Goal: Task Accomplishment & Management: Use online tool/utility

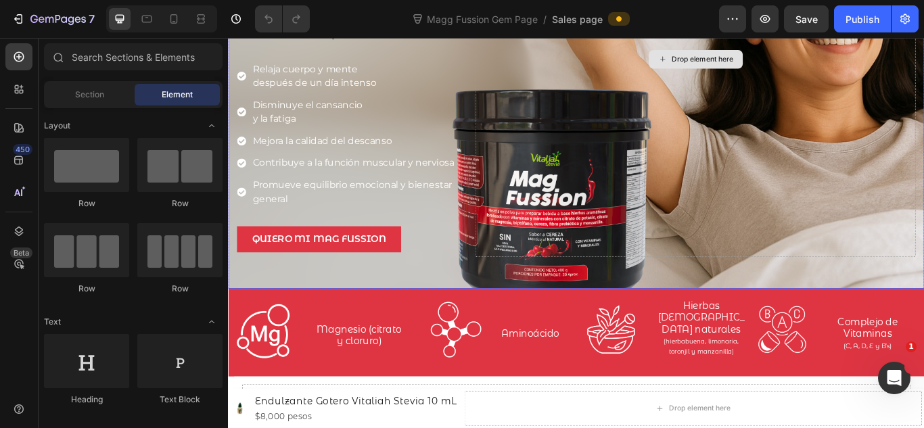
scroll to position [181, 0]
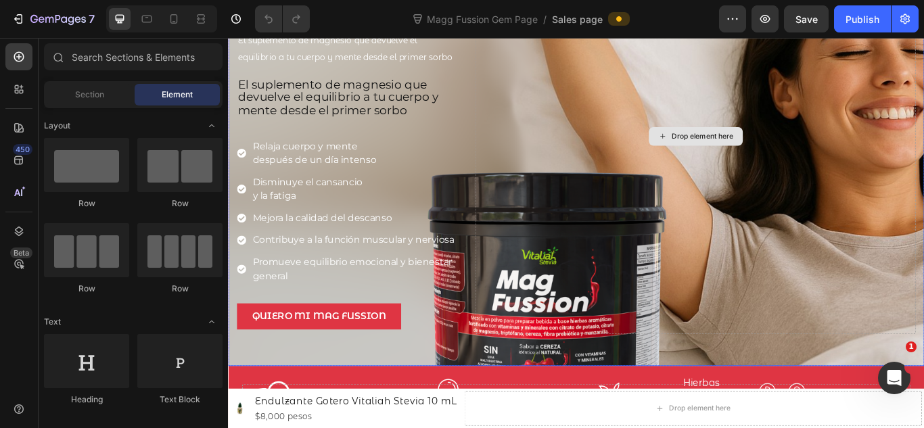
click at [606, 139] on div "Drop element here" at bounding box center [772, 152] width 513 height 461
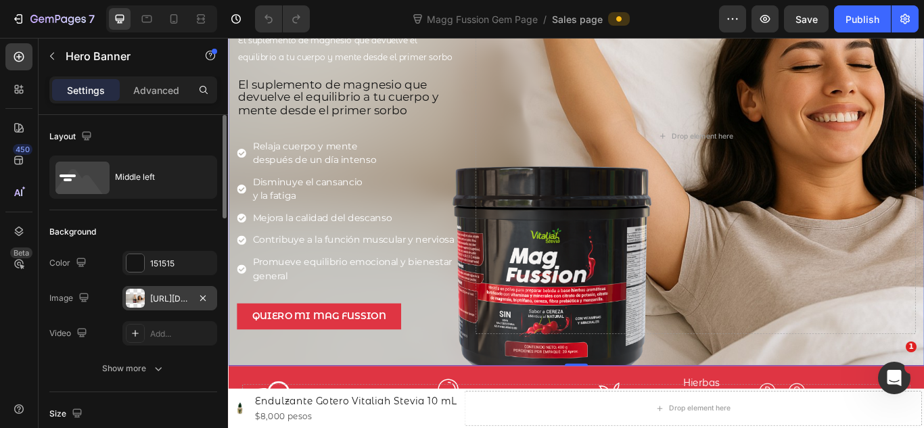
click at [187, 302] on div "[URL][DOMAIN_NAME]" at bounding box center [169, 299] width 39 height 12
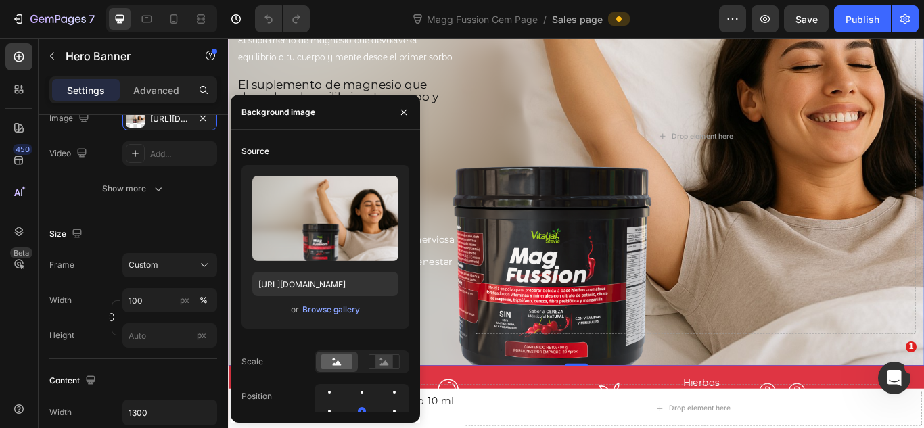
scroll to position [0, 0]
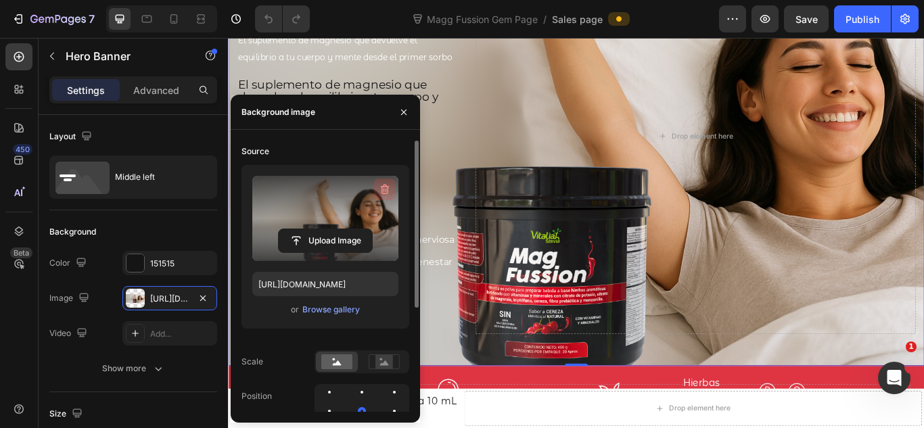
drag, startPoint x: 388, startPoint y: 191, endPoint x: 333, endPoint y: 108, distance: 100.5
click at [388, 191] on icon "button" at bounding box center [385, 190] width 14 height 14
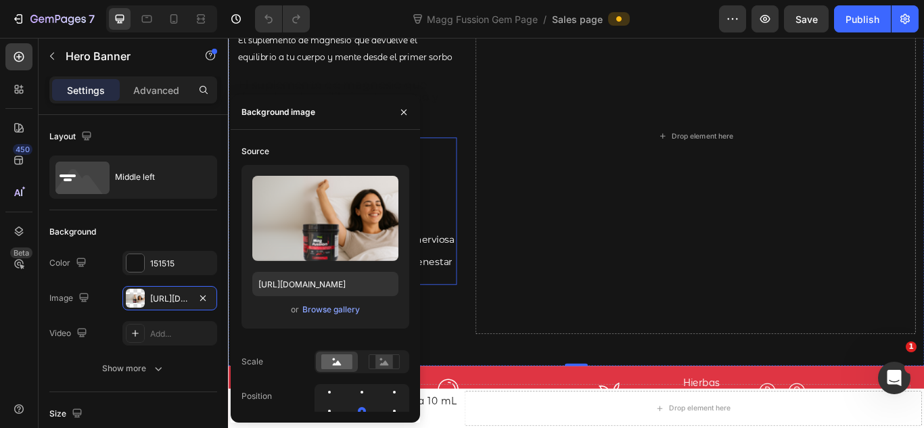
type input "Auto"
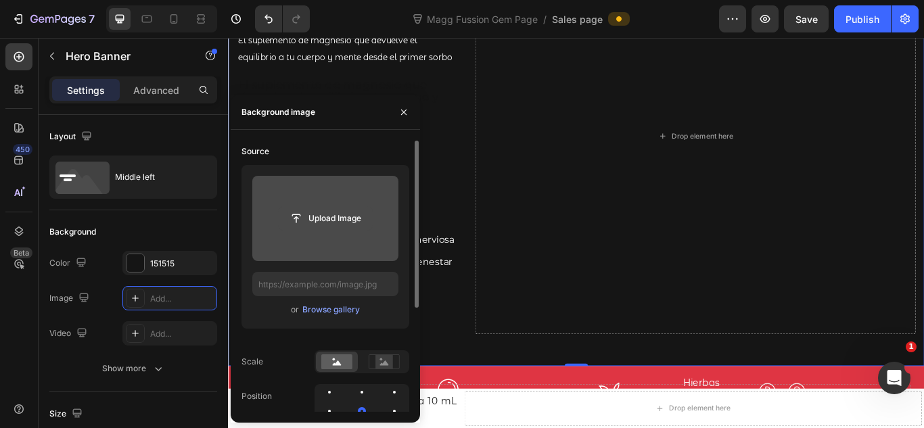
click at [346, 211] on input "file" at bounding box center [325, 218] width 93 height 23
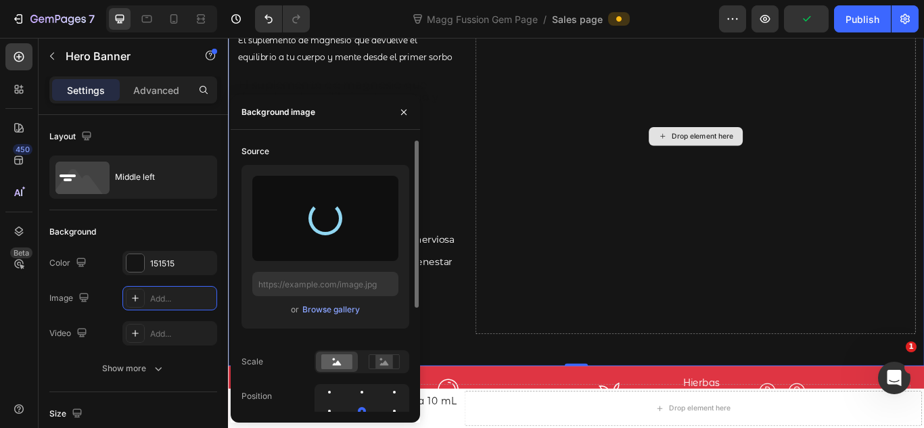
type input "[URL][DOMAIN_NAME]"
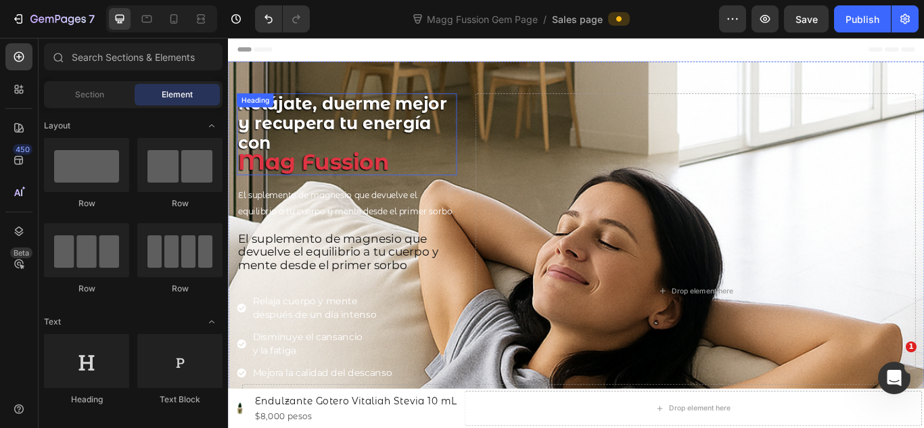
click at [289, 139] on span "Relájate, duerme mejor y recupera tu energía con" at bounding box center [360, 137] width 243 height 69
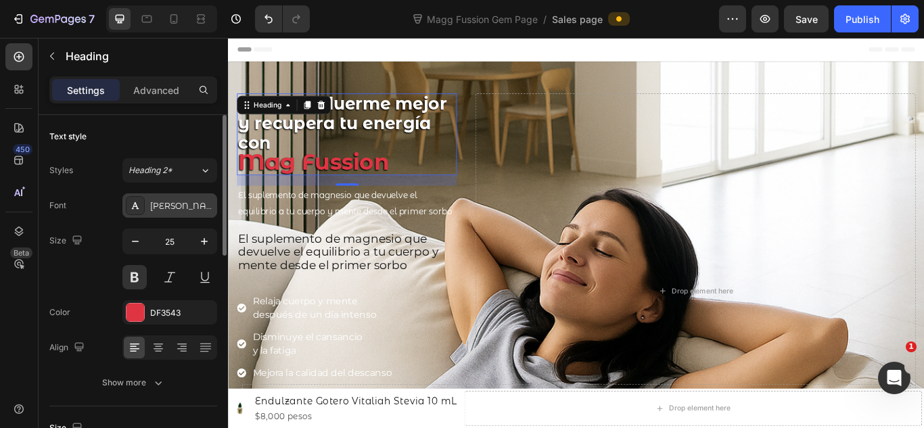
click at [183, 208] on div "[PERSON_NAME]" at bounding box center [182, 206] width 64 height 12
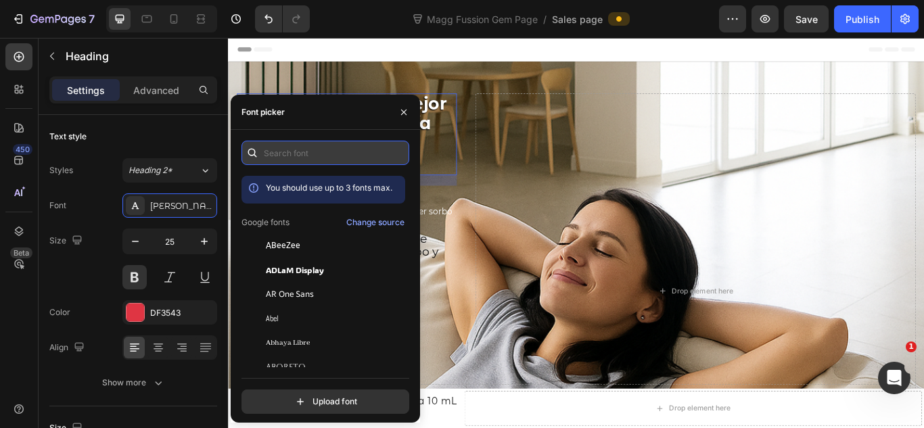
click at [300, 159] on input "text" at bounding box center [325, 153] width 168 height 24
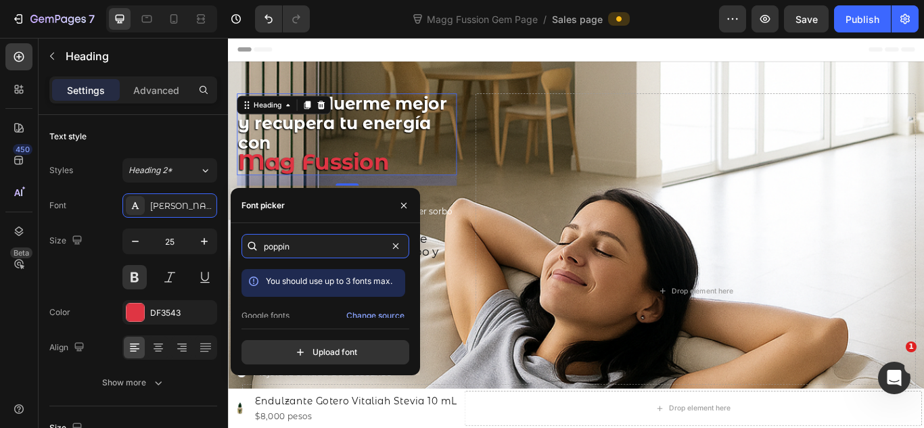
scroll to position [33, 0]
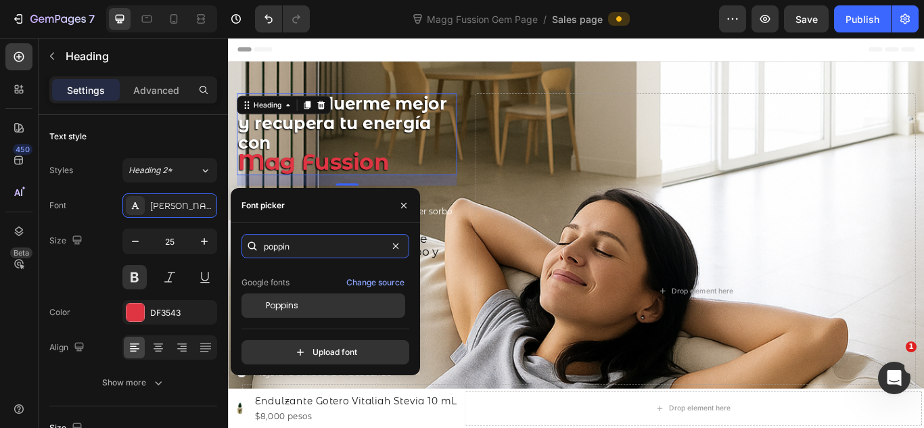
type input "poppin"
click at [335, 310] on div "Poppins" at bounding box center [334, 306] width 137 height 12
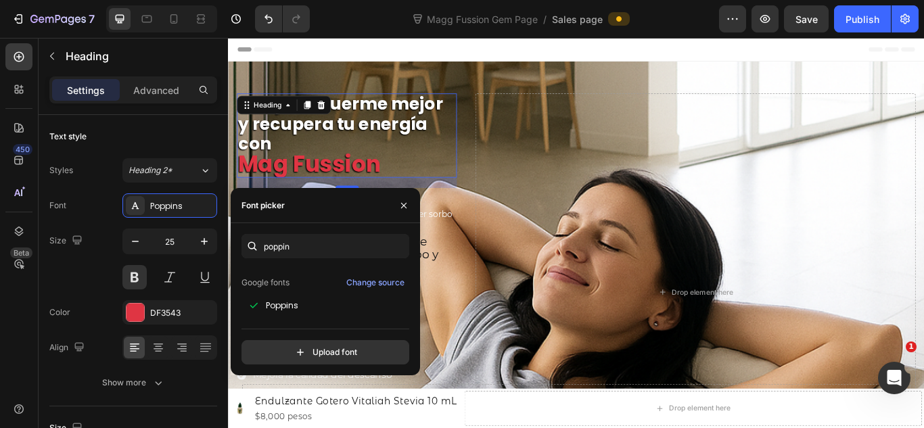
click at [454, 166] on h2 "Relájate, duerme mejor y recupera tu energía con Mag Fussion" at bounding box center [366, 152] width 256 height 98
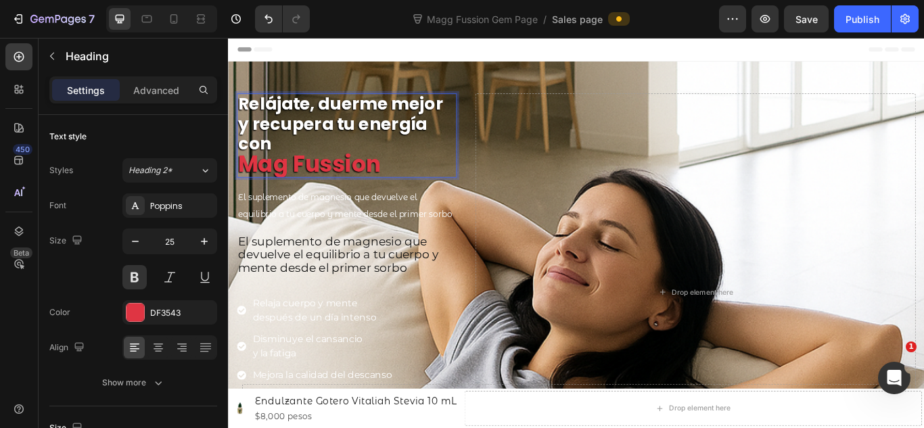
click at [311, 162] on p "Relájate, duerme mejor y recupera tu energía con Mag Fussion" at bounding box center [366, 151] width 254 height 95
click at [380, 198] on strong "Mag Fussion" at bounding box center [322, 185] width 166 height 36
click at [303, 229] on span "El suplemento de magnesio que devuelve el equilibrio a tu cuerpo y mente desde …" at bounding box center [364, 234] width 250 height 32
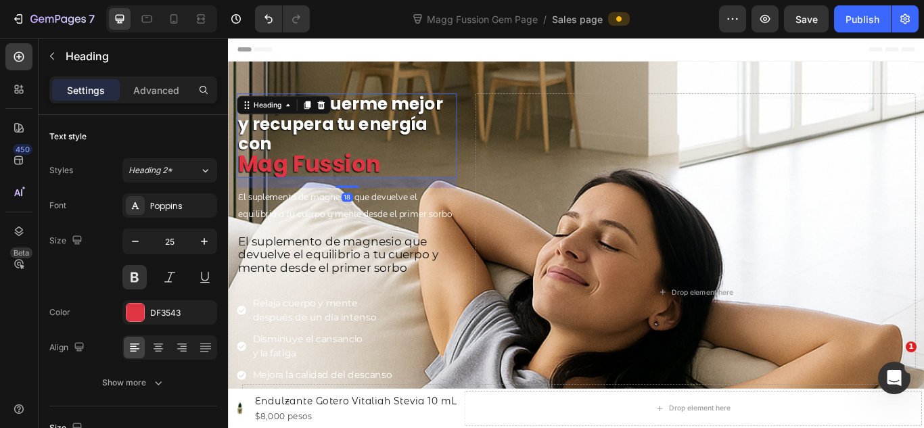
click at [358, 126] on span "Relájate, duerme mejor y recupera tu energía con" at bounding box center [358, 138] width 239 height 74
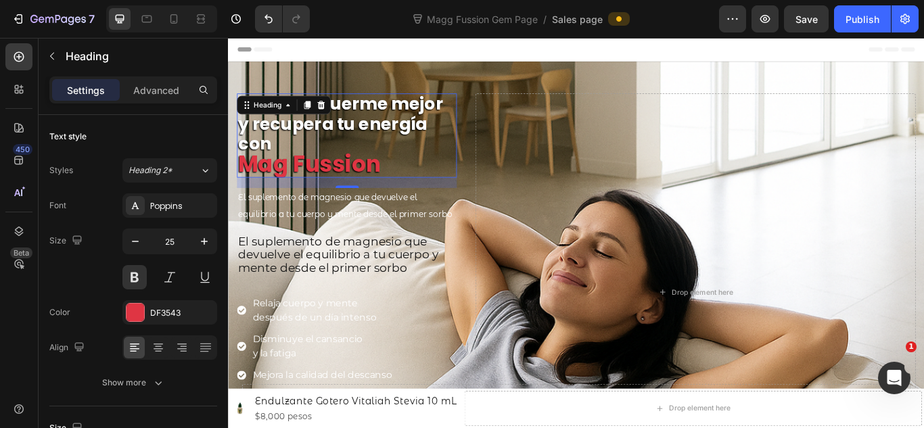
click at [323, 11] on div "Magg Fussion Gem Page / Sales page" at bounding box center [520, 18] width 398 height 27
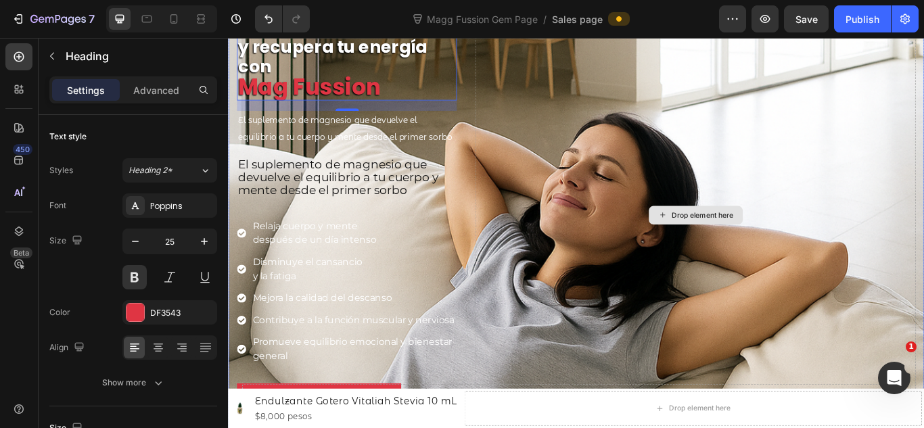
scroll to position [0, 0]
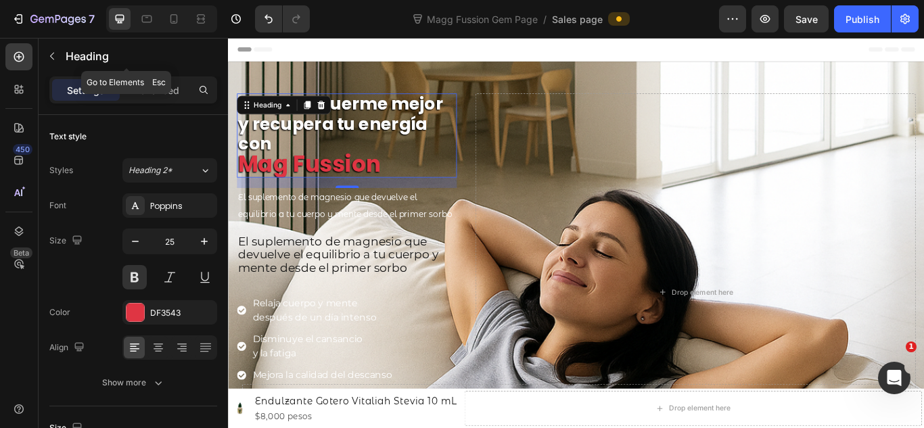
click at [62, 60] on button "button" at bounding box center [52, 56] width 22 height 22
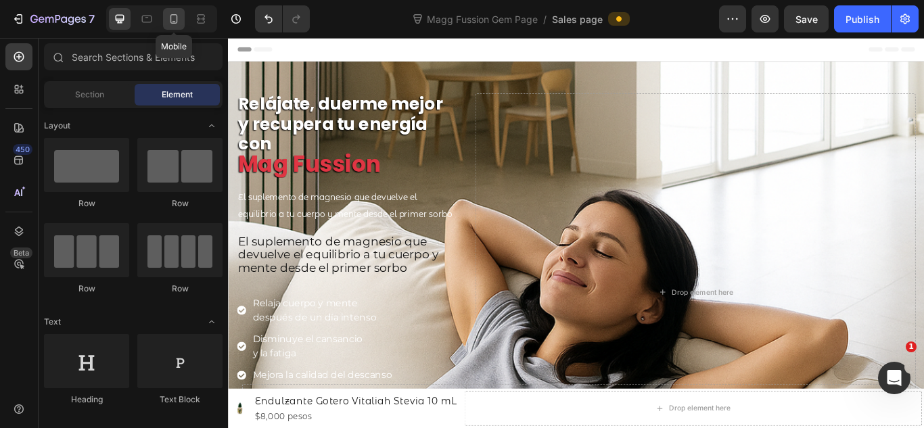
click at [165, 22] on div at bounding box center [174, 19] width 22 height 22
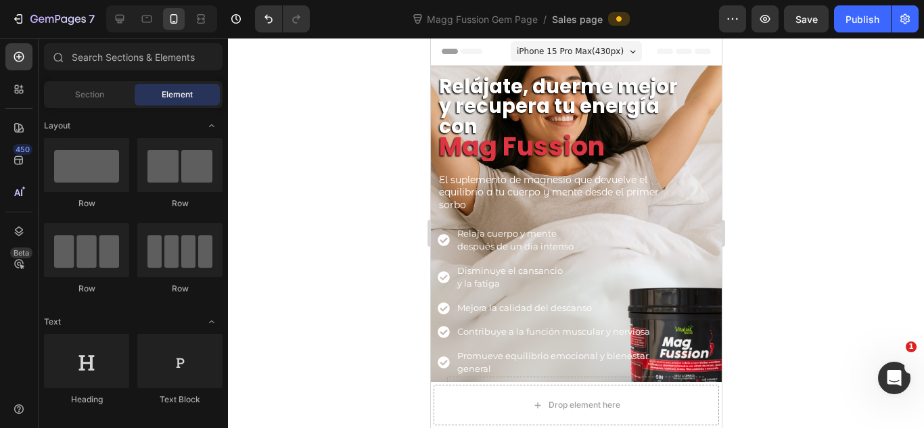
click at [822, 173] on div at bounding box center [576, 233] width 696 height 390
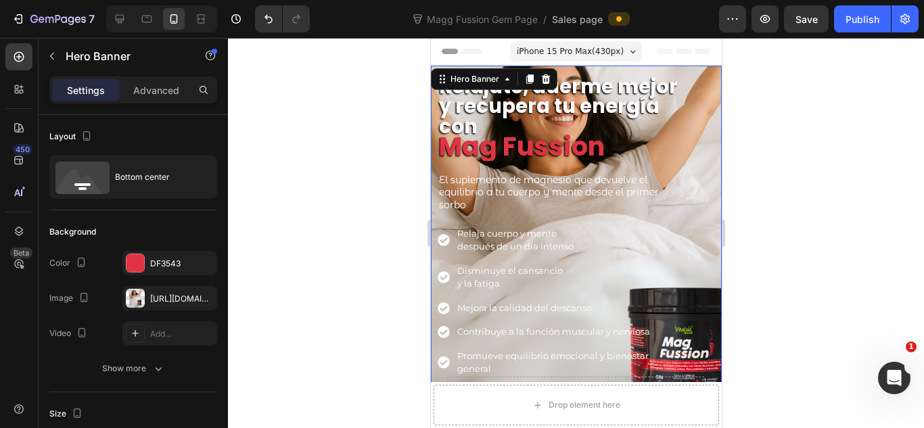
click at [700, 175] on div "⁠⁠⁠⁠⁠⁠⁠ Relájate, duerme mejor y recupera tu energía con Mag Fussion Heading El…" at bounding box center [575, 271] width 291 height 411
click at [126, 21] on icon at bounding box center [120, 19] width 14 height 14
type input "100"
type input "Auto"
type input "1300"
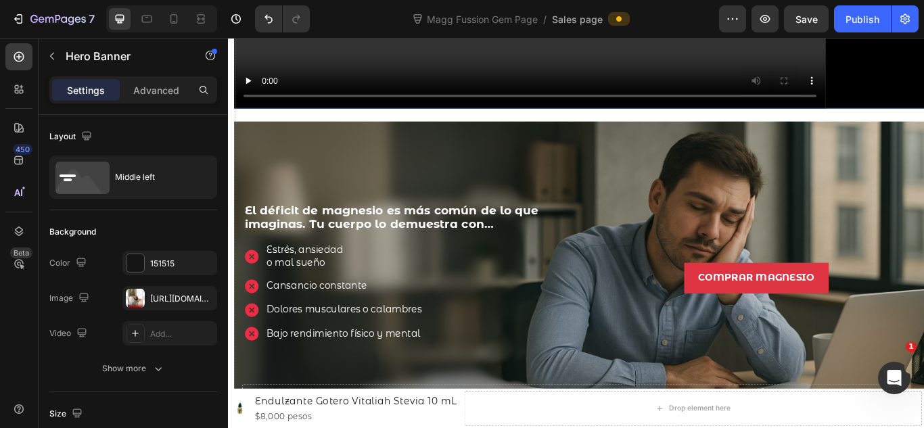
scroll to position [1713, 0]
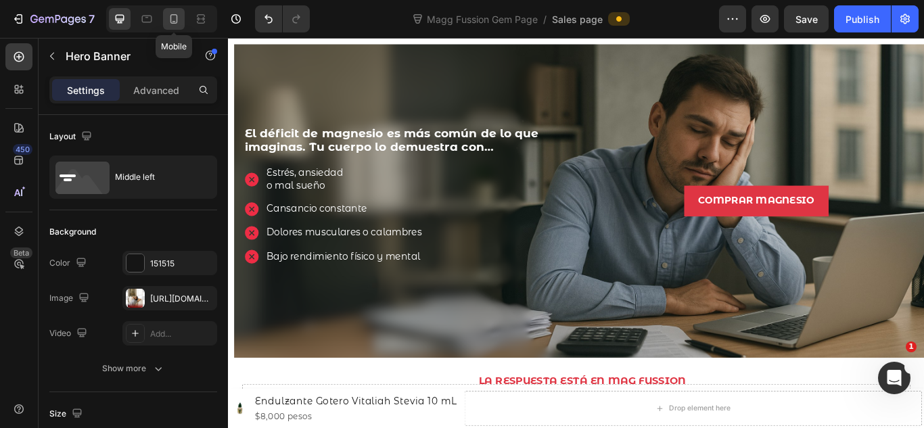
drag, startPoint x: 177, startPoint y: 24, endPoint x: 114, endPoint y: 15, distance: 63.6
click at [177, 24] on icon at bounding box center [174, 19] width 14 height 14
type input "100%"
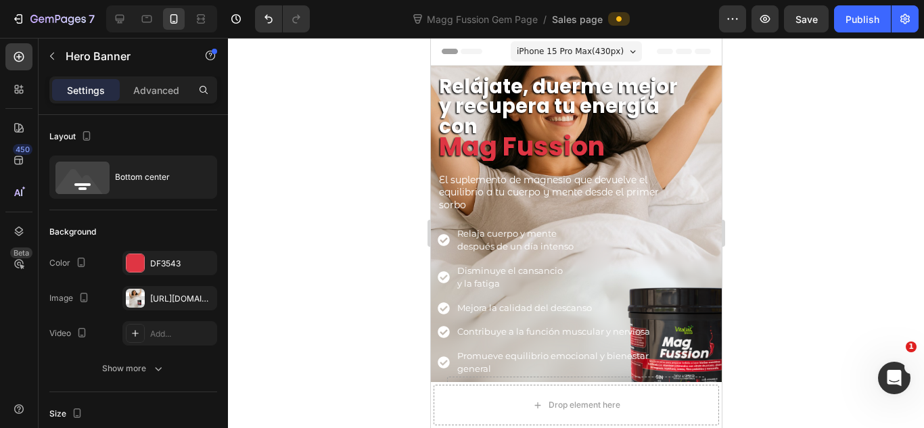
click at [622, 53] on div "iPhone 15 Pro Max ( 430 px)" at bounding box center [575, 51] width 131 height 20
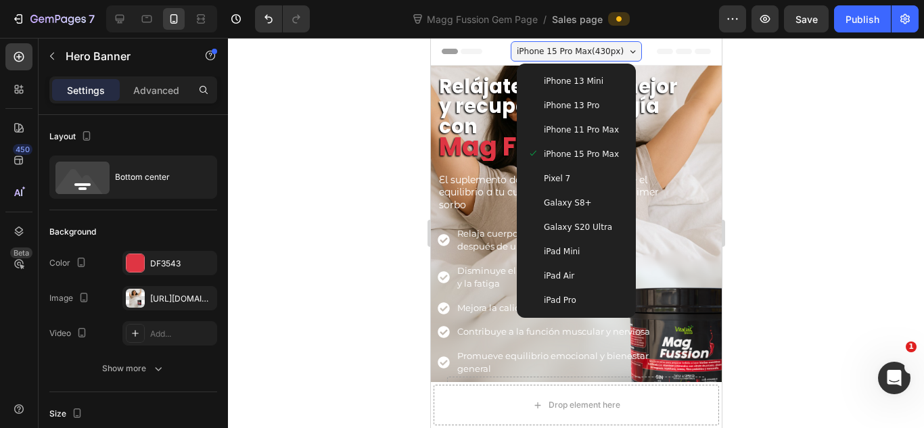
click at [622, 53] on div "iPhone 15 Pro Max ( 430 px)" at bounding box center [575, 51] width 131 height 20
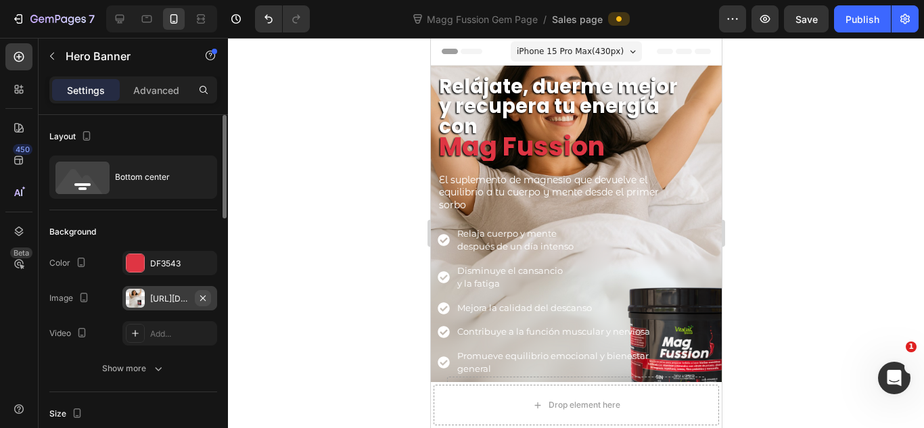
click at [208, 296] on icon "button" at bounding box center [202, 298] width 11 height 11
type input "100"
type input "Auto"
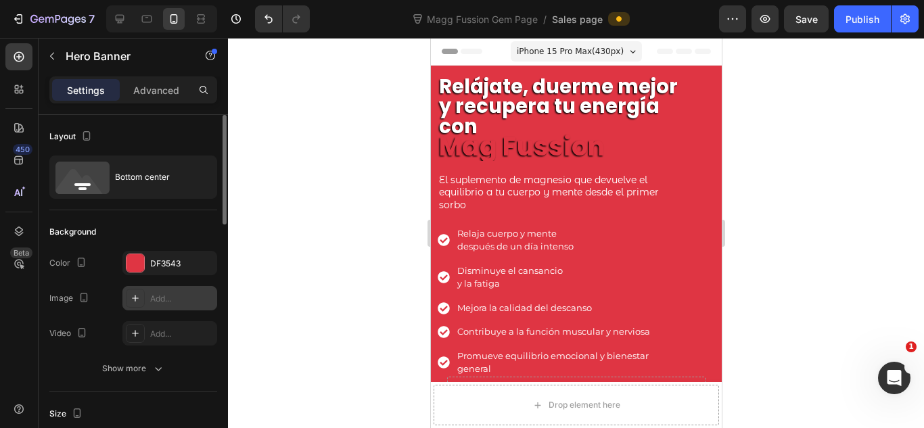
click at [700, 123] on div "Relájate, duerme mejor y recupera tu energía con Mag Fussion Heading El supleme…" at bounding box center [575, 271] width 291 height 411
click at [689, 138] on div "Relájate, duerme mejor y recupera tu energía con Mag Fussion Heading El supleme…" at bounding box center [575, 271] width 291 height 411
click at [665, 213] on div "Relájate, duerme mejor y recupera tu energía con Mag Fussion Heading El supleme…" at bounding box center [558, 250] width 243 height 349
click at [171, 270] on div "DF3543" at bounding box center [169, 263] width 95 height 24
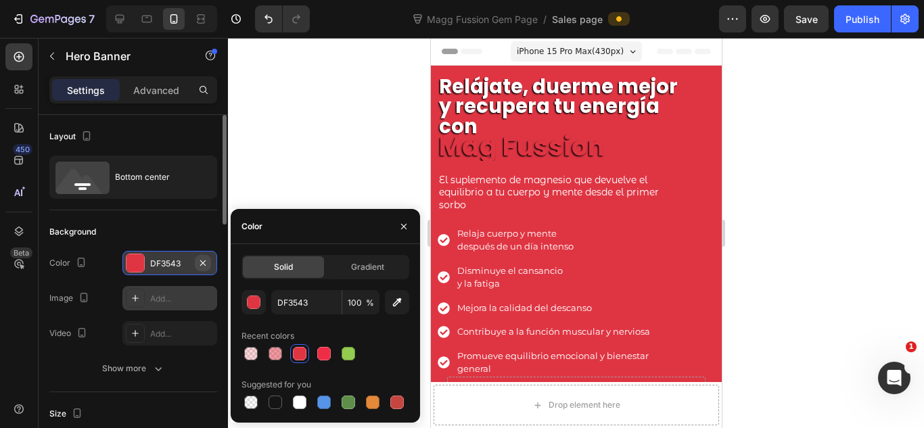
click at [202, 259] on icon "button" at bounding box center [202, 263] width 11 height 11
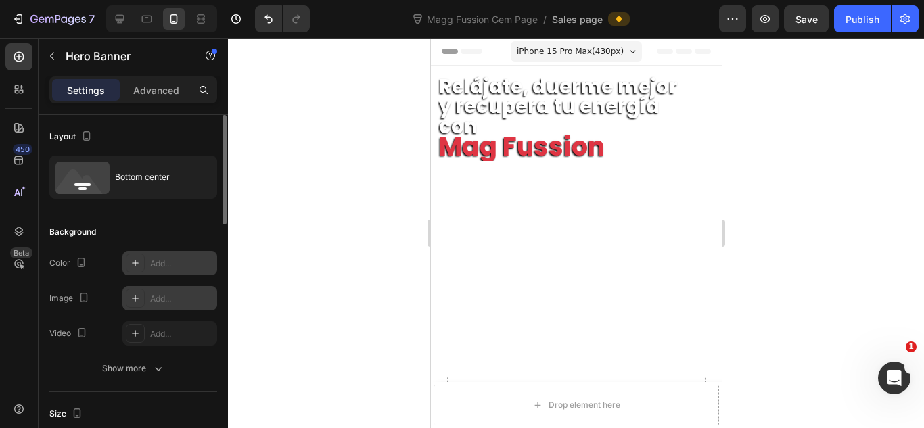
click at [671, 156] on div "Relájate, duerme mejor y recupera tu energía con Mag Fussion Heading El supleme…" at bounding box center [575, 271] width 291 height 411
click at [665, 198] on p "El suplemento de magnesio que devuelve el equilibrio a tu cuerpo y mente desde …" at bounding box center [558, 193] width 241 height 37
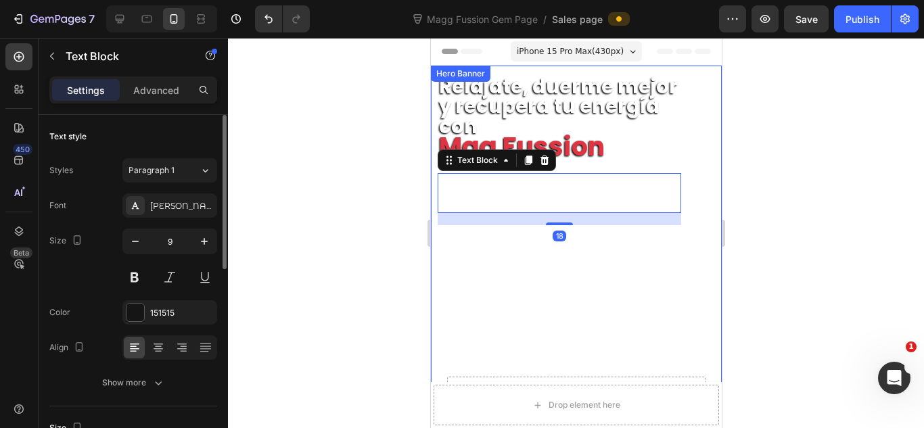
drag, startPoint x: 686, startPoint y: 165, endPoint x: 587, endPoint y: 233, distance: 119.7
click at [686, 164] on div "Relájate, duerme mejor y recupera tu energía con Mag Fussion Heading El supleme…" at bounding box center [575, 271] width 291 height 411
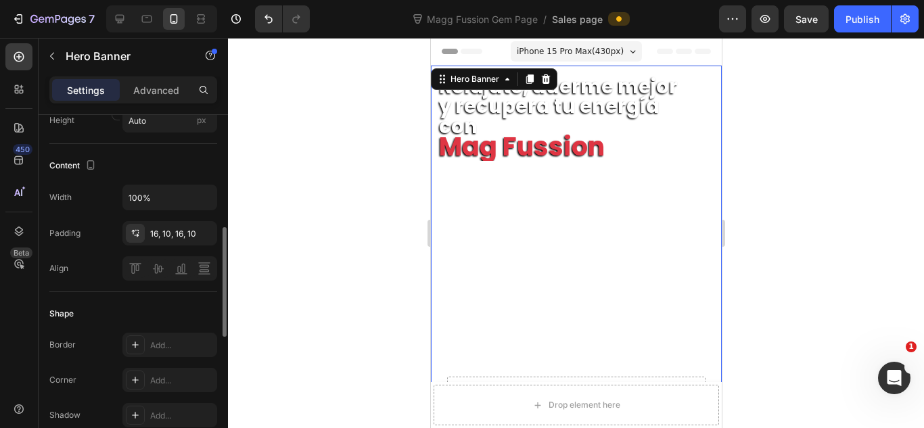
scroll to position [540, 0]
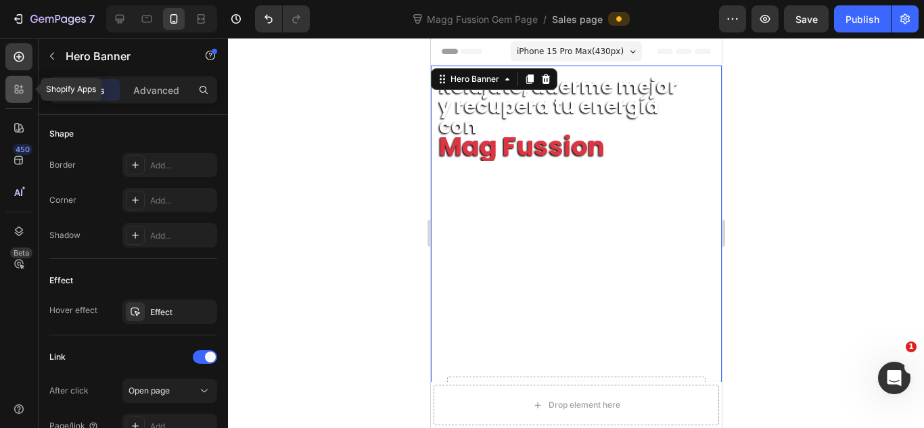
click at [18, 99] on div at bounding box center [18, 89] width 27 height 27
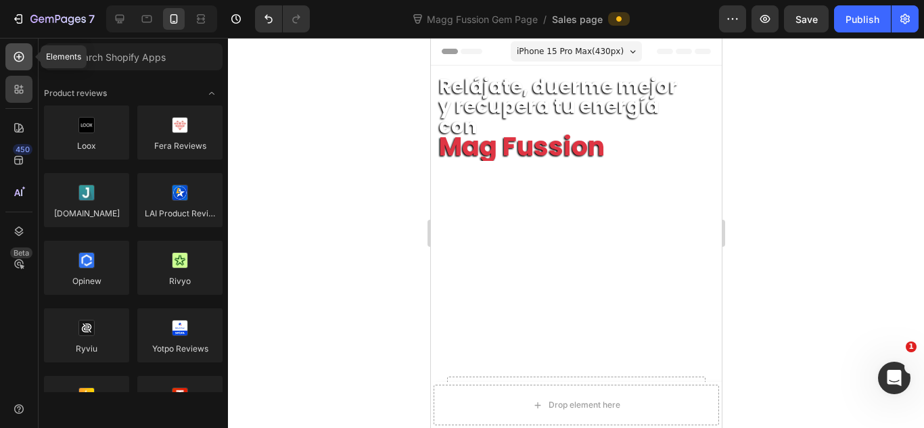
click at [18, 64] on div at bounding box center [18, 56] width 27 height 27
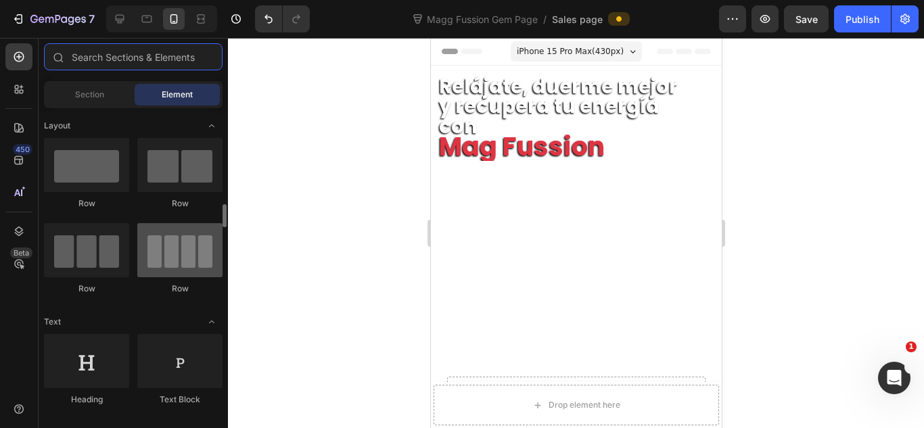
scroll to position [90, 0]
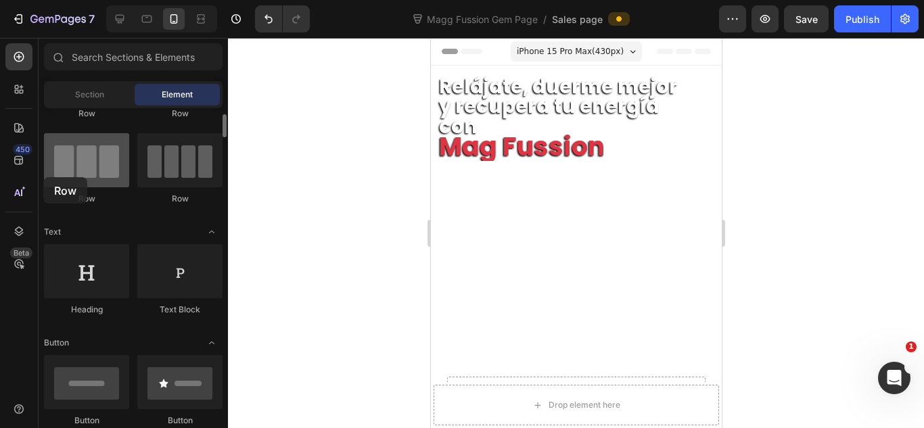
drag, startPoint x: 90, startPoint y: 183, endPoint x: 74, endPoint y: 177, distance: 16.7
click at [74, 177] on div at bounding box center [86, 160] width 85 height 54
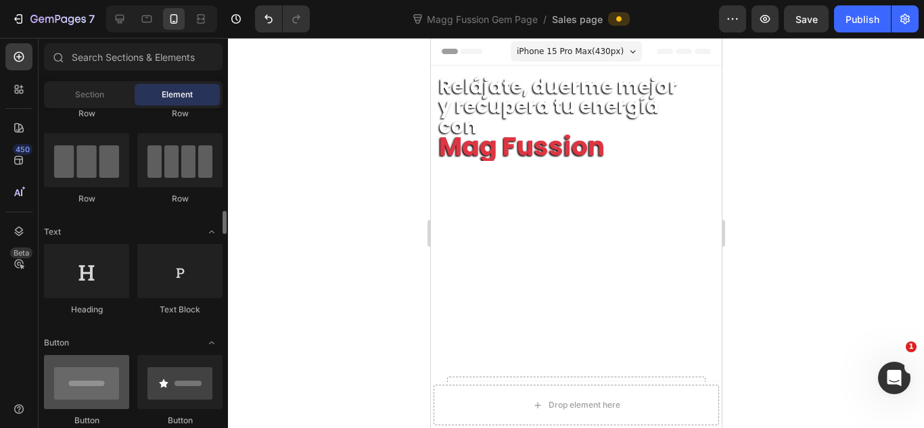
scroll to position [270, 0]
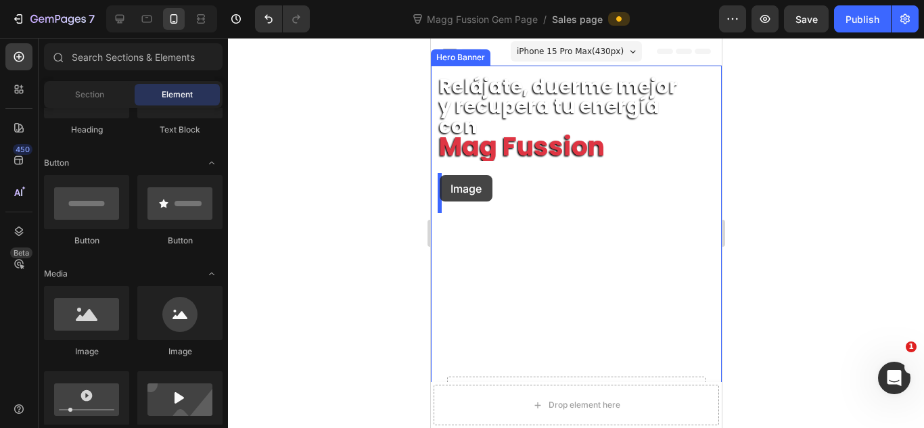
drag, startPoint x: 537, startPoint y: 367, endPoint x: 439, endPoint y: 175, distance: 215.7
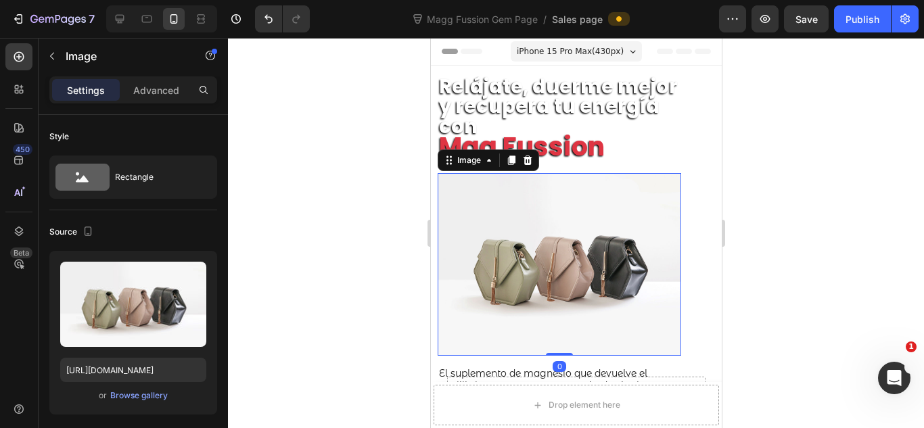
click at [607, 249] on img at bounding box center [558, 264] width 243 height 183
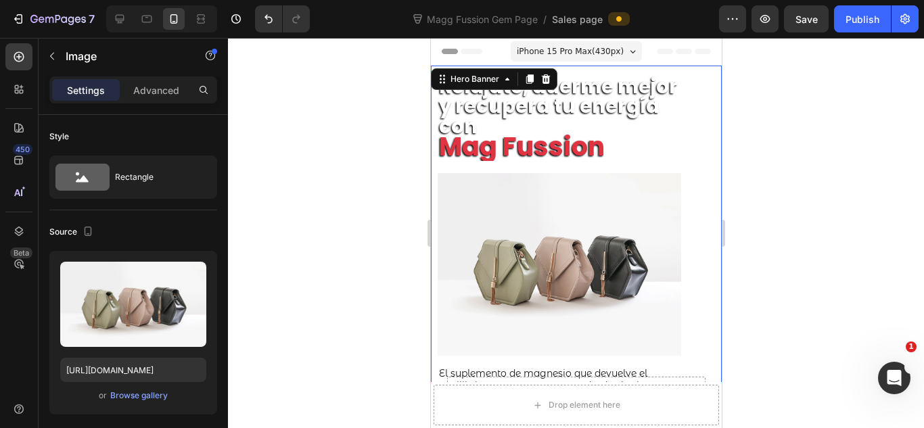
click at [672, 131] on div "Relájate, duerme mejor y recupera tu energía con Mag Fussion Heading Image El s…" at bounding box center [575, 374] width 291 height 617
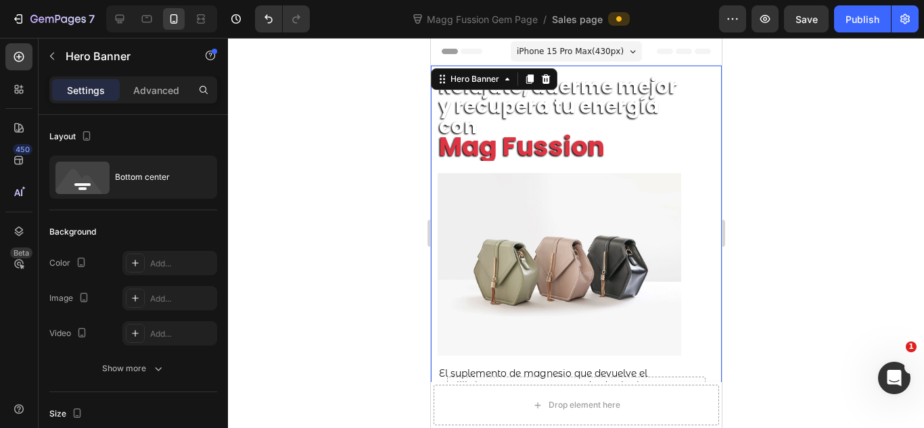
click at [672, 131] on div "Relájate, duerme mejor y recupera tu energía con Mag Fussion Heading Image El s…" at bounding box center [575, 374] width 291 height 617
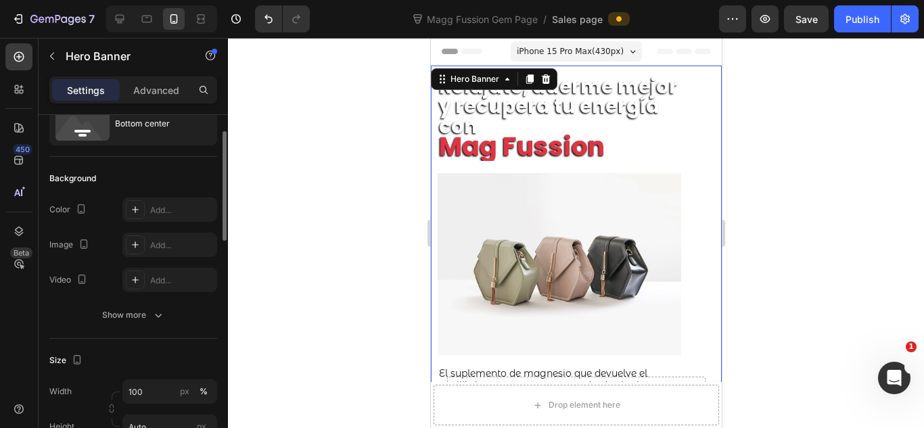
scroll to position [0, 0]
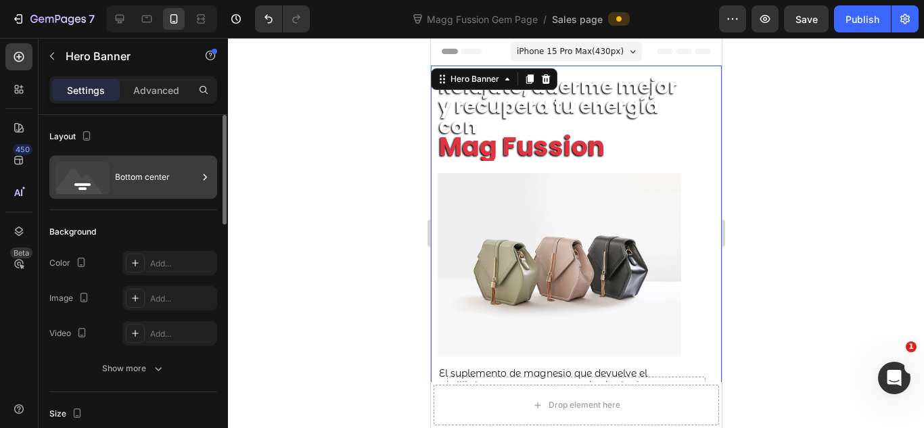
click at [188, 176] on div "Bottom center" at bounding box center [156, 177] width 83 height 31
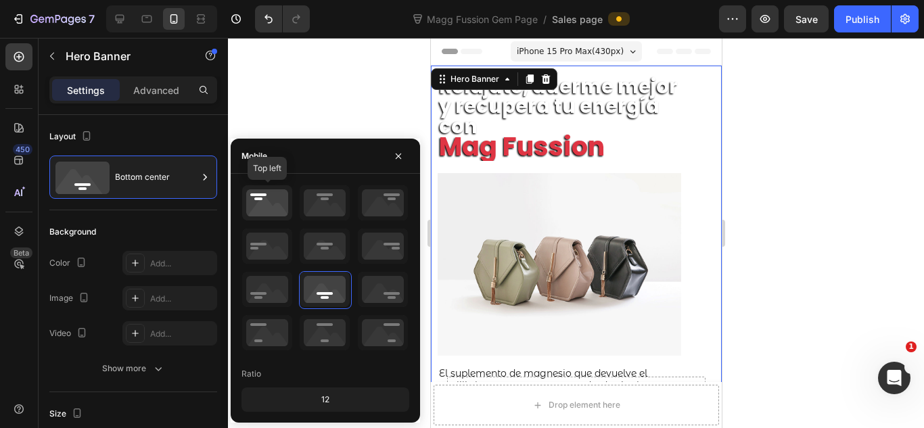
click at [274, 213] on icon at bounding box center [267, 202] width 50 height 35
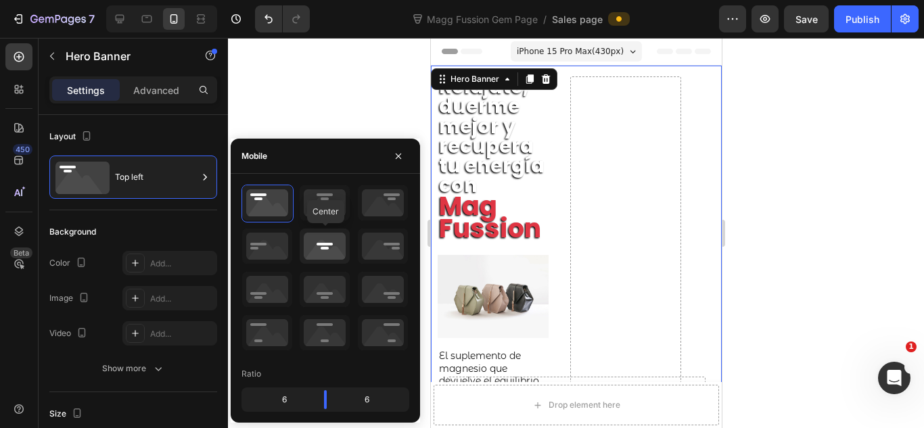
click at [331, 252] on icon at bounding box center [325, 246] width 50 height 35
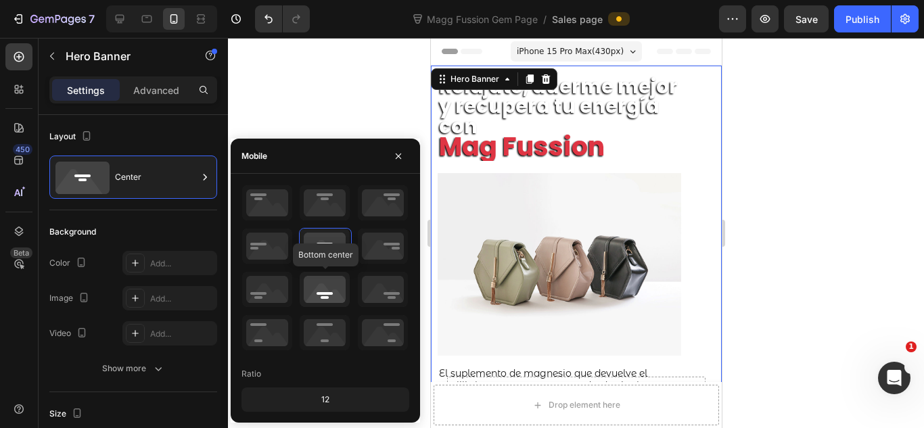
click at [338, 291] on icon at bounding box center [325, 289] width 50 height 35
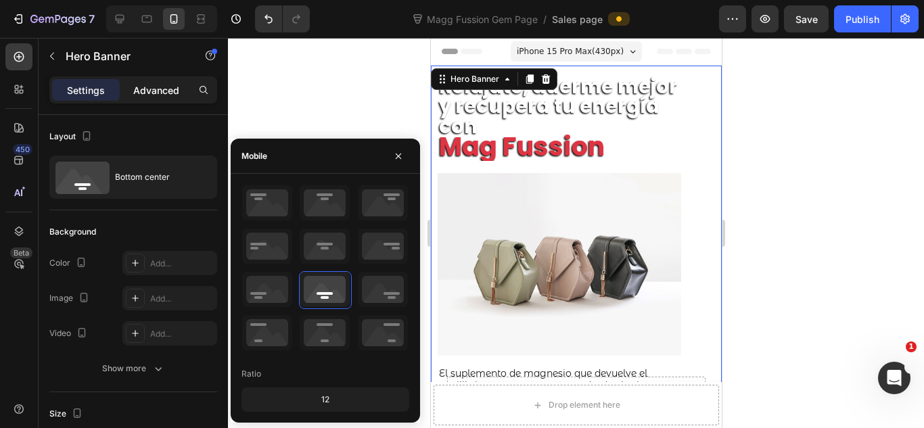
click at [168, 97] on div "Advanced" at bounding box center [156, 90] width 68 height 22
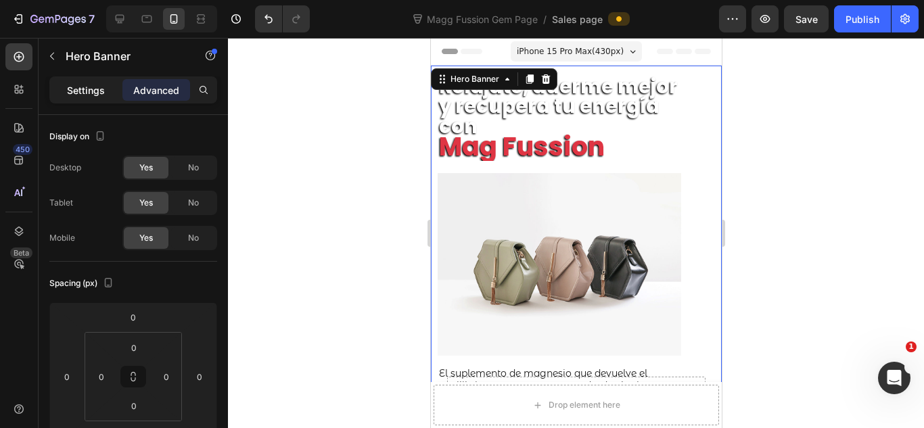
click at [102, 81] on div "Settings" at bounding box center [86, 90] width 68 height 22
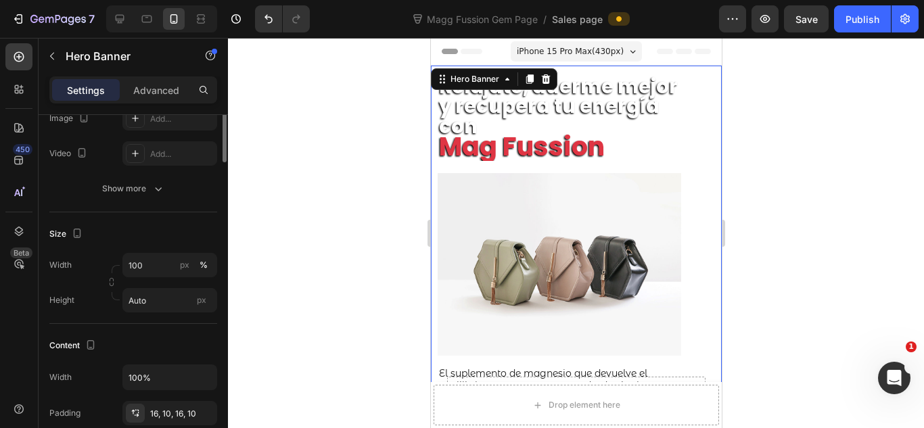
scroll to position [90, 0]
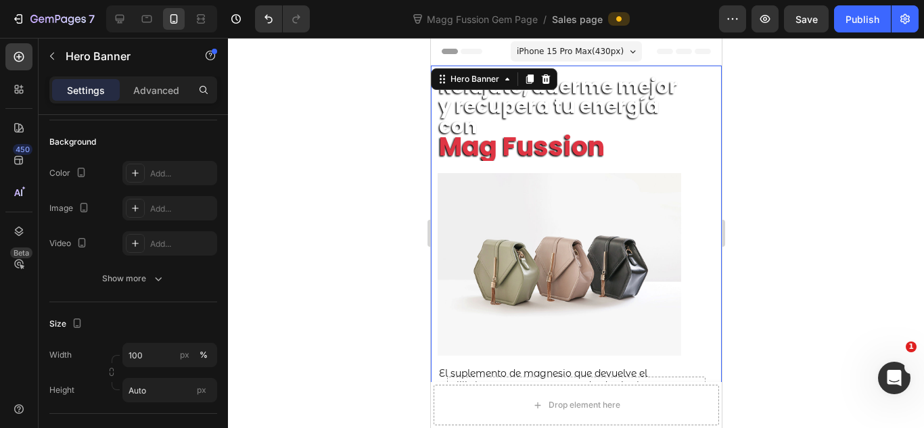
click at [691, 112] on div "Relájate, duerme mejor y recupera tu energía con Mag Fussion Heading Image El s…" at bounding box center [575, 374] width 291 height 617
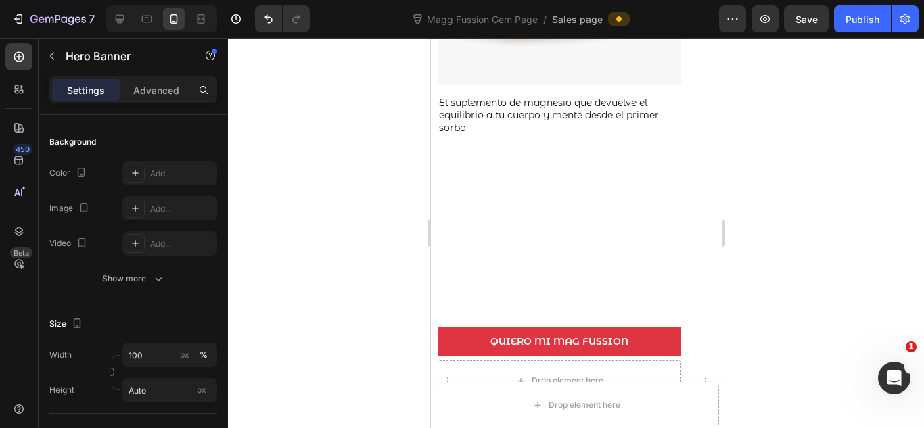
scroll to position [0, 0]
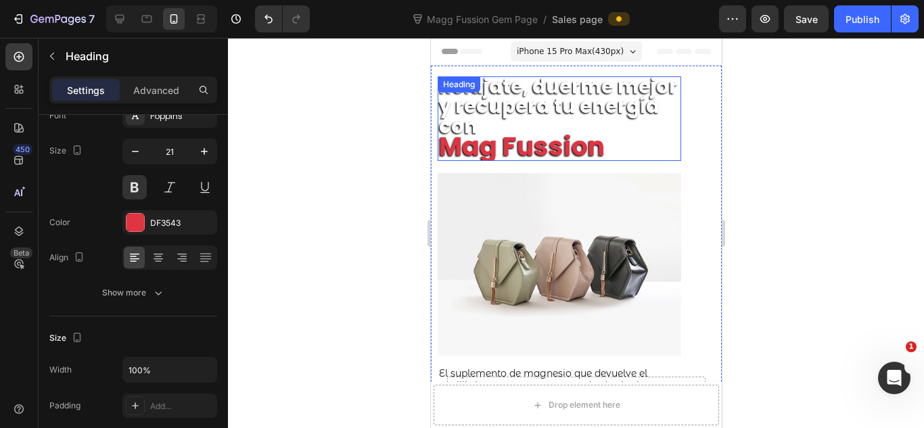
click at [666, 128] on h2 "Relájate, duerme mejor y recupera tu energía con Mag Fussion" at bounding box center [558, 118] width 243 height 85
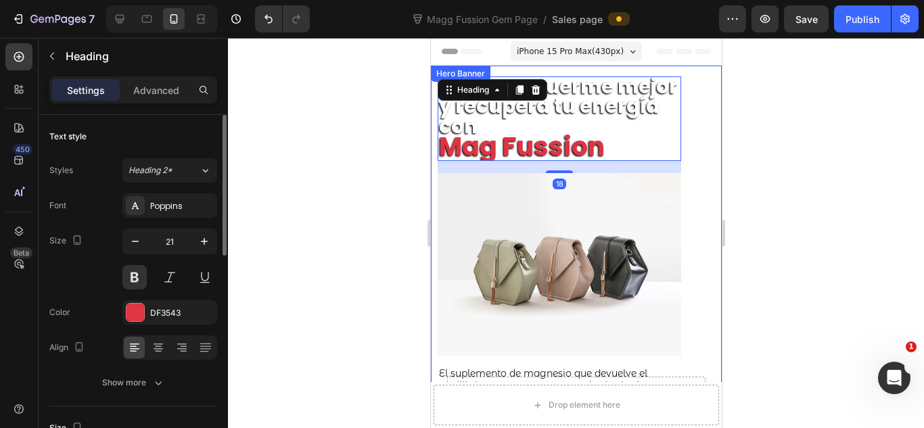
click at [689, 120] on div "Relájate, duerme mejor y recupera tu energía con Mag Fussion Heading 18 Image E…" at bounding box center [575, 374] width 291 height 617
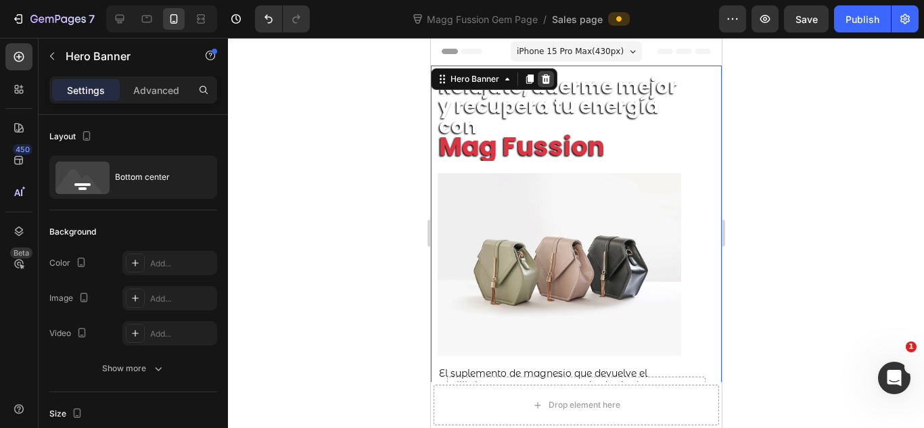
click at [549, 77] on icon at bounding box center [545, 79] width 11 height 11
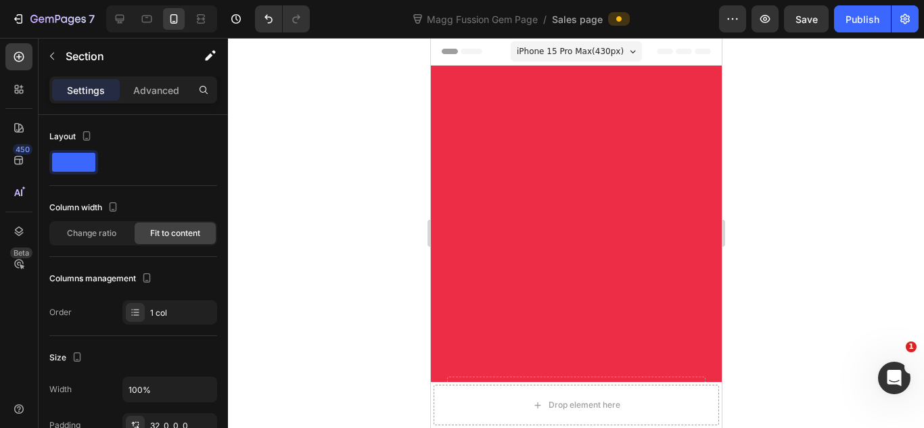
click at [637, 120] on div at bounding box center [575, 227] width 291 height 322
click at [626, 195] on div at bounding box center [575, 227] width 291 height 322
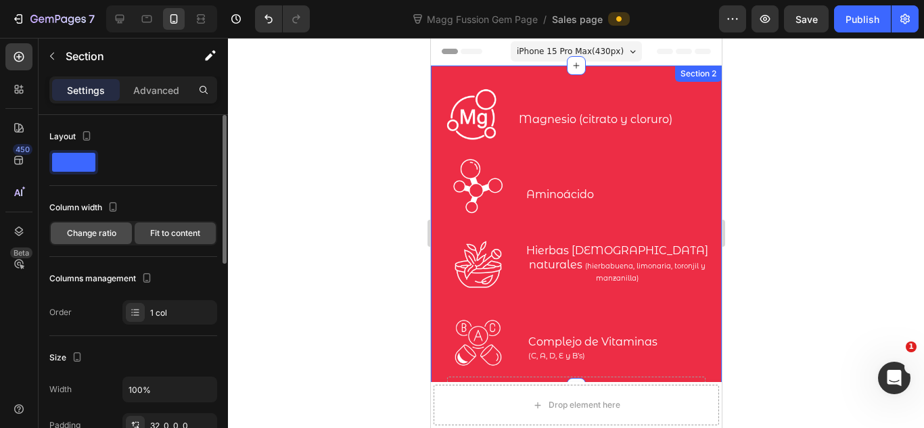
click at [103, 242] on div "Change ratio" at bounding box center [91, 234] width 81 height 22
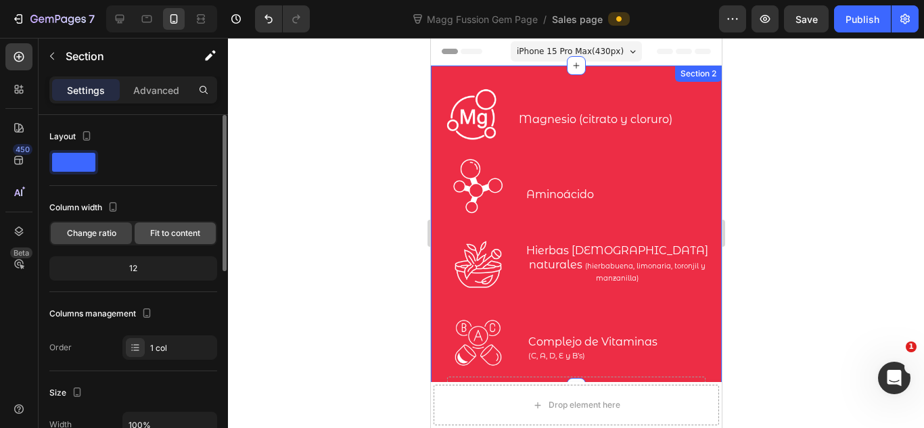
click at [171, 243] on div "Fit to content" at bounding box center [175, 234] width 81 height 22
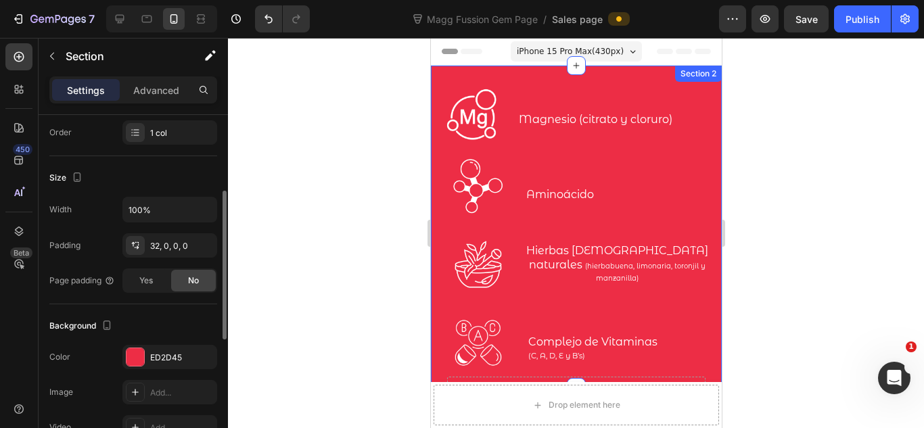
scroll to position [270, 0]
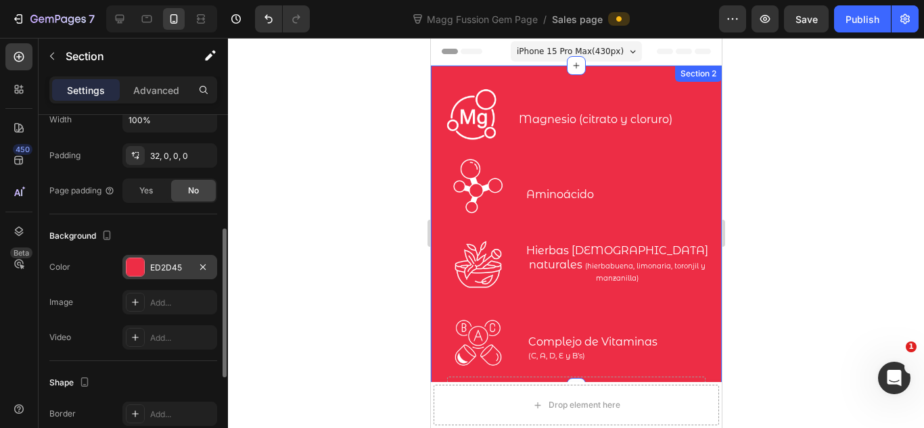
click at [170, 274] on div "ED2D45" at bounding box center [169, 267] width 95 height 24
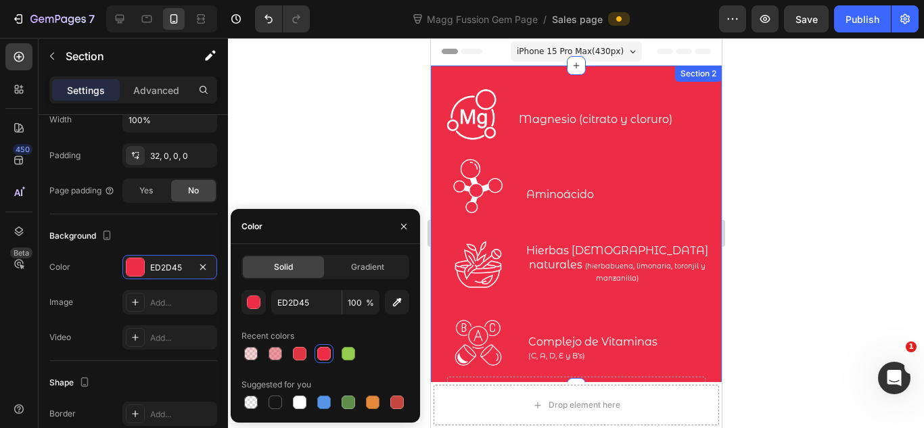
click at [251, 365] on div "ED2D45 100 % Recent colors Suggested for you" at bounding box center [325, 351] width 168 height 122
click at [252, 355] on div at bounding box center [251, 354] width 14 height 14
type input "DF3543"
type input "20"
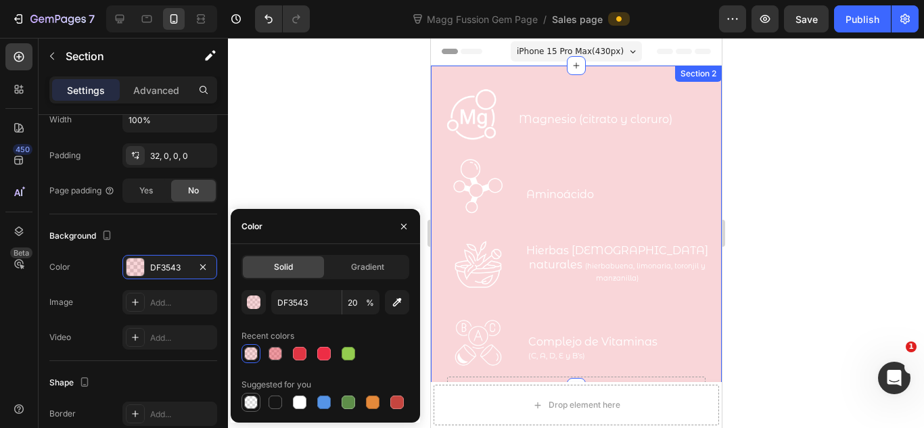
click at [251, 407] on div at bounding box center [251, 403] width 14 height 14
type input "000000"
type input "0"
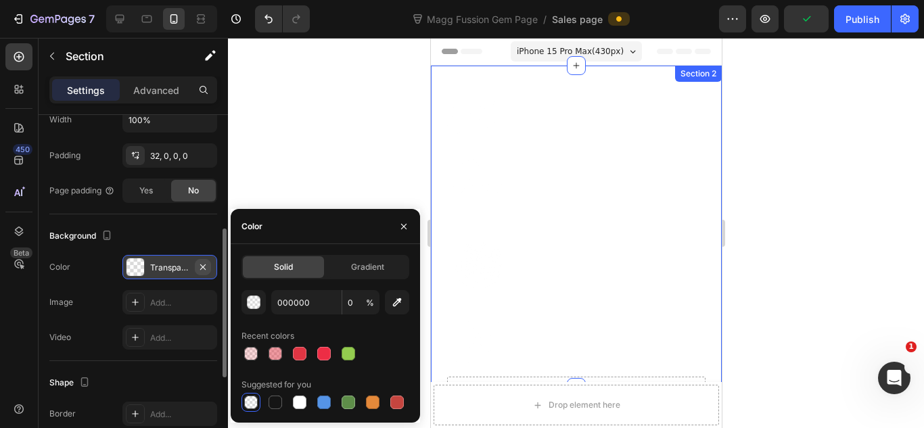
click at [204, 264] on icon "button" at bounding box center [202, 267] width 11 height 11
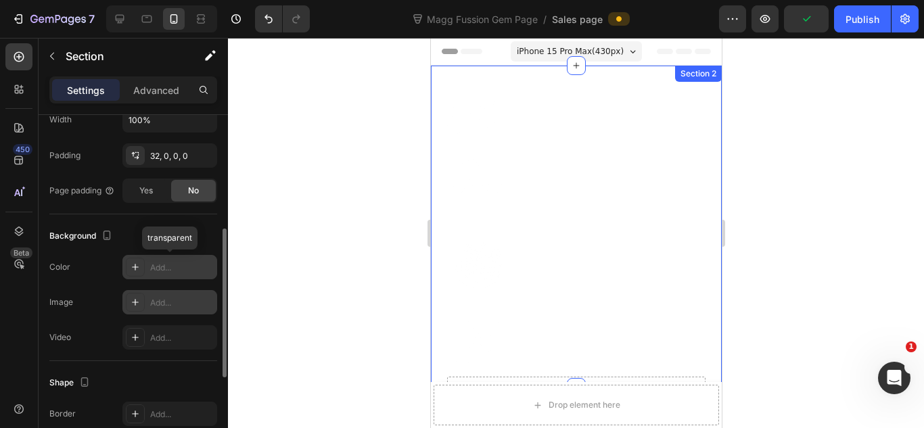
drag, startPoint x: 204, startPoint y: 234, endPoint x: 172, endPoint y: 298, distance: 70.8
click at [204, 234] on div "Background" at bounding box center [133, 236] width 168 height 22
click at [164, 311] on div "Add..." at bounding box center [169, 302] width 95 height 24
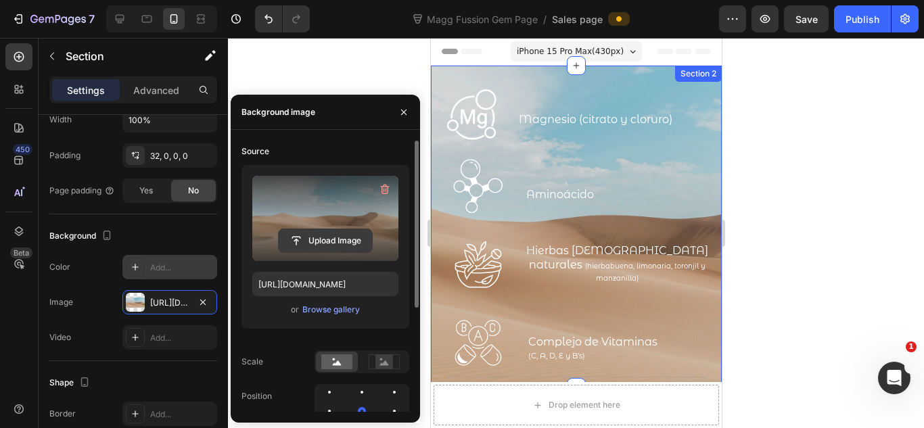
click at [347, 236] on input "file" at bounding box center [325, 240] width 93 height 23
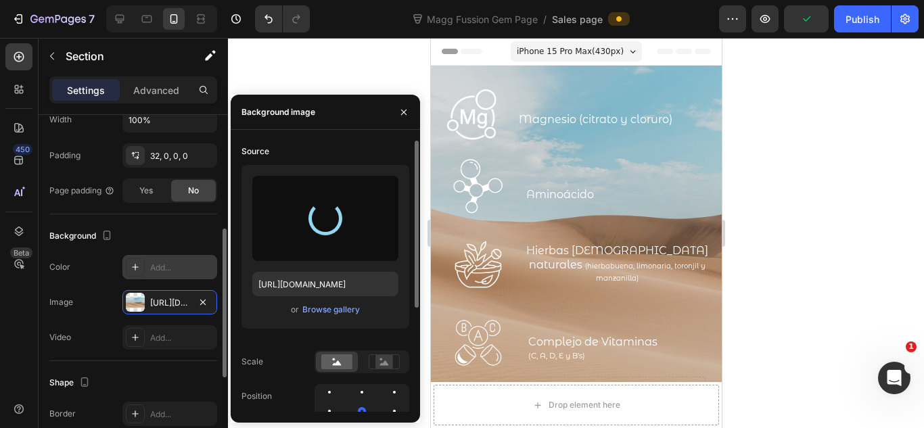
scroll to position [360, 0]
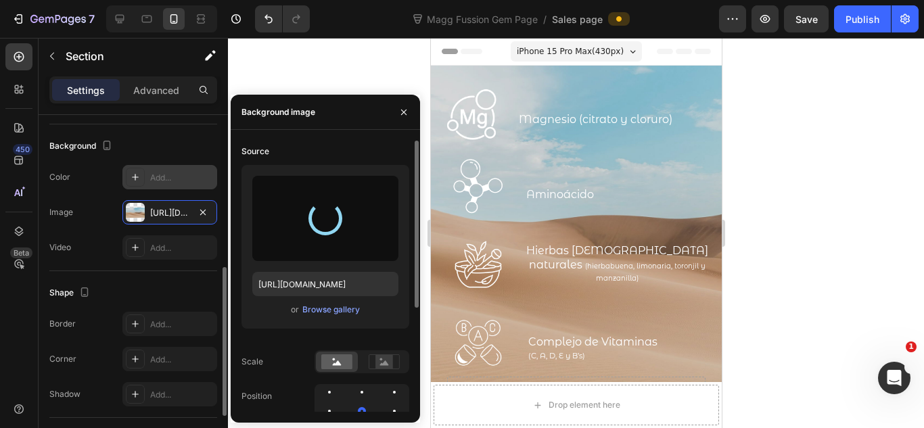
type input "[URL][DOMAIN_NAME]"
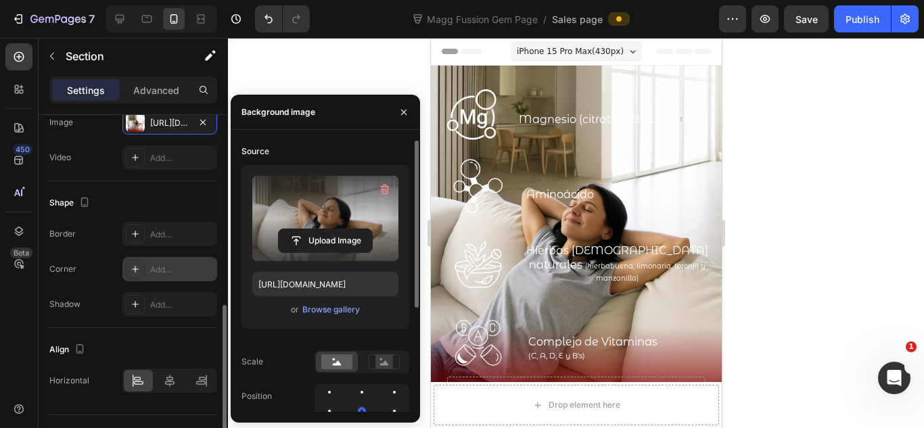
scroll to position [480, 0]
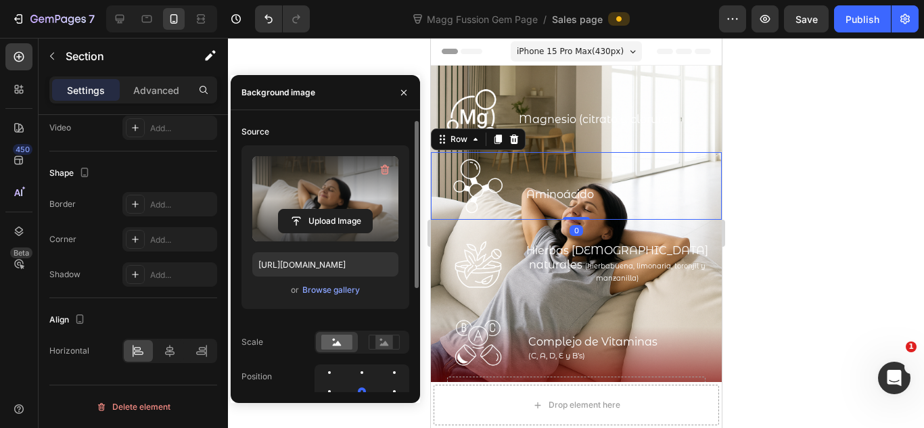
click at [655, 158] on div "Image Aminoácido Text Block Row 0" at bounding box center [575, 186] width 291 height 68
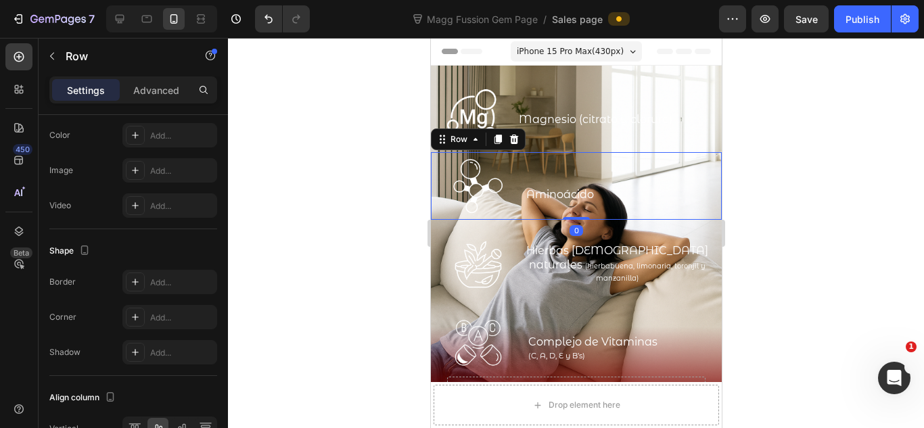
scroll to position [0, 0]
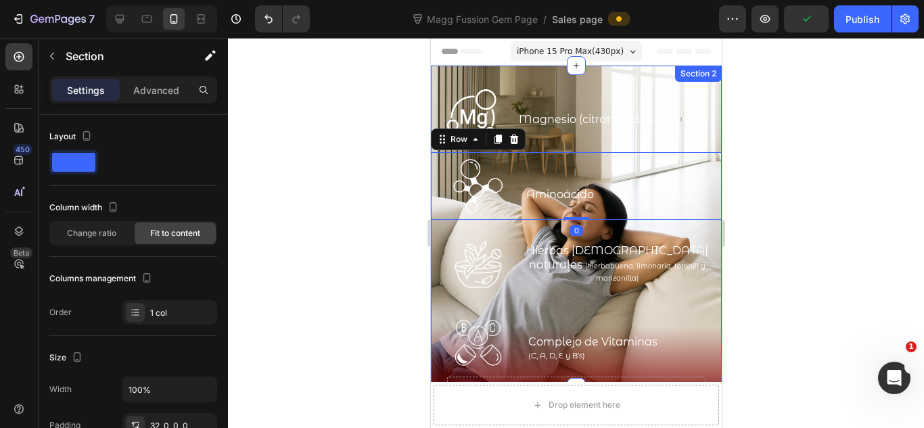
click at [642, 80] on div "Image Magnesio (citrato y cloruro) Text Block Row Row Image Aminoácido Text Blo…" at bounding box center [575, 227] width 291 height 322
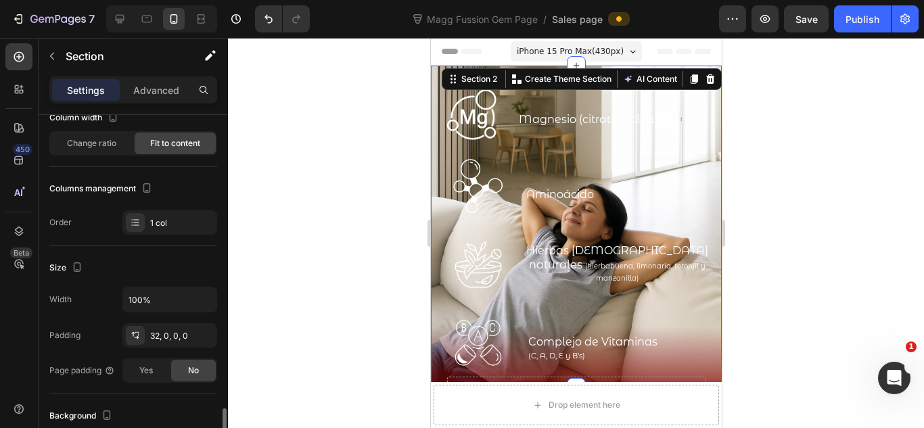
scroll to position [270, 0]
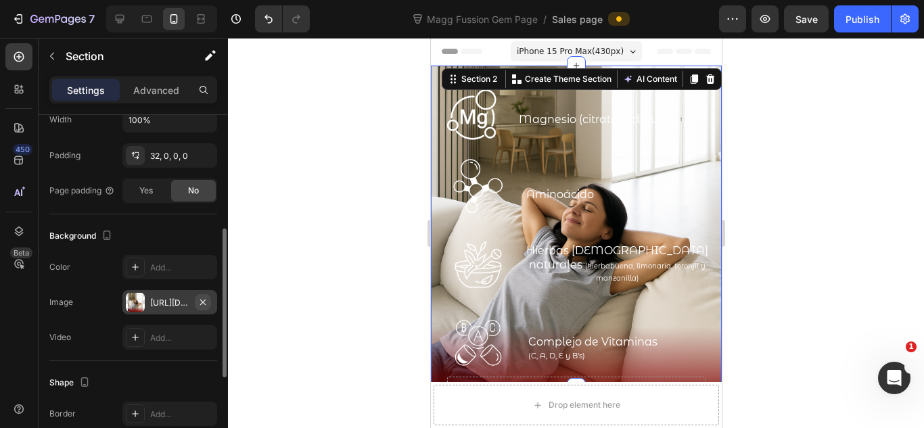
drag, startPoint x: 204, startPoint y: 301, endPoint x: 122, endPoint y: 154, distance: 168.0
click at [204, 301] on icon "button" at bounding box center [202, 301] width 5 height 5
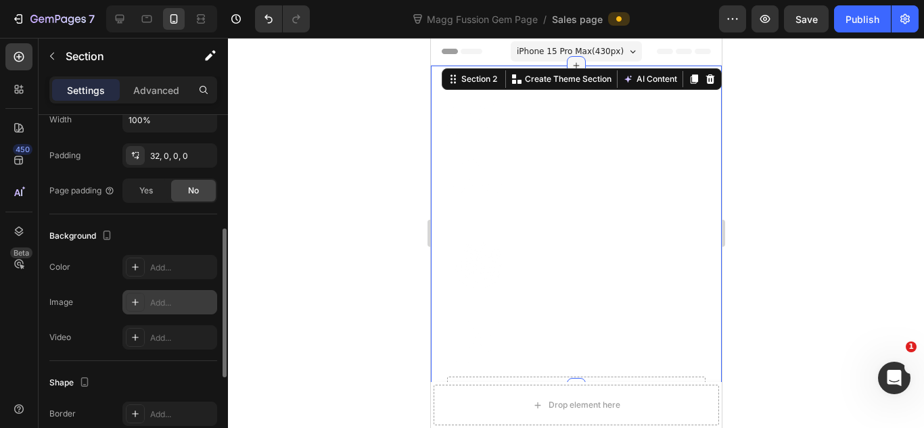
click at [577, 63] on div at bounding box center [575, 65] width 19 height 19
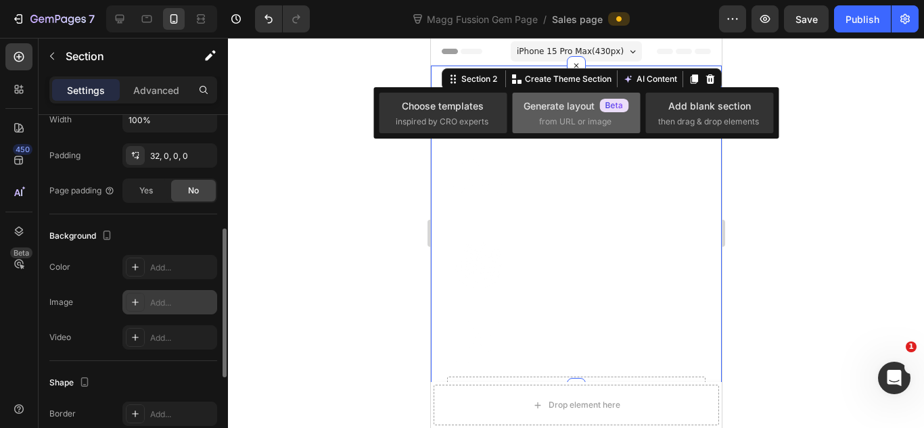
click at [628, 114] on div "Generate layout from URL or image" at bounding box center [577, 113] width 106 height 29
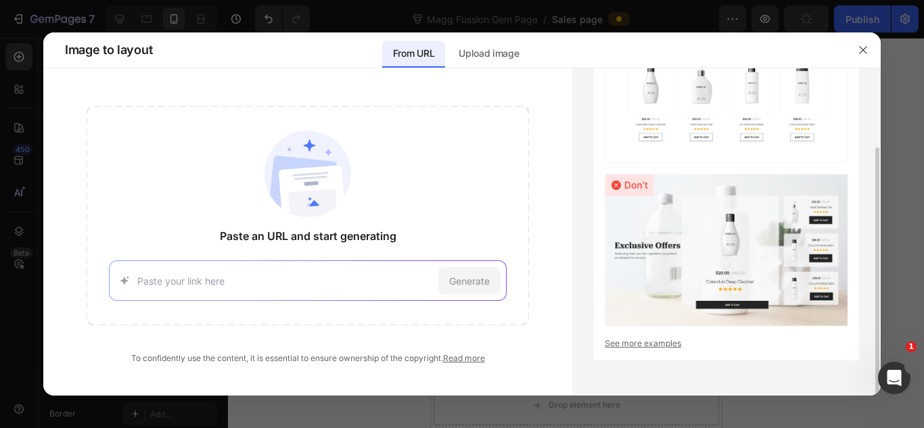
scroll to position [0, 0]
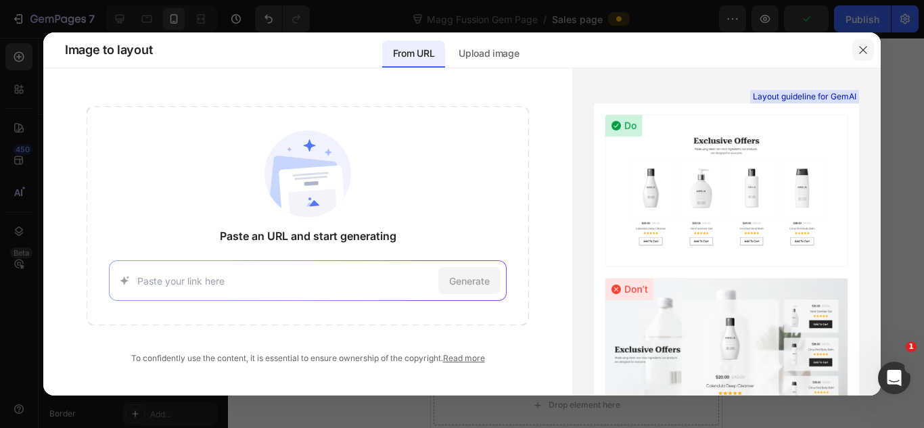
click at [864, 57] on button "button" at bounding box center [863, 50] width 22 height 22
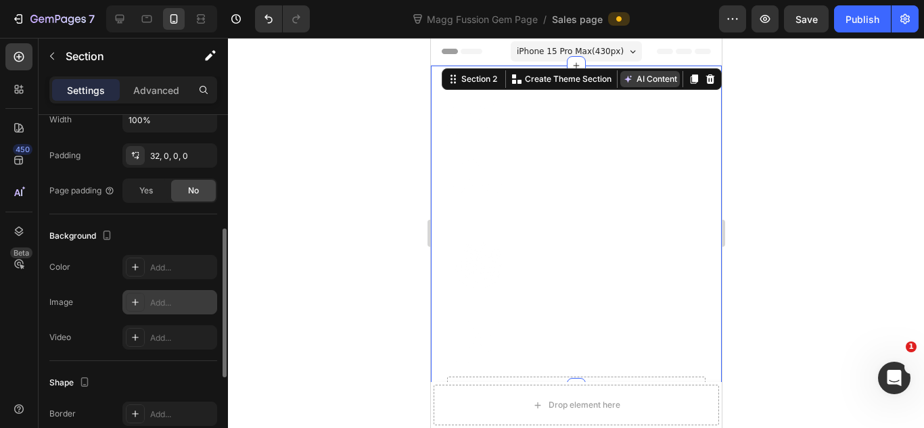
click at [643, 80] on button "AI Content" at bounding box center [650, 79] width 60 height 16
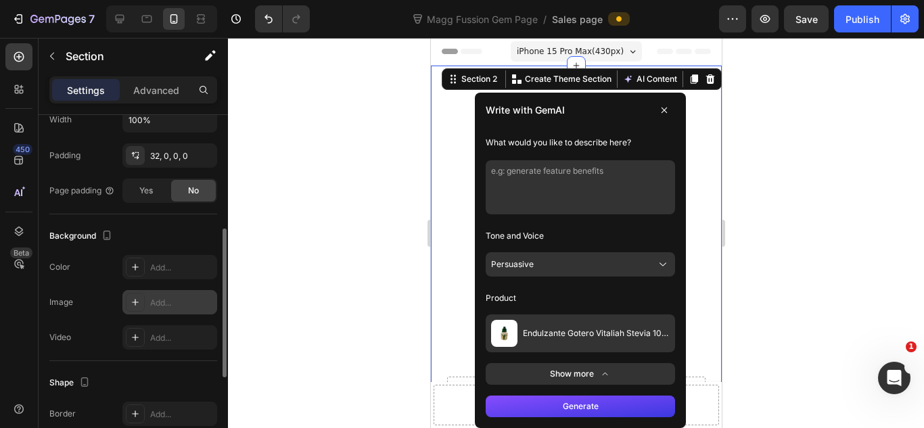
click at [591, 173] on textarea at bounding box center [579, 187] width 189 height 54
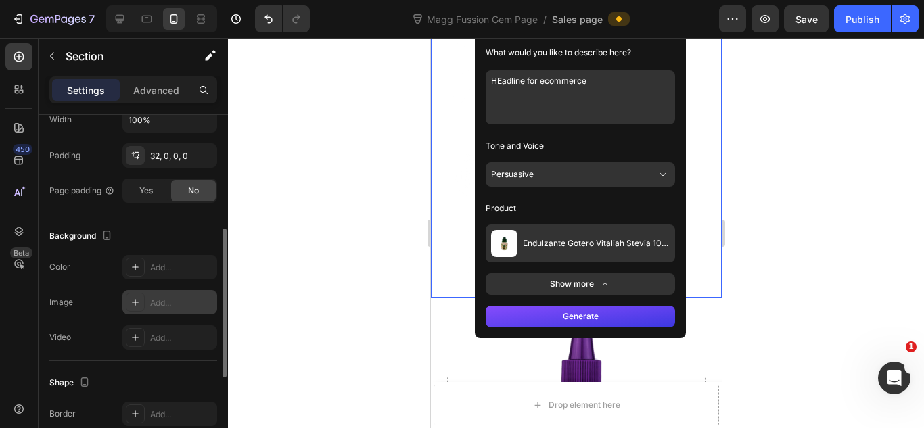
type textarea "HEadline for ecommerce"
click at [574, 178] on button "Persuasive" at bounding box center [579, 174] width 189 height 24
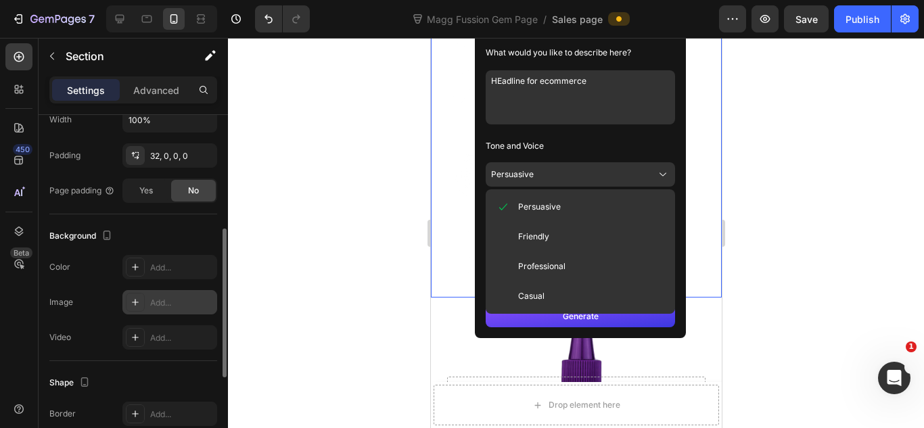
click at [574, 178] on button "Persuasive" at bounding box center [579, 174] width 189 height 24
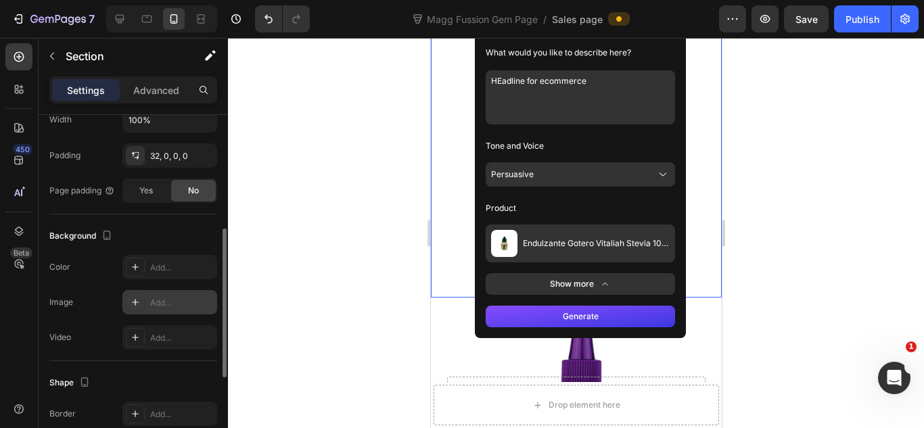
click at [753, 204] on div at bounding box center [576, 233] width 696 height 390
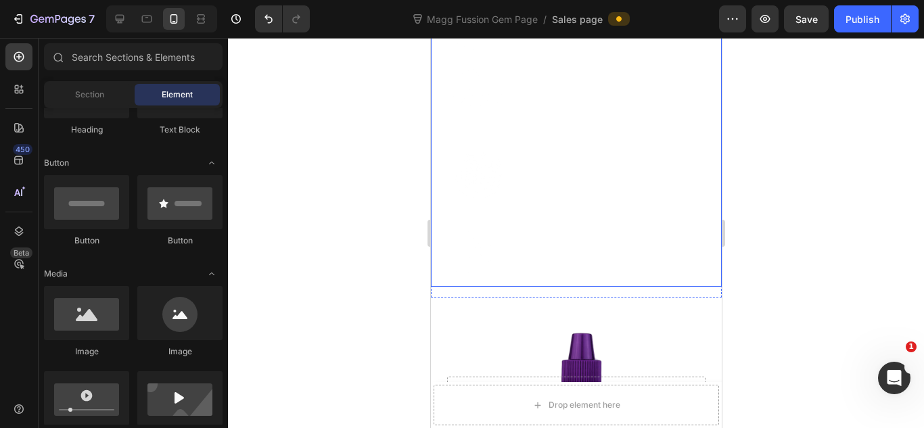
scroll to position [0, 0]
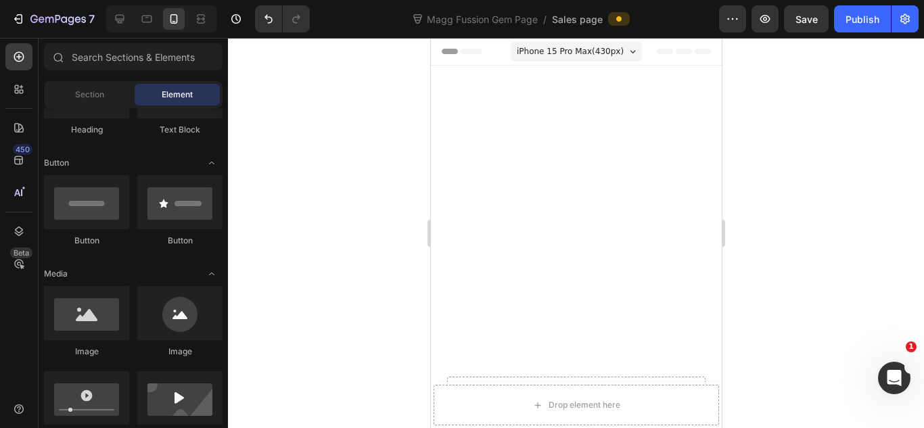
drag, startPoint x: 749, startPoint y: 80, endPoint x: 269, endPoint y: 36, distance: 481.6
click at [749, 80] on div at bounding box center [576, 233] width 696 height 390
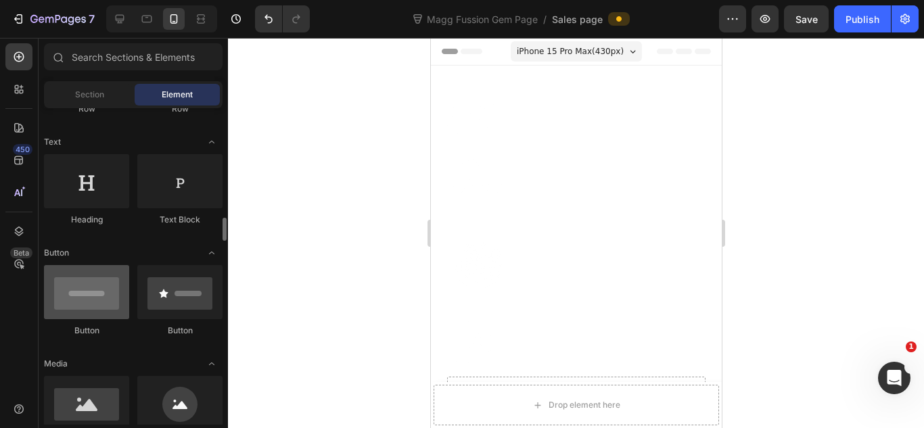
scroll to position [270, 0]
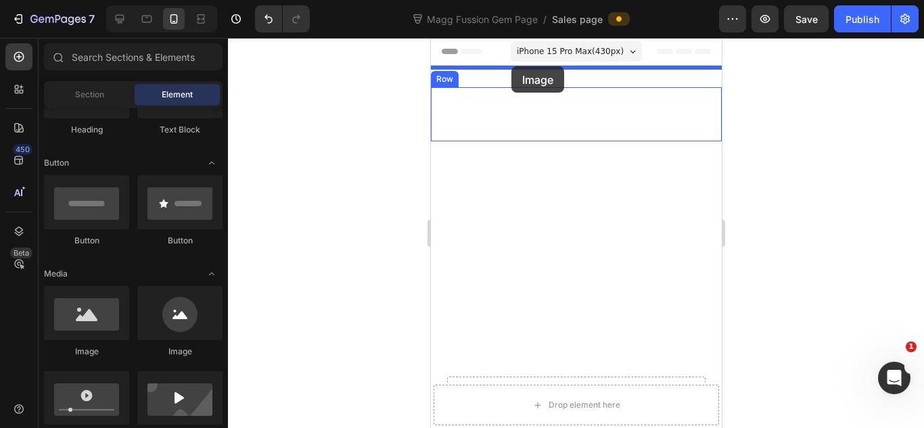
drag, startPoint x: 528, startPoint y: 351, endPoint x: 510, endPoint y: 68, distance: 283.3
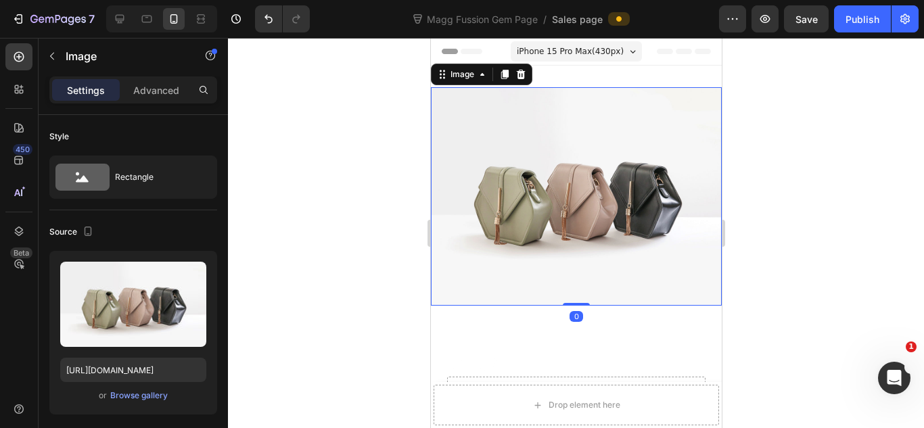
scroll to position [90, 0]
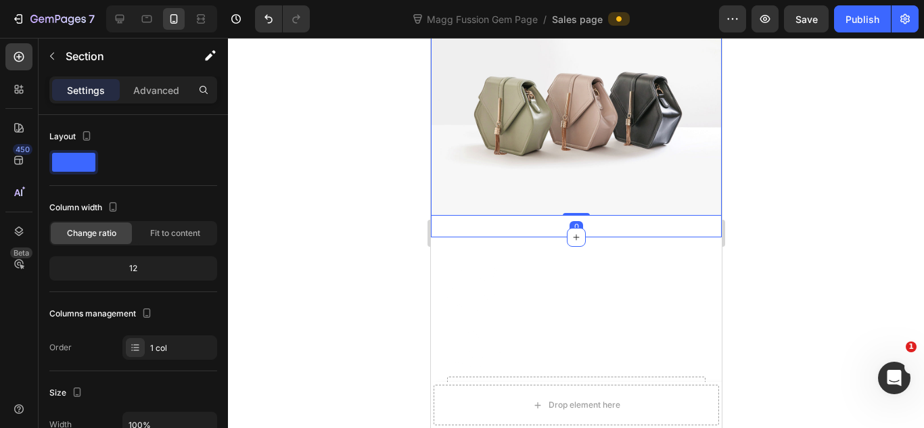
click at [513, 224] on div "Image 0 Section 1" at bounding box center [575, 107] width 291 height 262
click at [517, 220] on div "Image Section 1 You can create reusable sections Create Theme Section AI Conten…" at bounding box center [575, 107] width 291 height 262
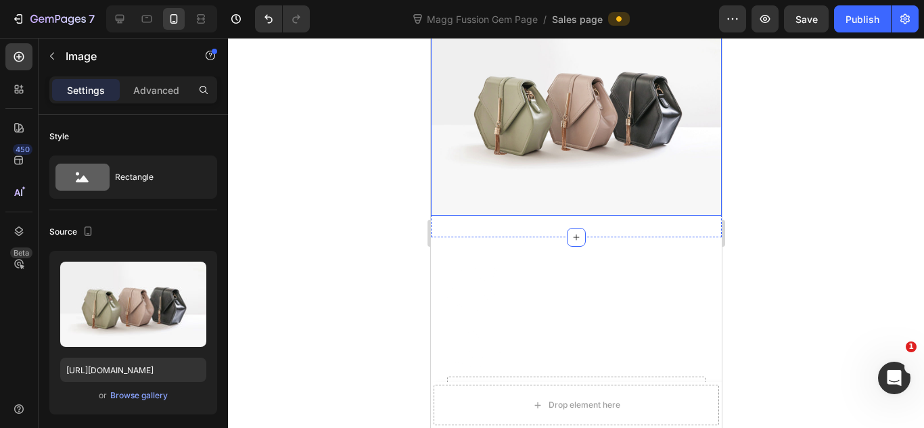
click at [517, 206] on img at bounding box center [575, 106] width 291 height 218
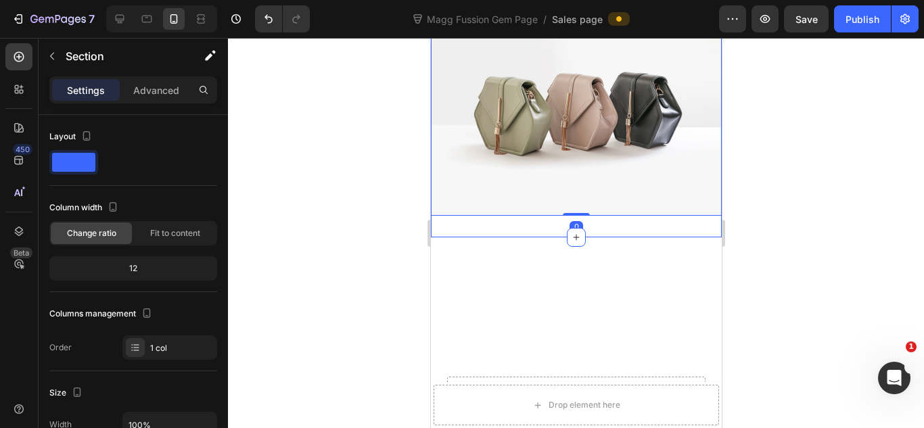
click at [516, 219] on div "Image 0 Section 1" at bounding box center [575, 107] width 291 height 262
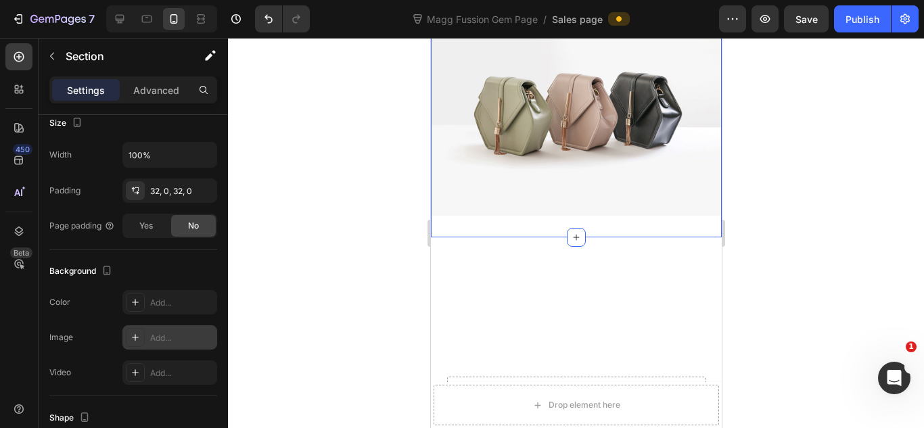
scroll to position [438, 0]
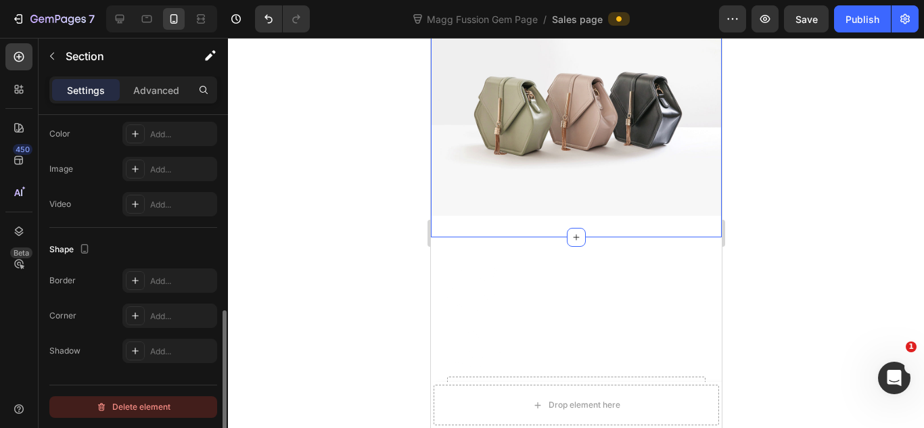
click at [135, 408] on div "Delete element" at bounding box center [133, 407] width 74 height 16
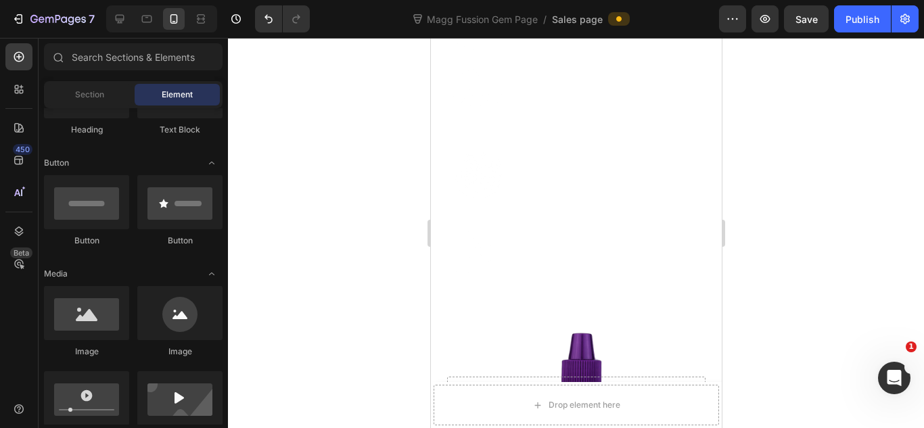
scroll to position [0, 0]
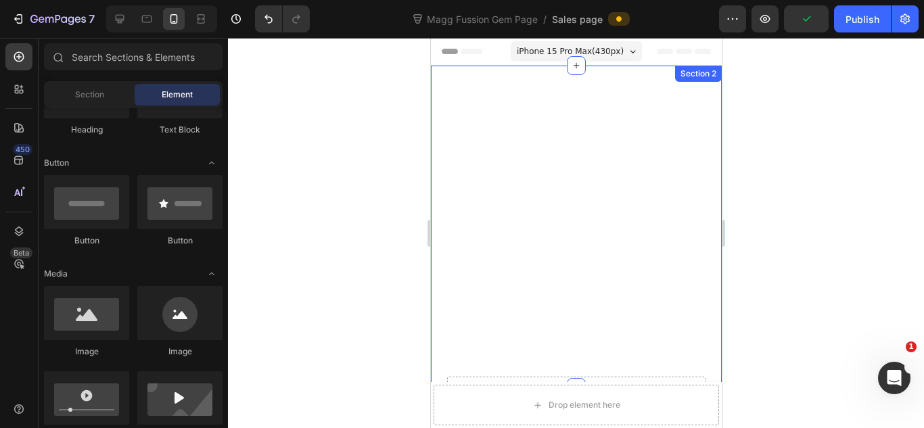
click at [578, 75] on div "Image Magnesio (citrato y cloruro) Text Block Row Row Image Aminoácido Text Blo…" at bounding box center [575, 227] width 291 height 322
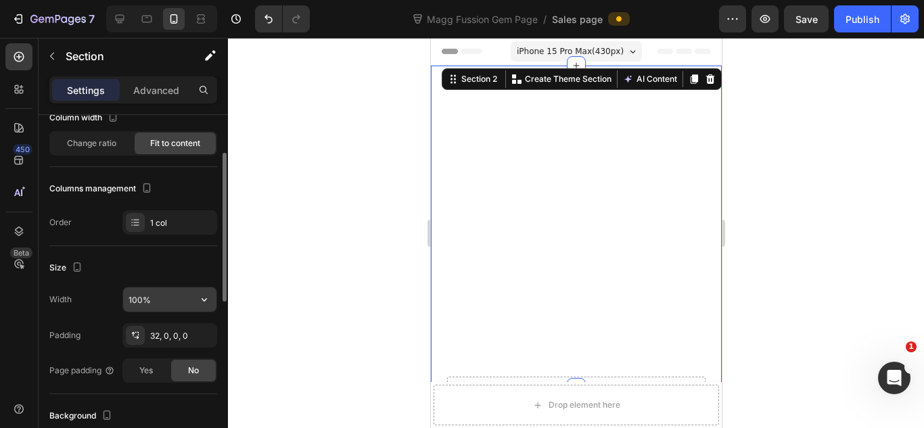
scroll to position [270, 0]
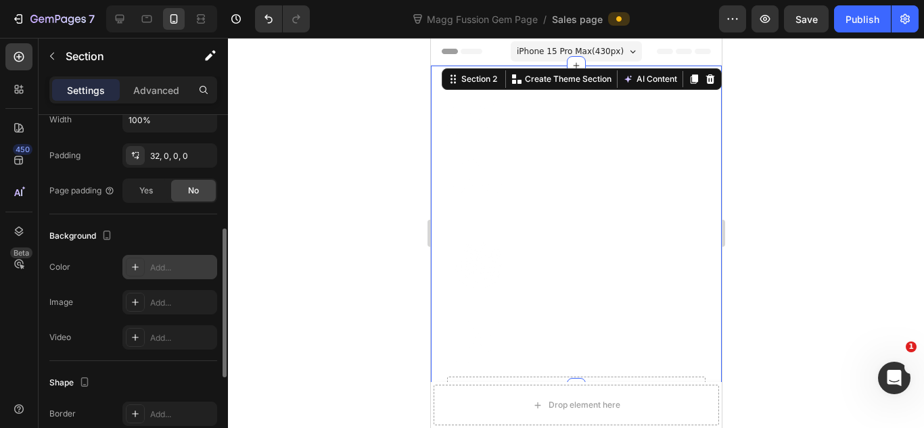
click at [179, 278] on div "Add..." at bounding box center [169, 267] width 95 height 24
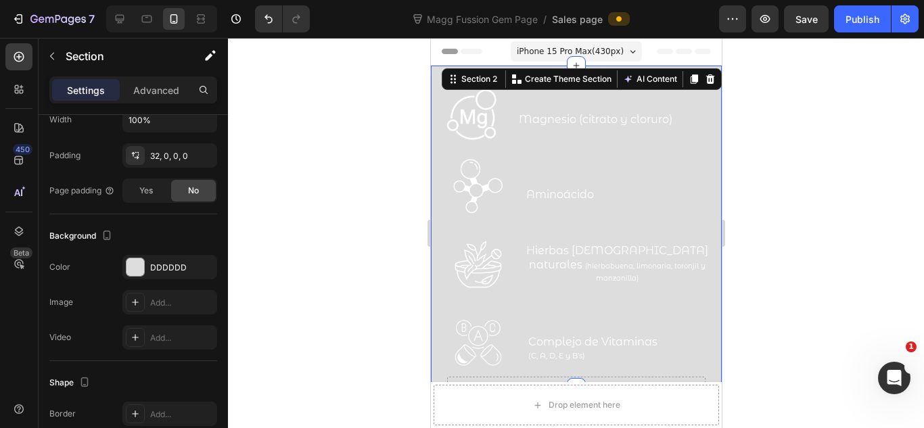
click at [780, 170] on div at bounding box center [576, 233] width 696 height 390
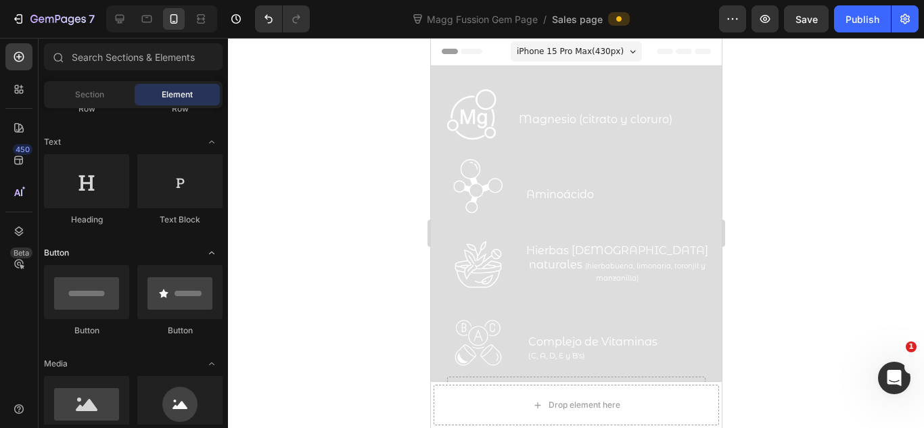
scroll to position [0, 0]
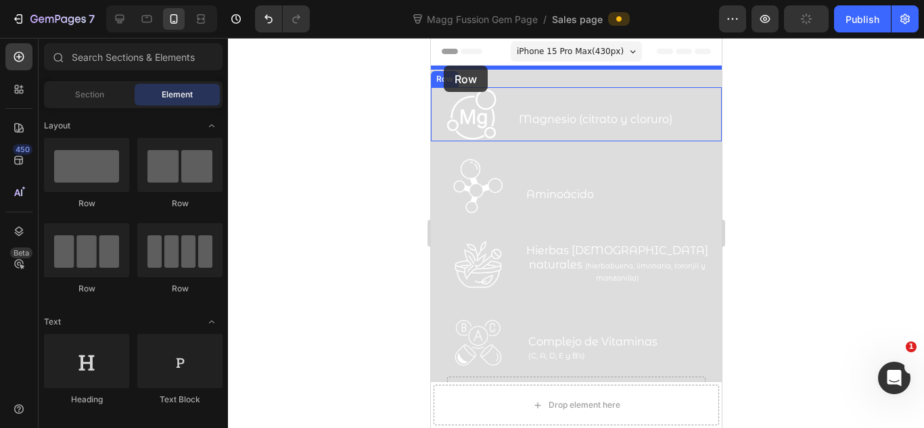
drag, startPoint x: 533, startPoint y: 202, endPoint x: 443, endPoint y: 66, distance: 163.0
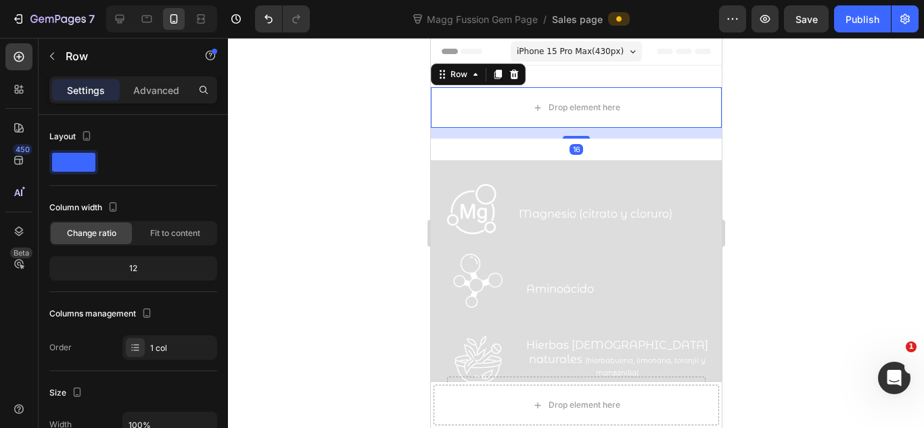
click at [764, 106] on div at bounding box center [576, 233] width 696 height 390
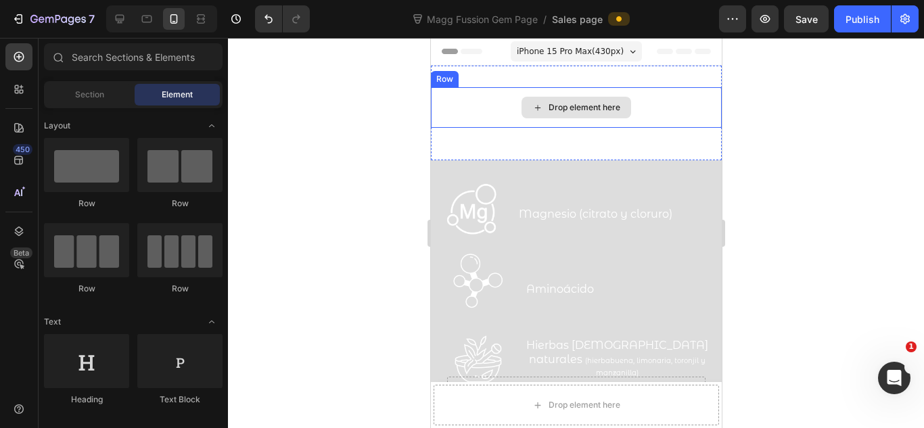
click at [615, 104] on div "Drop element here" at bounding box center [576, 108] width 110 height 22
click at [562, 101] on div "Drop element here" at bounding box center [576, 108] width 110 height 22
click at [559, 104] on div "Drop element here" at bounding box center [584, 107] width 72 height 11
click at [553, 112] on div "Drop element here" at bounding box center [584, 107] width 72 height 11
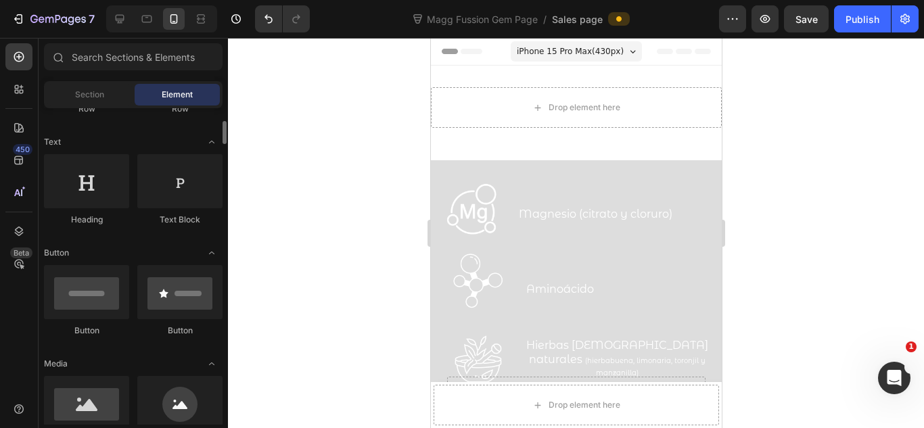
scroll to position [270, 0]
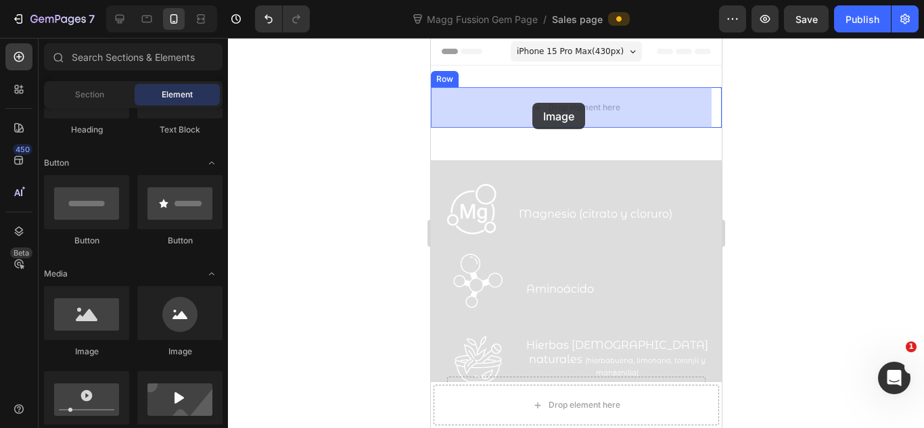
drag, startPoint x: 738, startPoint y: 218, endPoint x: 532, endPoint y: 103, distance: 236.2
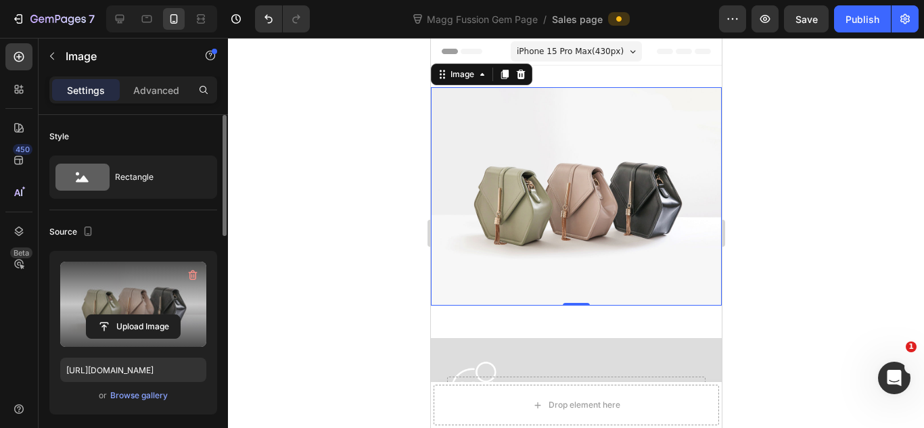
click at [133, 302] on label at bounding box center [133, 304] width 146 height 85
click at [133, 315] on input "file" at bounding box center [133, 326] width 93 height 23
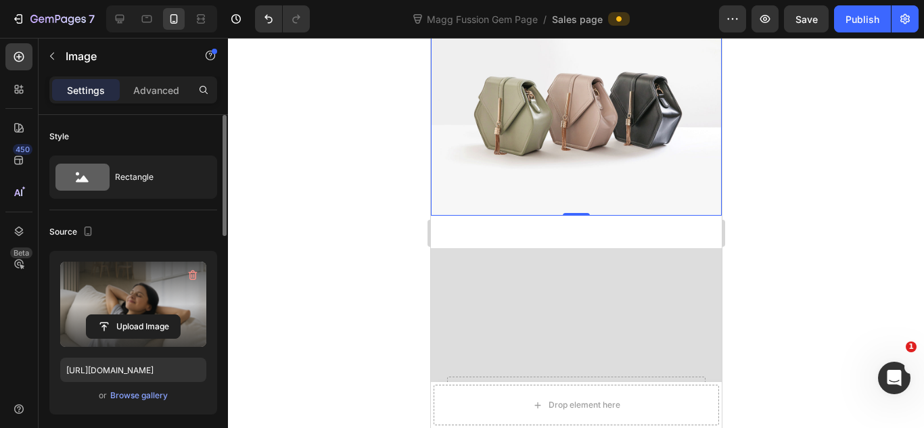
scroll to position [0, 0]
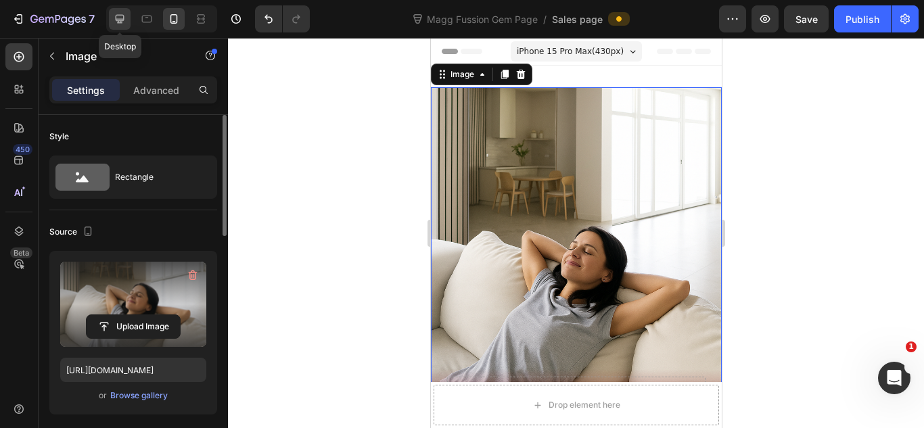
click at [122, 14] on icon at bounding box center [120, 19] width 14 height 14
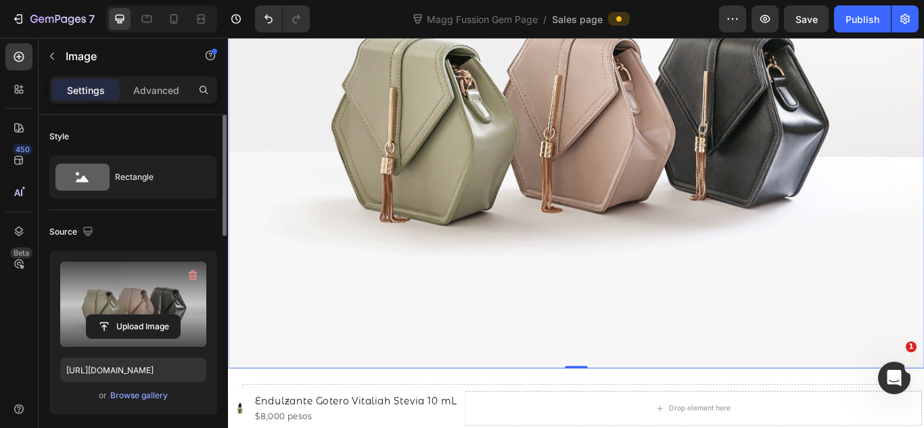
scroll to position [543, 0]
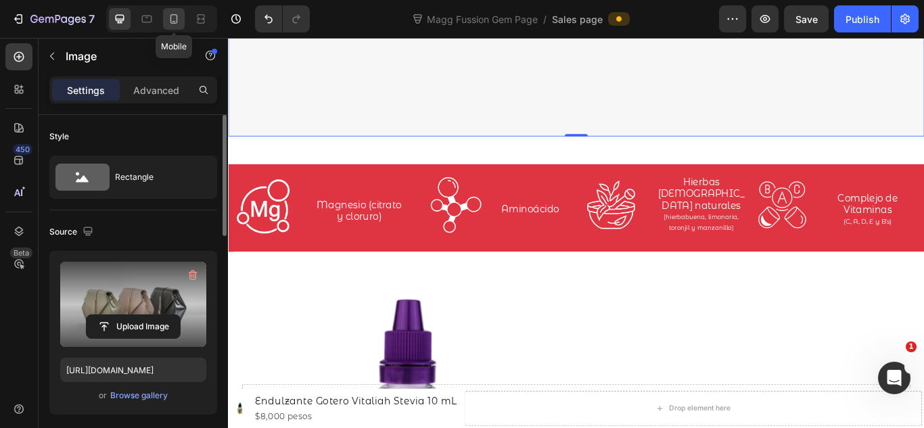
click at [179, 14] on icon at bounding box center [174, 19] width 14 height 14
type input "[URL][DOMAIN_NAME]"
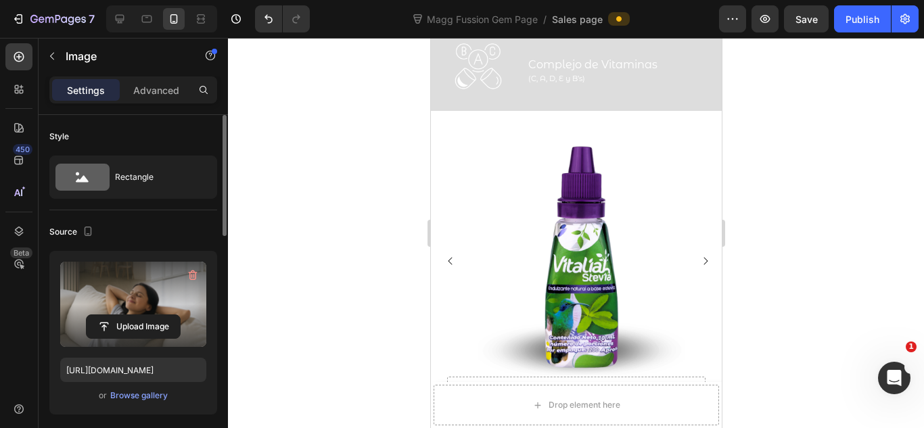
click at [806, 119] on div at bounding box center [576, 233] width 696 height 390
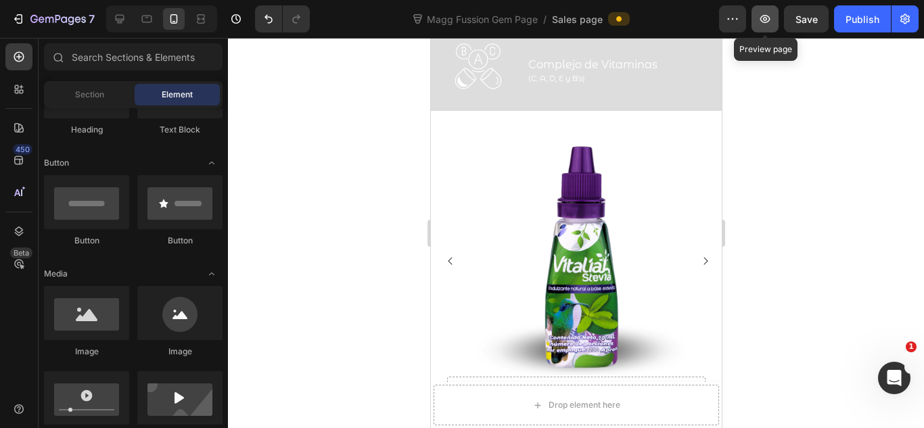
click at [772, 23] on icon "button" at bounding box center [765, 19] width 14 height 14
click at [111, 11] on div at bounding box center [120, 19] width 22 height 22
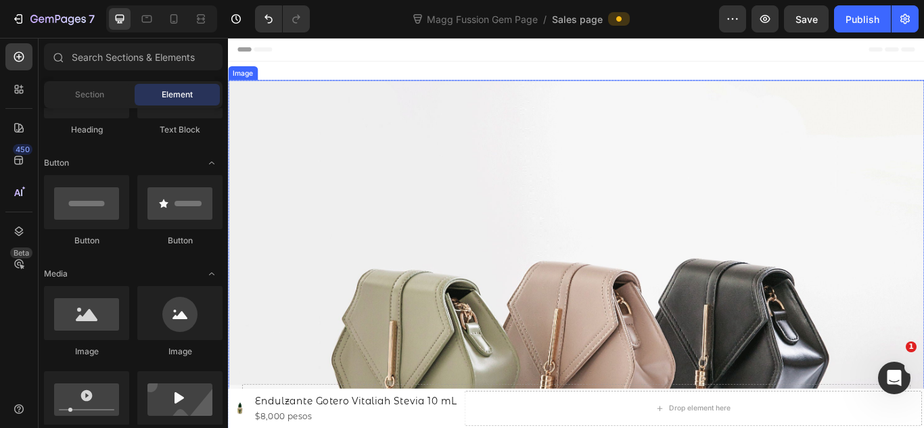
click at [411, 168] on img at bounding box center [634, 391] width 812 height 609
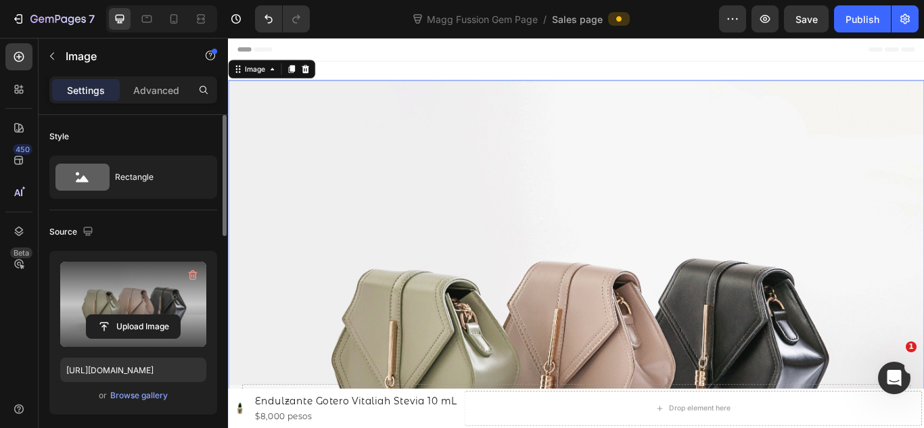
click at [142, 308] on label at bounding box center [133, 304] width 146 height 85
click at [142, 315] on input "file" at bounding box center [133, 326] width 93 height 23
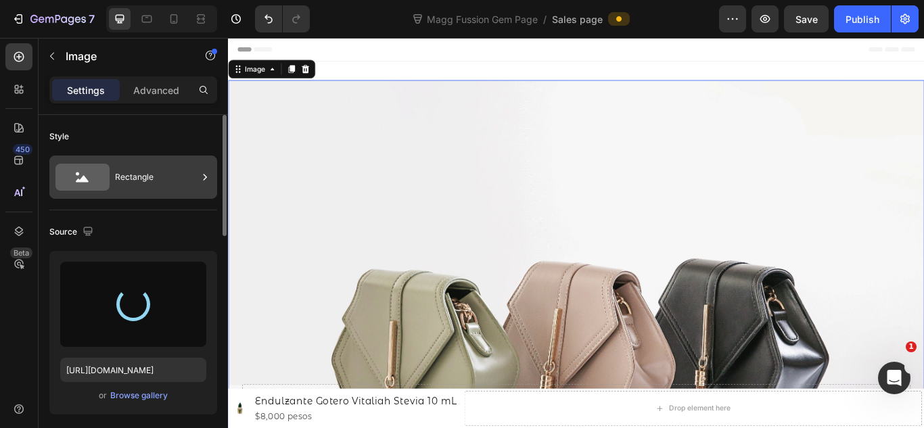
click at [179, 179] on div "Rectangle" at bounding box center [156, 177] width 83 height 31
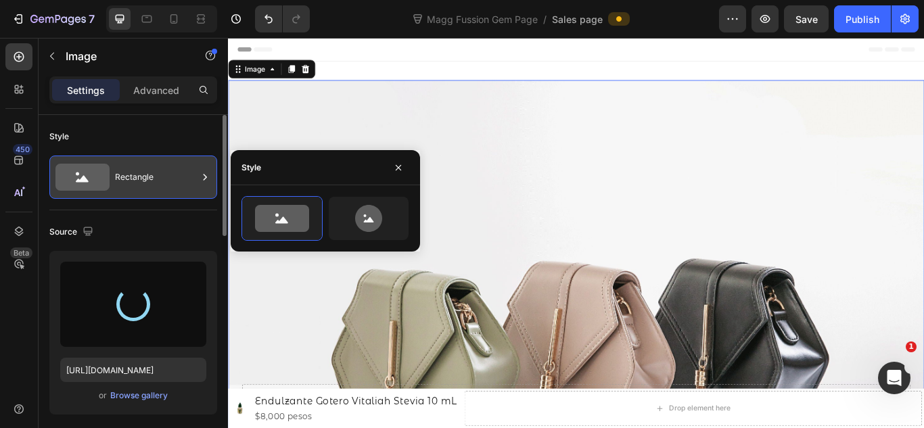
type input "[URL][DOMAIN_NAME]"
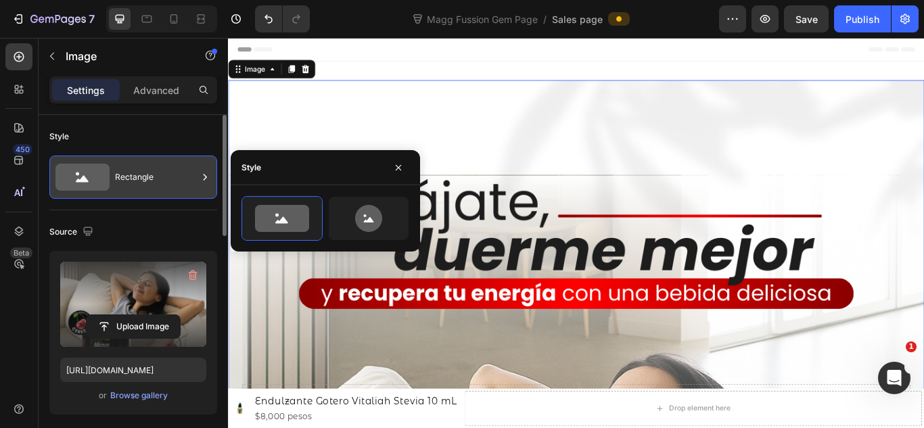
click at [179, 179] on div "Rectangle" at bounding box center [156, 177] width 83 height 31
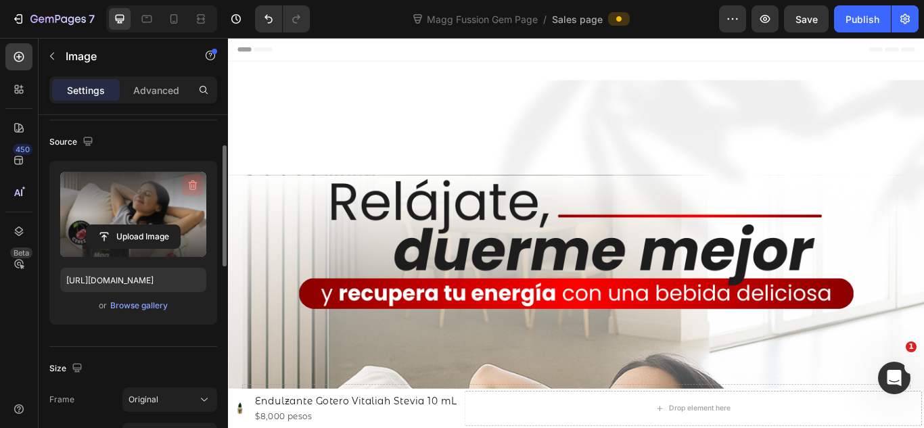
click at [197, 183] on icon "button" at bounding box center [193, 186] width 14 height 14
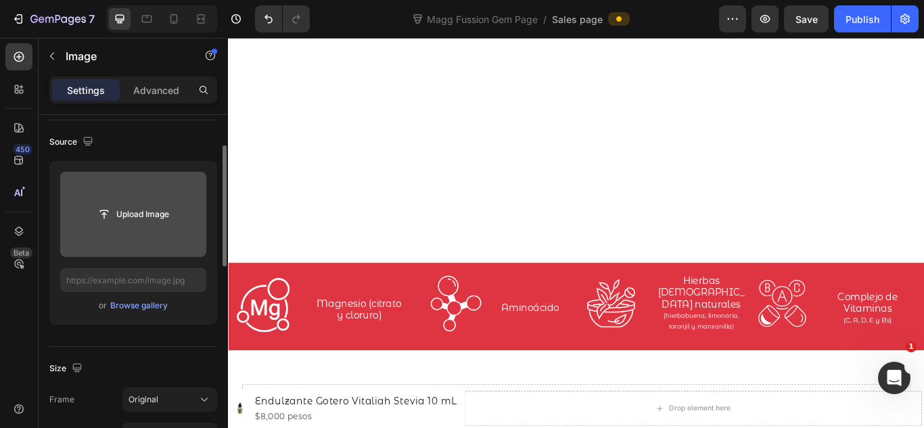
scroll to position [812, 0]
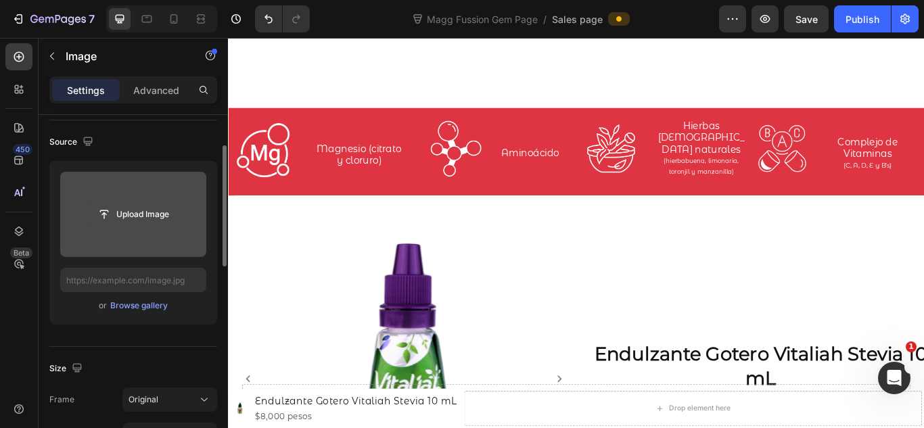
click at [122, 223] on input "file" at bounding box center [133, 214] width 93 height 23
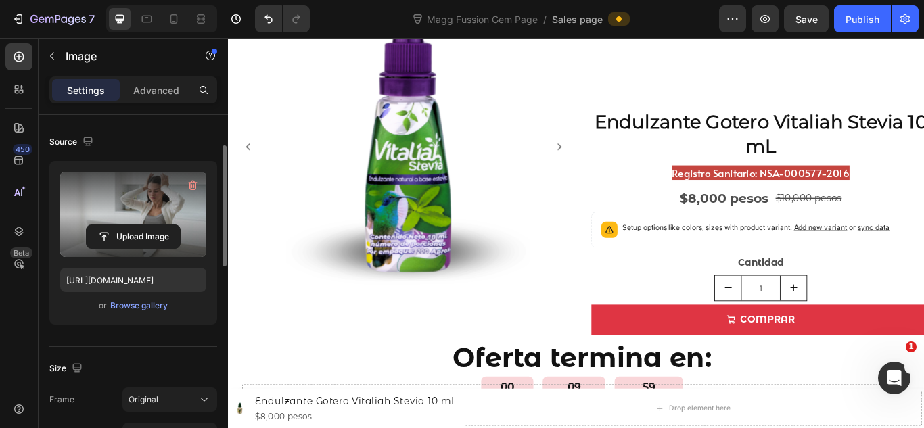
scroll to position [0, 0]
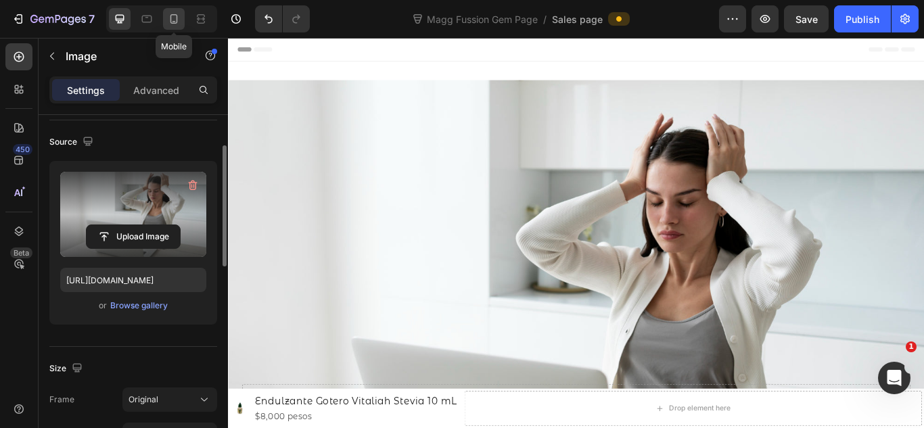
click at [180, 22] on icon at bounding box center [174, 19] width 14 height 14
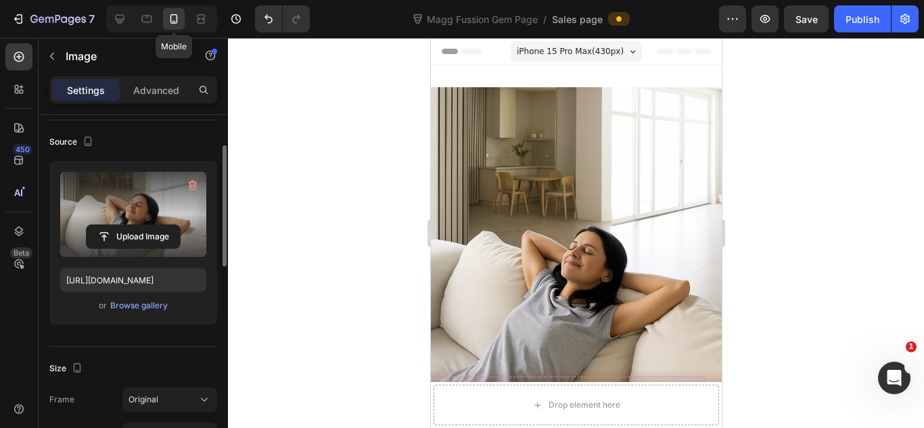
scroll to position [2, 0]
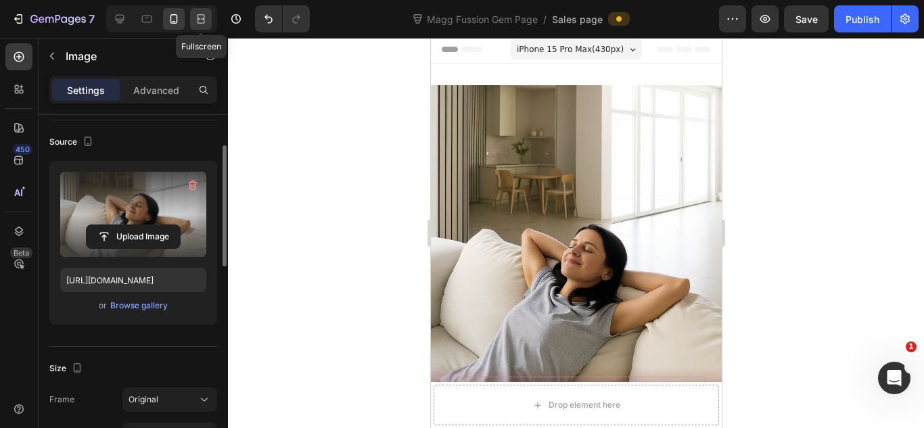
click at [197, 24] on icon at bounding box center [201, 19] width 14 height 14
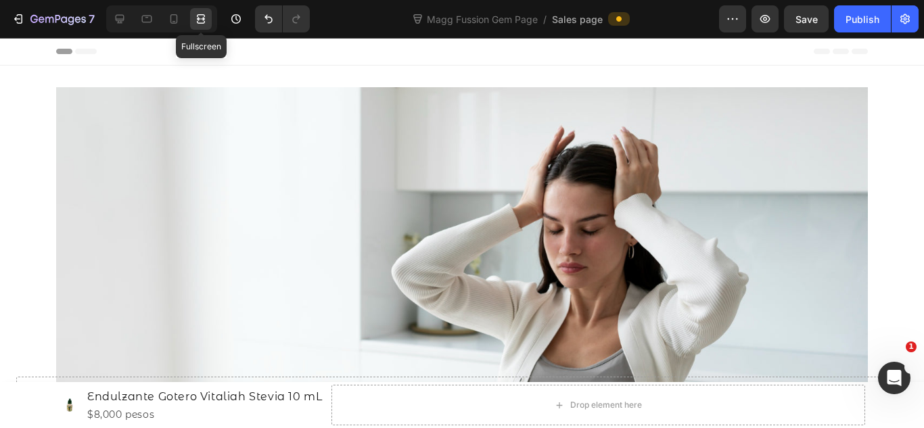
click at [203, 14] on icon at bounding box center [201, 19] width 14 height 14
click at [207, 15] on icon at bounding box center [201, 19] width 14 height 14
click at [112, 25] on div at bounding box center [120, 19] width 22 height 22
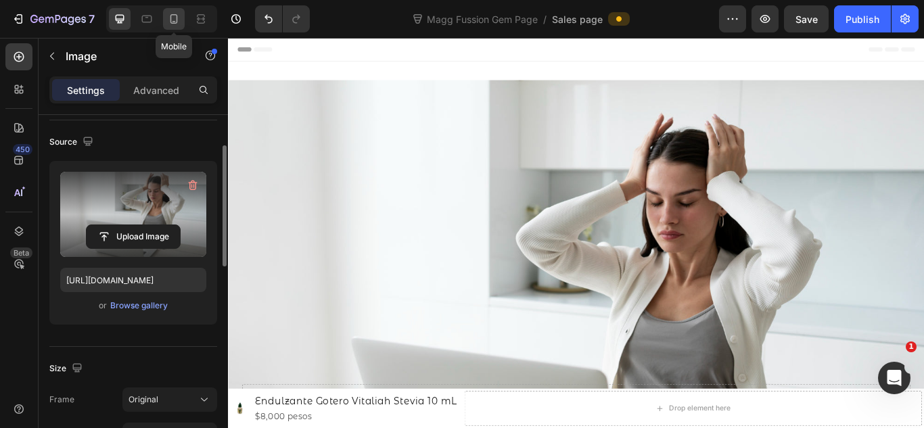
click at [172, 22] on icon at bounding box center [174, 19] width 14 height 14
type input "[URL][DOMAIN_NAME]"
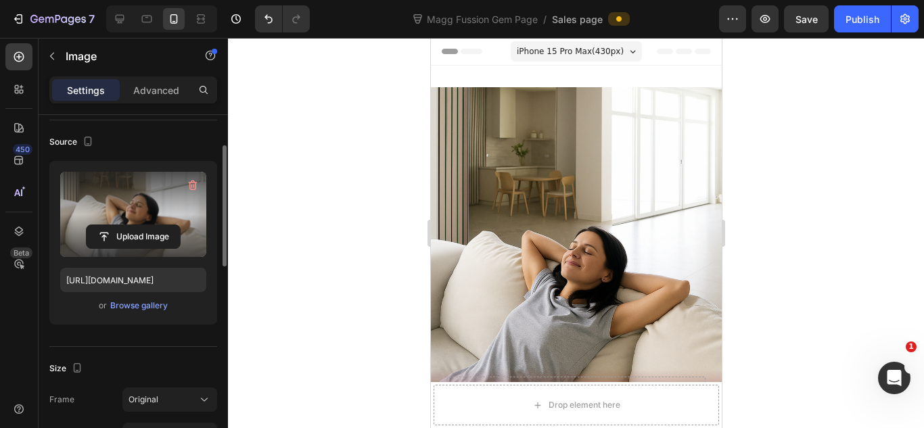
scroll to position [2, 0]
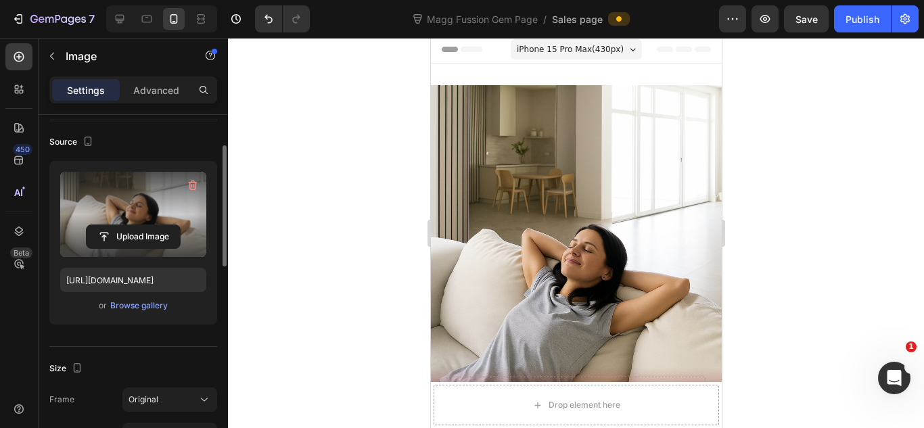
click at [793, 153] on div at bounding box center [576, 233] width 696 height 390
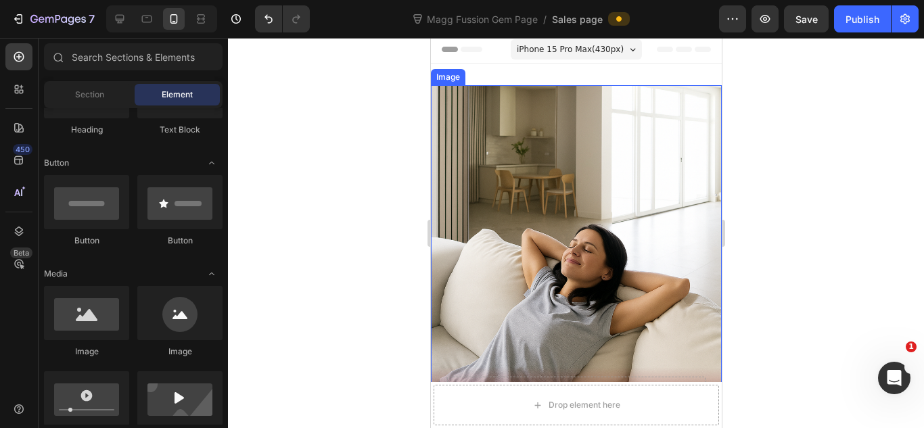
scroll to position [0, 0]
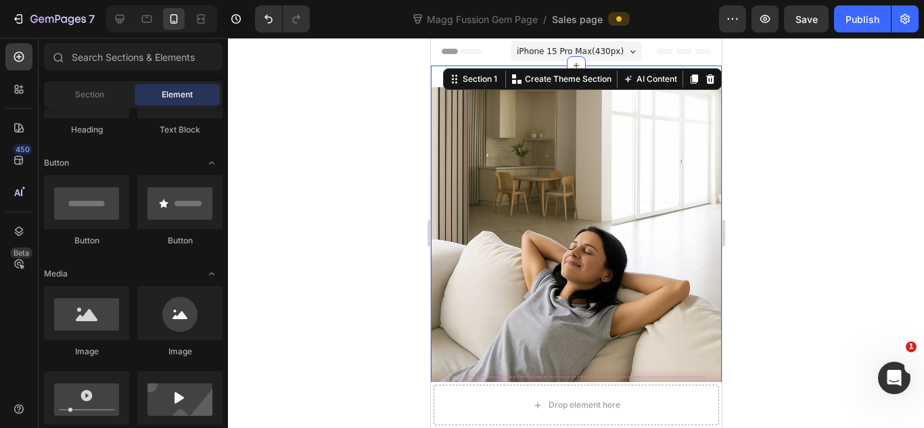
click at [633, 76] on div "Image Row Section 1 You can create reusable sections Create Theme Section AI Co…" at bounding box center [575, 275] width 291 height 418
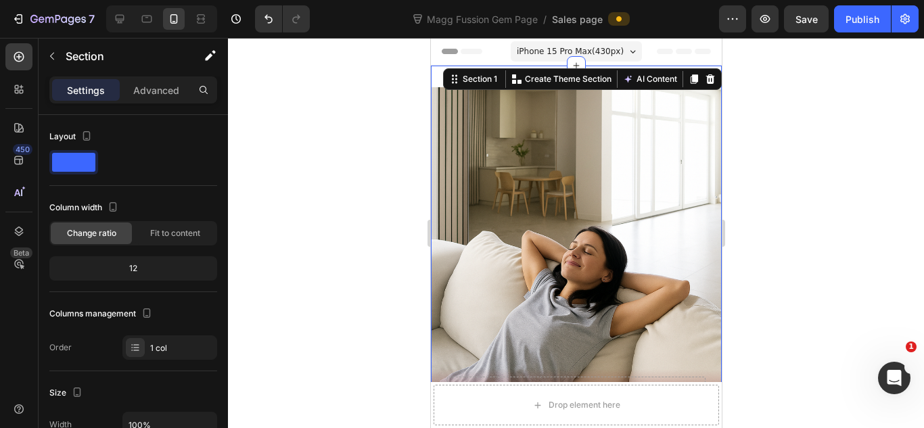
drag, startPoint x: 783, startPoint y: 83, endPoint x: 222, endPoint y: 89, distance: 561.4
click at [783, 83] on div at bounding box center [576, 233] width 696 height 390
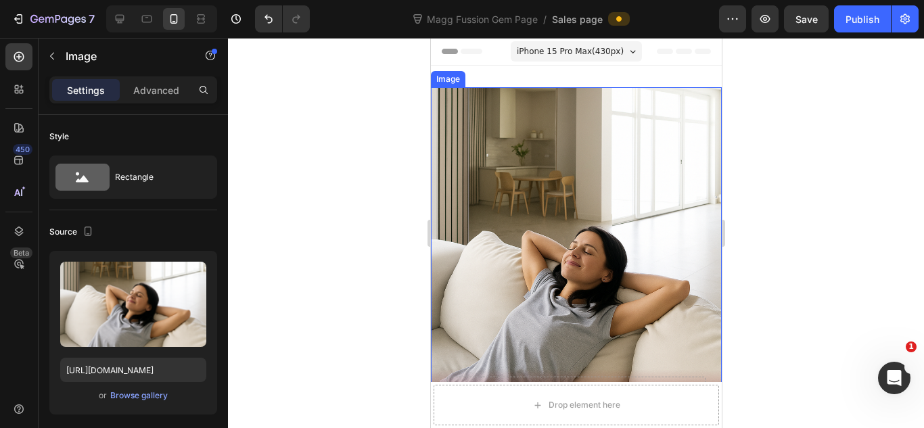
click at [615, 141] on img at bounding box center [575, 269] width 291 height 364
click at [162, 87] on p "Advanced" at bounding box center [156, 90] width 46 height 14
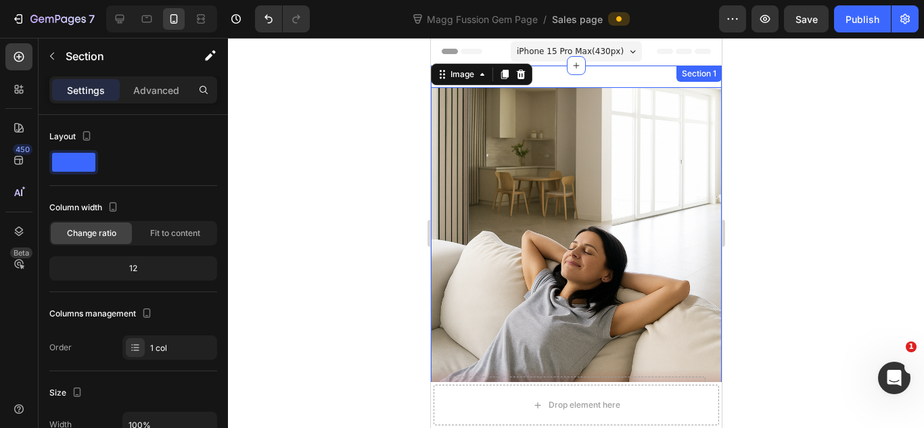
click at [585, 72] on div "Image 0 Row Section 1" at bounding box center [575, 275] width 291 height 418
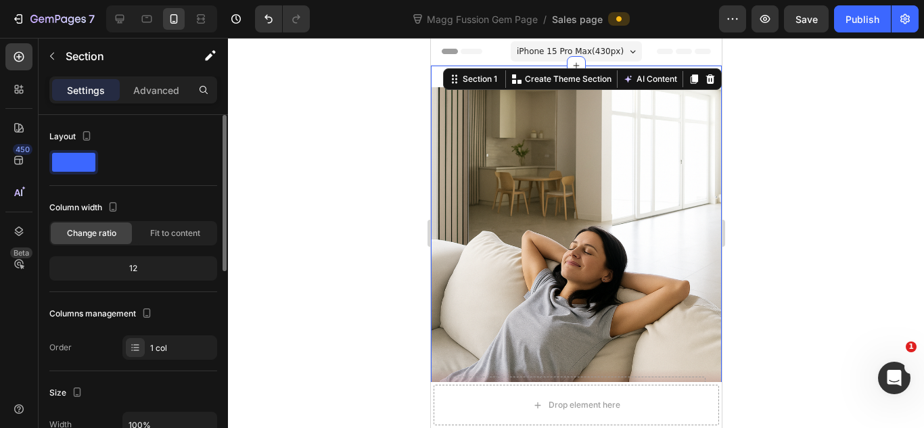
scroll to position [90, 0]
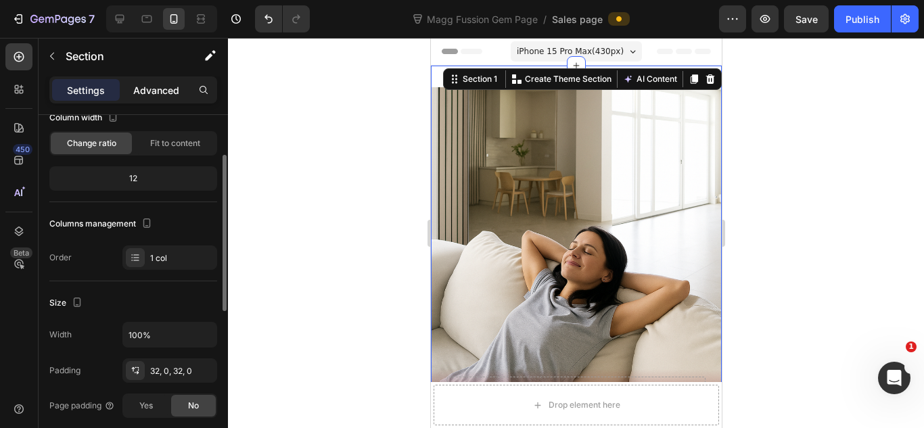
click at [158, 91] on p "Advanced" at bounding box center [156, 90] width 46 height 14
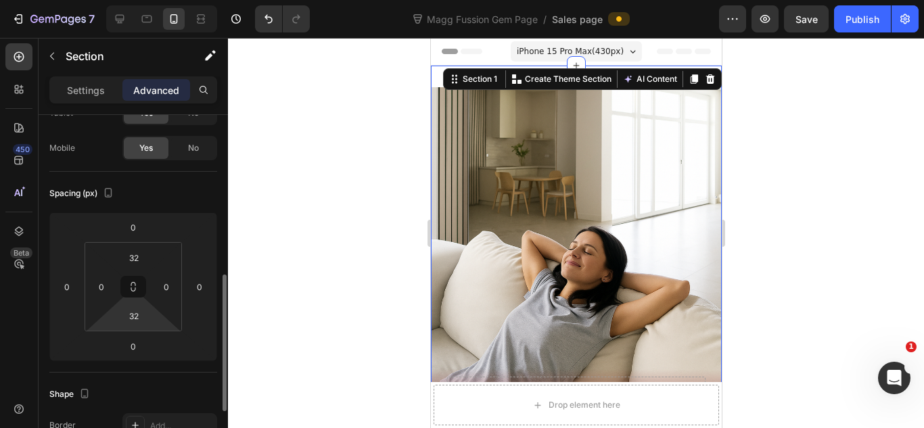
scroll to position [180, 0]
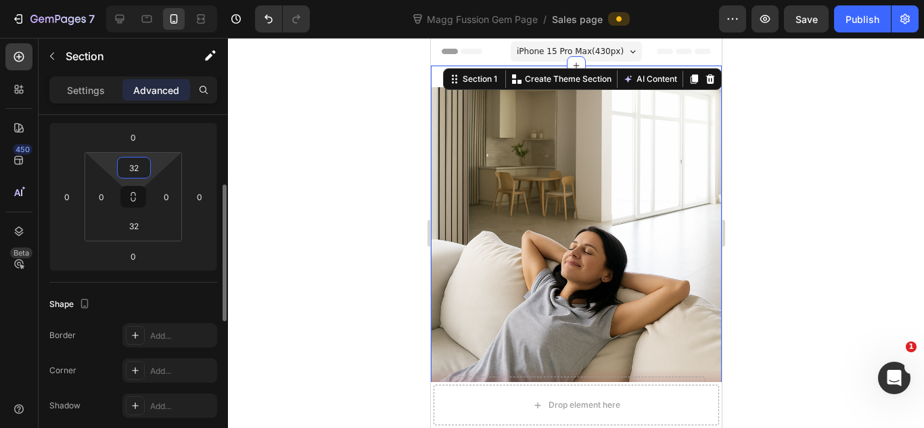
click at [136, 170] on input "32" at bounding box center [133, 168] width 27 height 20
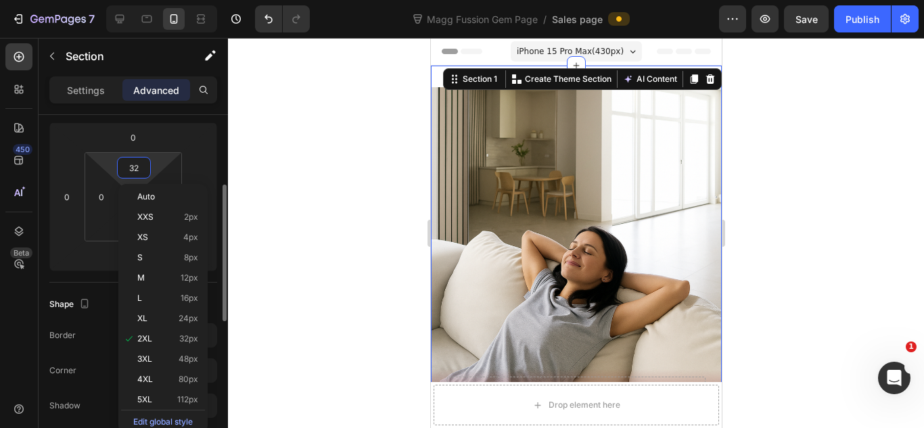
click at [136, 170] on input "32" at bounding box center [133, 168] width 27 height 20
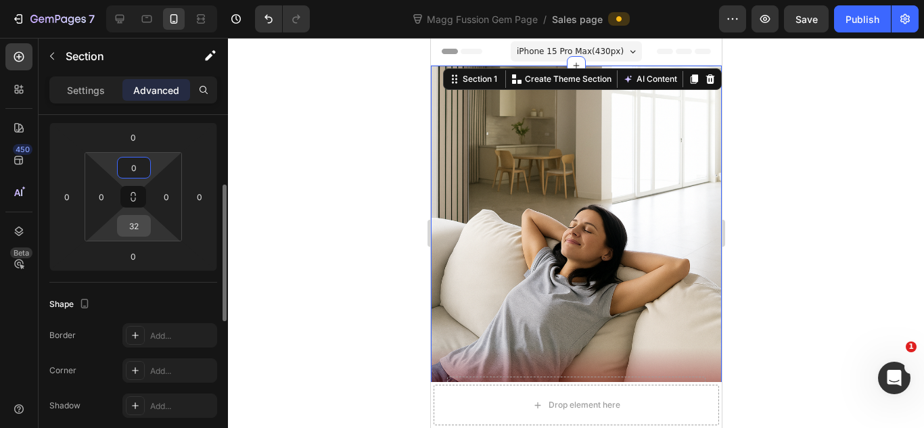
type input "0"
click at [144, 221] on input "32" at bounding box center [133, 226] width 27 height 20
type input "0"
click at [750, 168] on div at bounding box center [576, 233] width 696 height 390
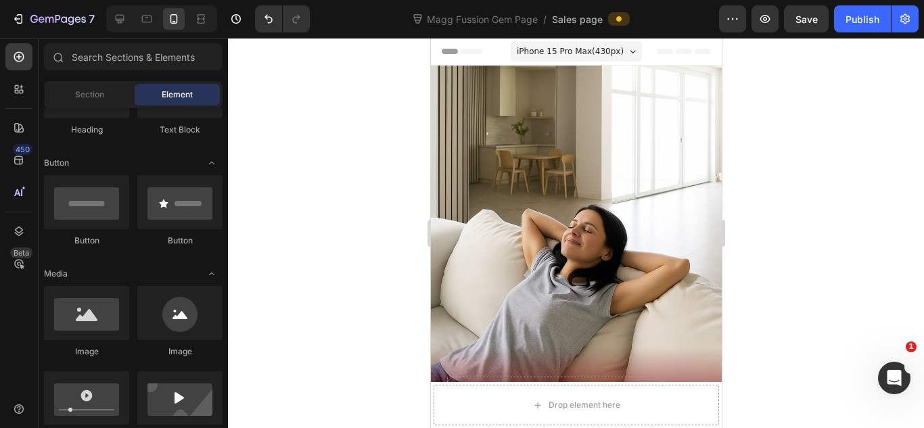
drag, startPoint x: 803, startPoint y: 135, endPoint x: 235, endPoint y: 132, distance: 568.2
click at [803, 135] on div at bounding box center [576, 233] width 696 height 390
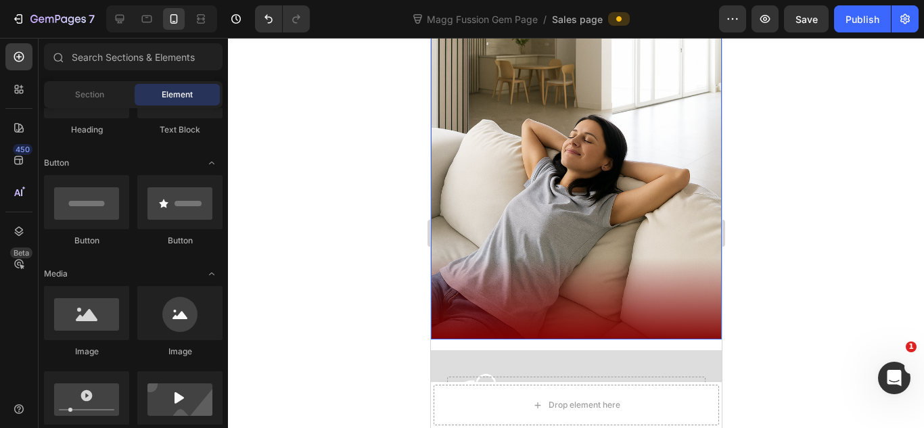
click at [785, 150] on div at bounding box center [576, 233] width 696 height 390
click at [779, 184] on div at bounding box center [576, 233] width 696 height 390
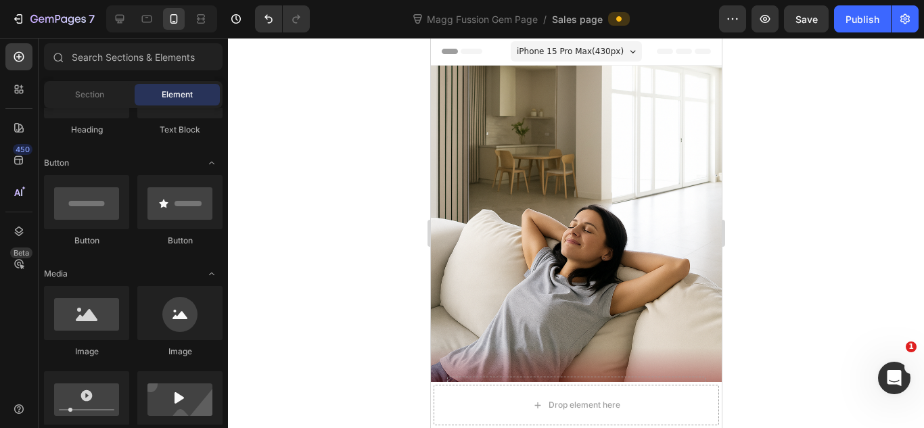
drag, startPoint x: 878, startPoint y: 147, endPoint x: 161, endPoint y: 175, distance: 717.5
click at [878, 147] on div at bounding box center [576, 233] width 696 height 390
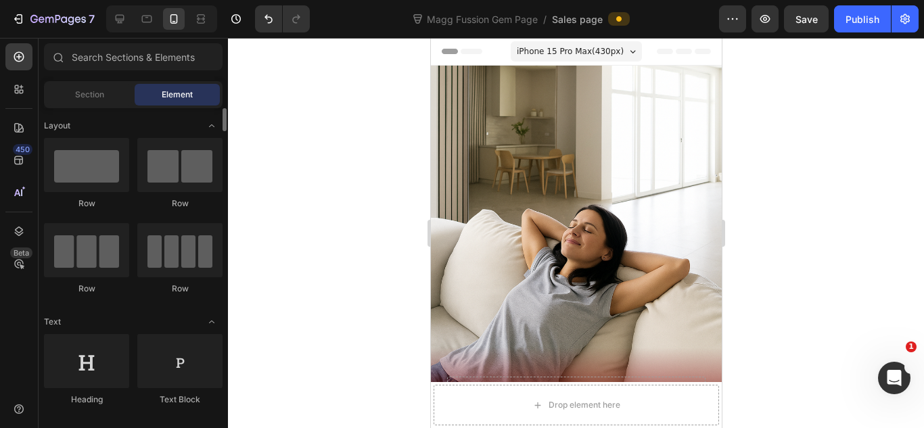
scroll to position [90, 0]
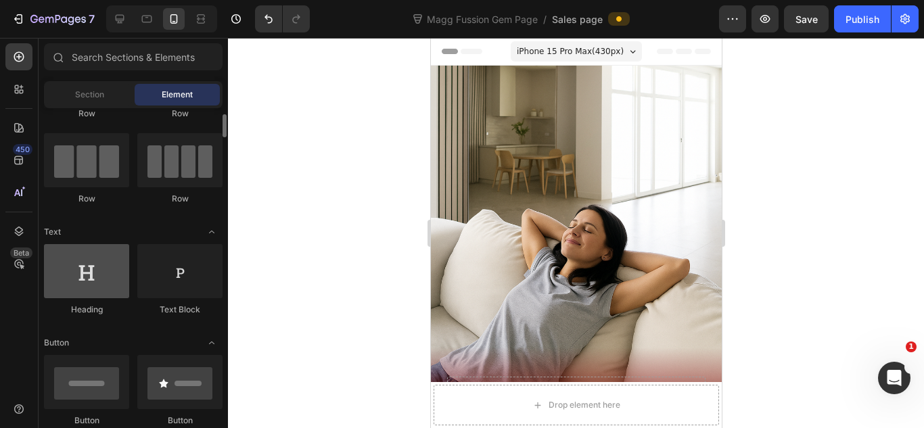
click at [97, 280] on div at bounding box center [86, 271] width 85 height 54
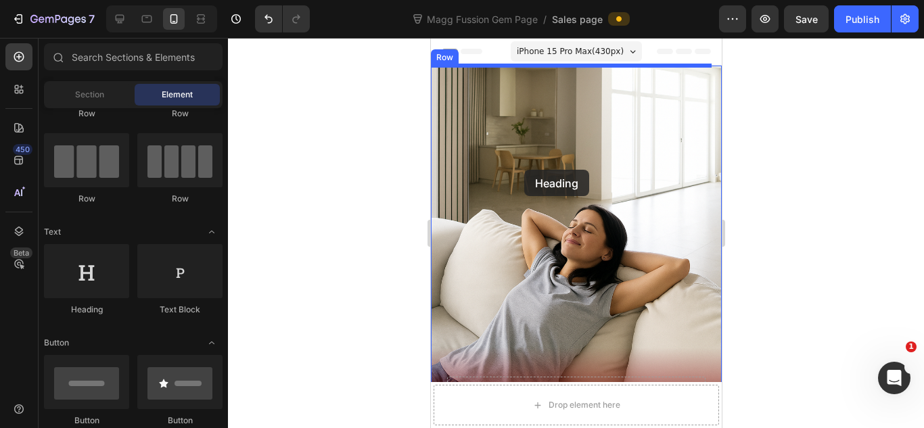
drag, startPoint x: 538, startPoint y: 317, endPoint x: 512, endPoint y: 154, distance: 165.0
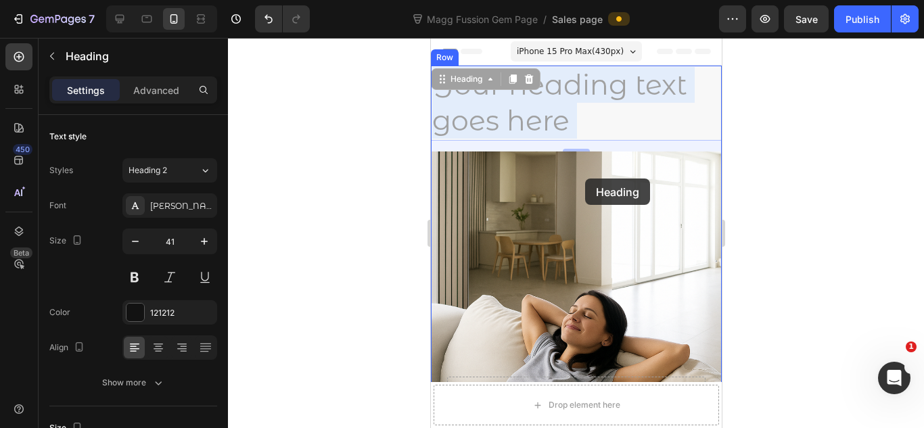
drag, startPoint x: 572, startPoint y: 87, endPoint x: 584, endPoint y: 179, distance: 92.8
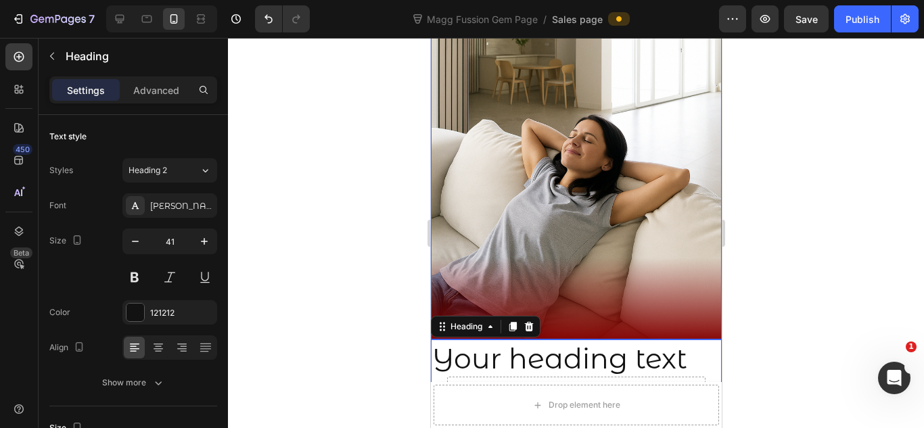
scroll to position [181, 0]
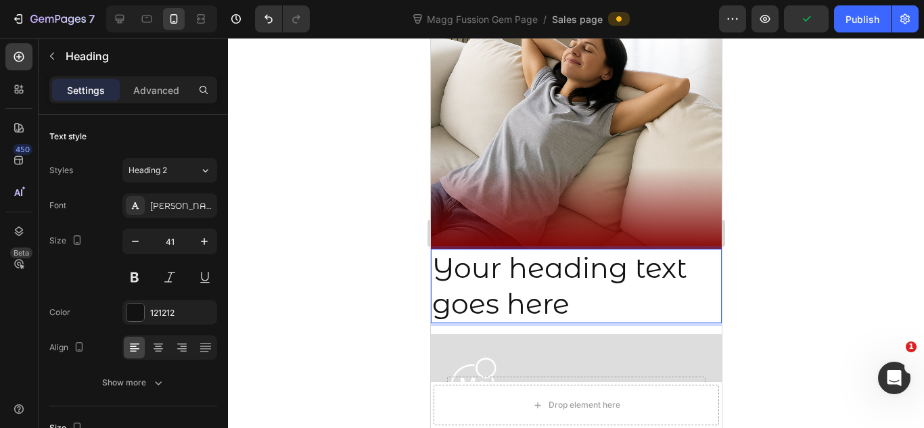
click at [761, 177] on div at bounding box center [576, 233] width 696 height 390
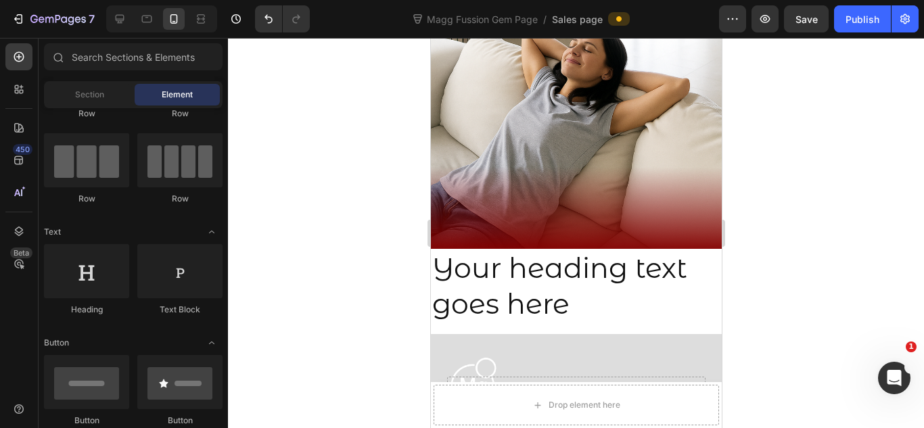
click at [762, 157] on div at bounding box center [576, 233] width 696 height 390
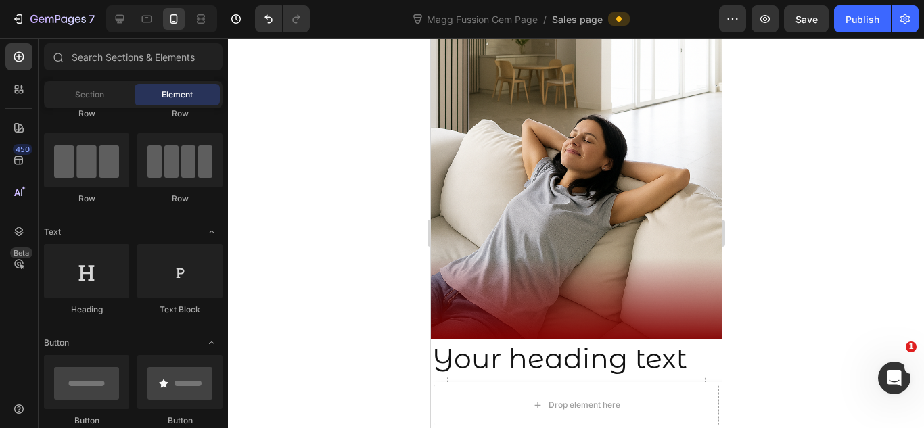
click at [779, 161] on div at bounding box center [576, 233] width 696 height 390
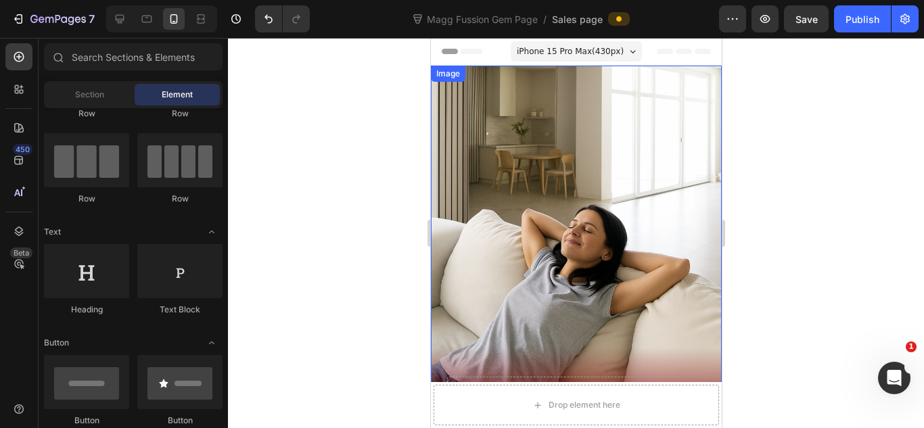
click at [564, 260] on img at bounding box center [575, 248] width 291 height 364
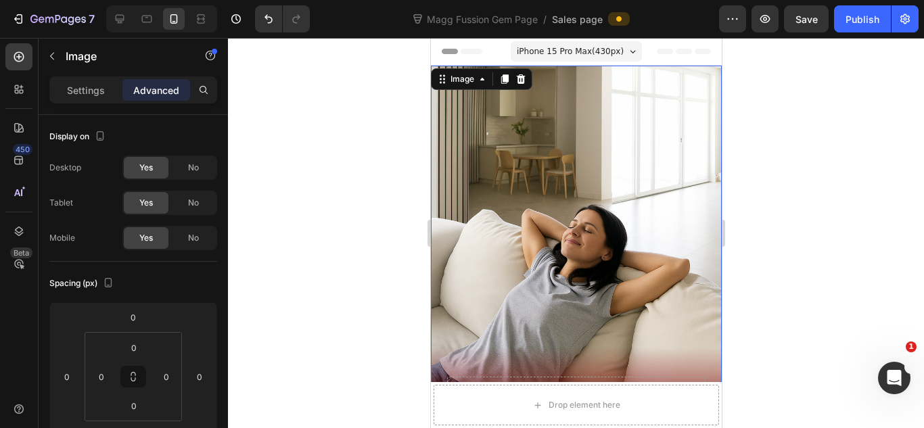
click at [553, 169] on img at bounding box center [575, 248] width 291 height 364
click at [482, 80] on icon at bounding box center [482, 79] width 4 height 3
click at [534, 169] on img at bounding box center [575, 248] width 291 height 364
click at [78, 87] on p "Settings" at bounding box center [86, 90] width 38 height 14
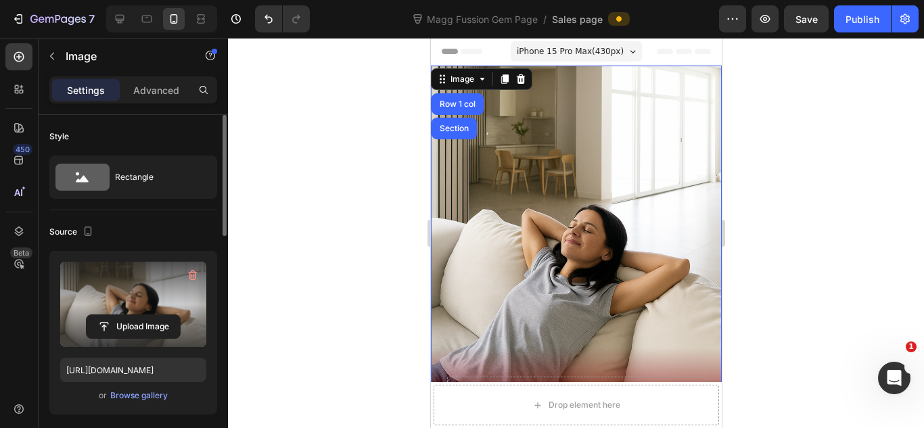
scroll to position [90, 0]
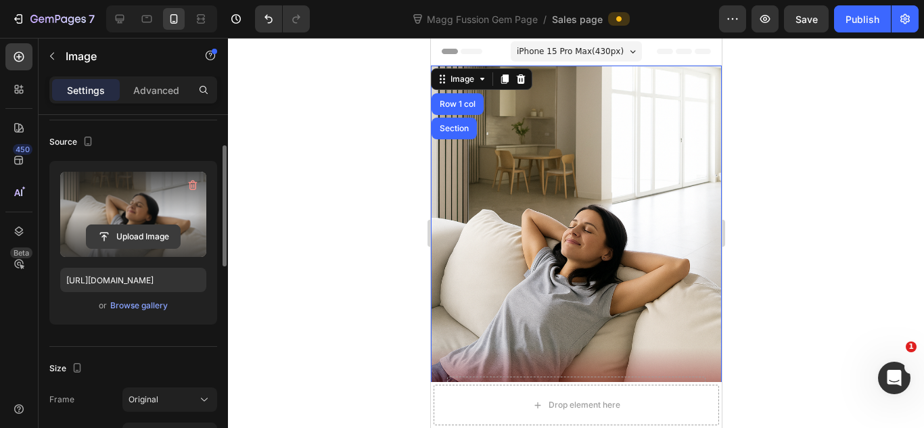
click at [166, 244] on input "file" at bounding box center [133, 236] width 93 height 23
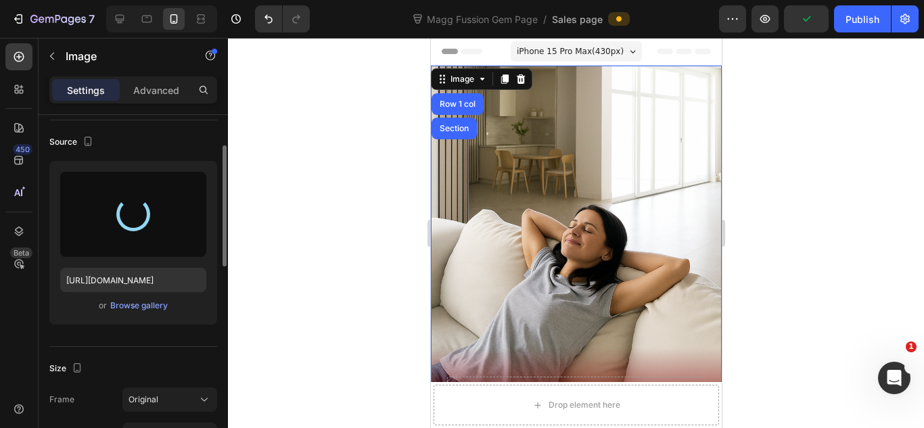
type input "[URL][DOMAIN_NAME]"
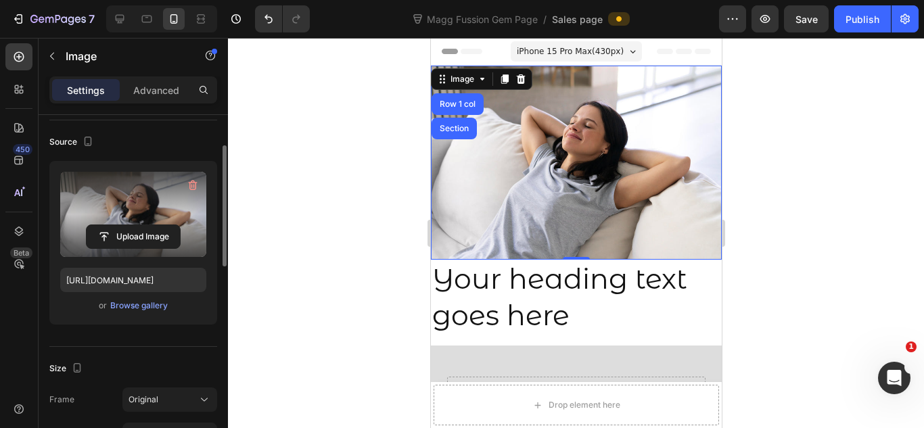
click at [752, 129] on div at bounding box center [576, 233] width 696 height 390
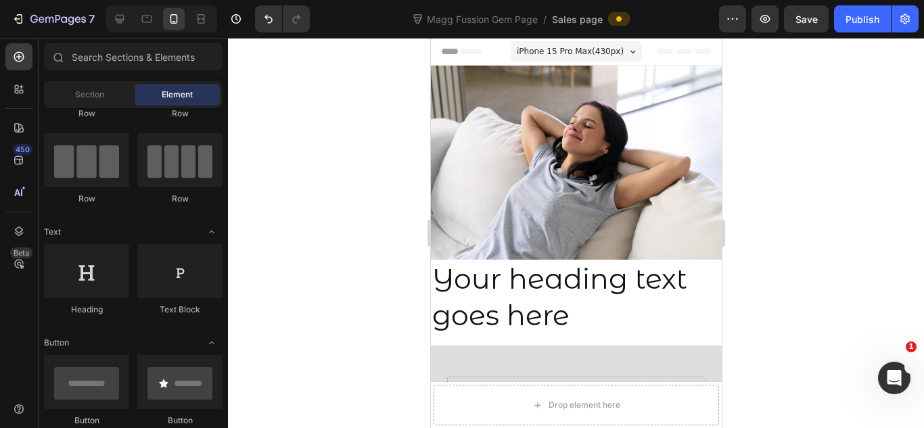
click at [797, 150] on div at bounding box center [576, 233] width 696 height 390
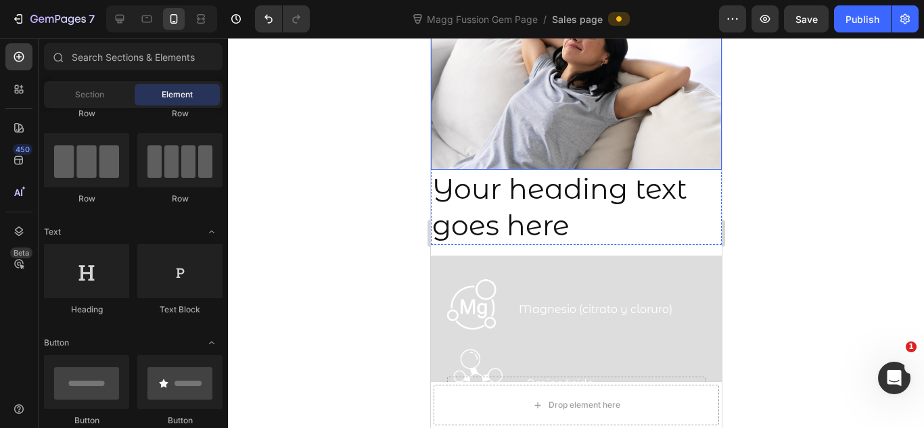
scroll to position [0, 0]
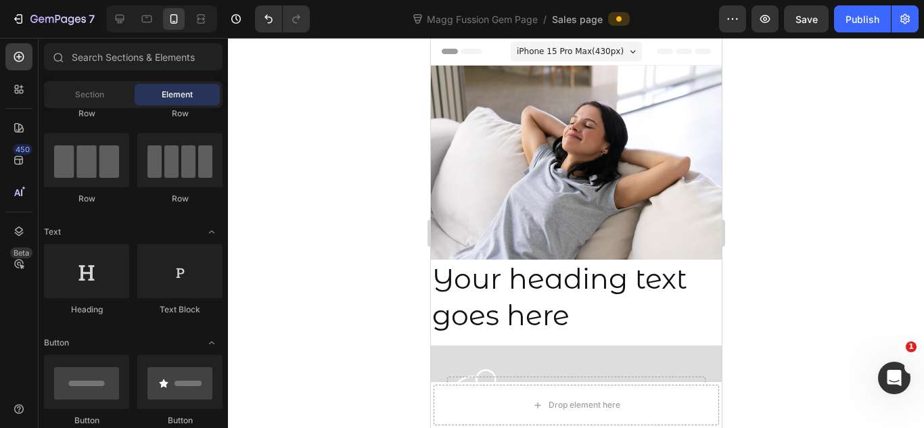
click at [478, 51] on span "Header" at bounding box center [471, 52] width 30 height 14
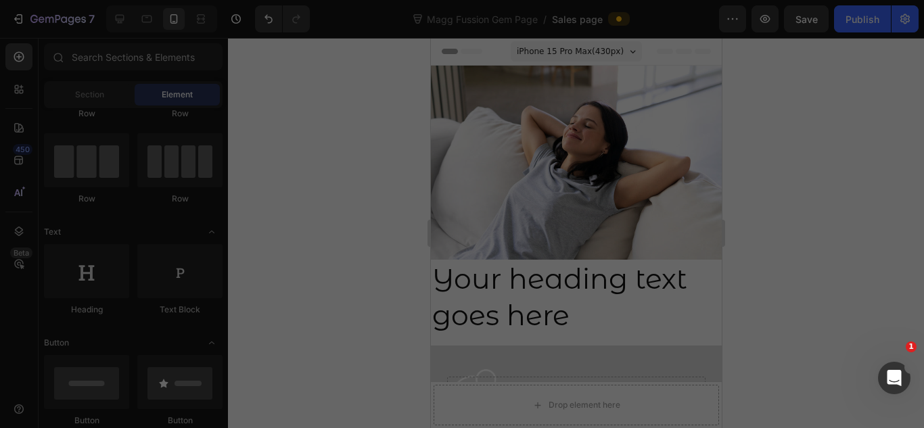
scroll to position [659, 0]
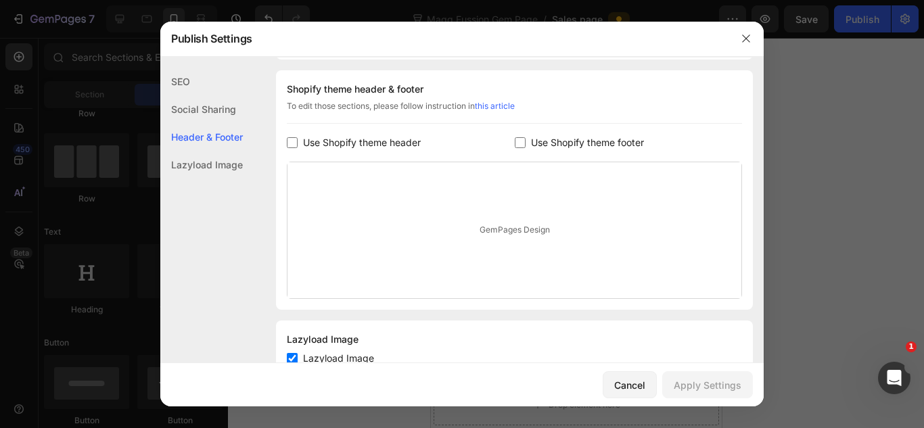
click at [814, 138] on div at bounding box center [462, 214] width 924 height 428
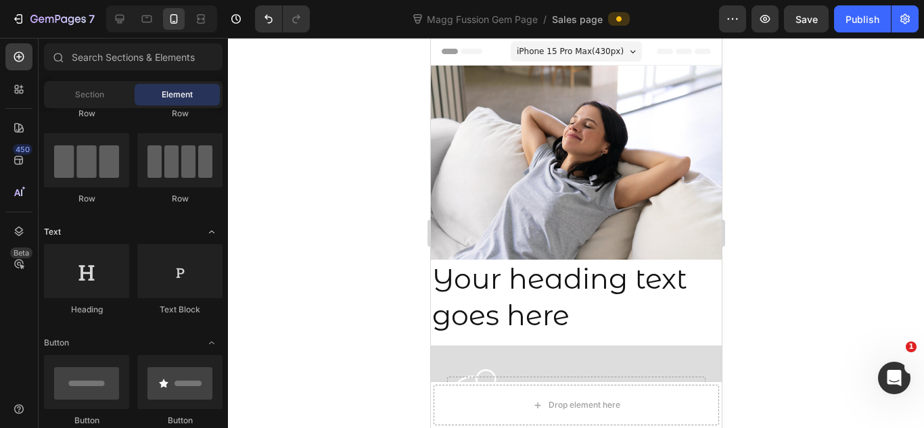
scroll to position [0, 0]
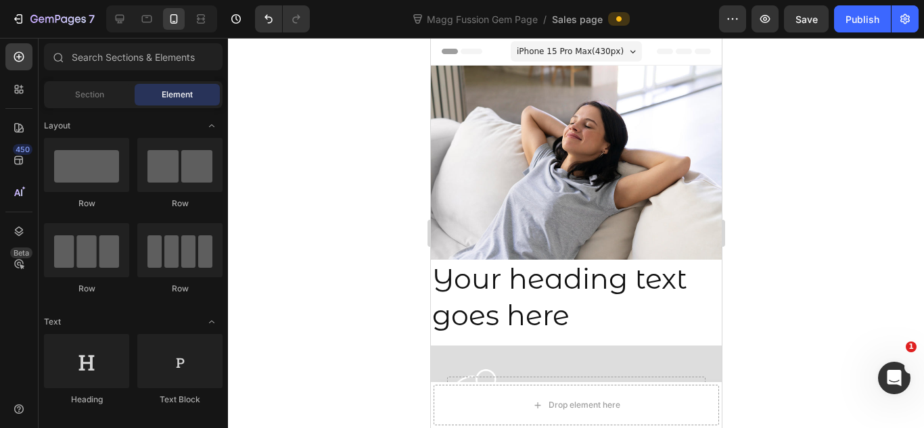
click at [781, 178] on div at bounding box center [576, 233] width 696 height 390
click at [590, 164] on img at bounding box center [575, 163] width 291 height 194
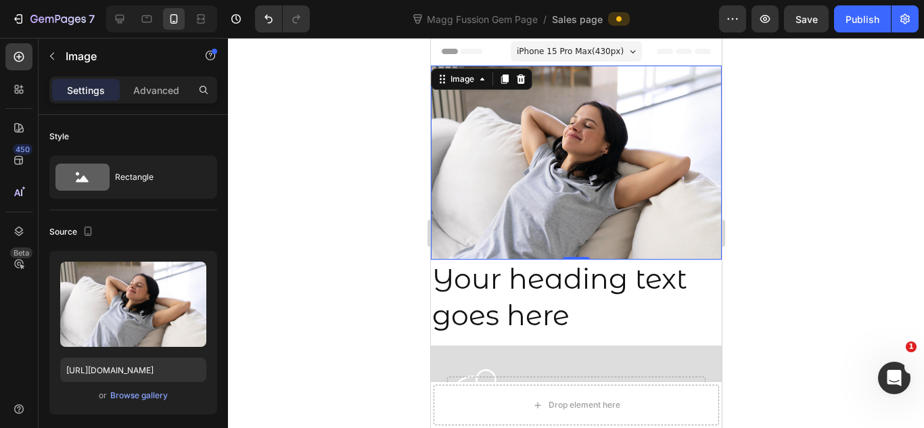
click at [790, 169] on div at bounding box center [576, 233] width 696 height 390
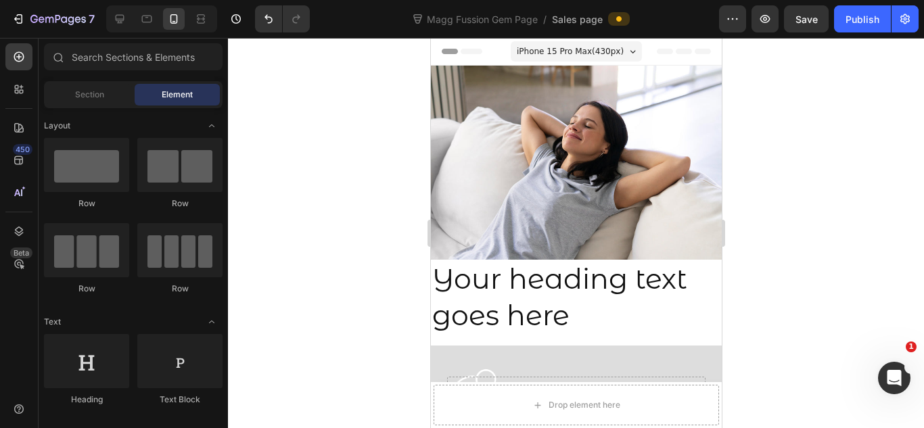
click at [664, 140] on img at bounding box center [575, 163] width 291 height 194
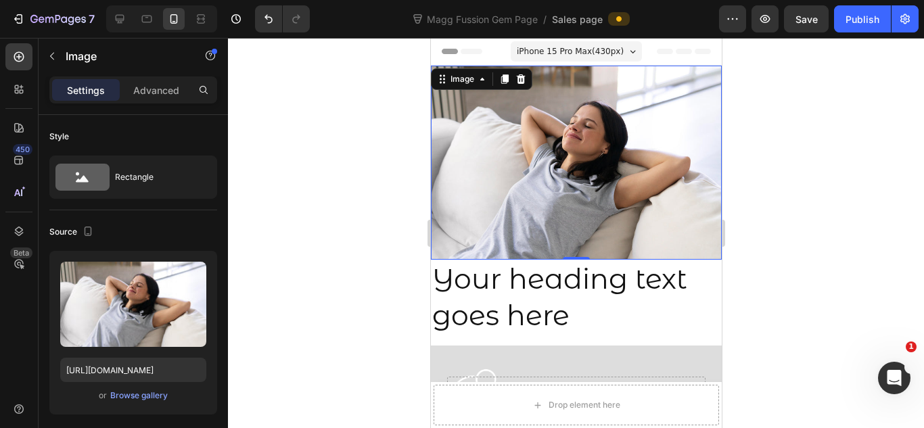
click at [824, 166] on div at bounding box center [576, 233] width 696 height 390
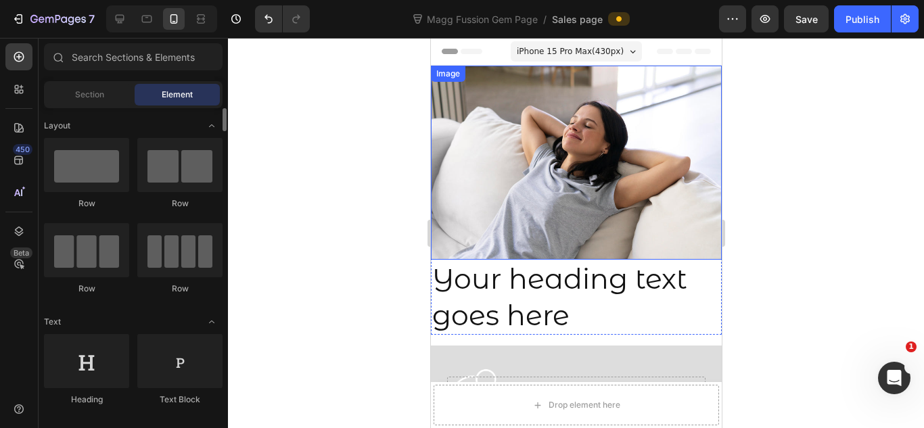
click at [586, 198] on img at bounding box center [575, 163] width 291 height 194
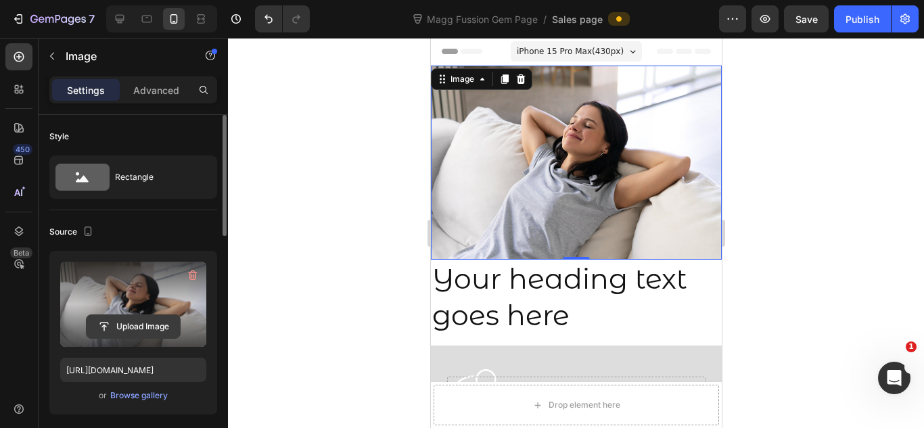
click at [142, 326] on input "file" at bounding box center [133, 326] width 93 height 23
click at [135, 328] on input "file" at bounding box center [133, 326] width 93 height 23
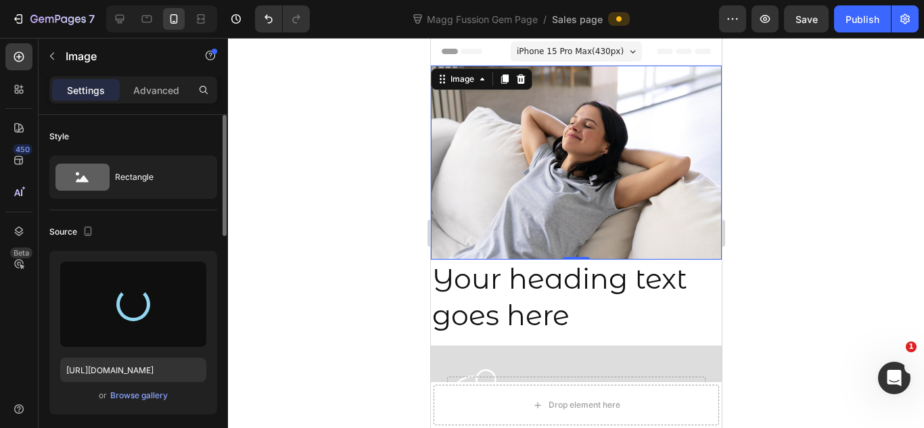
click at [762, 97] on div at bounding box center [576, 233] width 696 height 390
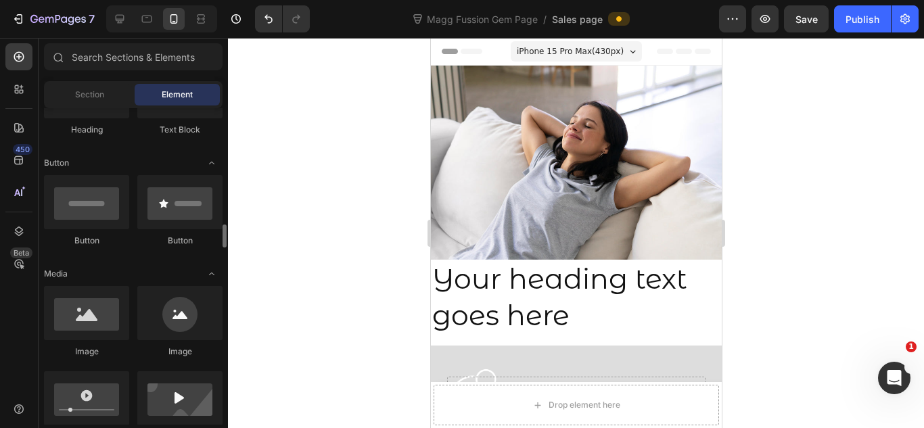
scroll to position [360, 0]
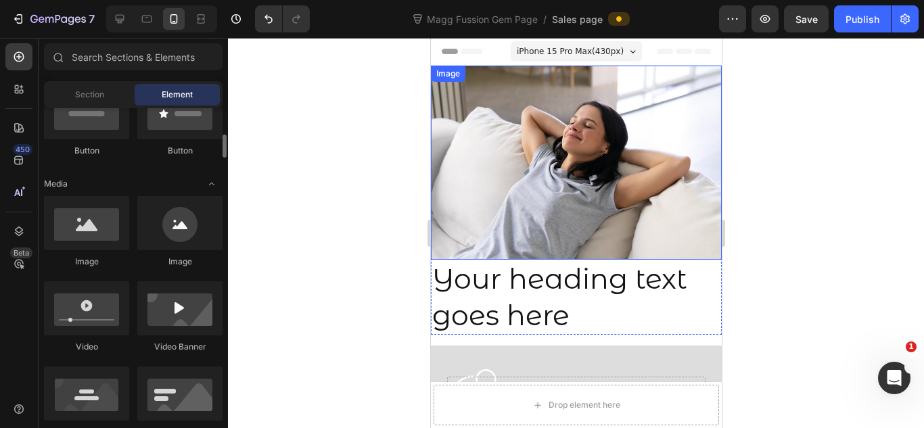
click at [521, 126] on img at bounding box center [575, 163] width 291 height 194
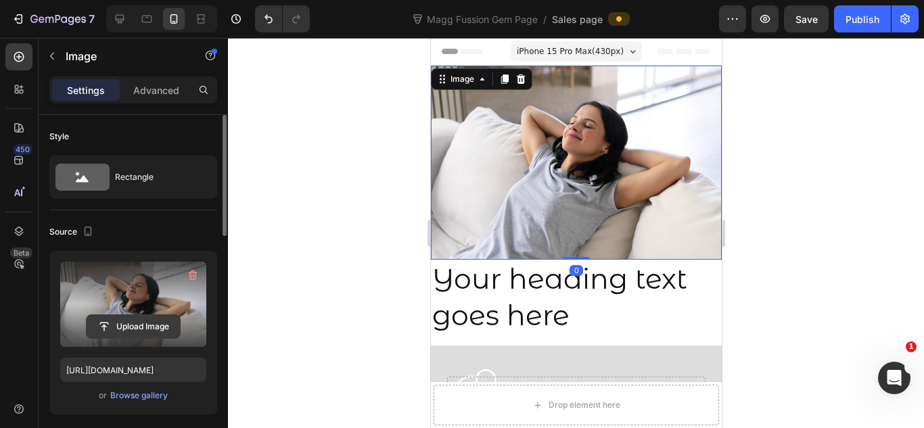
click at [140, 329] on input "file" at bounding box center [133, 326] width 93 height 23
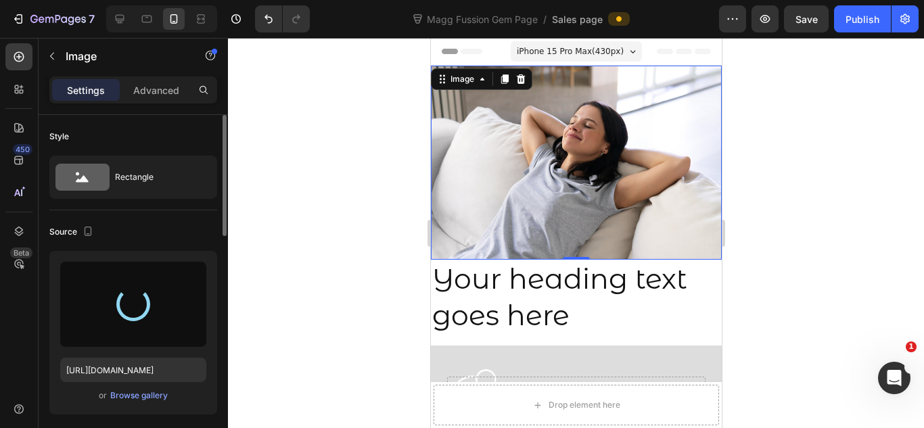
type input "[URL][DOMAIN_NAME]"
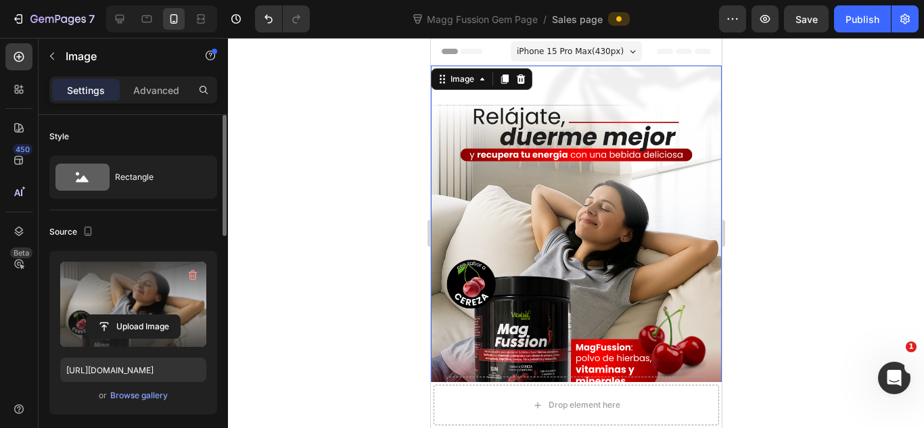
click at [793, 163] on div at bounding box center [576, 233] width 696 height 390
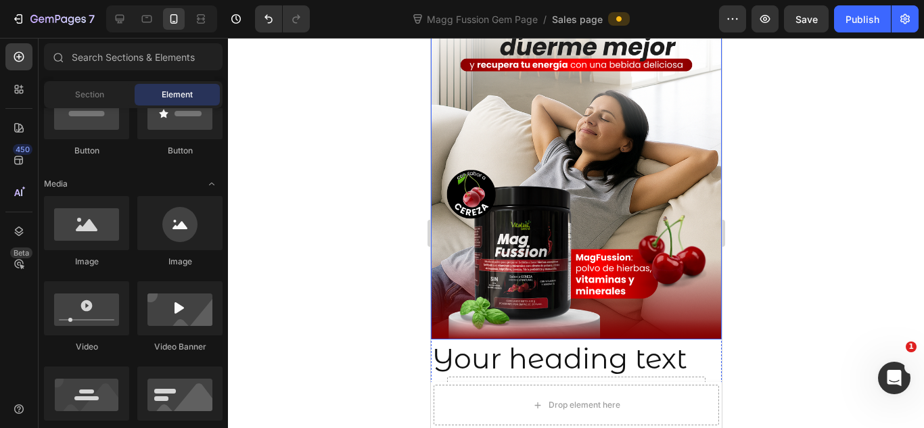
scroll to position [0, 0]
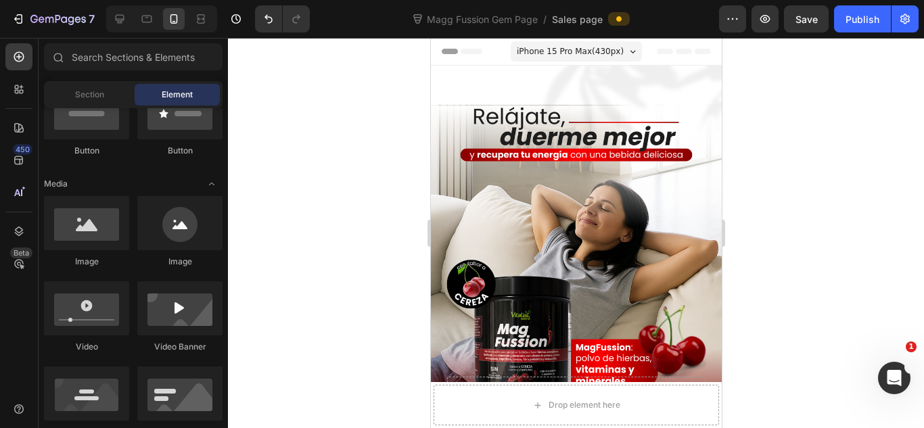
click at [799, 160] on div at bounding box center [576, 233] width 696 height 390
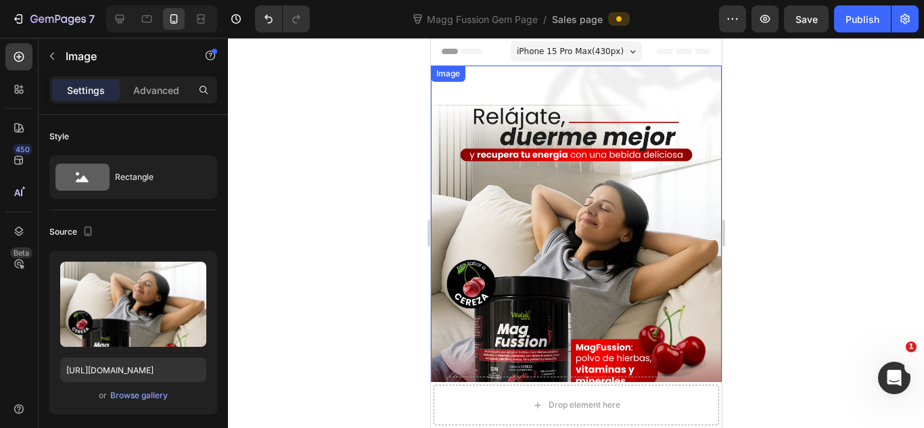
click at [620, 213] on img at bounding box center [575, 248] width 291 height 364
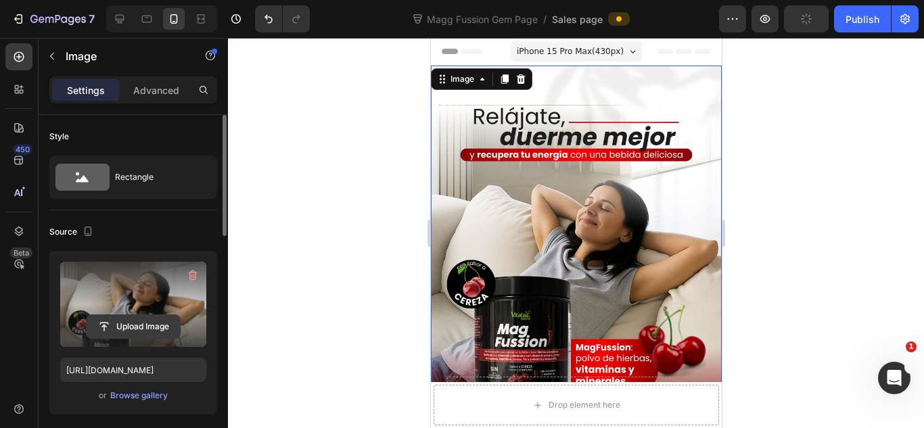
click at [133, 329] on input "file" at bounding box center [133, 326] width 93 height 23
click at [120, 326] on input "file" at bounding box center [133, 326] width 93 height 23
click at [144, 325] on input "file" at bounding box center [133, 326] width 93 height 23
click at [162, 311] on label at bounding box center [133, 304] width 146 height 85
click at [162, 315] on input "file" at bounding box center [133, 326] width 93 height 23
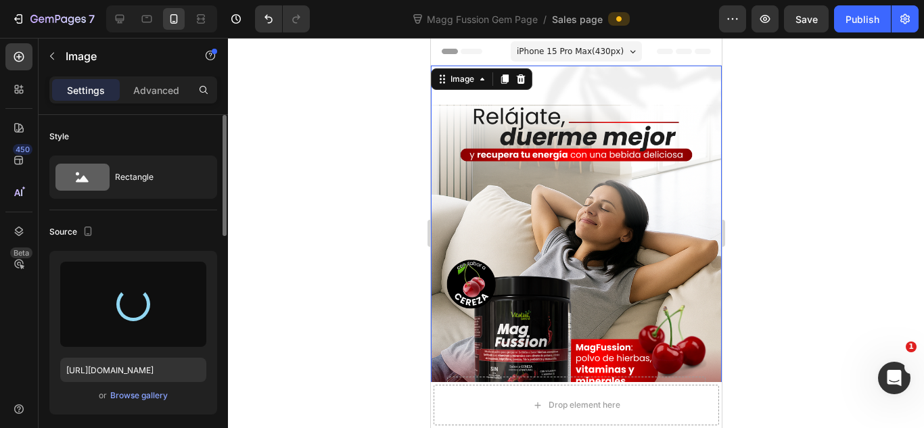
type input "[URL][DOMAIN_NAME]"
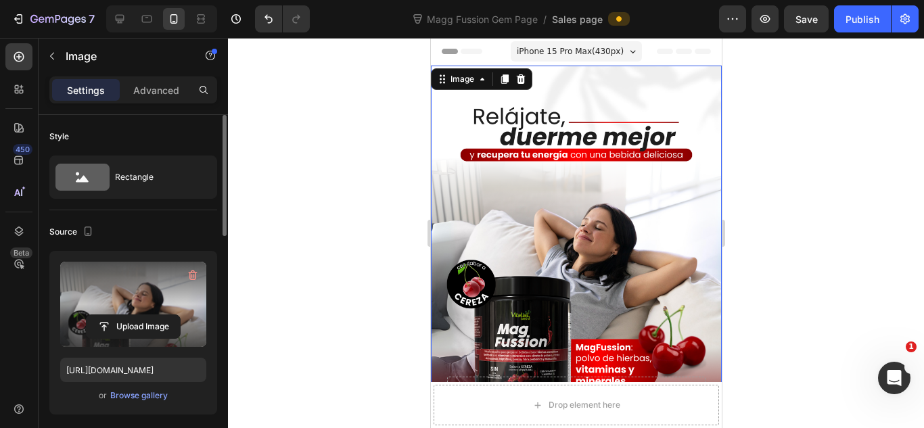
click at [816, 169] on div at bounding box center [576, 233] width 696 height 390
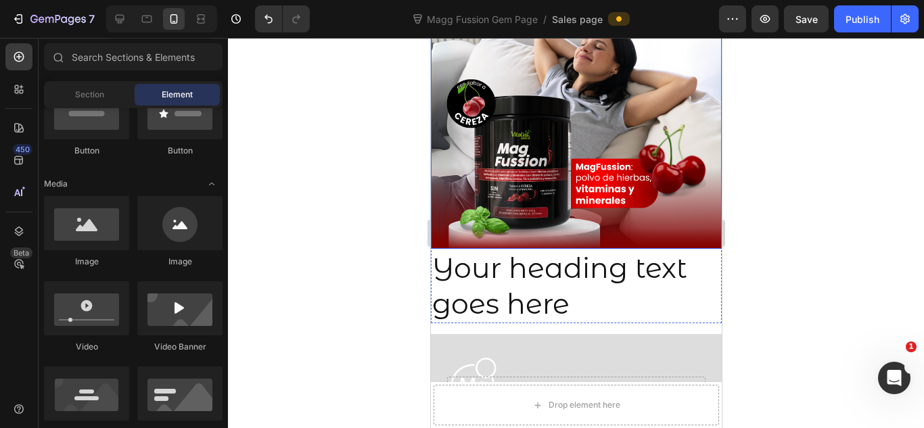
scroll to position [271, 0]
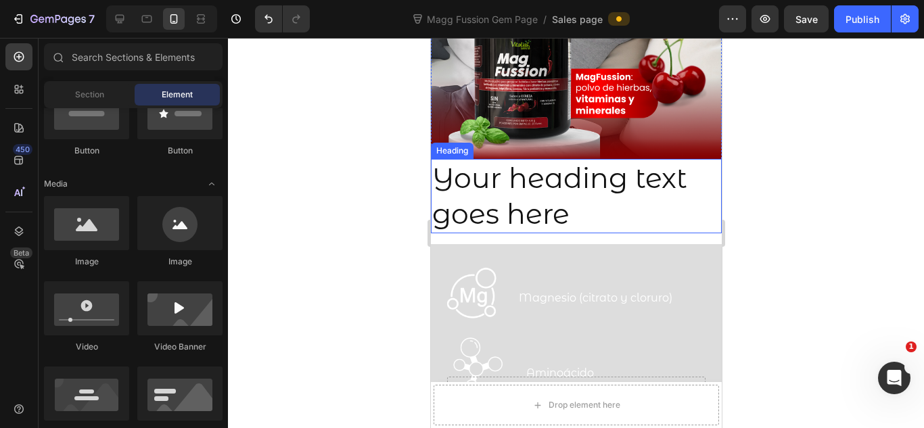
click at [565, 172] on h2 "Your heading text goes here" at bounding box center [575, 196] width 291 height 75
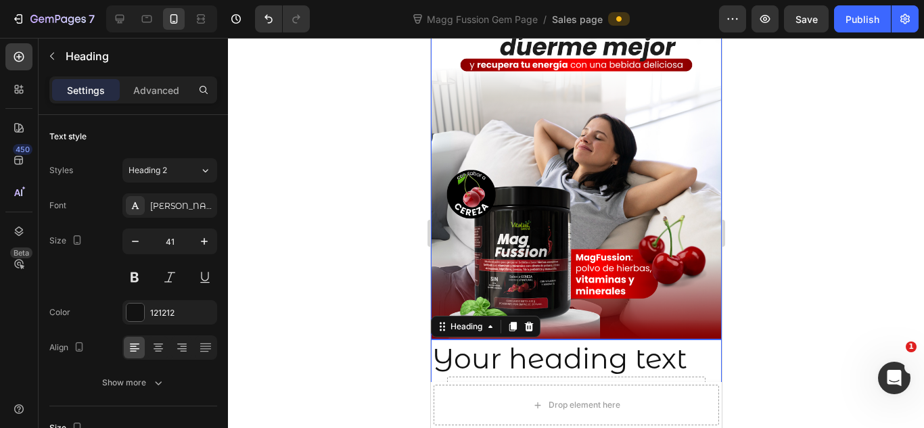
scroll to position [181, 0]
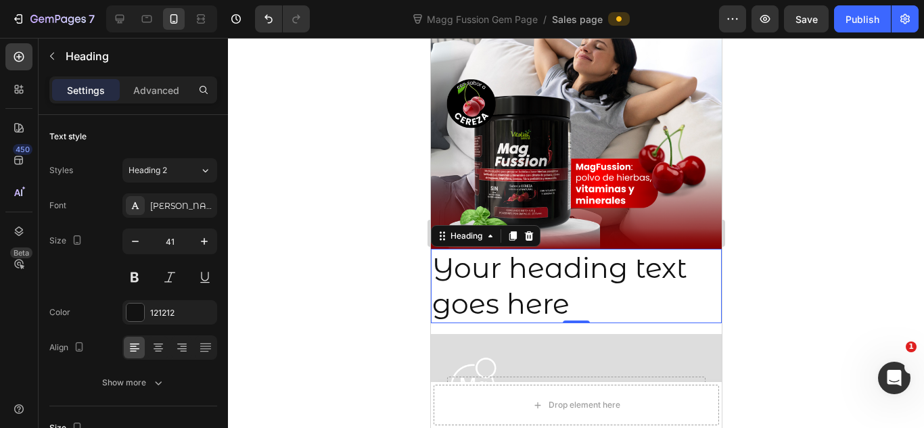
click at [754, 220] on div at bounding box center [576, 233] width 696 height 390
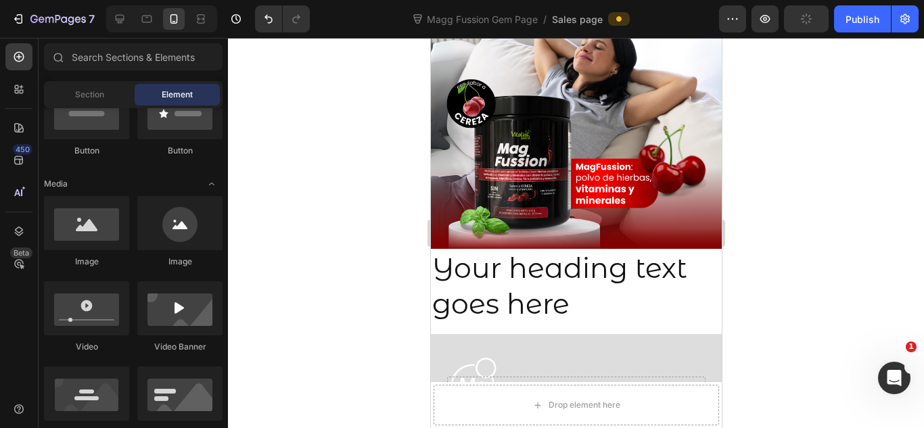
drag, startPoint x: 754, startPoint y: 220, endPoint x: 278, endPoint y: 193, distance: 477.0
click at [754, 220] on div at bounding box center [576, 233] width 696 height 390
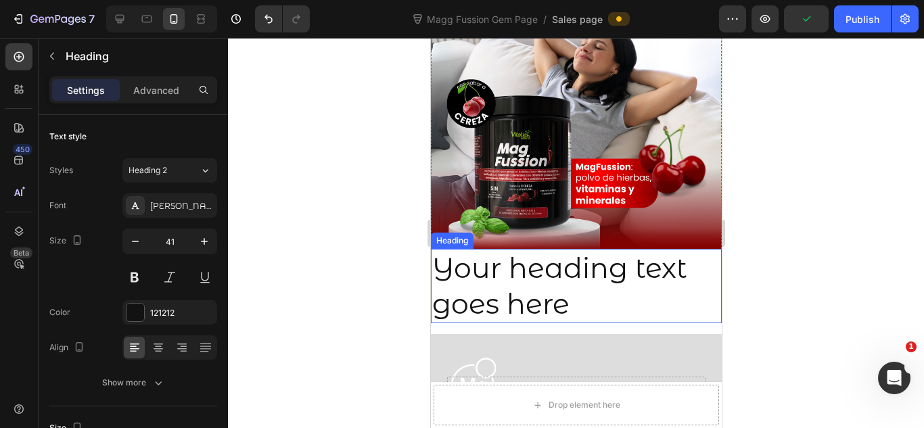
click at [482, 286] on h2 "Your heading text goes here" at bounding box center [575, 286] width 291 height 75
click at [530, 231] on icon at bounding box center [528, 236] width 11 height 11
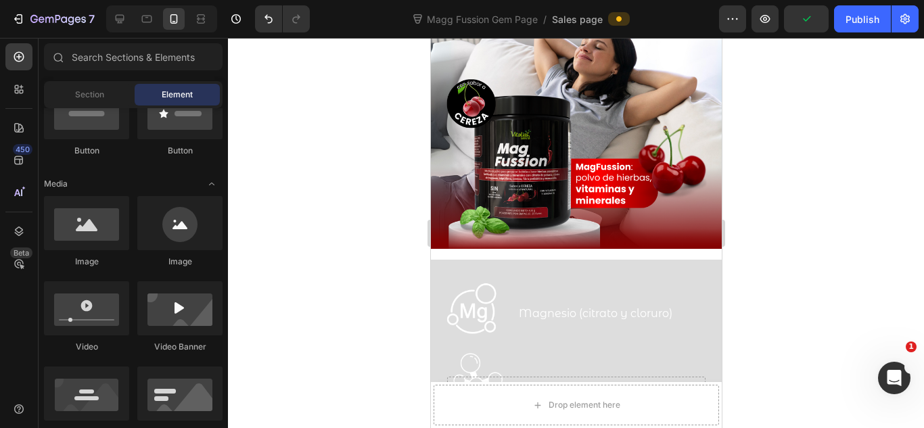
click at [808, 204] on div at bounding box center [576, 233] width 696 height 390
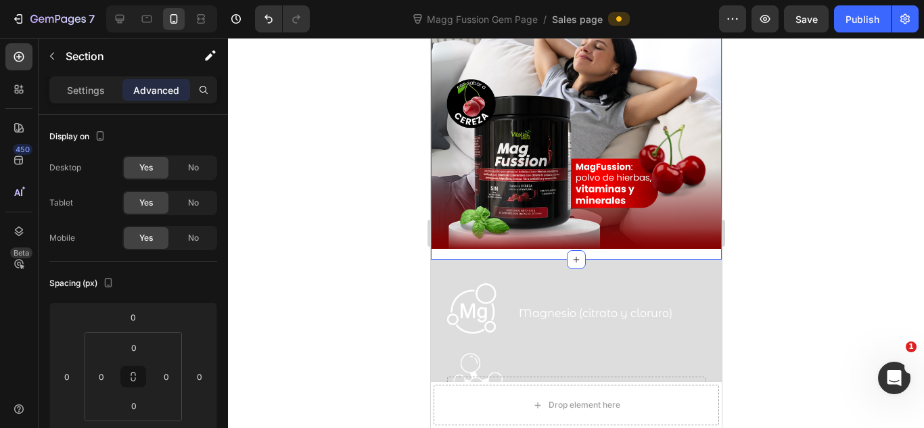
click at [682, 246] on div "Image Row" at bounding box center [575, 72] width 291 height 375
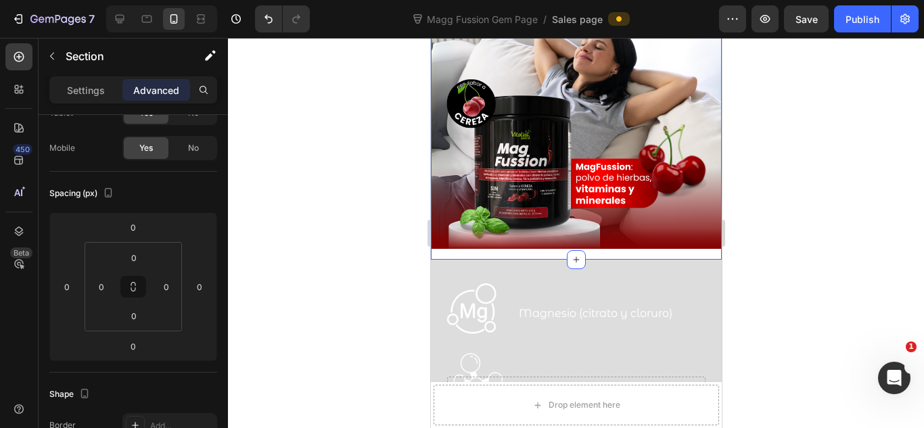
click at [600, 244] on div "Image Row" at bounding box center [575, 72] width 291 height 375
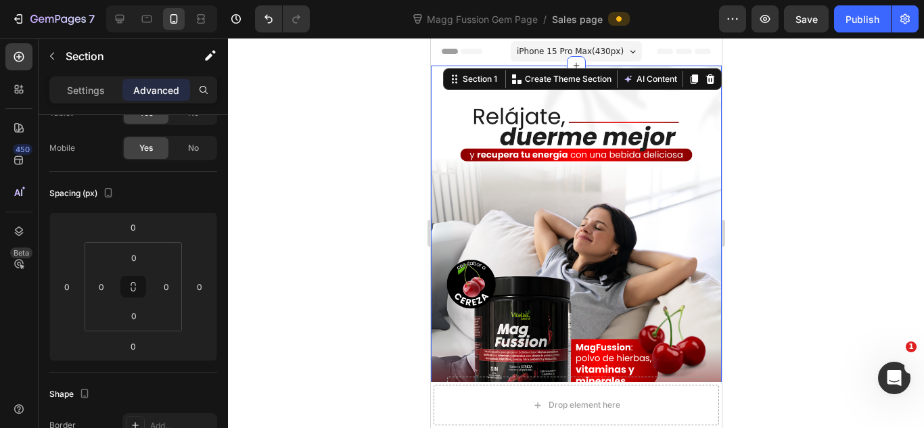
click at [810, 126] on div at bounding box center [576, 233] width 696 height 390
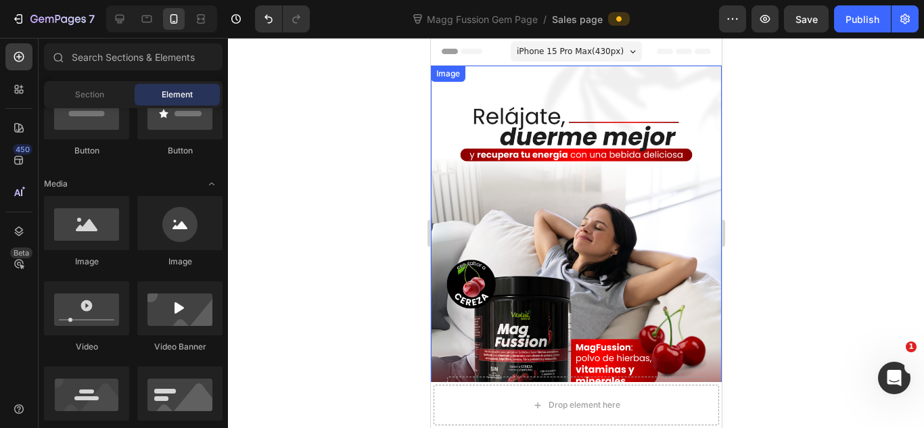
scroll to position [90, 0]
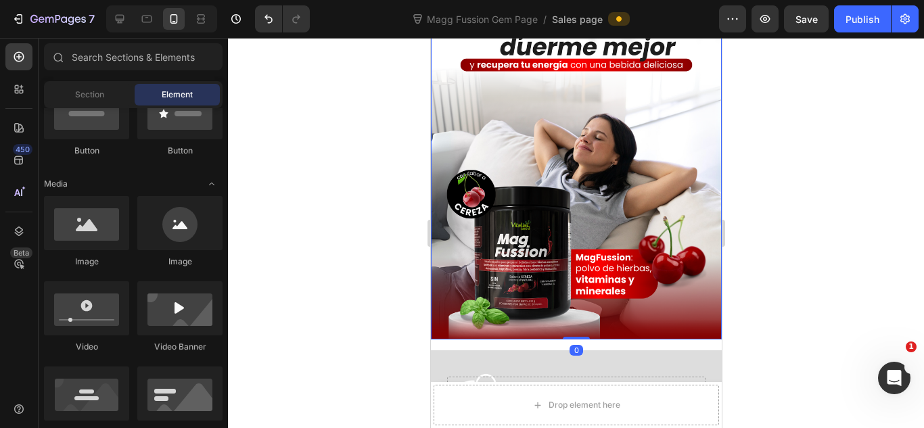
click at [699, 182] on img at bounding box center [575, 158] width 291 height 364
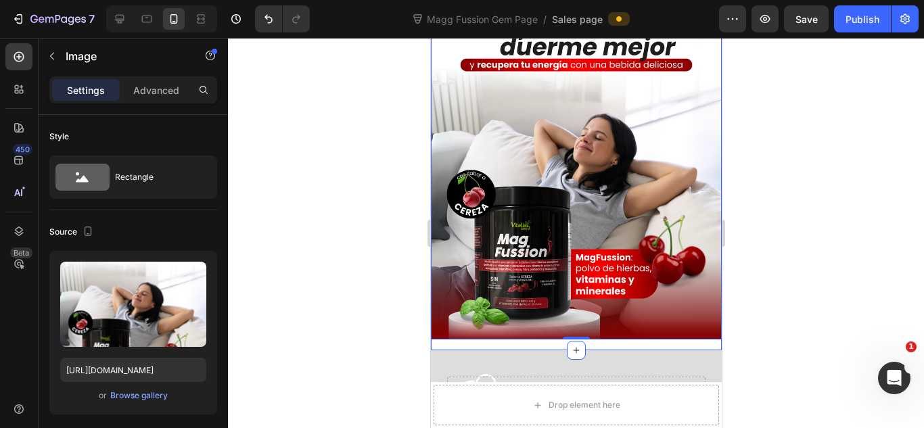
scroll to position [181, 0]
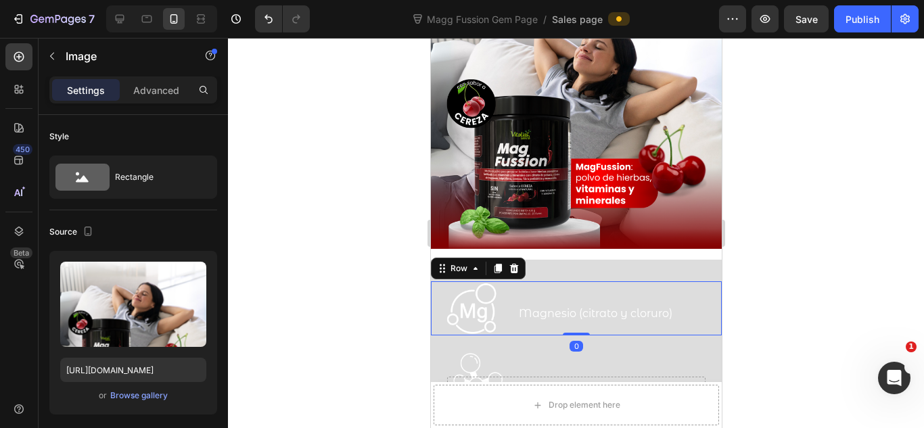
click at [609, 281] on div "Magnesio (citrato y cloruro) Text Block" at bounding box center [602, 308] width 170 height 54
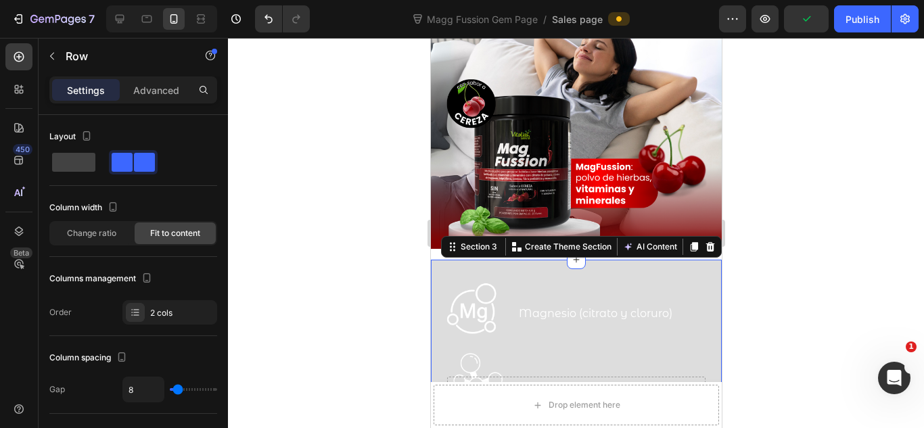
click at [615, 260] on div "Image Magnesio (citrato y cloruro) Text Block Row Row Image Aminoácido Text Blo…" at bounding box center [575, 421] width 291 height 322
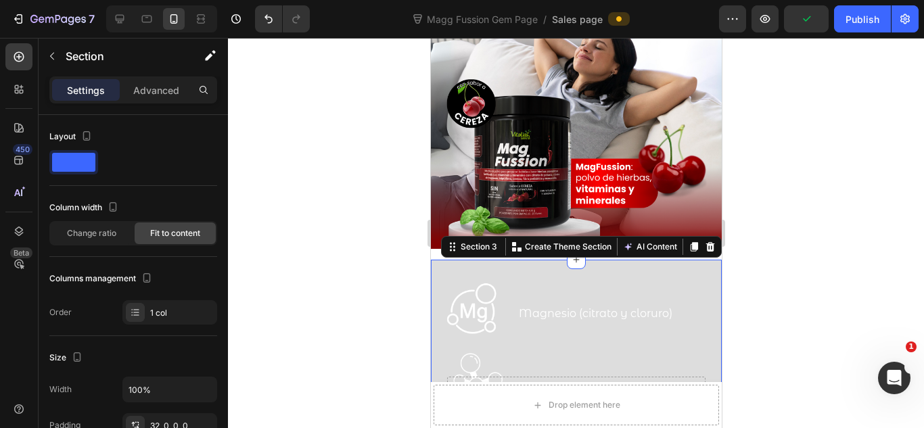
click at [864, 194] on div at bounding box center [576, 233] width 696 height 390
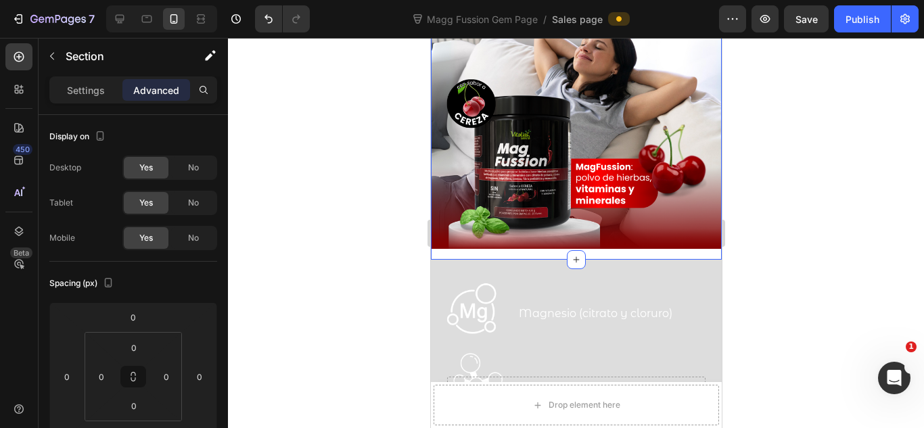
click at [706, 242] on div "Image Row" at bounding box center [575, 72] width 291 height 375
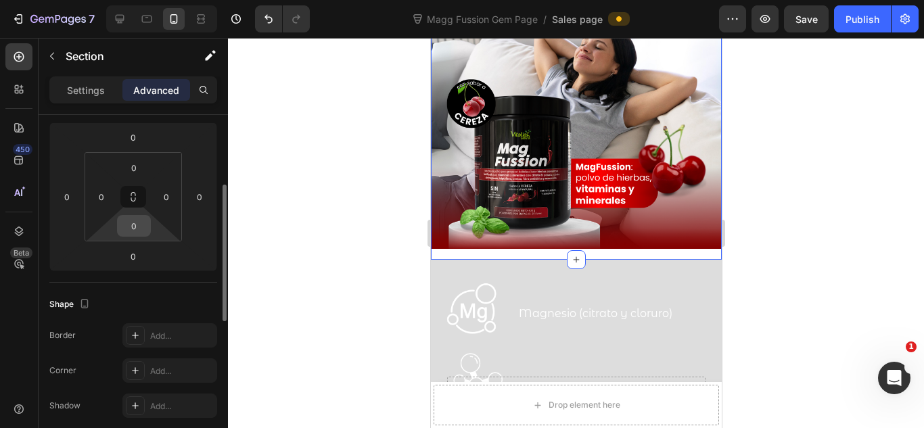
click at [144, 233] on input "0" at bounding box center [133, 226] width 27 height 20
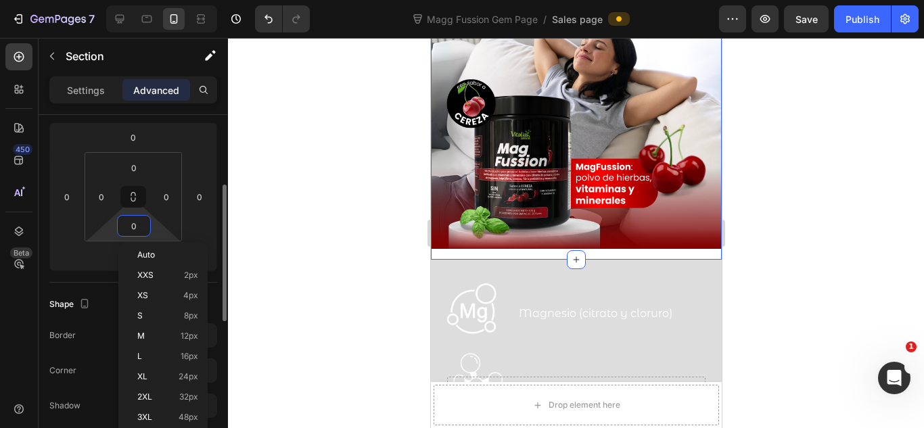
scroll to position [270, 0]
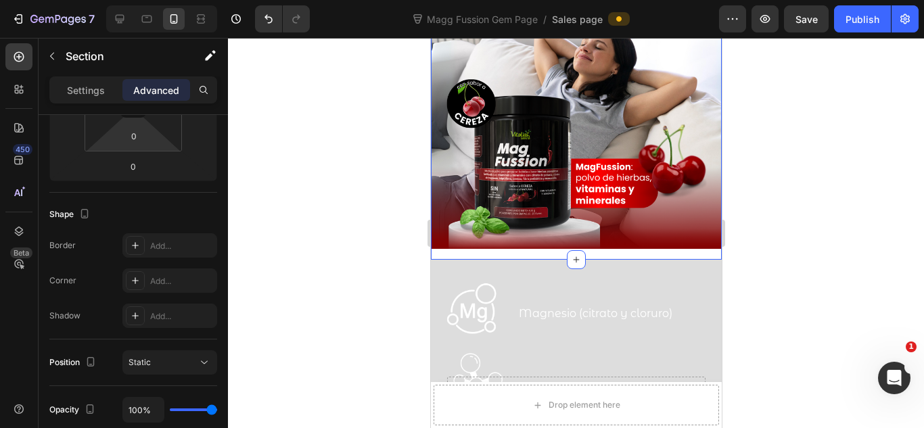
click at [300, 246] on div at bounding box center [576, 233] width 696 height 390
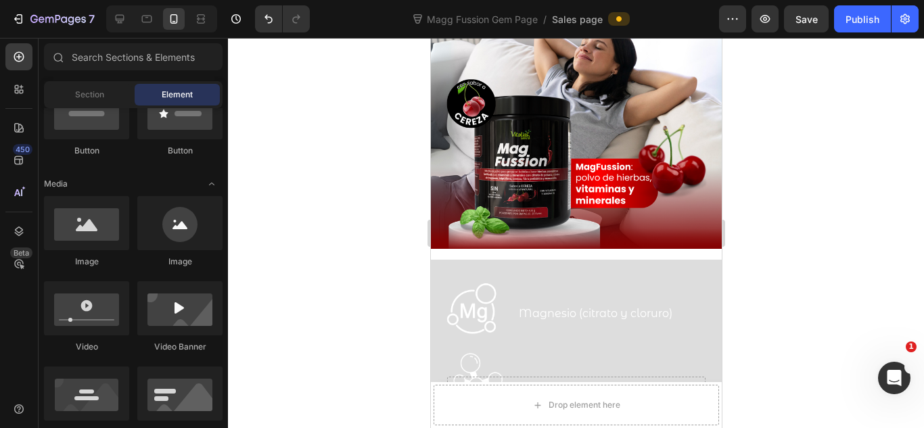
click at [319, 225] on div at bounding box center [576, 233] width 696 height 390
click at [871, 208] on div at bounding box center [576, 233] width 696 height 390
click at [774, 230] on div at bounding box center [576, 233] width 696 height 390
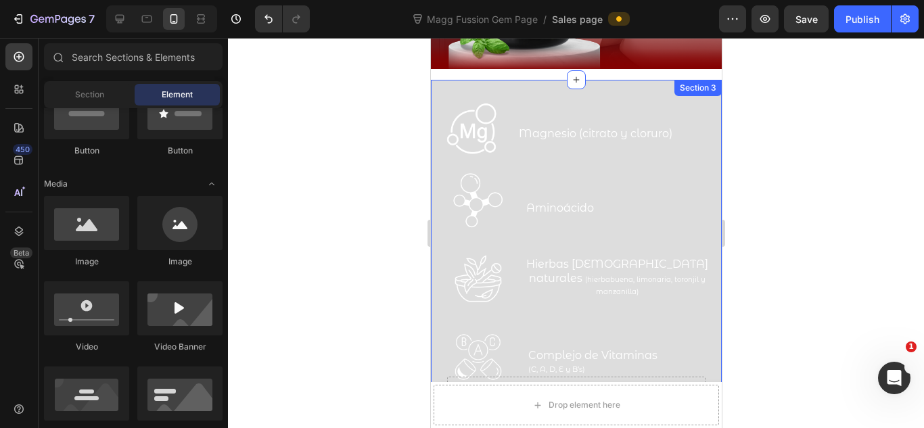
scroll to position [451, 0]
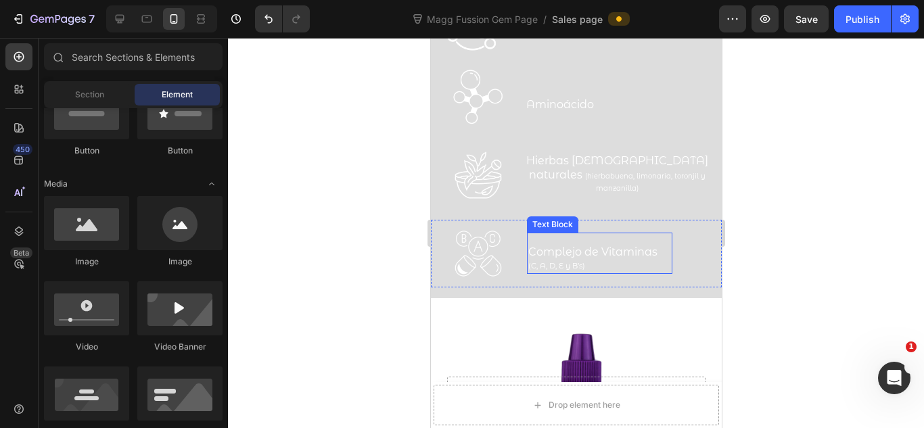
click at [607, 269] on p "(C, A, D, E y B’s)" at bounding box center [592, 266] width 129 height 13
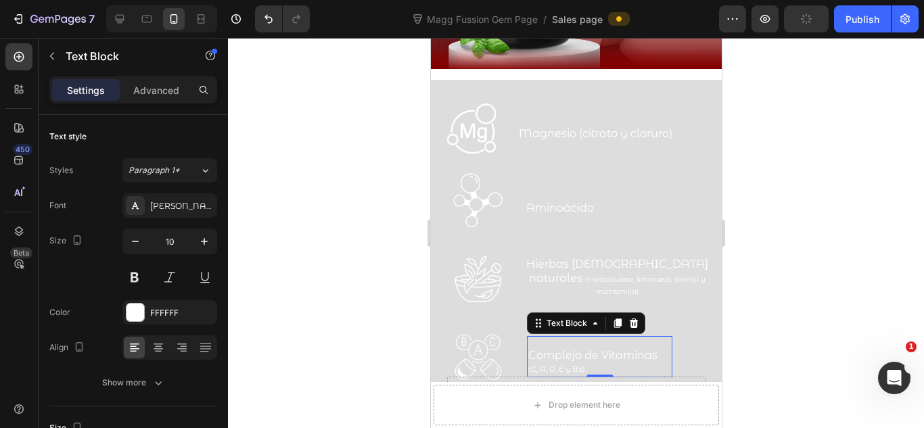
scroll to position [271, 0]
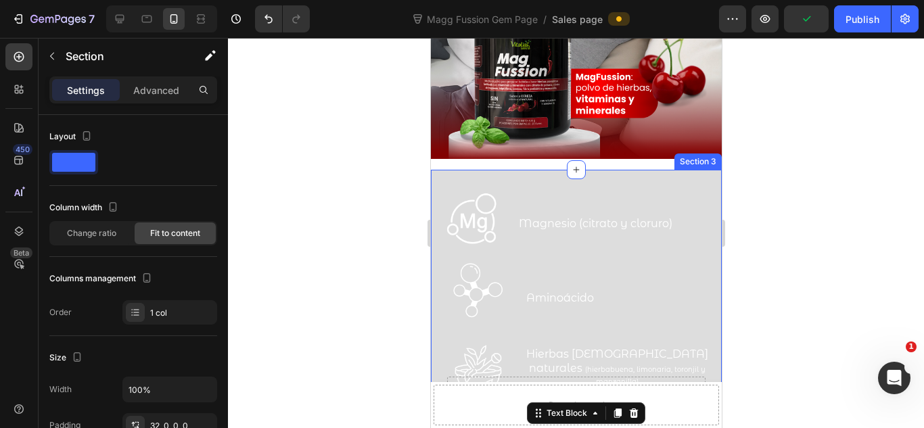
click at [471, 177] on div "Image Magnesio (citrato y cloruro) Text Block Row Row Image Aminoácido Text Blo…" at bounding box center [575, 331] width 291 height 322
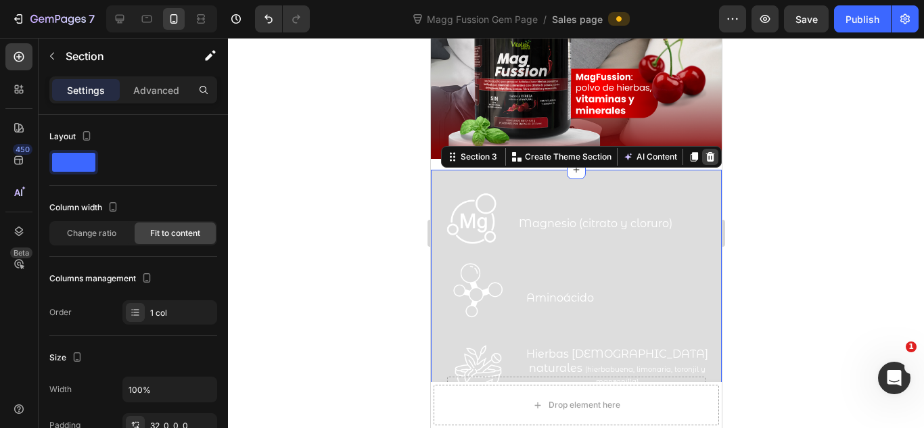
click at [705, 152] on icon at bounding box center [709, 156] width 9 height 9
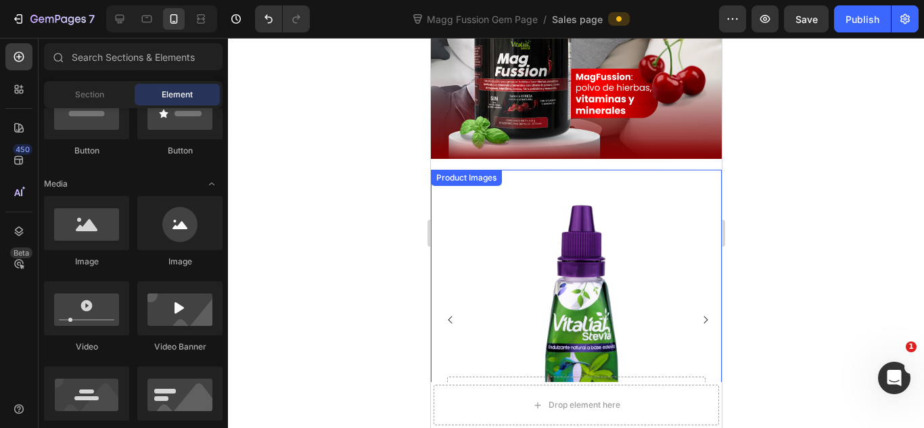
scroll to position [181, 0]
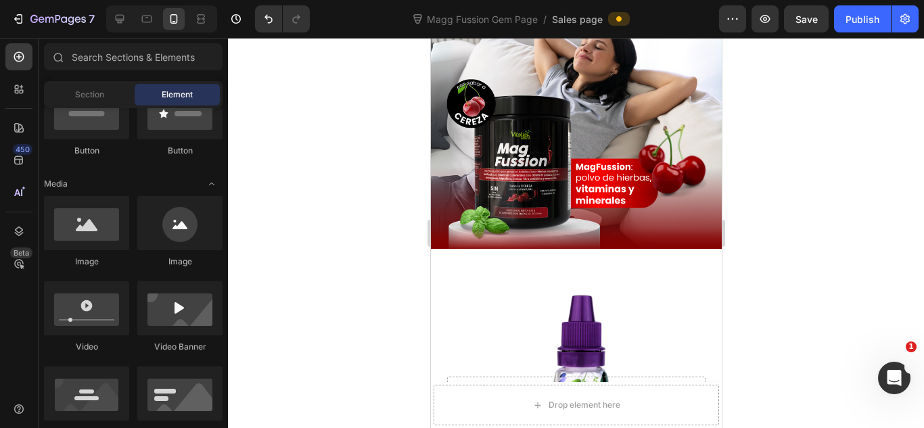
drag, startPoint x: 858, startPoint y: 159, endPoint x: 183, endPoint y: 145, distance: 675.2
click at [858, 159] on div at bounding box center [576, 233] width 696 height 390
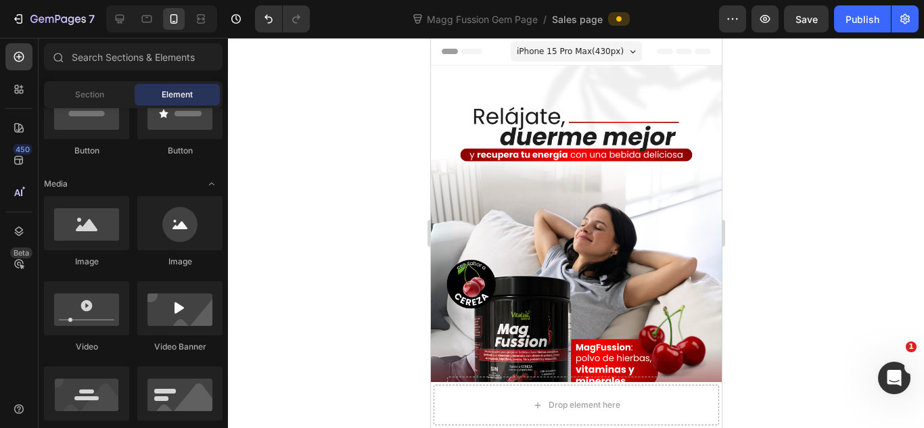
click at [776, 179] on div at bounding box center [576, 233] width 696 height 390
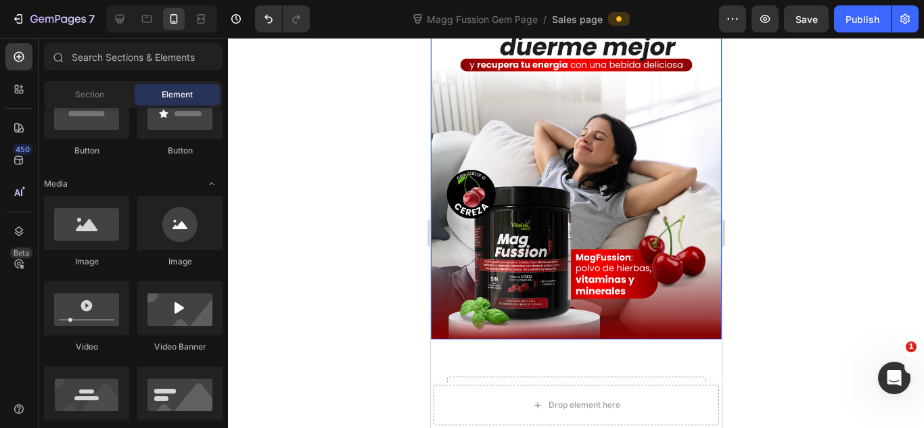
scroll to position [271, 0]
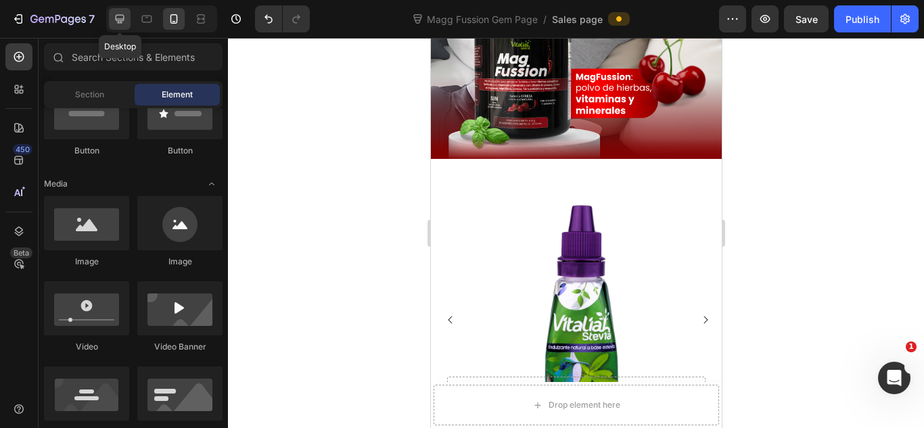
click at [120, 21] on icon at bounding box center [120, 19] width 9 height 9
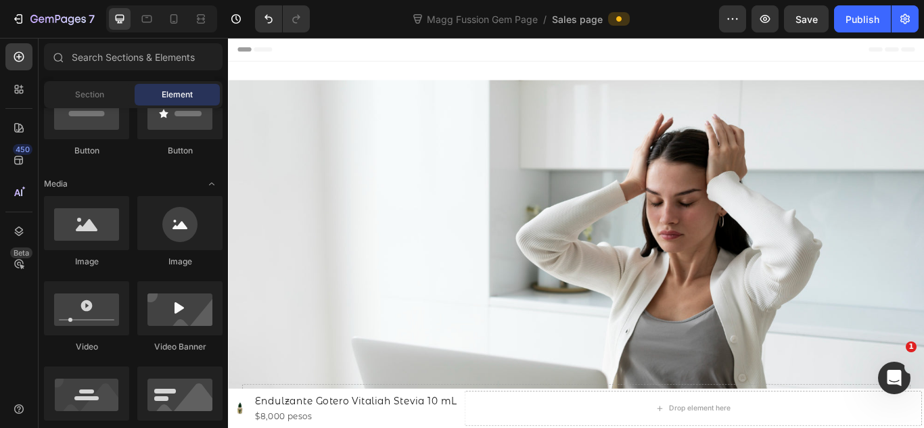
click at [517, 179] on img at bounding box center [634, 357] width 812 height 541
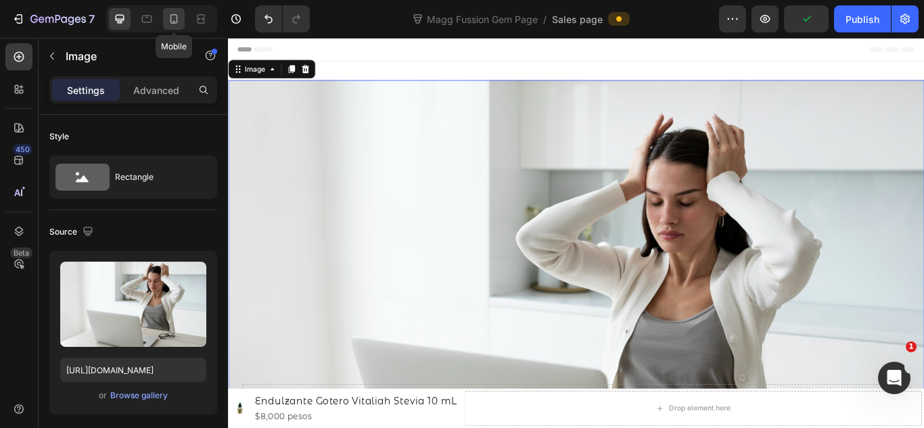
click at [181, 13] on div at bounding box center [174, 19] width 22 height 22
type input "[URL][DOMAIN_NAME]"
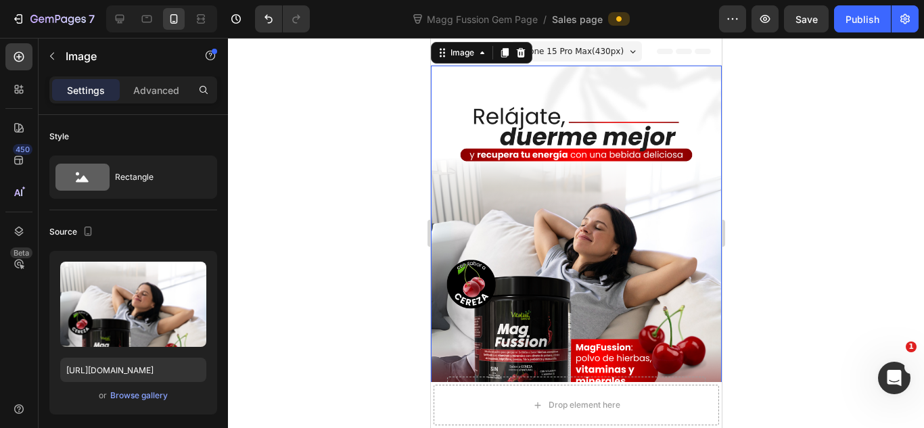
click at [768, 181] on div at bounding box center [576, 233] width 696 height 390
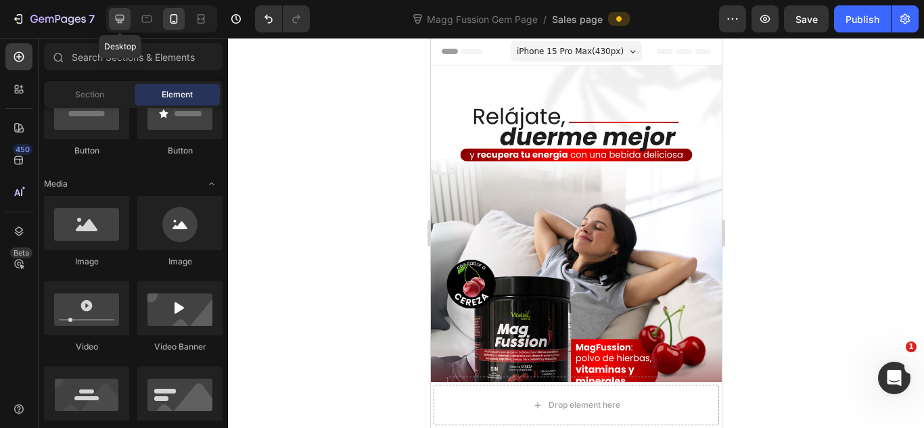
click at [116, 16] on icon at bounding box center [120, 19] width 9 height 9
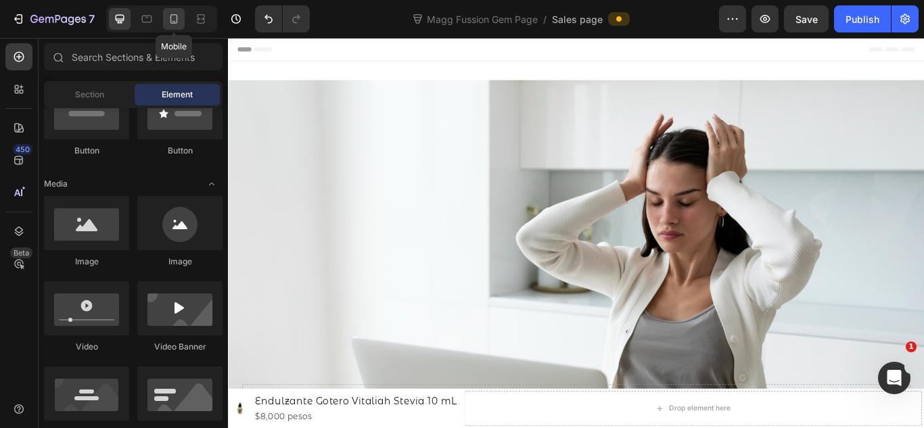
click at [183, 16] on div at bounding box center [174, 19] width 22 height 22
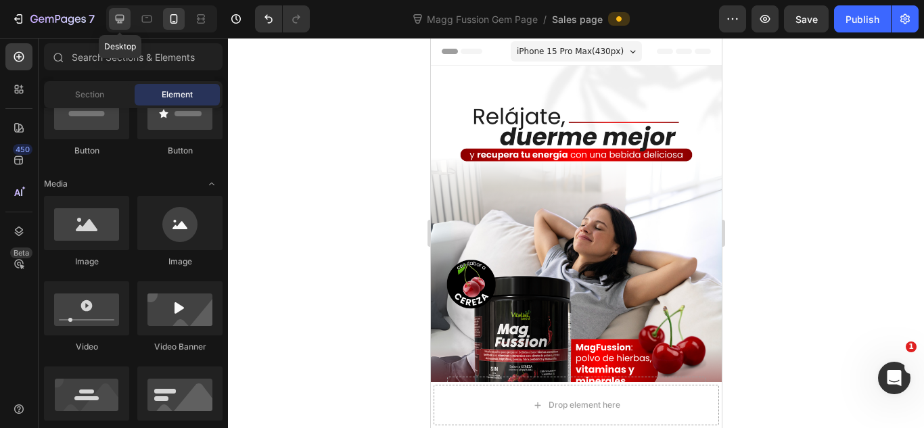
click at [116, 16] on icon at bounding box center [120, 19] width 9 height 9
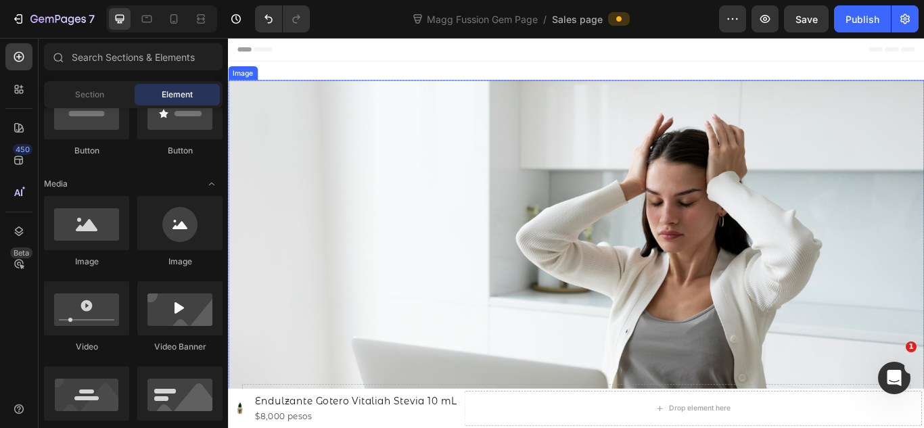
click at [544, 233] on img at bounding box center [634, 357] width 812 height 541
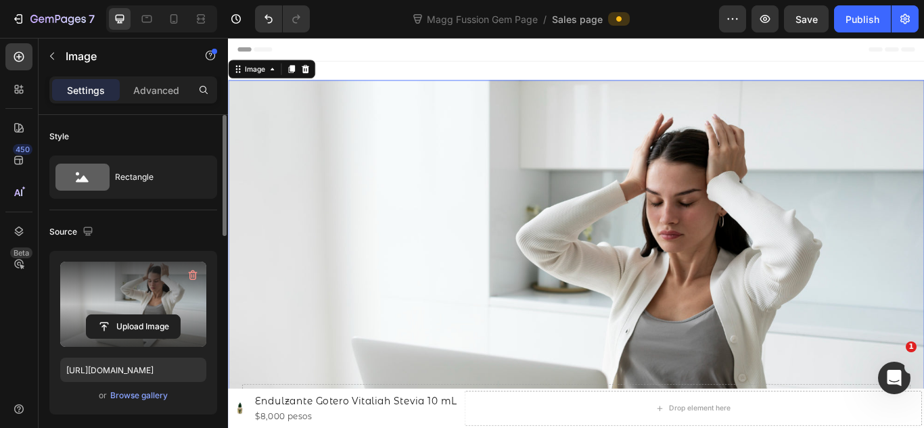
click at [170, 307] on label at bounding box center [133, 304] width 146 height 85
click at [170, 315] on input "file" at bounding box center [133, 326] width 93 height 23
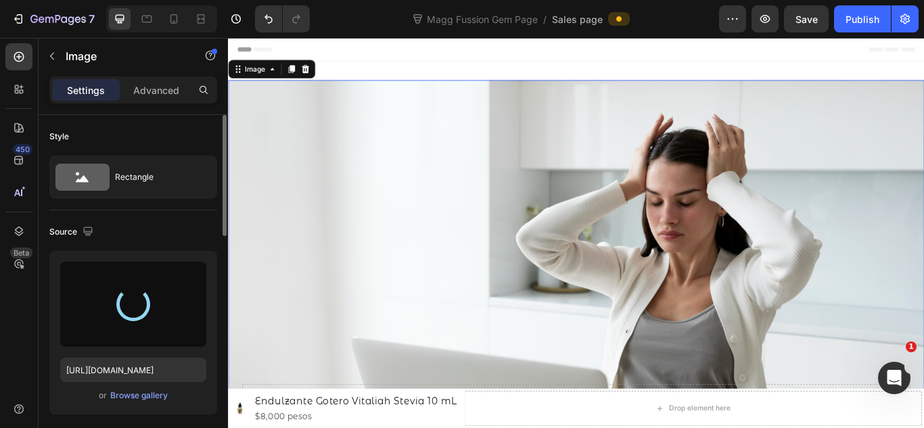
type input "[URL][DOMAIN_NAME]"
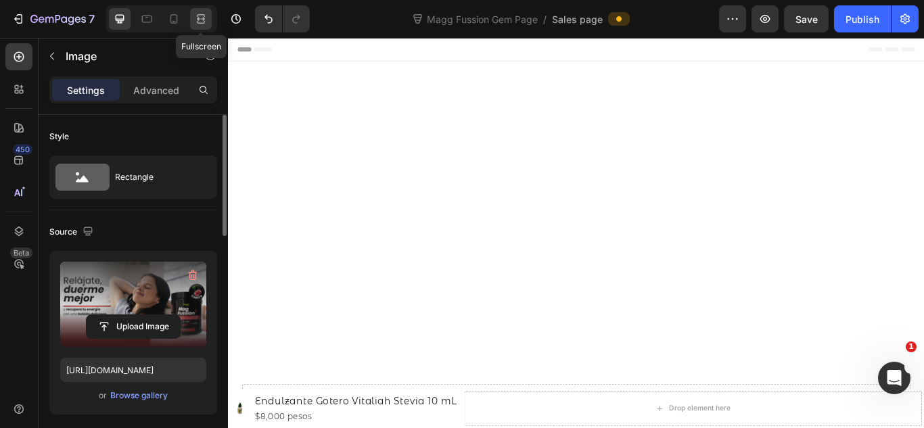
click at [197, 22] on icon at bounding box center [201, 19] width 14 height 14
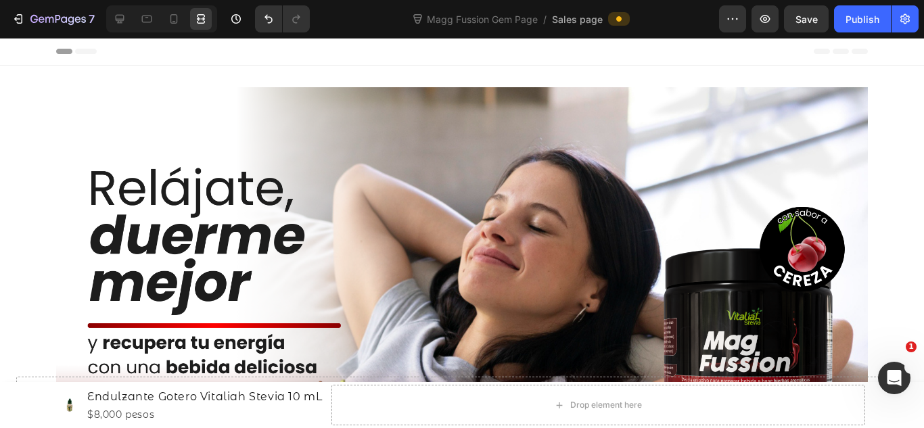
click at [854, 155] on img at bounding box center [462, 315] width 812 height 457
click at [126, 22] on icon at bounding box center [120, 19] width 14 height 14
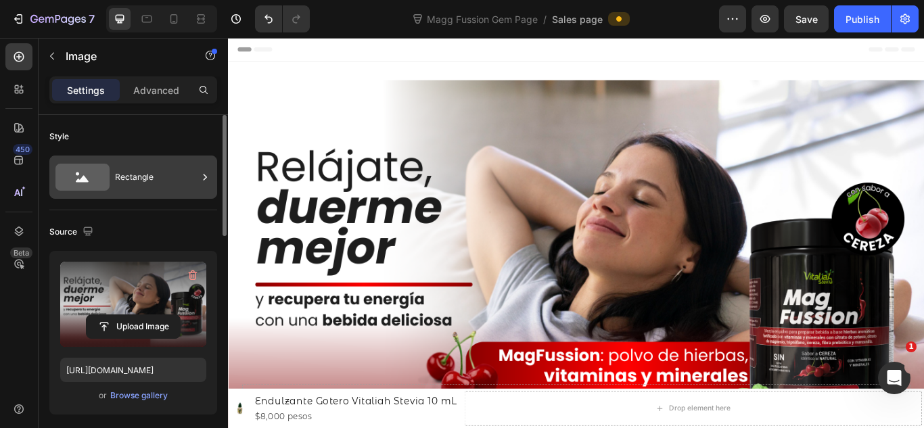
click at [177, 169] on div "Rectangle" at bounding box center [156, 177] width 83 height 31
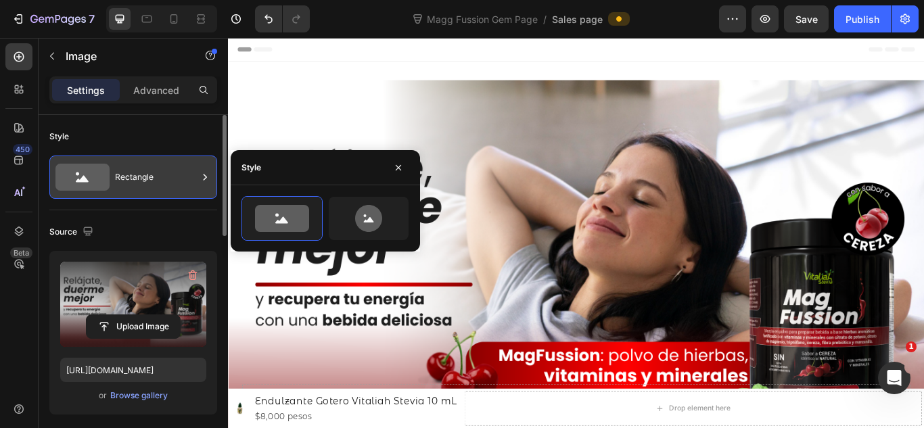
click at [186, 173] on div "Rectangle" at bounding box center [156, 177] width 83 height 31
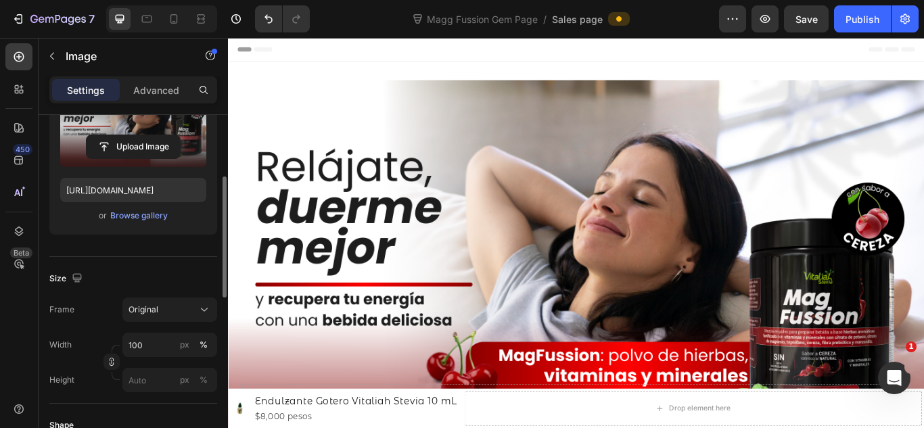
scroll to position [270, 0]
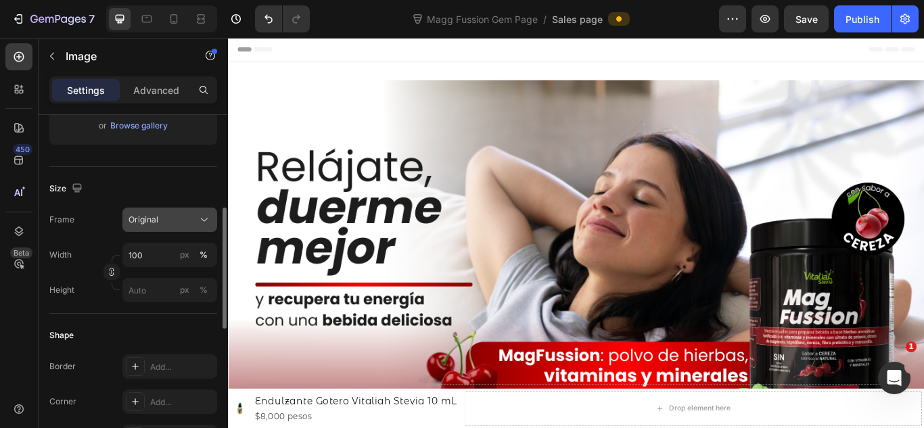
click at [190, 224] on div "Original" at bounding box center [162, 220] width 66 height 12
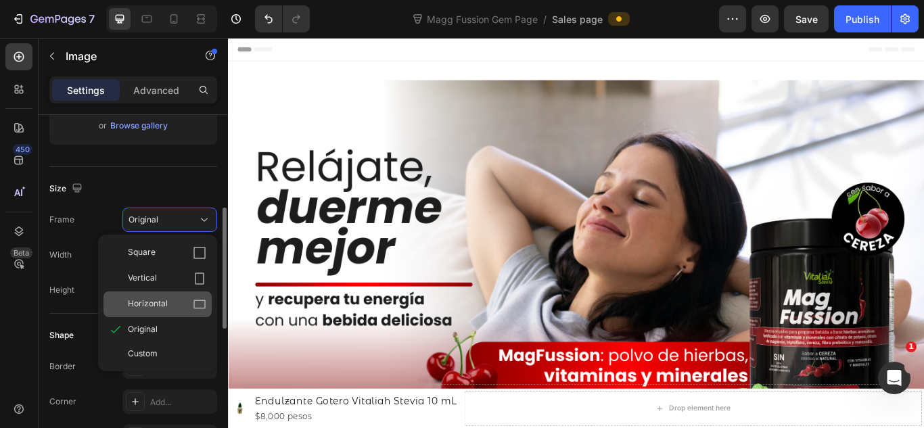
click at [201, 299] on icon at bounding box center [200, 305] width 14 height 14
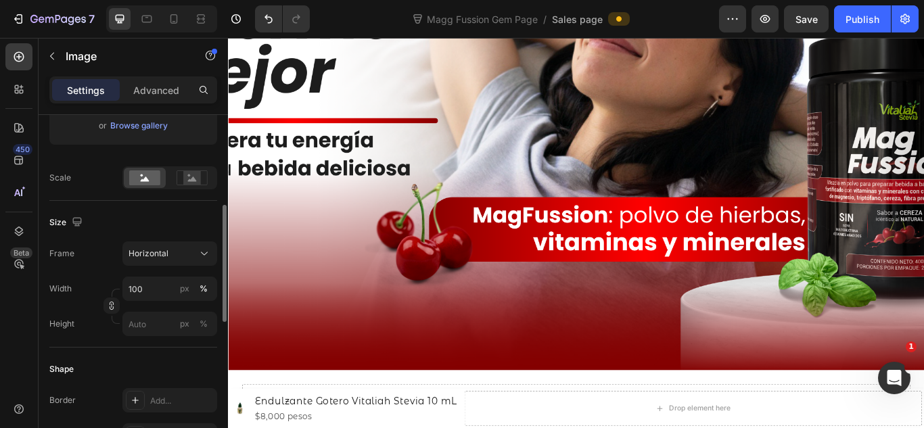
scroll to position [90, 0]
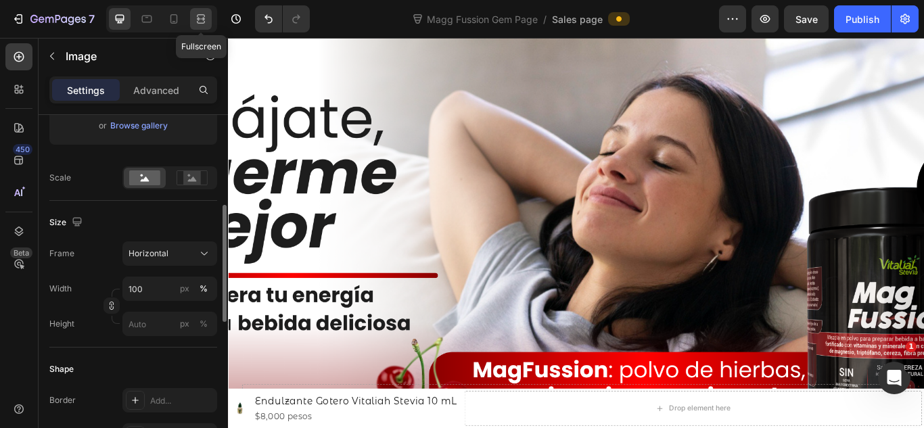
click at [206, 20] on icon at bounding box center [201, 19] width 14 height 14
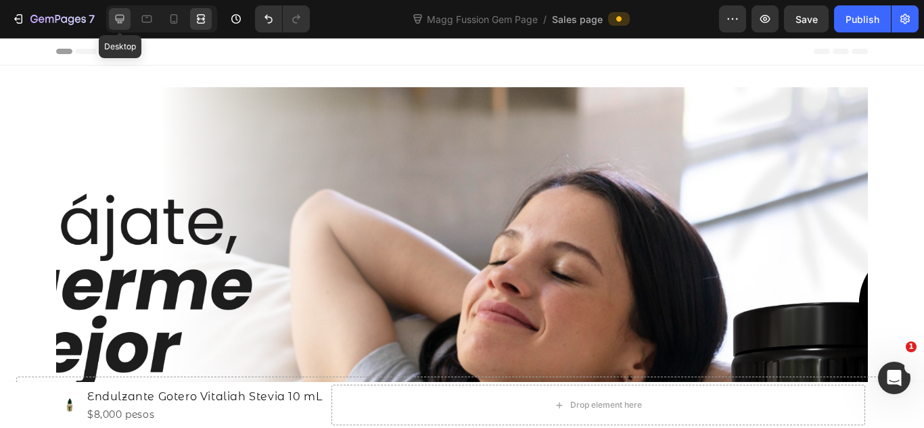
click at [122, 18] on icon at bounding box center [120, 19] width 14 height 14
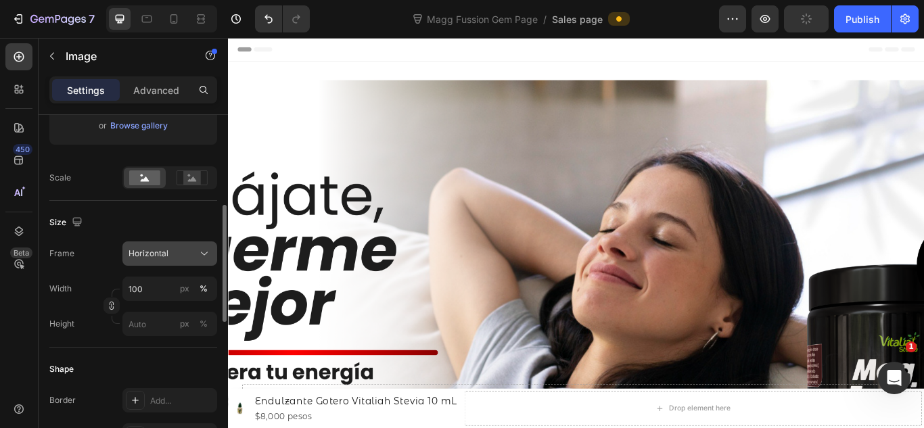
click at [191, 257] on div "Horizontal" at bounding box center [162, 254] width 66 height 12
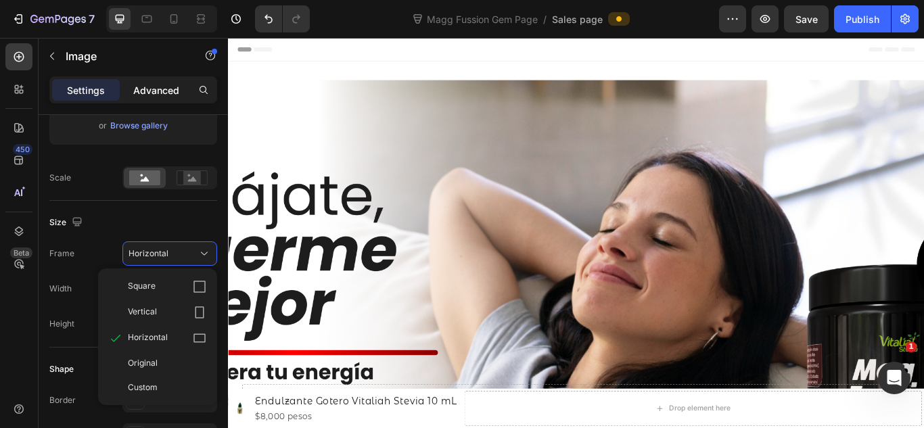
click at [143, 86] on p "Advanced" at bounding box center [156, 90] width 46 height 14
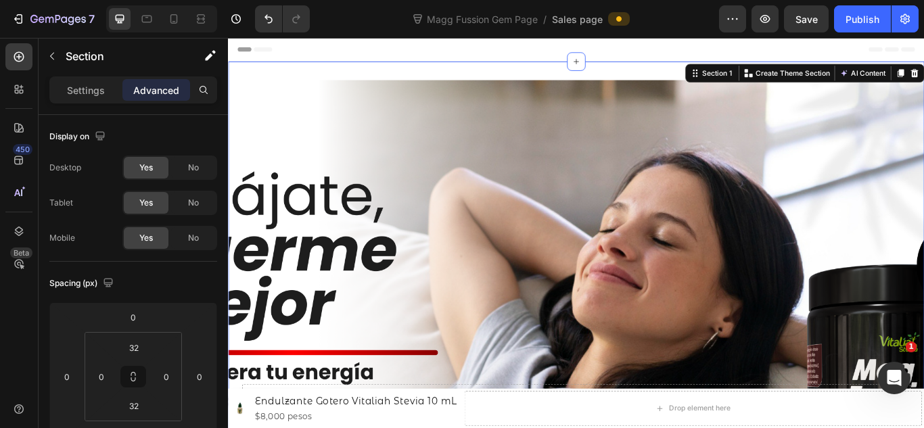
click at [385, 74] on div "Image Row Section 1 You can create reusable sections Create Theme Section AI Co…" at bounding box center [634, 397] width 812 height 663
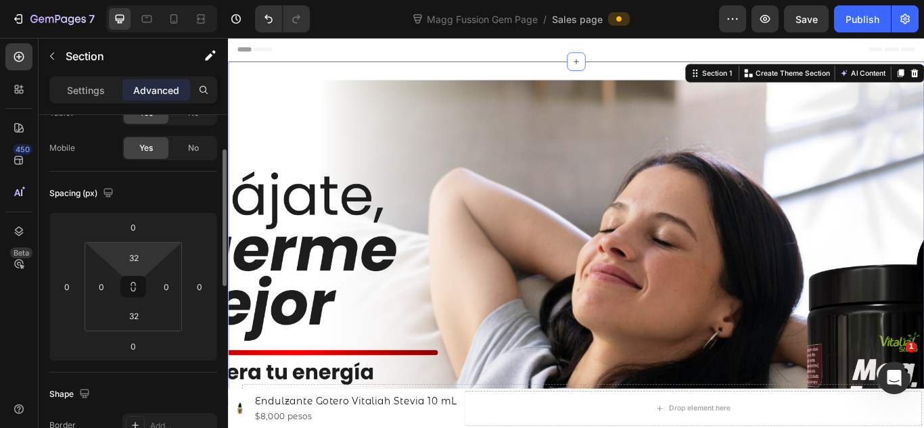
click at [141, 0] on html "7 Version history Magg Fussion Gem Page / Sales page Preview Save Publish 450 B…" at bounding box center [462, 0] width 924 height 0
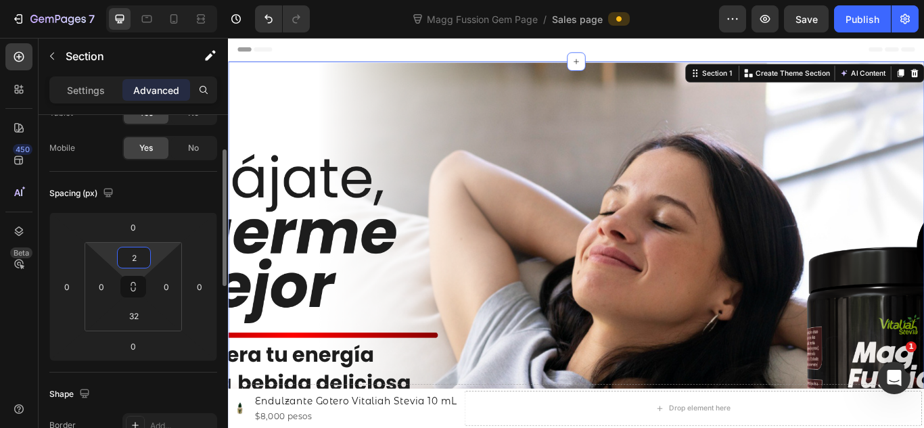
click at [135, 262] on input "2" at bounding box center [133, 258] width 27 height 20
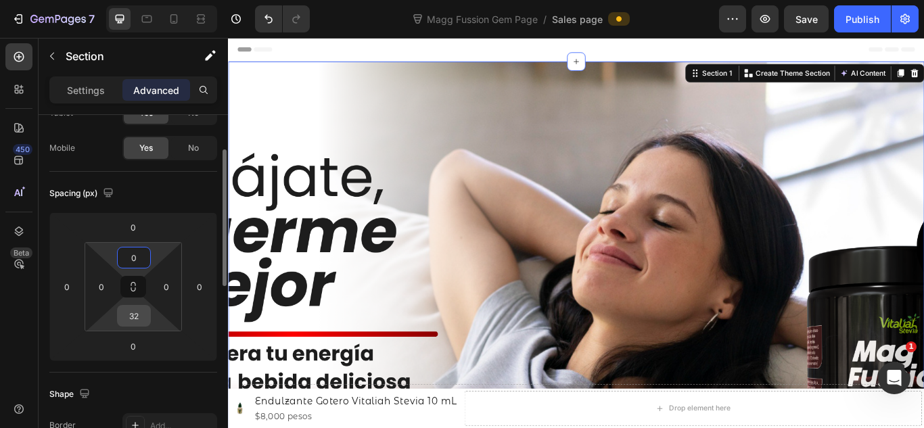
type input "0"
click at [132, 318] on input "32" at bounding box center [133, 316] width 27 height 20
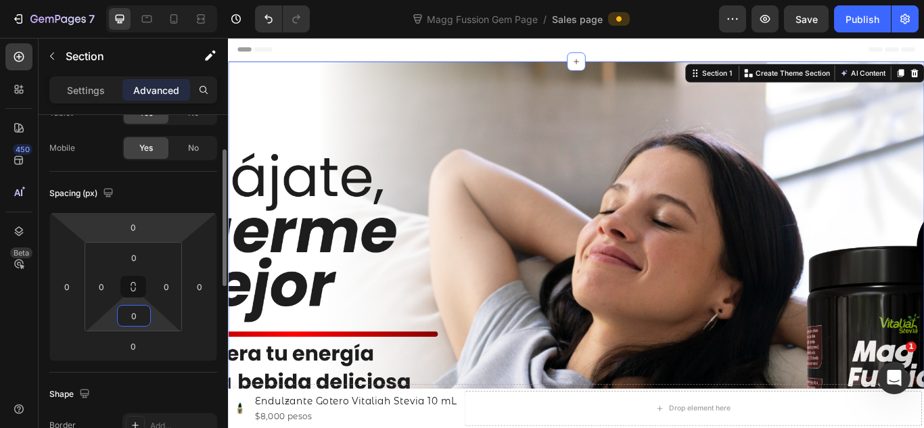
type input "0"
click at [180, 0] on html "7 Version history Magg Fussion Gem Page / Sales page Preview Save Publish 450 B…" at bounding box center [462, 0] width 924 height 0
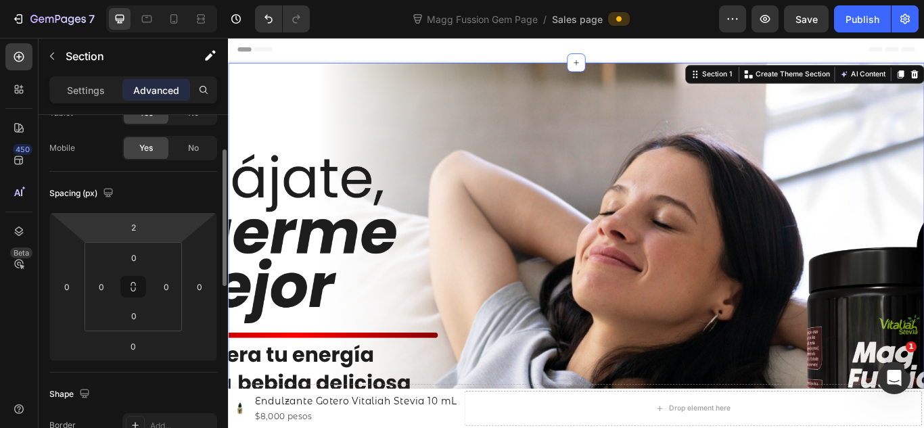
click at [209, 201] on div "Spacing (px)" at bounding box center [133, 194] width 168 height 22
click at [133, 227] on input "2" at bounding box center [133, 227] width 27 height 20
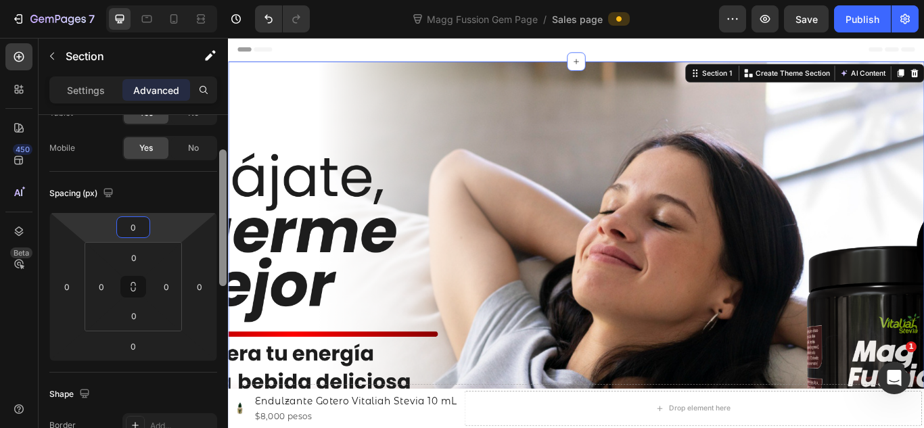
type input "0"
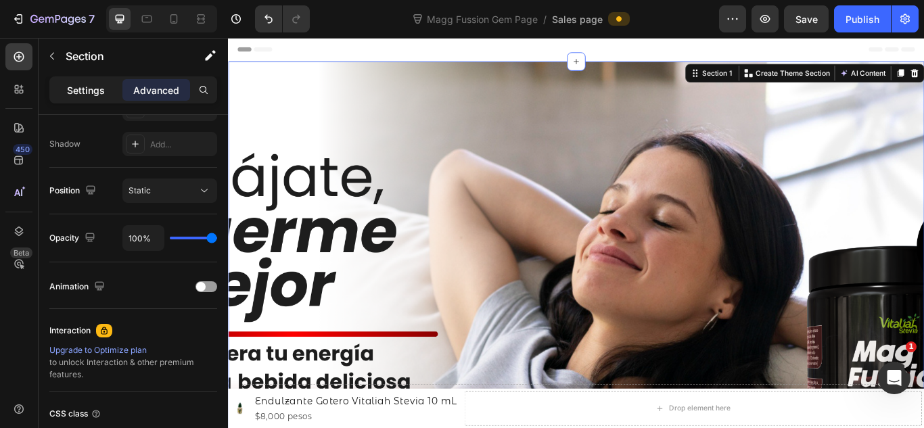
click at [92, 89] on p "Settings" at bounding box center [86, 90] width 38 height 14
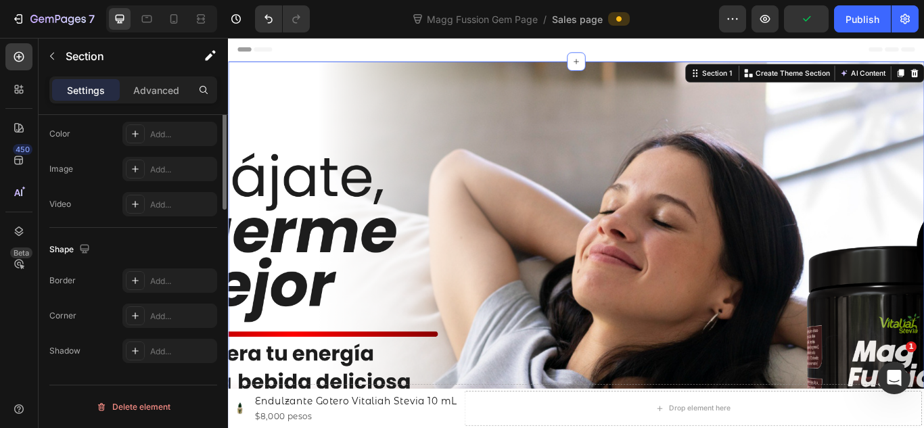
scroll to position [114, 0]
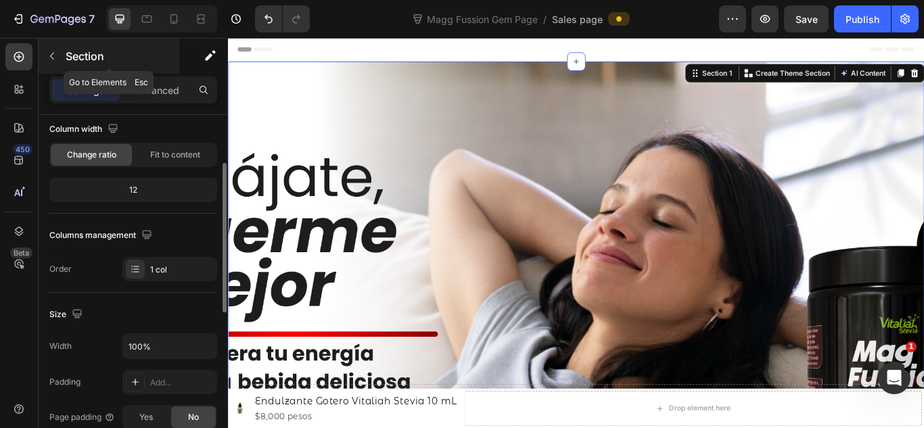
click at [59, 60] on button "button" at bounding box center [52, 56] width 22 height 22
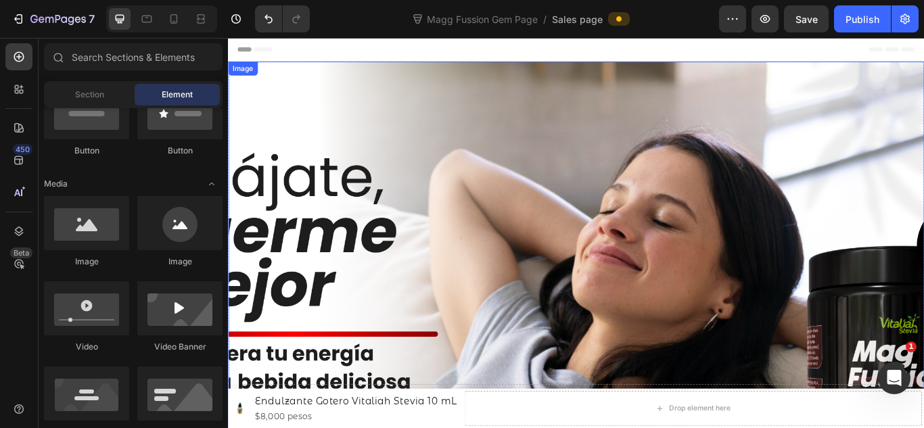
click at [293, 110] on img at bounding box center [634, 370] width 812 height 609
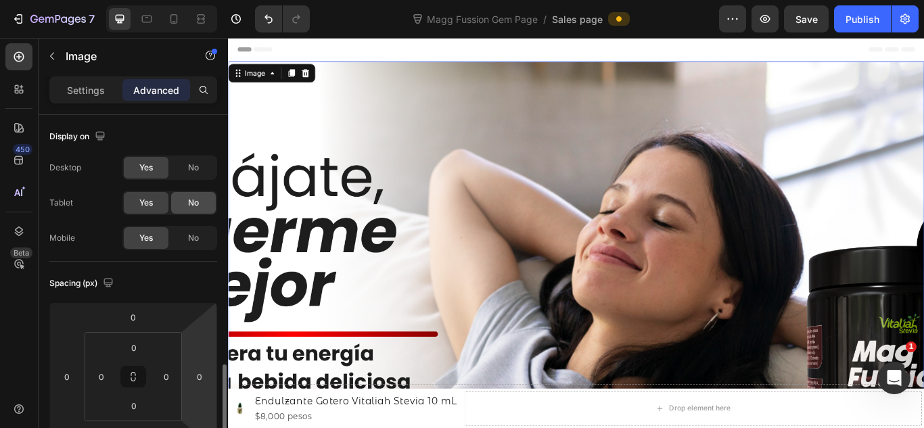
scroll to position [270, 0]
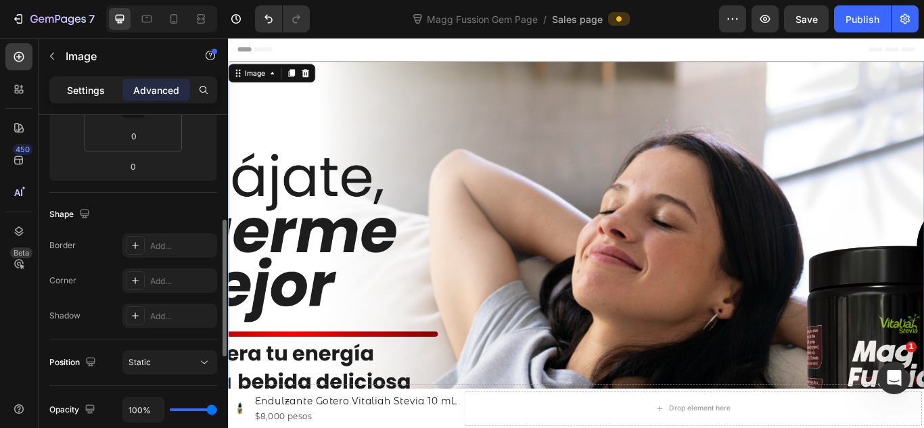
click at [96, 95] on p "Settings" at bounding box center [86, 90] width 38 height 14
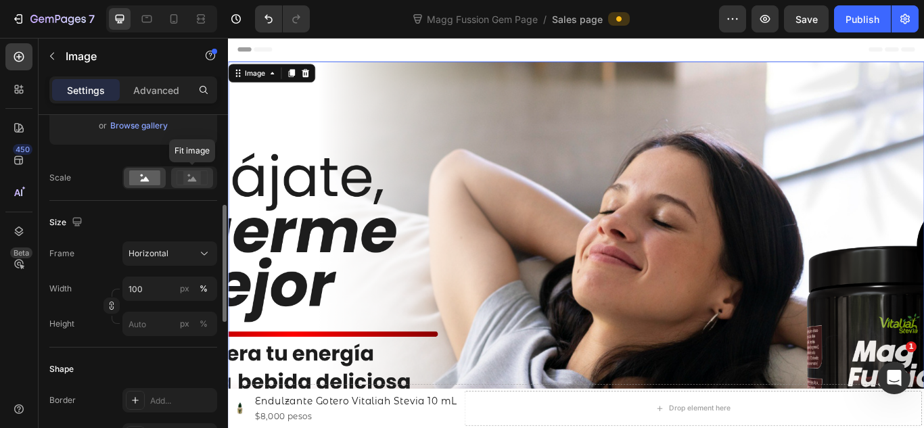
scroll to position [180, 0]
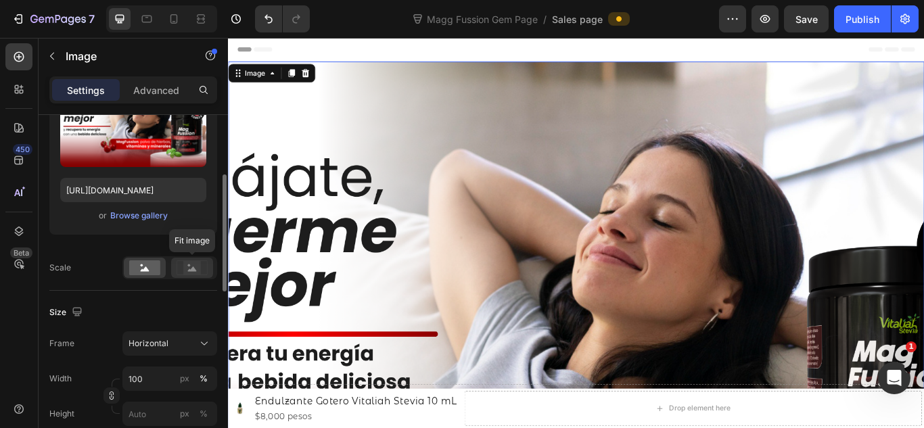
click at [187, 266] on rect at bounding box center [192, 268] width 18 height 14
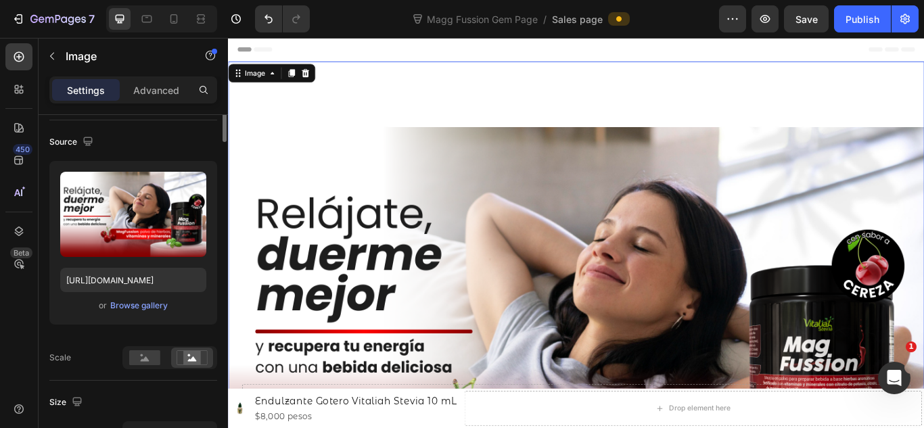
scroll to position [0, 0]
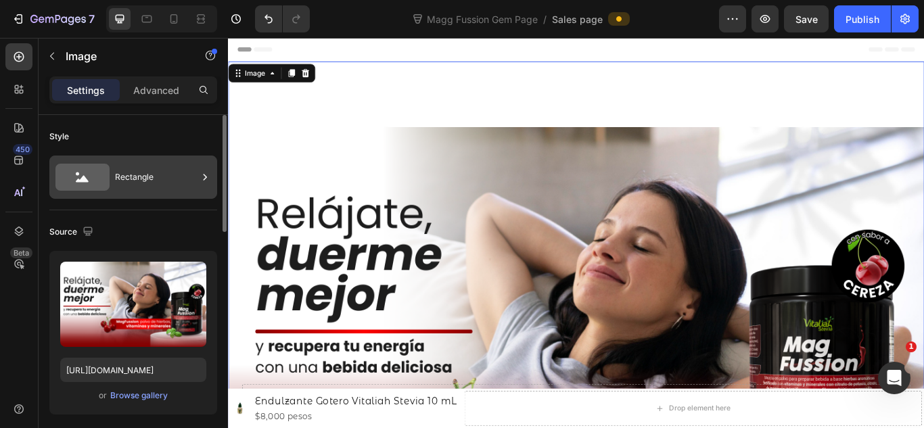
click at [147, 171] on div "Rectangle" at bounding box center [156, 177] width 83 height 31
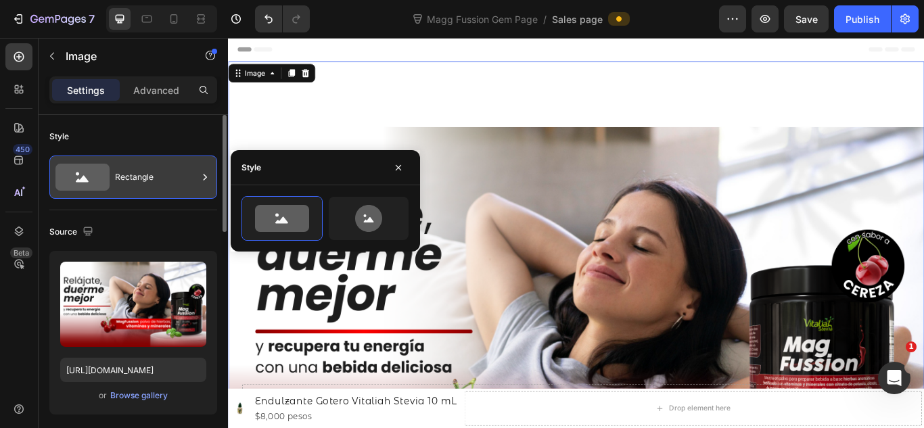
click at [174, 178] on div "Rectangle" at bounding box center [156, 177] width 83 height 31
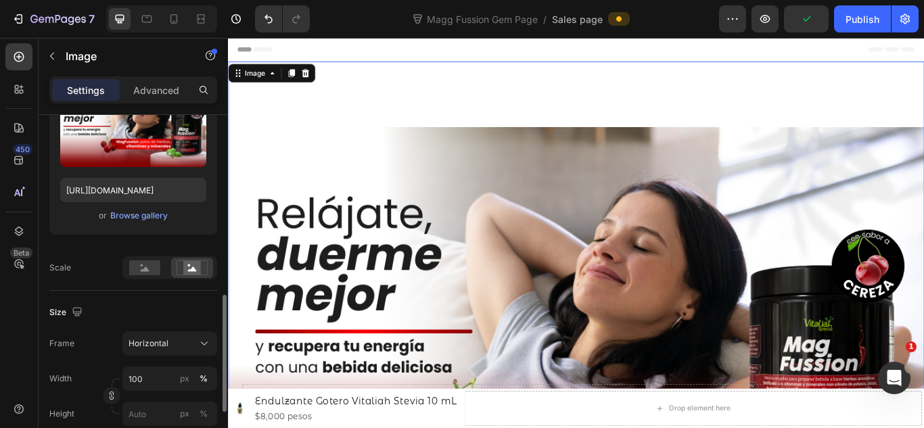
scroll to position [270, 0]
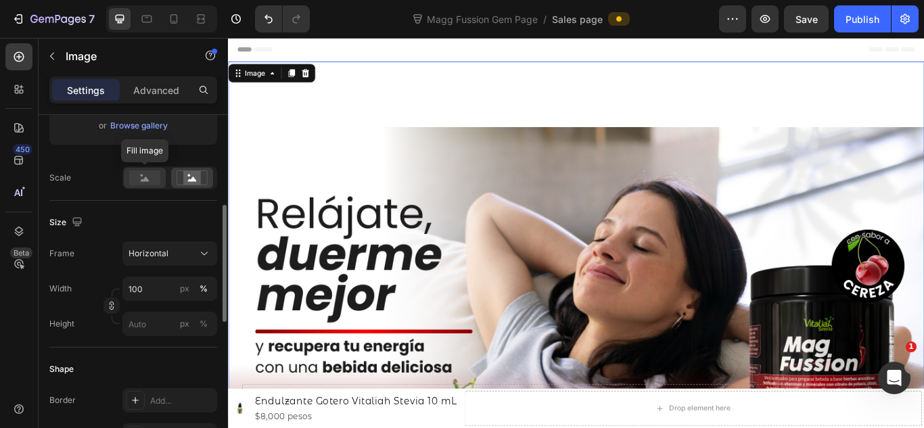
click at [143, 182] on rect at bounding box center [144, 177] width 31 height 15
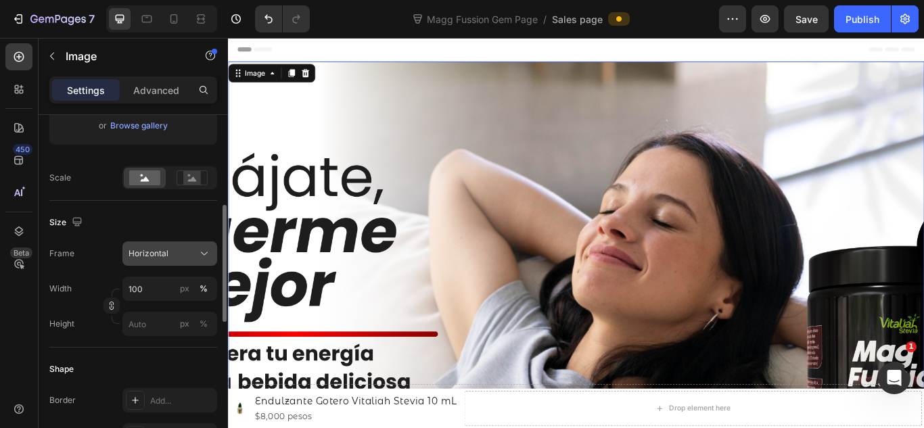
click at [195, 248] on div "Horizontal" at bounding box center [170, 254] width 83 height 14
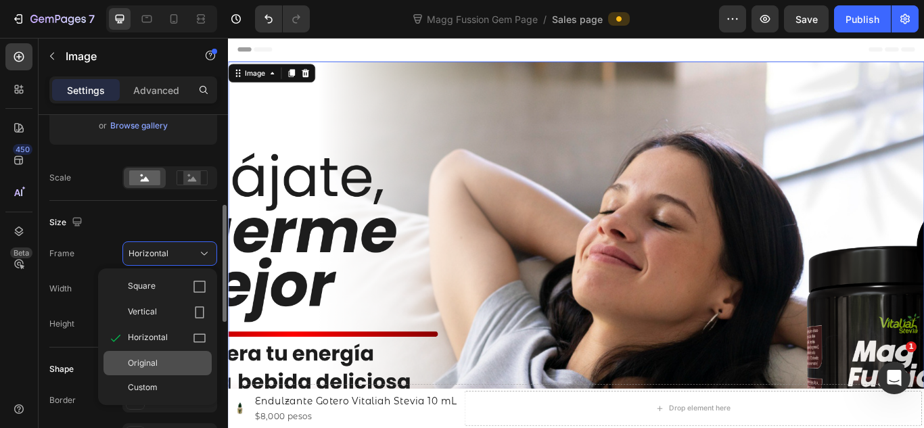
click at [148, 371] on div "Original" at bounding box center [157, 363] width 108 height 24
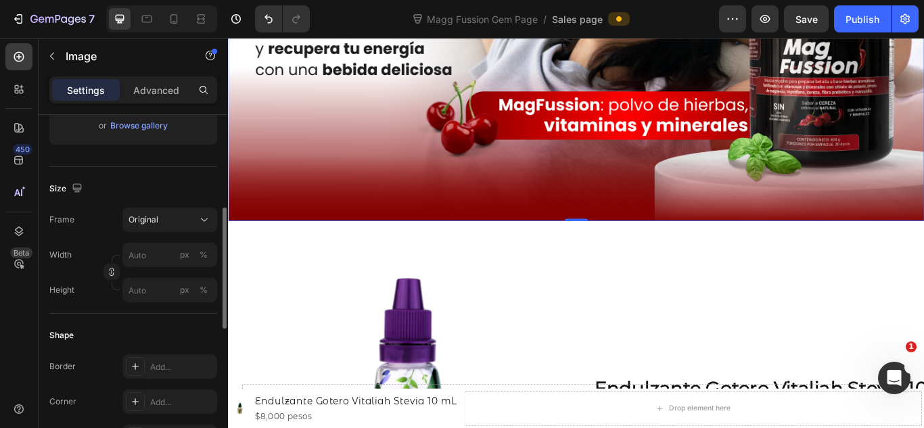
scroll to position [90, 0]
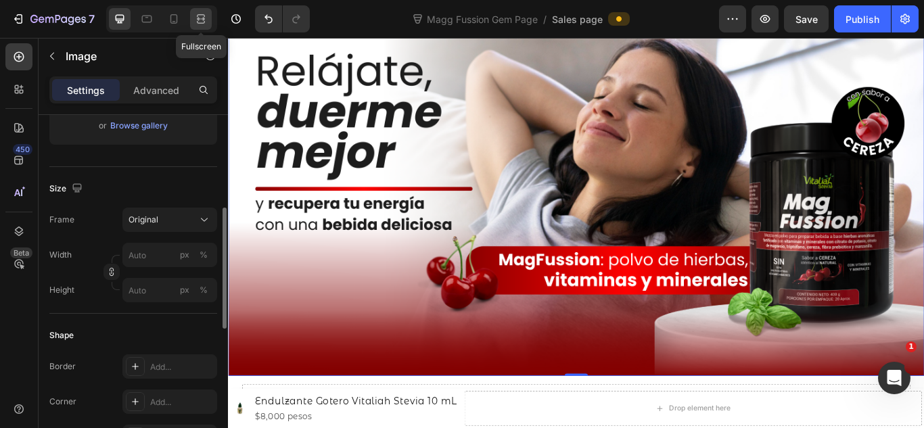
click at [206, 24] on icon at bounding box center [201, 19] width 14 height 14
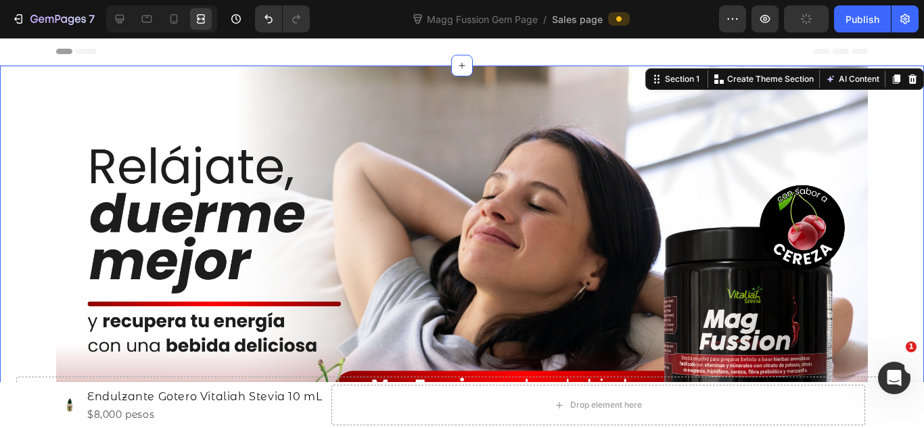
click at [903, 126] on div "Image Row" at bounding box center [462, 299] width 924 height 467
click at [181, 16] on div at bounding box center [174, 19] width 22 height 22
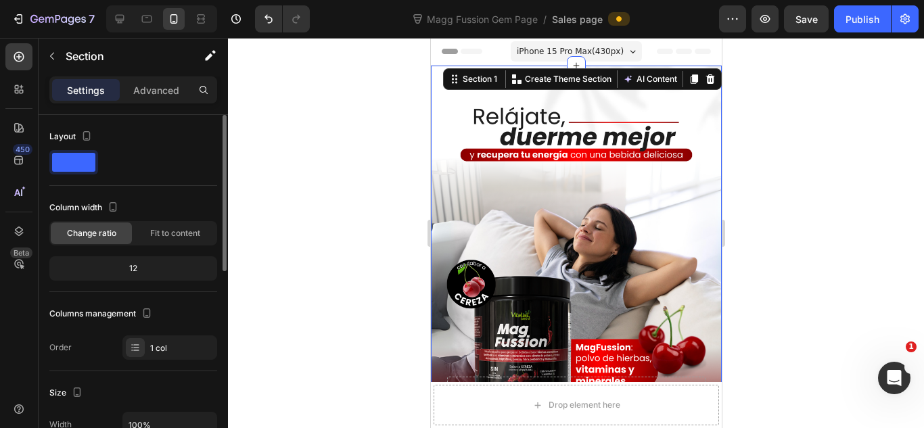
click at [838, 145] on div at bounding box center [576, 233] width 696 height 390
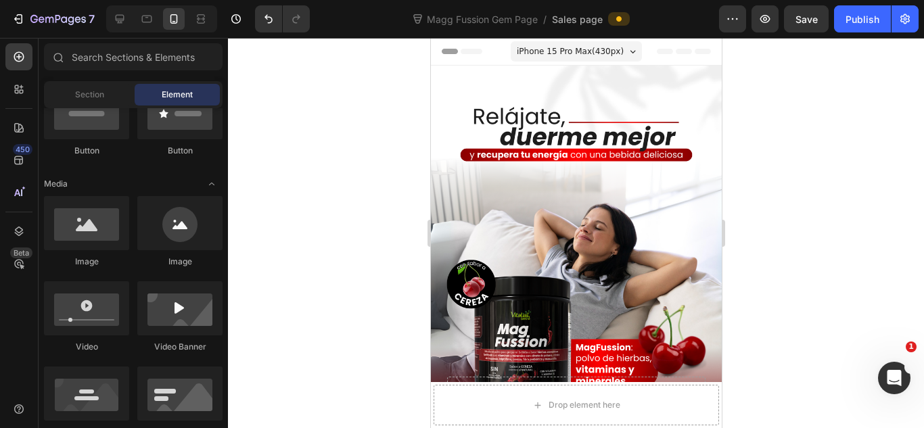
click at [782, 152] on div at bounding box center [576, 233] width 696 height 390
click at [197, 19] on icon at bounding box center [201, 19] width 14 height 14
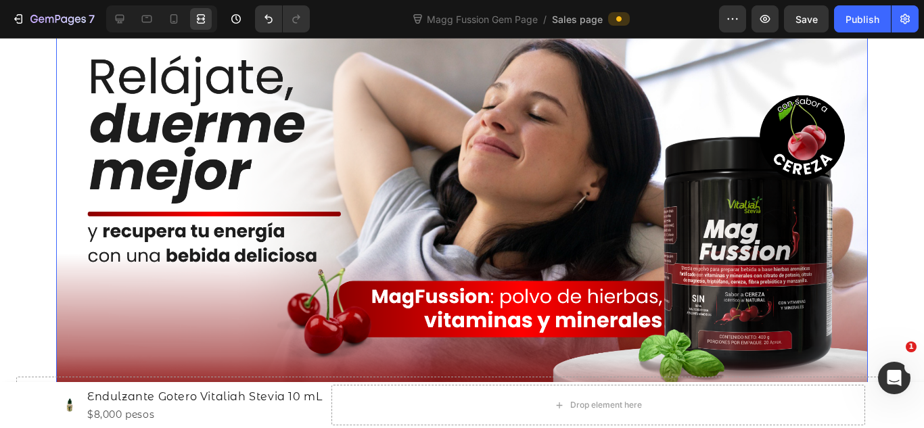
scroll to position [181, 0]
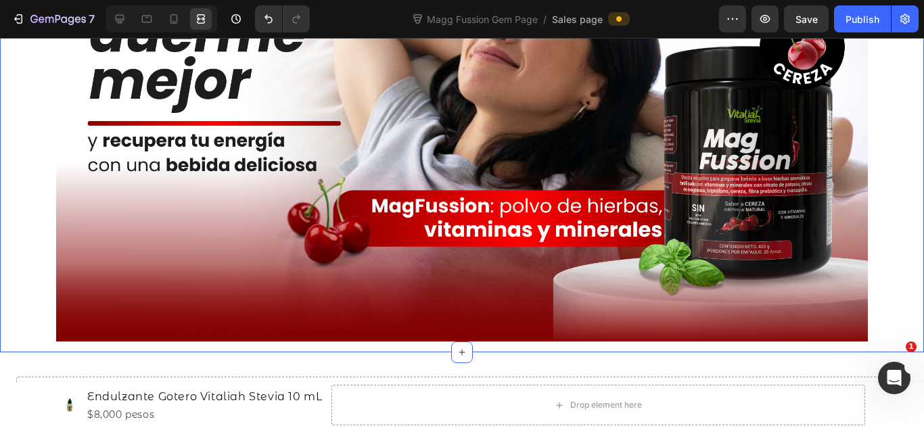
click at [875, 131] on div "Image Row" at bounding box center [462, 118] width 924 height 467
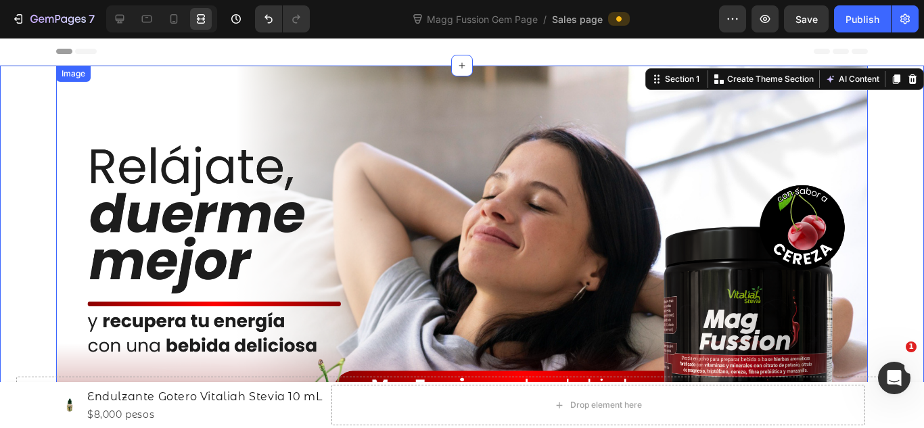
click at [193, 118] on img at bounding box center [462, 294] width 812 height 457
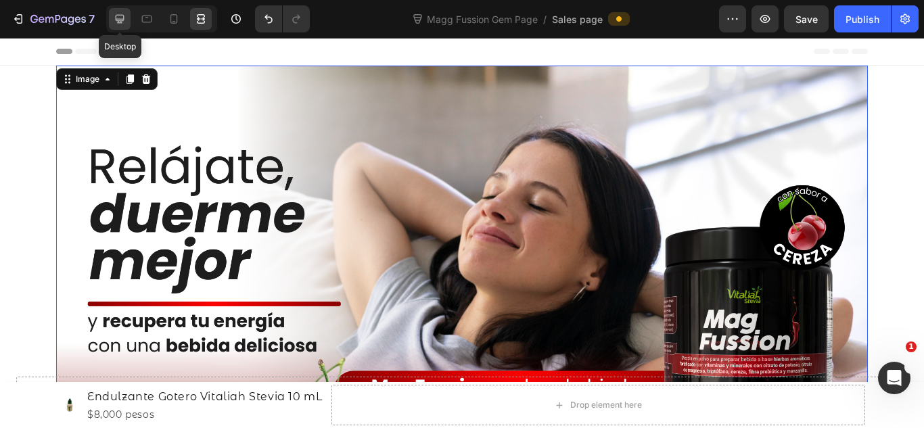
click at [124, 16] on icon at bounding box center [120, 19] width 9 height 9
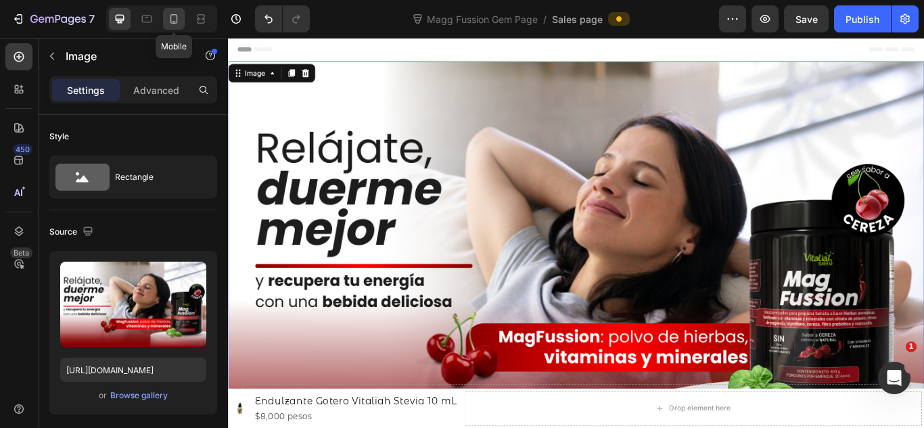
click at [184, 20] on div at bounding box center [174, 19] width 22 height 22
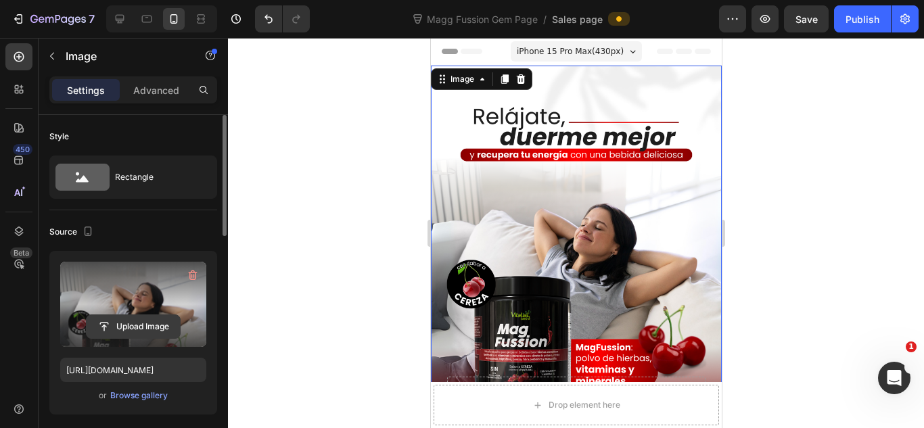
click at [148, 327] on input "file" at bounding box center [133, 326] width 93 height 23
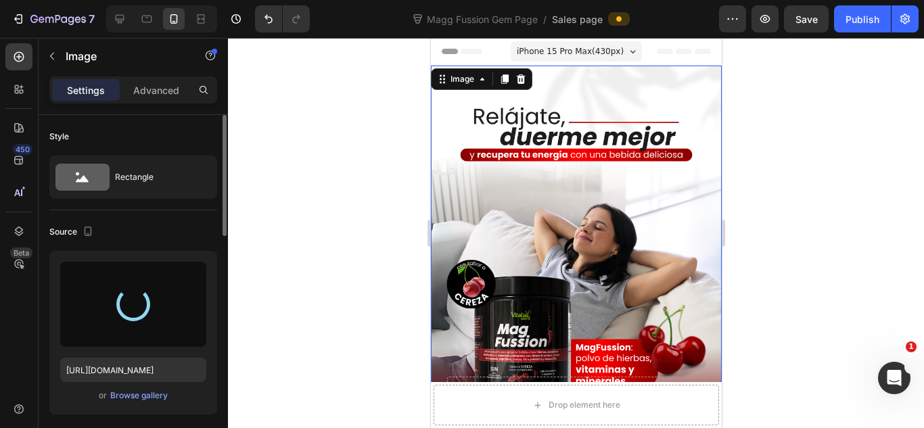
type input "[URL][DOMAIN_NAME]"
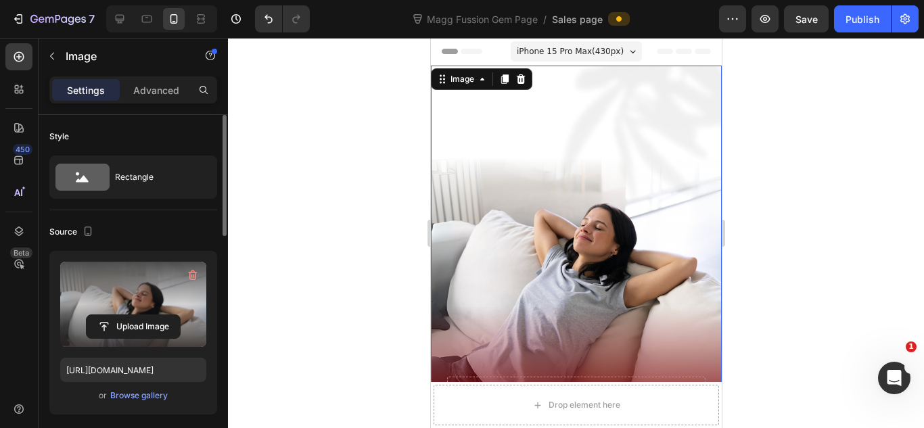
click at [766, 171] on div at bounding box center [576, 233] width 696 height 390
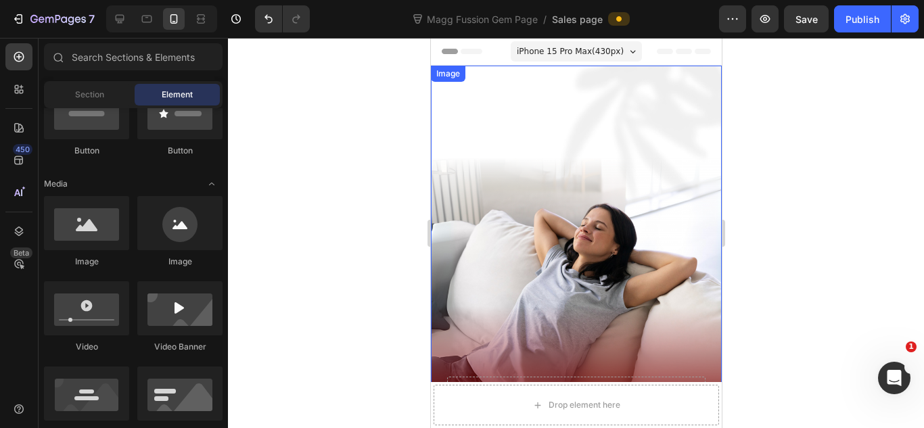
click at [605, 188] on img at bounding box center [575, 248] width 291 height 364
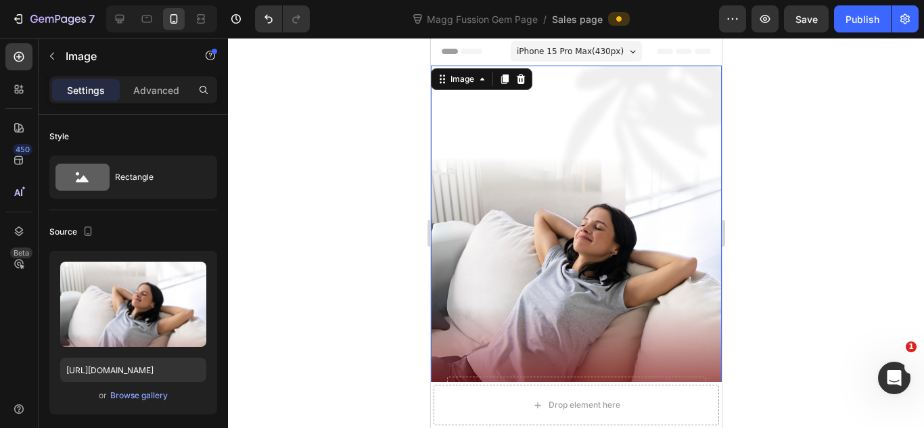
click at [790, 191] on div at bounding box center [576, 233] width 696 height 390
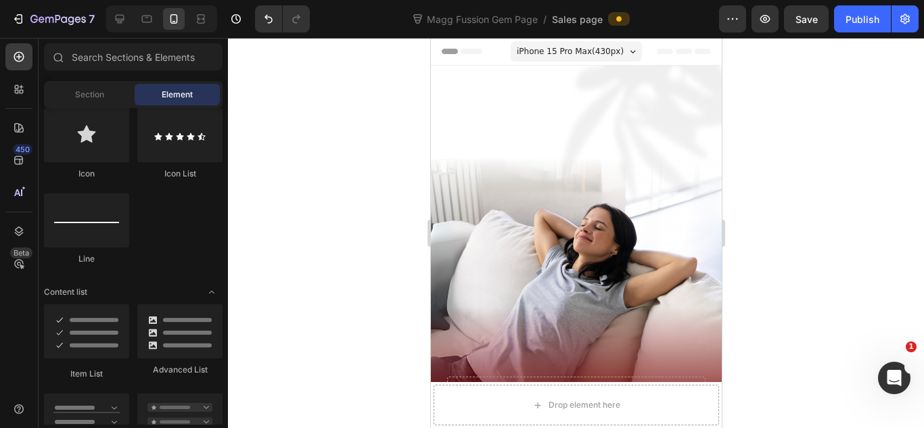
click at [783, 234] on div at bounding box center [576, 233] width 696 height 390
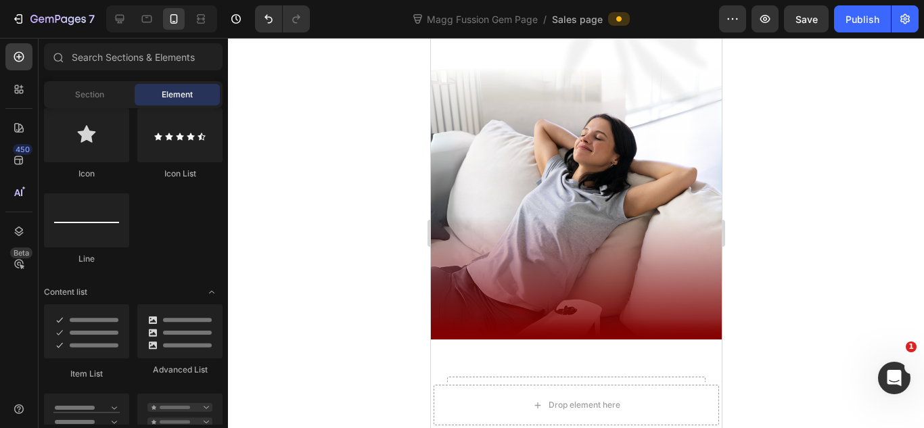
drag, startPoint x: 855, startPoint y: 178, endPoint x: 737, endPoint y: 190, distance: 118.3
click at [850, 181] on div at bounding box center [576, 233] width 696 height 390
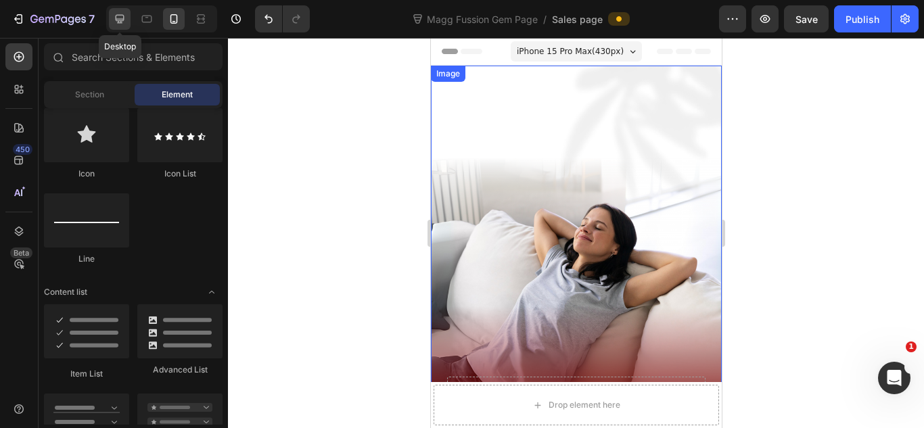
click at [129, 25] on div at bounding box center [120, 19] width 22 height 22
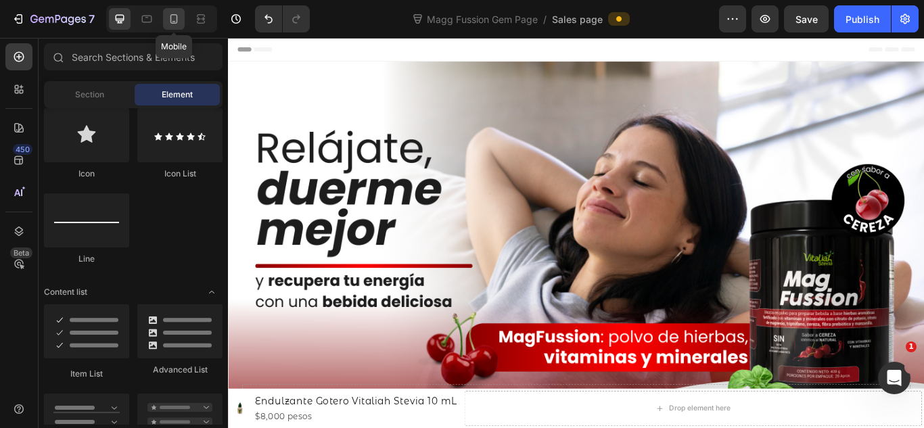
click at [167, 23] on icon at bounding box center [174, 19] width 14 height 14
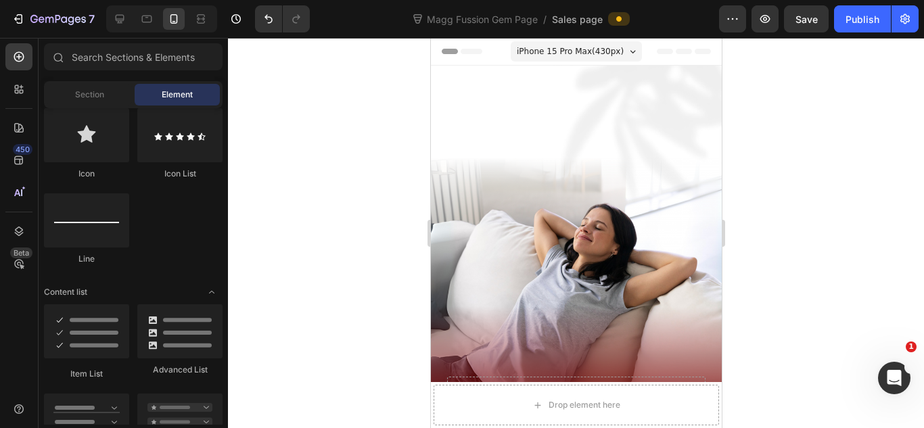
click at [776, 191] on div at bounding box center [576, 233] width 696 height 390
click at [637, 207] on img at bounding box center [575, 248] width 291 height 364
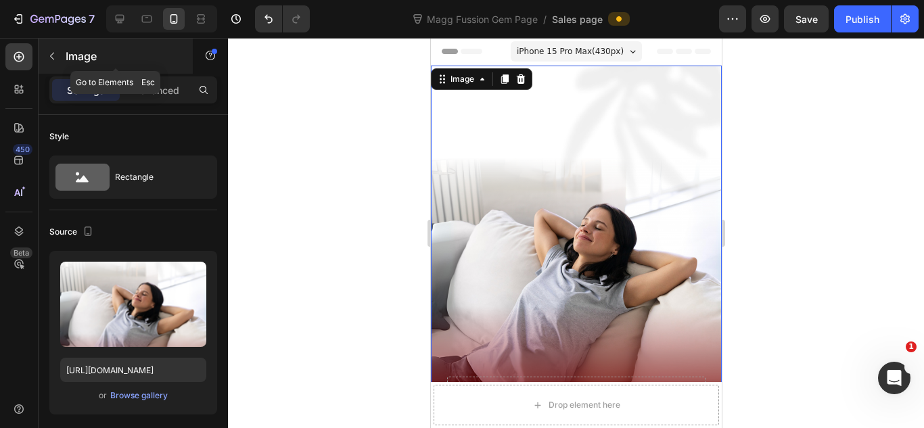
click at [51, 57] on icon "button" at bounding box center [52, 56] width 11 height 11
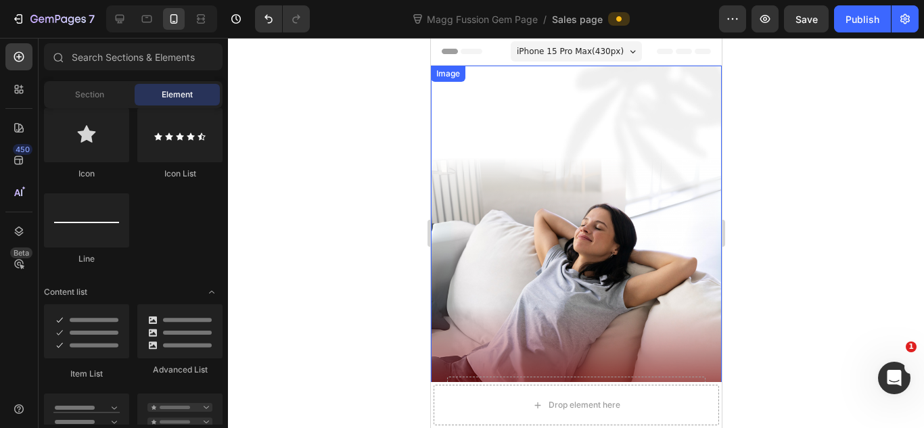
scroll to position [181, 0]
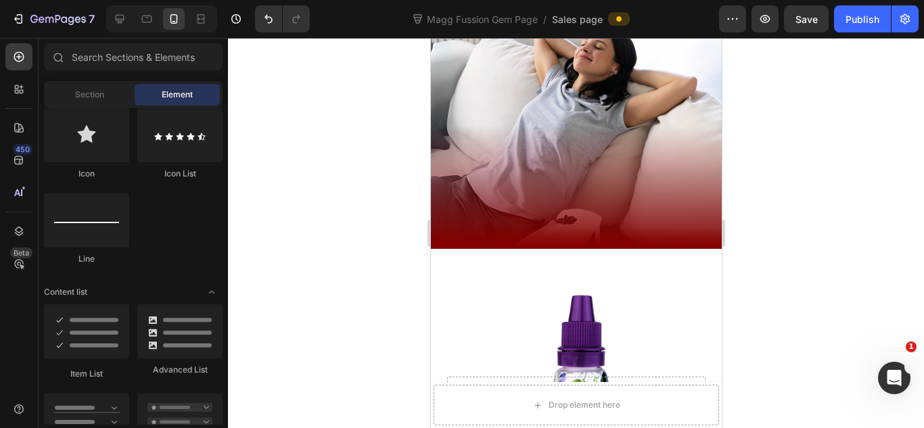
click at [825, 175] on div at bounding box center [576, 233] width 696 height 390
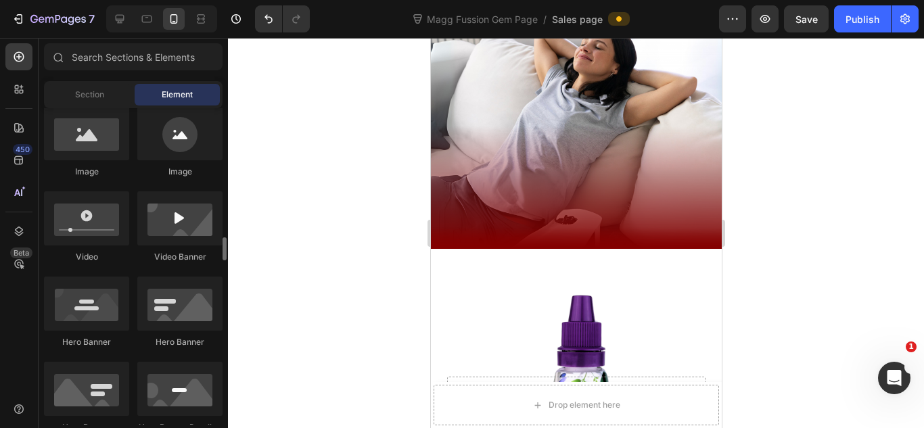
scroll to position [540, 0]
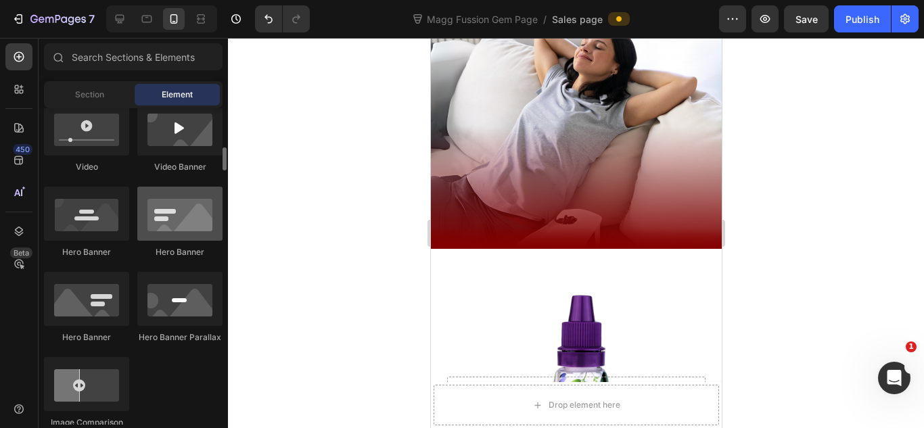
click at [171, 231] on div at bounding box center [179, 214] width 85 height 54
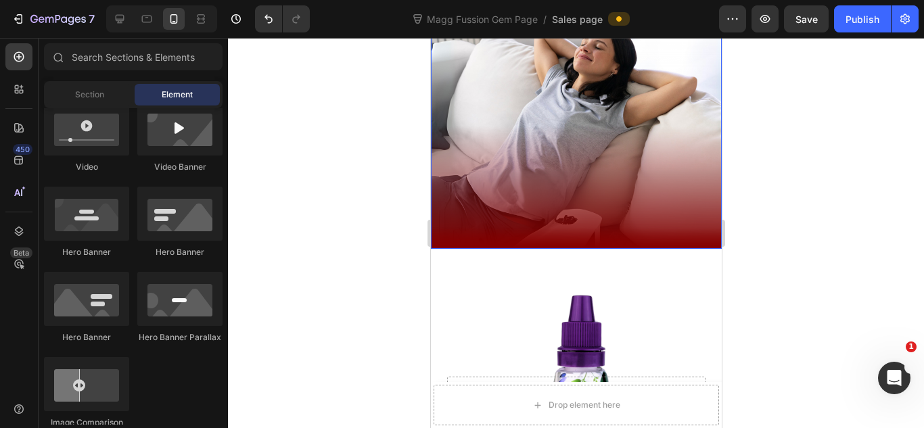
scroll to position [90, 0]
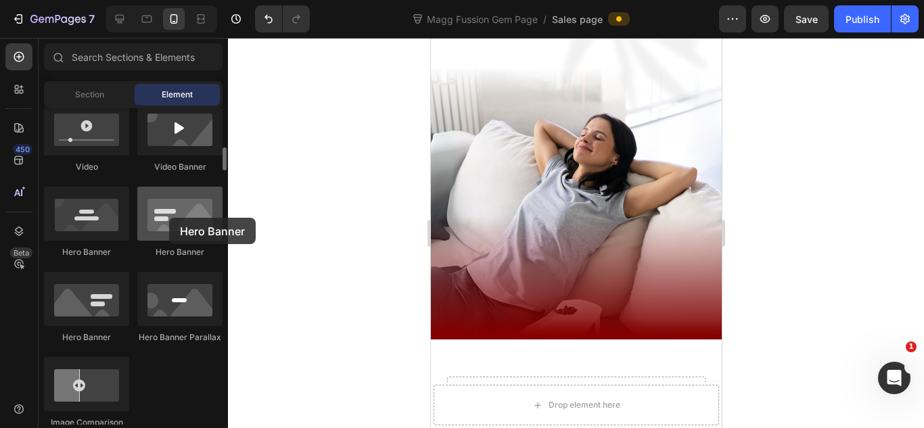
click at [169, 218] on div at bounding box center [179, 214] width 85 height 54
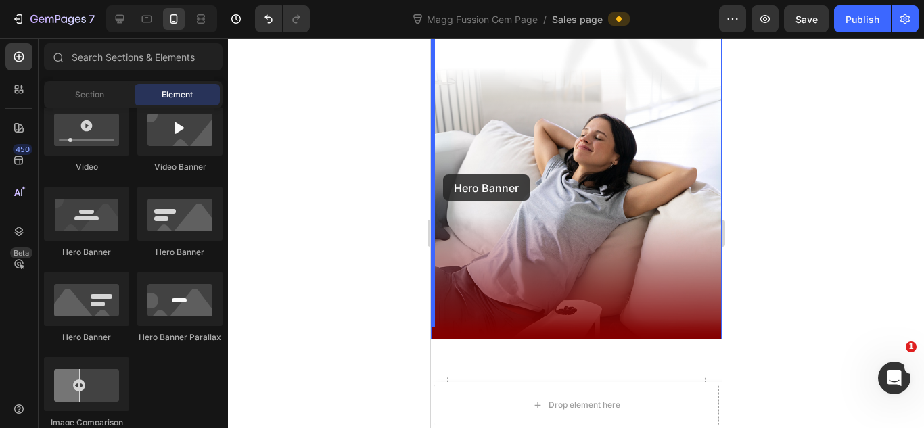
scroll to position [0, 0]
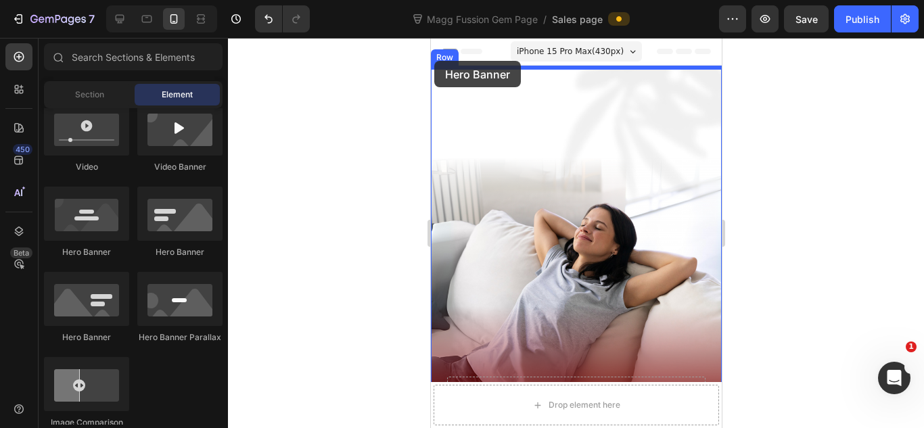
drag, startPoint x: 611, startPoint y: 265, endPoint x: 434, endPoint y: 61, distance: 270.4
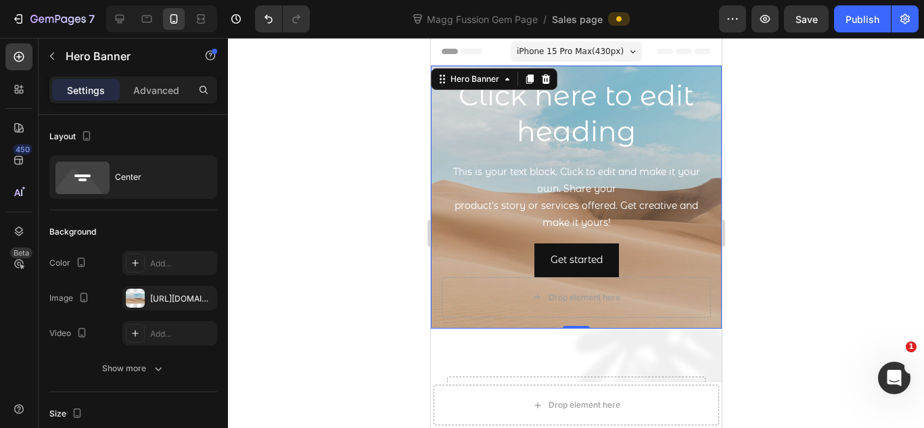
click at [793, 202] on div at bounding box center [576, 233] width 696 height 390
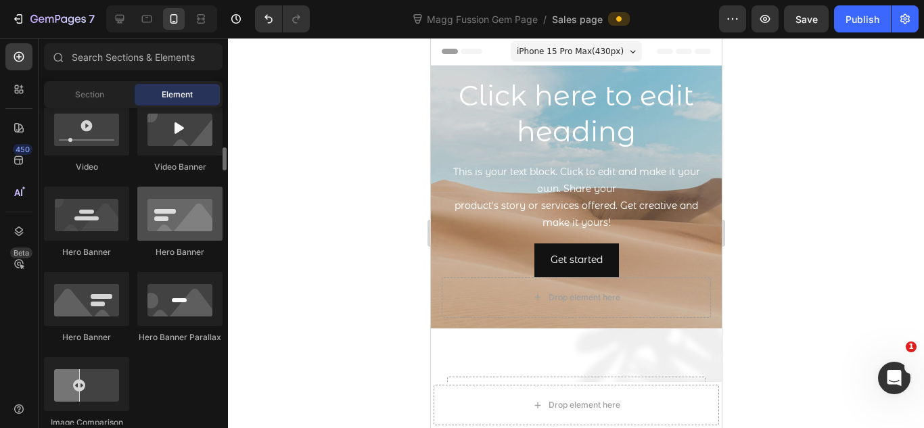
click at [158, 231] on div at bounding box center [179, 214] width 85 height 54
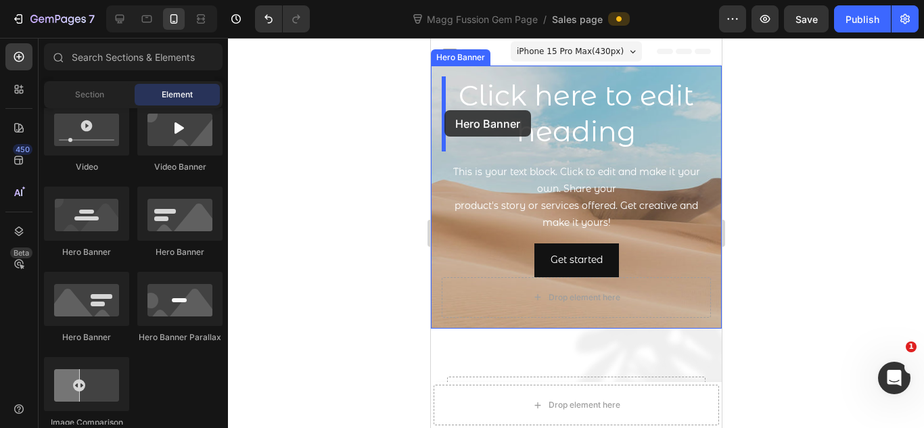
drag, startPoint x: 595, startPoint y: 269, endPoint x: 444, endPoint y: 110, distance: 218.6
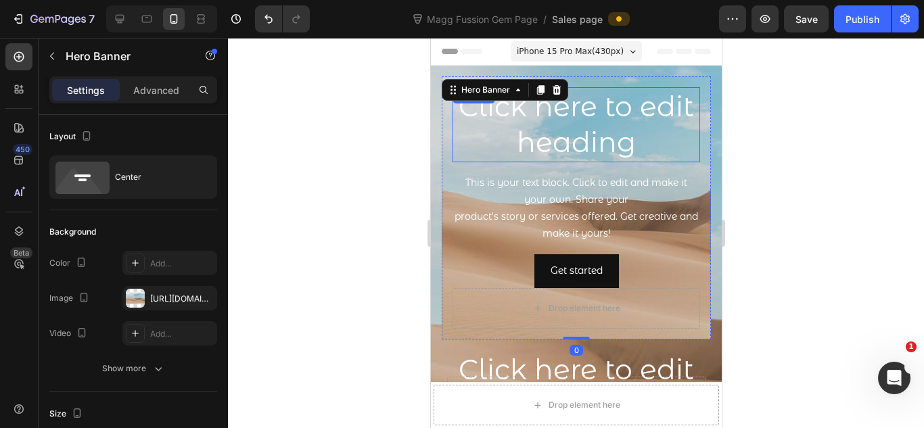
click at [669, 133] on h2 "Click here to edit heading" at bounding box center [576, 124] width 248 height 75
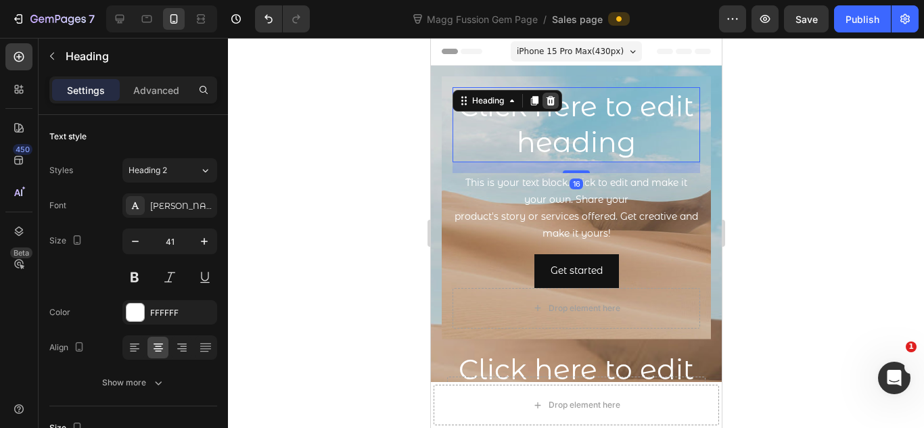
click at [546, 107] on div at bounding box center [550, 101] width 16 height 16
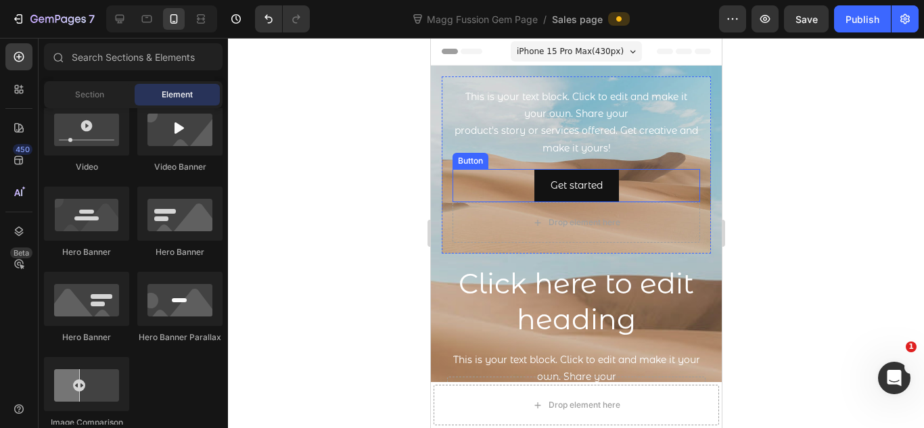
click at [656, 199] on div "Get started Button" at bounding box center [576, 185] width 248 height 33
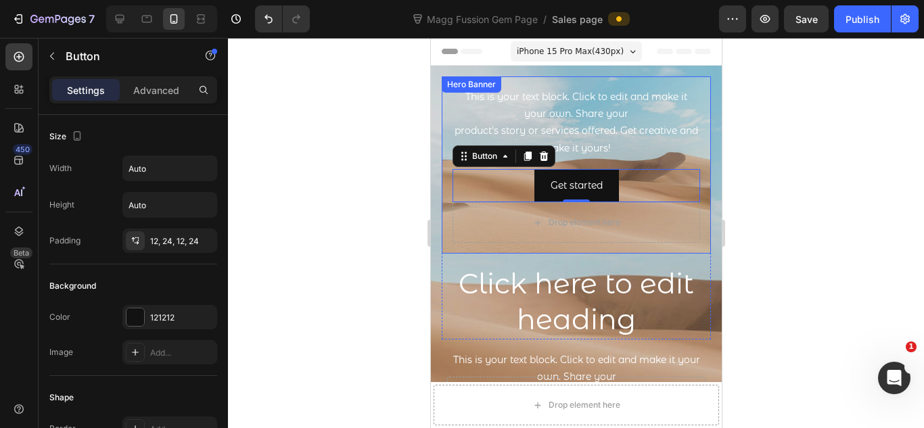
click at [646, 244] on div "This is your text block. Click to edit and make it your own. Share your product…" at bounding box center [575, 164] width 269 height 177
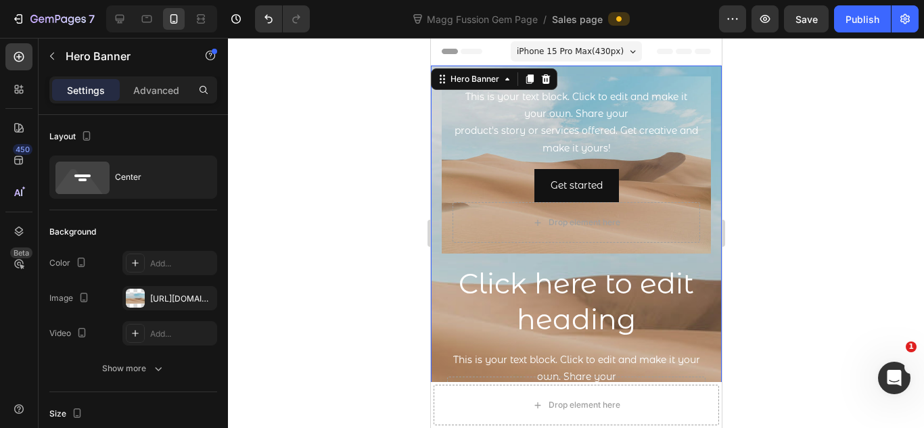
click at [495, 73] on div "This is your text block. Click to edit and make it your own. Share your product…" at bounding box center [575, 291] width 291 height 451
click at [538, 71] on div at bounding box center [545, 79] width 16 height 16
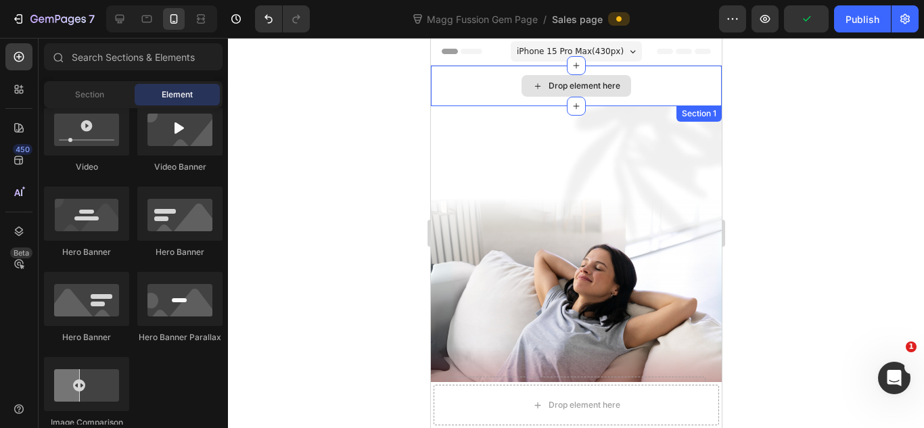
click at [592, 93] on div "Drop element here" at bounding box center [576, 86] width 110 height 22
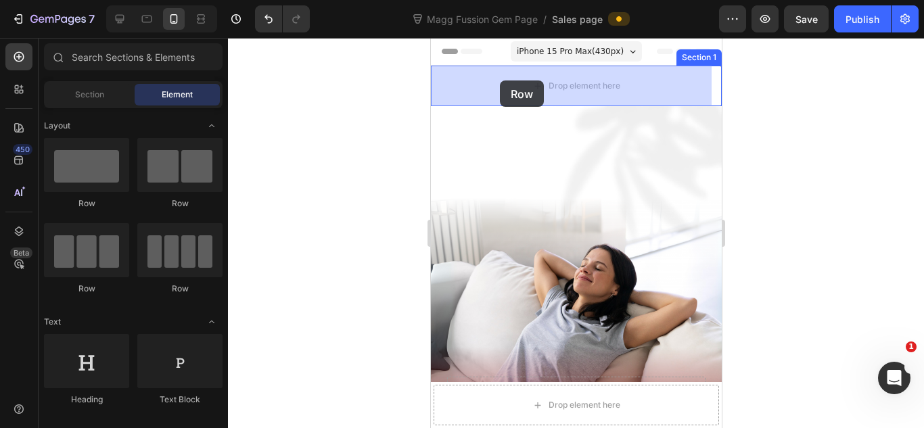
drag, startPoint x: 517, startPoint y: 226, endPoint x: 499, endPoint y: 80, distance: 146.6
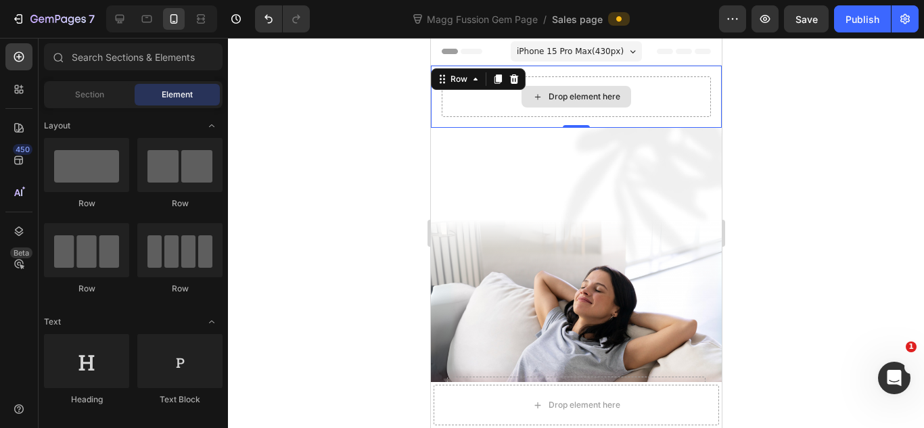
click at [565, 102] on div "Drop element here" at bounding box center [576, 97] width 110 height 22
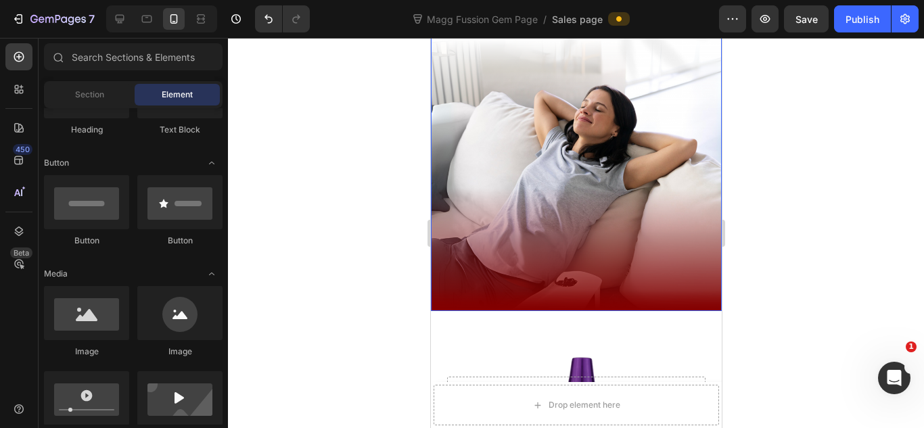
scroll to position [90, 0]
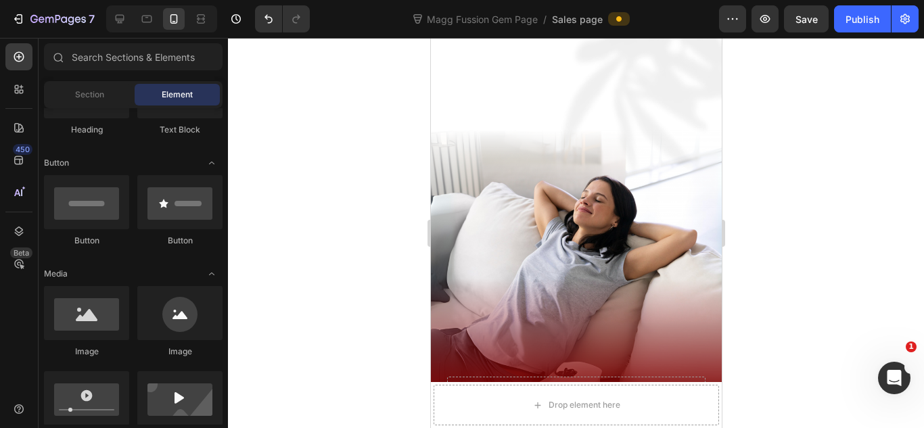
drag, startPoint x: 793, startPoint y: 139, endPoint x: 754, endPoint y: 152, distance: 41.5
click at [793, 139] on div at bounding box center [576, 233] width 696 height 390
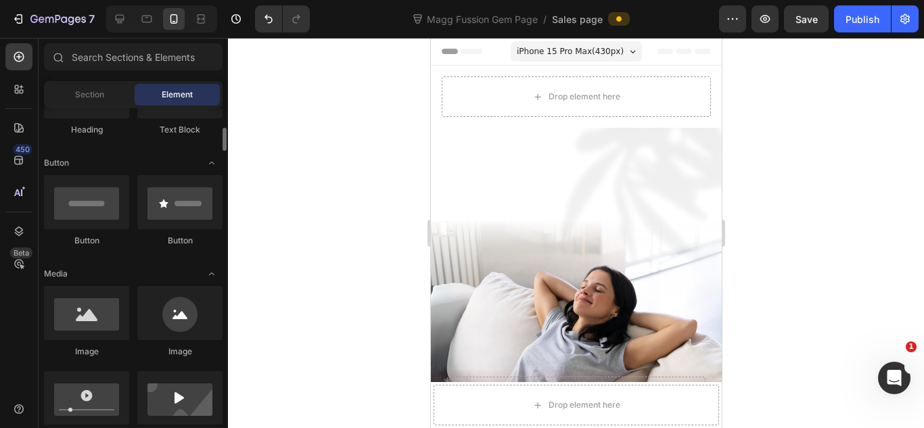
drag, startPoint x: 794, startPoint y: 116, endPoint x: 141, endPoint y: 346, distance: 692.2
click at [781, 129] on div at bounding box center [576, 233] width 696 height 390
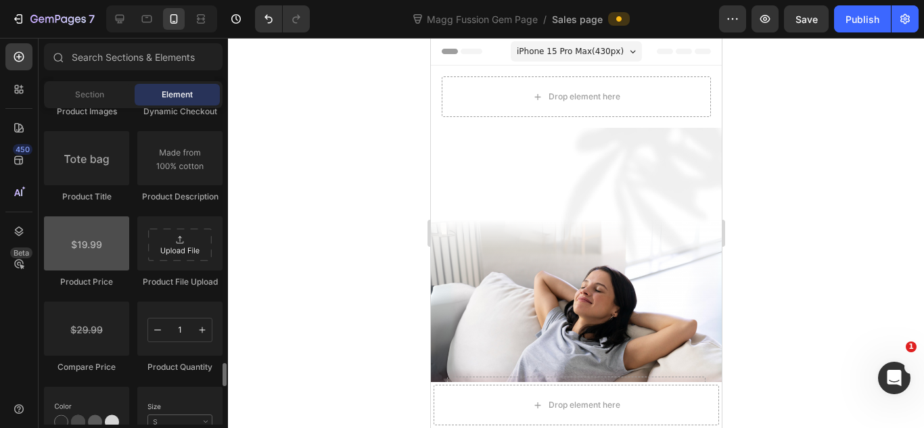
scroll to position [2249, 0]
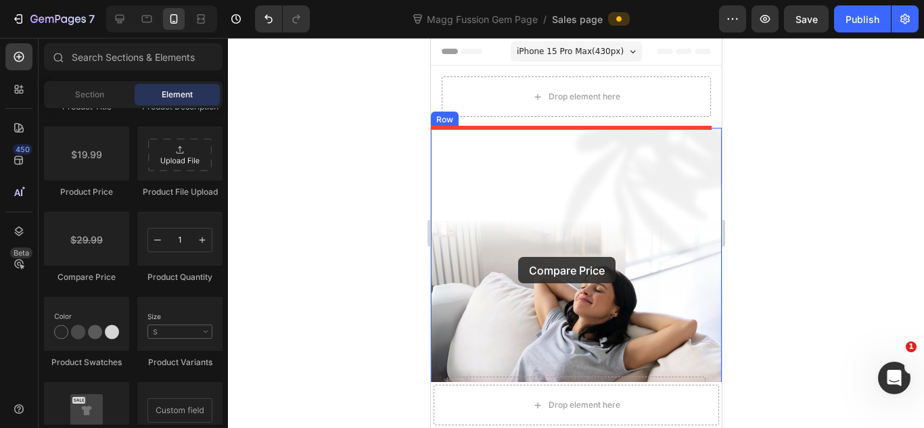
drag, startPoint x: 525, startPoint y: 281, endPoint x: 517, endPoint y: 257, distance: 25.5
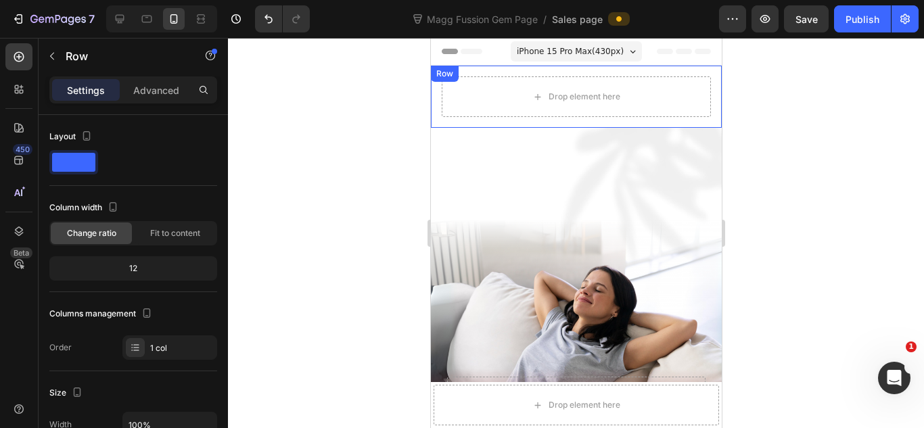
click at [696, 71] on div "Drop element here Row" at bounding box center [575, 97] width 291 height 62
click at [517, 78] on icon at bounding box center [513, 79] width 11 height 11
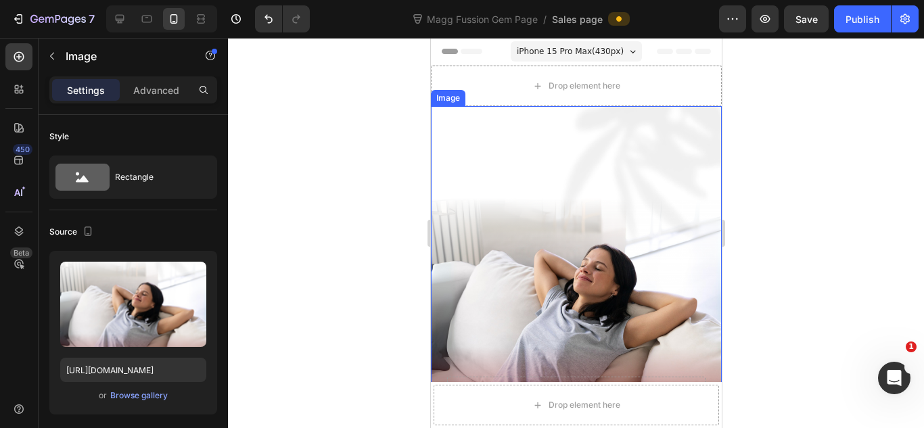
click at [574, 155] on img at bounding box center [575, 288] width 291 height 364
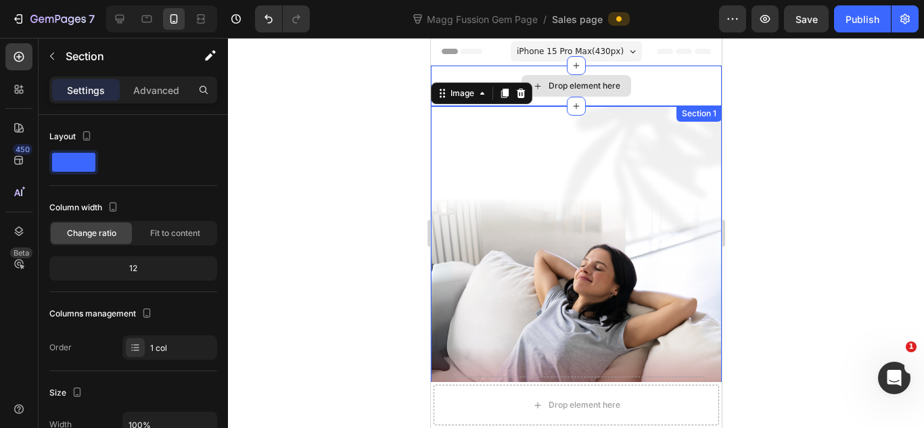
click at [650, 80] on div "Drop element here" at bounding box center [575, 86] width 291 height 41
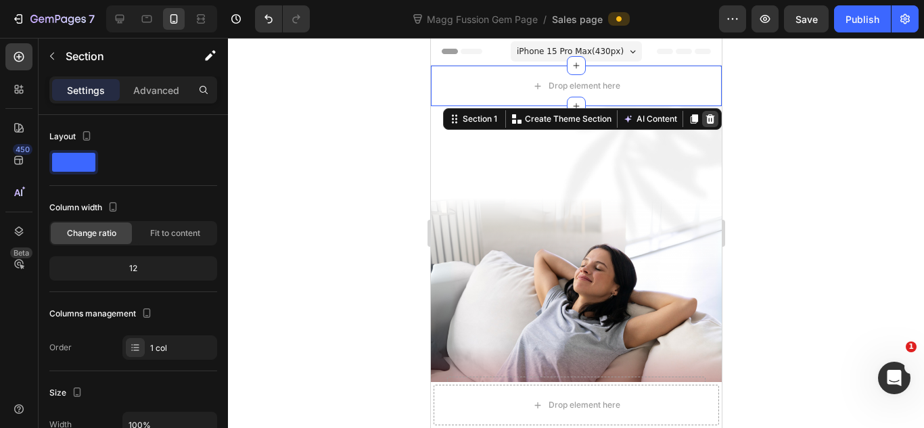
click at [704, 120] on icon at bounding box center [709, 119] width 11 height 11
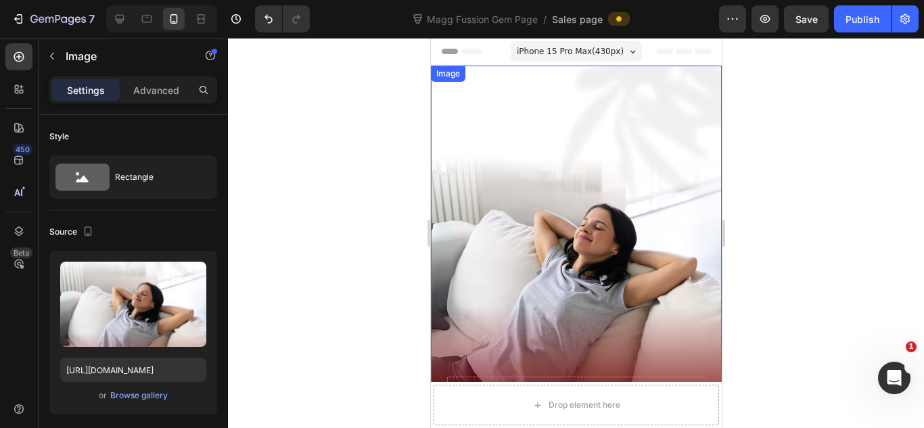
click at [632, 172] on img at bounding box center [575, 248] width 291 height 364
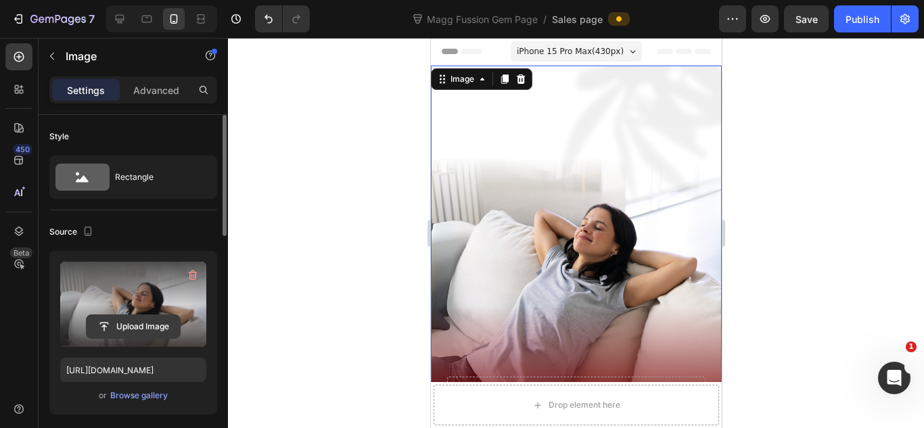
click at [120, 321] on input "file" at bounding box center [133, 326] width 93 height 23
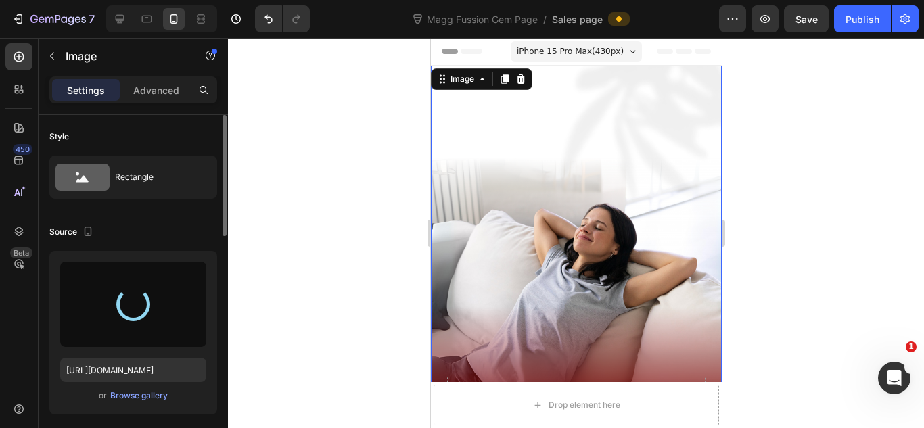
type input "[URL][DOMAIN_NAME]"
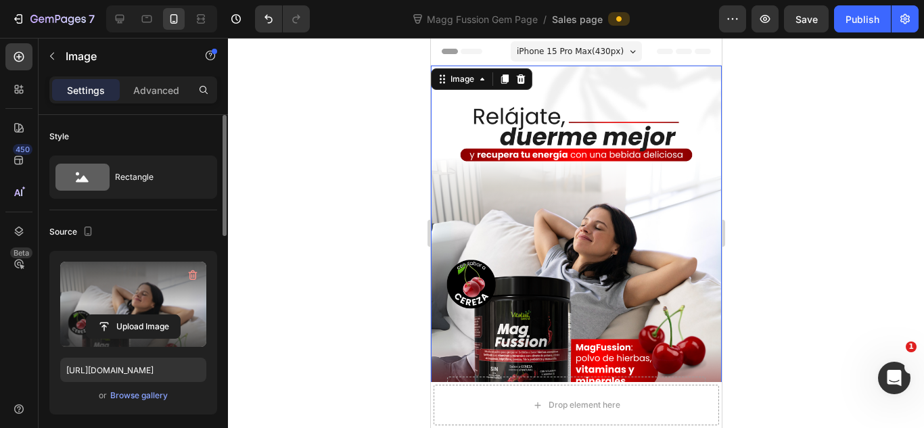
click at [795, 214] on div at bounding box center [576, 233] width 696 height 390
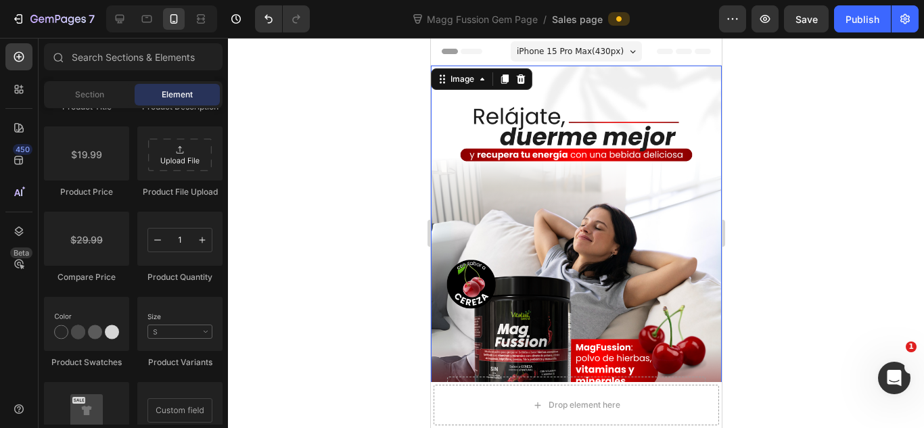
click at [582, 211] on img at bounding box center [575, 248] width 291 height 364
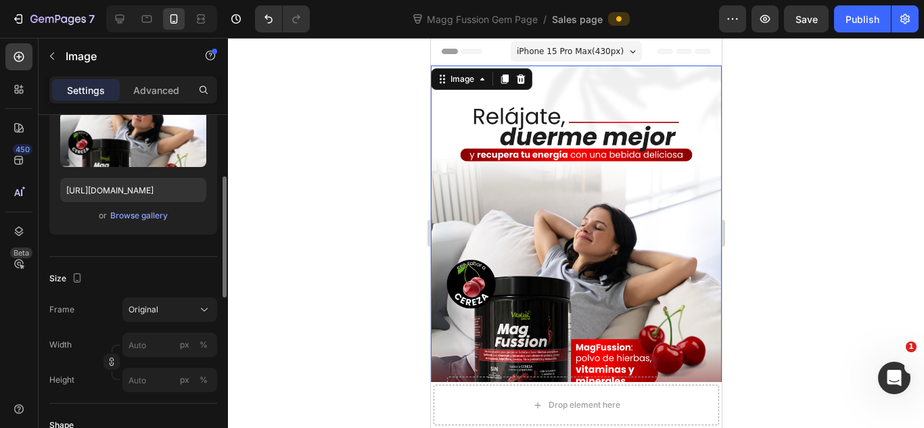
scroll to position [270, 0]
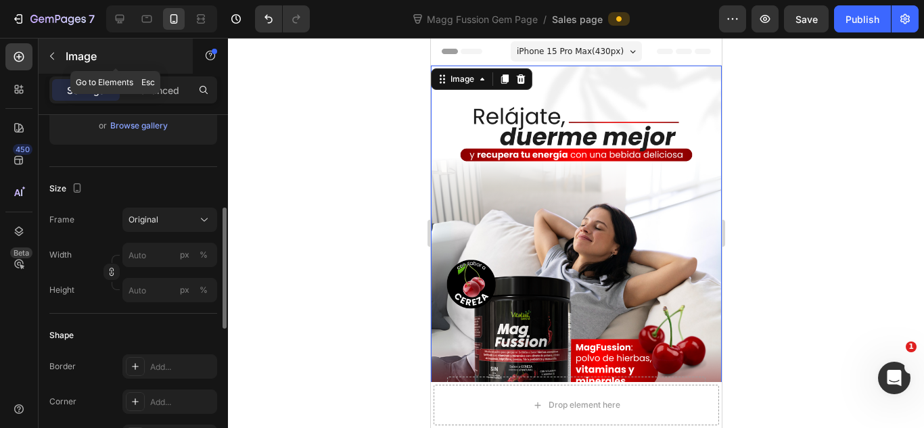
click at [56, 54] on icon "button" at bounding box center [52, 56] width 11 height 11
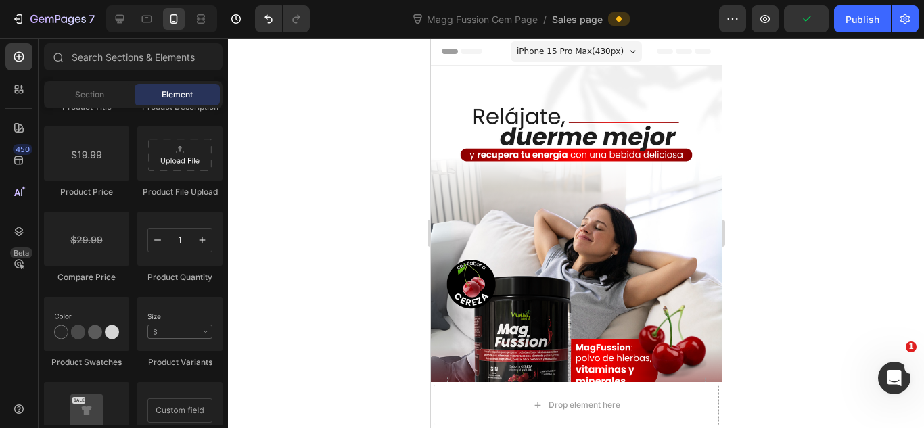
drag, startPoint x: 264, startPoint y: 182, endPoint x: 256, endPoint y: 182, distance: 7.4
click at [261, 182] on div at bounding box center [576, 233] width 696 height 390
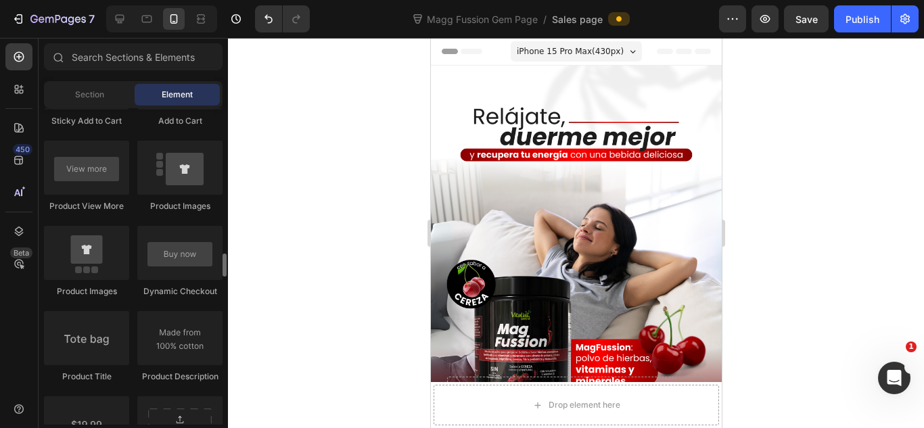
scroll to position [2069, 0]
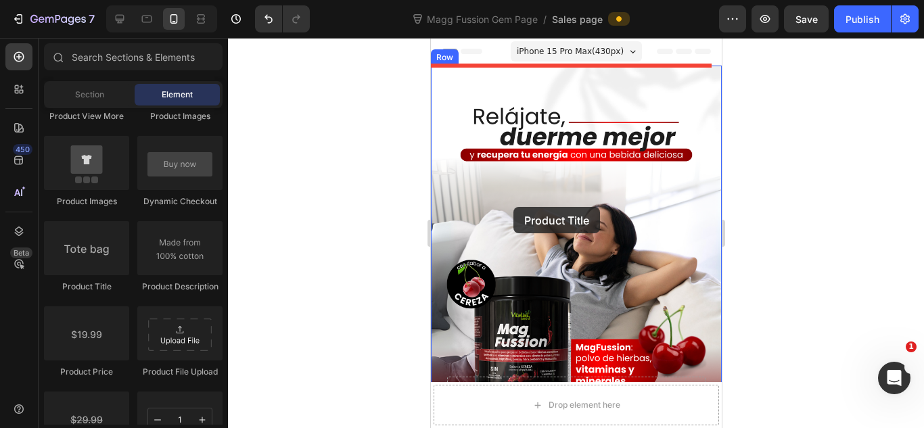
drag, startPoint x: 528, startPoint y: 286, endPoint x: 513, endPoint y: 207, distance: 80.5
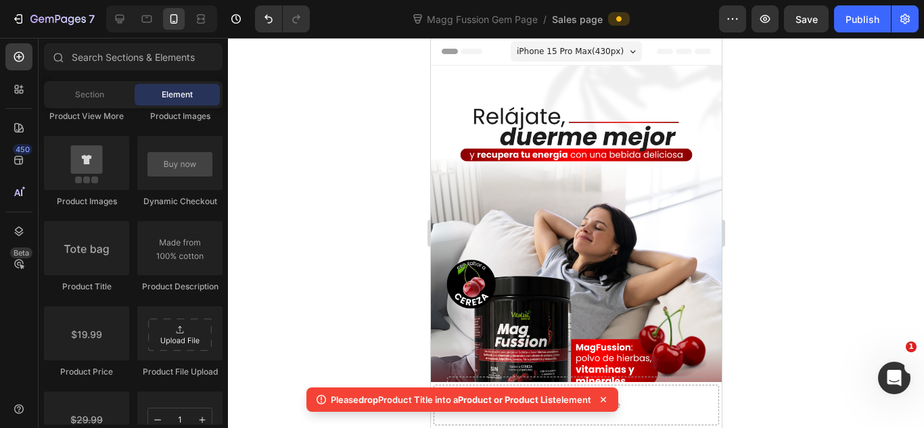
click at [512, 405] on p "Please drop Product Title into a Product or Product List element" at bounding box center [461, 400] width 260 height 14
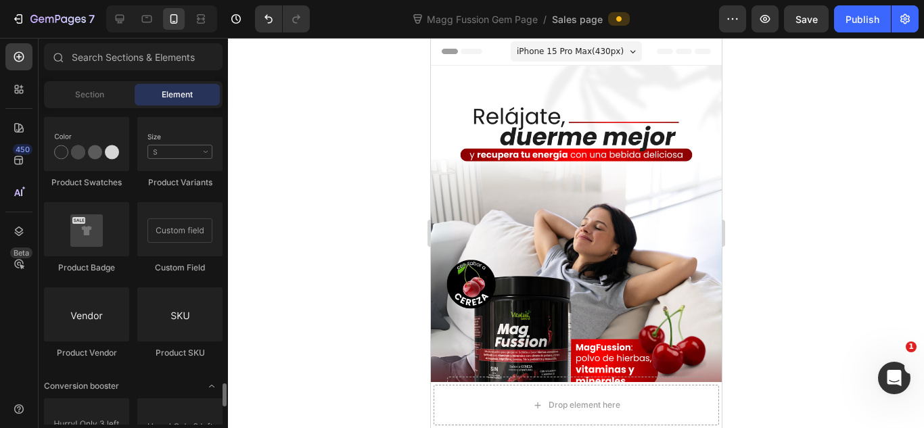
scroll to position [2609, 0]
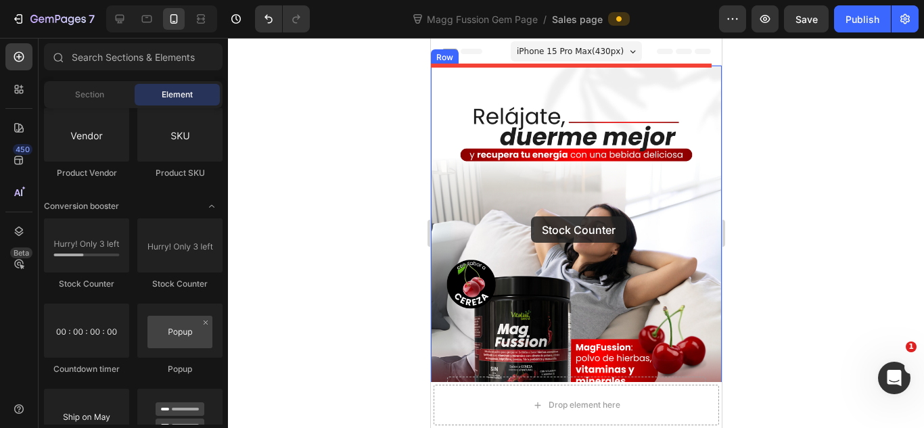
drag, startPoint x: 592, startPoint y: 287, endPoint x: 530, endPoint y: 216, distance: 94.4
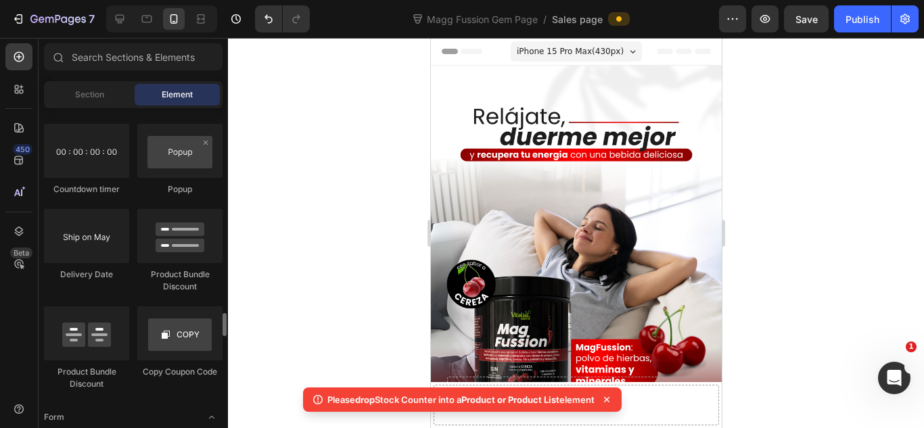
scroll to position [2879, 0]
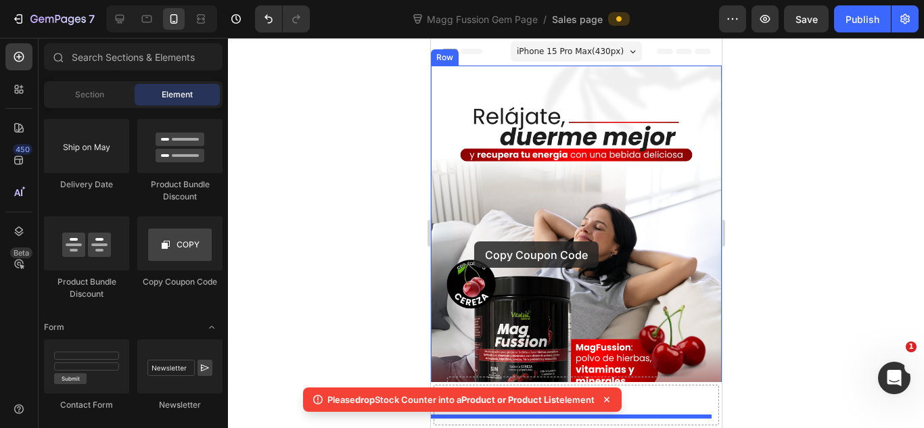
drag, startPoint x: 727, startPoint y: 285, endPoint x: 473, endPoint y: 241, distance: 257.3
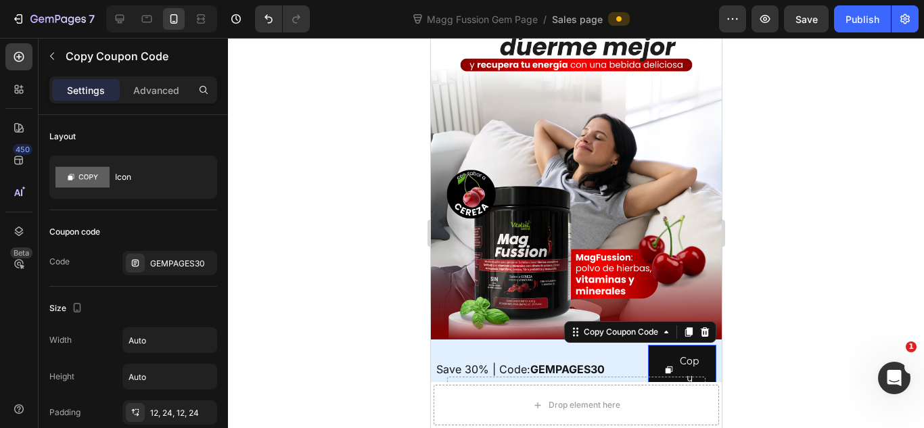
scroll to position [181, 0]
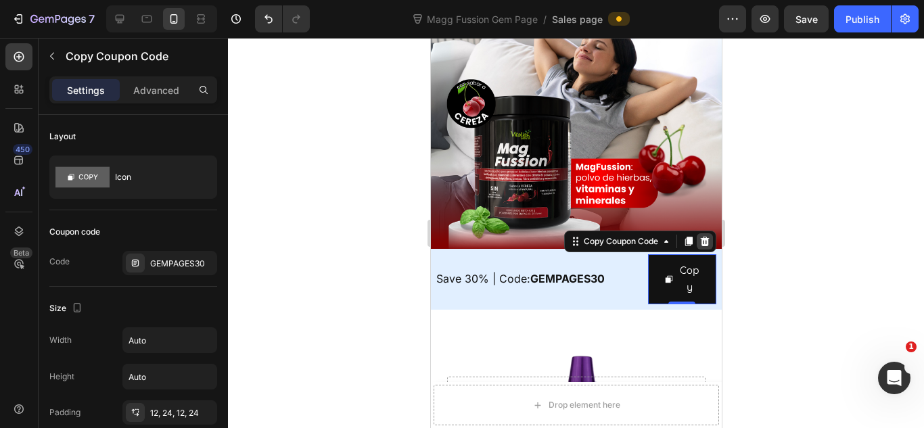
click at [699, 236] on icon at bounding box center [704, 241] width 11 height 11
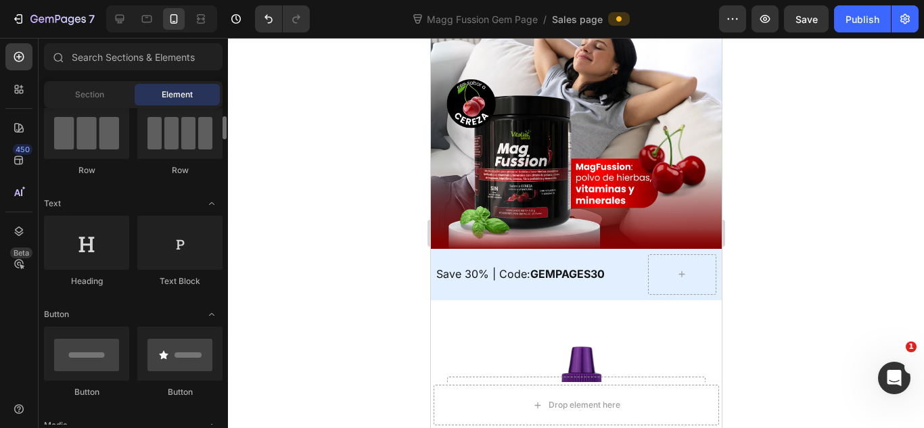
scroll to position [0, 0]
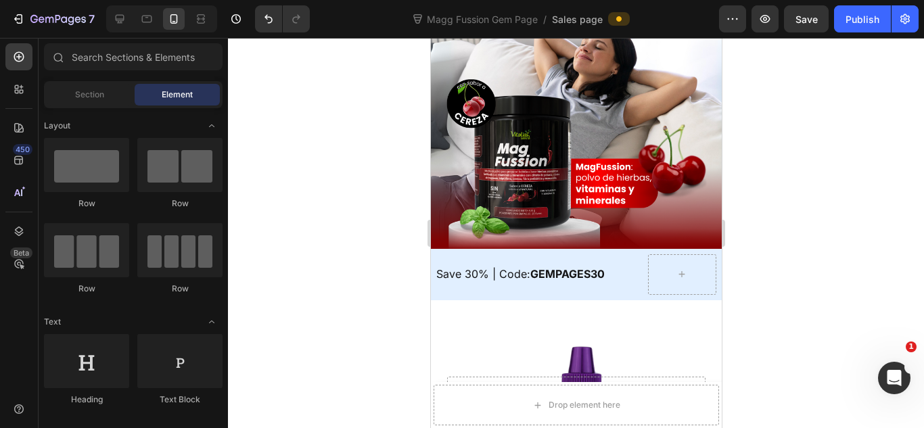
click at [820, 212] on div at bounding box center [576, 233] width 696 height 390
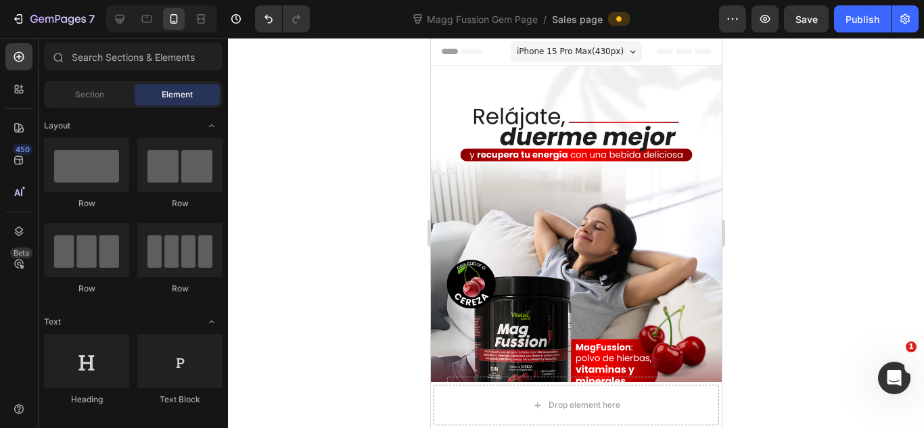
drag, startPoint x: 797, startPoint y: 112, endPoint x: 281, endPoint y: 68, distance: 517.9
click at [797, 112] on div at bounding box center [576, 233] width 696 height 390
click at [787, 140] on div at bounding box center [576, 233] width 696 height 390
click at [748, 164] on div at bounding box center [576, 233] width 696 height 390
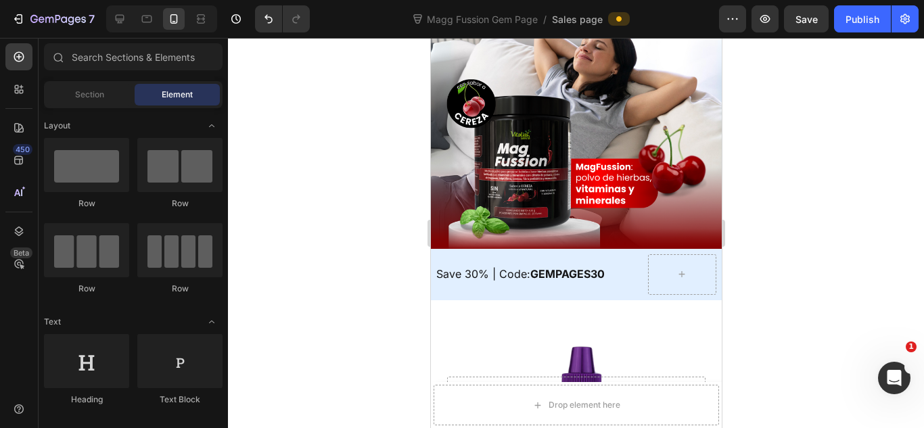
click at [747, 235] on div at bounding box center [576, 233] width 696 height 390
click at [473, 254] on div "Save 30% | Code: GEMPAGES30 Text Block" at bounding box center [539, 274] width 206 height 41
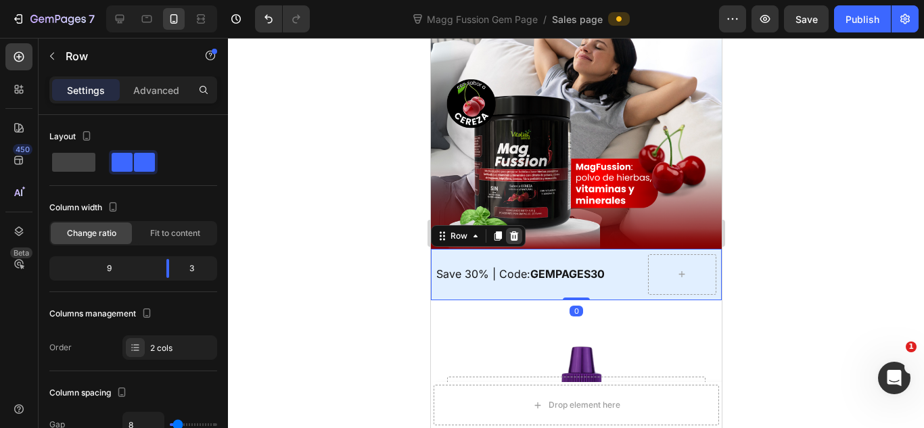
click at [516, 231] on icon at bounding box center [513, 236] width 11 height 11
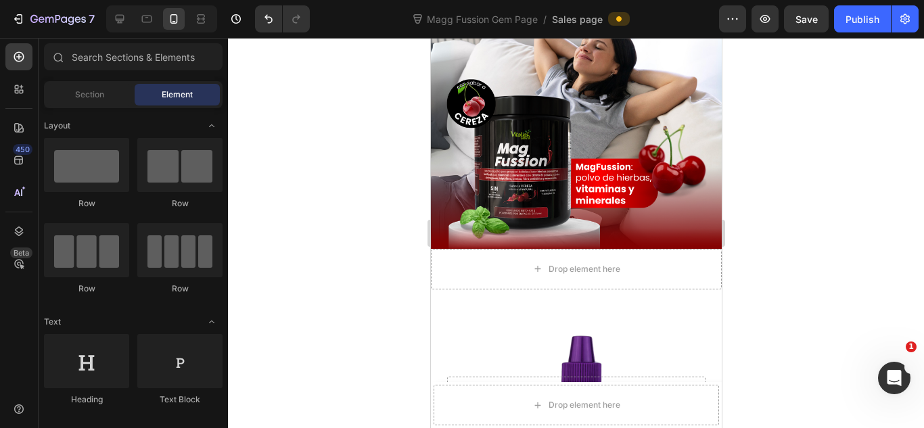
click at [803, 238] on div at bounding box center [576, 233] width 696 height 390
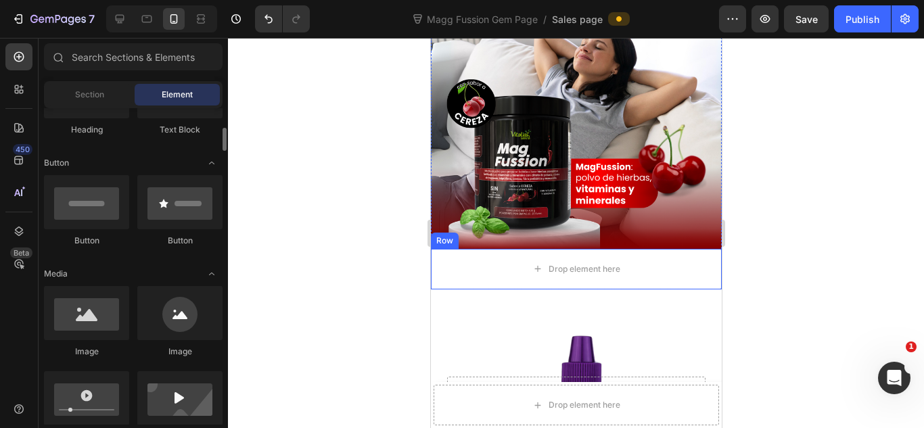
scroll to position [360, 0]
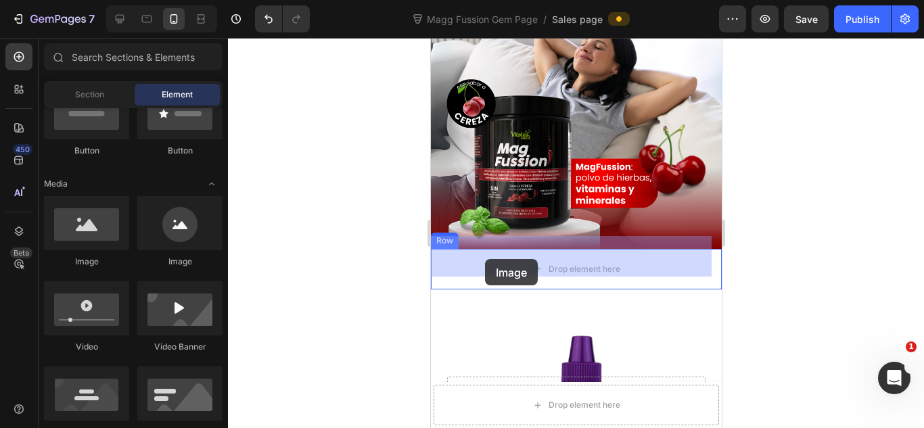
drag, startPoint x: 540, startPoint y: 280, endPoint x: 484, endPoint y: 259, distance: 59.3
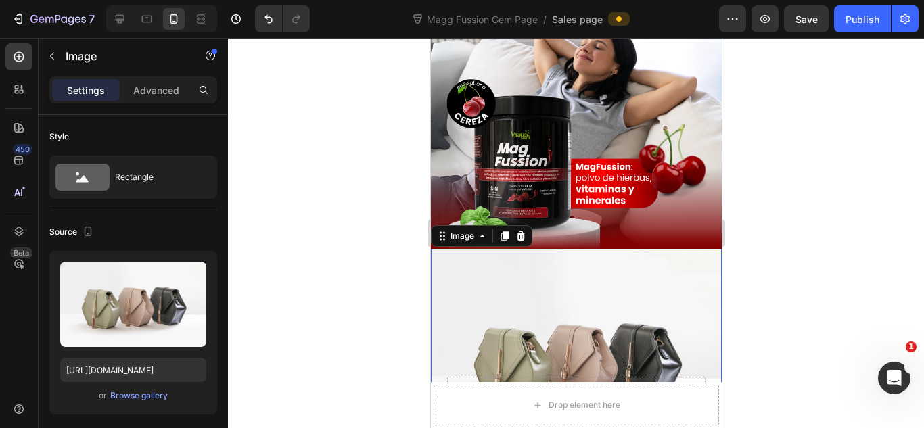
click at [785, 194] on div at bounding box center [576, 233] width 696 height 390
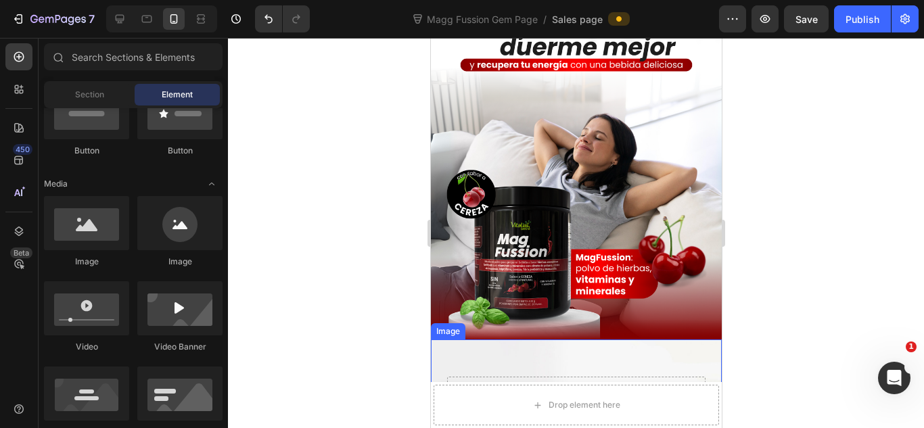
scroll to position [181, 0]
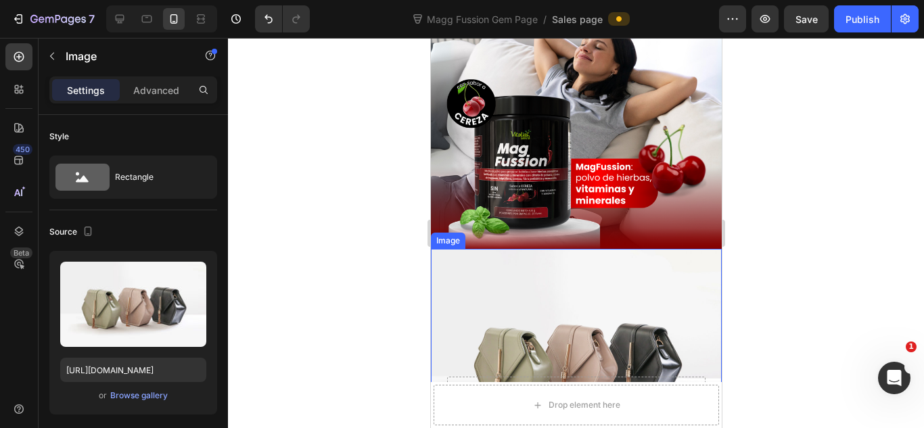
click at [584, 273] on img at bounding box center [575, 358] width 291 height 218
click at [515, 231] on icon at bounding box center [520, 236] width 11 height 11
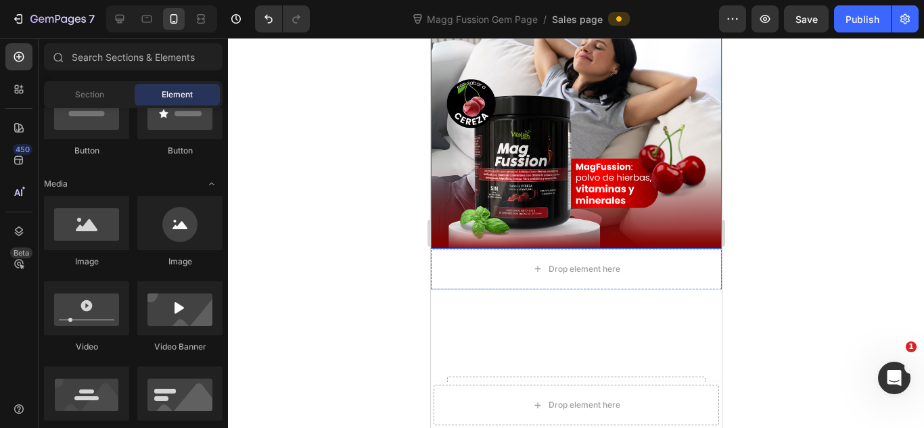
drag, startPoint x: 767, startPoint y: 216, endPoint x: 26, endPoint y: 174, distance: 742.5
click at [767, 216] on div at bounding box center [576, 233] width 696 height 390
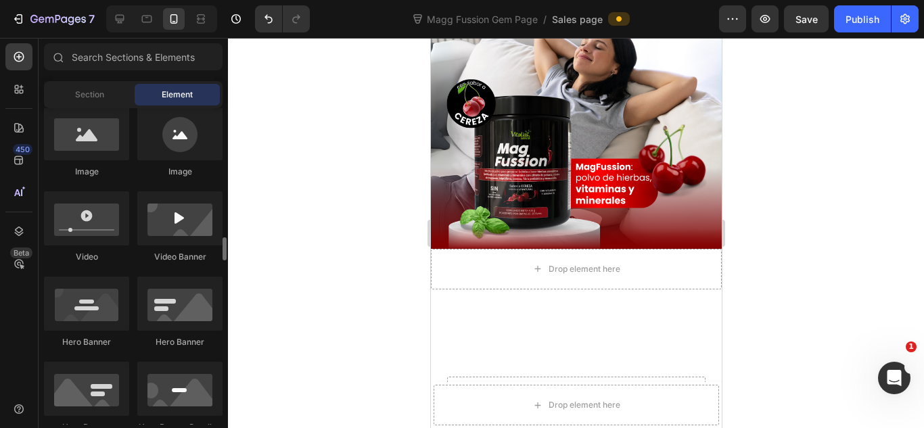
scroll to position [540, 0]
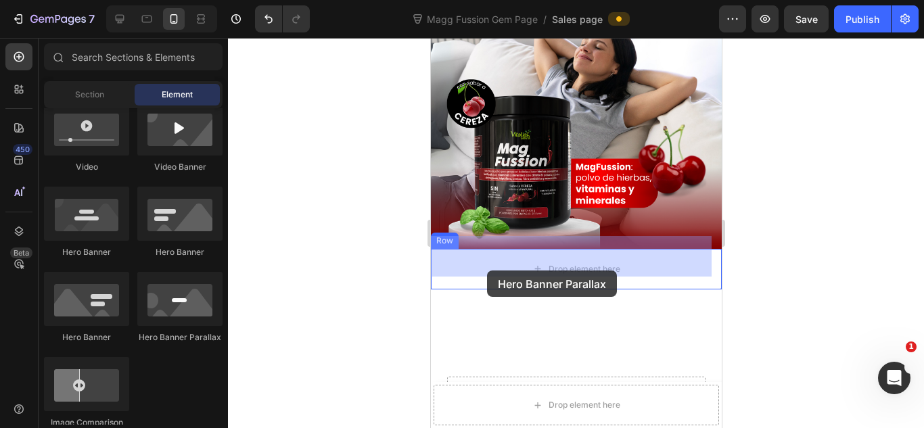
drag, startPoint x: 623, startPoint y: 343, endPoint x: 486, endPoint y: 271, distance: 154.6
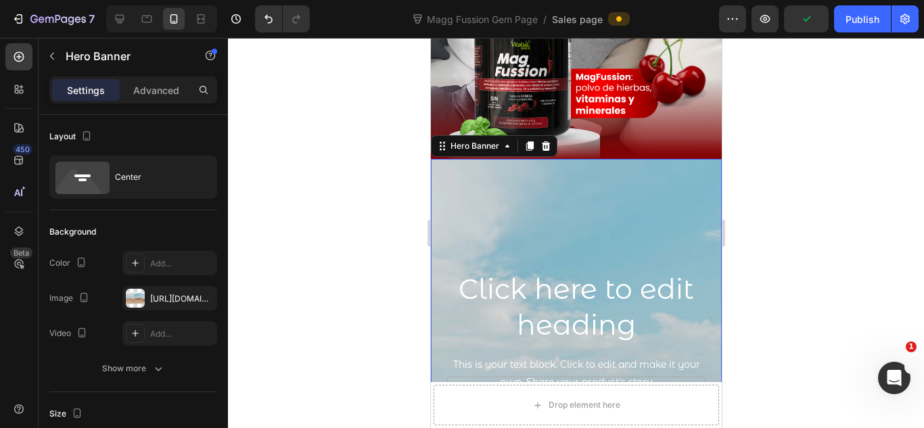
scroll to position [361, 0]
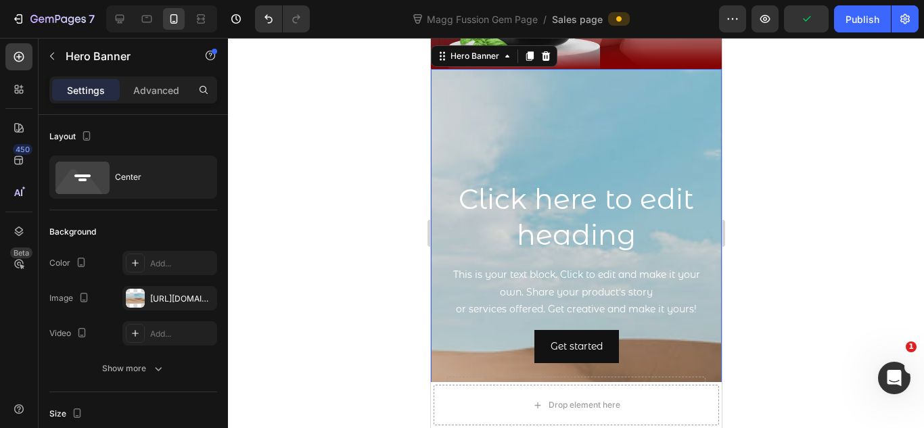
click at [778, 249] on div at bounding box center [576, 233] width 696 height 390
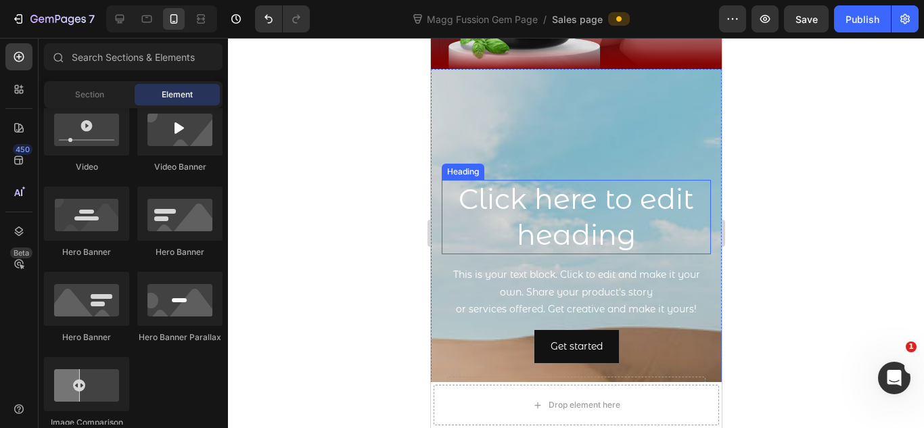
scroll to position [271, 0]
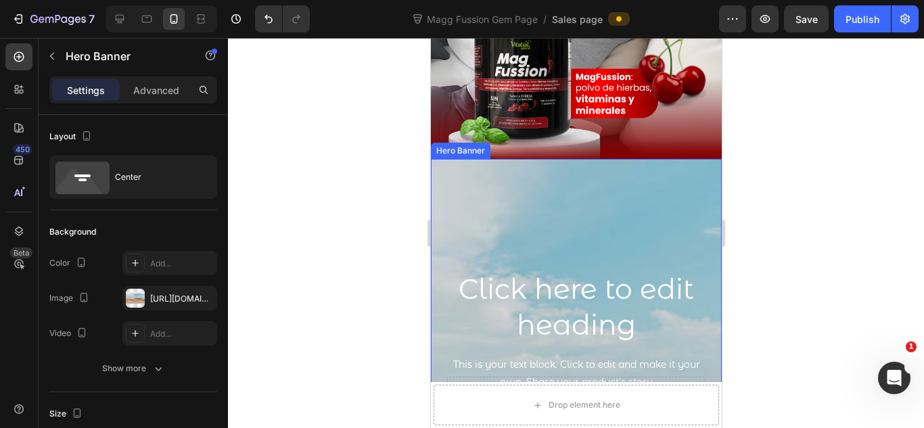
click at [766, 186] on div at bounding box center [576, 233] width 696 height 390
click at [549, 141] on icon at bounding box center [545, 146] width 11 height 11
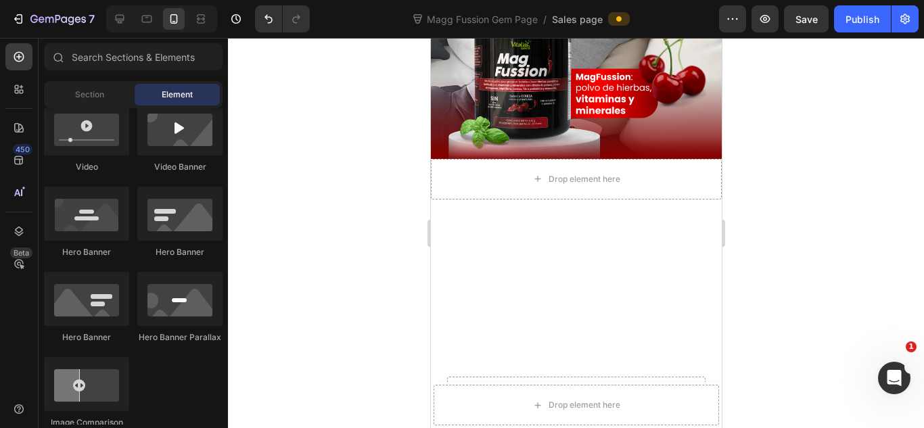
click at [791, 121] on div at bounding box center [576, 233] width 696 height 390
click at [745, 116] on div at bounding box center [576, 233] width 696 height 390
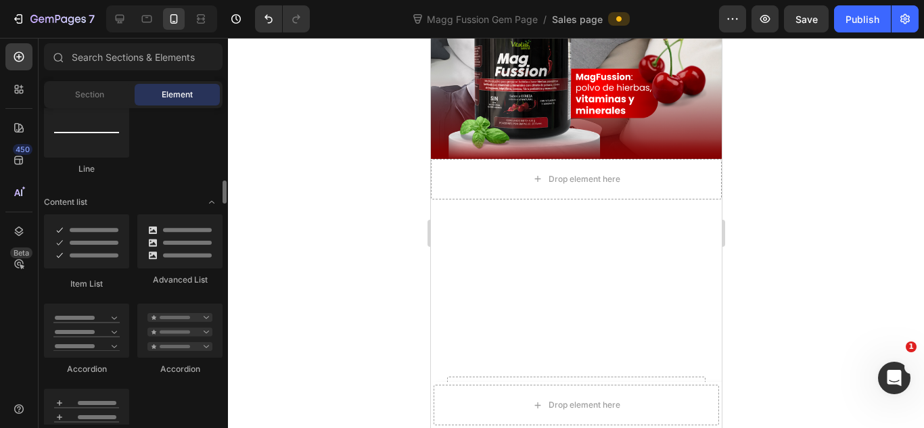
scroll to position [630, 0]
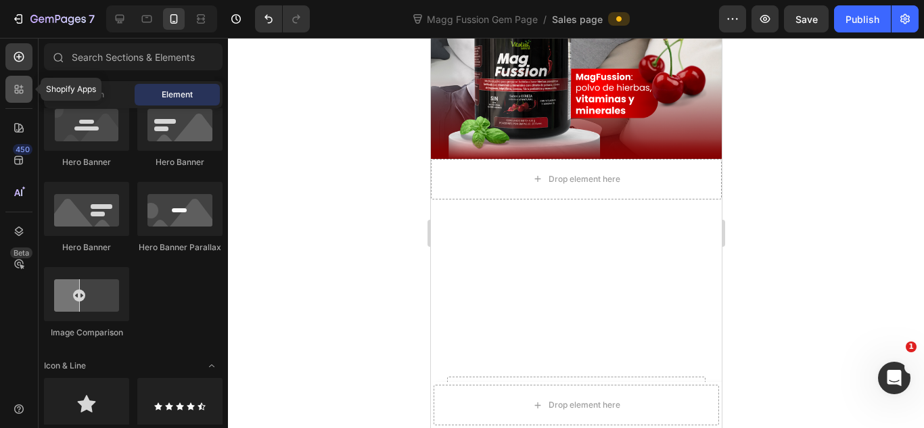
click at [23, 93] on icon at bounding box center [22, 92] width 4 height 4
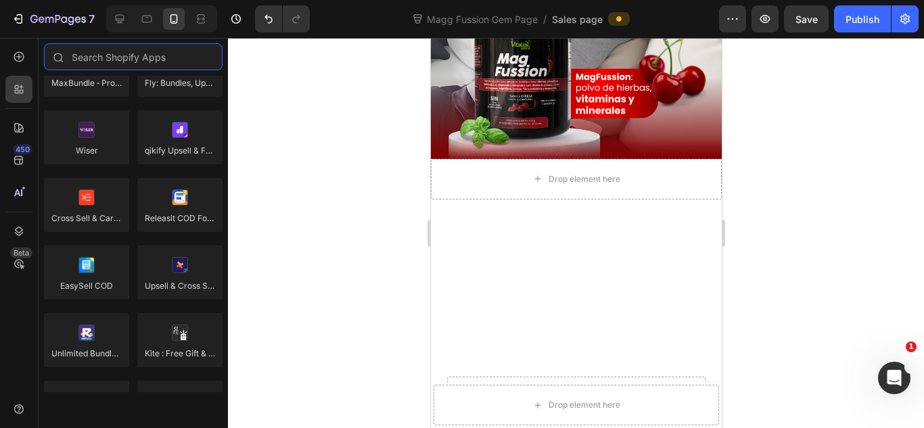
scroll to position [180, 0]
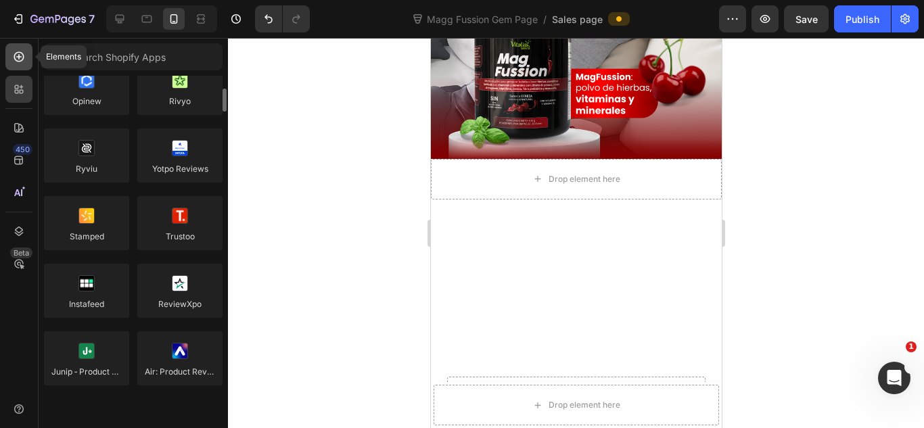
click at [22, 64] on div at bounding box center [18, 56] width 27 height 27
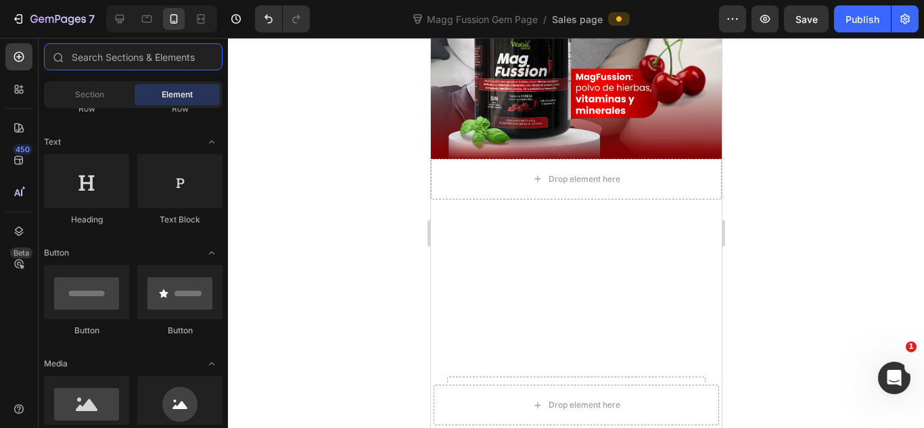
scroll to position [0, 0]
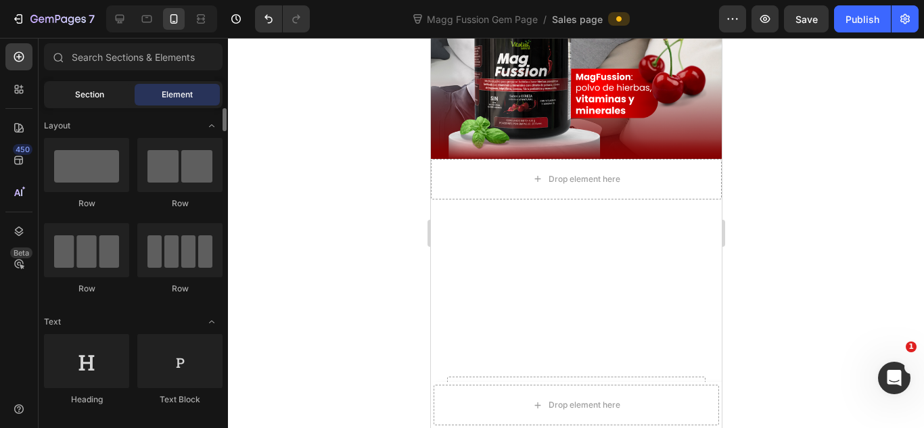
click at [93, 90] on span "Section" at bounding box center [89, 95] width 29 height 12
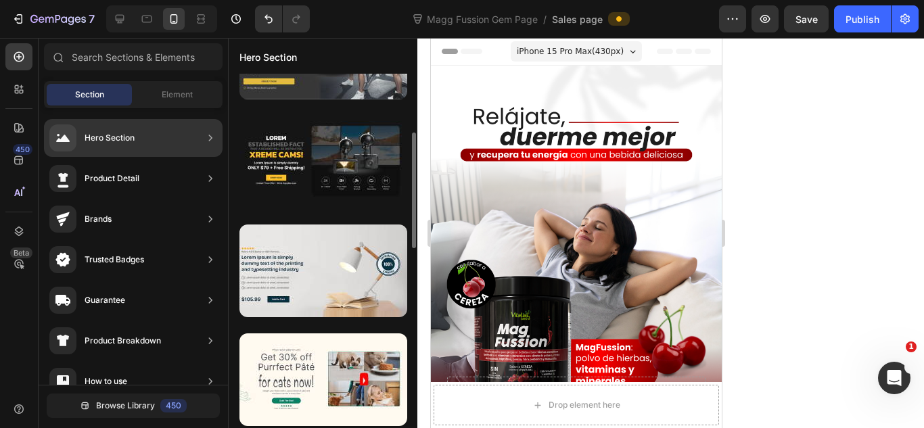
scroll to position [270, 0]
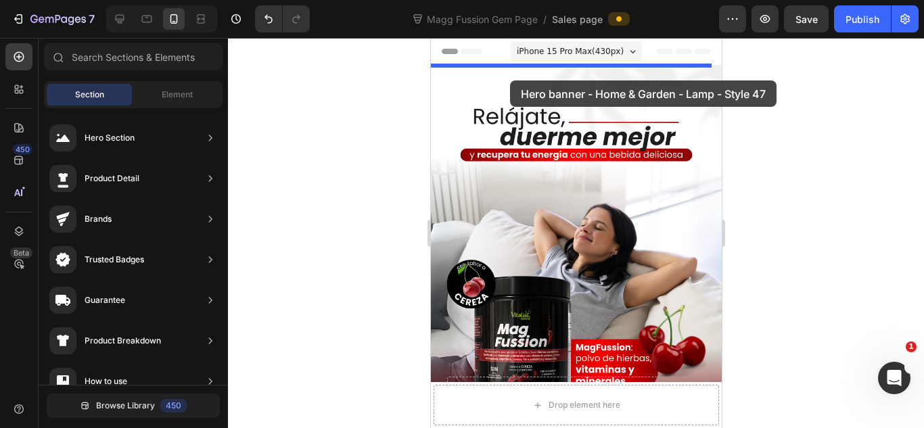
drag, startPoint x: 737, startPoint y: 258, endPoint x: 509, endPoint y: 80, distance: 288.6
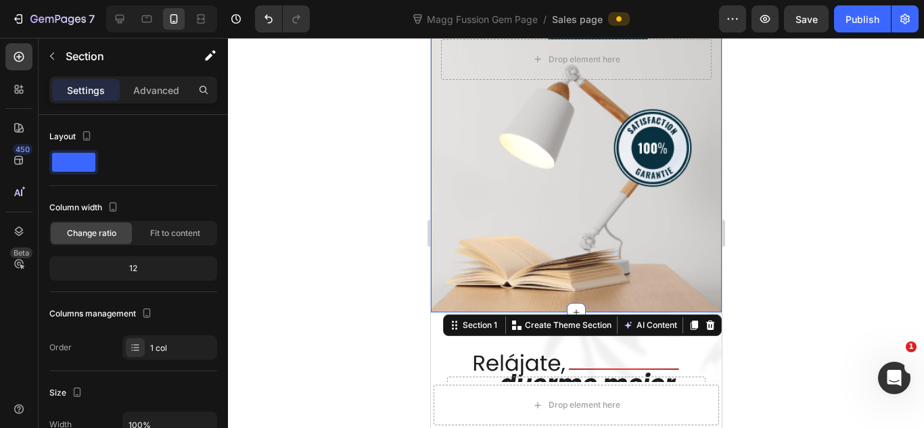
scroll to position [0, 0]
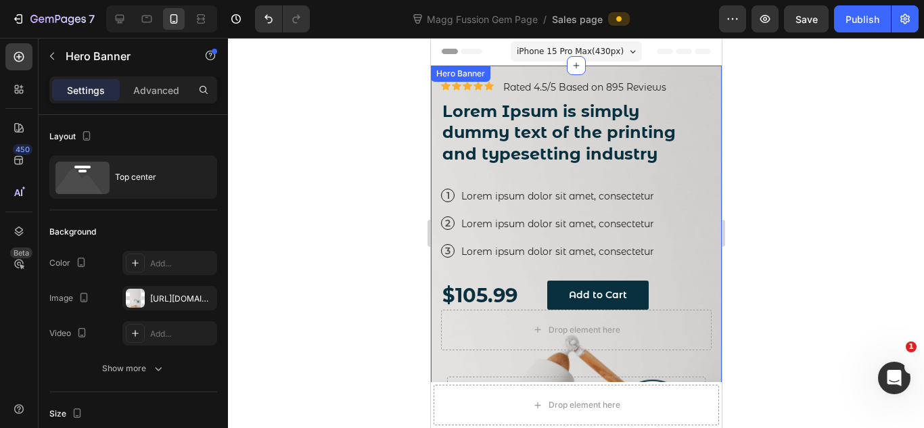
click at [688, 176] on div "Icon Icon Icon Icon Icon Icon List Icon Icon Icon Icon Icon Icon List Rated 4.5…" at bounding box center [575, 195] width 271 height 230
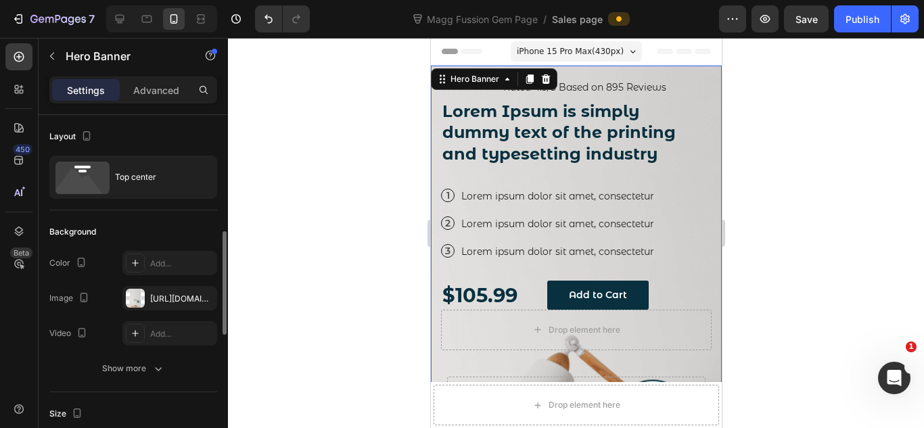
scroll to position [90, 0]
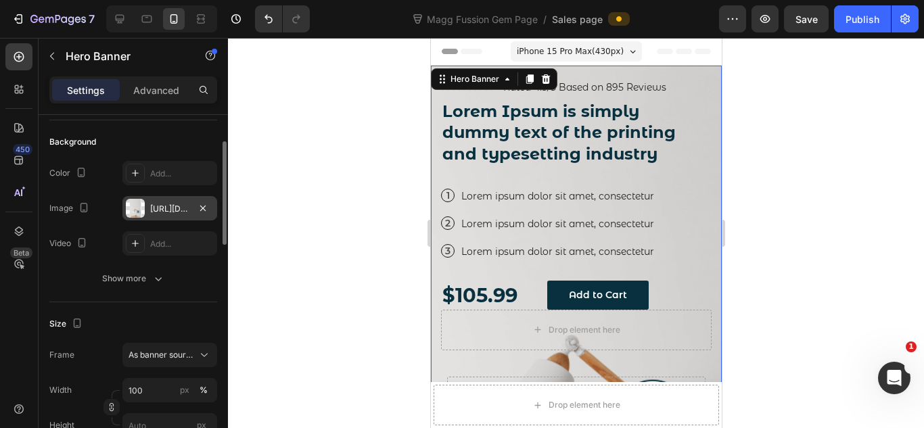
click at [180, 207] on div "[URL][DOMAIN_NAME]" at bounding box center [169, 209] width 39 height 12
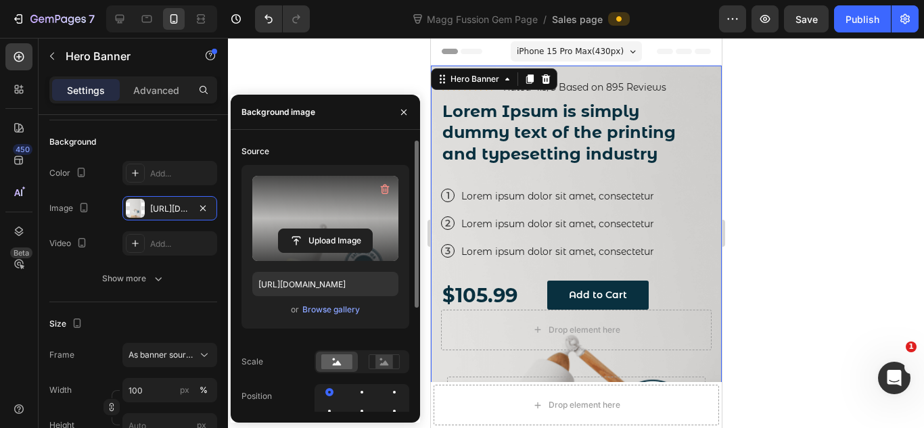
click at [308, 218] on label at bounding box center [325, 218] width 146 height 85
click at [308, 229] on input "file" at bounding box center [325, 240] width 93 height 23
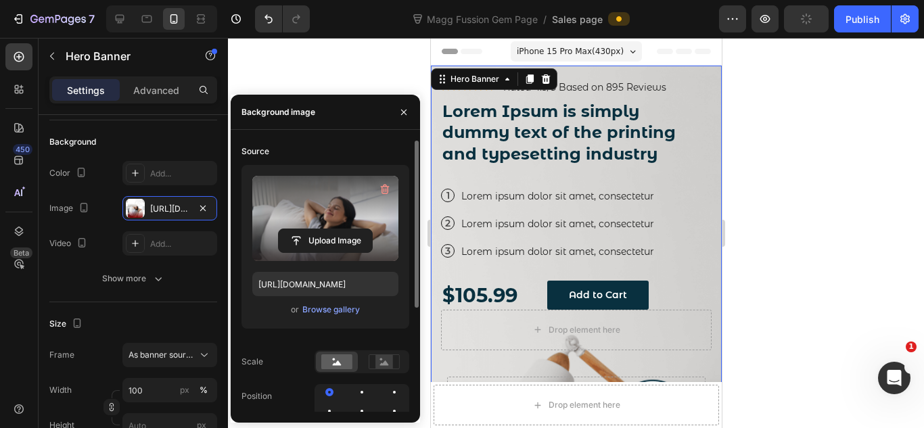
type input "[URL][DOMAIN_NAME]"
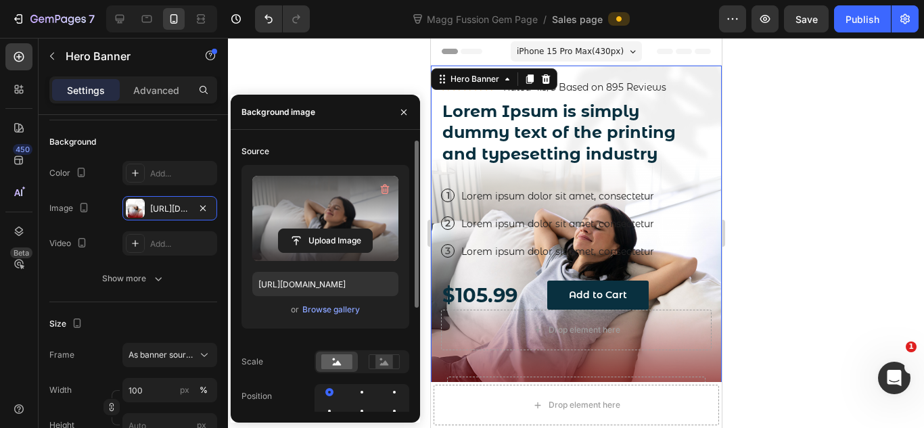
click at [785, 156] on div at bounding box center [576, 233] width 696 height 390
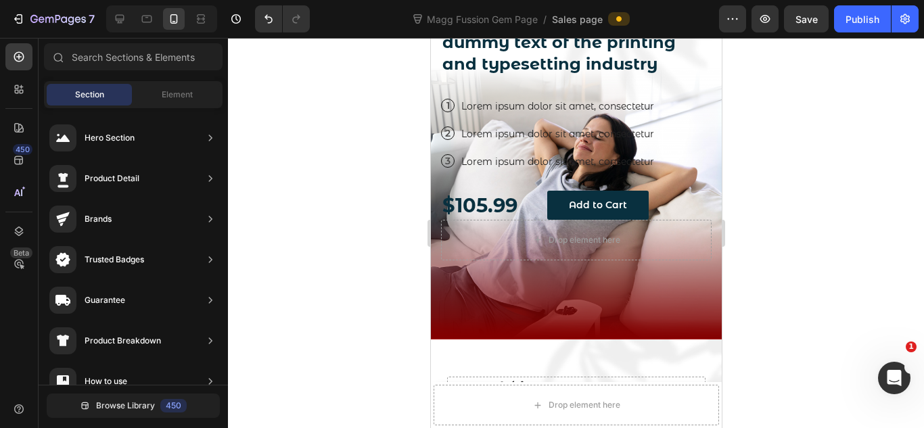
drag, startPoint x: 758, startPoint y: 219, endPoint x: 256, endPoint y: 158, distance: 505.6
click at [758, 219] on div at bounding box center [576, 233] width 696 height 390
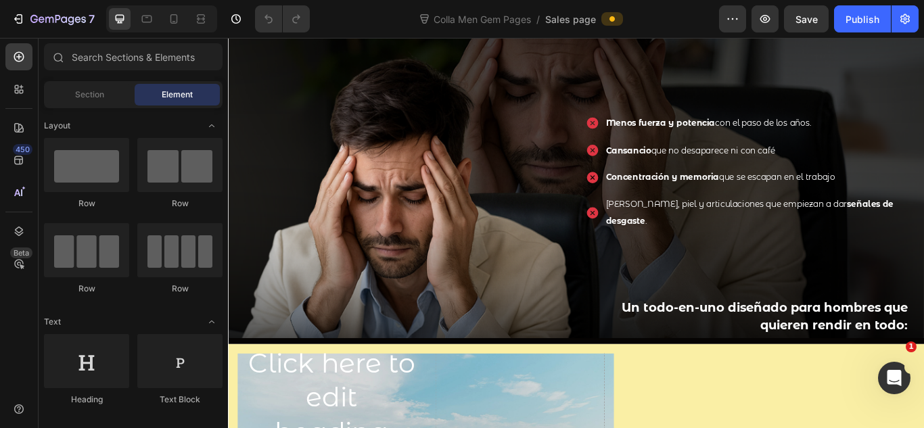
scroll to position [722, 0]
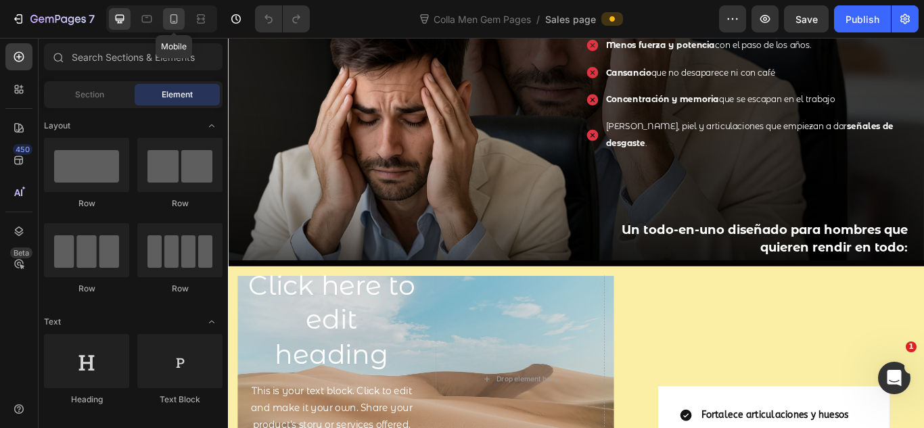
click at [175, 18] on icon at bounding box center [174, 19] width 14 height 14
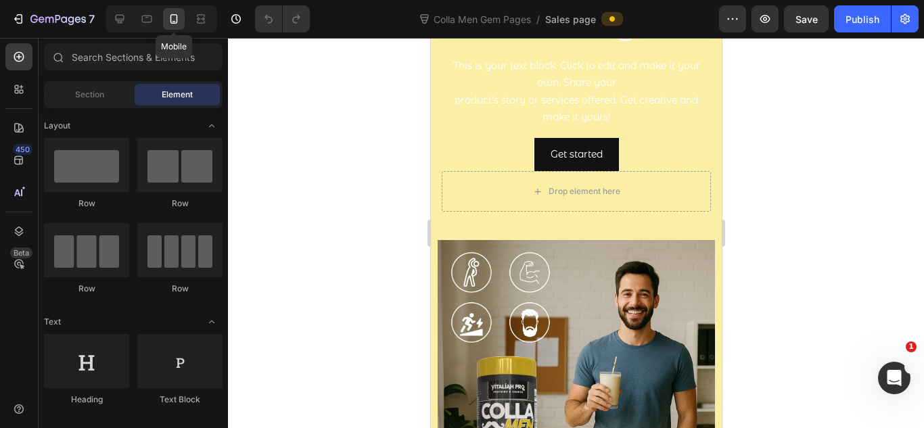
scroll to position [644, 0]
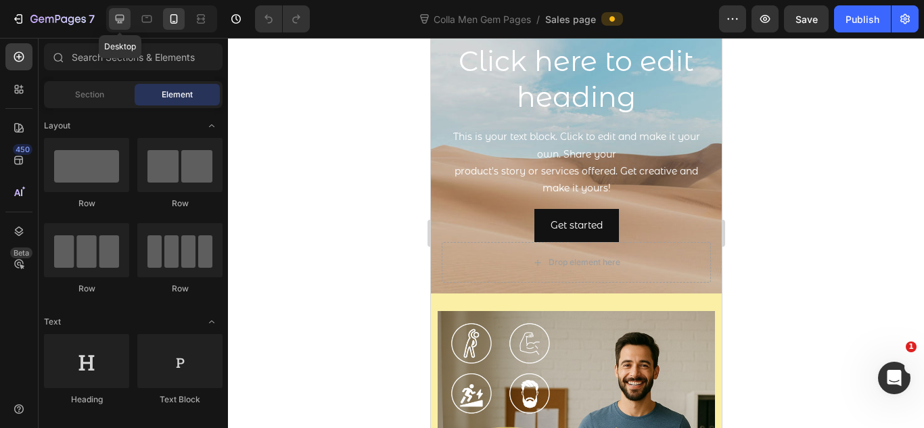
click at [126, 11] on div at bounding box center [120, 19] width 22 height 22
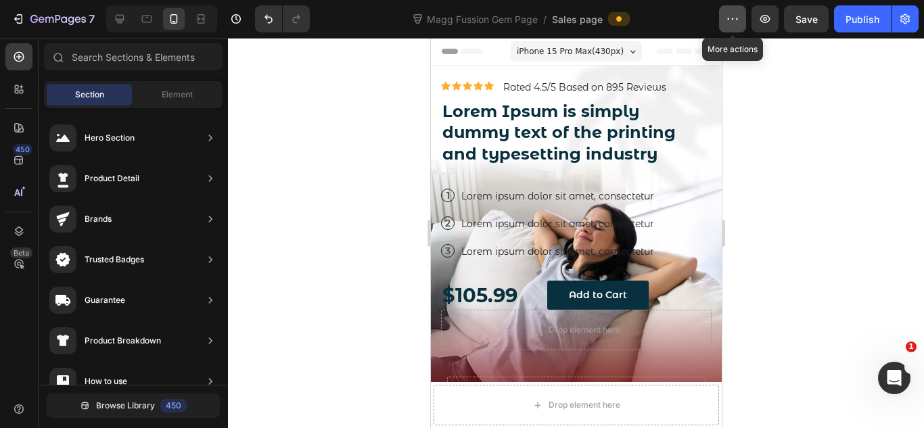
click at [734, 25] on button "button" at bounding box center [732, 18] width 27 height 27
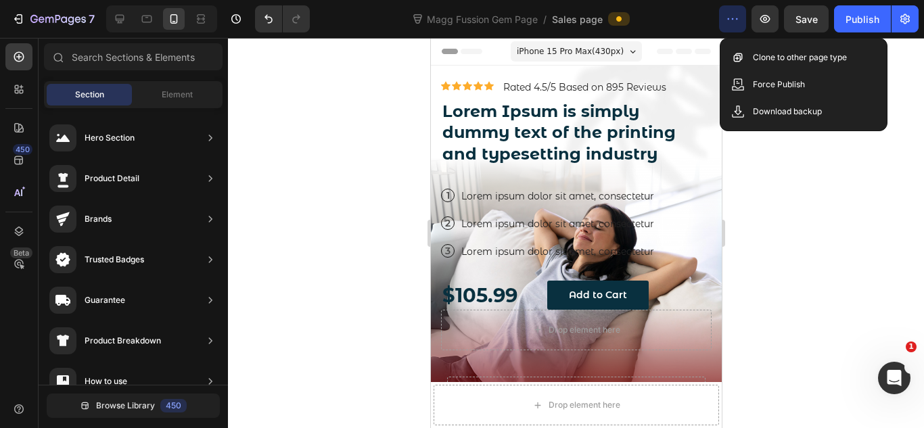
click at [750, 233] on div at bounding box center [576, 233] width 696 height 390
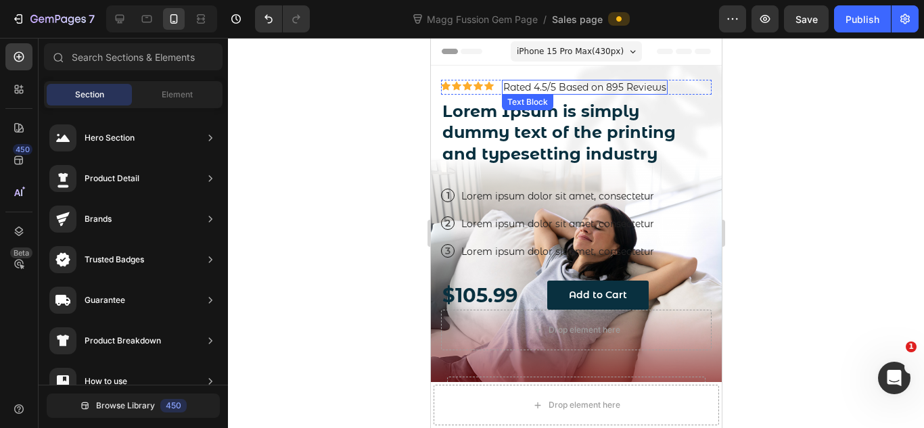
click at [538, 80] on div "Rated 4.5/5 Based on 895 Reviews" at bounding box center [584, 87] width 166 height 15
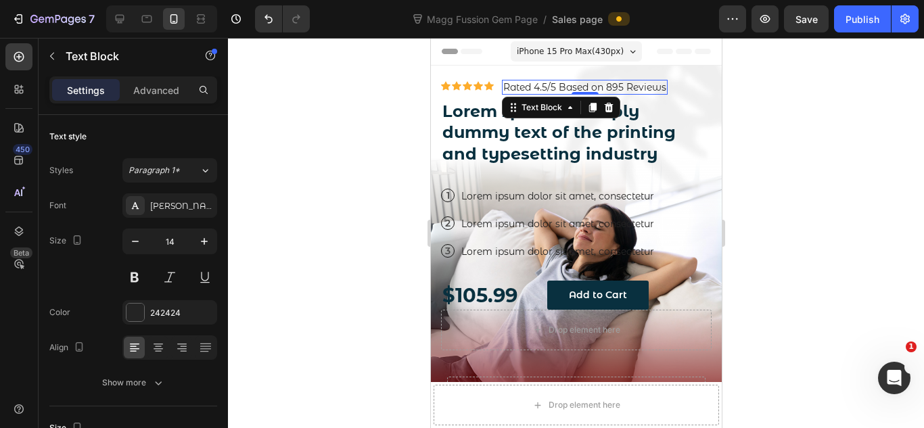
click at [538, 89] on p "Rated 4.5/5 Based on 895 Reviews" at bounding box center [584, 87] width 163 height 12
click at [764, 139] on div at bounding box center [576, 233] width 696 height 390
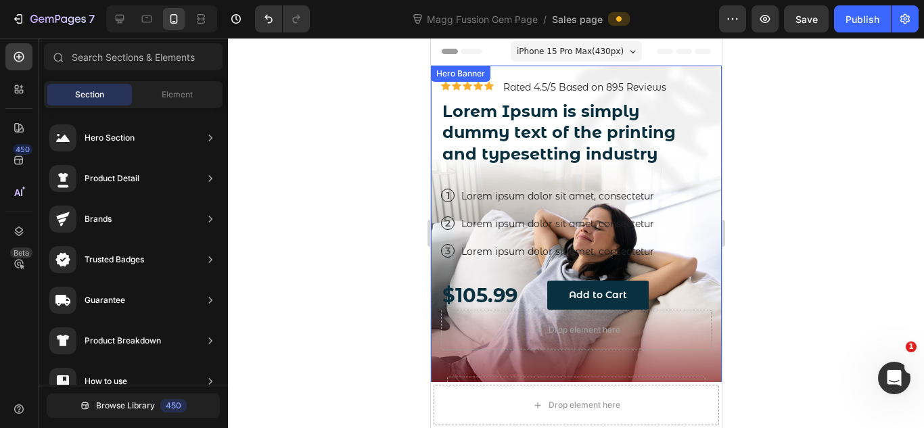
click at [585, 87] on p "Rated 4.5/5 Based on 895 Reviews" at bounding box center [584, 87] width 163 height 12
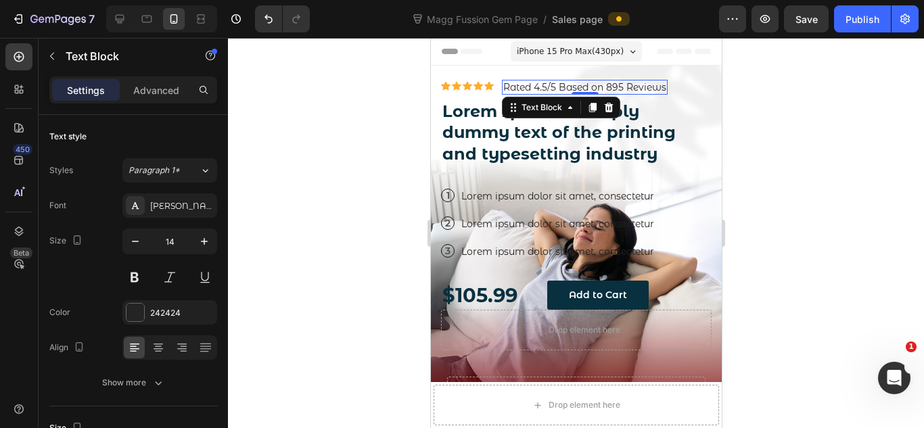
click at [392, 154] on div at bounding box center [576, 233] width 696 height 390
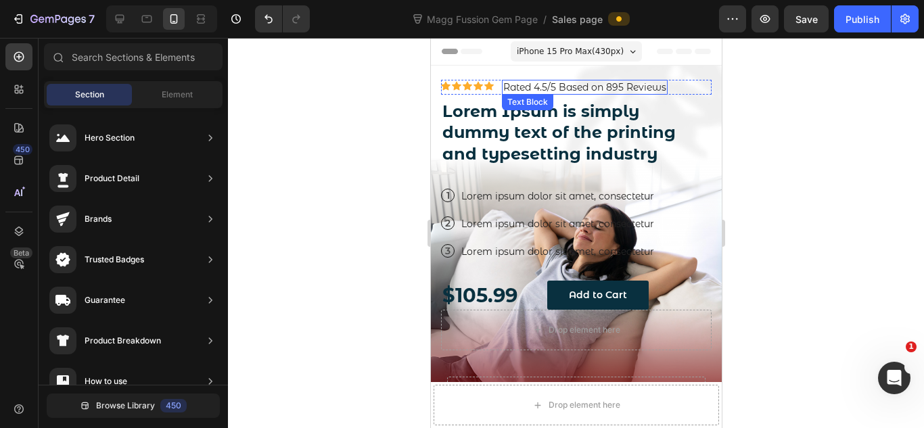
click at [532, 82] on p "Rated 4.5/5 Based on 895 Reviews" at bounding box center [584, 87] width 163 height 12
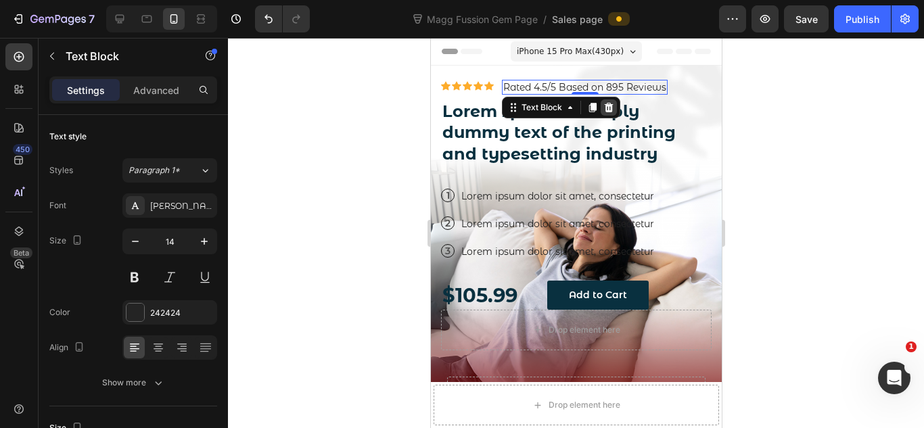
click at [605, 103] on icon at bounding box center [608, 107] width 11 height 11
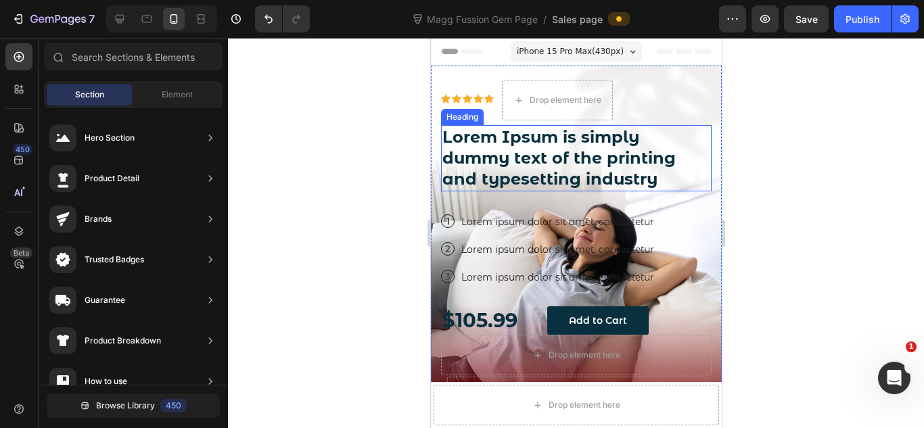
click at [507, 145] on h2 "Lorem Ipsum is simply dummy text of the printing and typesetting industry" at bounding box center [575, 158] width 271 height 66
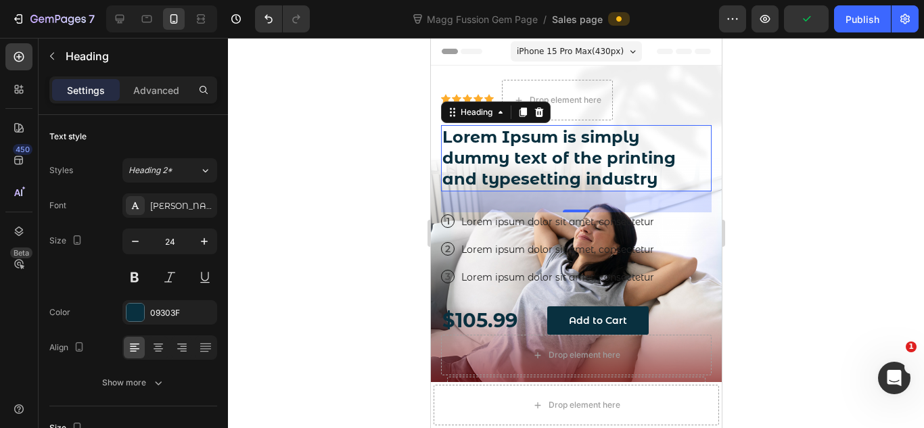
click at [570, 160] on h2 "Lorem Ipsum is simply dummy text of the printing and typesetting industry" at bounding box center [575, 158] width 271 height 66
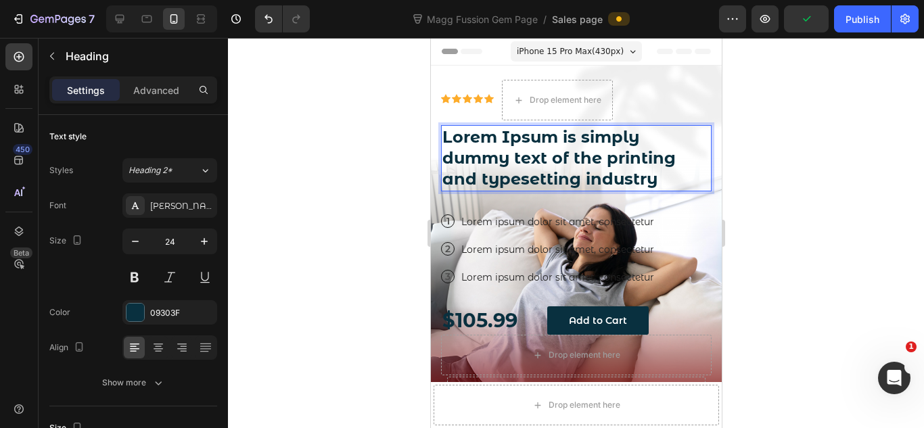
click at [570, 160] on p "Lorem Ipsum is simply dummy text of the printing and typesetting industry" at bounding box center [576, 158] width 268 height 64
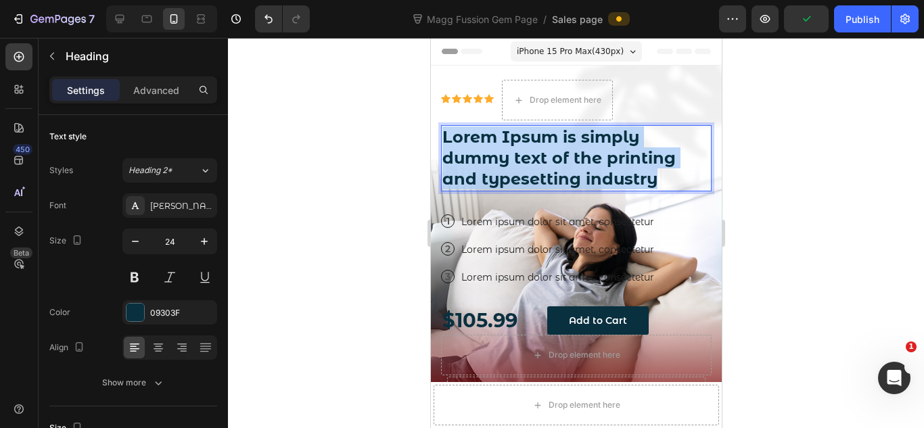
click at [570, 160] on p "Lorem Ipsum is simply dummy text of the printing and typesetting industry" at bounding box center [576, 158] width 268 height 64
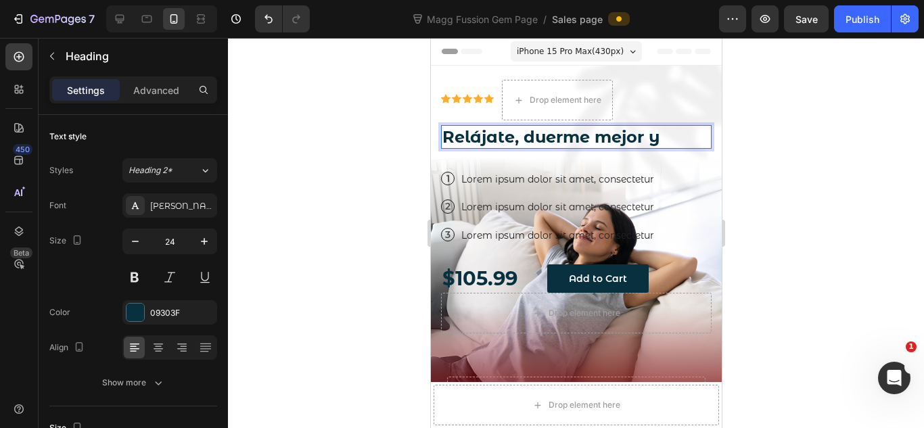
click at [663, 139] on p "Relájate, duerme mejor y" at bounding box center [576, 136] width 268 height 21
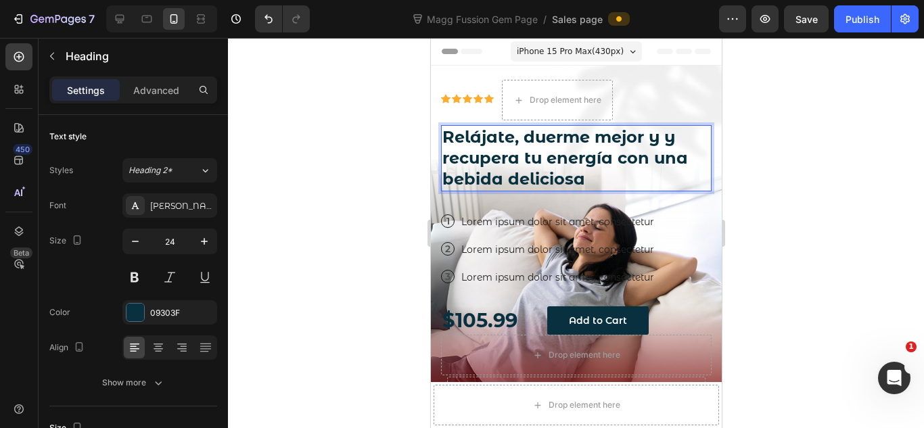
click at [669, 135] on p "Relájate, duerme mejor y y recupera tu energía con una bebida deliciosa" at bounding box center [576, 158] width 268 height 64
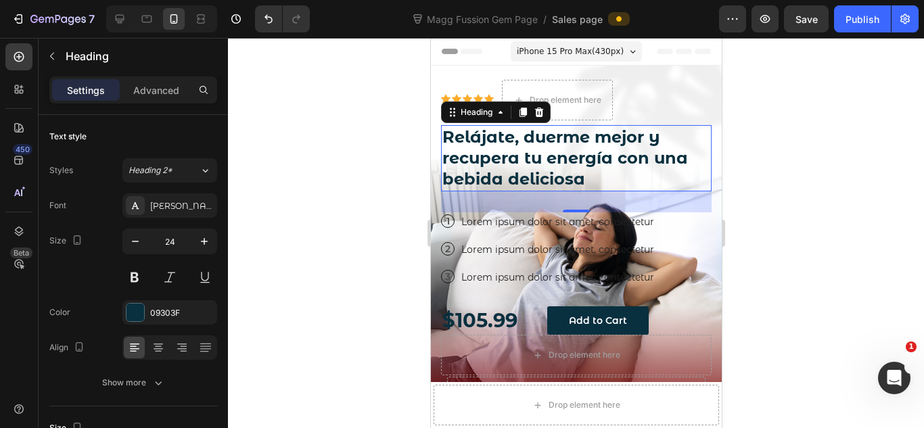
click at [735, 149] on div at bounding box center [576, 233] width 696 height 390
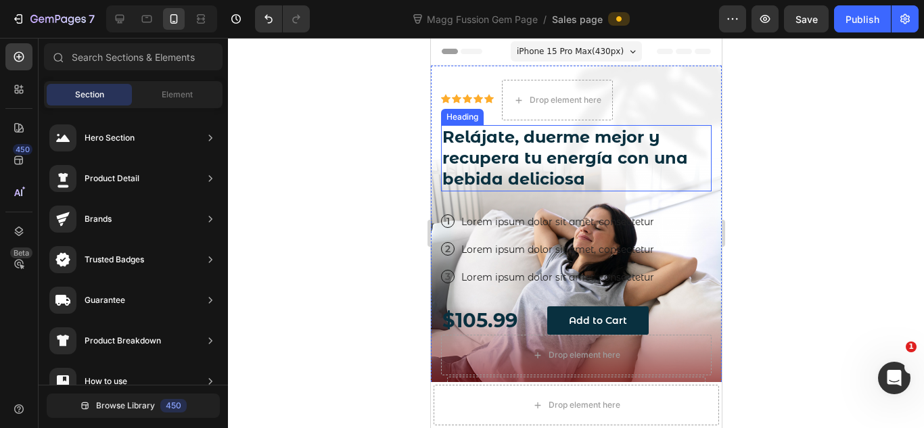
click at [617, 147] on p "Relájate, duerme mejor y recupera tu energía con una bebida deliciosa" at bounding box center [576, 158] width 268 height 64
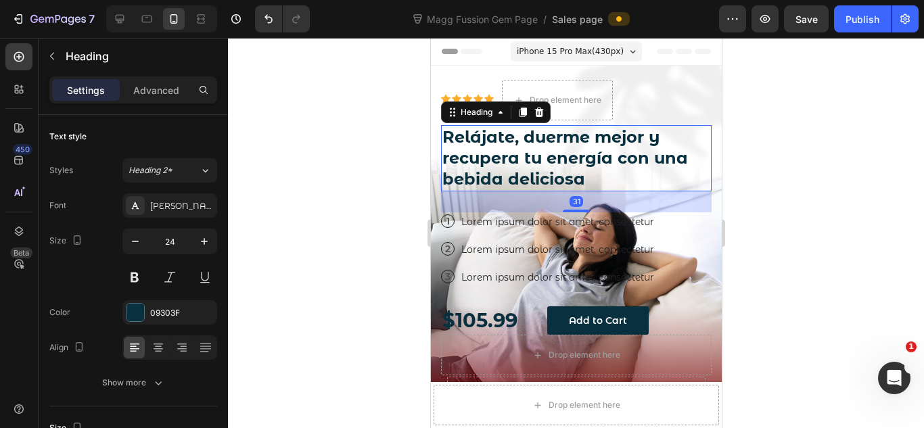
click at [748, 171] on div at bounding box center [576, 233] width 696 height 390
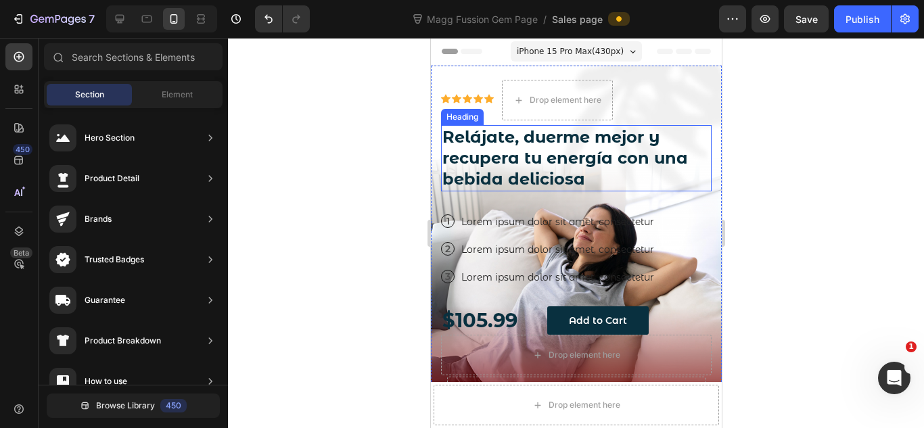
click at [521, 163] on p "Relájate, duerme mejor y recupera tu energía con una bebida deliciosa" at bounding box center [576, 158] width 268 height 64
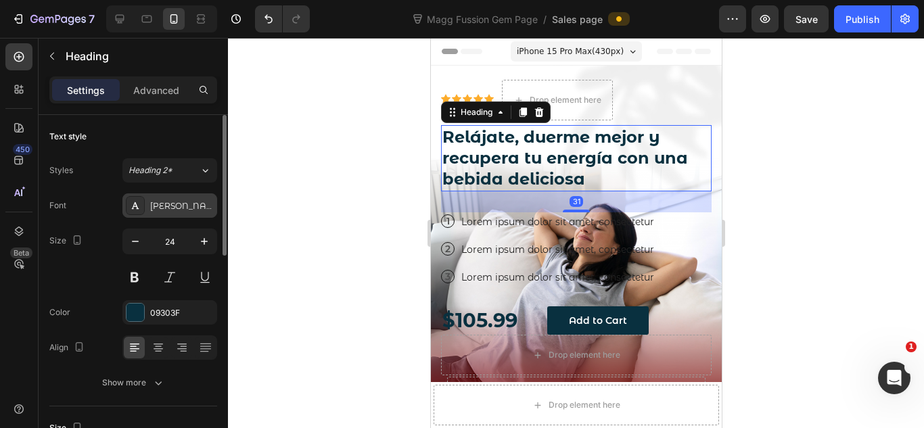
click at [174, 206] on div "[PERSON_NAME]" at bounding box center [182, 206] width 64 height 12
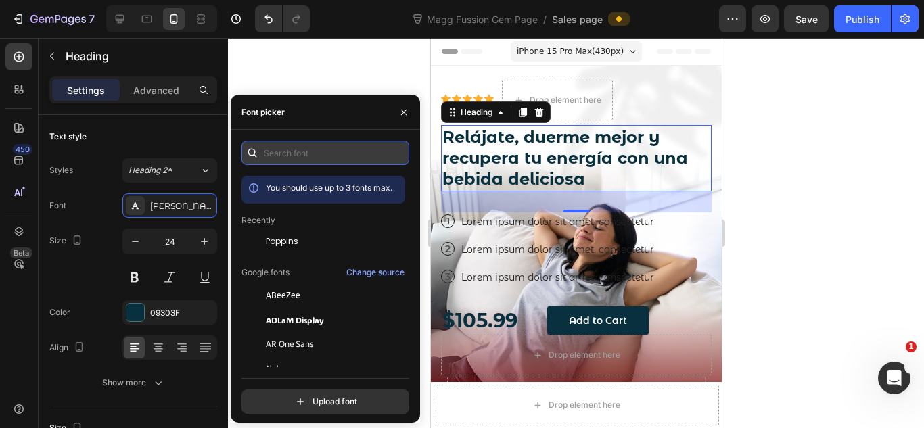
click at [278, 156] on input "text" at bounding box center [325, 153] width 168 height 24
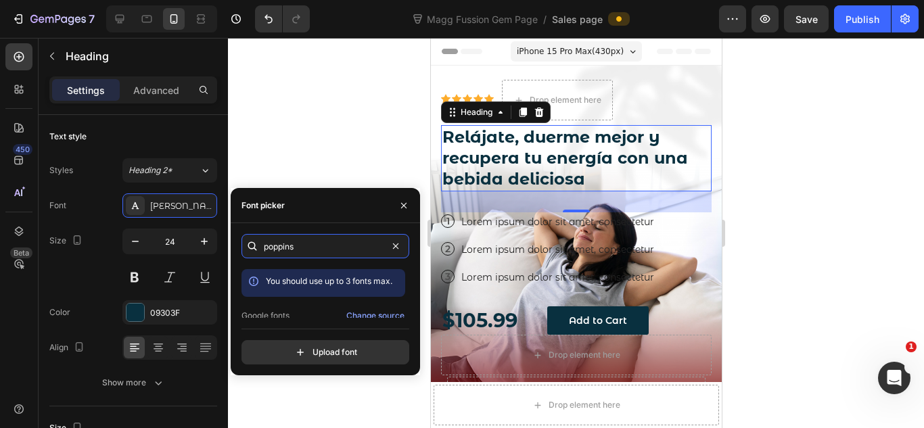
scroll to position [33, 0]
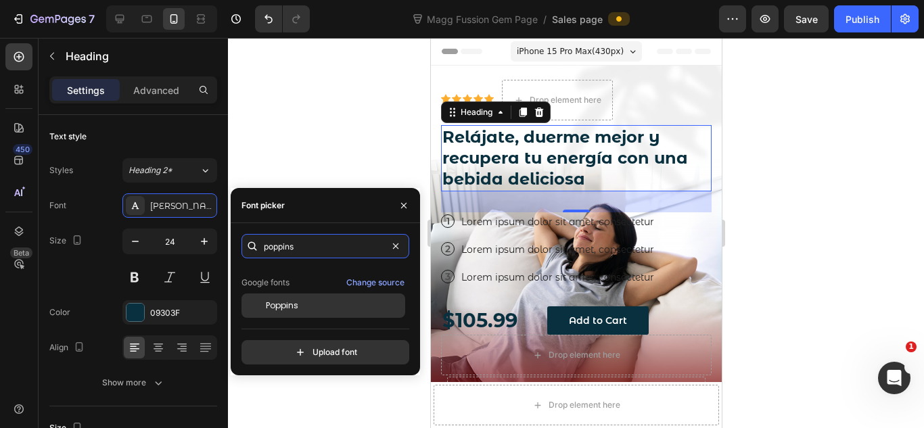
type input "poppins"
click at [330, 296] on div "Poppins" at bounding box center [323, 306] width 164 height 24
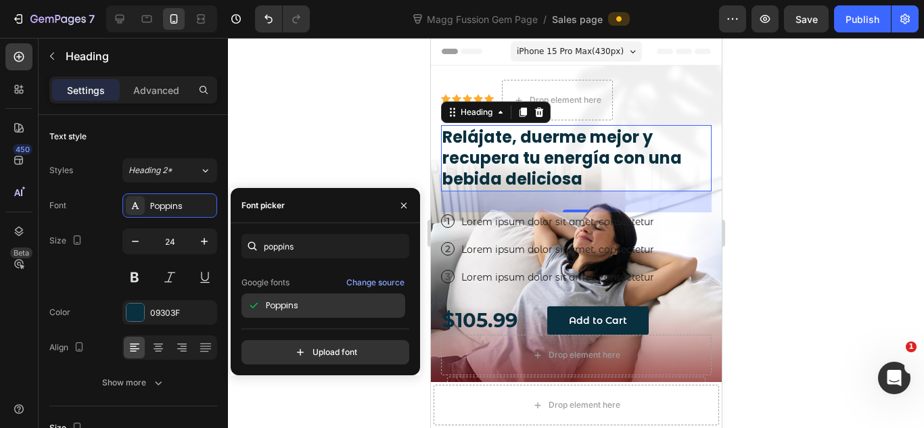
click at [329, 301] on div "Poppins" at bounding box center [334, 306] width 137 height 12
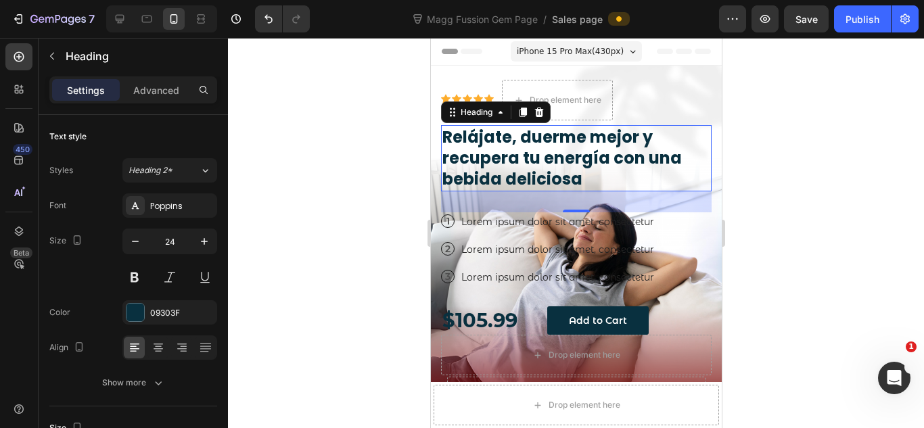
click at [762, 232] on div at bounding box center [576, 233] width 696 height 390
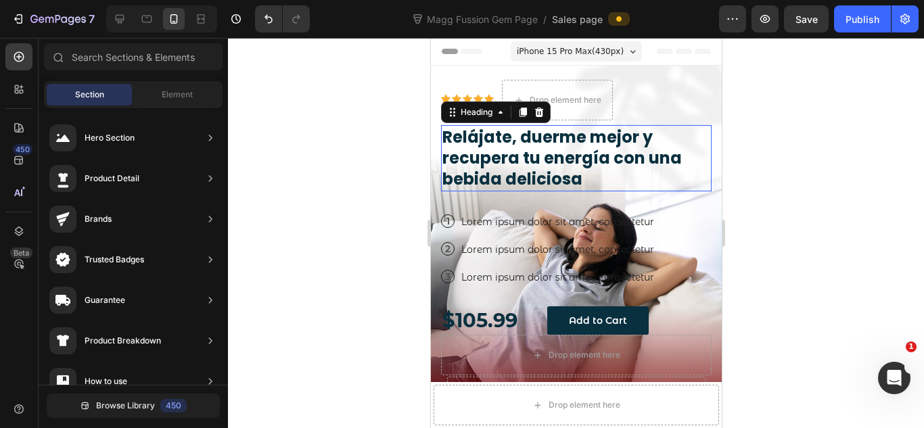
click at [592, 166] on p "Relájate, duerme mejor y recupera tu energía con una bebida deliciosa" at bounding box center [576, 158] width 268 height 64
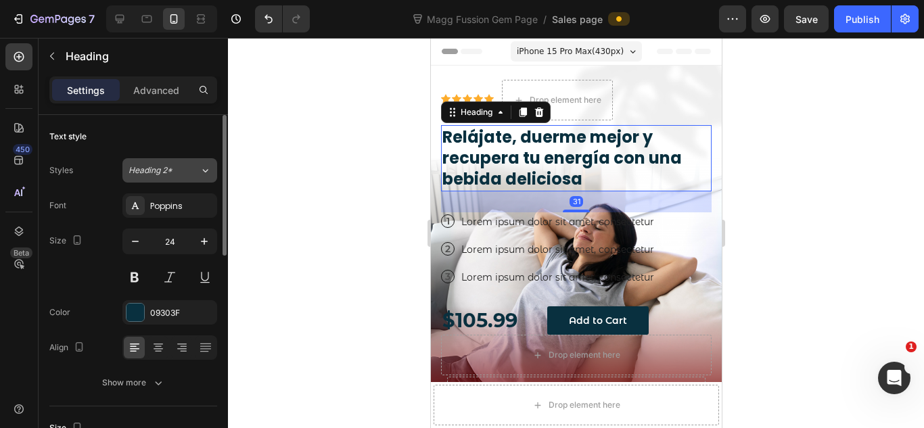
click at [142, 176] on span "Heading 2*" at bounding box center [151, 170] width 44 height 12
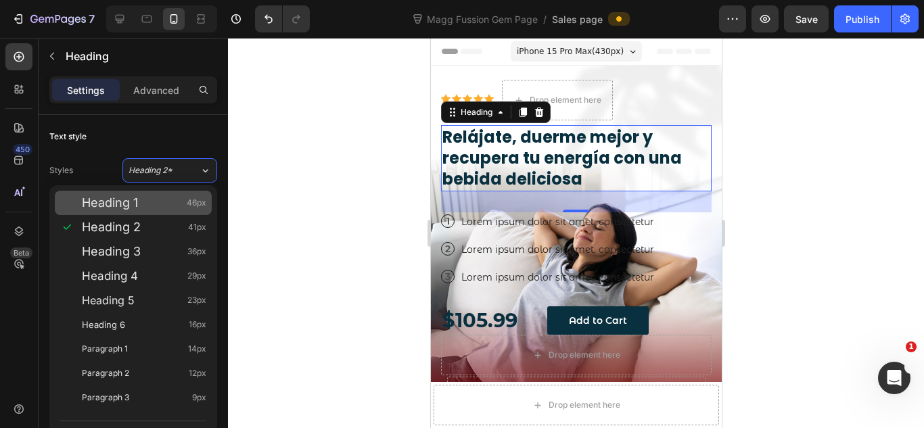
click at [142, 198] on div "Heading 1 46px" at bounding box center [144, 203] width 124 height 14
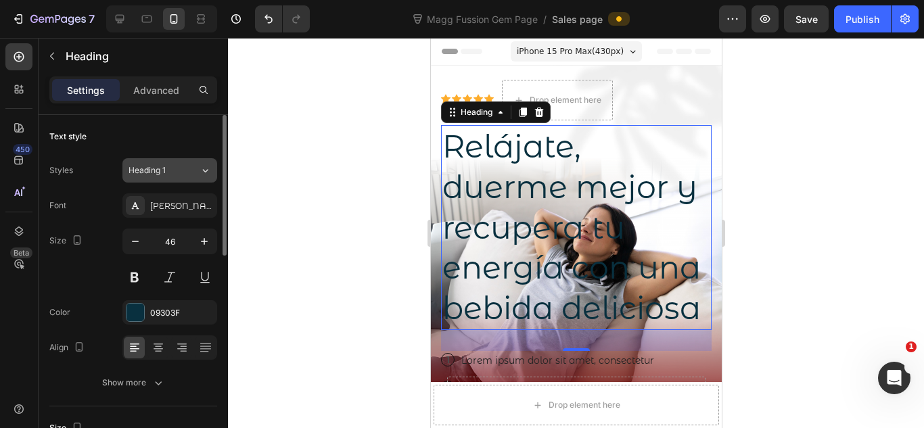
click at [166, 175] on div "Heading 1" at bounding box center [156, 170] width 55 height 12
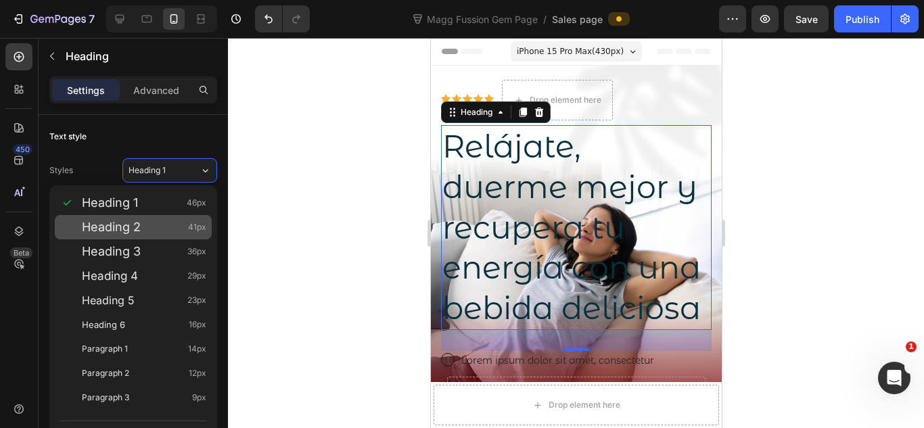
click at [161, 229] on div "Heading 2 41px" at bounding box center [144, 227] width 124 height 14
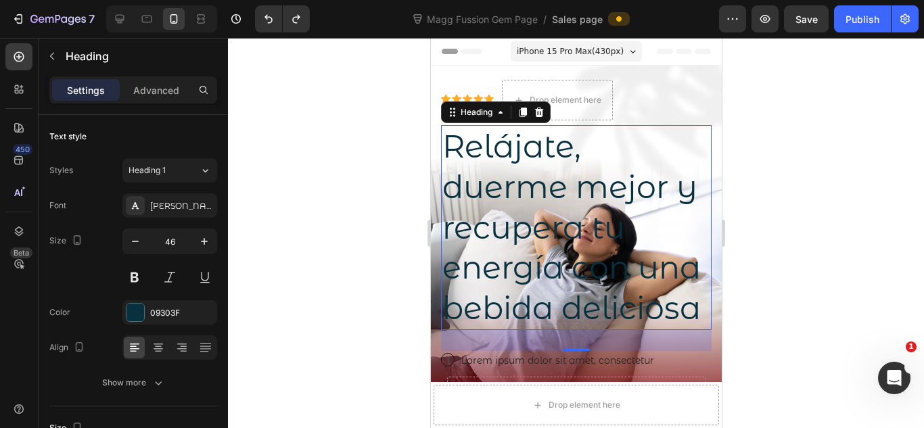
type input "24"
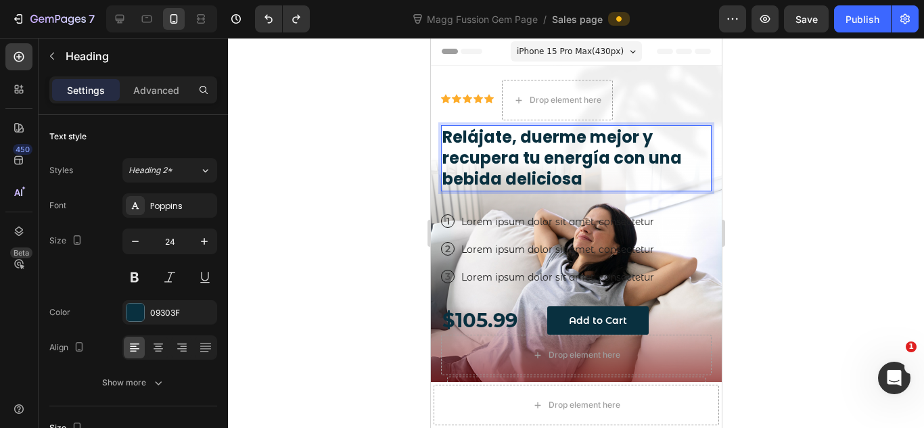
click at [549, 136] on p "Relájate, duerme mejor y recupera tu energía con una bebida deliciosa" at bounding box center [576, 158] width 268 height 64
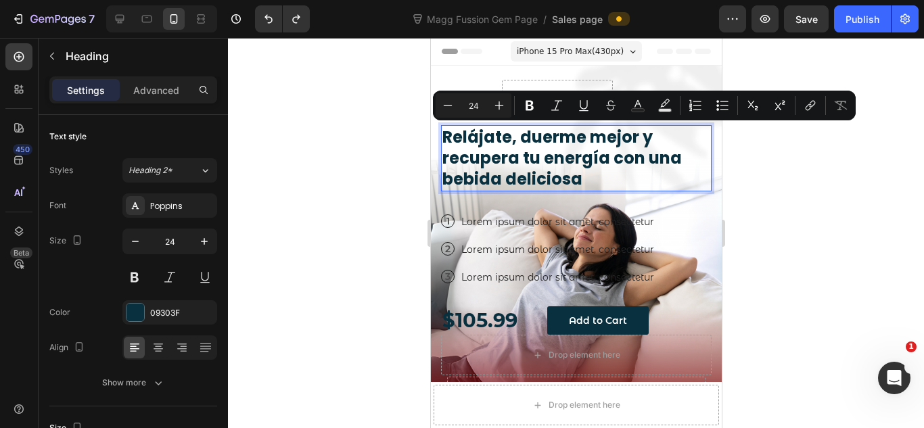
click at [516, 139] on p "Relájate, duerme mejor y recupera tu energía con una bebida deliciosa" at bounding box center [576, 158] width 268 height 64
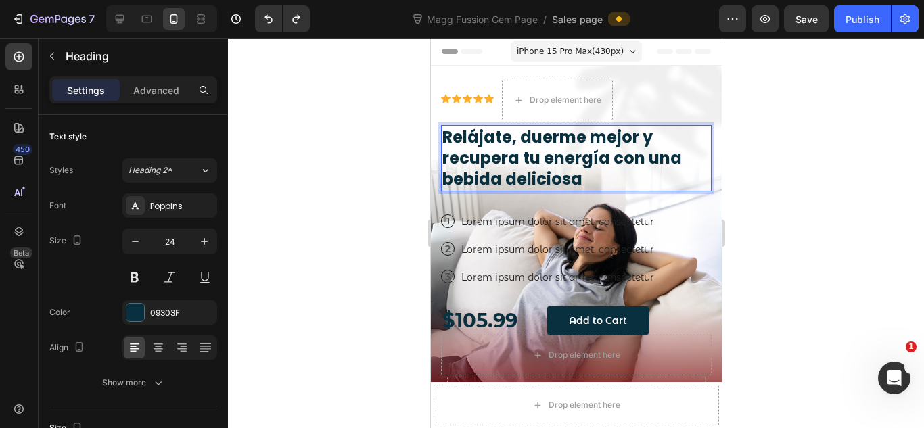
click at [510, 149] on p "Relájate, duerme mejor y recupera tu energía con una bebida deliciosa" at bounding box center [576, 158] width 268 height 64
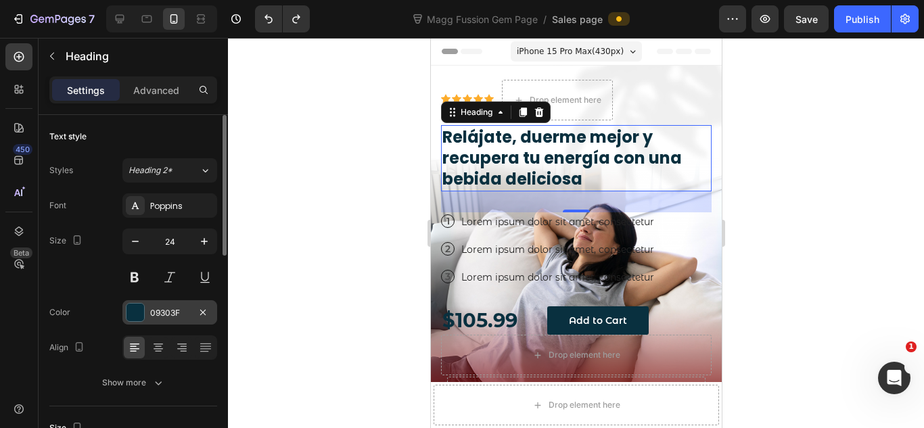
click at [142, 317] on div at bounding box center [135, 313] width 18 height 18
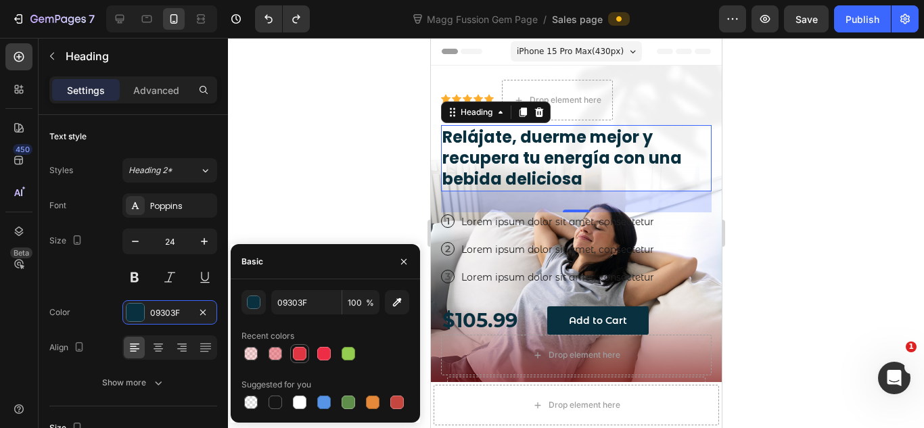
click at [300, 359] on div at bounding box center [300, 354] width 14 height 14
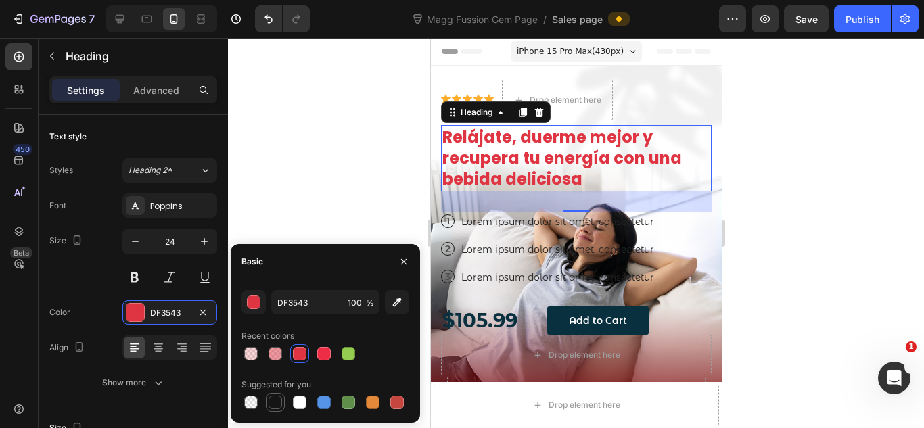
click at [276, 406] on div at bounding box center [276, 403] width 14 height 14
type input "151515"
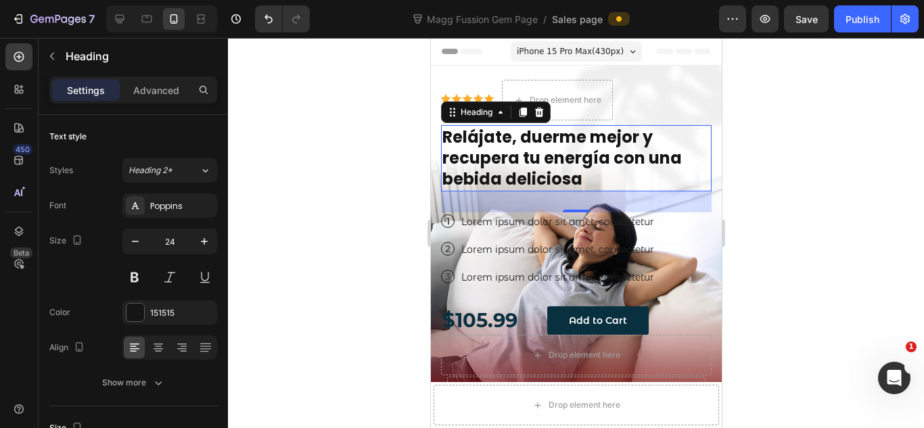
click at [325, 184] on div at bounding box center [576, 233] width 696 height 390
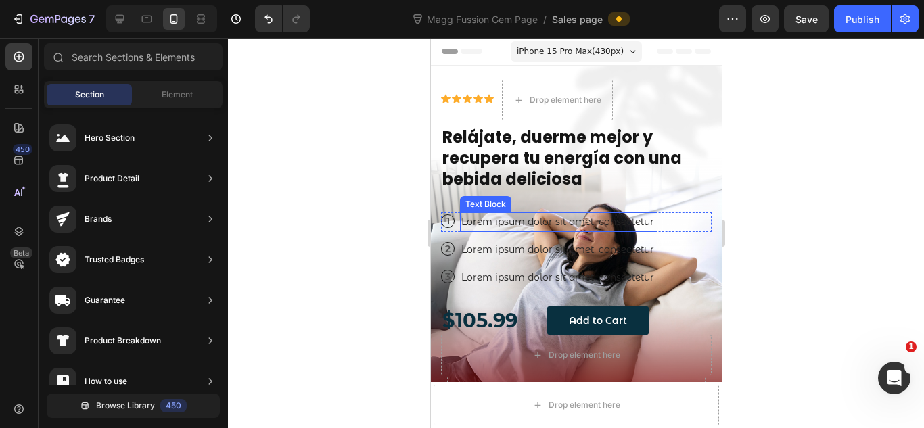
click at [547, 229] on p "Lorem ipsum dolor sit amet, consectetur" at bounding box center [557, 222] width 193 height 17
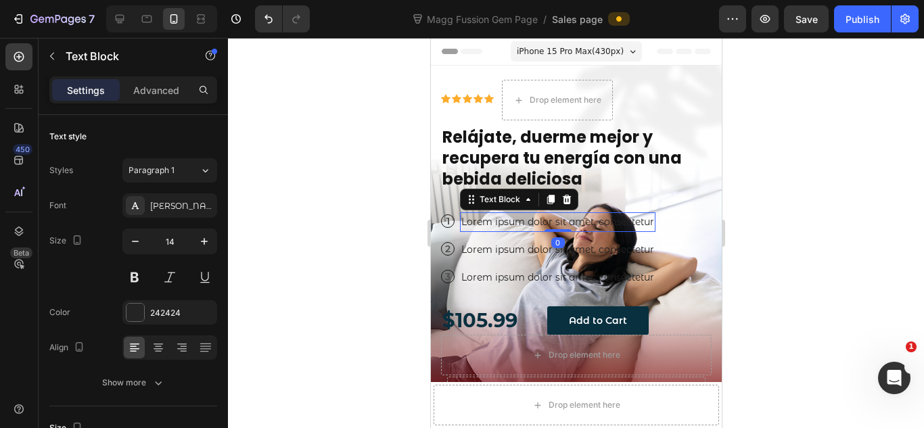
click at [735, 200] on div at bounding box center [576, 233] width 696 height 390
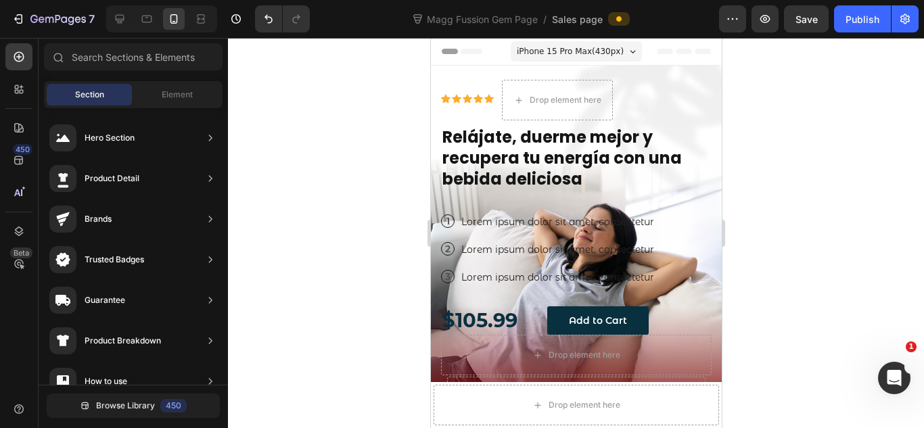
click at [812, 189] on div at bounding box center [576, 233] width 696 height 390
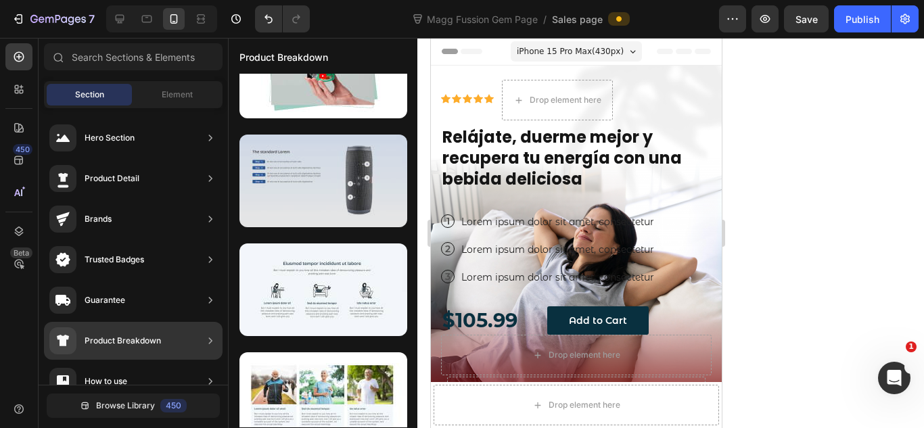
scroll to position [0, 0]
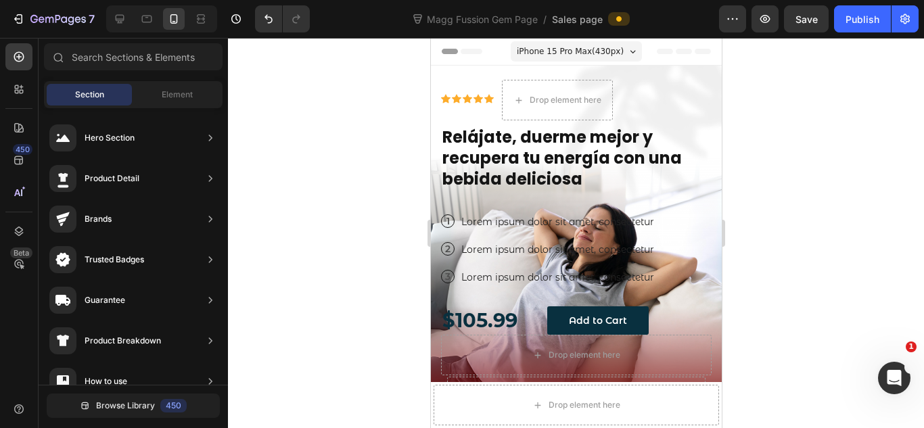
click at [793, 228] on div at bounding box center [576, 233] width 696 height 390
click at [889, 132] on div at bounding box center [576, 233] width 696 height 390
click at [477, 96] on icon at bounding box center [477, 98] width 9 height 9
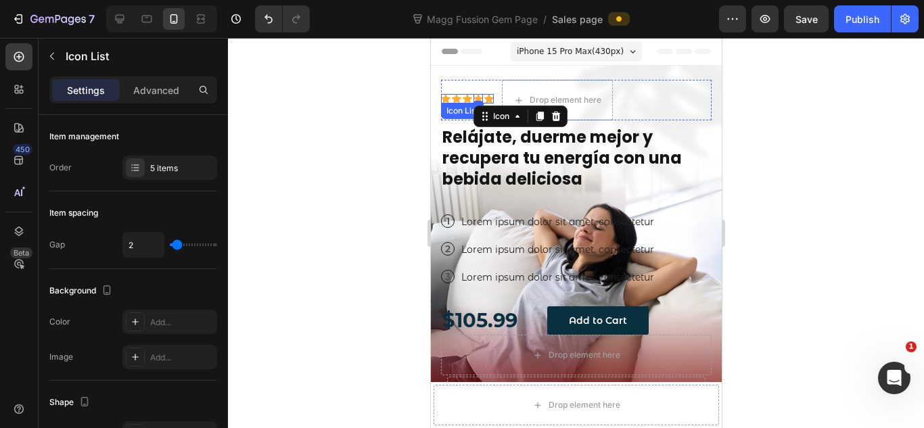
click at [442, 103] on div "Icon Icon Icon Icon 0 Icon Icon List" at bounding box center [466, 98] width 53 height 9
click at [544, 118] on icon at bounding box center [538, 116] width 11 height 11
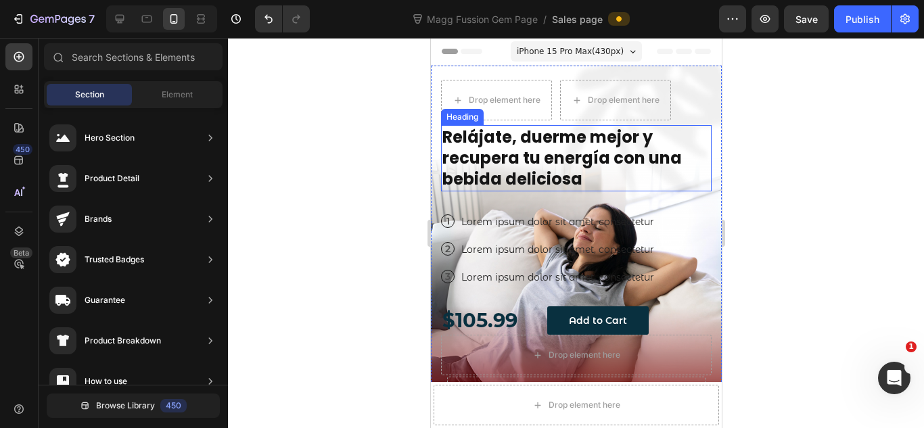
click at [846, 129] on div at bounding box center [576, 233] width 696 height 390
click at [792, 131] on div at bounding box center [576, 233] width 696 height 390
click at [795, 147] on div at bounding box center [576, 233] width 696 height 390
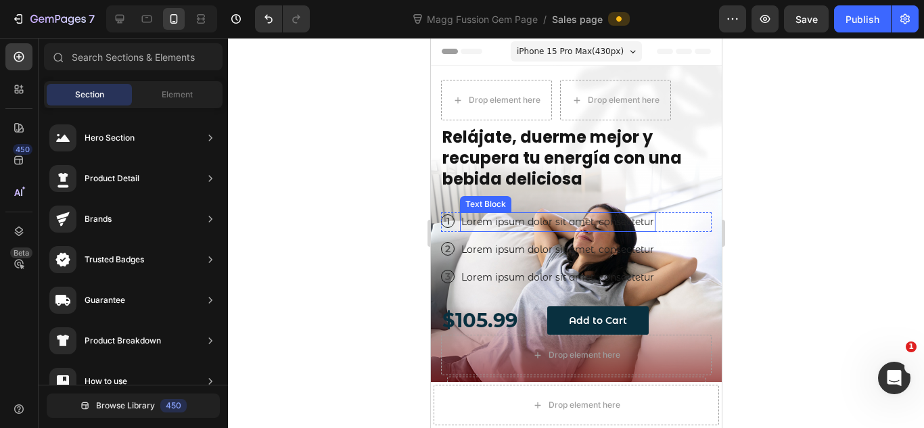
scroll to position [90, 0]
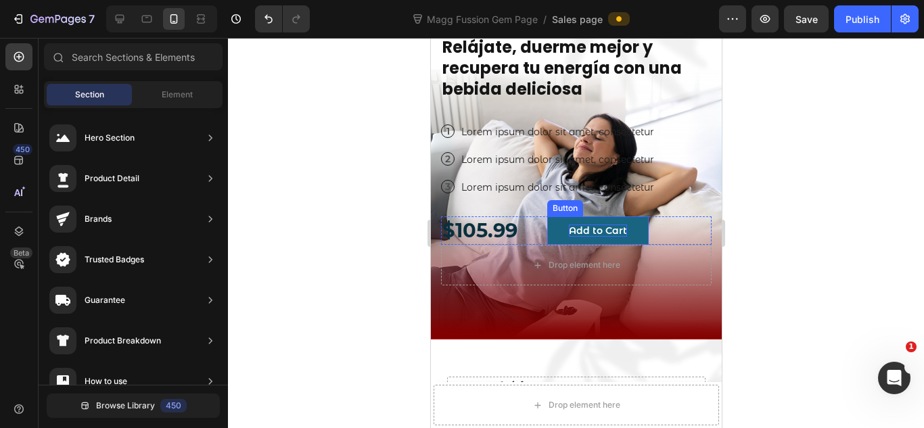
click at [572, 229] on div "Add to Cart" at bounding box center [597, 231] width 58 height 12
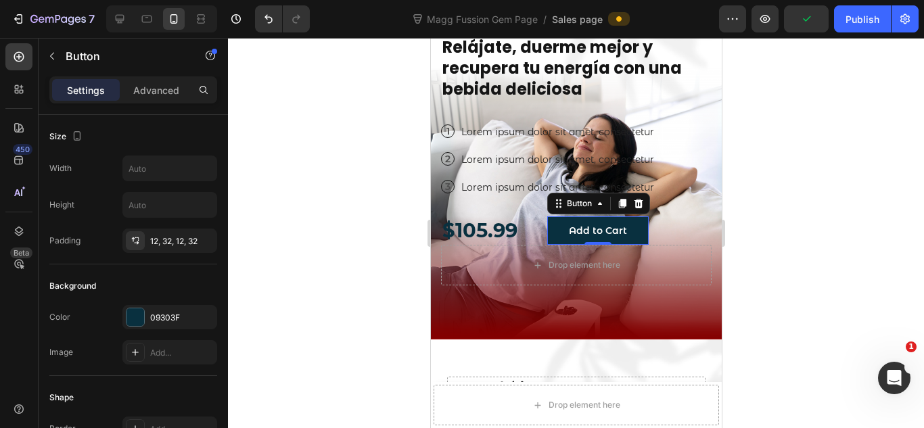
click at [824, 197] on div at bounding box center [576, 233] width 696 height 390
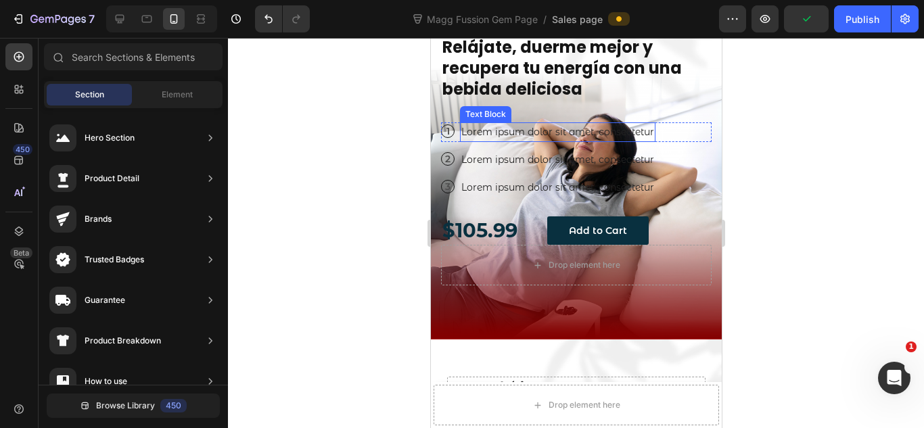
click at [517, 131] on p "Lorem ipsum dolor sit amet, consectetur" at bounding box center [557, 132] width 193 height 17
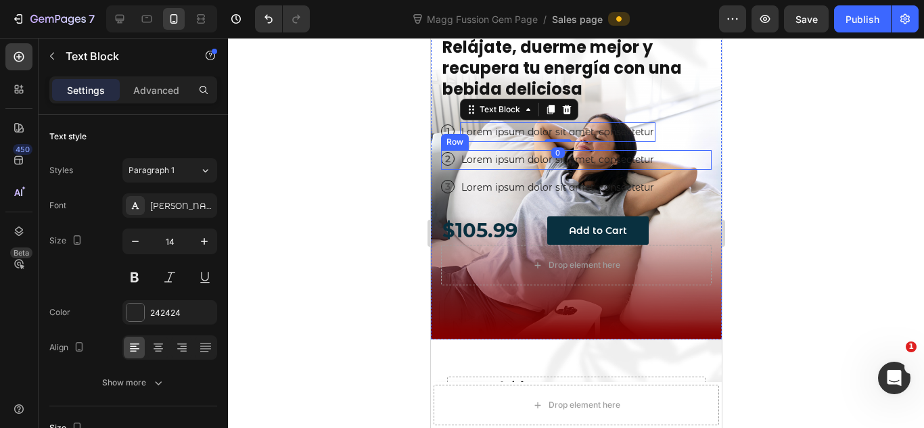
drag, startPoint x: 409, startPoint y: 143, endPoint x: 416, endPoint y: 129, distance: 15.1
click at [409, 141] on div at bounding box center [576, 233] width 696 height 390
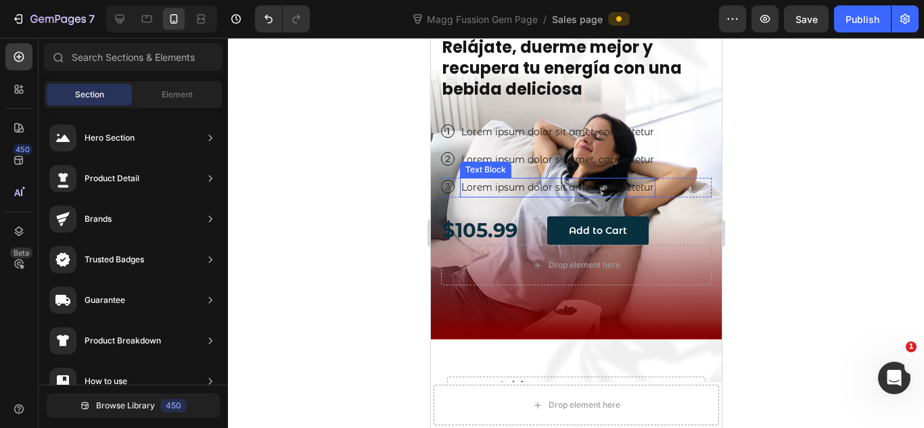
drag, startPoint x: 846, startPoint y: 167, endPoint x: 507, endPoint y: 189, distance: 339.6
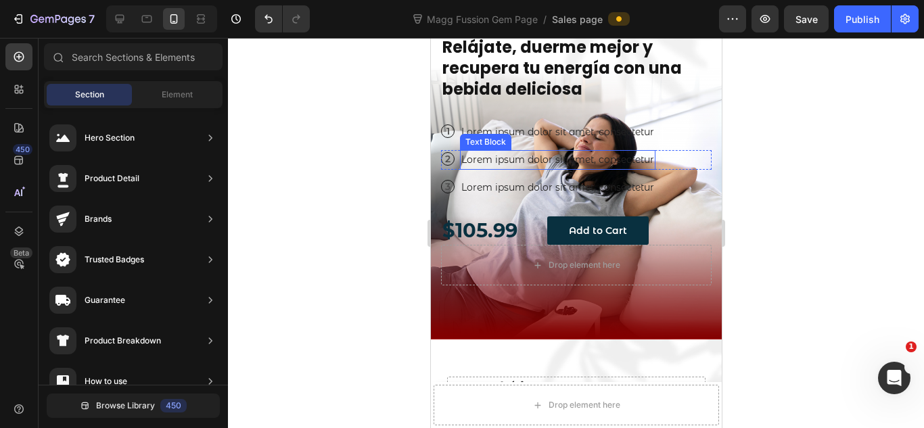
click at [517, 165] on p "Lorem ipsum dolor sit amet, consectetur" at bounding box center [557, 160] width 193 height 17
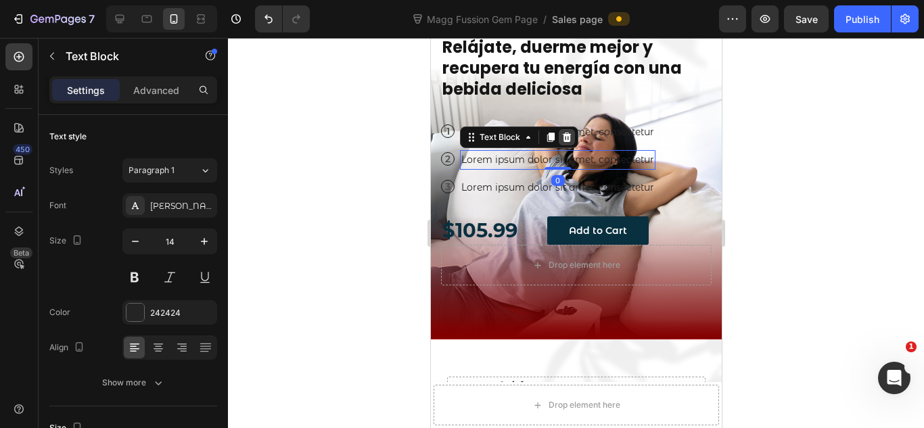
click at [564, 137] on icon at bounding box center [566, 137] width 11 height 11
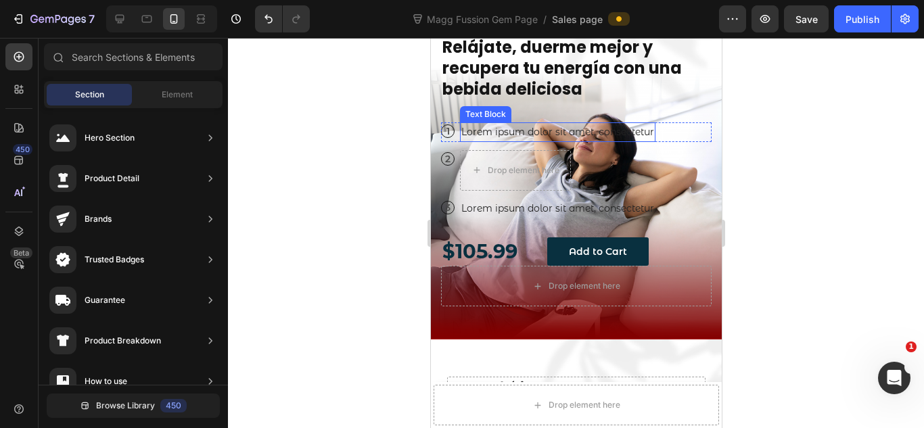
click at [530, 133] on p "Lorem ipsum dolor sit amet, consectetur" at bounding box center [557, 132] width 193 height 17
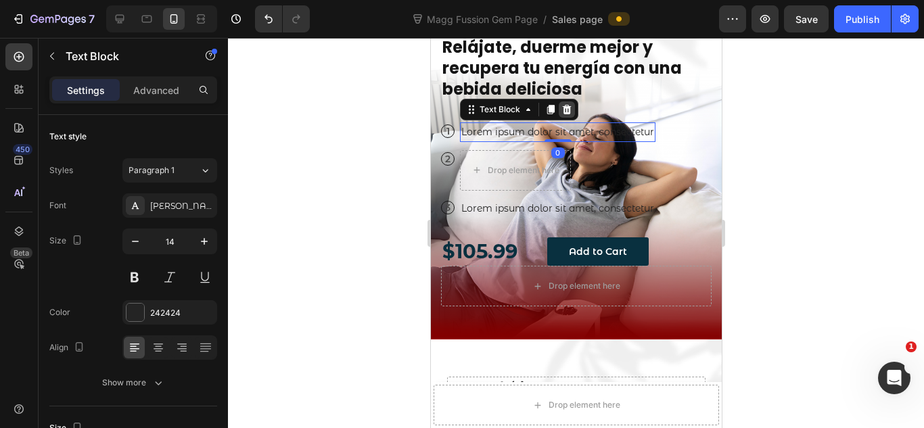
click at [567, 106] on icon at bounding box center [566, 108] width 9 height 9
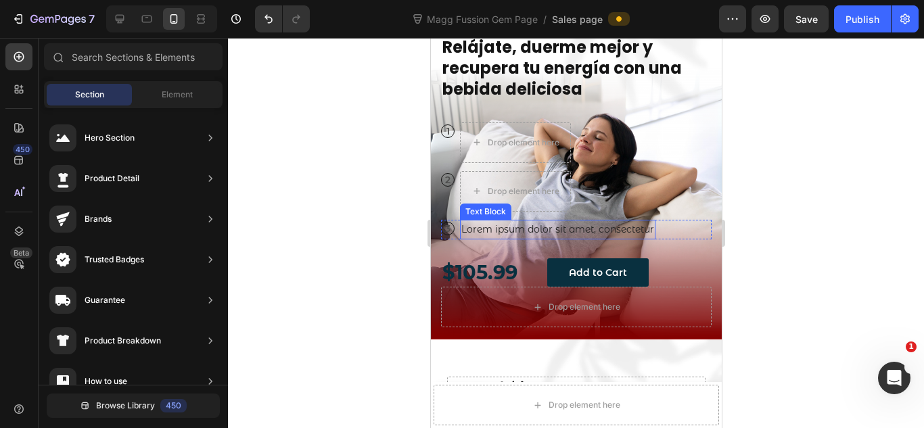
click at [621, 228] on p "Lorem ipsum dolor sit amet, consectetur" at bounding box center [557, 229] width 193 height 17
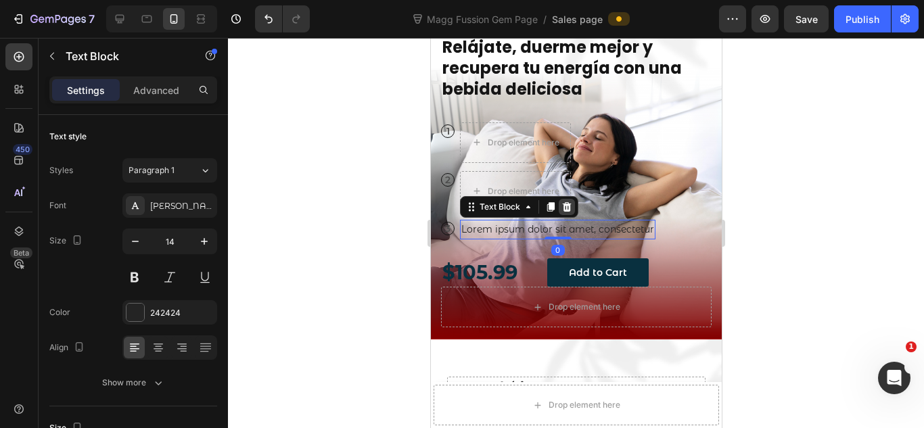
click at [567, 208] on icon at bounding box center [566, 206] width 9 height 9
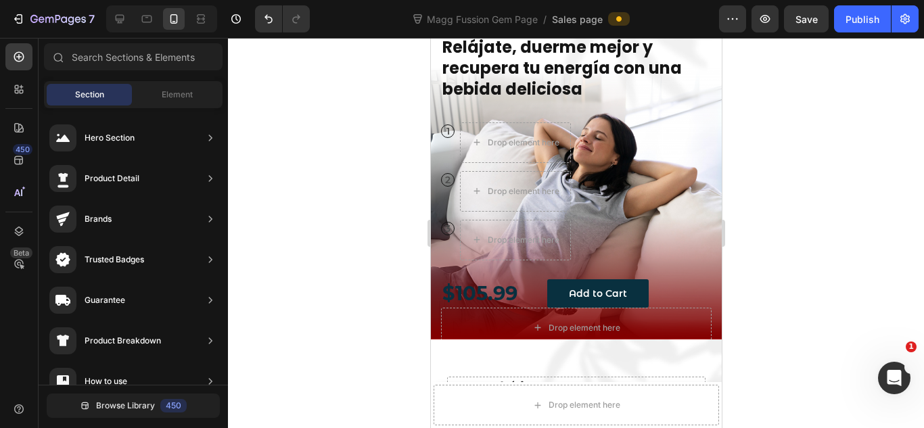
click at [833, 145] on div at bounding box center [576, 233] width 696 height 390
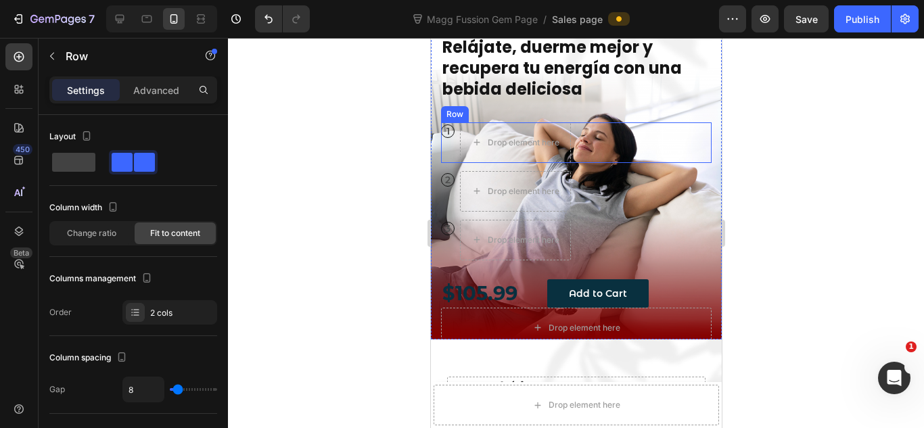
click at [622, 151] on div "1 Text Block Row Drop element here Row" at bounding box center [575, 142] width 271 height 41
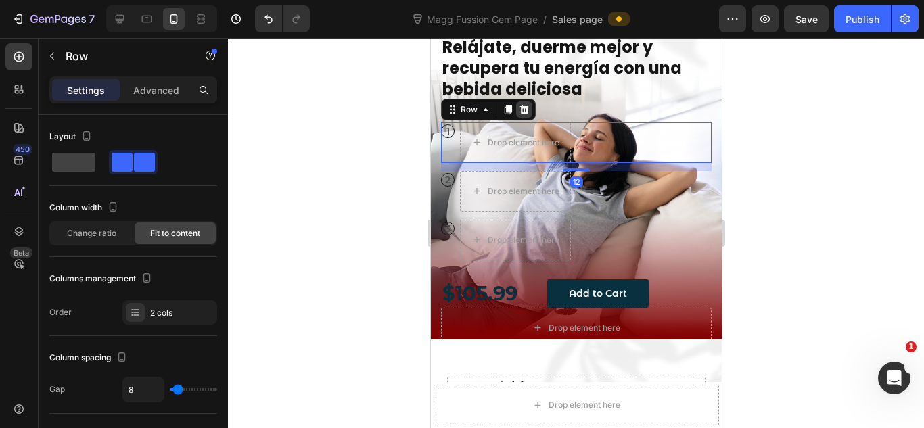
click at [523, 106] on icon at bounding box center [523, 108] width 9 height 9
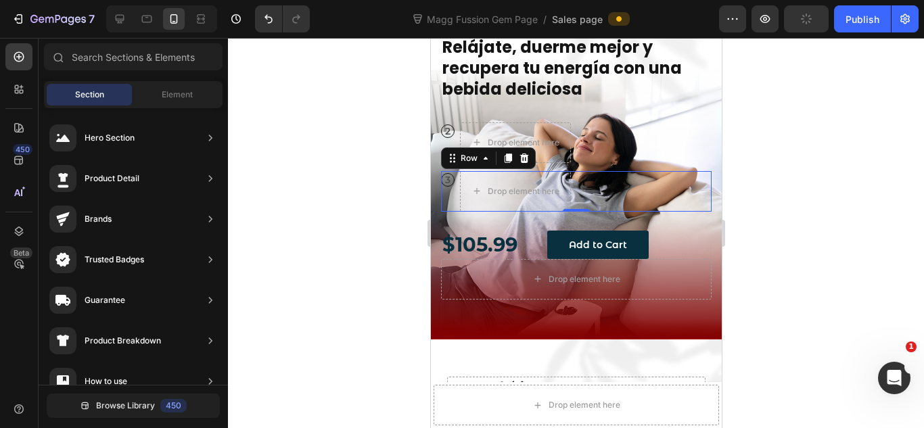
click at [600, 195] on div "3 Text Block Row Drop element here Row 0" at bounding box center [575, 191] width 271 height 41
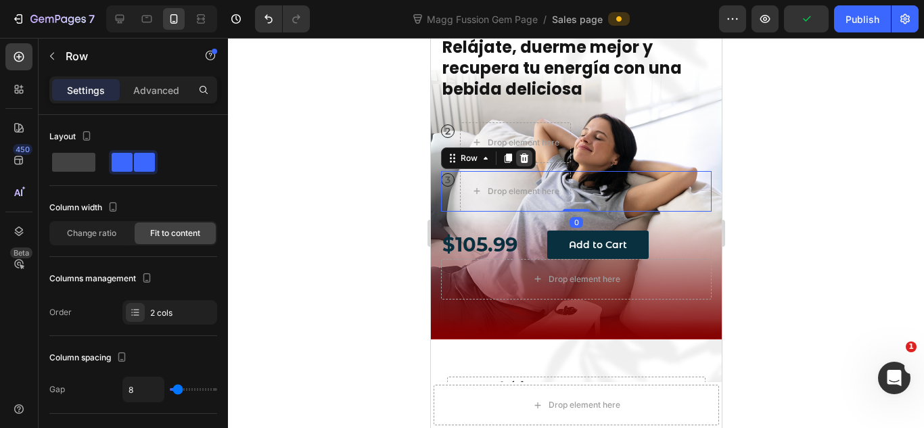
click at [527, 155] on icon at bounding box center [523, 157] width 9 height 9
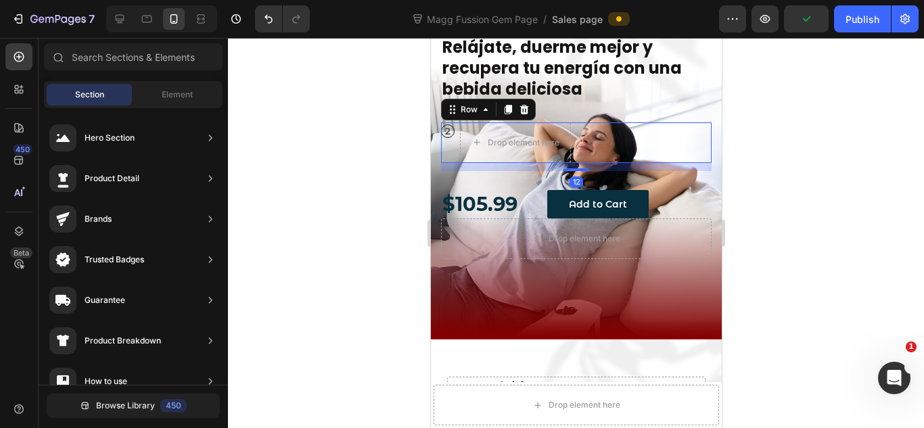
click at [620, 149] on div "2 Text Block Row Drop element here Row 12" at bounding box center [575, 142] width 271 height 41
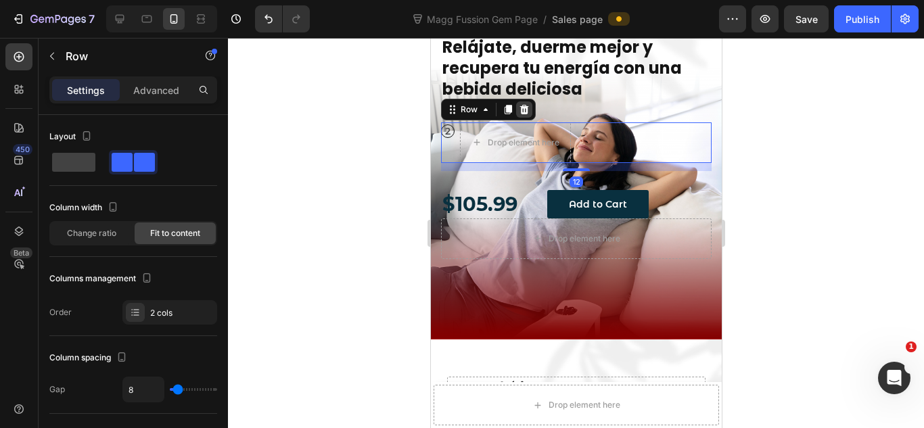
click at [524, 114] on icon at bounding box center [523, 108] width 9 height 9
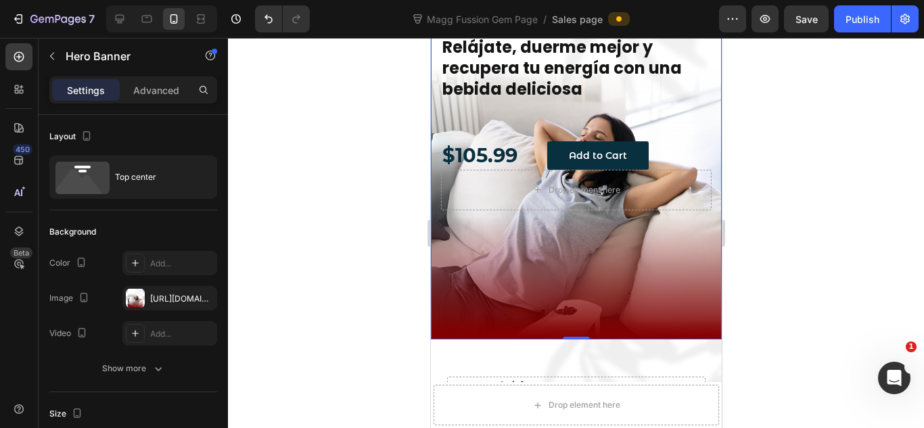
click at [541, 127] on div "Icon Icon Icon Icon Icon Icon List Drop element here Drop element here Row Relá…" at bounding box center [575, 80] width 271 height 180
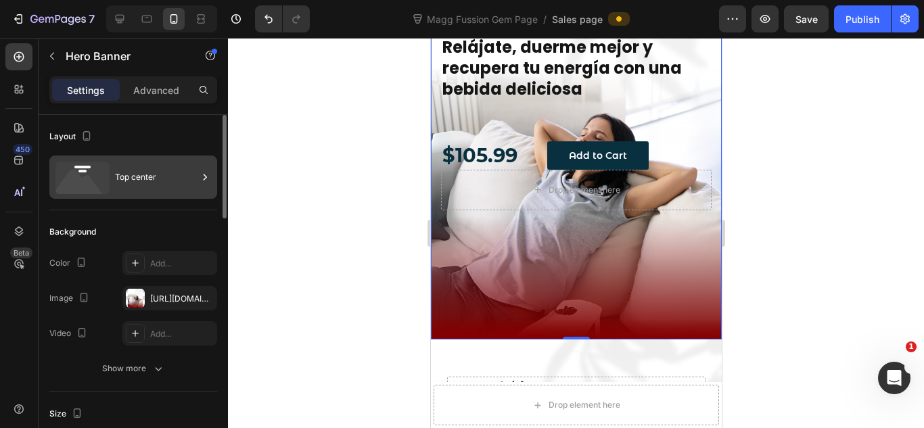
click at [160, 185] on div "Top center" at bounding box center [156, 177] width 83 height 31
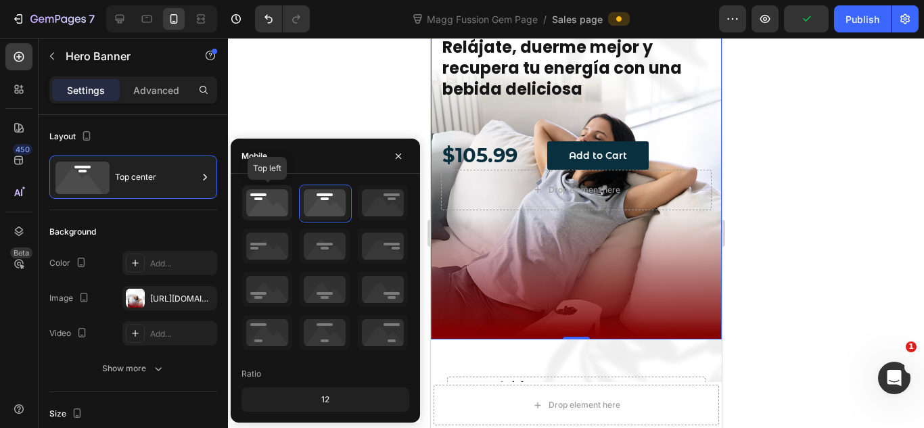
click at [267, 209] on icon at bounding box center [267, 202] width 50 height 35
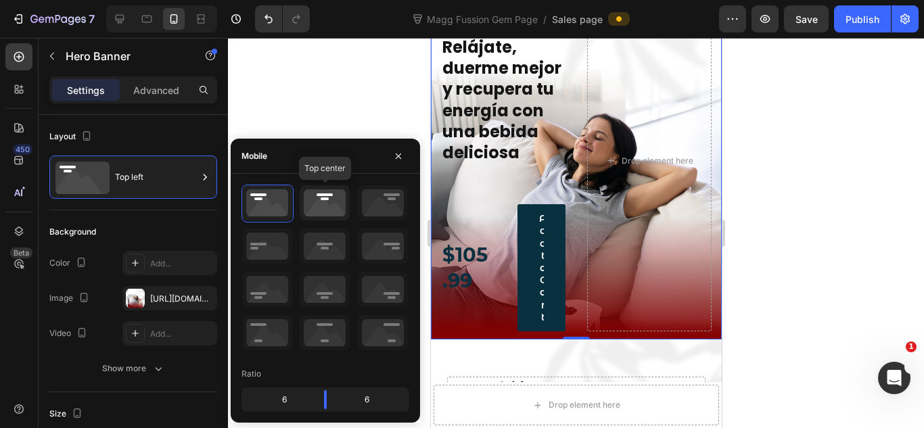
click at [328, 204] on icon at bounding box center [325, 202] width 50 height 35
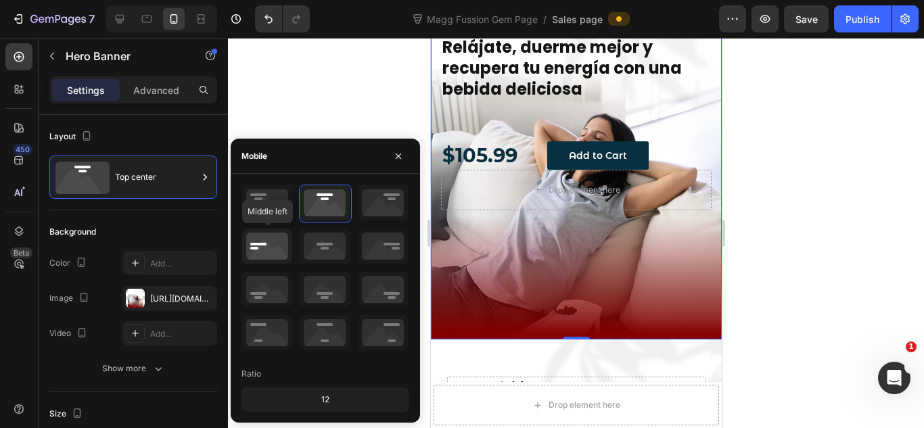
click at [277, 253] on icon at bounding box center [267, 246] width 50 height 35
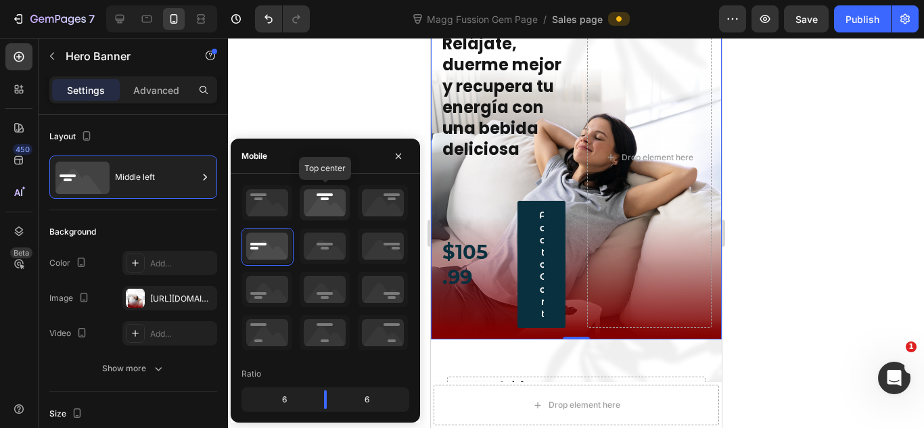
click at [333, 189] on icon at bounding box center [325, 202] width 50 height 35
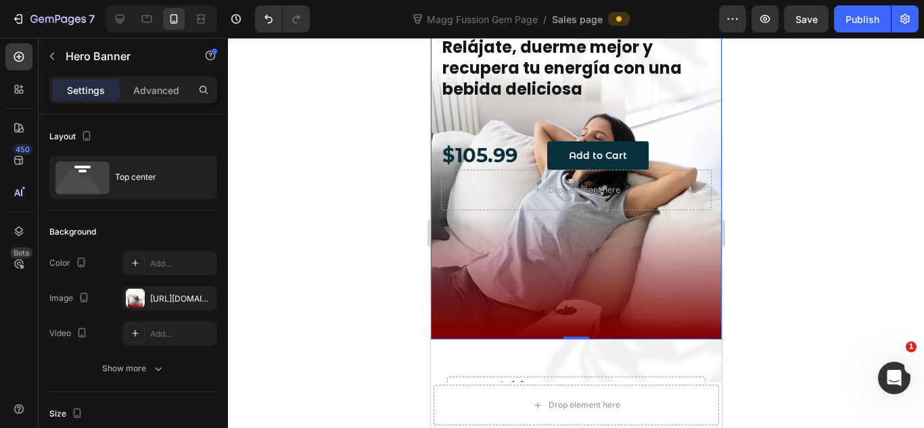
click at [810, 116] on div at bounding box center [576, 233] width 696 height 390
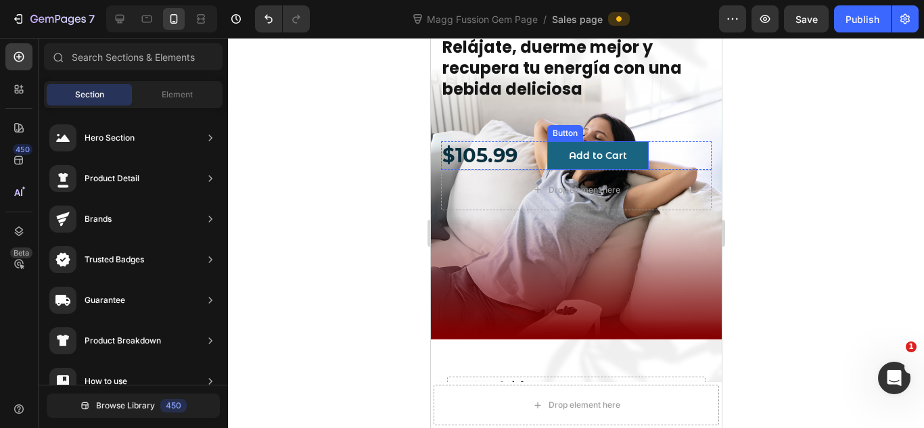
click at [600, 147] on button "Add to Cart" at bounding box center [597, 155] width 101 height 28
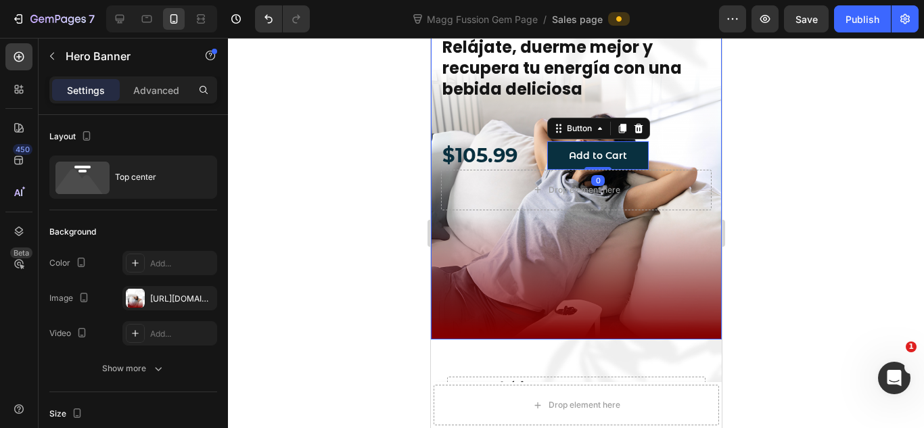
click at [498, 121] on div "Icon Icon Icon Icon Icon Icon List Row Relájate, duerme mejor y recupera tu ene…" at bounding box center [575, 80] width 271 height 180
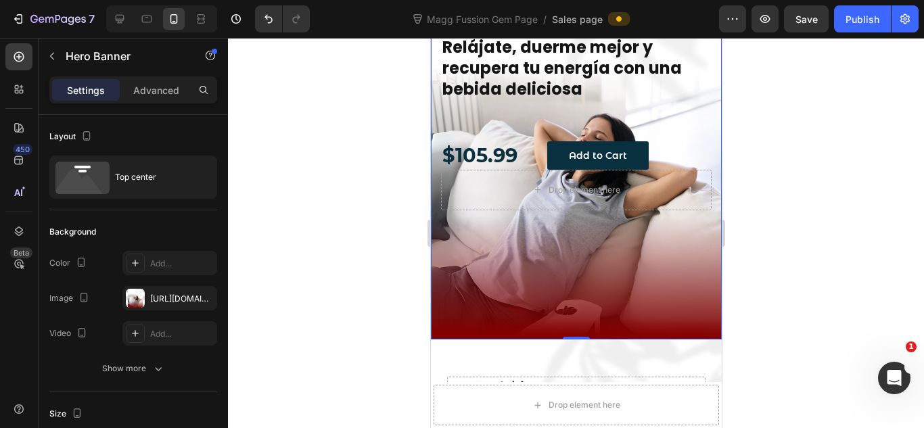
scroll to position [0, 0]
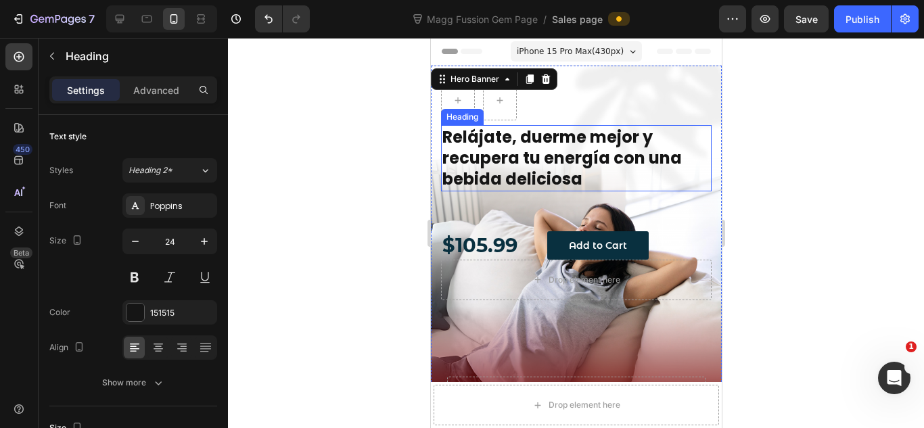
click at [569, 150] on p "Relájate, duerme mejor y recupera tu energía con una bebida deliciosa" at bounding box center [576, 158] width 268 height 64
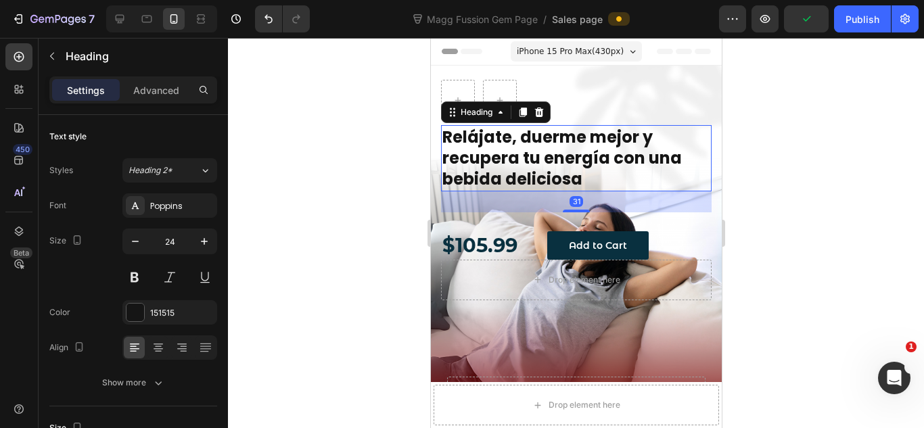
scroll to position [90, 0]
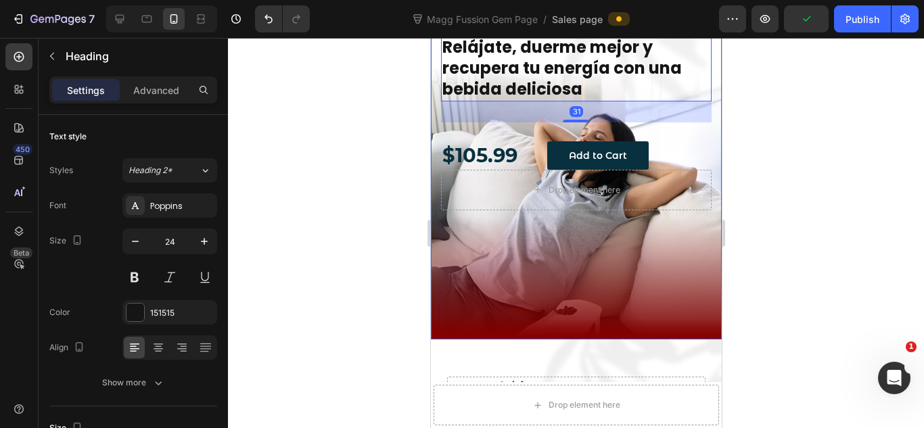
click at [758, 146] on div at bounding box center [576, 233] width 696 height 390
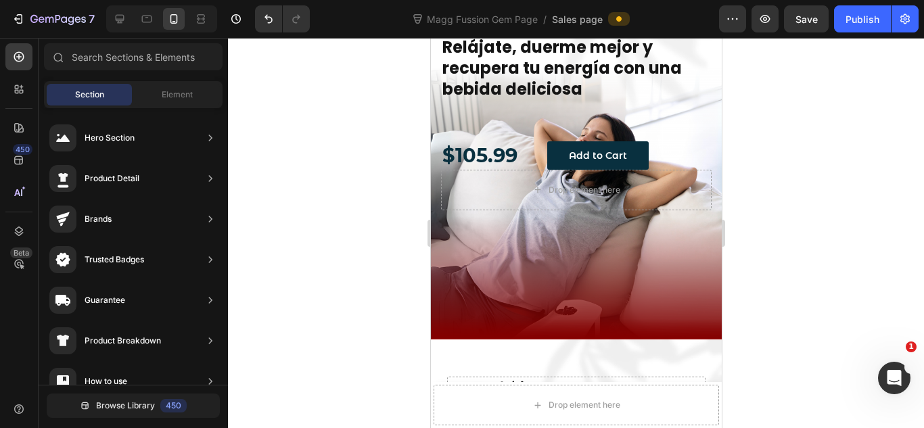
drag, startPoint x: 851, startPoint y: 142, endPoint x: 790, endPoint y: 134, distance: 61.4
click at [850, 142] on div at bounding box center [576, 233] width 696 height 390
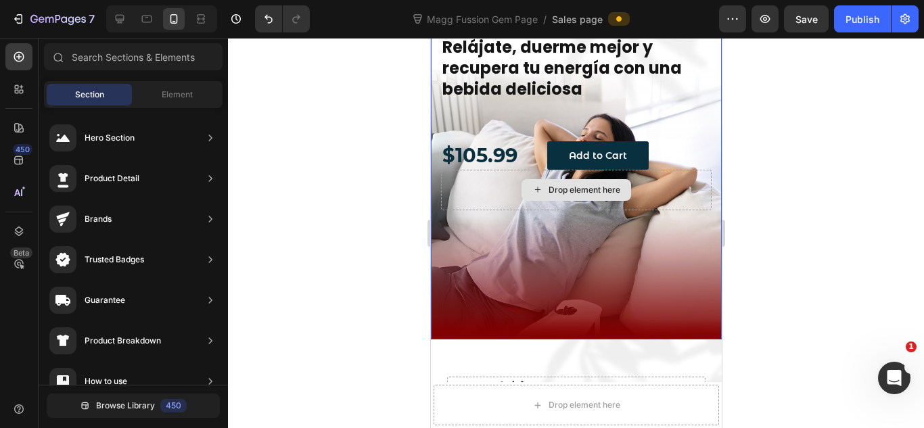
scroll to position [0, 0]
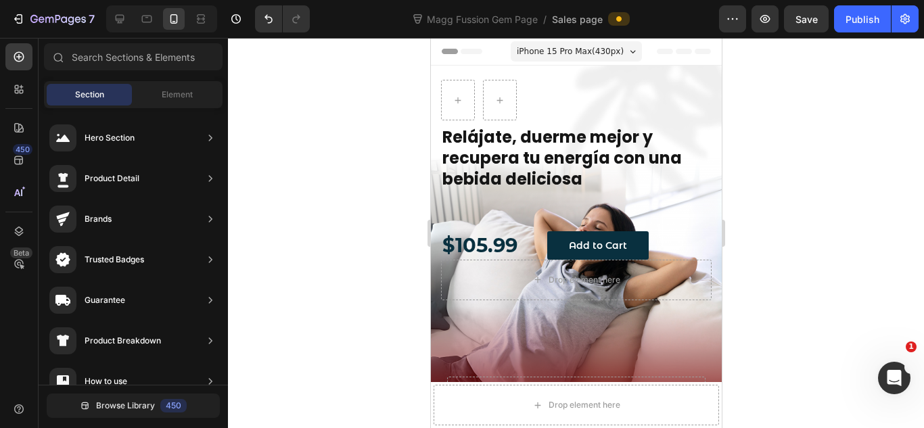
click at [792, 133] on div at bounding box center [576, 233] width 696 height 390
click at [791, 139] on div at bounding box center [576, 233] width 696 height 390
drag, startPoint x: 806, startPoint y: 142, endPoint x: 739, endPoint y: 191, distance: 83.7
click at [792, 160] on div at bounding box center [576, 233] width 696 height 390
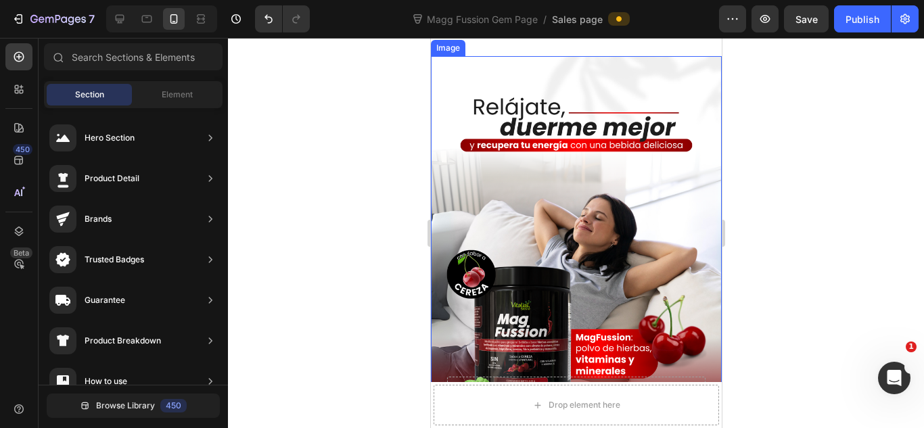
scroll to position [451, 0]
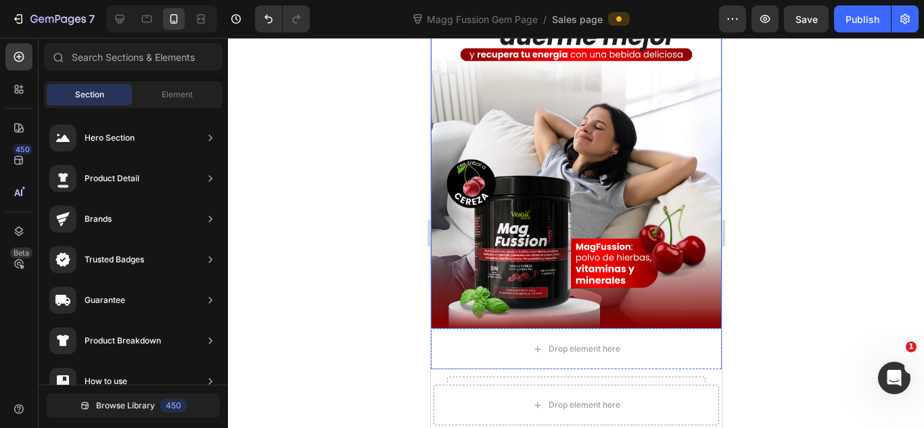
click at [591, 265] on img at bounding box center [575, 148] width 291 height 364
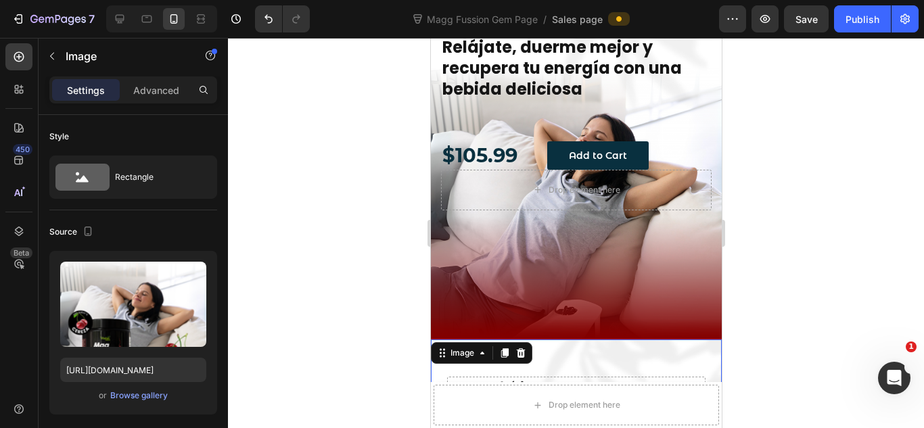
scroll to position [0, 0]
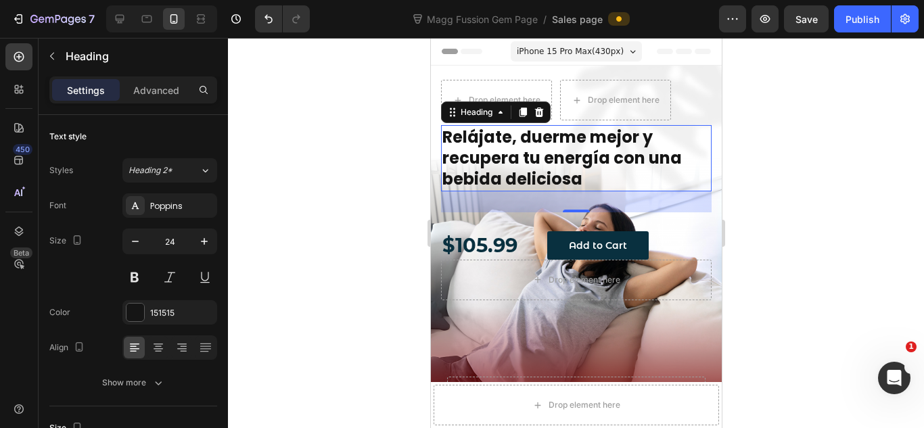
click at [591, 156] on h2 "Relájate, duerme mejor y recupera tu energía con una bebida deliciosa" at bounding box center [575, 158] width 271 height 66
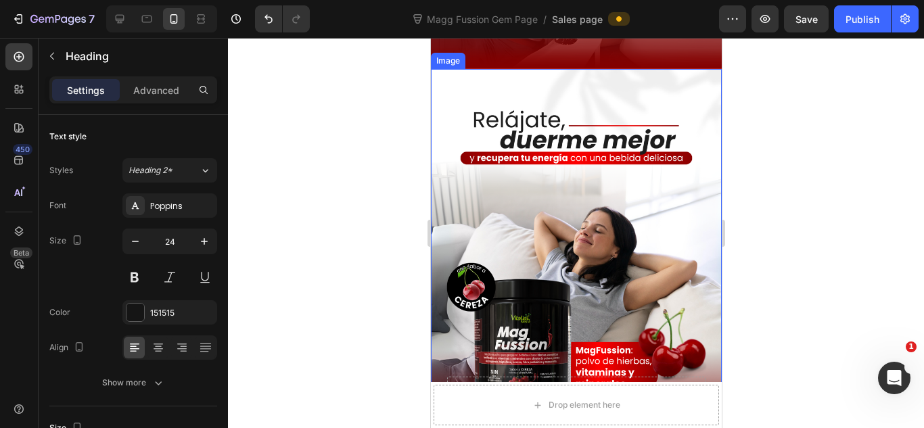
scroll to position [451, 0]
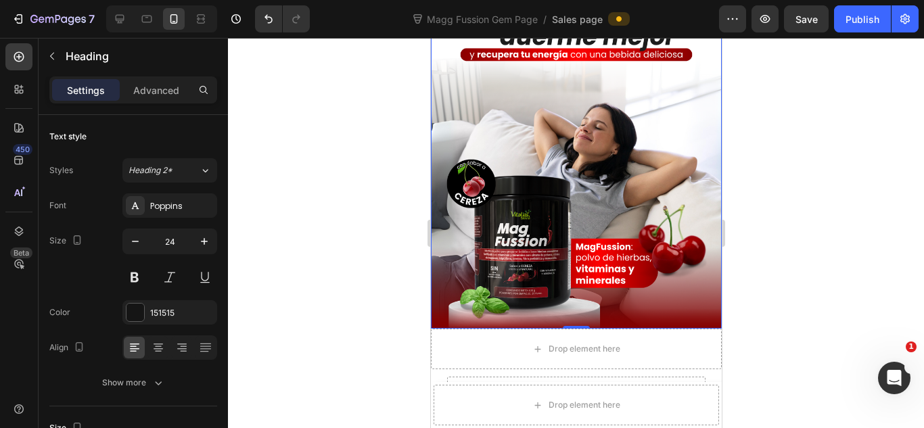
click at [572, 181] on img at bounding box center [575, 148] width 291 height 364
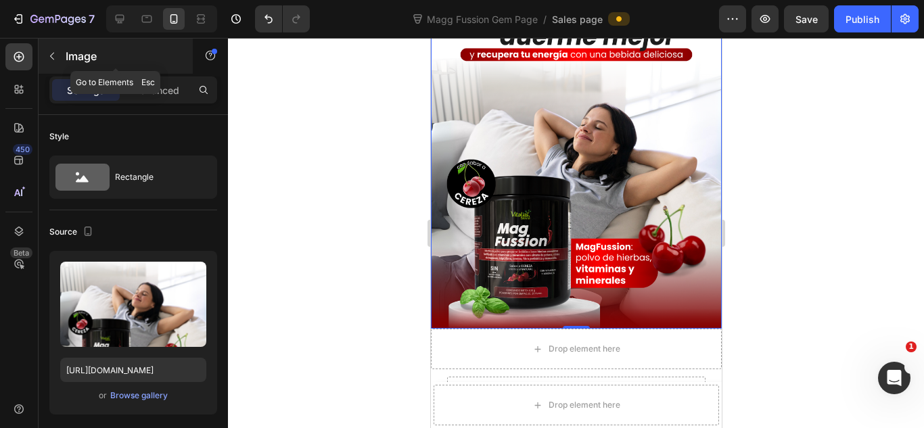
click at [60, 55] on button "button" at bounding box center [52, 56] width 22 height 22
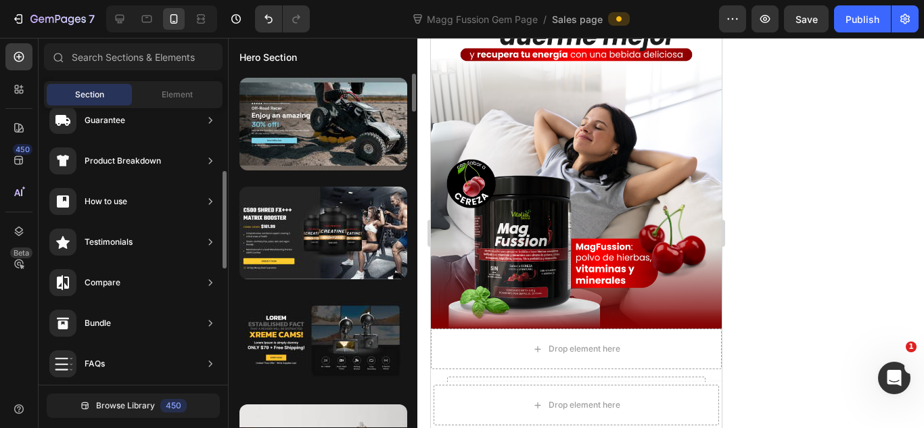
scroll to position [0, 0]
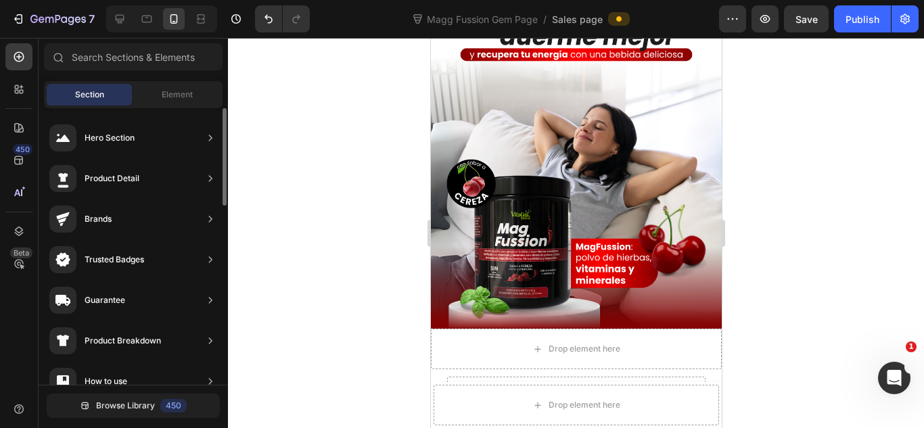
click at [158, 80] on div "Sections(18) Elements(87) Section Element Hero Section Product Detail Brands Tr…" at bounding box center [133, 234] width 189 height 383
click at [163, 90] on span "Element" at bounding box center [177, 95] width 31 height 12
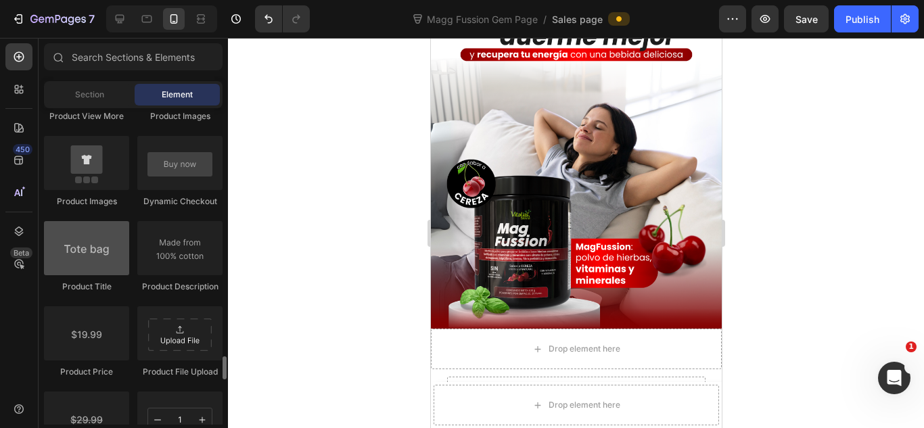
scroll to position [2159, 0]
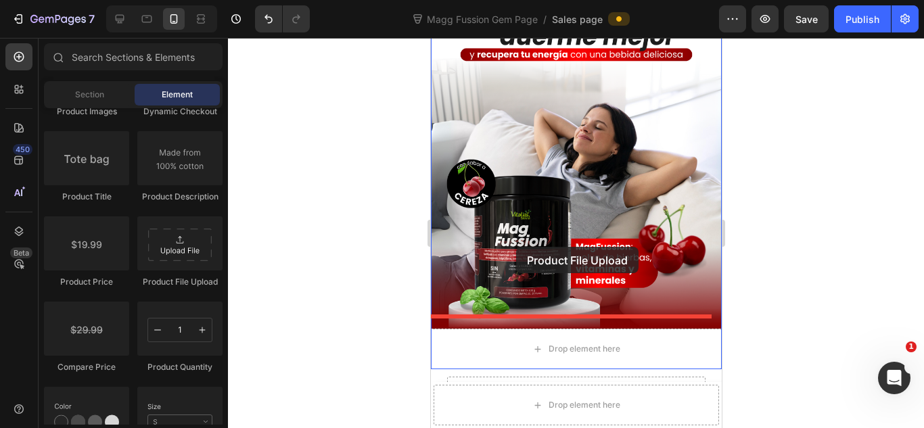
drag, startPoint x: 619, startPoint y: 298, endPoint x: 515, endPoint y: 247, distance: 115.2
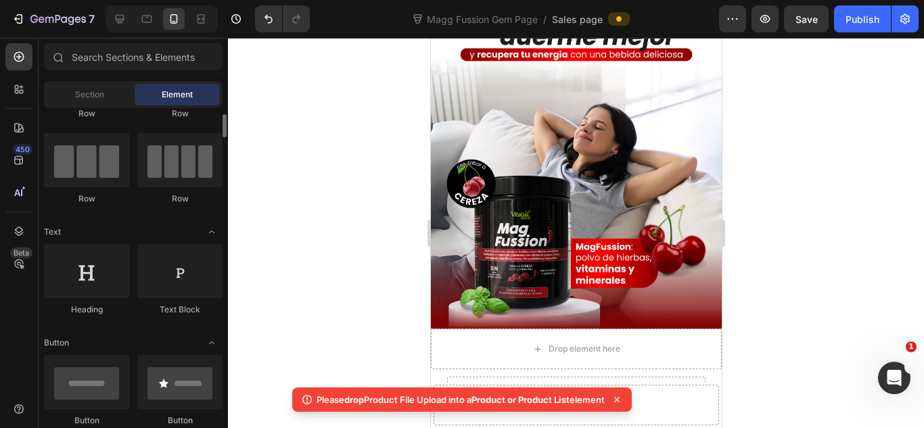
scroll to position [180, 0]
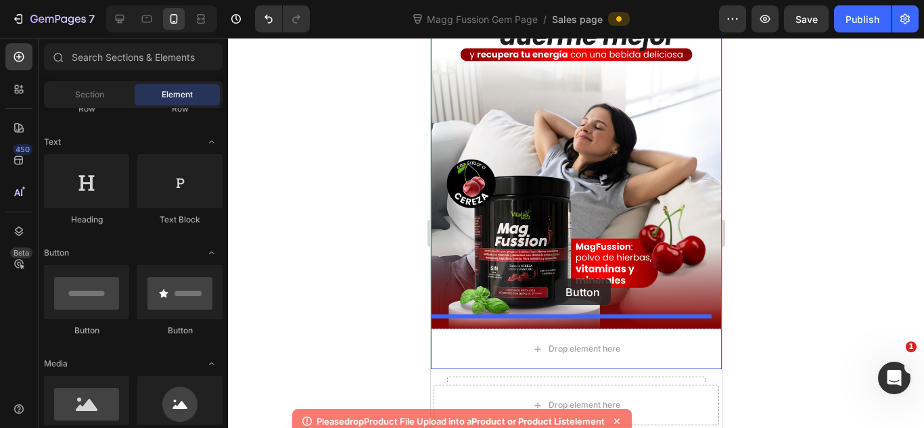
drag, startPoint x: 531, startPoint y: 335, endPoint x: 554, endPoint y: 279, distance: 61.3
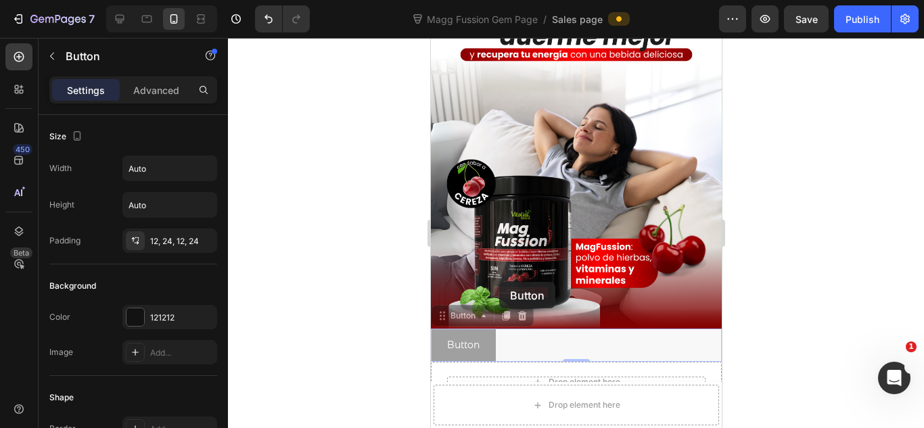
drag, startPoint x: 490, startPoint y: 339, endPoint x: 498, endPoint y: 282, distance: 57.5
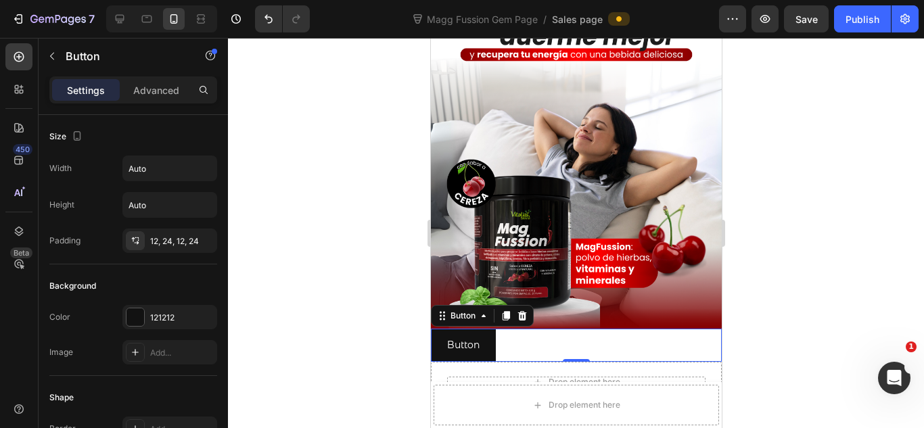
click at [784, 235] on div at bounding box center [576, 233] width 696 height 390
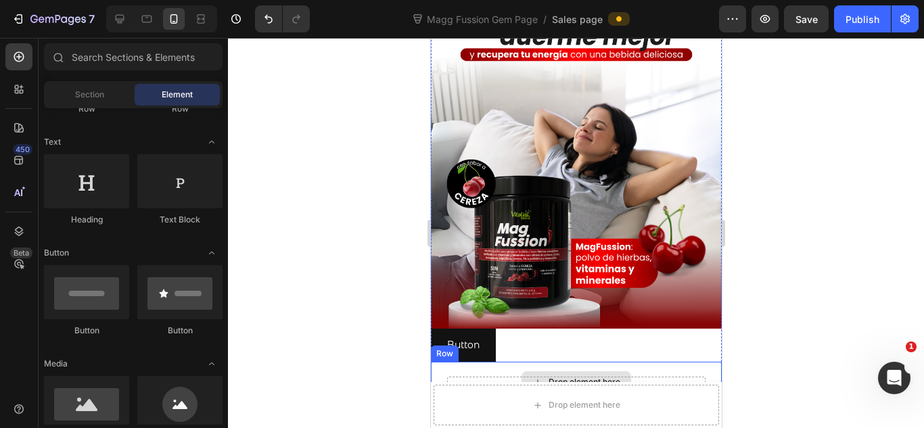
click at [534, 336] on div "Button Button" at bounding box center [575, 345] width 291 height 33
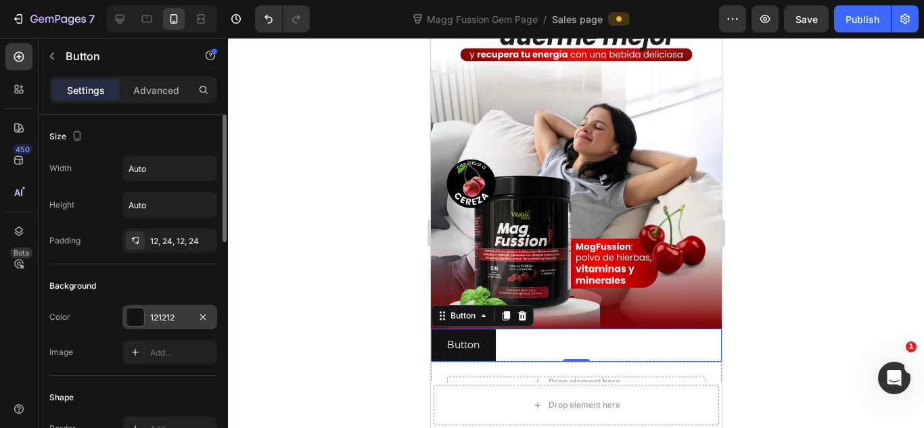
click at [151, 319] on div "121212" at bounding box center [169, 318] width 39 height 12
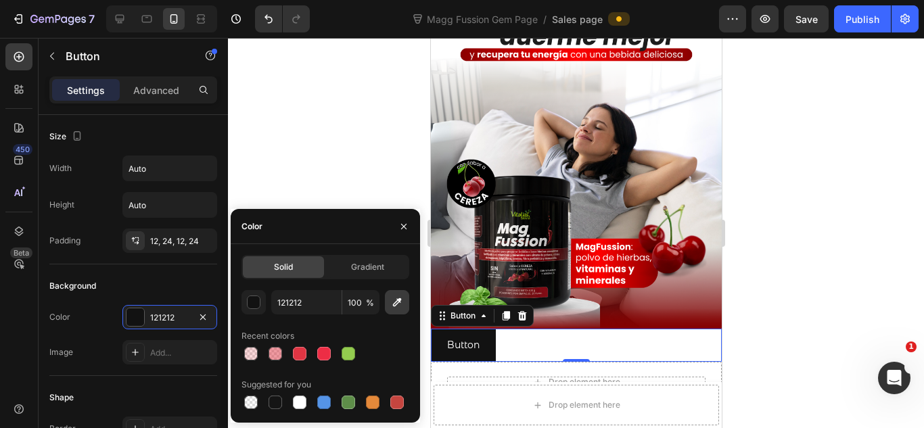
click at [400, 306] on icon "button" at bounding box center [397, 303] width 14 height 14
type input "850304"
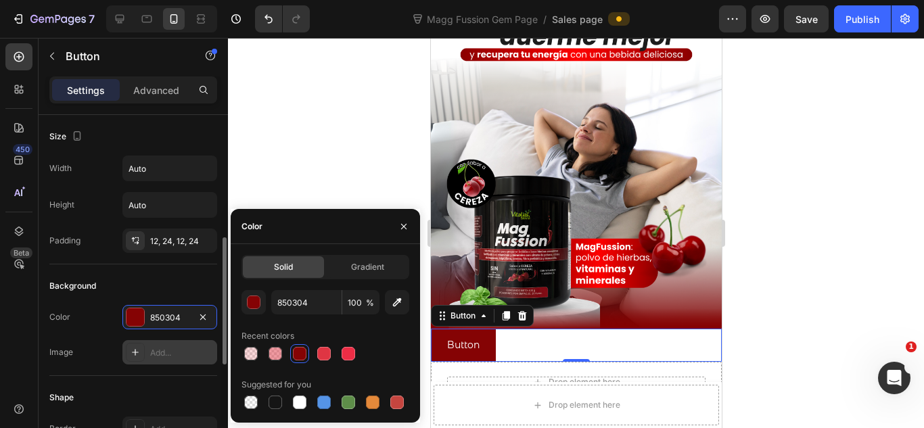
scroll to position [90, 0]
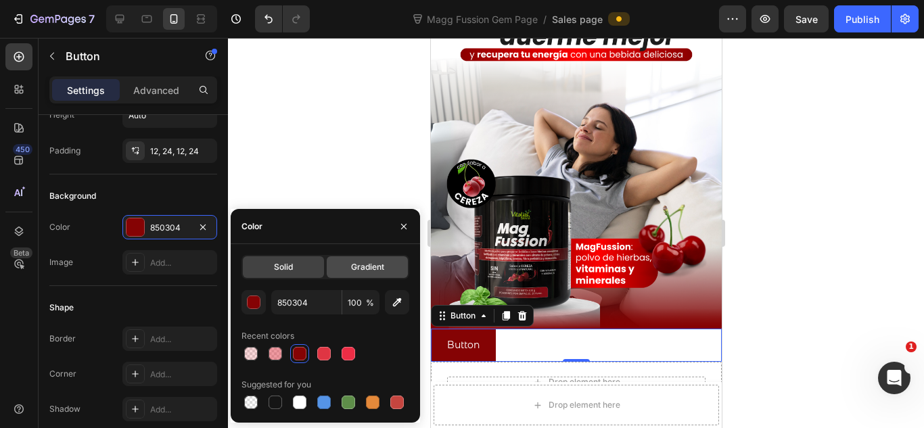
click at [371, 263] on span "Gradient" at bounding box center [367, 267] width 33 height 12
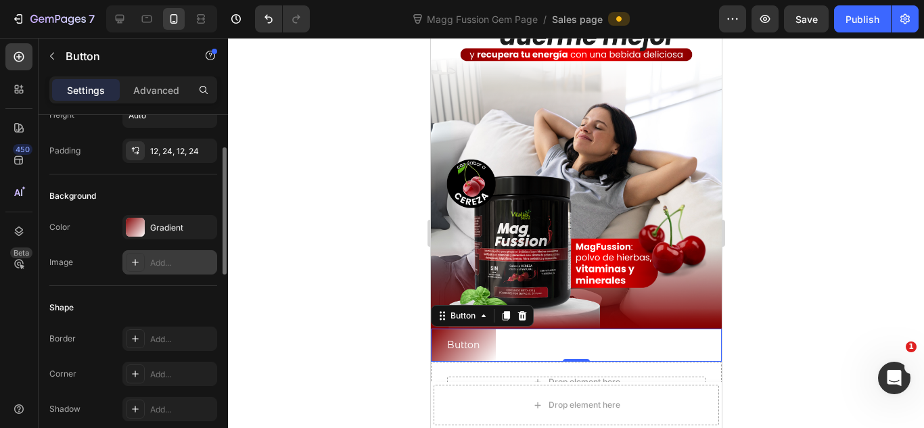
click at [176, 263] on div "Add..." at bounding box center [182, 263] width 64 height 12
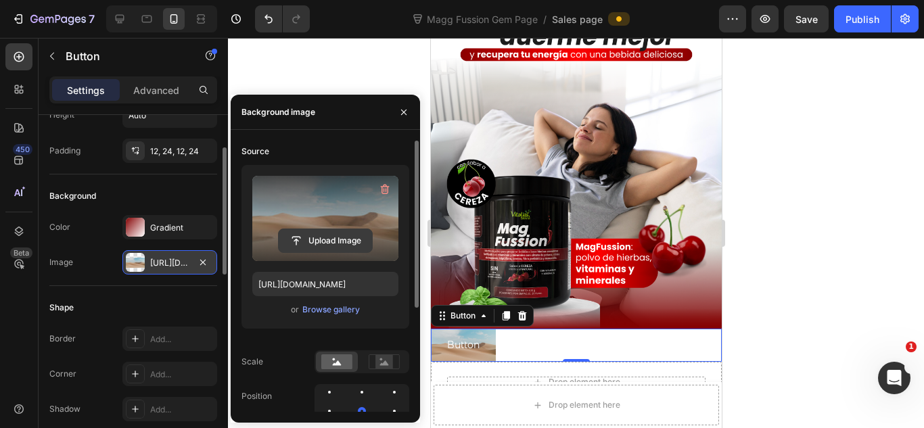
click at [344, 237] on input "file" at bounding box center [325, 240] width 93 height 23
click at [334, 235] on input "file" at bounding box center [325, 240] width 93 height 23
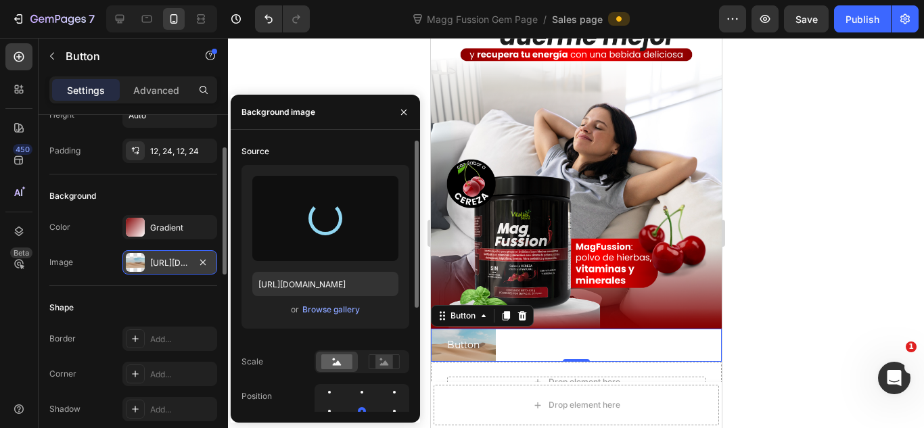
type input "https://cdn.shopify.com/s/files/1/0072/8026/3219/files/gempages_578658871954899…"
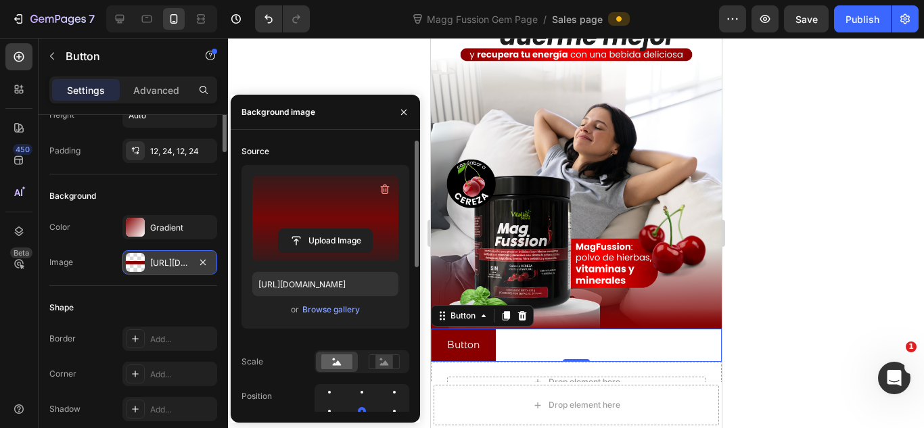
scroll to position [0, 0]
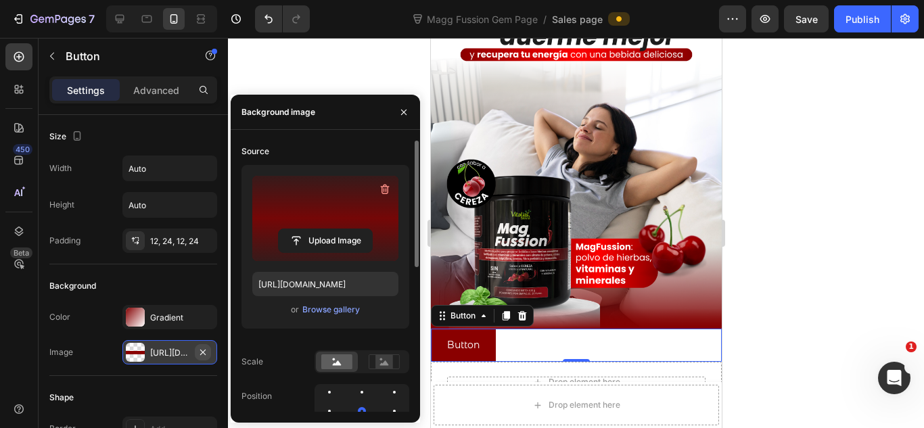
click at [202, 353] on icon "button" at bounding box center [202, 351] width 5 height 5
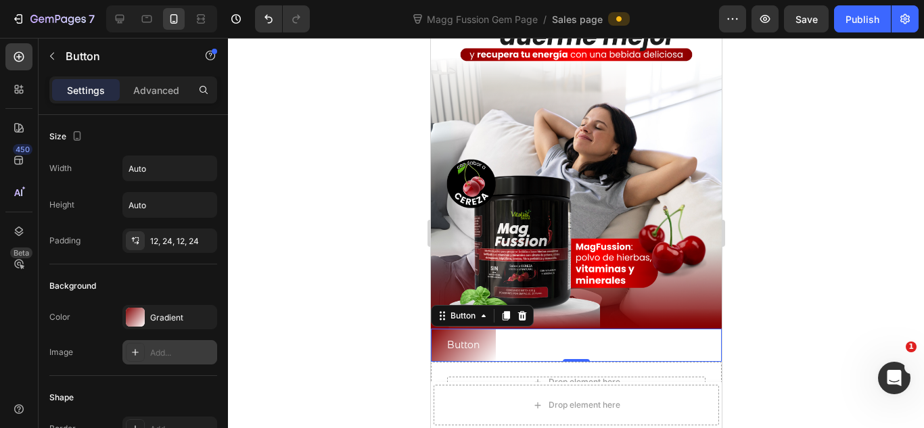
drag, startPoint x: 181, startPoint y: 296, endPoint x: 410, endPoint y: 329, distance: 231.7
click at [621, 330] on div "Button Button 0" at bounding box center [575, 345] width 291 height 33
click at [485, 309] on div "Button" at bounding box center [462, 316] width 57 height 16
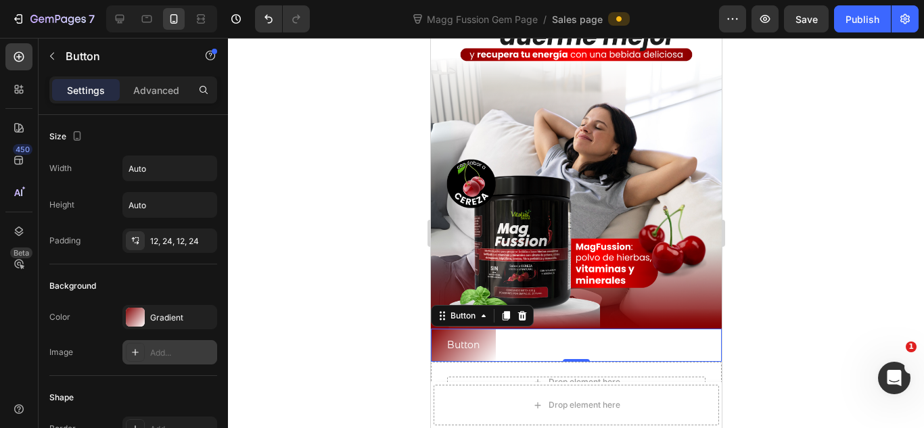
click at [608, 337] on div "Button Button 0" at bounding box center [575, 345] width 291 height 33
click at [767, 332] on div at bounding box center [576, 233] width 696 height 390
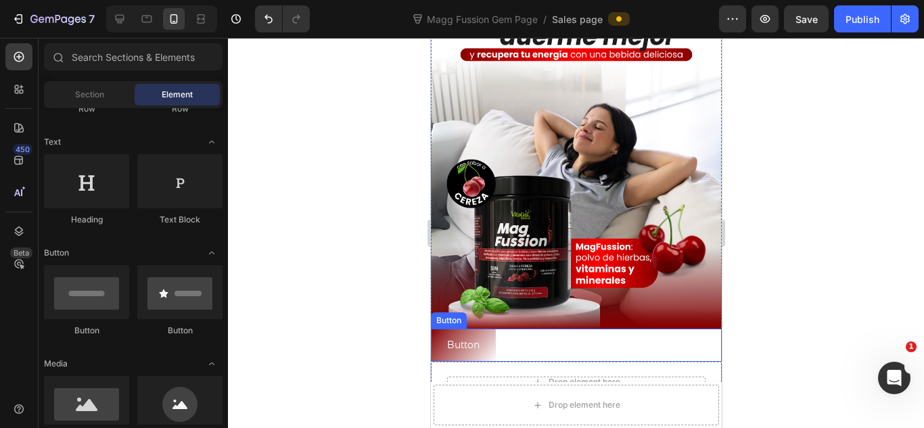
click at [697, 346] on div "Button Button" at bounding box center [575, 345] width 291 height 33
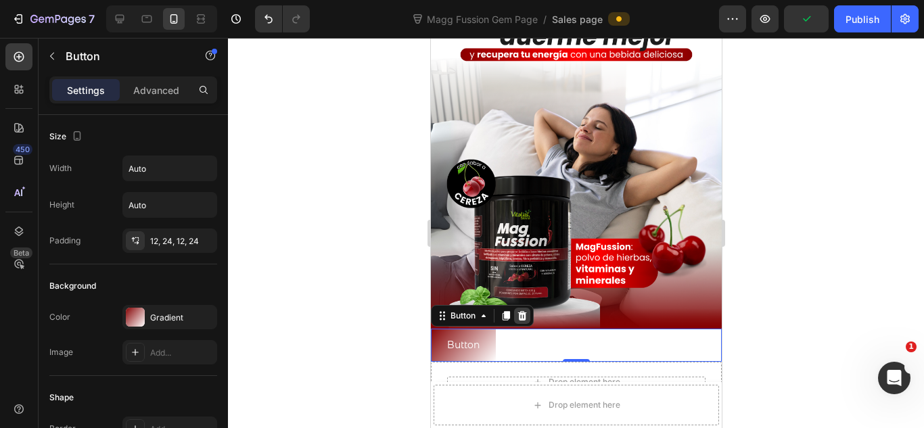
click at [516, 310] on icon at bounding box center [521, 315] width 11 height 11
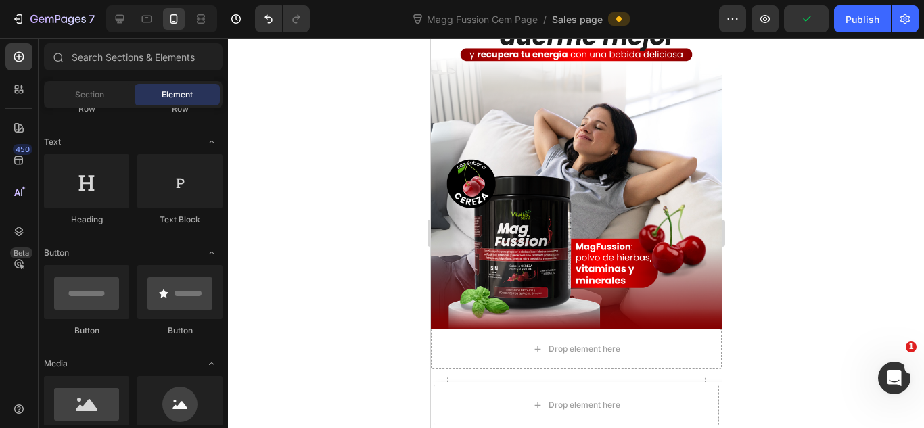
scroll to position [90, 0]
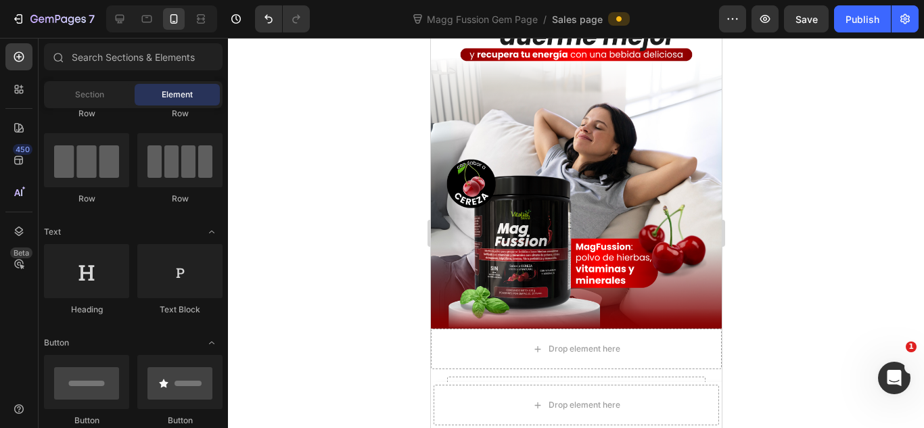
drag, startPoint x: 99, startPoint y: 89, endPoint x: 118, endPoint y: 154, distance: 67.5
click at [101, 99] on span "Section" at bounding box center [89, 95] width 29 height 12
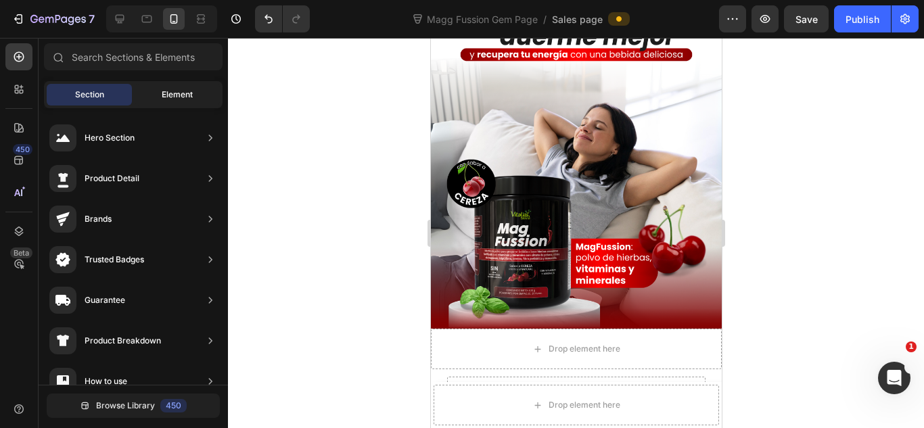
click at [171, 90] on span "Element" at bounding box center [177, 95] width 31 height 12
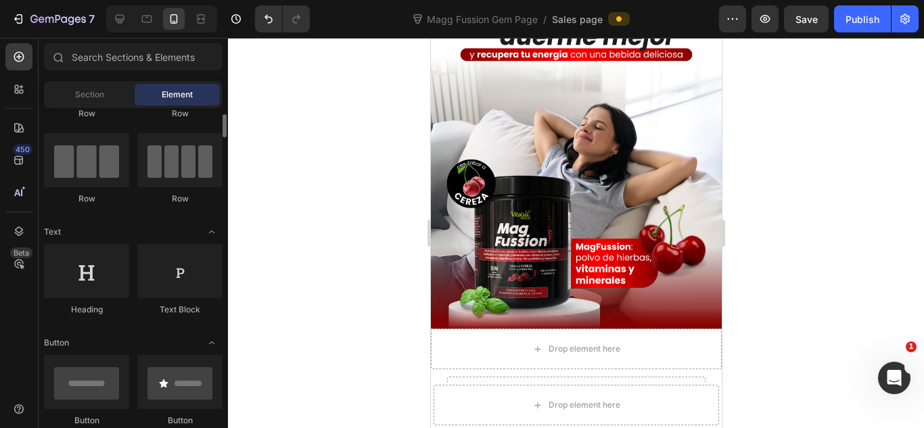
scroll to position [0, 0]
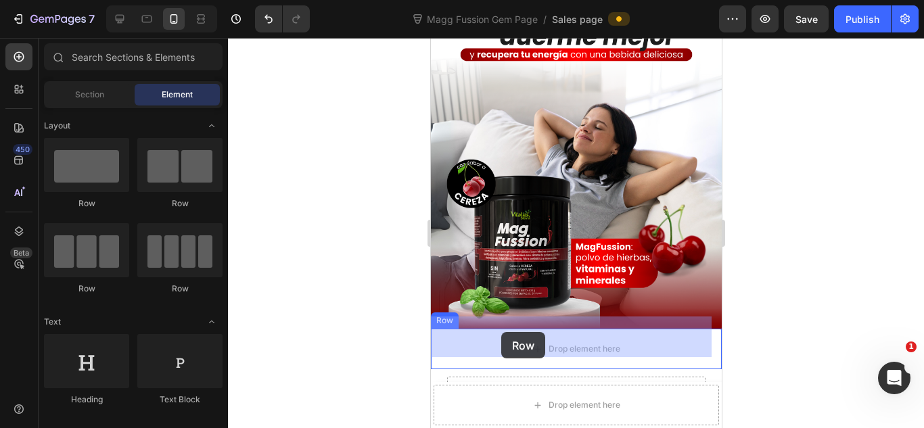
drag, startPoint x: 785, startPoint y: 301, endPoint x: 501, endPoint y: 332, distance: 286.4
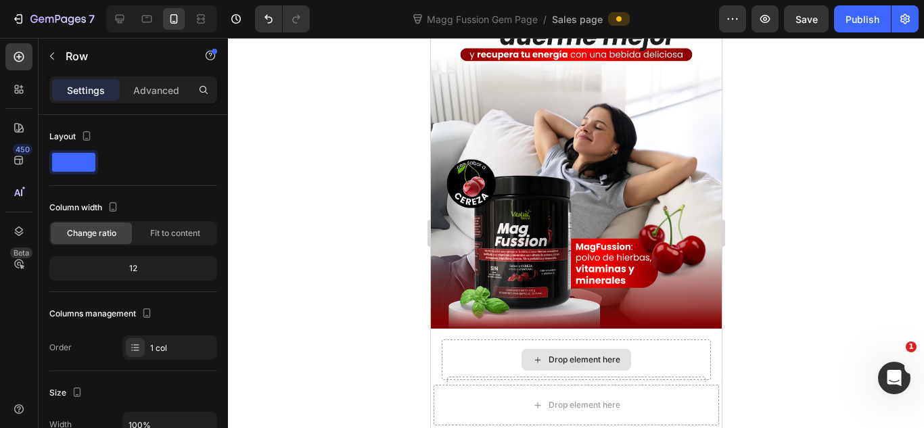
click at [521, 353] on div "Drop element here" at bounding box center [576, 360] width 110 height 22
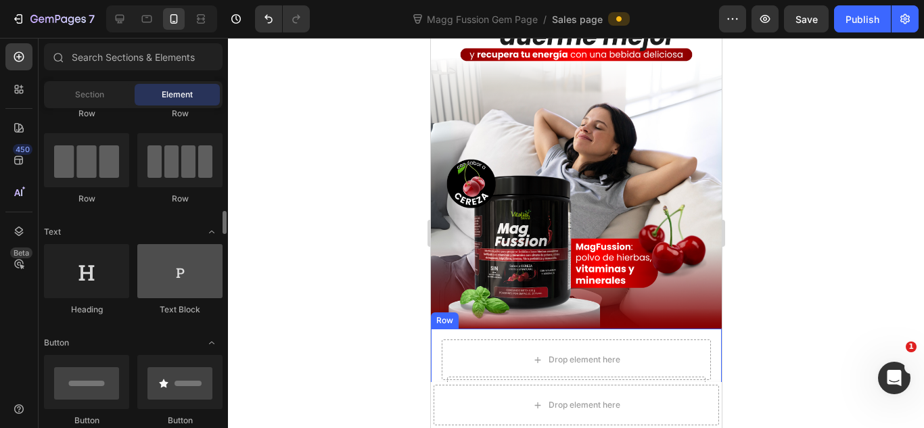
scroll to position [180, 0]
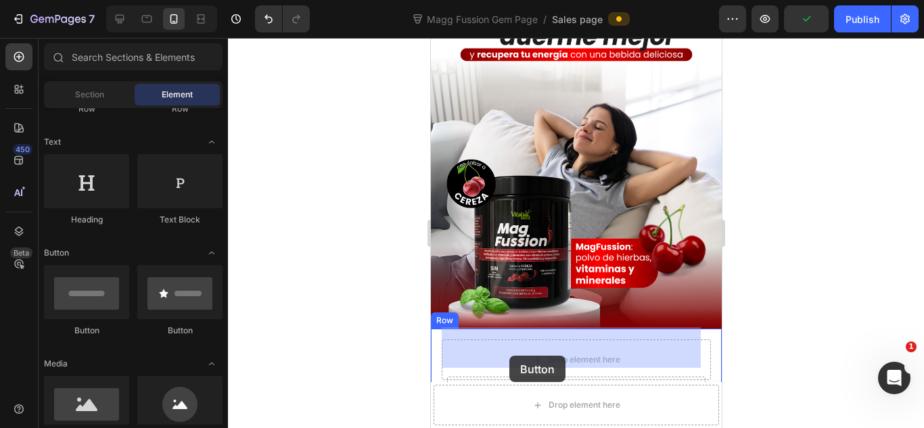
drag, startPoint x: 517, startPoint y: 345, endPoint x: 509, endPoint y: 356, distance: 13.9
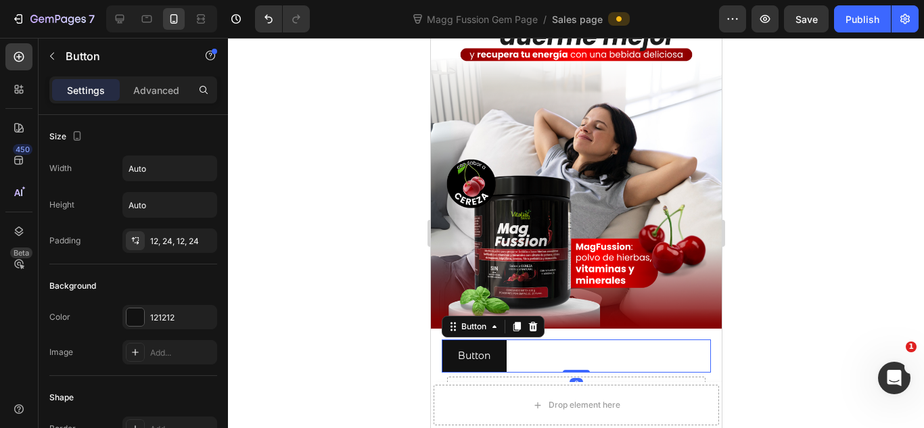
click at [523, 344] on div "Button Button 0" at bounding box center [575, 356] width 269 height 33
click at [485, 321] on div "Button" at bounding box center [473, 327] width 30 height 12
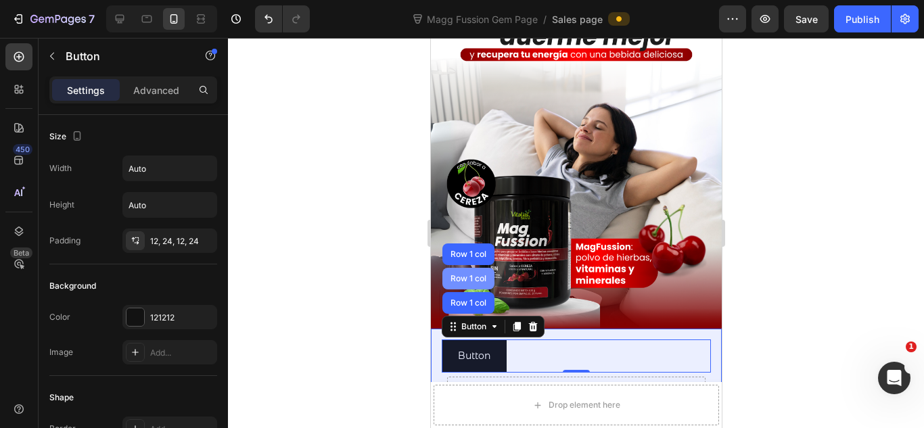
click at [478, 275] on div "Row 1 col" at bounding box center [467, 279] width 41 height 8
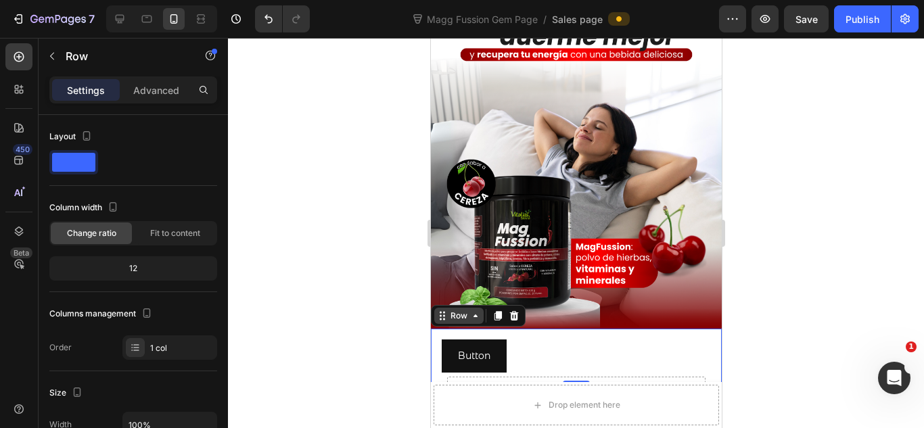
click at [479, 310] on icon at bounding box center [474, 315] width 11 height 11
click at [465, 310] on div "Row" at bounding box center [458, 316] width 22 height 12
click at [466, 310] on div "Row" at bounding box center [458, 316] width 22 height 12
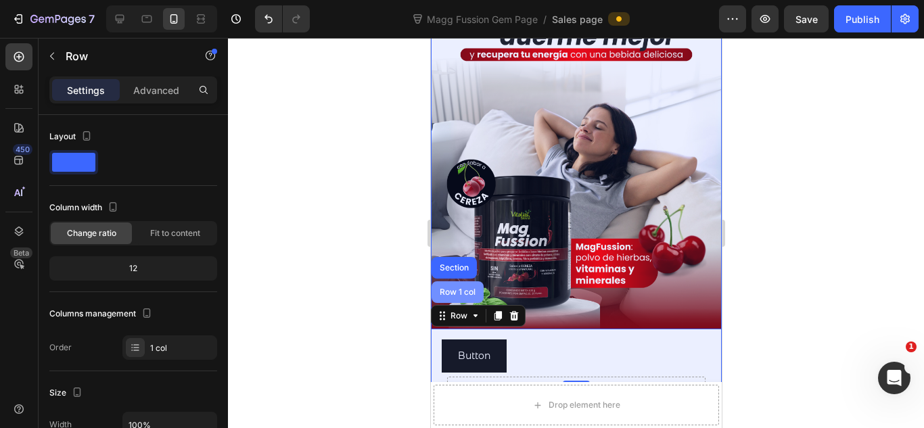
click at [459, 284] on div "Row 1 col" at bounding box center [457, 292] width 52 height 22
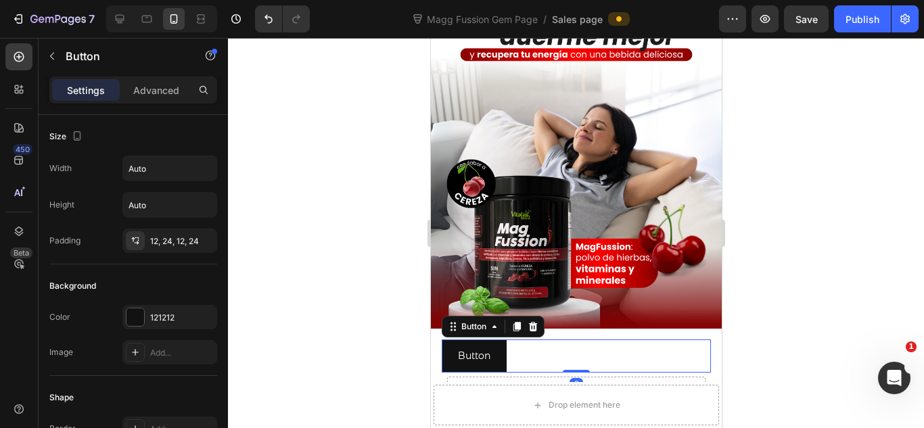
click at [563, 358] on div "Button Button 0" at bounding box center [575, 356] width 269 height 33
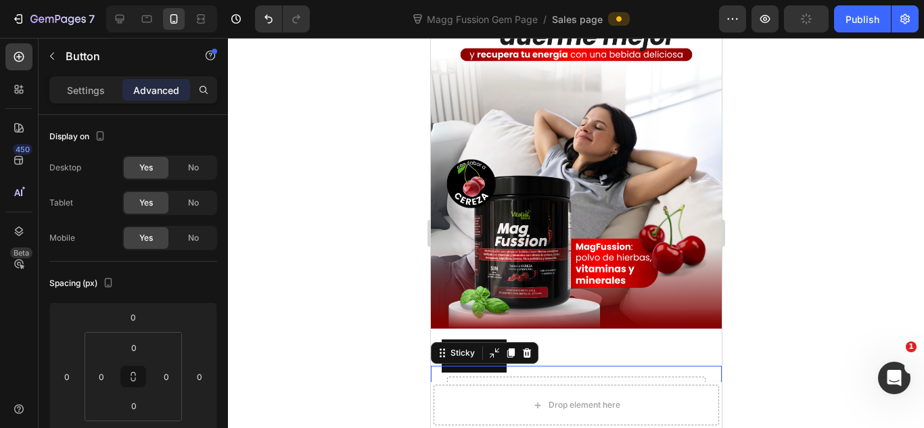
click at [519, 371] on div "Drop element here Sticky 0" at bounding box center [575, 397] width 291 height 62
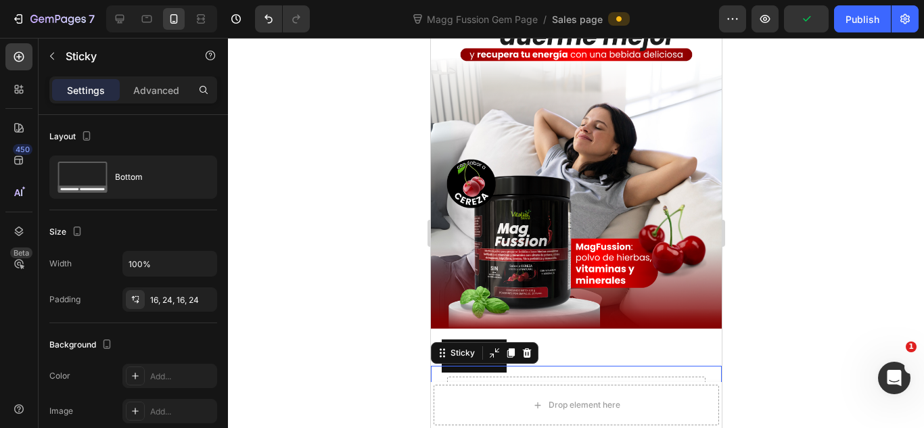
click at [582, 351] on div "Button Button" at bounding box center [575, 356] width 269 height 33
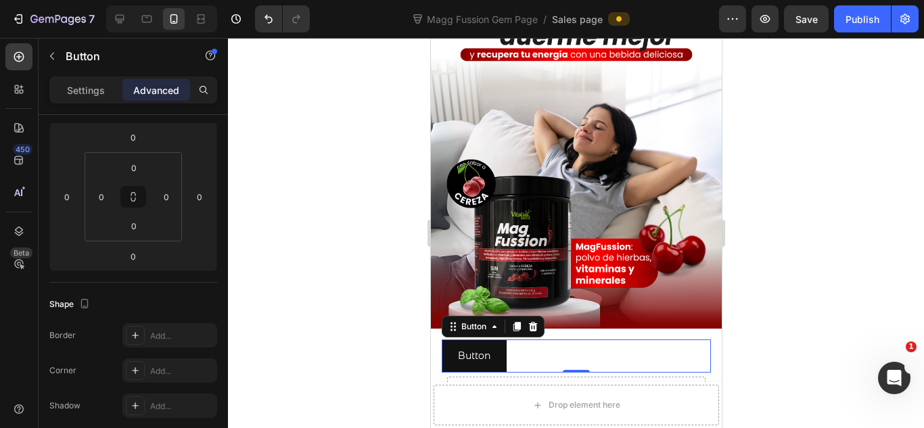
click at [621, 346] on div "Button Button 0" at bounding box center [575, 356] width 269 height 33
click at [793, 258] on div at bounding box center [576, 233] width 696 height 390
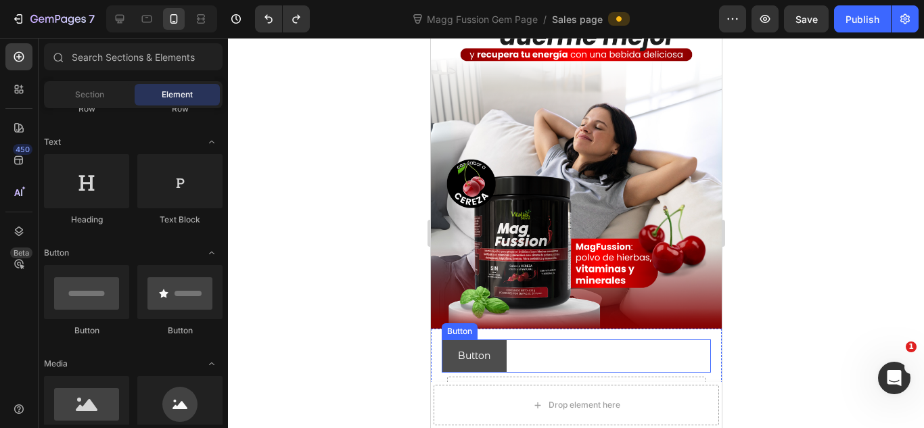
click at [503, 340] on button "Button" at bounding box center [473, 356] width 65 height 33
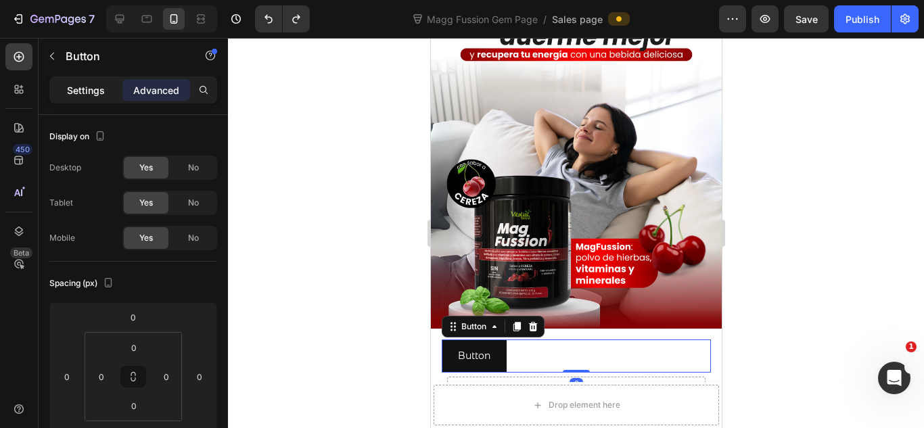
click at [92, 83] on p "Settings" at bounding box center [86, 90] width 38 height 14
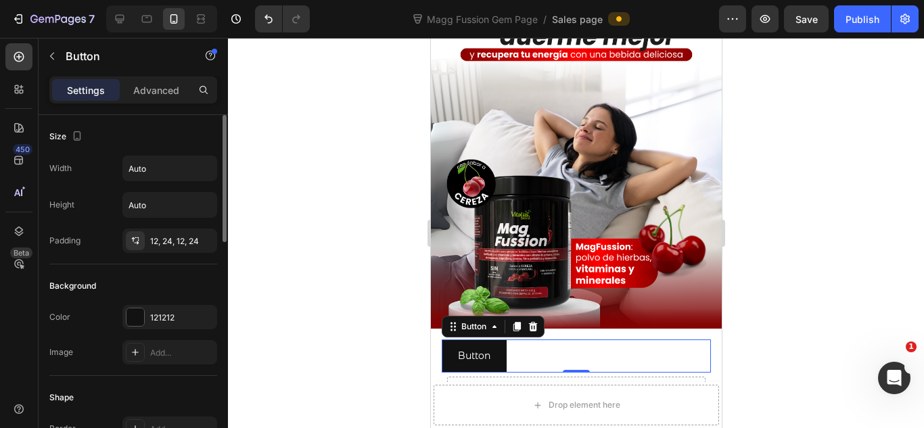
scroll to position [90, 0]
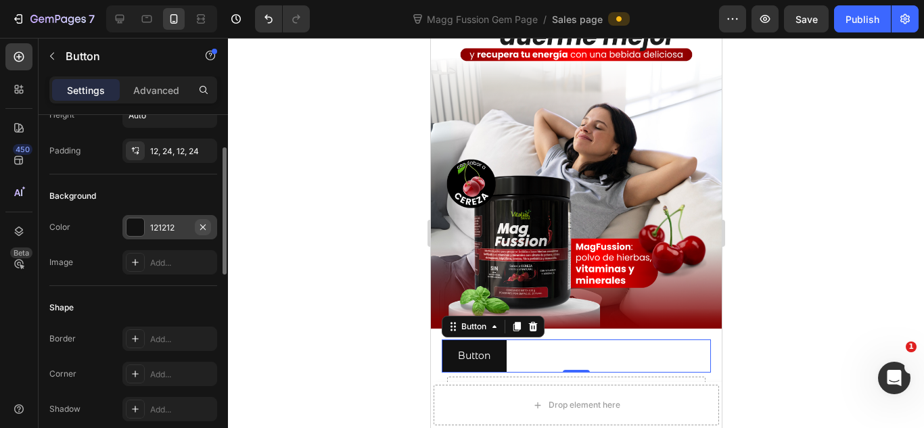
click at [204, 233] on button "button" at bounding box center [203, 227] width 16 height 16
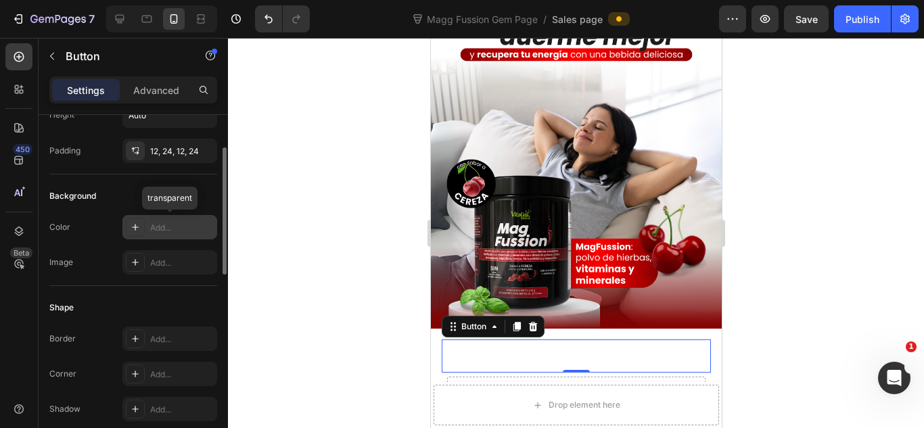
click at [136, 231] on icon at bounding box center [135, 227] width 11 height 11
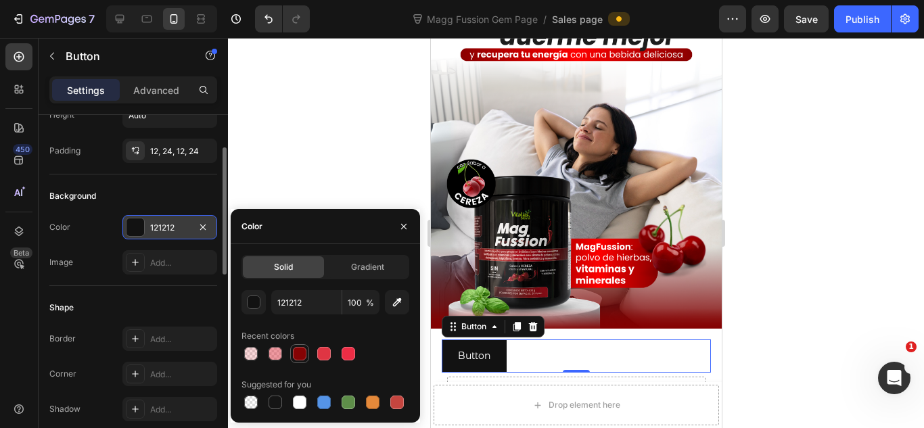
click at [302, 352] on div at bounding box center [300, 354] width 14 height 14
type input "850304"
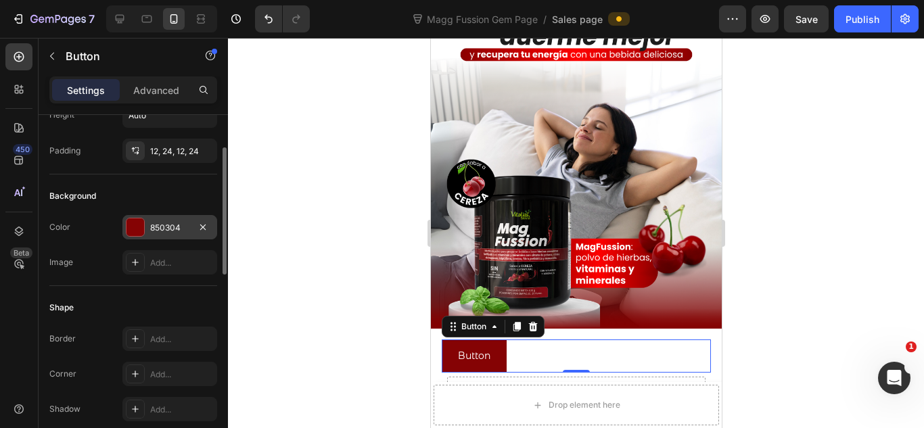
click at [564, 348] on div "Button Button 0" at bounding box center [575, 356] width 269 height 33
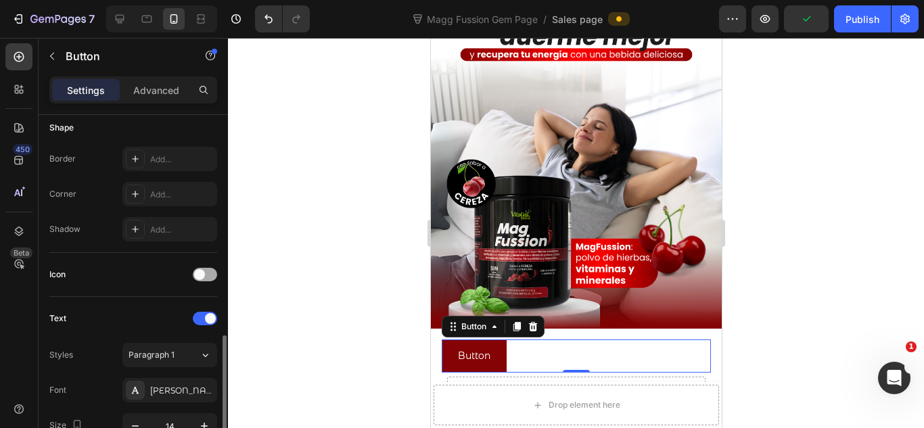
scroll to position [360, 0]
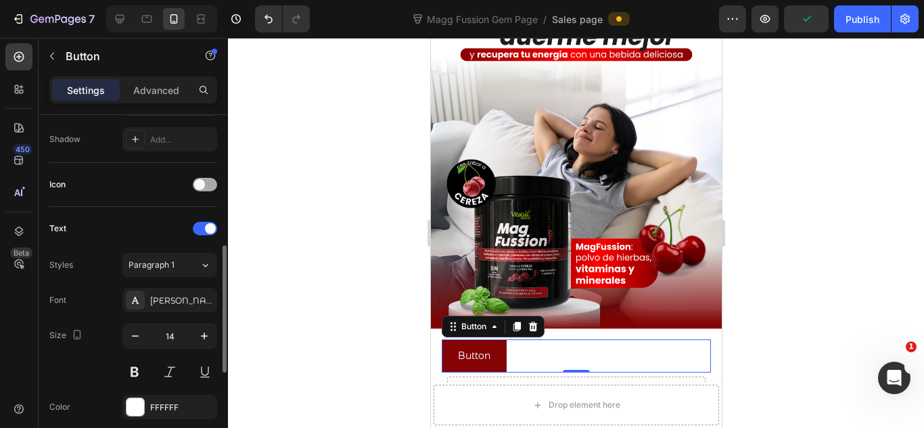
click at [210, 189] on div at bounding box center [205, 185] width 24 height 14
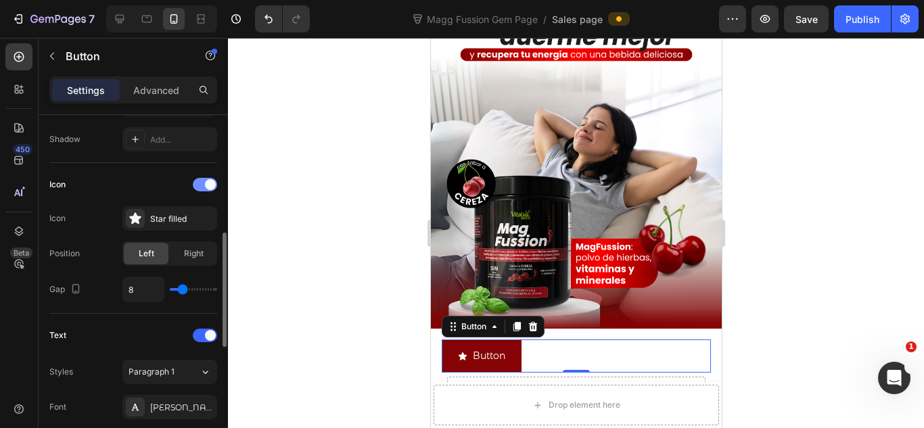
click at [210, 189] on span at bounding box center [210, 184] width 11 height 11
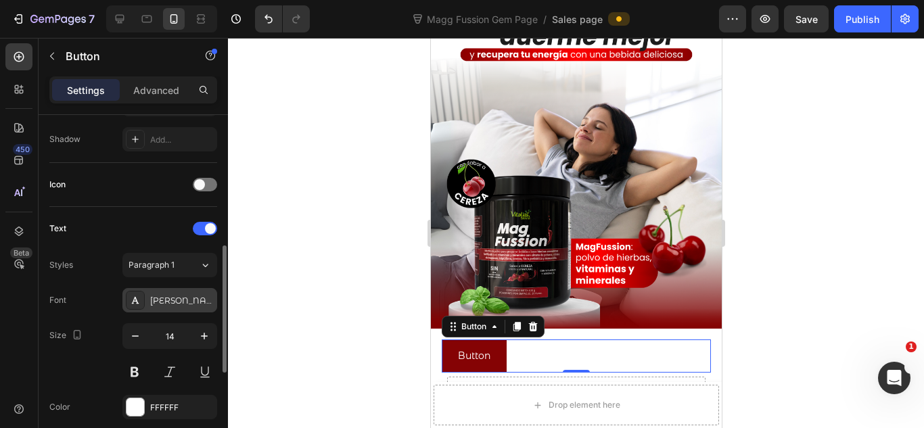
click at [183, 304] on div "[PERSON_NAME]" at bounding box center [182, 301] width 64 height 12
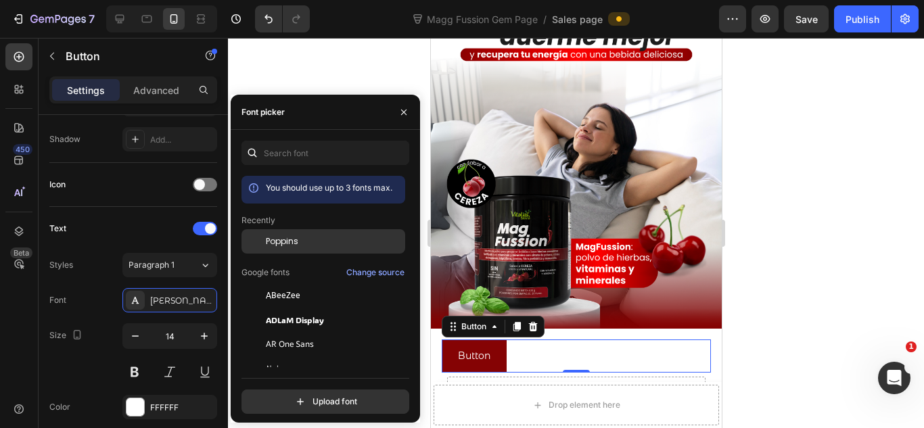
click at [301, 246] on div "Poppins" at bounding box center [334, 241] width 137 height 12
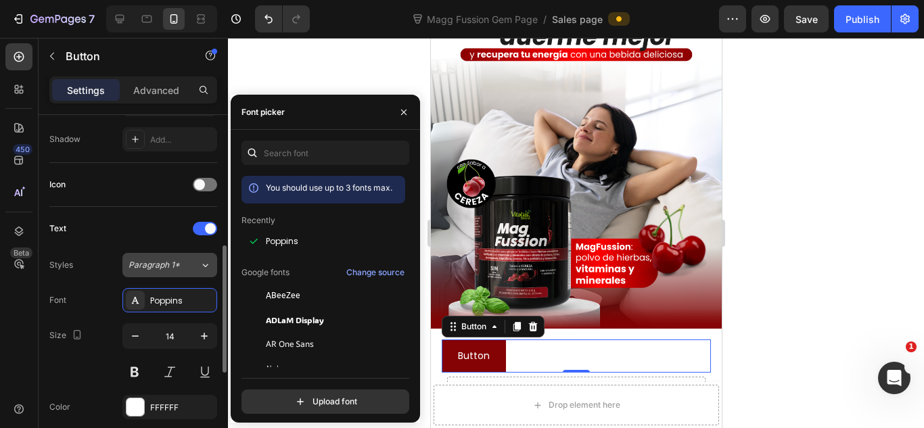
click at [170, 266] on span "Paragraph 1*" at bounding box center [154, 265] width 51 height 12
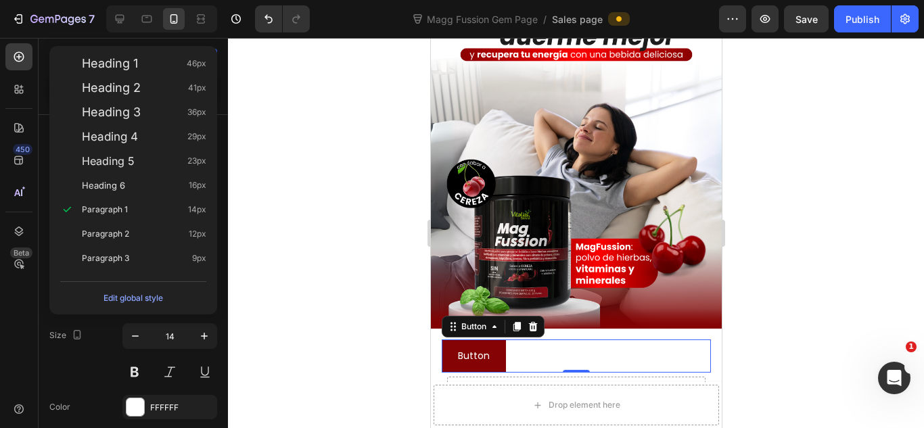
click at [283, 222] on div at bounding box center [576, 233] width 696 height 390
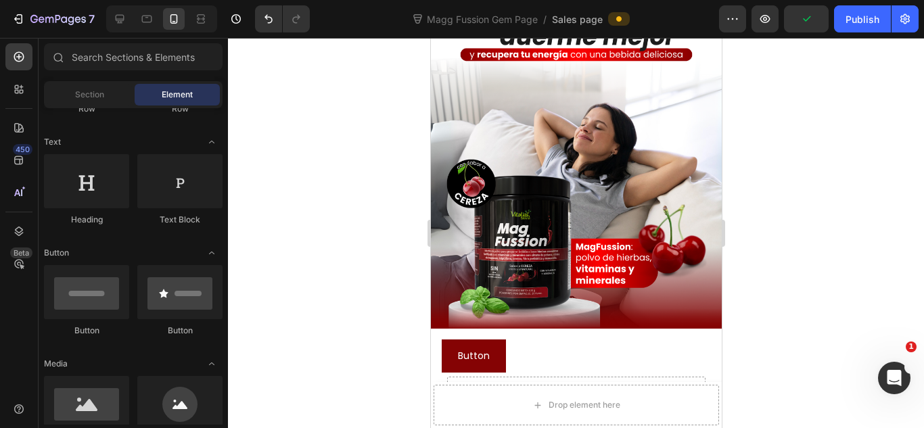
scroll to position [270, 0]
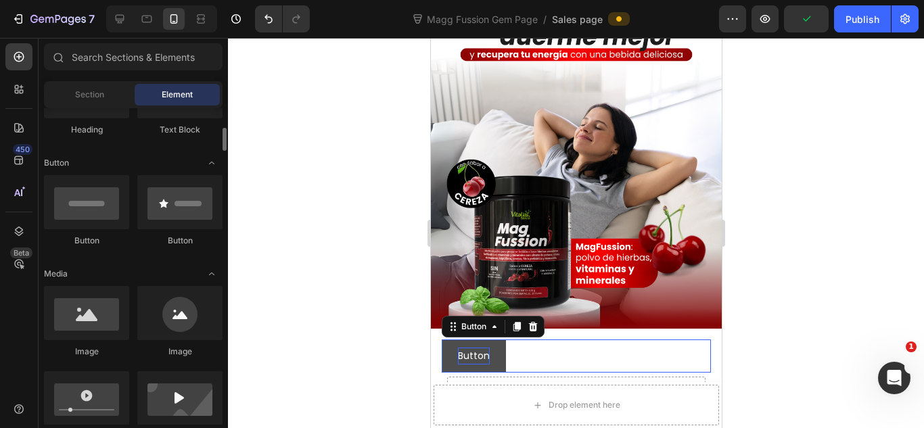
click at [469, 348] on p "Button" at bounding box center [473, 356] width 32 height 17
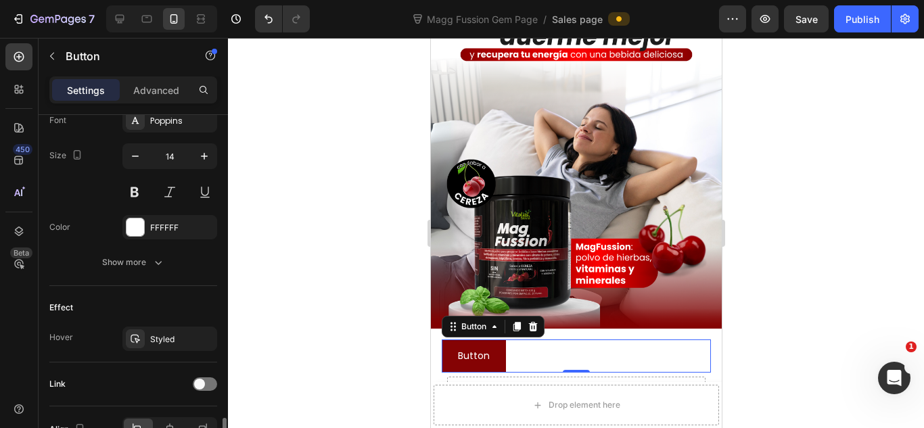
scroll to position [618, 0]
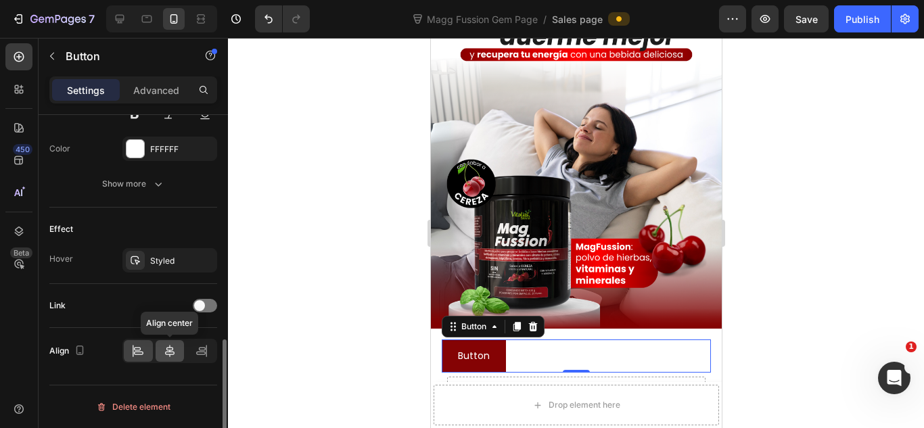
click at [177, 353] on div at bounding box center [170, 351] width 29 height 22
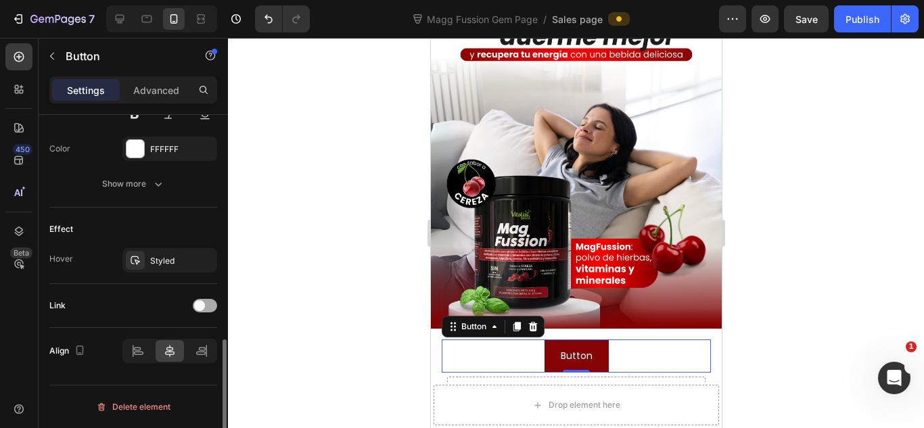
click at [201, 308] on span at bounding box center [199, 305] width 11 height 11
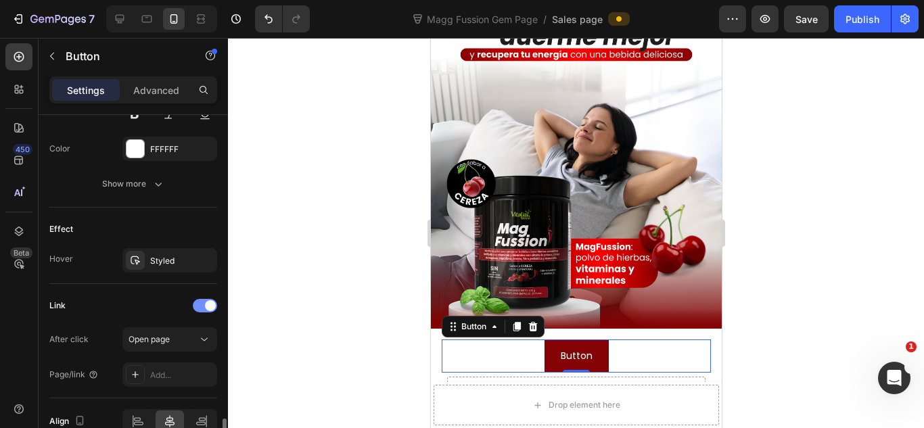
scroll to position [689, 0]
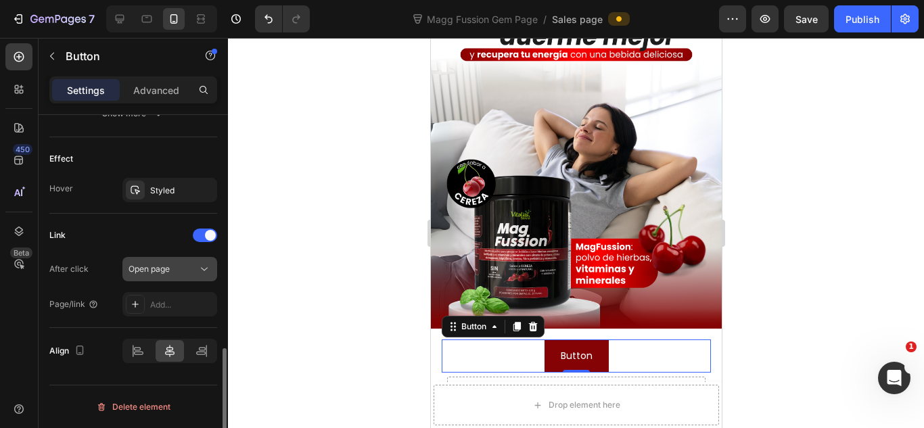
click at [179, 273] on div "Open page" at bounding box center [163, 269] width 69 height 12
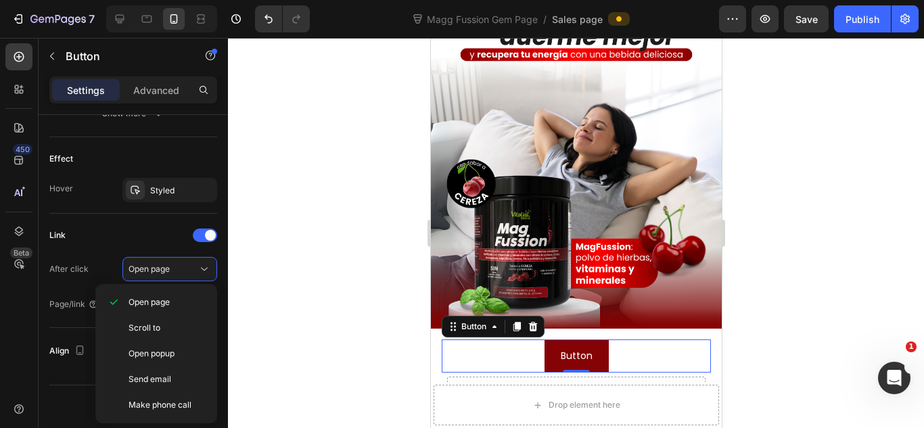
click at [248, 309] on div at bounding box center [576, 233] width 696 height 390
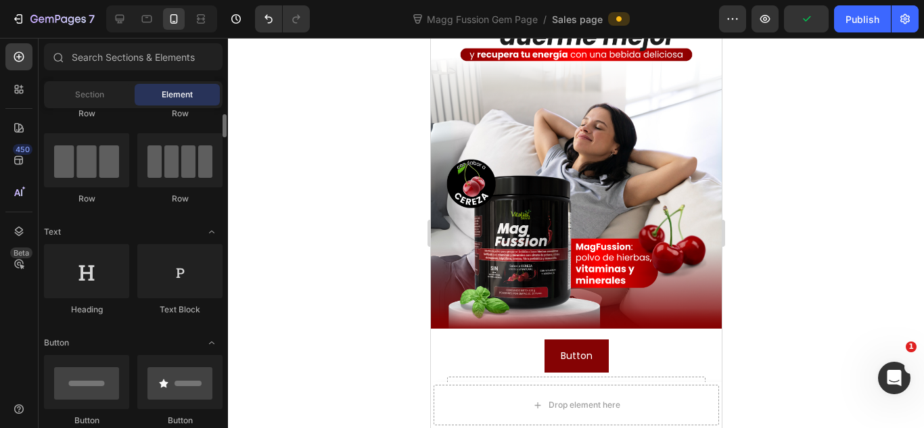
scroll to position [0, 0]
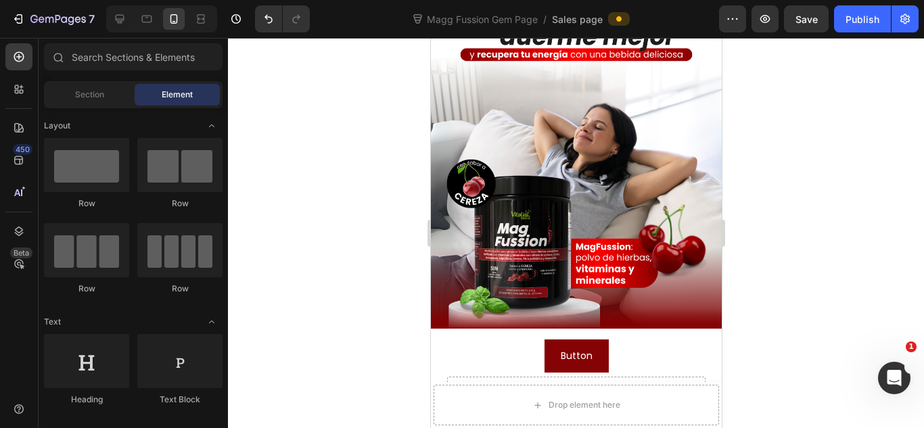
click at [793, 256] on div at bounding box center [576, 233] width 696 height 390
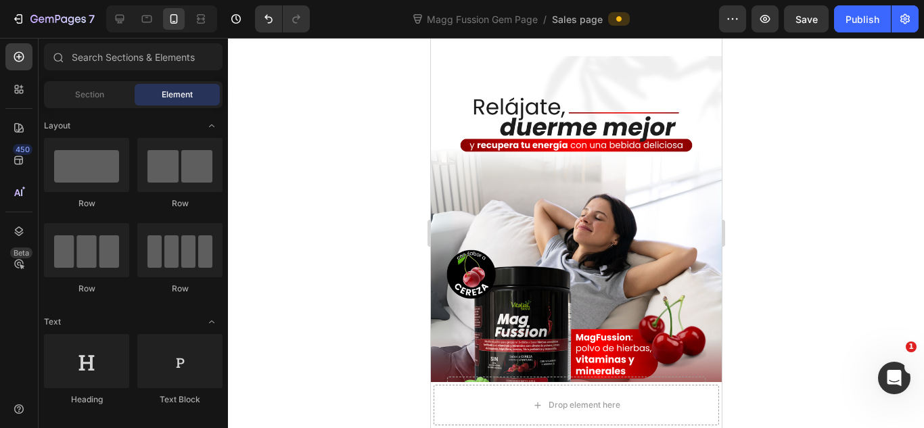
scroll to position [451, 0]
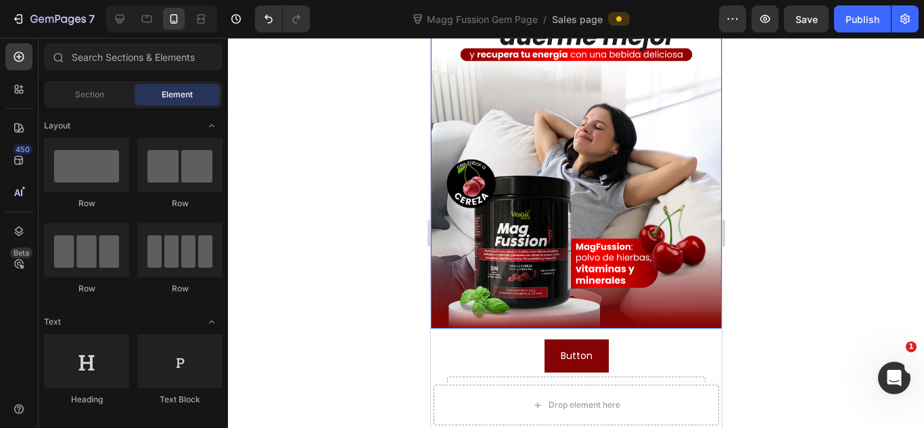
click at [645, 233] on img at bounding box center [575, 148] width 291 height 364
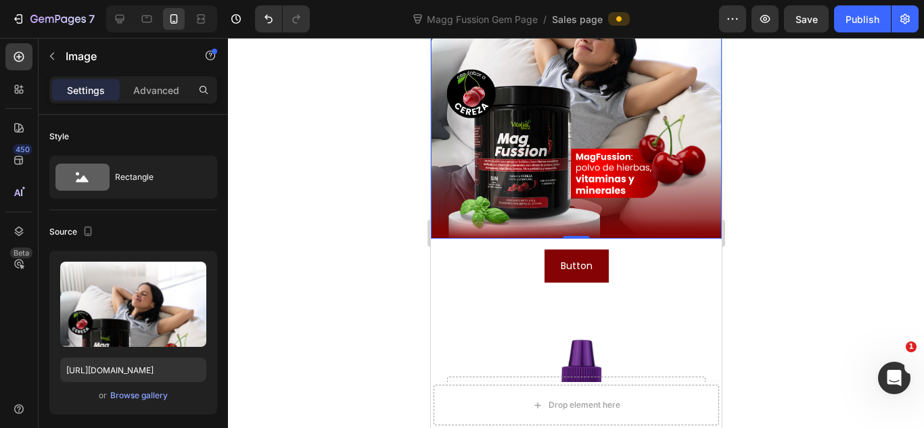
scroll to position [361, 0]
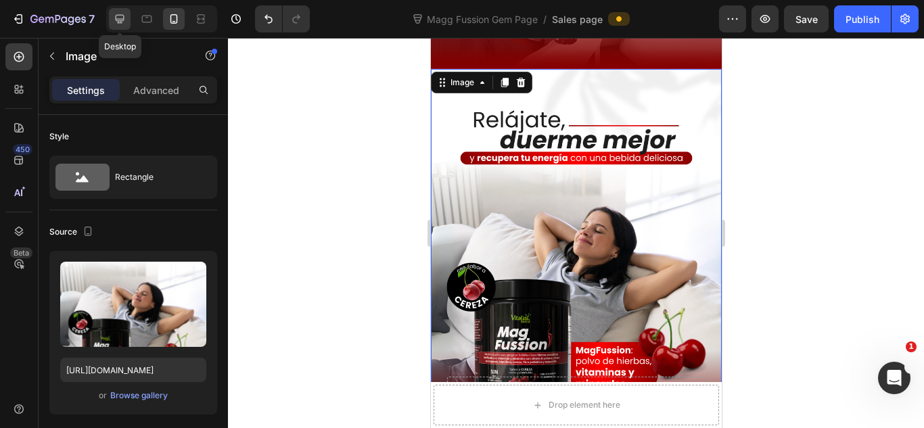
click at [117, 20] on icon at bounding box center [120, 19] width 9 height 9
type input "[URL][DOMAIN_NAME]"
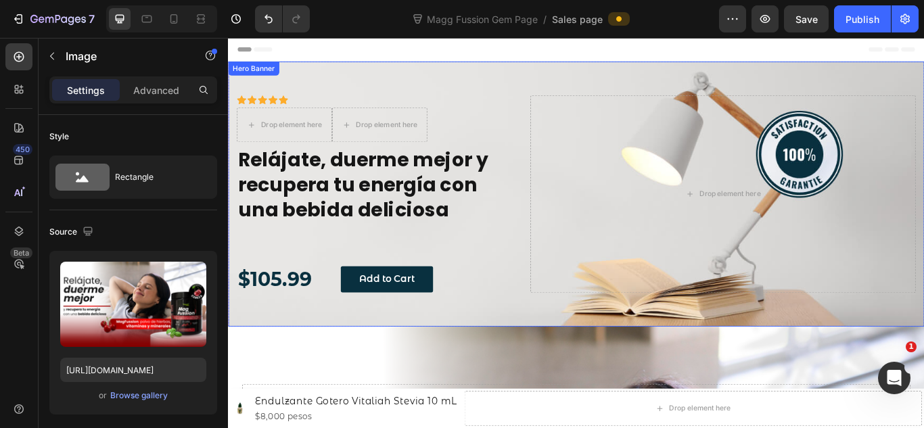
click at [501, 98] on div "Icon Icon Icon Icon Icon Icon List Drop element here Drop element here Row Relá…" at bounding box center [634, 220] width 812 height 309
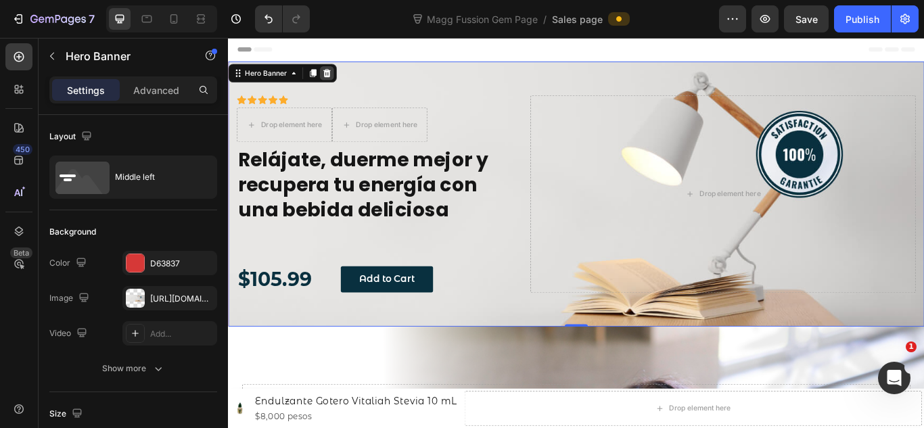
click at [339, 76] on icon at bounding box center [343, 79] width 11 height 11
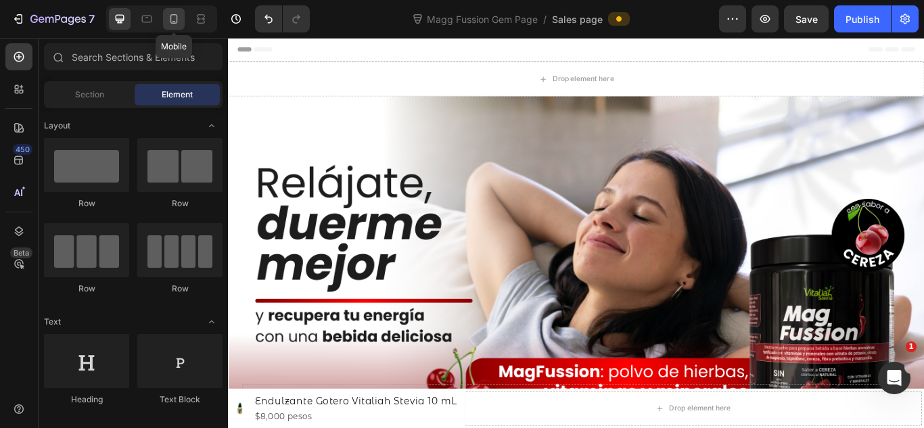
click at [177, 18] on icon at bounding box center [173, 18] width 7 height 9
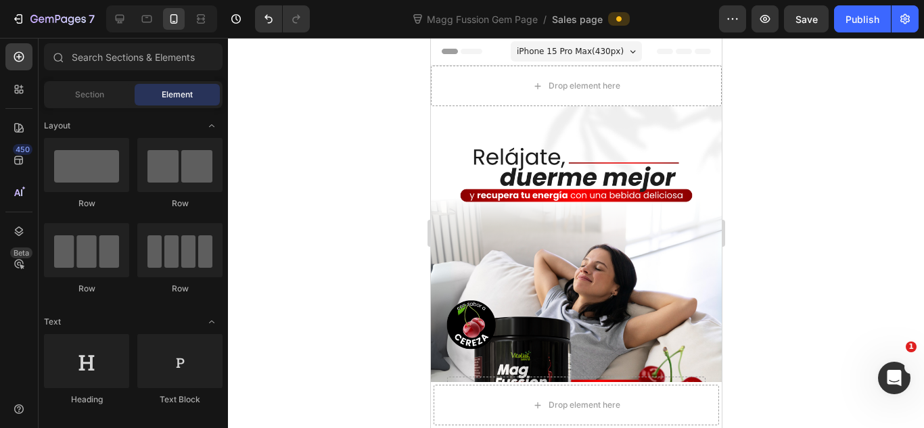
click at [772, 189] on div at bounding box center [576, 233] width 696 height 390
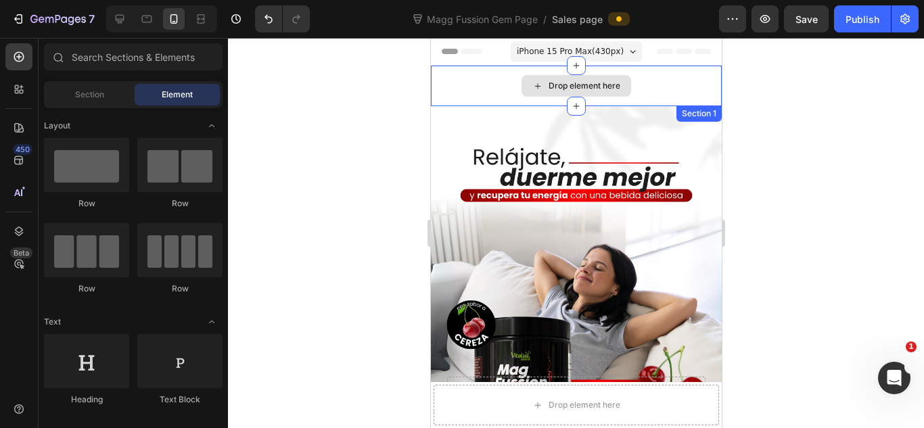
click at [663, 83] on div "Drop element here" at bounding box center [575, 86] width 291 height 41
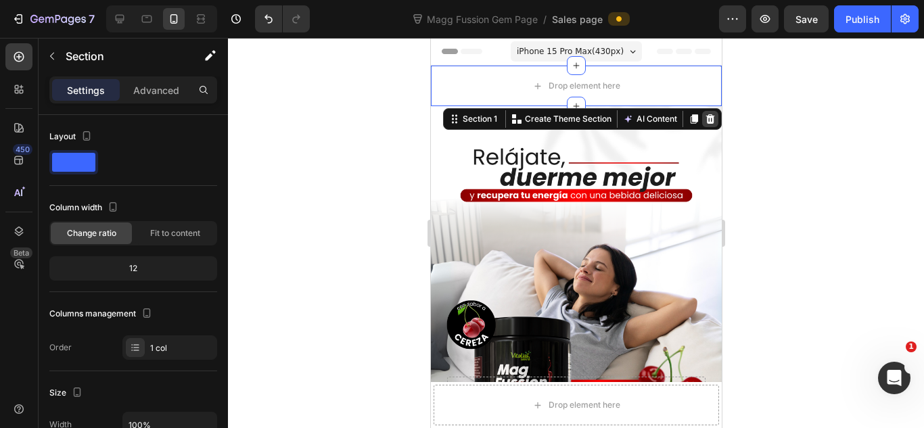
click at [705, 122] on icon at bounding box center [709, 118] width 9 height 9
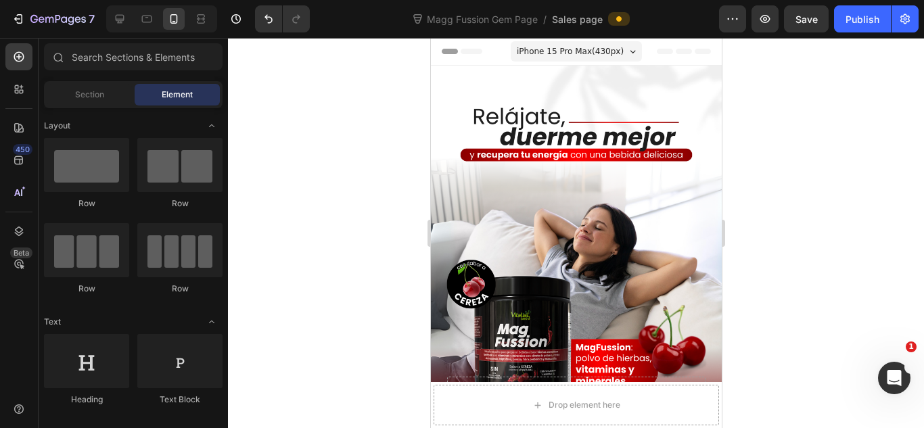
click at [785, 129] on div at bounding box center [576, 233] width 696 height 390
click at [775, 132] on div at bounding box center [576, 233] width 696 height 390
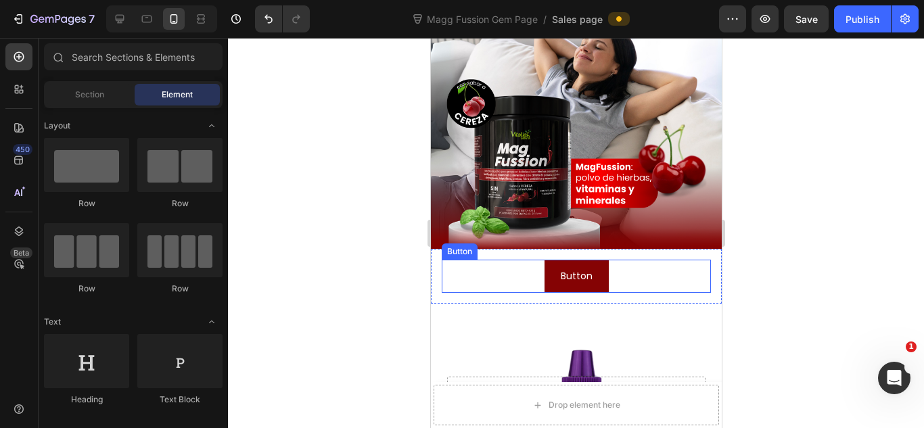
click at [647, 266] on div "Button Button" at bounding box center [575, 276] width 269 height 33
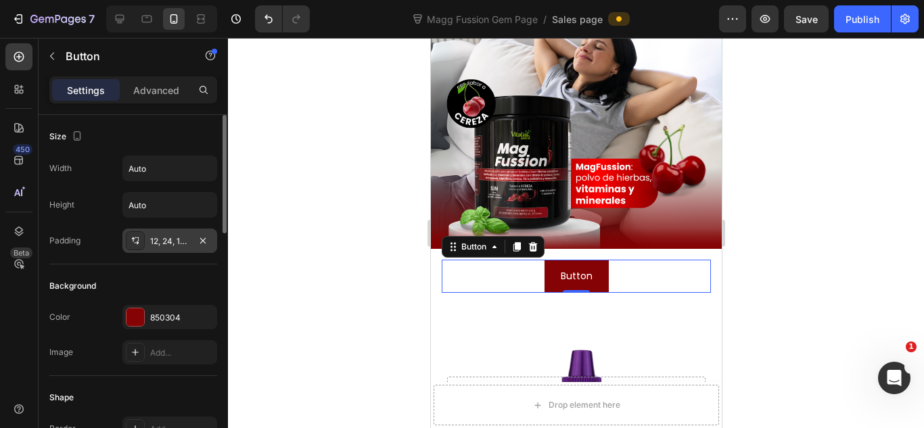
click at [149, 243] on div "12, 24, 12, 24" at bounding box center [169, 241] width 95 height 24
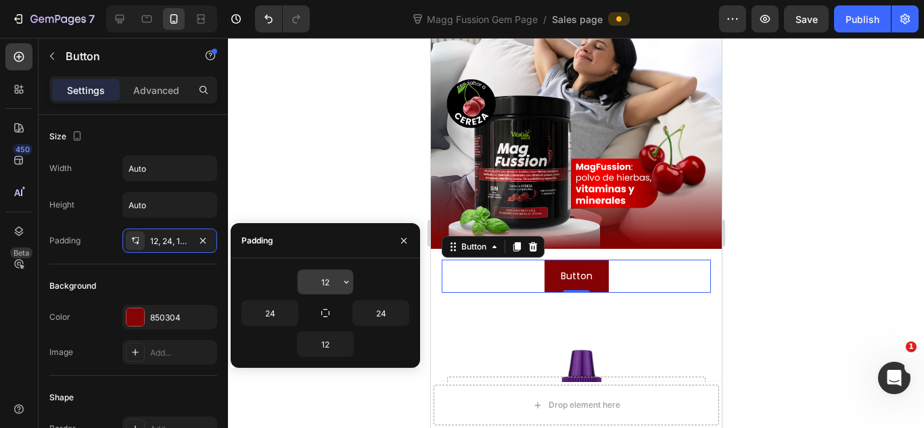
click at [337, 285] on input "12" at bounding box center [325, 282] width 55 height 24
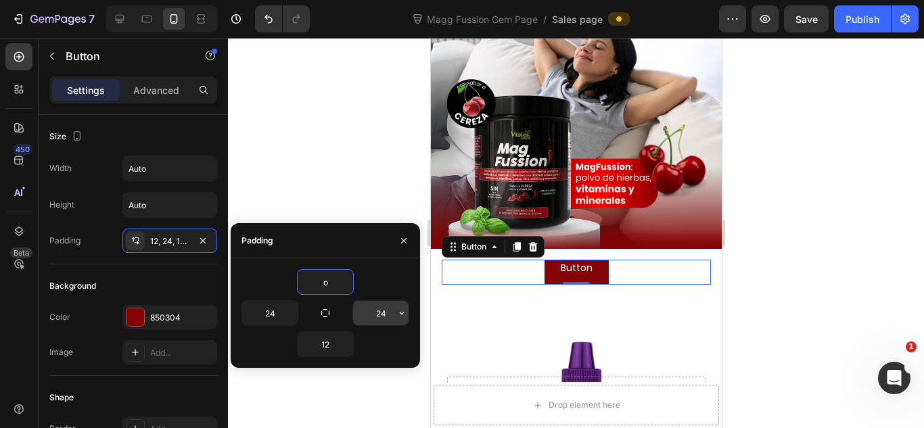
click at [379, 312] on input "24" at bounding box center [380, 313] width 55 height 24
type input "12"
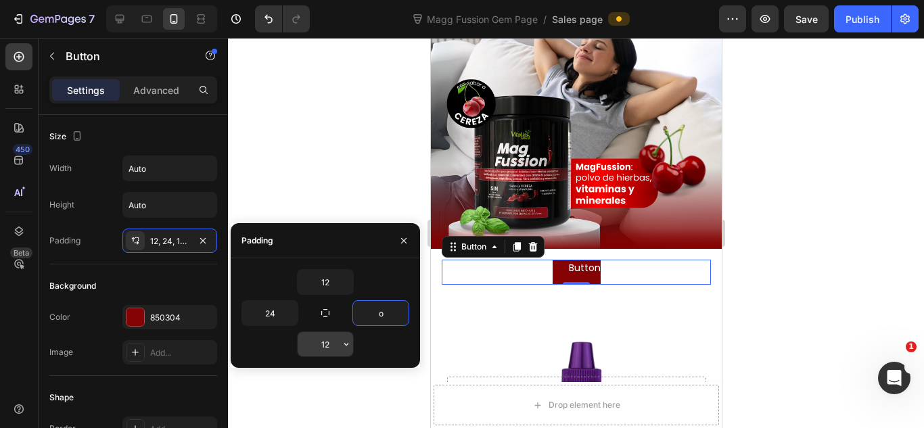
type input "24"
click at [326, 352] on input "12" at bounding box center [325, 344] width 55 height 24
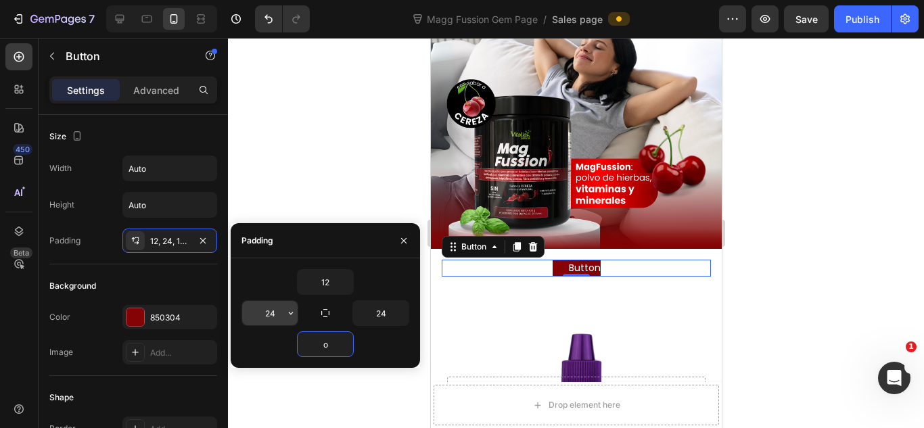
type input "12"
click at [275, 319] on input "24" at bounding box center [269, 313] width 55 height 24
type input "24"
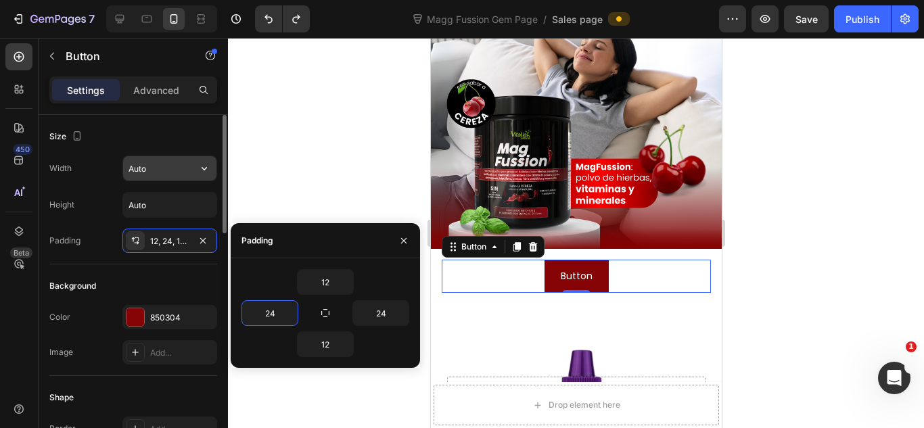
click at [175, 174] on input "Auto" at bounding box center [169, 168] width 93 height 24
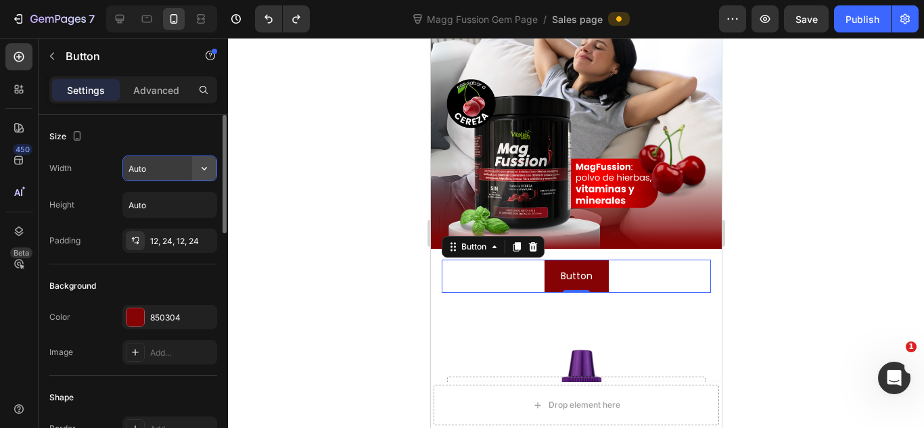
click at [212, 168] on button "button" at bounding box center [204, 168] width 24 height 24
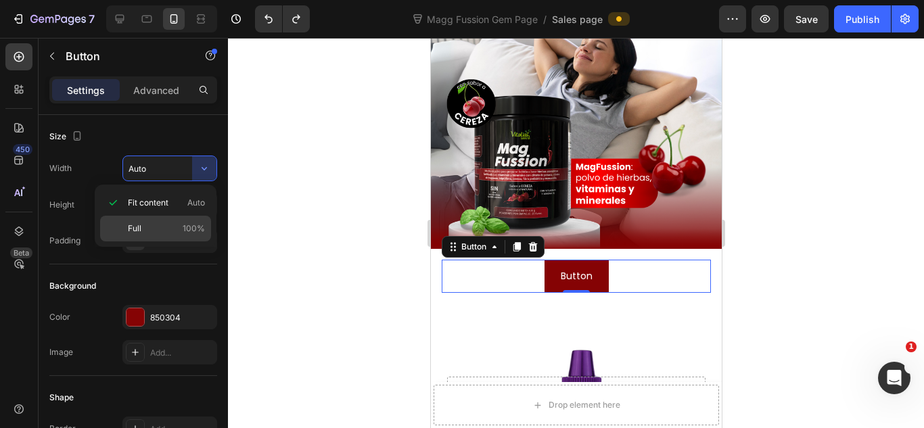
click at [204, 221] on div "Full 100%" at bounding box center [155, 229] width 111 height 26
type input "100%"
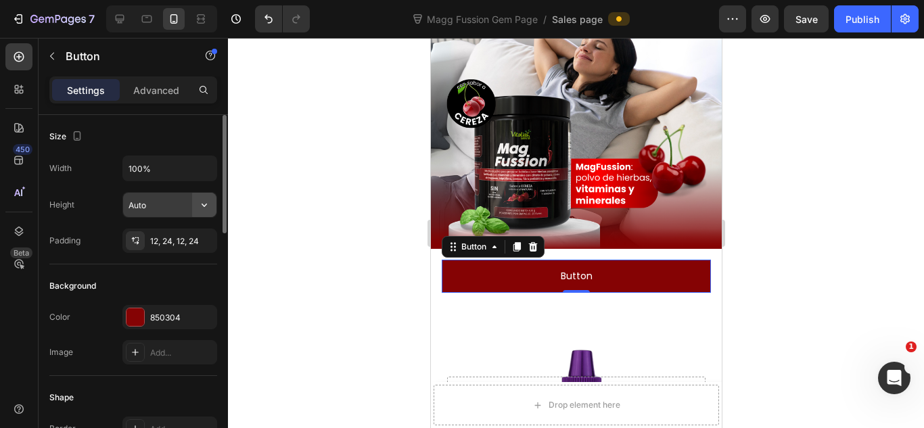
click at [200, 212] on button "button" at bounding box center [204, 205] width 24 height 24
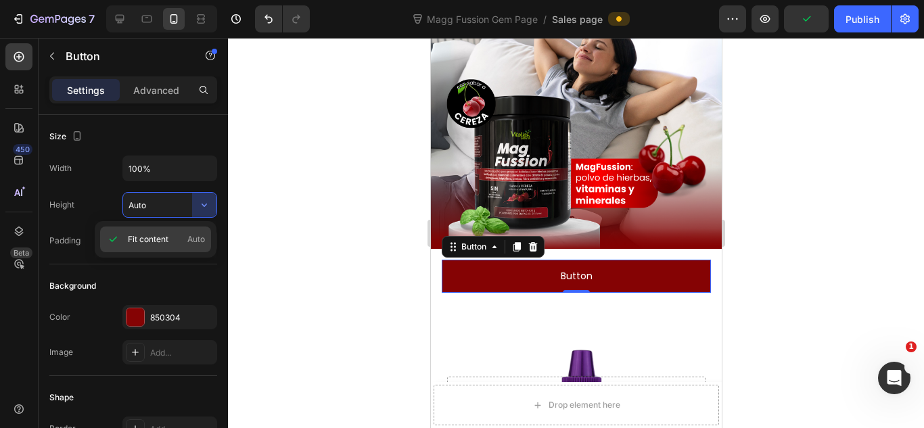
click at [192, 235] on span "Auto" at bounding box center [196, 239] width 18 height 12
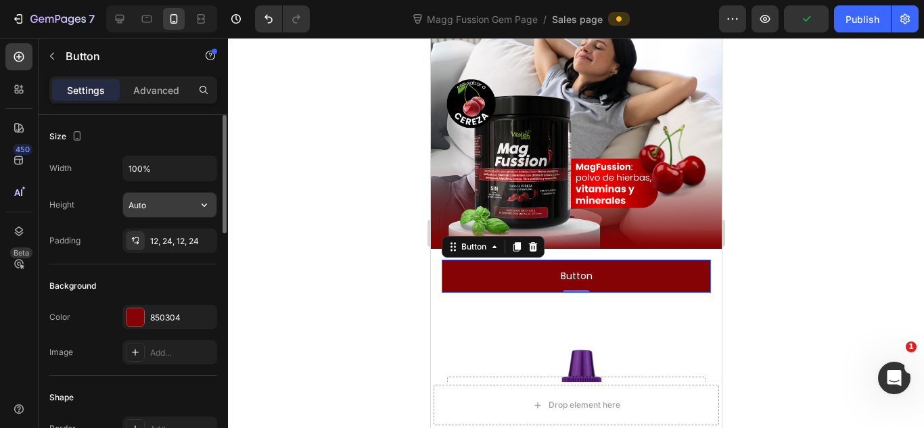
click at [201, 216] on button "button" at bounding box center [204, 205] width 24 height 24
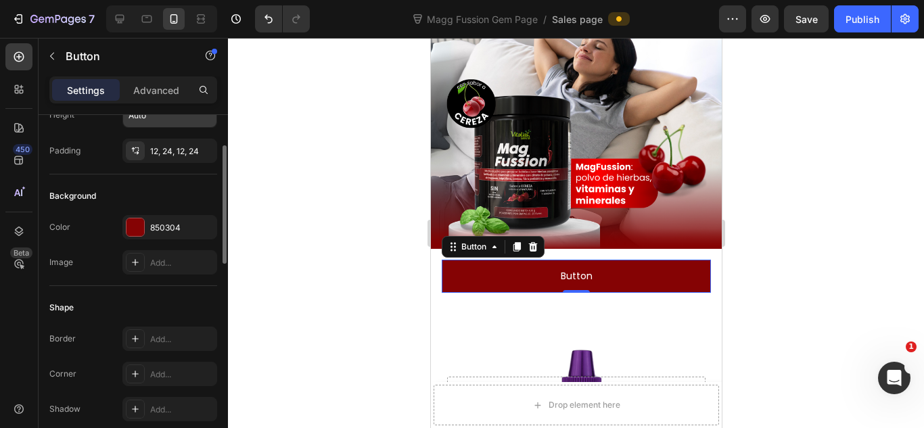
click at [177, 191] on div "Background" at bounding box center [133, 196] width 168 height 22
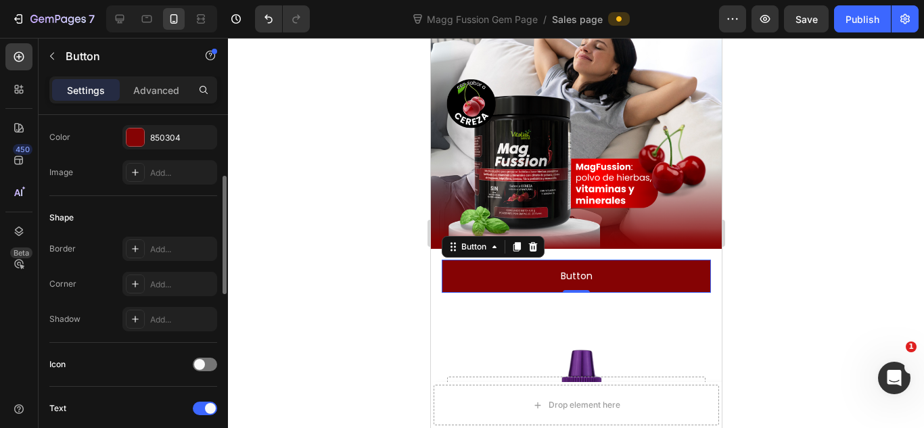
scroll to position [270, 0]
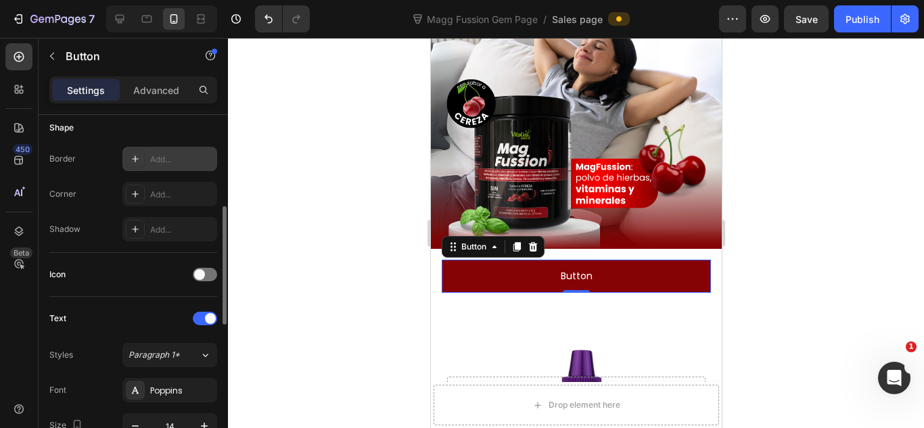
click at [140, 154] on icon at bounding box center [135, 159] width 11 height 11
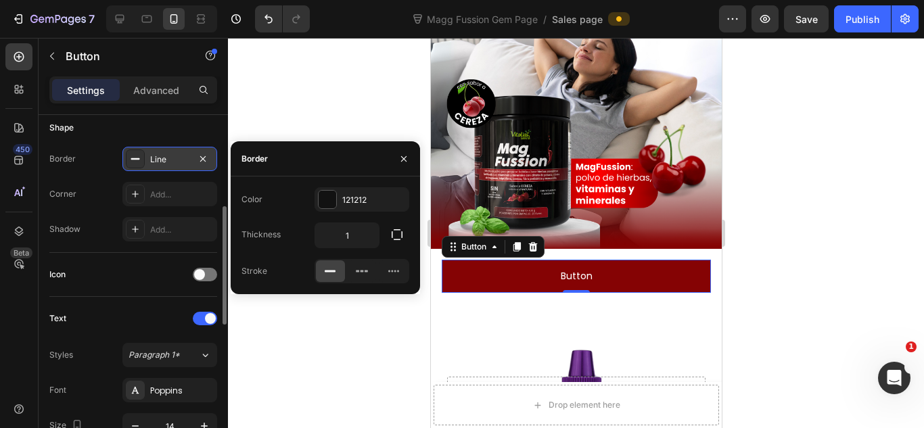
click at [138, 156] on icon at bounding box center [135, 159] width 11 height 11
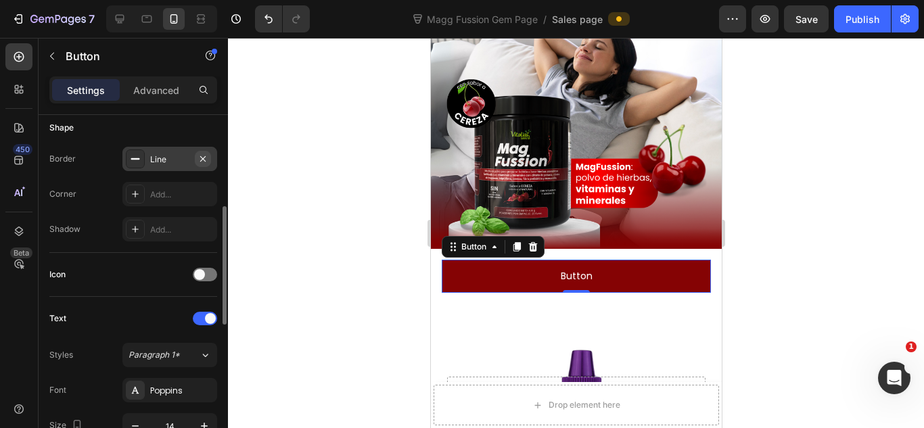
click at [200, 159] on icon "button" at bounding box center [202, 159] width 11 height 11
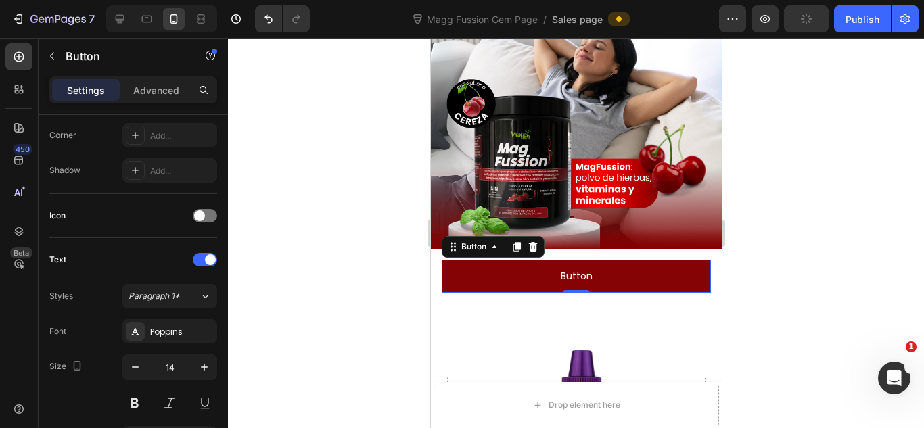
scroll to position [0, 0]
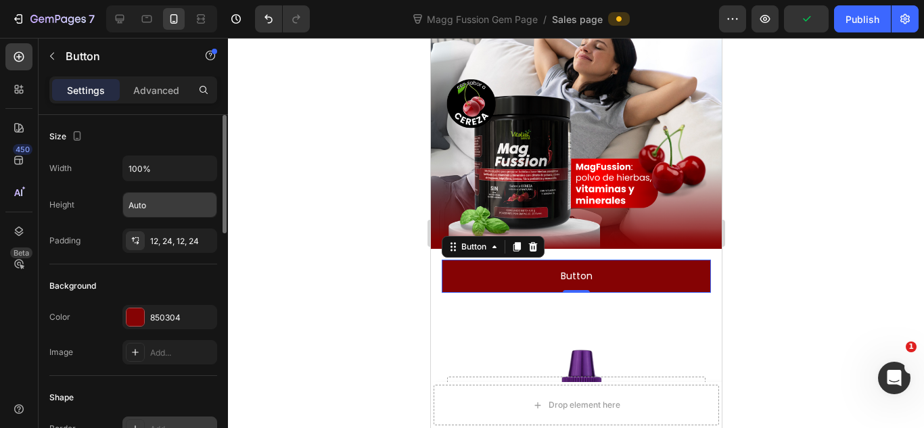
click at [156, 126] on div "Size" at bounding box center [133, 137] width 168 height 22
click at [824, 210] on div at bounding box center [576, 233] width 696 height 390
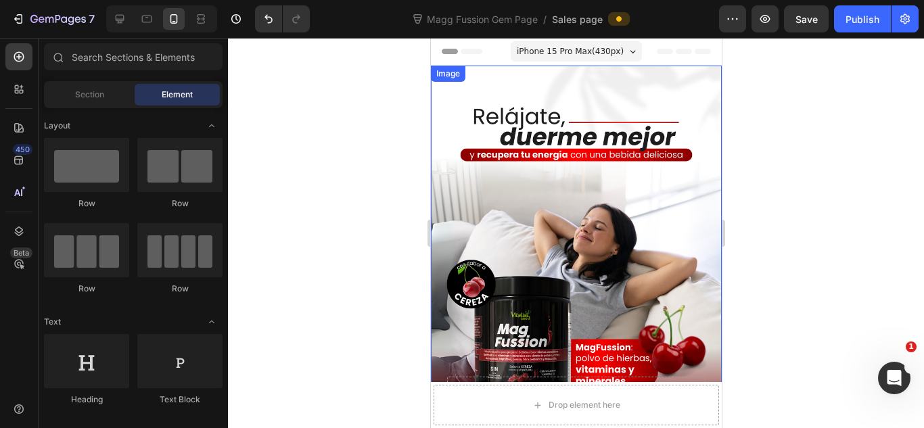
scroll to position [271, 0]
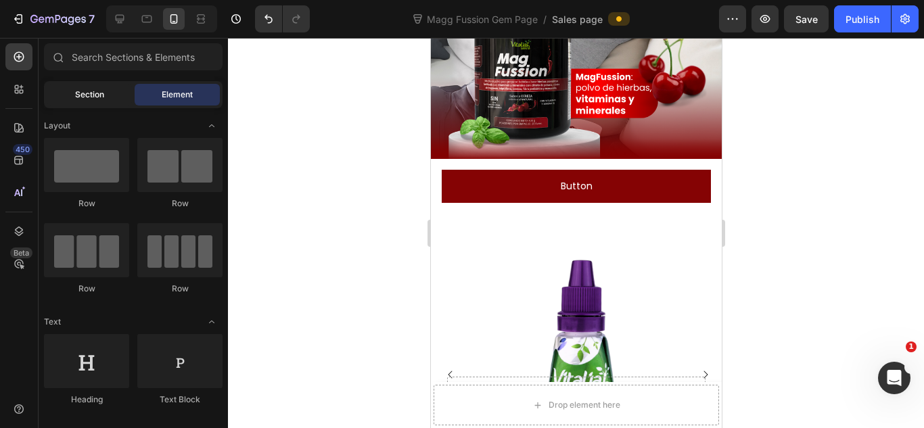
click at [76, 92] on span "Section" at bounding box center [89, 95] width 29 height 12
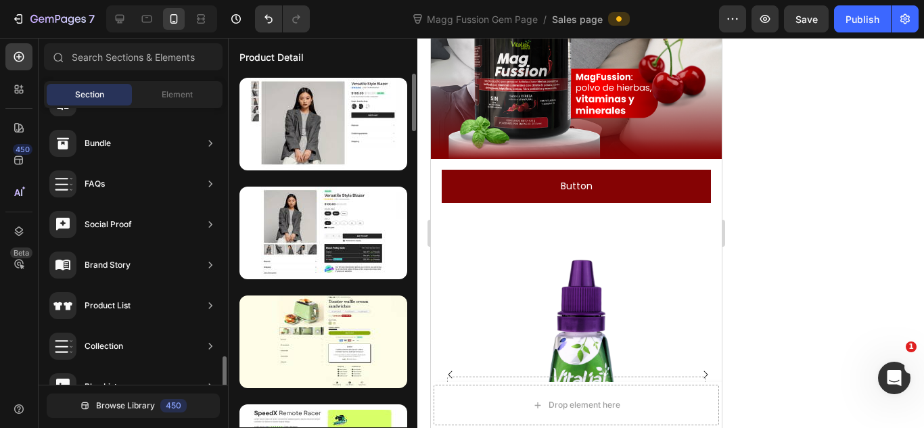
scroll to position [450, 0]
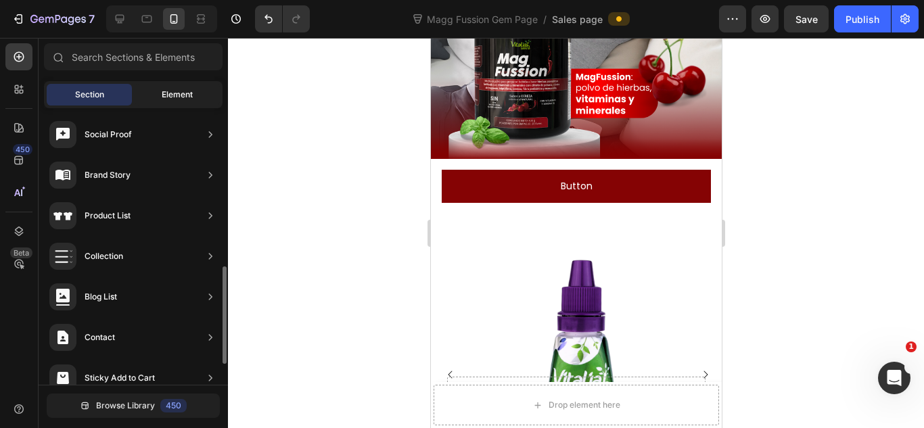
click at [179, 86] on div "Element" at bounding box center [177, 95] width 85 height 22
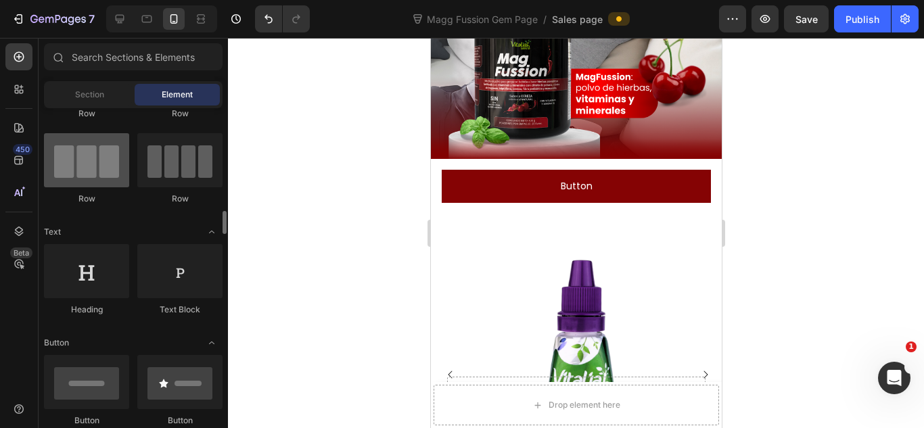
scroll to position [180, 0]
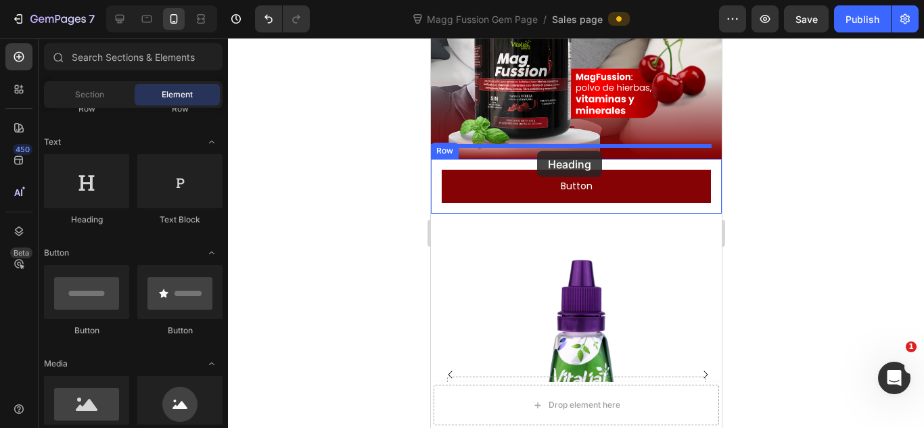
drag, startPoint x: 532, startPoint y: 234, endPoint x: 536, endPoint y: 151, distance: 83.3
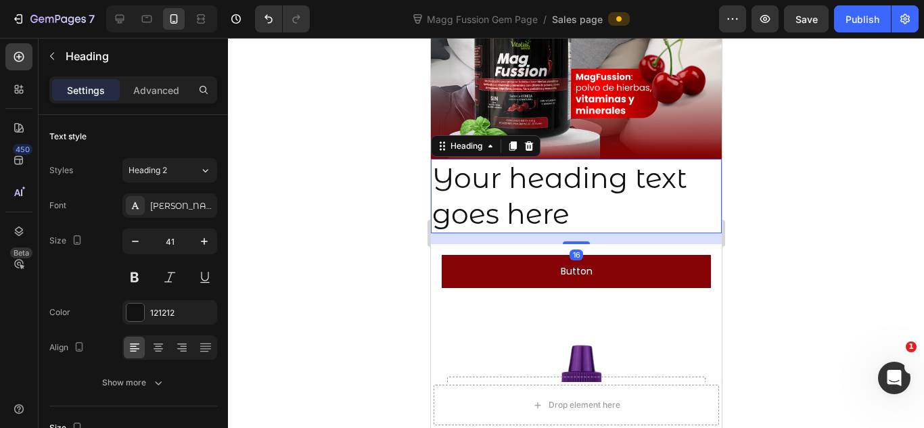
click at [507, 159] on h2 "Your heading text goes here" at bounding box center [575, 196] width 291 height 75
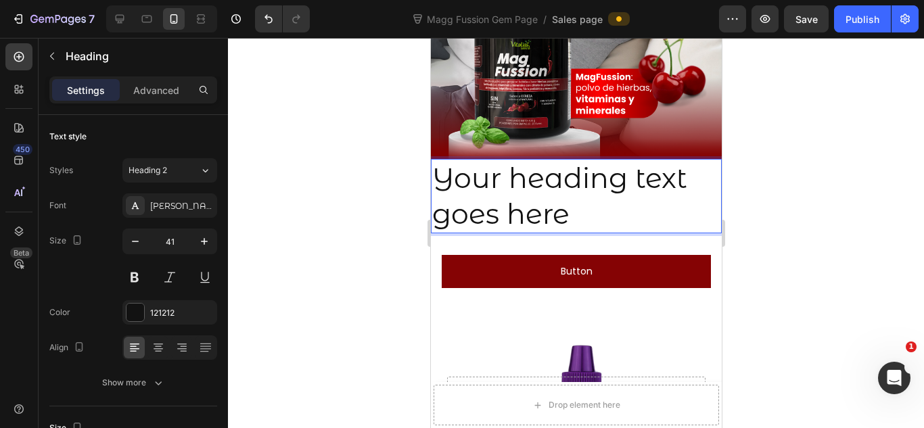
click at [507, 160] on p "Your heading text goes here" at bounding box center [576, 196] width 288 height 72
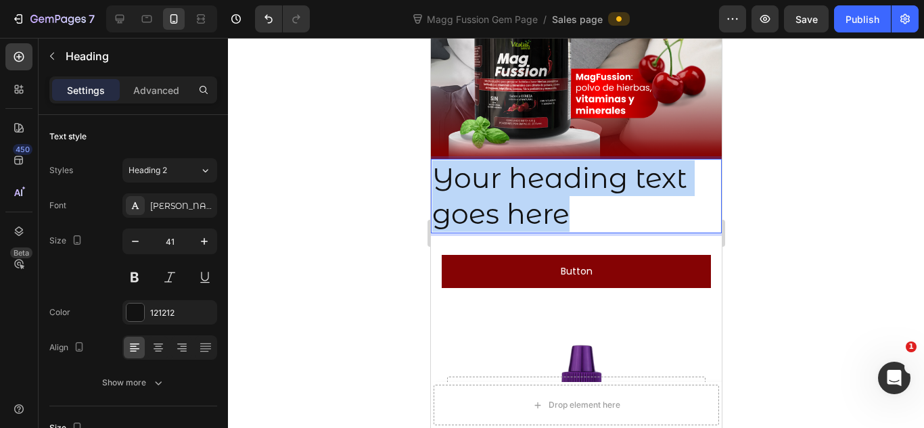
click at [507, 160] on p "Your heading text goes here" at bounding box center [576, 196] width 288 height 72
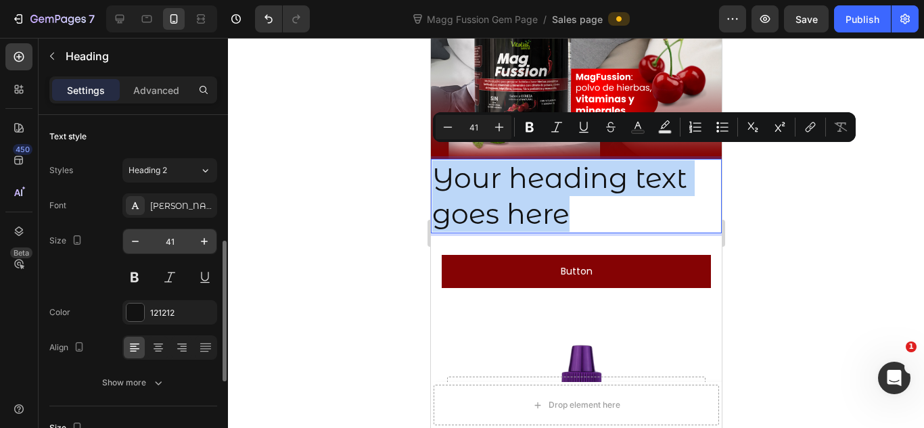
scroll to position [90, 0]
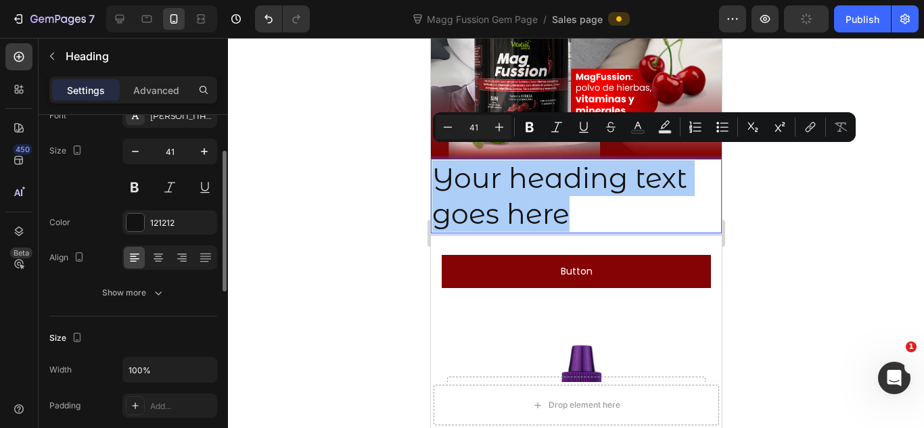
click at [323, 227] on div at bounding box center [576, 233] width 696 height 390
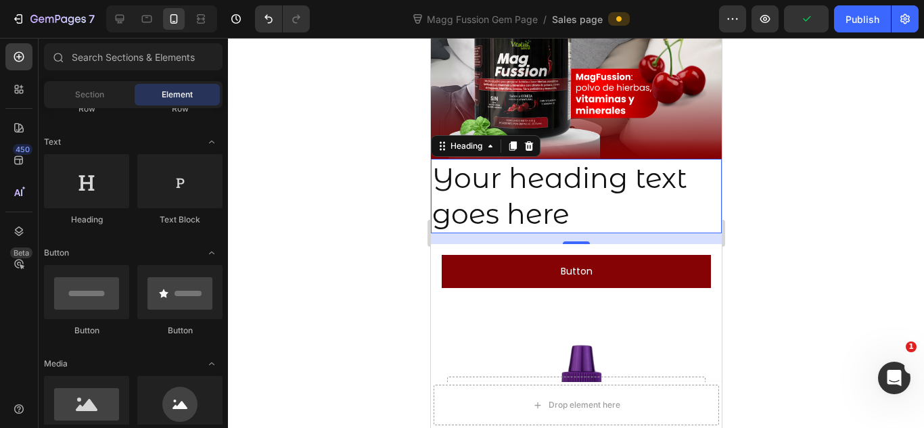
click at [633, 208] on p "Your heading text goes here" at bounding box center [576, 196] width 288 height 72
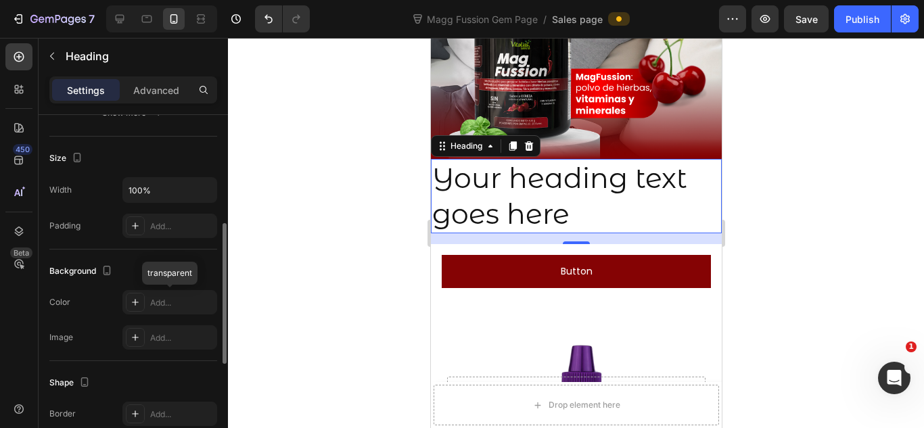
scroll to position [360, 0]
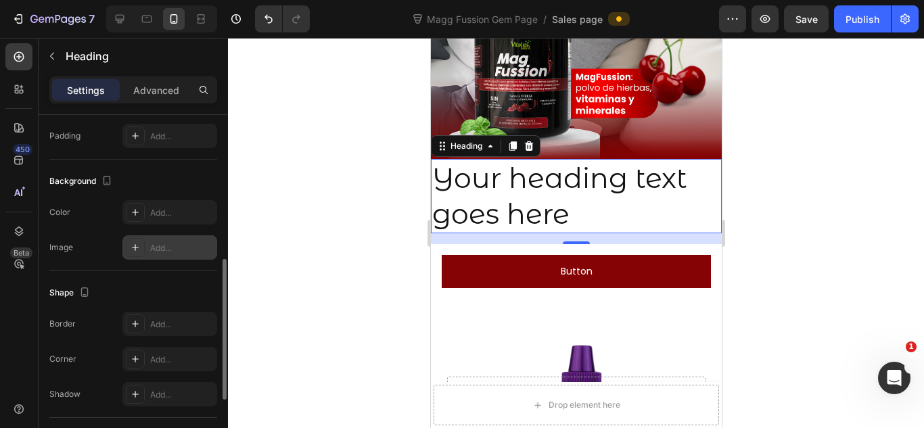
click at [185, 252] on div "Add..." at bounding box center [182, 248] width 64 height 12
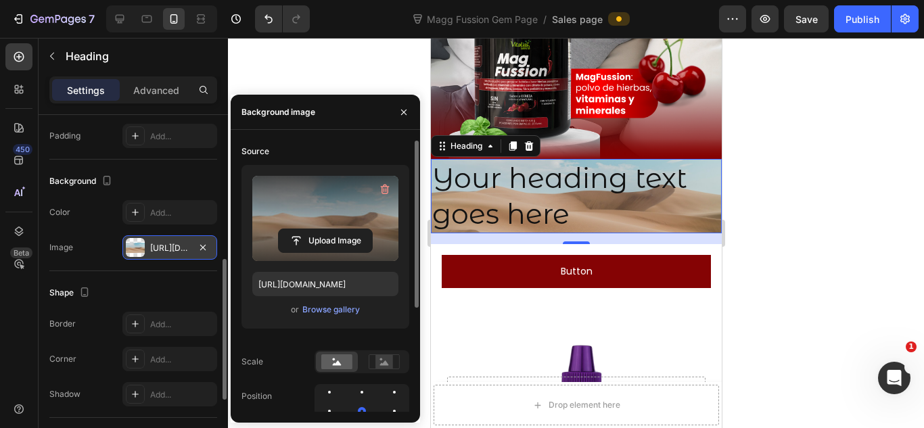
click at [329, 214] on label at bounding box center [325, 218] width 146 height 85
click at [329, 229] on input "file" at bounding box center [325, 240] width 93 height 23
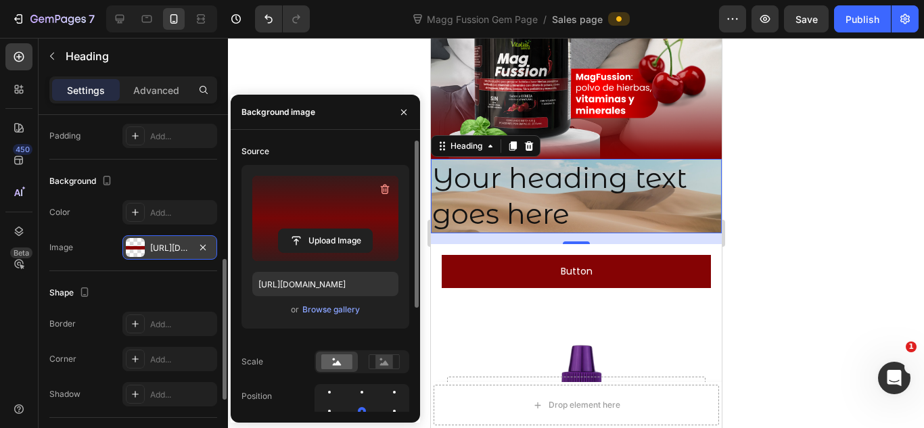
type input "https://cdn.shopify.com/s/files/1/0072/8026/3219/files/gempages_578658871954899…"
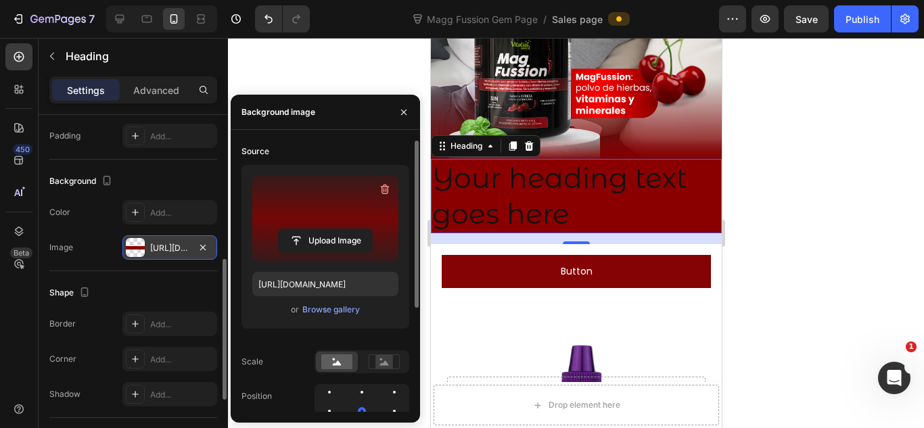
click at [807, 209] on div at bounding box center [576, 233] width 696 height 390
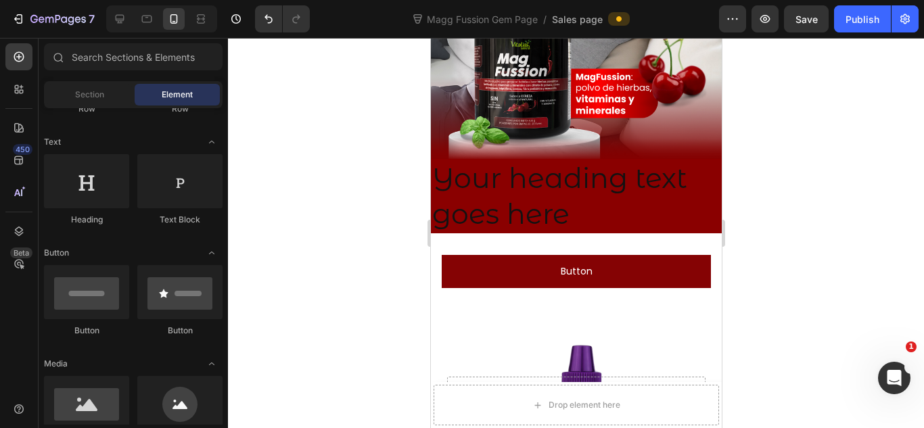
click at [807, 209] on div at bounding box center [576, 233] width 696 height 390
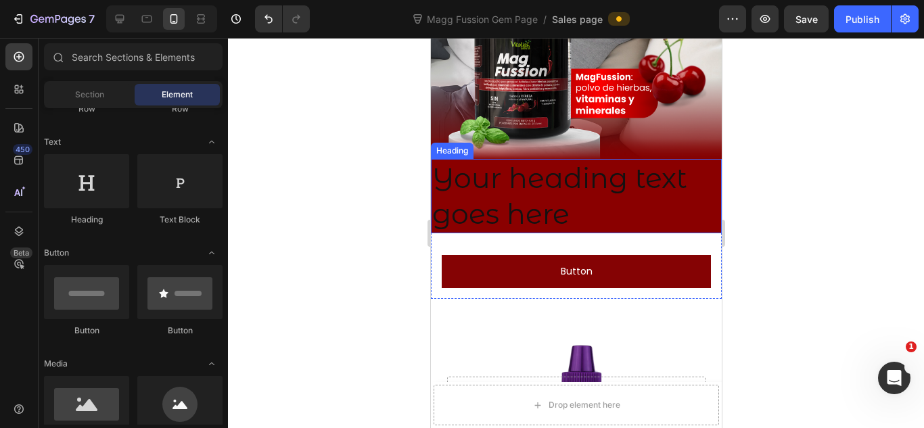
click at [566, 165] on p "Your heading text goes here" at bounding box center [576, 196] width 288 height 72
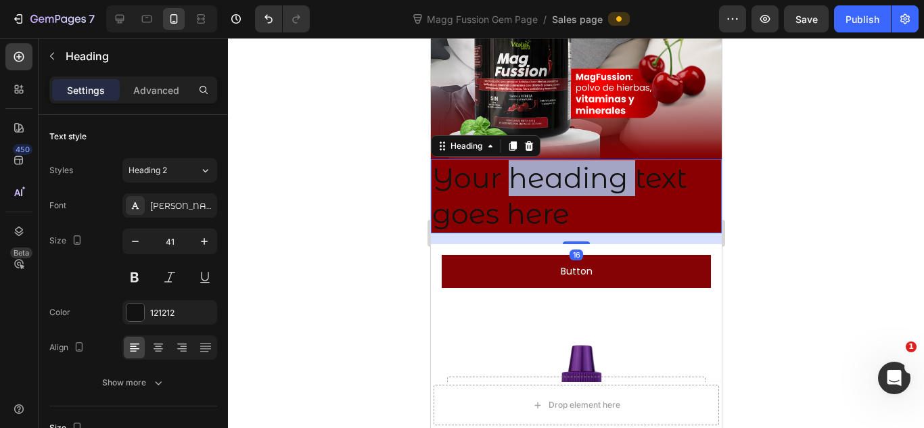
click at [536, 165] on p "Your heading text goes here" at bounding box center [576, 196] width 288 height 72
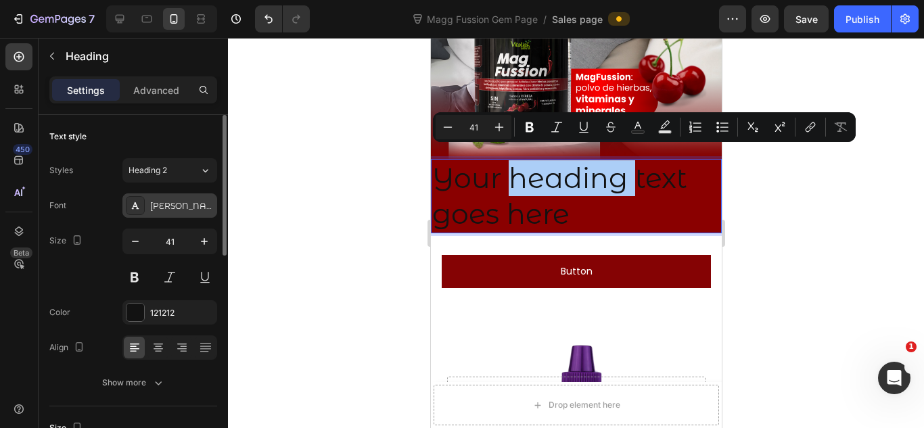
click at [155, 196] on div "[PERSON_NAME]" at bounding box center [169, 205] width 95 height 24
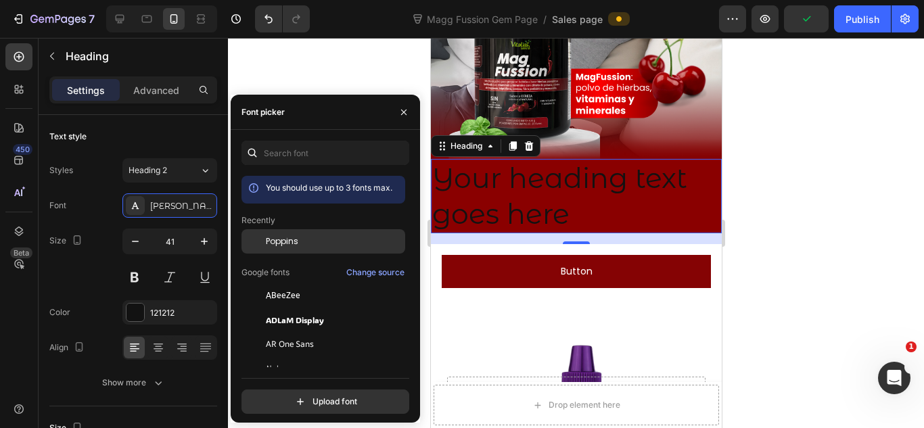
click at [278, 246] on span "Poppins" at bounding box center [282, 241] width 32 height 12
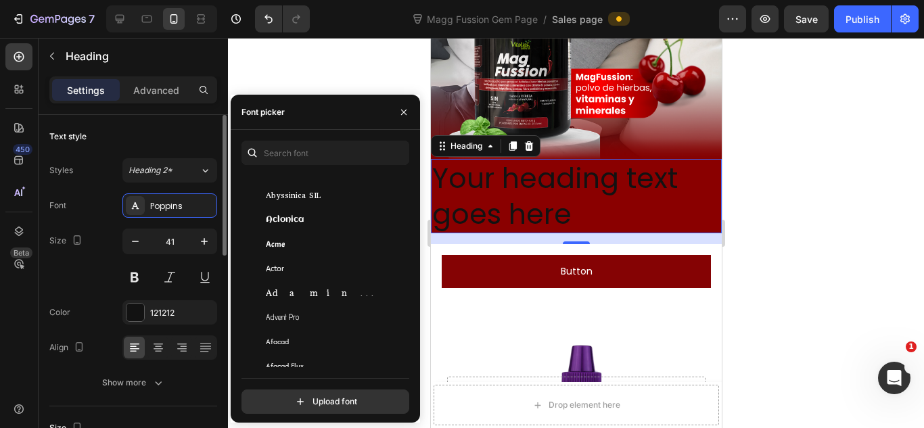
scroll to position [0, 0]
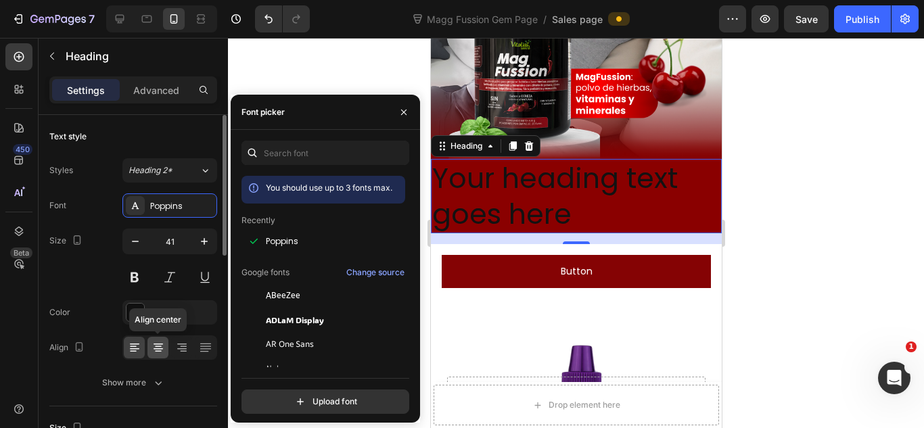
click at [158, 349] on icon at bounding box center [158, 348] width 9 height 1
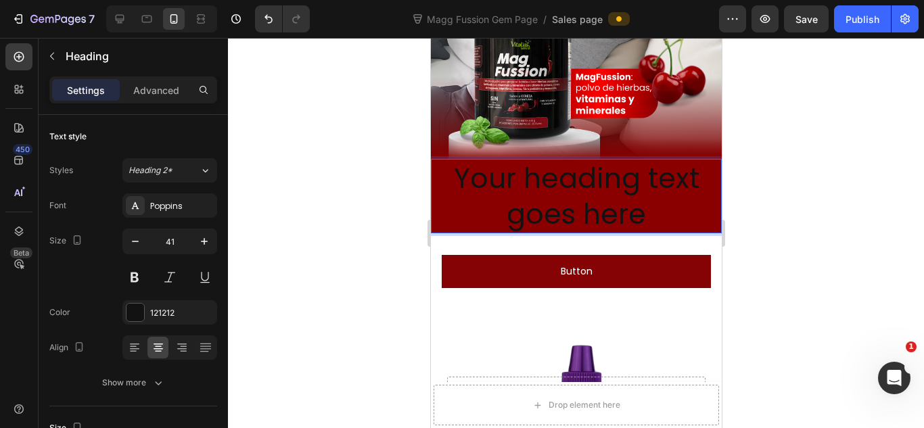
scroll to position [90, 0]
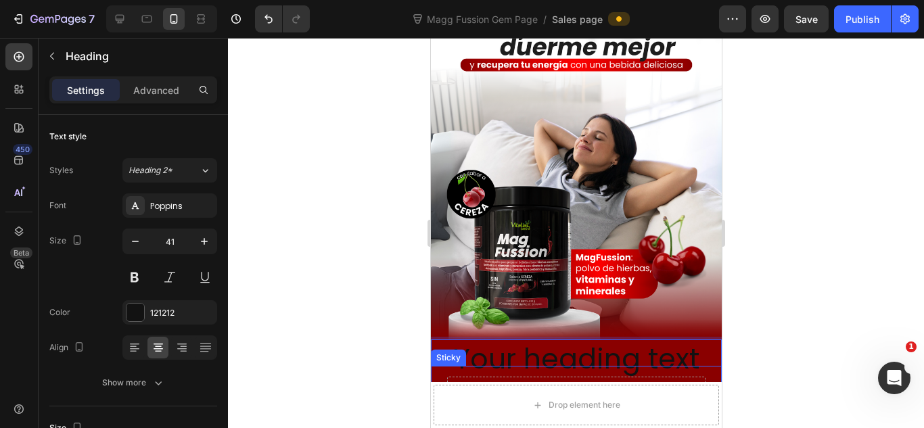
click at [604, 347] on p "Your heading text goes here" at bounding box center [576, 377] width 288 height 72
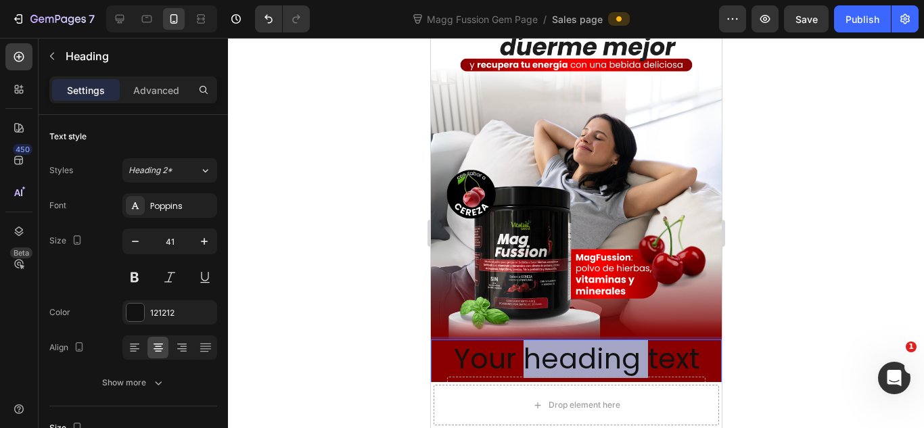
click at [604, 347] on p "Your heading text goes here" at bounding box center [576, 377] width 288 height 72
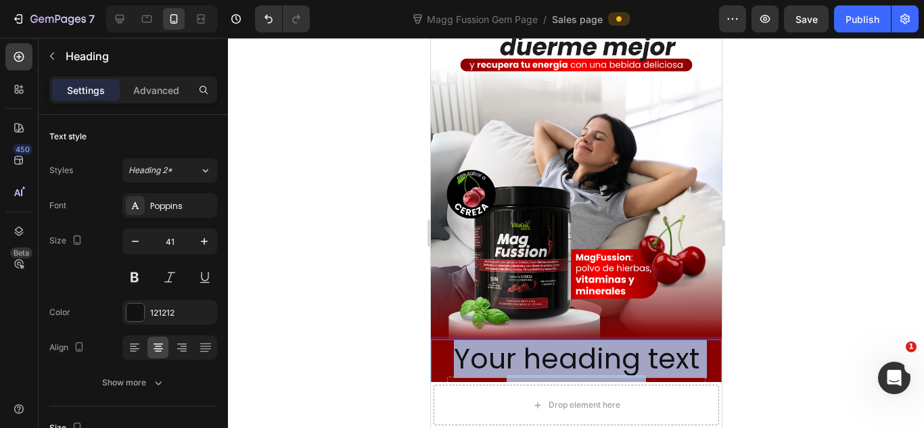
click at [604, 347] on p "Your heading text goes here" at bounding box center [576, 377] width 288 height 72
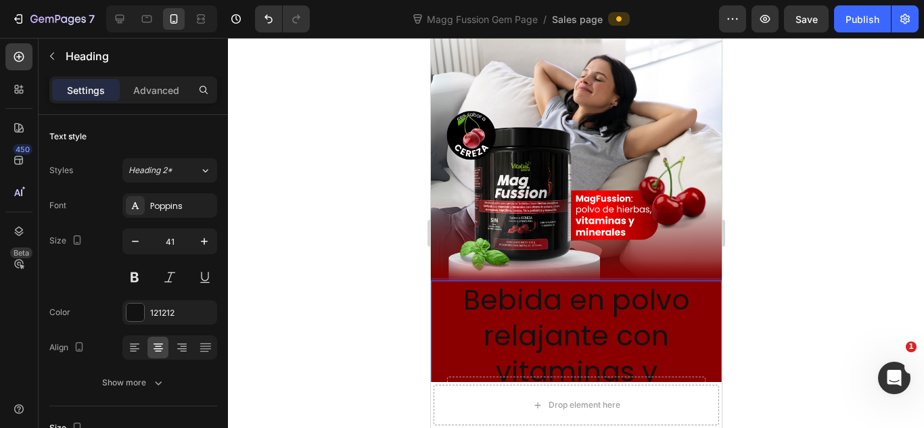
scroll to position [239, 0]
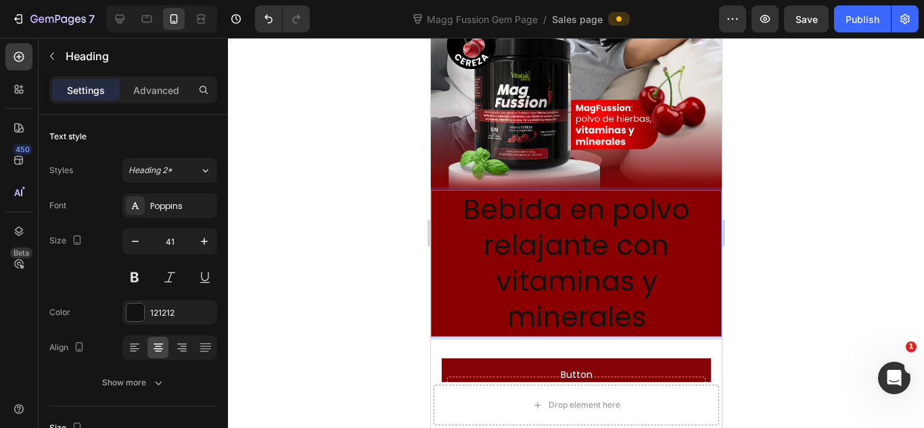
click at [599, 273] on p "Bebida en polvo relajante con vitaminas y minerales" at bounding box center [576, 263] width 288 height 144
click at [810, 200] on div at bounding box center [576, 233] width 696 height 390
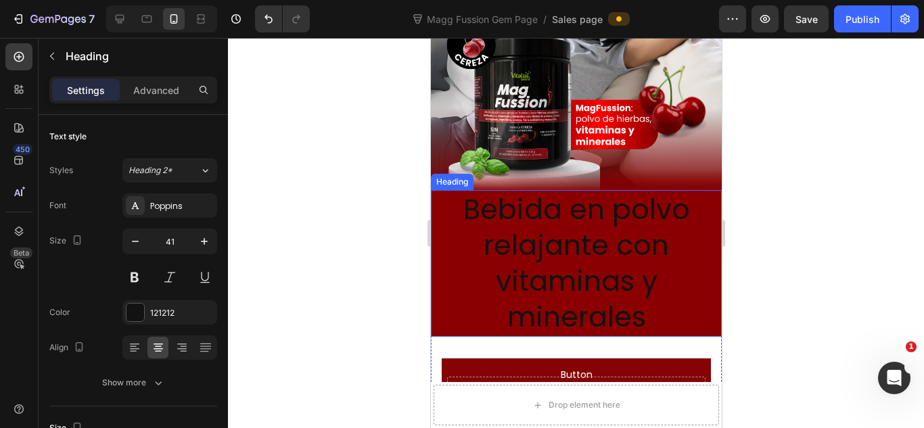
click at [531, 259] on p "Bebida en polvo relajante con vitaminas y minerales" at bounding box center [576, 263] width 288 height 144
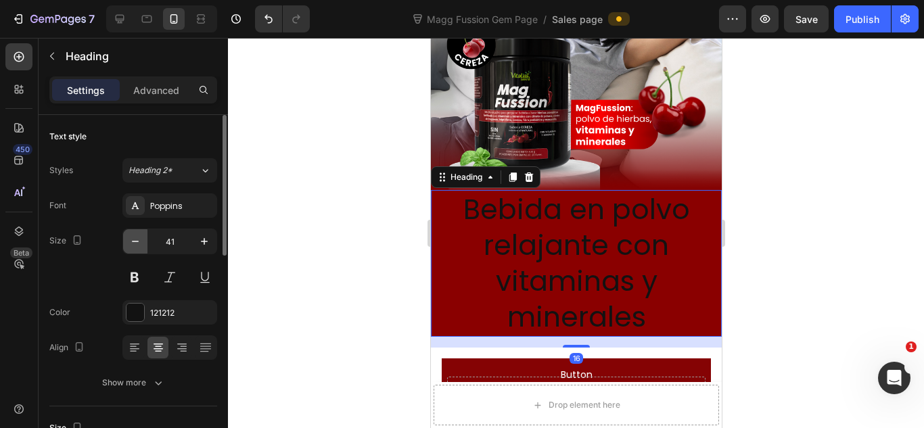
click at [135, 245] on icon "button" at bounding box center [136, 242] width 14 height 14
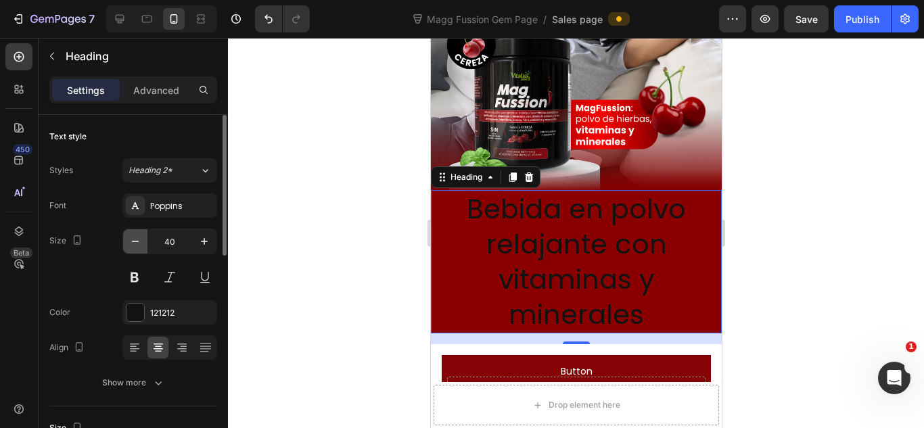
click at [135, 245] on icon "button" at bounding box center [136, 242] width 14 height 14
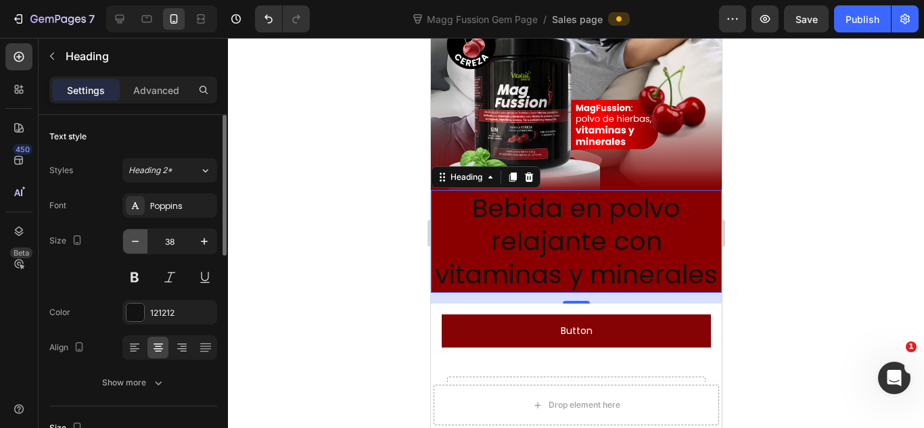
click at [135, 245] on icon "button" at bounding box center [136, 242] width 14 height 14
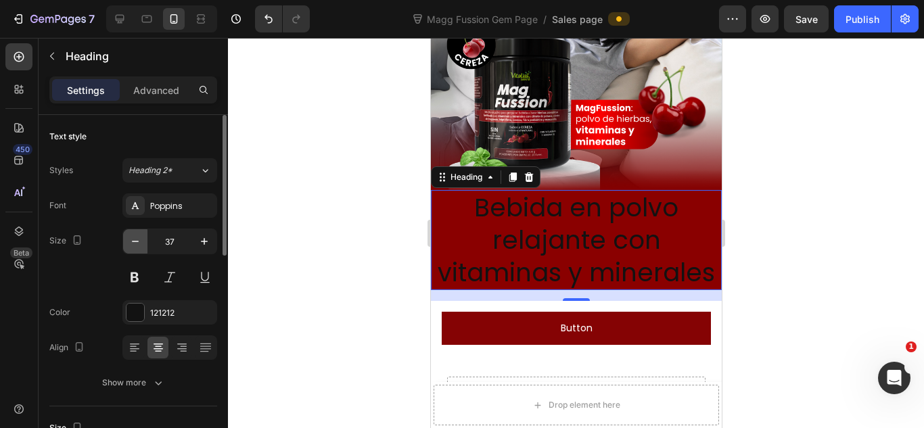
click at [135, 245] on icon "button" at bounding box center [136, 242] width 14 height 14
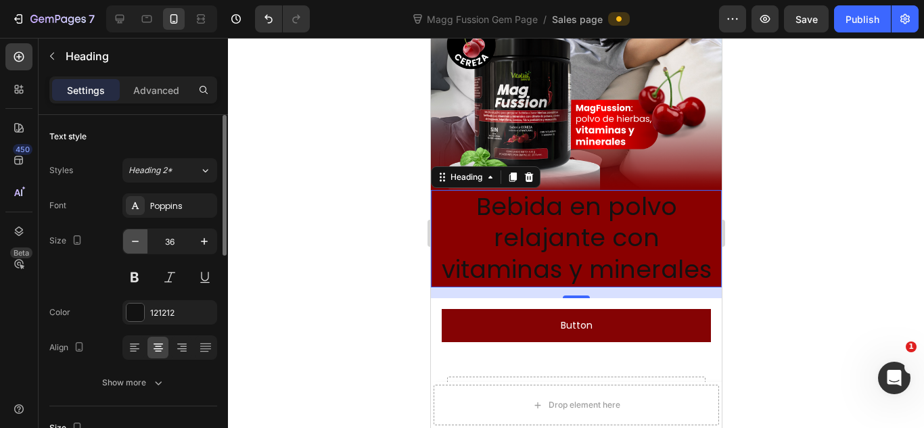
click at [135, 245] on icon "button" at bounding box center [136, 242] width 14 height 14
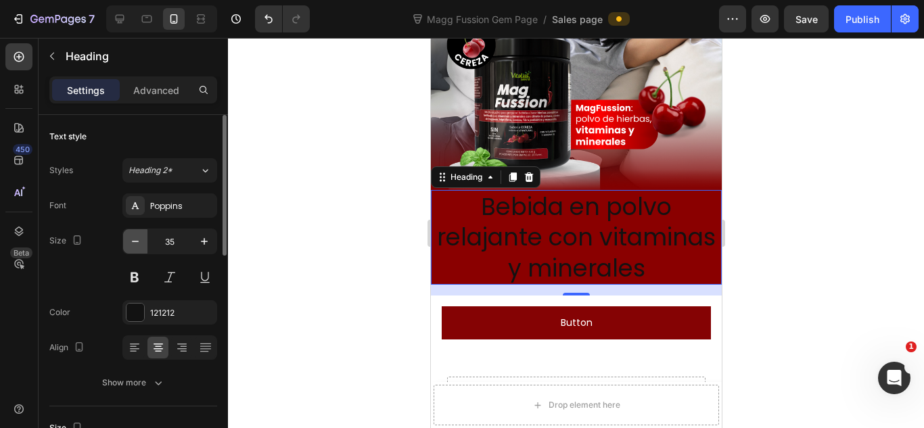
click at [135, 245] on icon "button" at bounding box center [136, 242] width 14 height 14
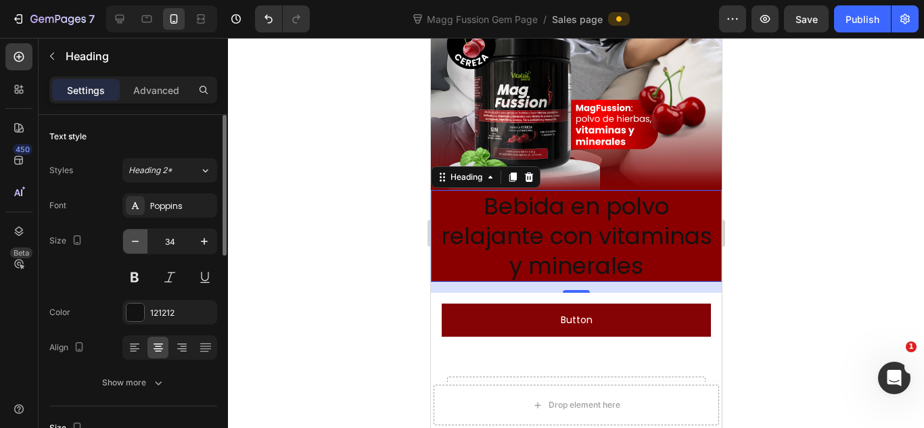
click at [135, 245] on icon "button" at bounding box center [136, 242] width 14 height 14
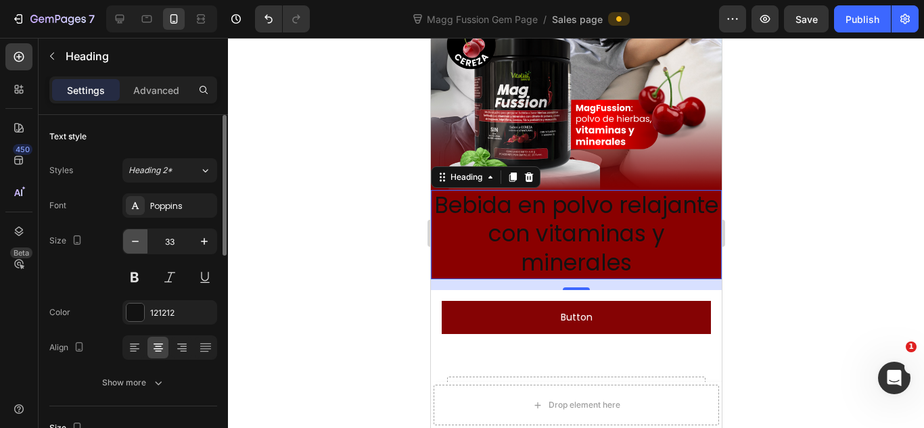
click at [135, 245] on icon "button" at bounding box center [136, 242] width 14 height 14
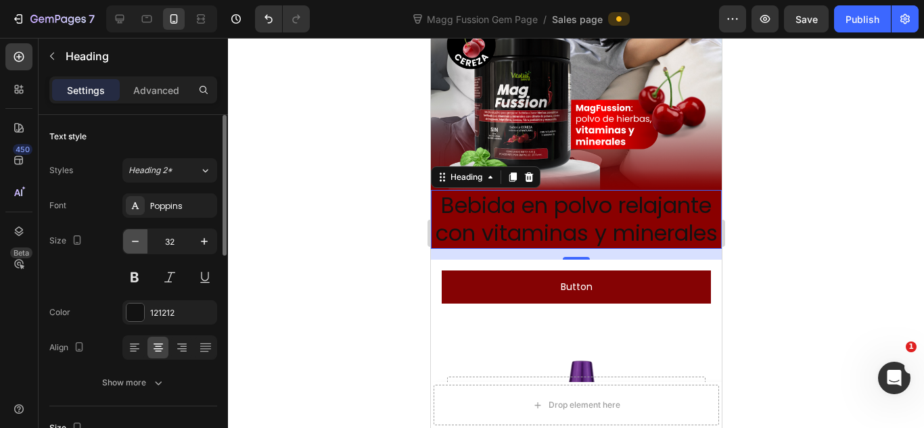
click at [135, 245] on icon "button" at bounding box center [136, 242] width 14 height 14
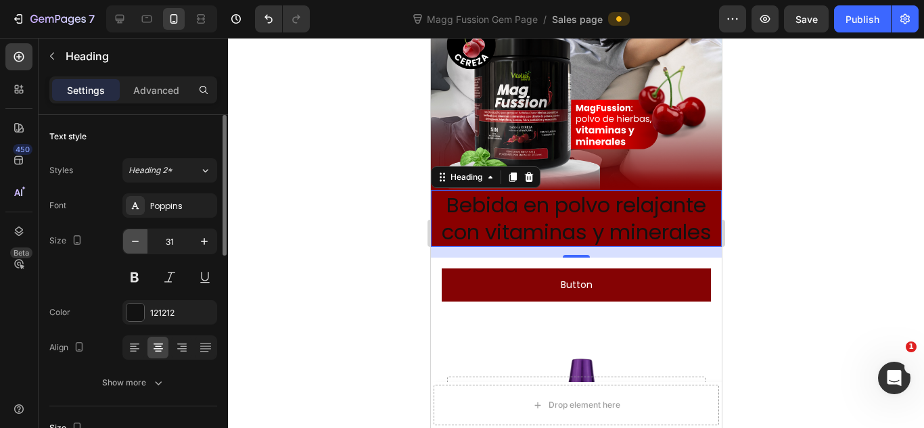
click at [135, 245] on icon "button" at bounding box center [136, 242] width 14 height 14
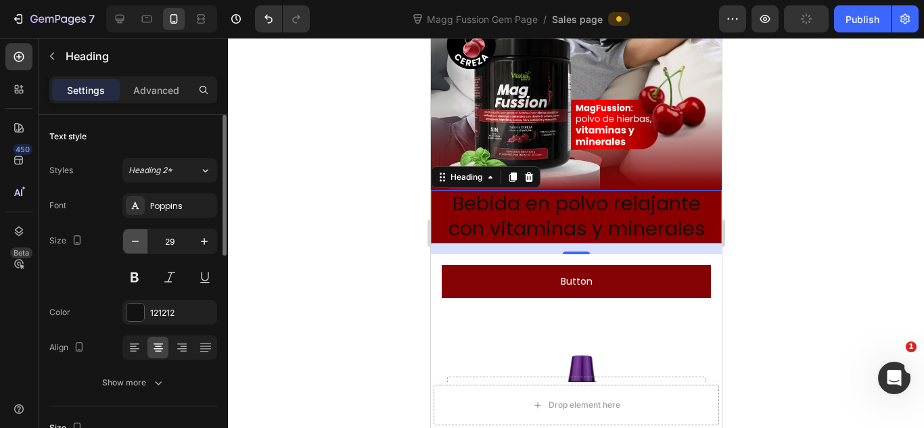
click at [135, 245] on icon "button" at bounding box center [136, 242] width 14 height 14
type input "28"
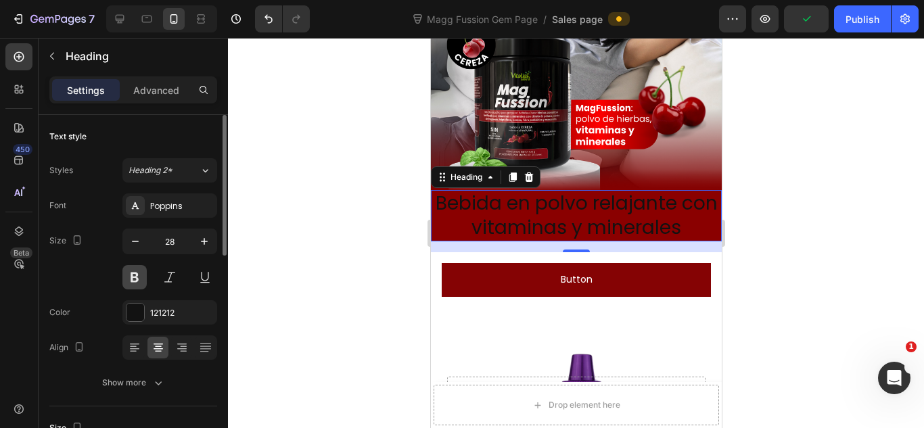
click at [137, 283] on button at bounding box center [134, 277] width 24 height 24
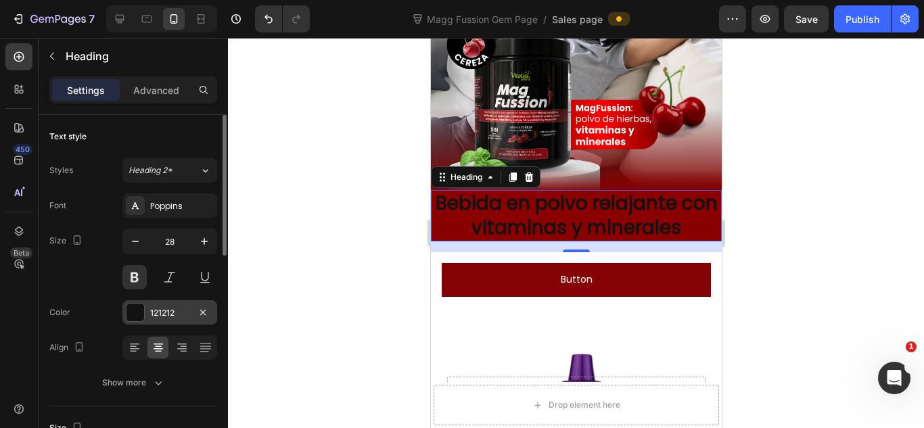
click at [169, 317] on div "121212" at bounding box center [169, 313] width 39 height 12
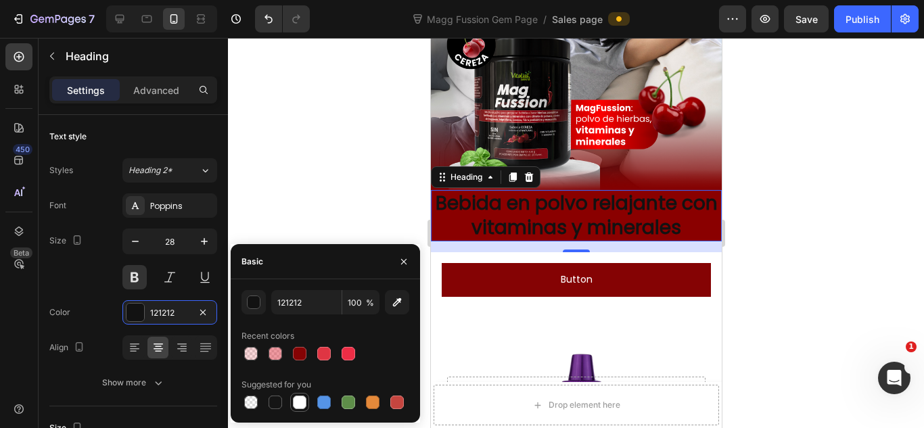
click at [304, 404] on div at bounding box center [300, 403] width 14 height 14
type input "FFFFFF"
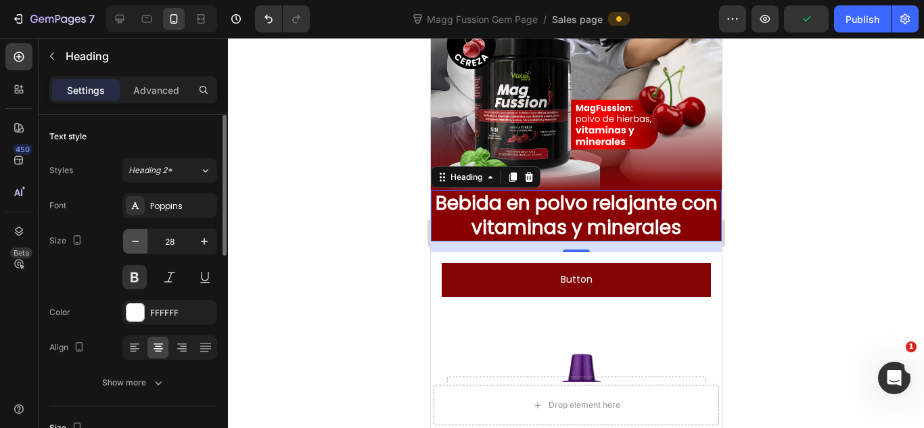
click at [138, 237] on icon "button" at bounding box center [136, 242] width 14 height 14
click at [138, 239] on icon "button" at bounding box center [136, 242] width 14 height 14
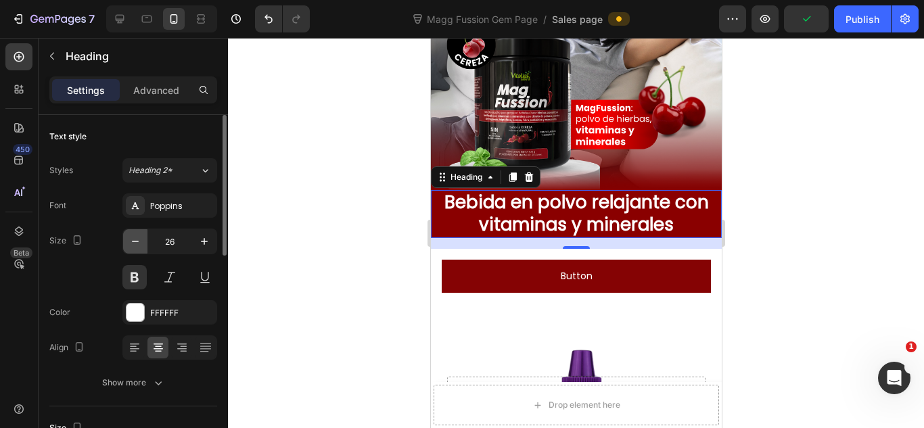
click at [138, 239] on icon "button" at bounding box center [136, 242] width 14 height 14
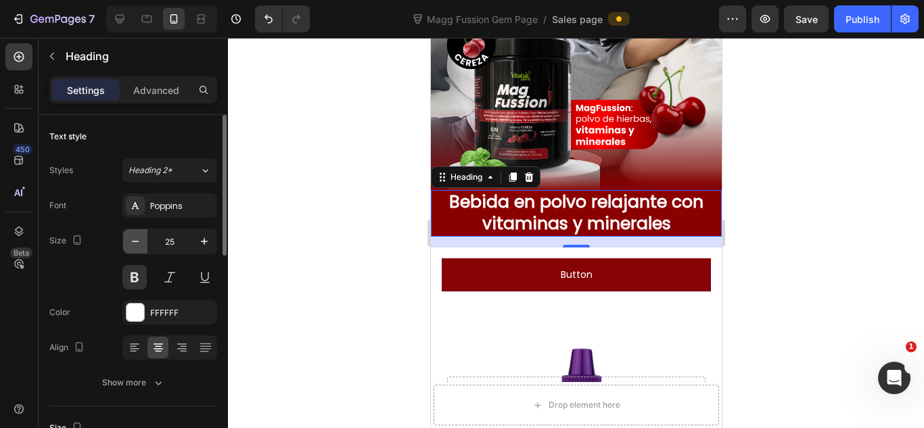
click at [138, 239] on icon "button" at bounding box center [136, 242] width 14 height 14
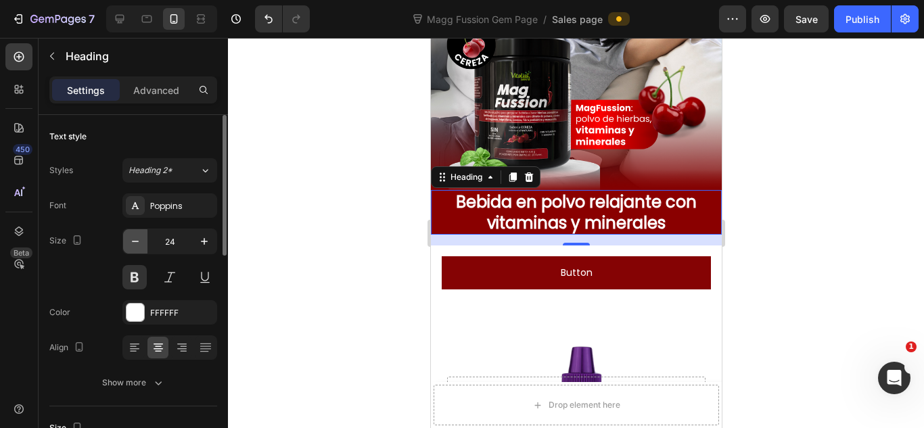
click at [138, 239] on icon "button" at bounding box center [136, 242] width 14 height 14
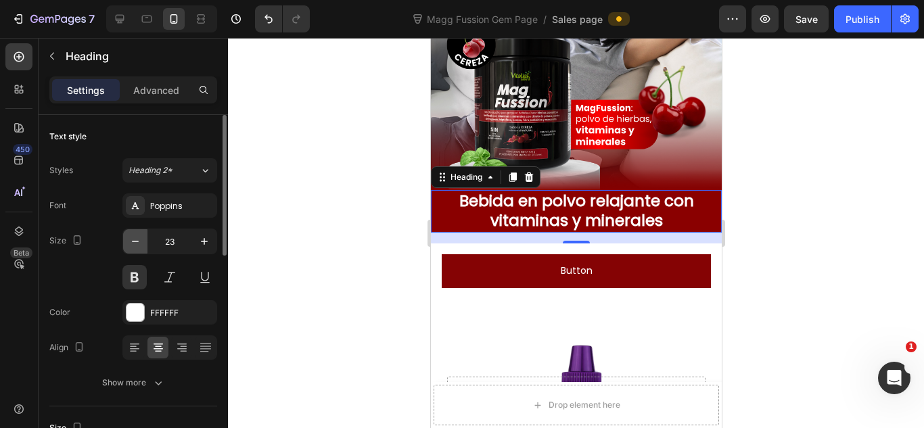
click at [138, 239] on icon "button" at bounding box center [136, 242] width 14 height 14
type input "22"
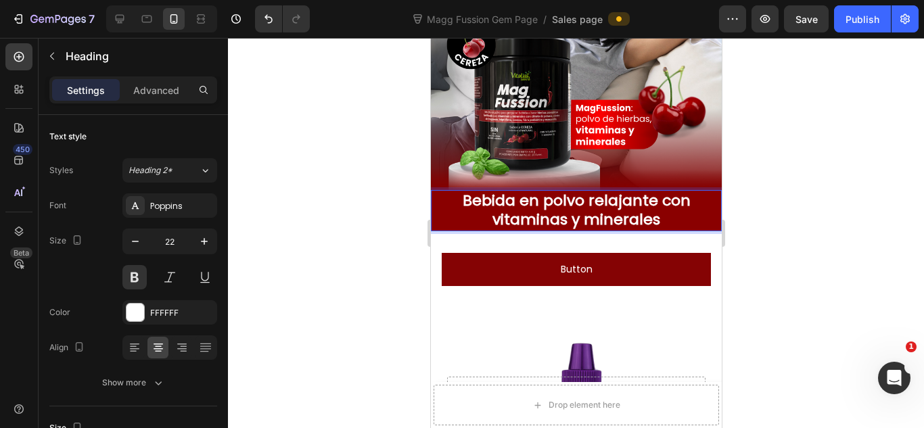
click at [650, 191] on p "Bebida en polvo relajante con vitaminas y minerales" at bounding box center [576, 210] width 288 height 39
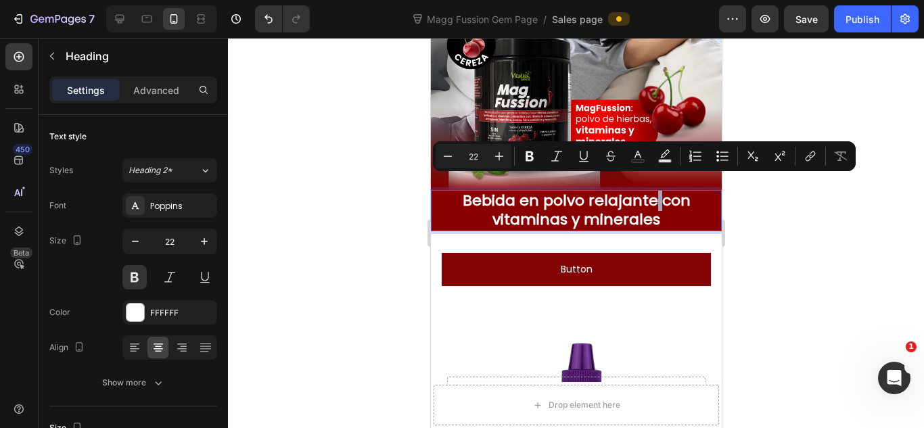
click at [650, 191] on p "Bebida en polvo relajante con vitaminas y minerales" at bounding box center [576, 210] width 288 height 39
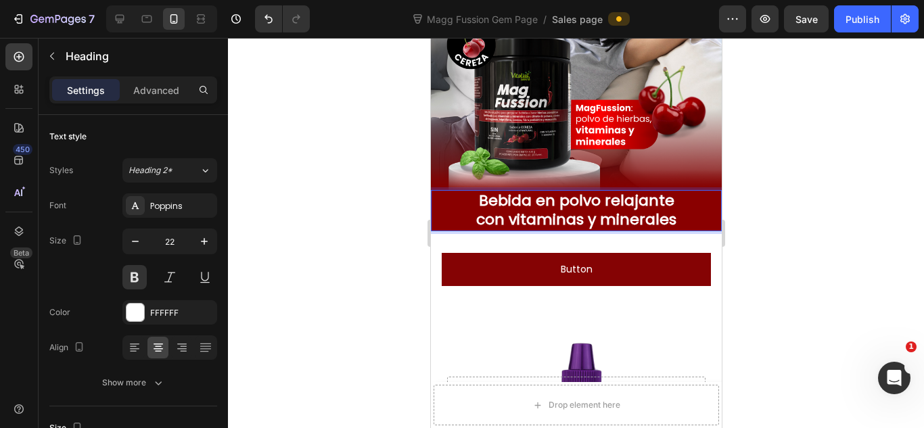
click at [806, 176] on div at bounding box center [576, 233] width 696 height 390
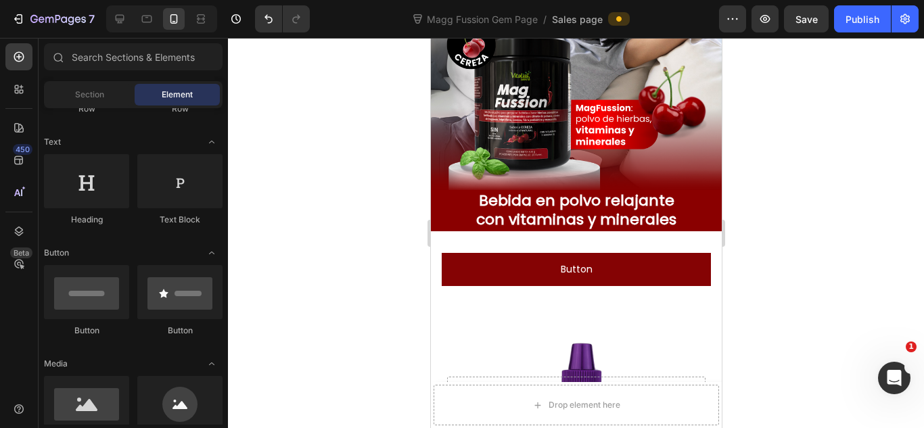
click at [806, 176] on div at bounding box center [576, 233] width 696 height 390
click at [776, 174] on div at bounding box center [576, 233] width 696 height 390
click at [762, 180] on div at bounding box center [576, 233] width 696 height 390
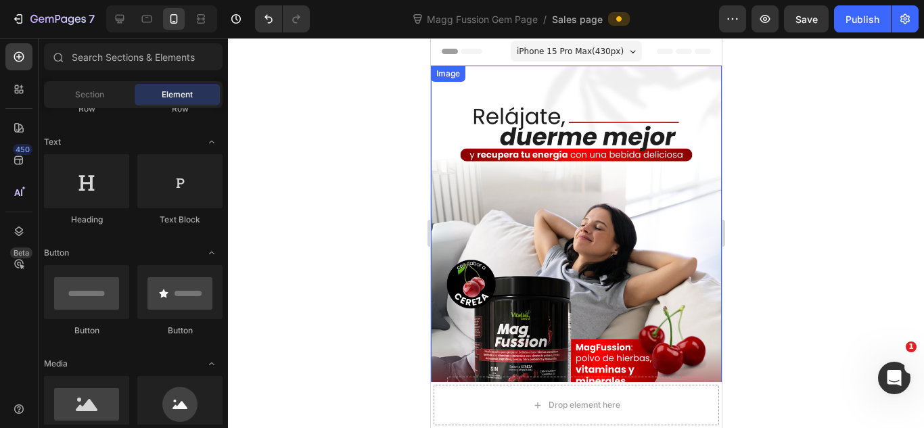
scroll to position [181, 0]
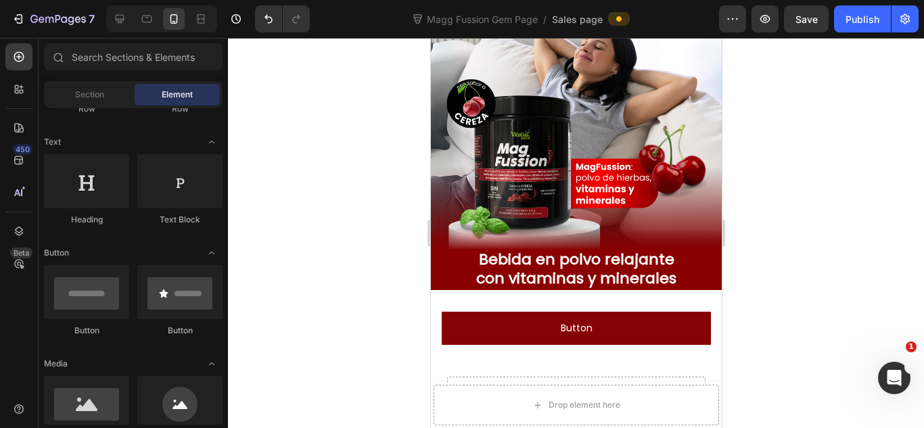
click at [803, 213] on div at bounding box center [576, 233] width 696 height 390
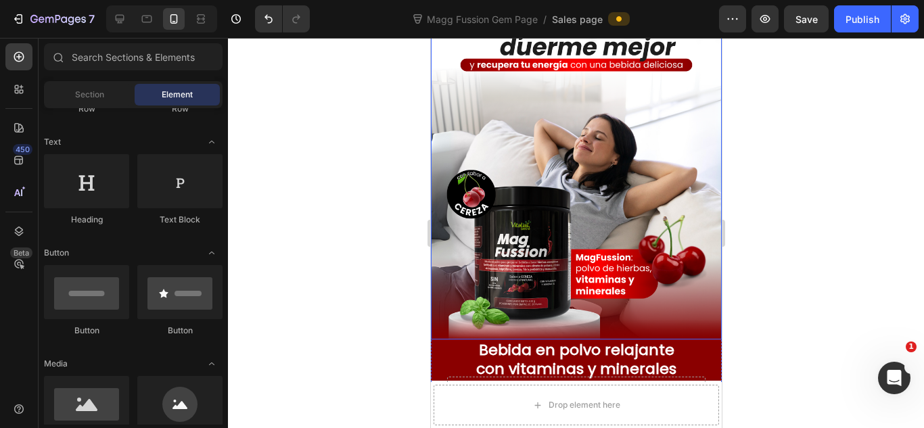
scroll to position [0, 0]
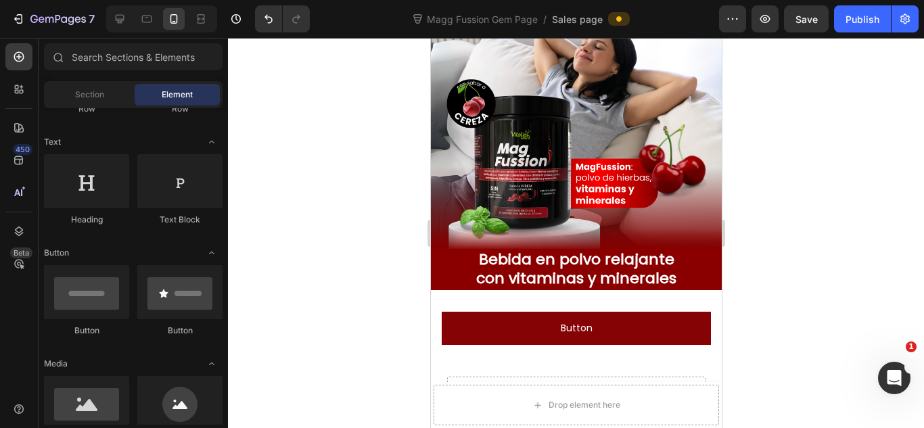
click at [803, 206] on div at bounding box center [576, 233] width 696 height 390
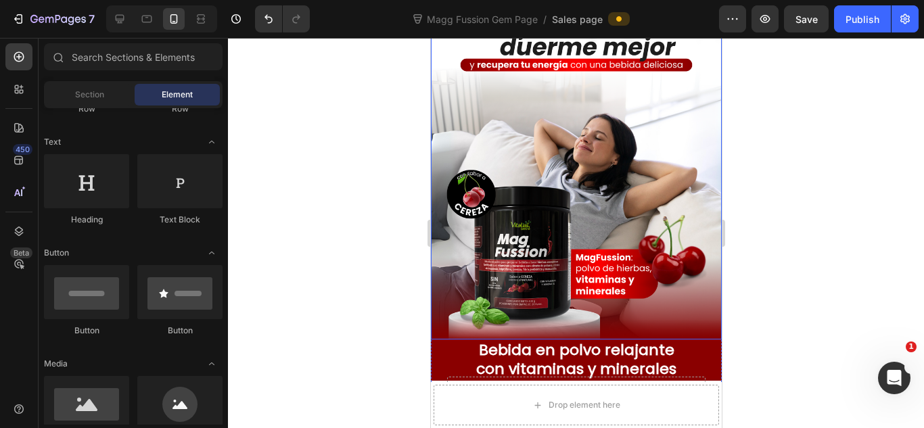
scroll to position [271, 0]
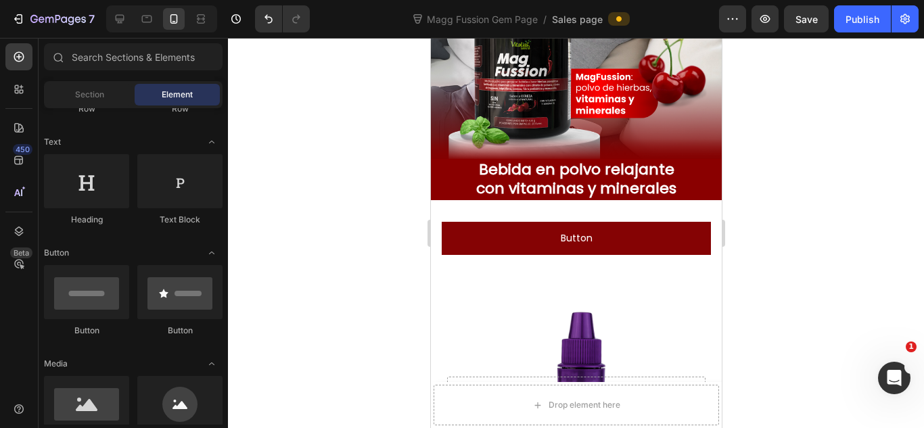
click at [835, 179] on div at bounding box center [576, 233] width 696 height 390
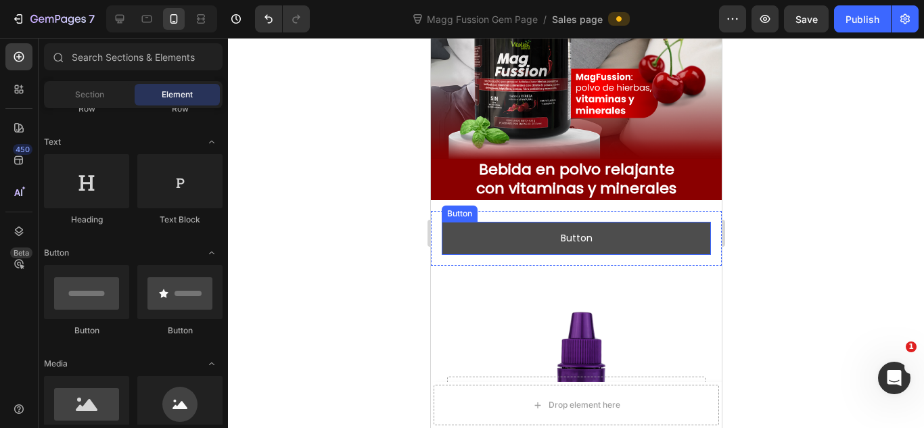
click at [617, 222] on button "Button" at bounding box center [575, 238] width 269 height 33
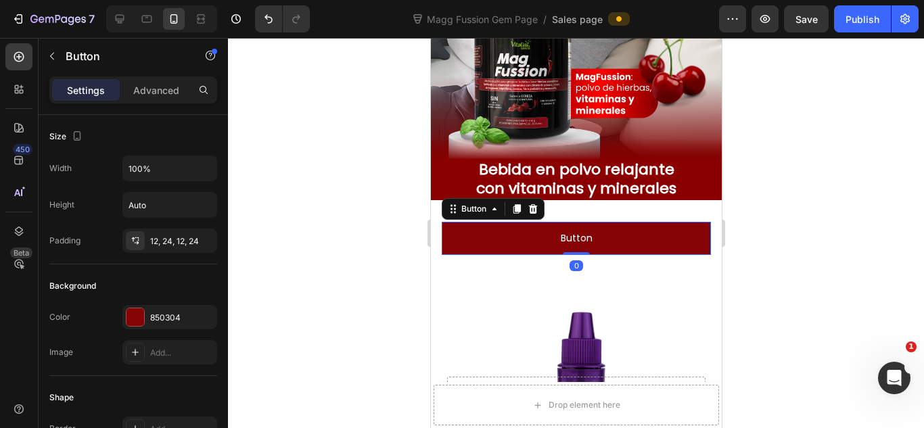
click at [803, 200] on div at bounding box center [576, 233] width 696 height 390
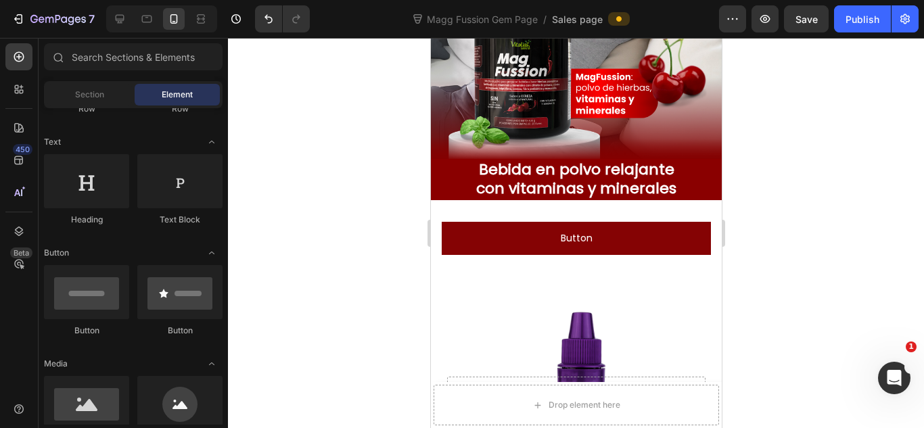
click at [684, 171] on p "Bebida en polvo relajante con vitaminas y minerales" at bounding box center [576, 179] width 288 height 39
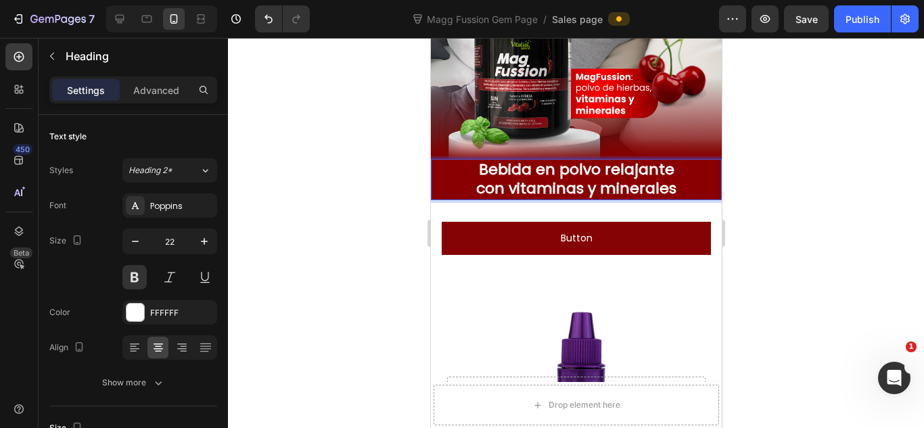
click at [623, 171] on p "Bebida en polvo relajante con vitaminas y minerales" at bounding box center [576, 179] width 288 height 39
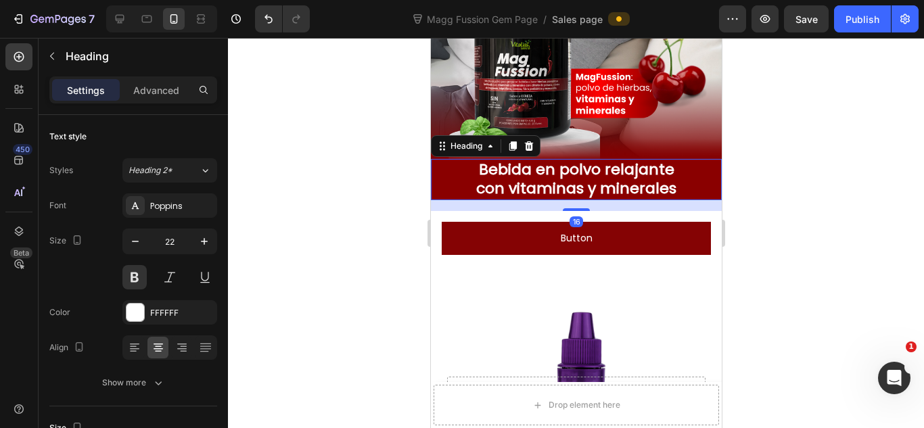
click at [791, 163] on div at bounding box center [576, 233] width 696 height 390
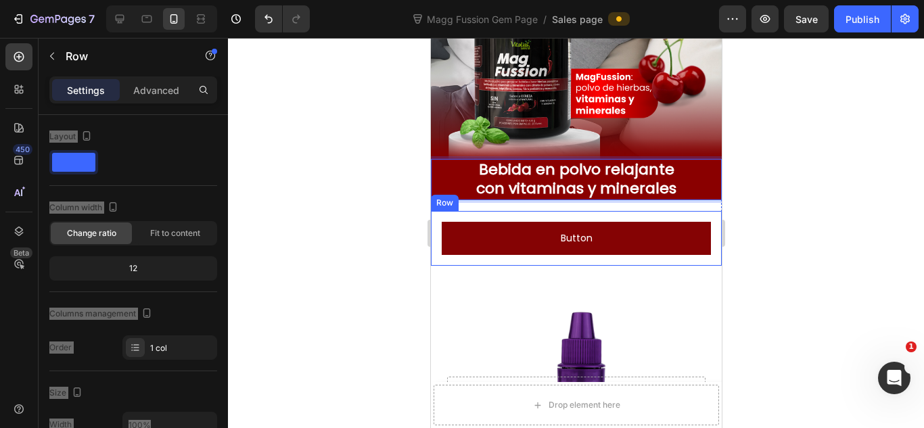
click at [626, 211] on div "Button Button Row" at bounding box center [575, 238] width 291 height 55
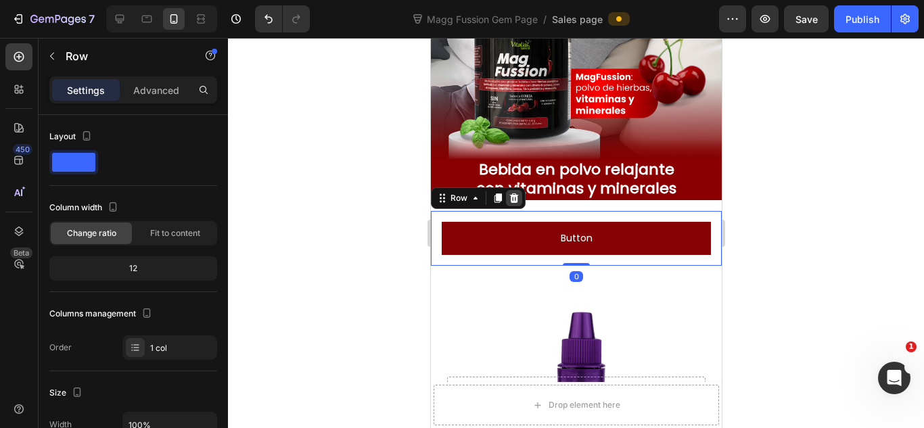
click at [509, 193] on icon at bounding box center [513, 198] width 11 height 11
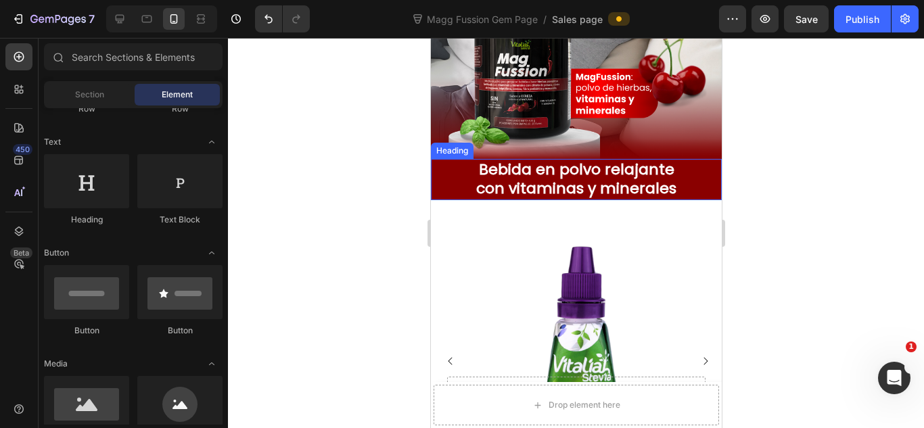
click at [443, 167] on p "Bebida en polvo relajante con vitaminas y minerales" at bounding box center [576, 179] width 288 height 39
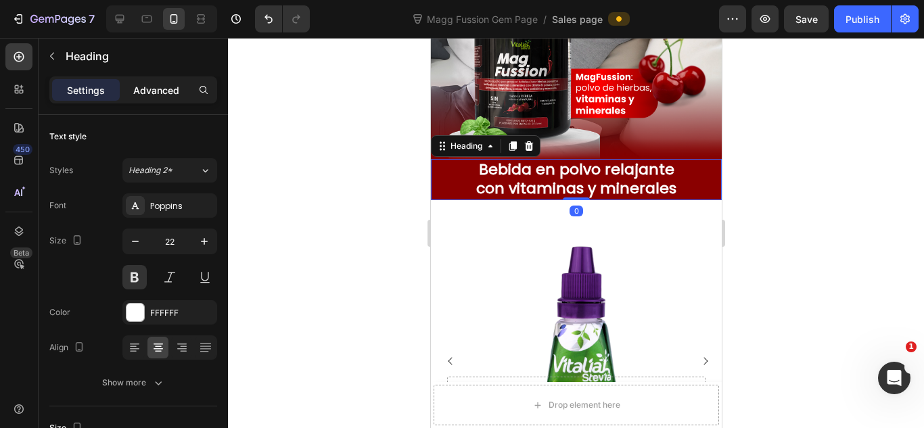
click at [172, 87] on p "Advanced" at bounding box center [156, 90] width 46 height 14
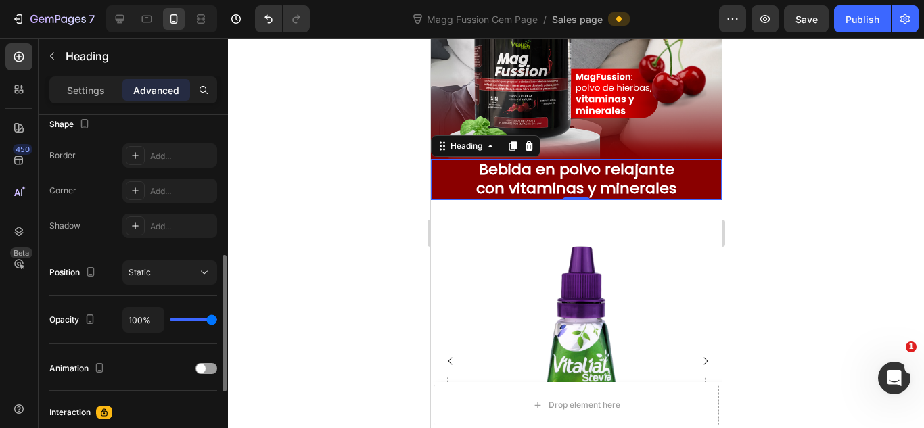
scroll to position [450, 0]
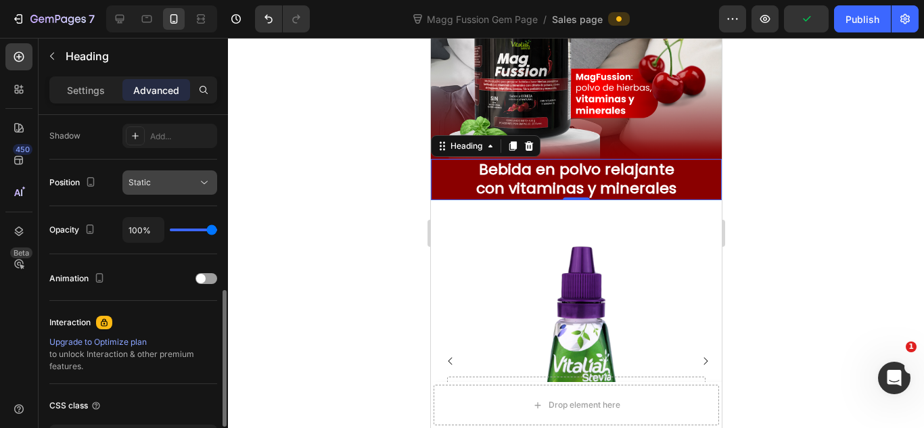
click at [166, 189] on div "Static" at bounding box center [170, 183] width 83 height 14
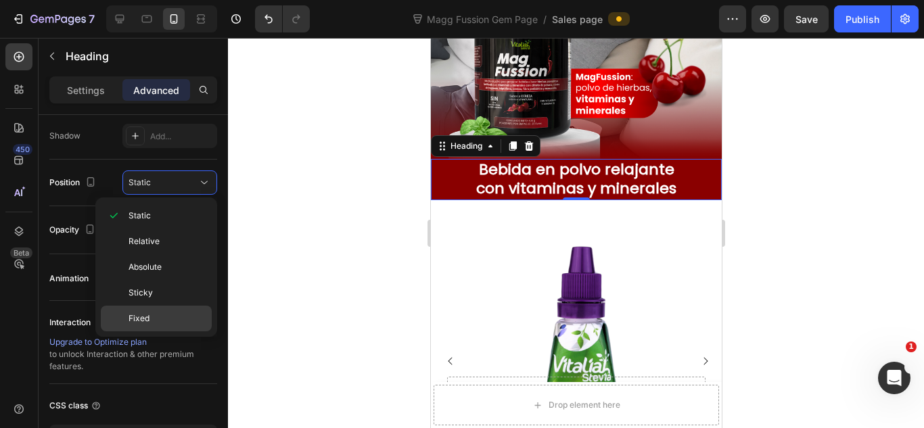
click at [160, 319] on p "Fixed" at bounding box center [167, 318] width 77 height 12
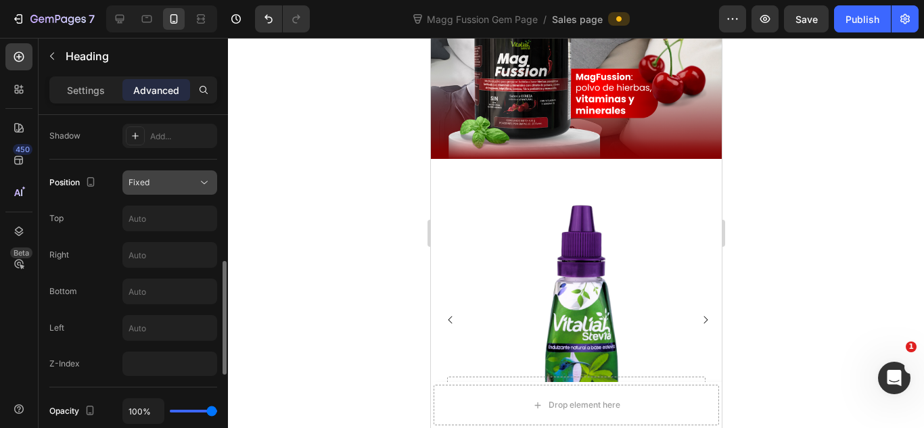
click at [196, 183] on div "Fixed" at bounding box center [163, 183] width 69 height 12
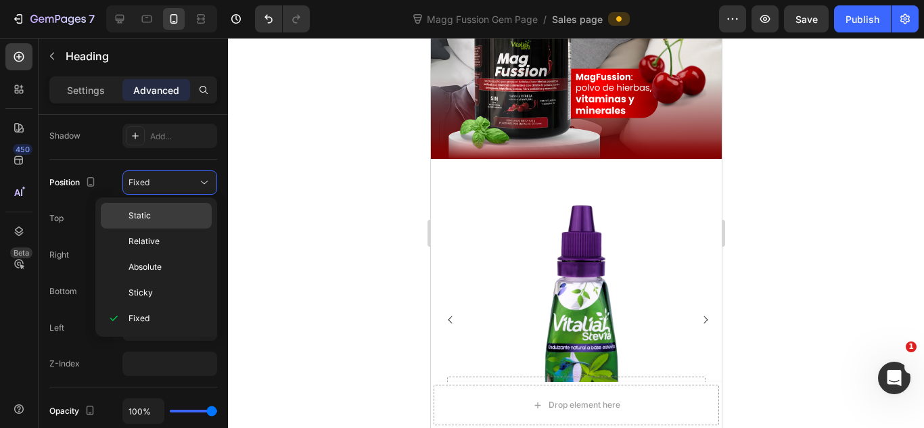
click at [200, 229] on div "Static" at bounding box center [156, 242] width 111 height 26
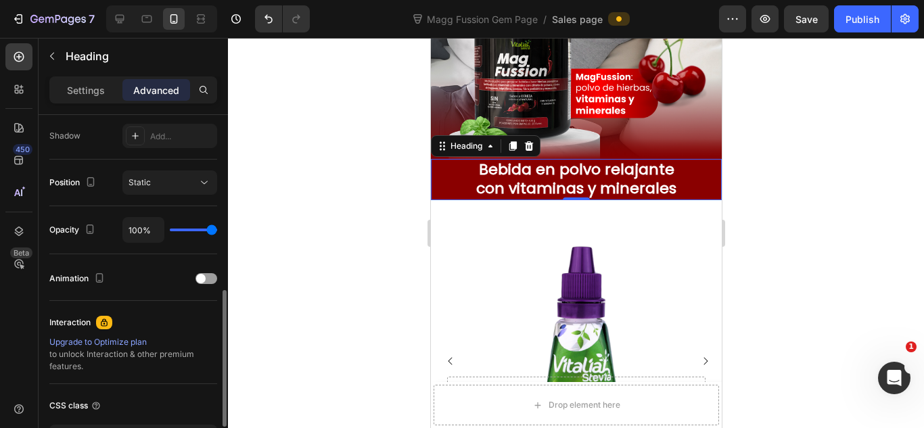
scroll to position [540, 0]
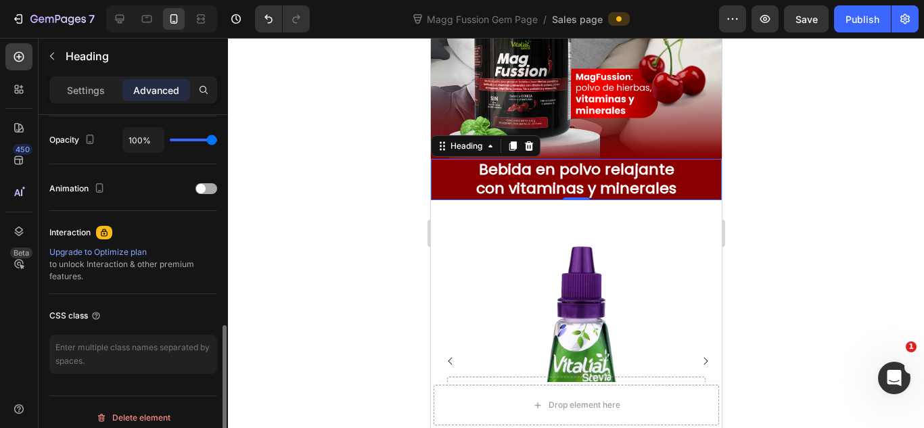
click at [202, 184] on span at bounding box center [200, 188] width 9 height 9
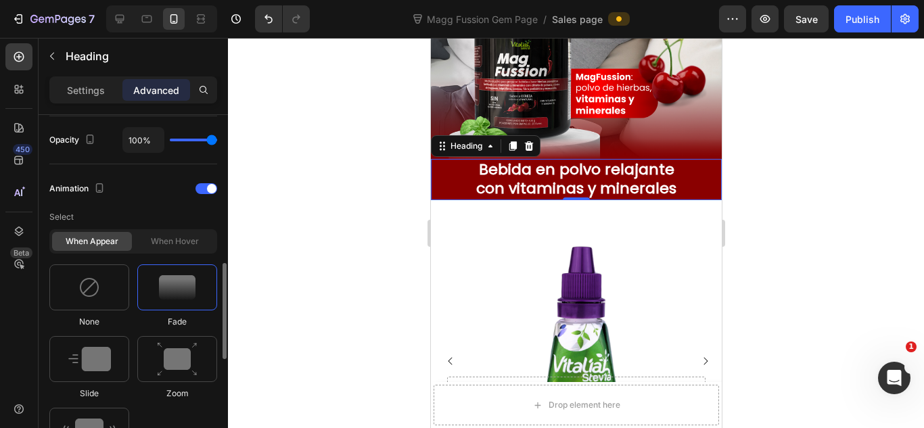
scroll to position [630, 0]
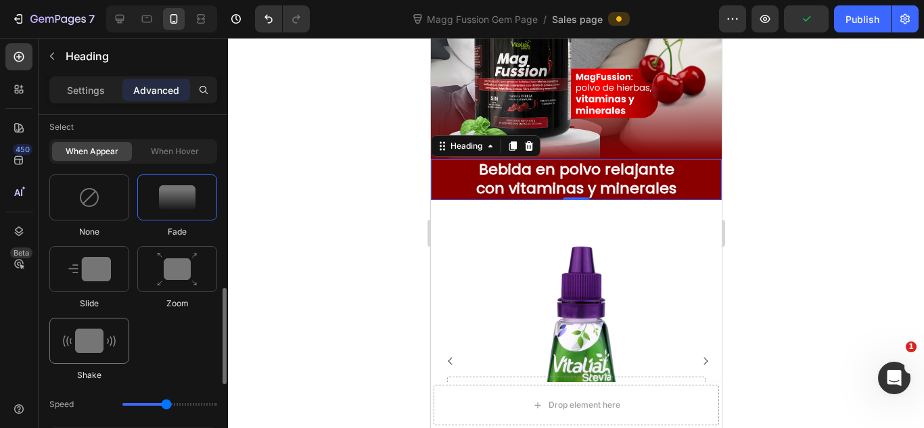
click at [101, 331] on img at bounding box center [89, 341] width 53 height 24
click at [115, 279] on div at bounding box center [89, 269] width 80 height 46
type input "1.7"
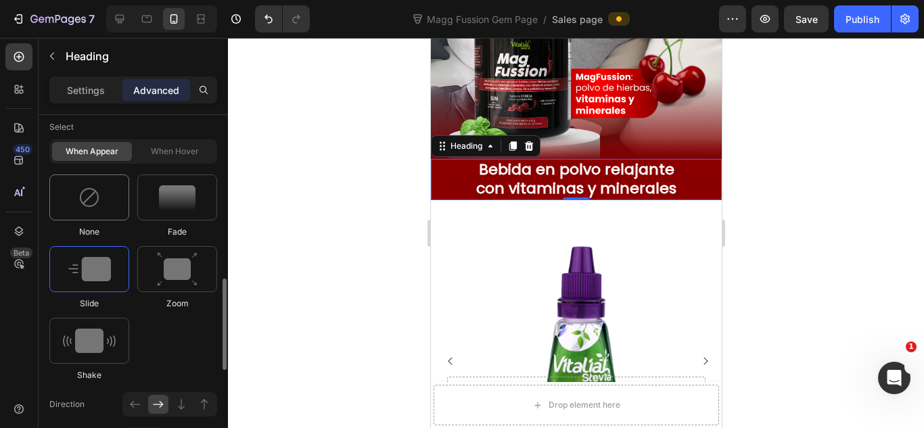
click at [103, 218] on div at bounding box center [89, 198] width 80 height 46
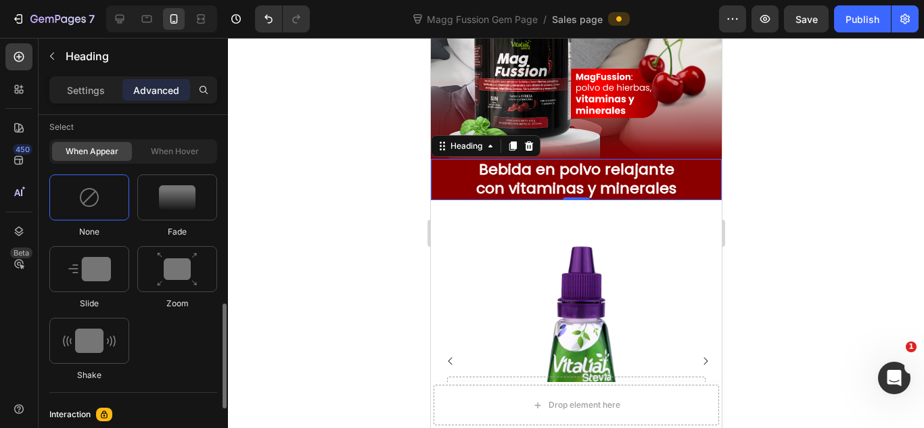
click at [193, 158] on div "When hover" at bounding box center [175, 151] width 80 height 19
click at [179, 146] on div "When hover" at bounding box center [175, 151] width 80 height 19
click at [170, 197] on img at bounding box center [177, 197] width 37 height 24
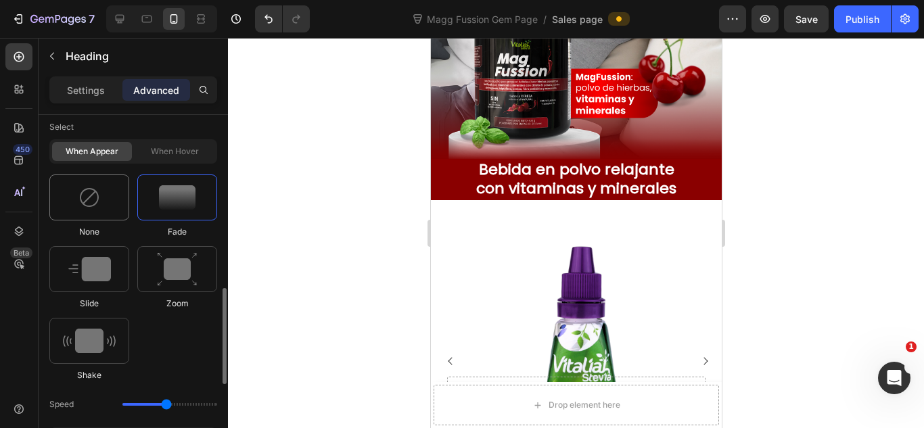
click at [89, 189] on img at bounding box center [89, 198] width 22 height 22
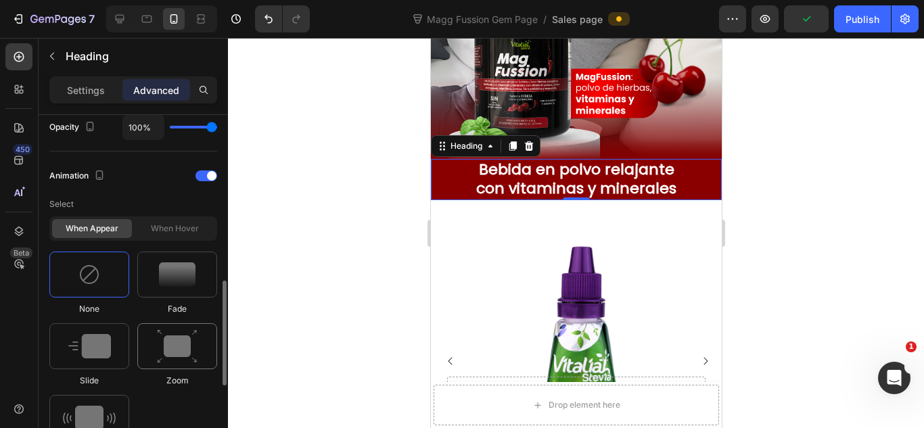
scroll to position [463, 0]
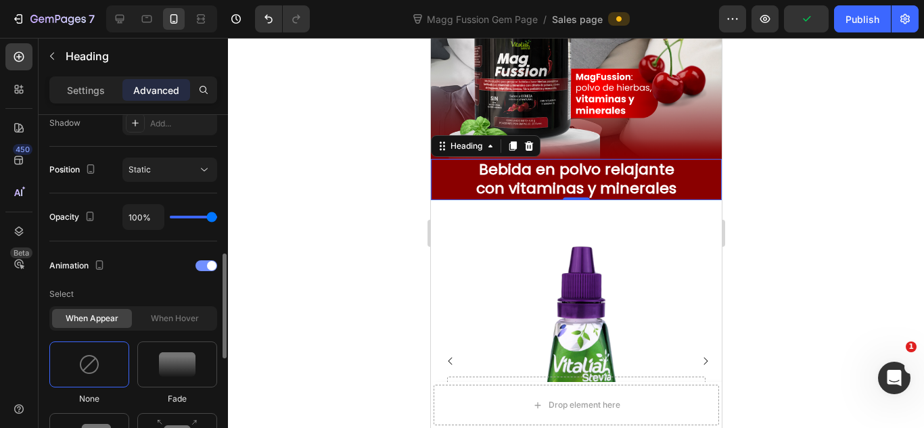
click at [203, 268] on div at bounding box center [206, 265] width 22 height 11
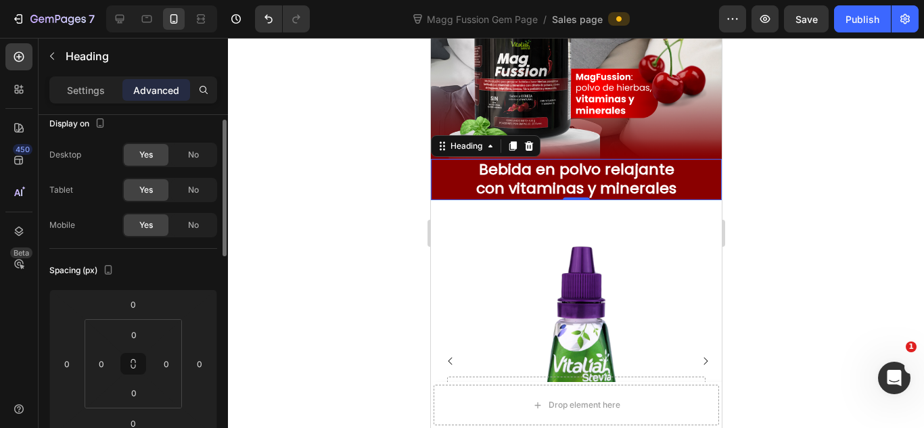
scroll to position [0, 0]
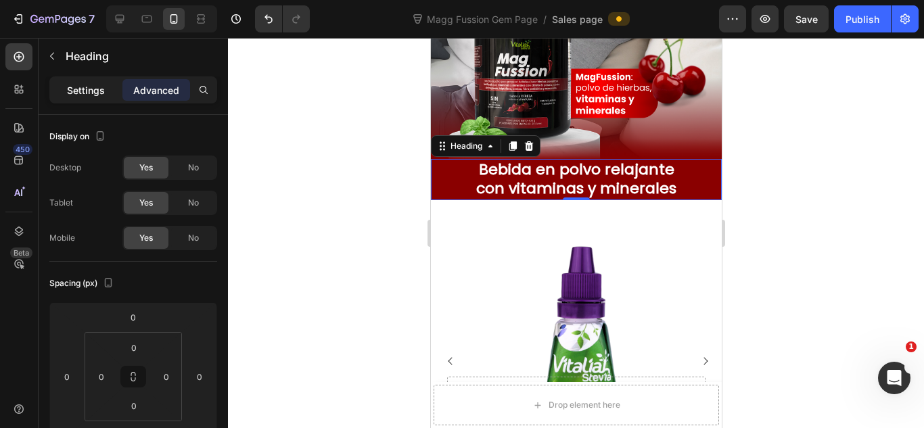
click at [85, 87] on p "Settings" at bounding box center [86, 90] width 38 height 14
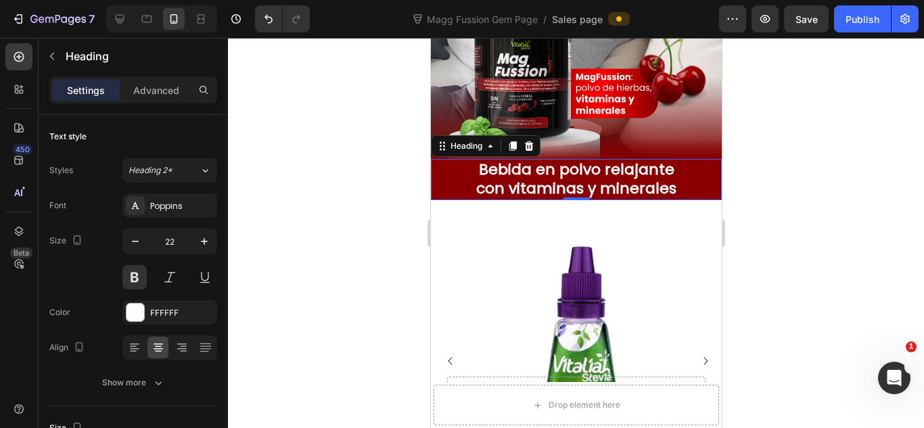
click at [409, 237] on div at bounding box center [576, 233] width 696 height 390
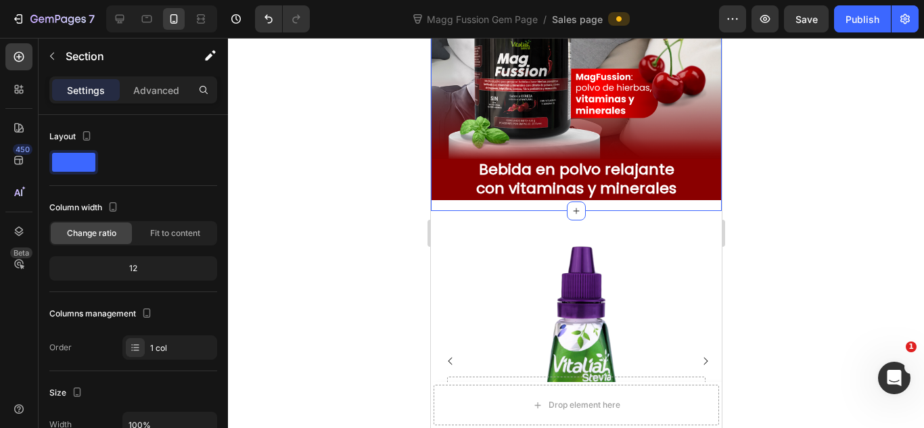
click at [513, 193] on div "Image Bebida en polvo relajante con vitaminas y minerales Heading Row Row" at bounding box center [575, 3] width 291 height 416
click at [514, 195] on div "Image Bebida en polvo relajante con vitaminas y minerales Heading Row Row" at bounding box center [575, 3] width 291 height 416
click at [165, 95] on p "Advanced" at bounding box center [156, 90] width 46 height 14
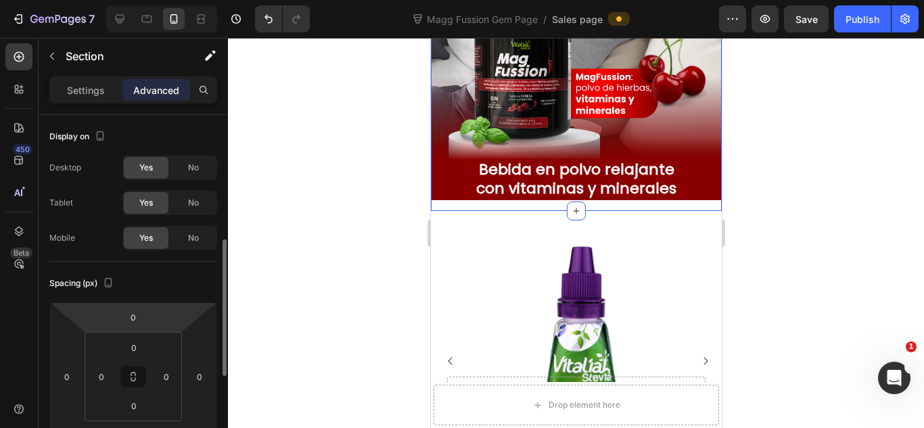
scroll to position [90, 0]
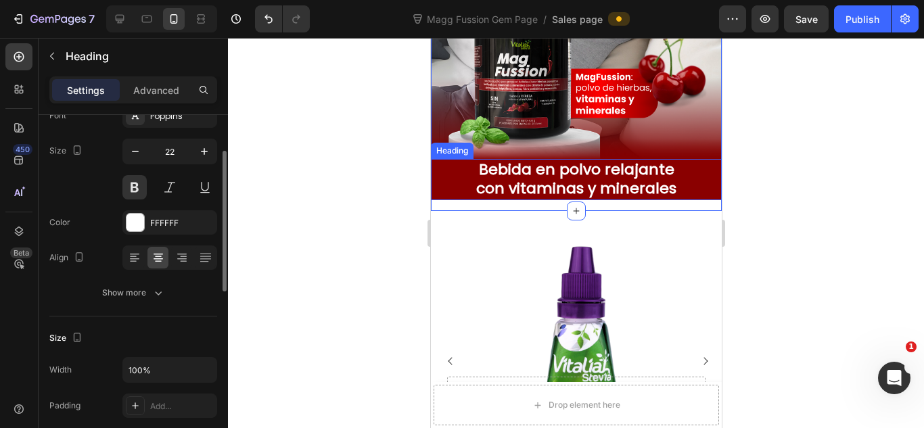
click at [516, 163] on p "Bebida en polvo relajante con vitaminas y minerales" at bounding box center [576, 179] width 288 height 39
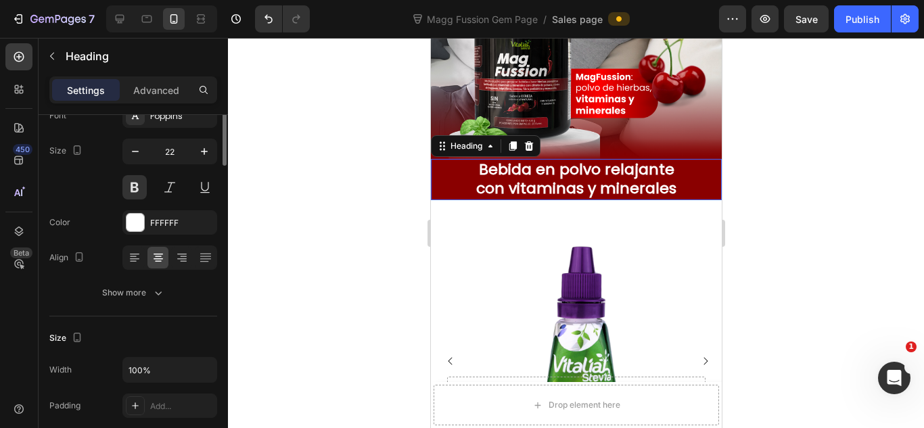
scroll to position [0, 0]
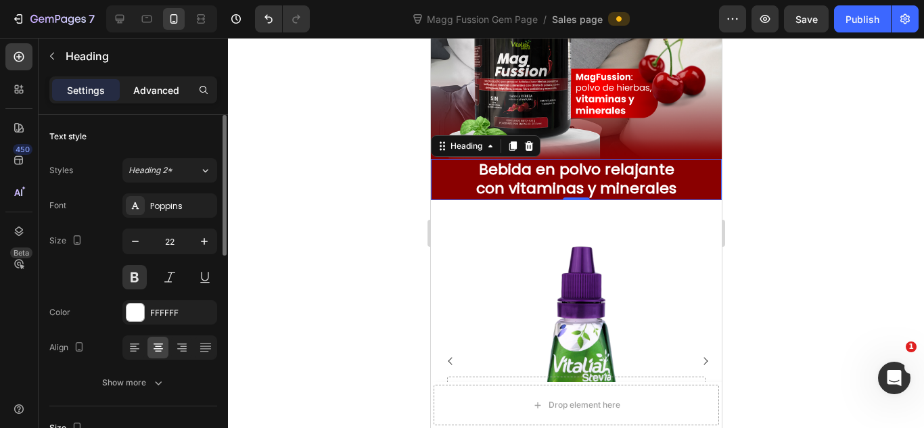
click at [172, 91] on p "Advanced" at bounding box center [156, 90] width 46 height 14
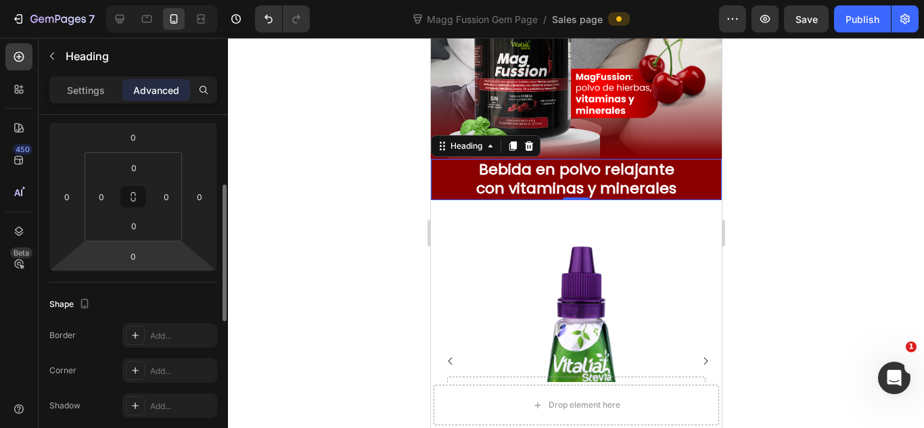
scroll to position [360, 0]
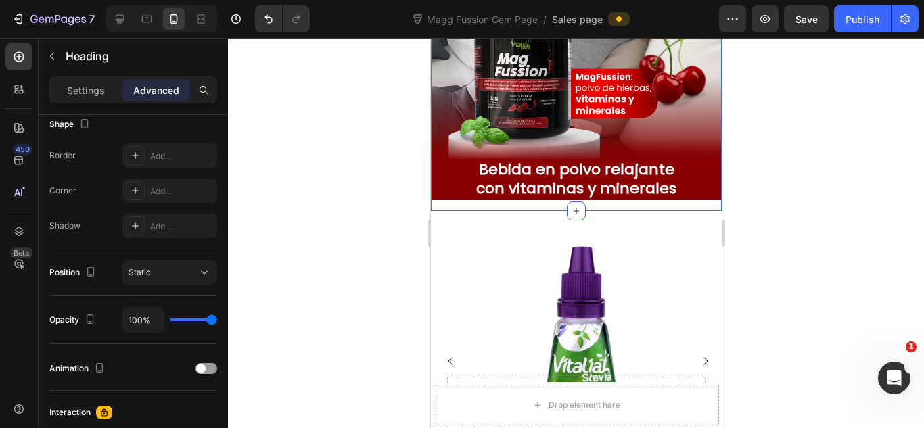
click at [542, 196] on div "Image Bebida en polvo relajante con vitaminas y minerales Heading Row Row" at bounding box center [575, 3] width 291 height 416
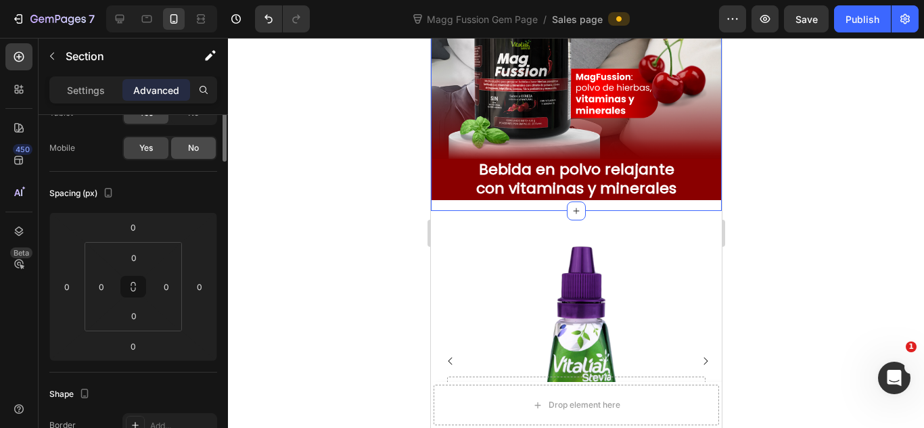
scroll to position [0, 0]
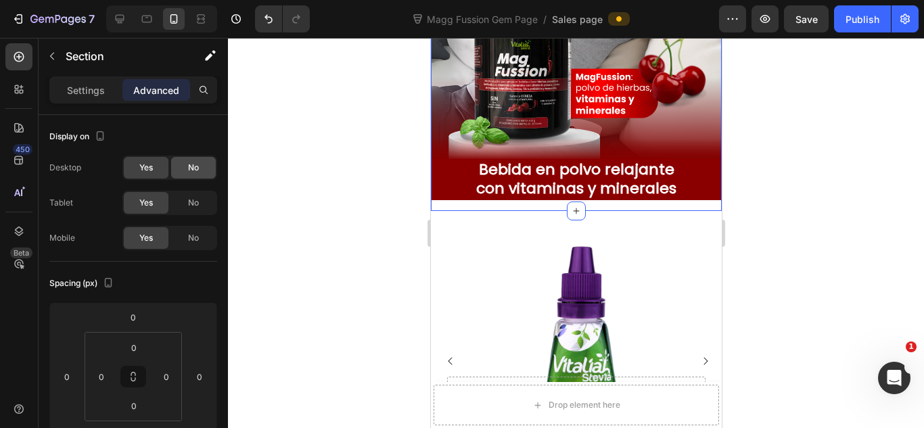
click at [186, 172] on div "No" at bounding box center [193, 168] width 45 height 22
click at [156, 168] on div "Yes" at bounding box center [146, 168] width 45 height 22
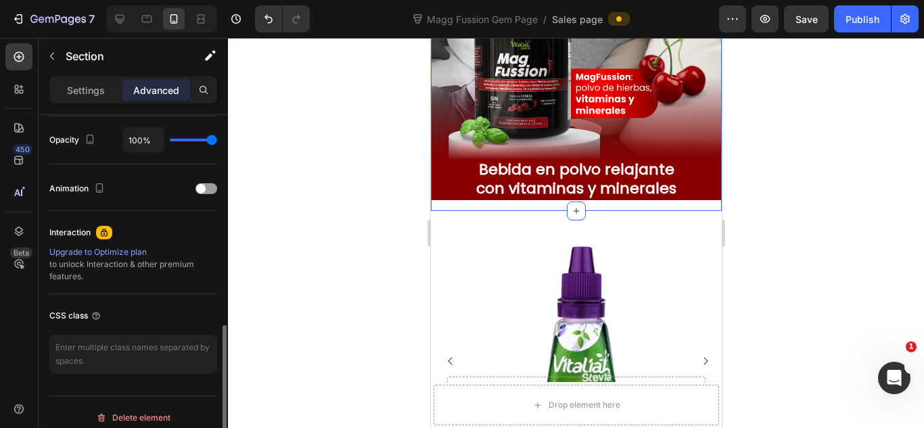
scroll to position [551, 0]
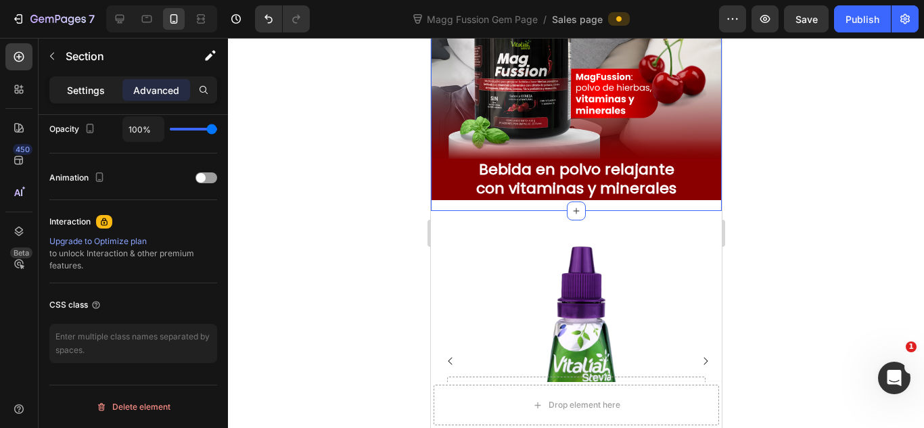
click at [101, 95] on p "Settings" at bounding box center [86, 90] width 38 height 14
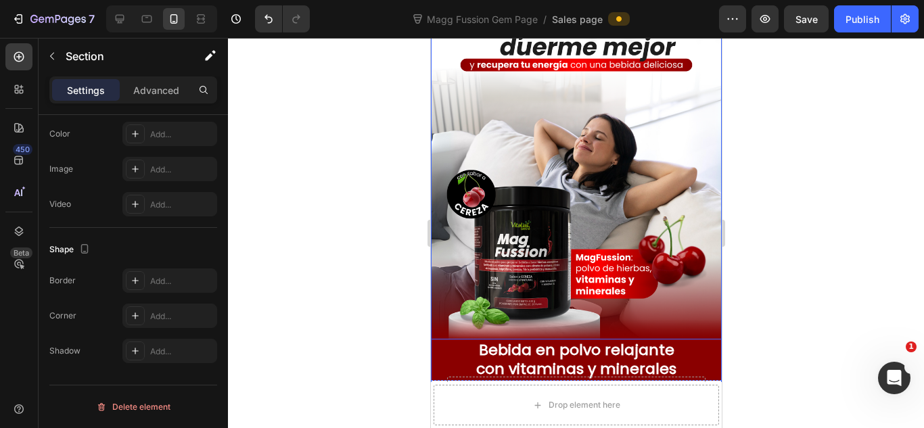
scroll to position [181, 0]
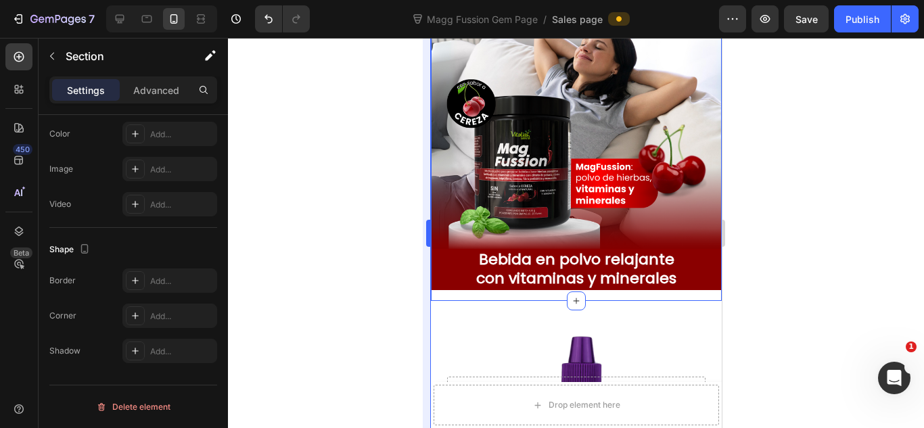
drag, startPoint x: 356, startPoint y: 242, endPoint x: 425, endPoint y: 260, distance: 71.2
click at [356, 243] on div at bounding box center [576, 233] width 696 height 390
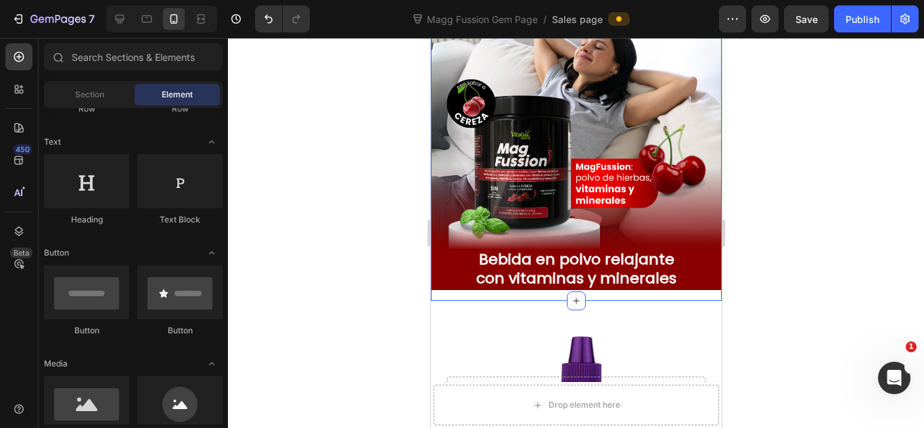
click at [490, 283] on div "Image Bebida en polvo relajante con vitaminas y minerales Heading Row Row" at bounding box center [575, 93] width 291 height 416
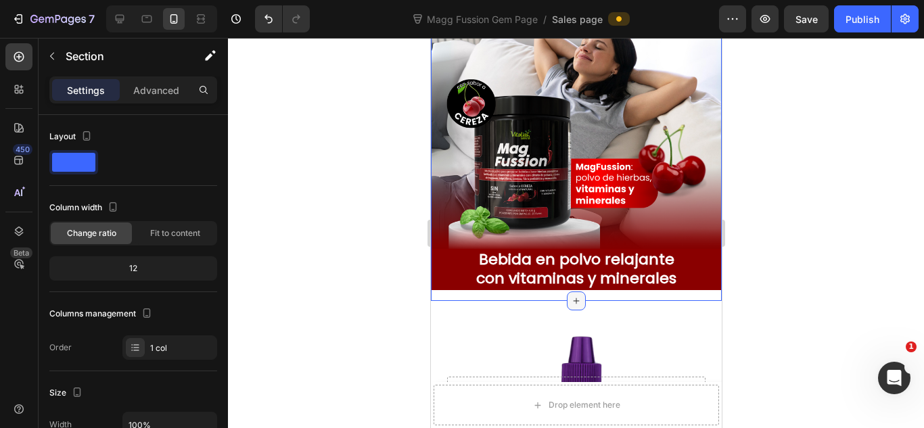
click at [570, 296] on icon at bounding box center [575, 301] width 11 height 11
drag, startPoint x: 797, startPoint y: 206, endPoint x: 262, endPoint y: 219, distance: 535.9
click at [797, 206] on div at bounding box center [576, 233] width 696 height 390
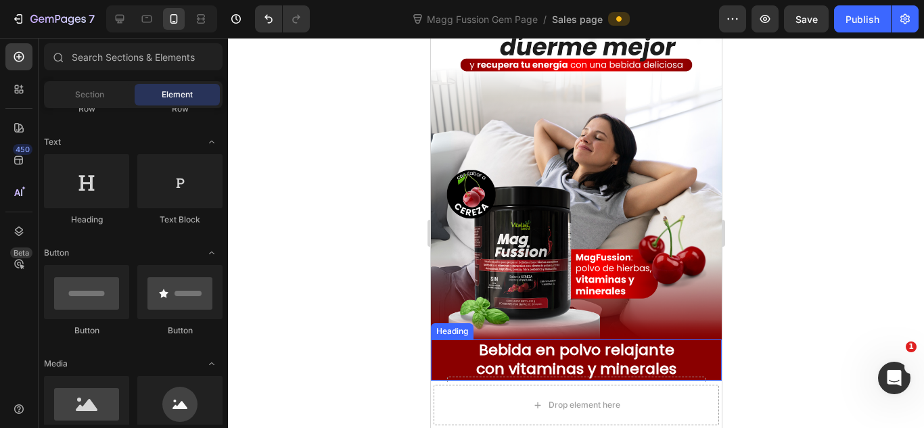
scroll to position [0, 0]
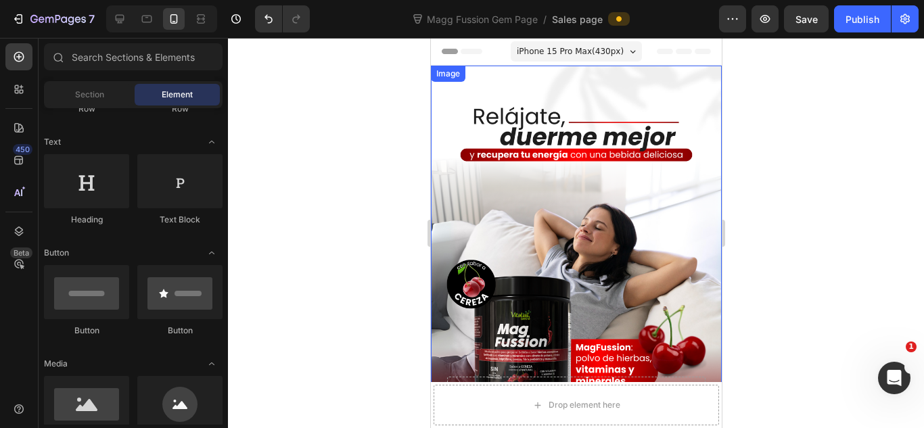
click at [776, 181] on div at bounding box center [576, 233] width 696 height 390
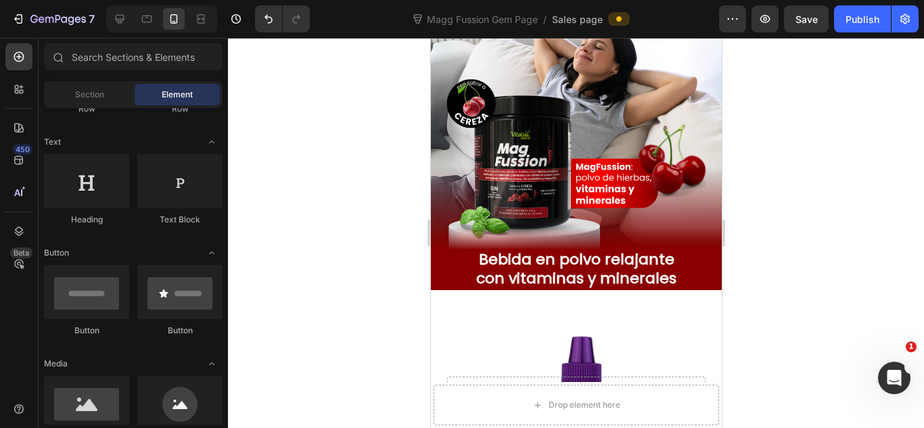
click at [804, 113] on div at bounding box center [576, 233] width 696 height 390
click at [760, 18] on icon "button" at bounding box center [765, 19] width 14 height 14
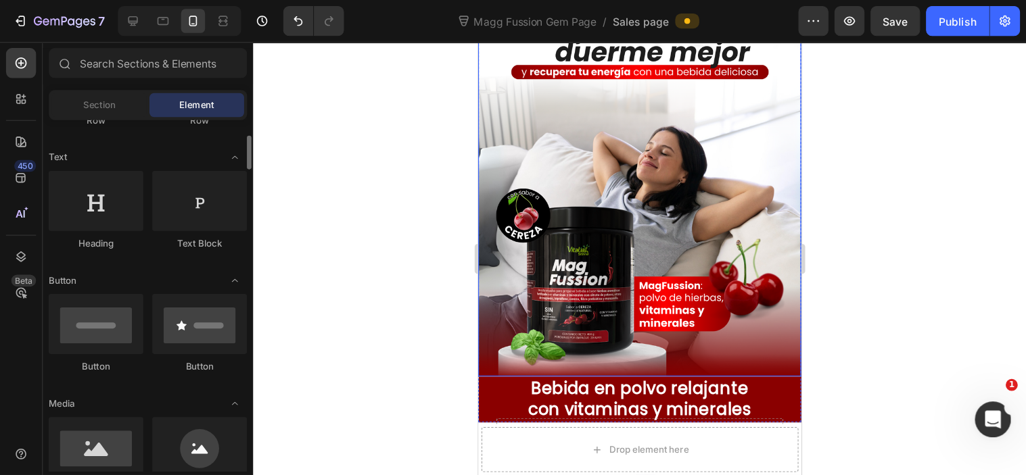
scroll to position [90, 0]
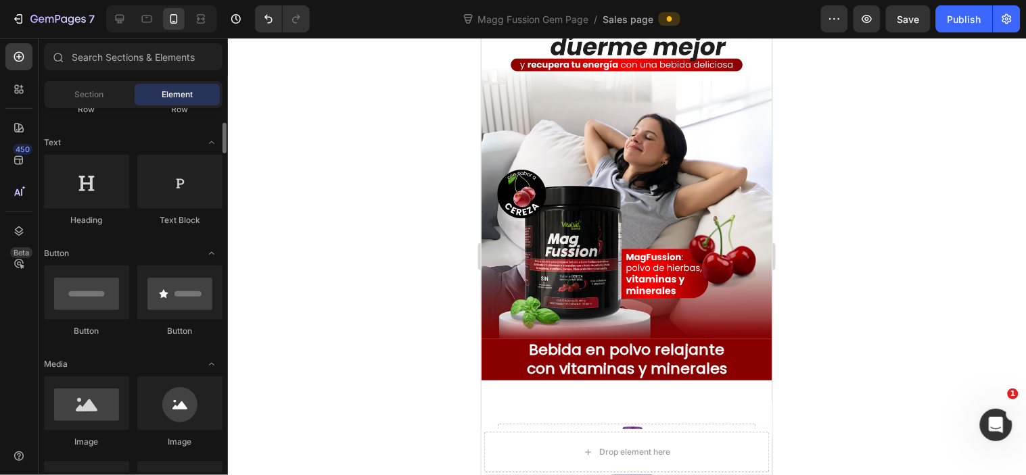
drag, startPoint x: 282, startPoint y: 97, endPoint x: 854, endPoint y: 150, distance: 574.6
click at [854, 150] on div at bounding box center [627, 257] width 798 height 438
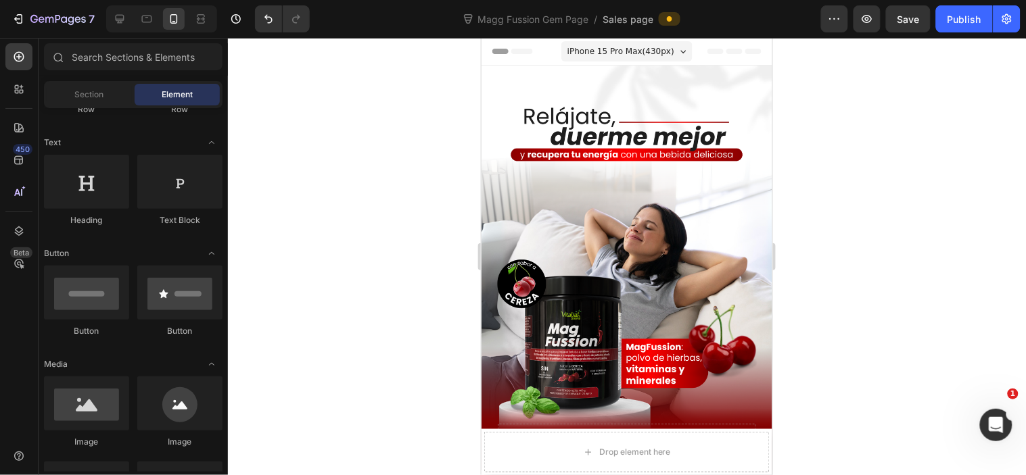
click at [834, 172] on div at bounding box center [627, 257] width 798 height 438
click at [707, 194] on img at bounding box center [626, 247] width 291 height 364
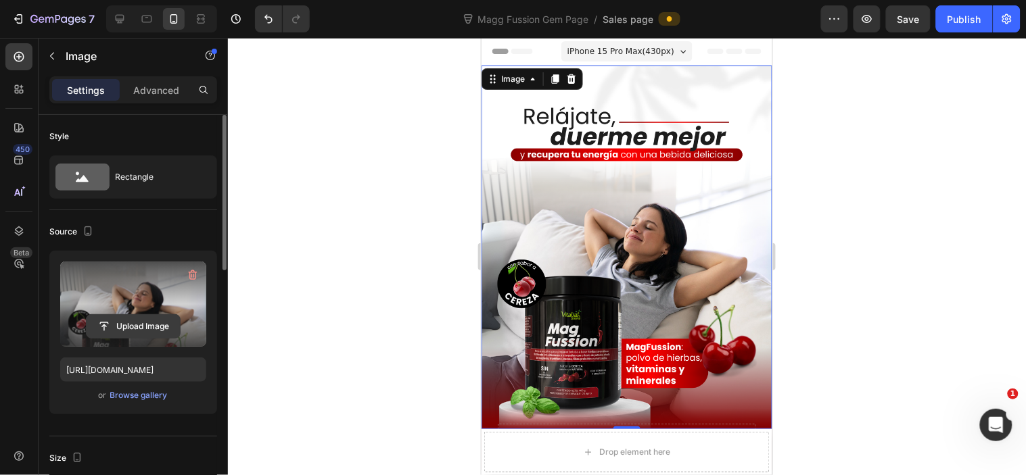
click at [142, 321] on input "file" at bounding box center [133, 326] width 93 height 23
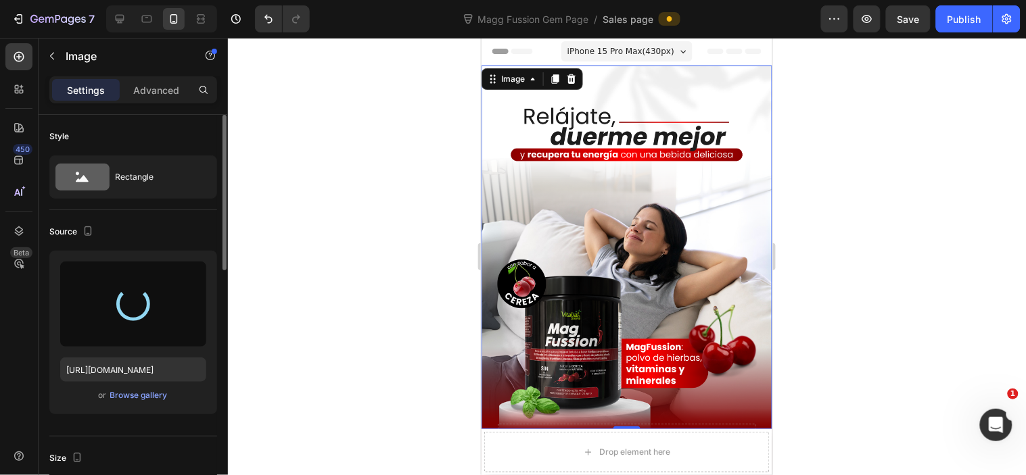
type input "[URL][DOMAIN_NAME]"
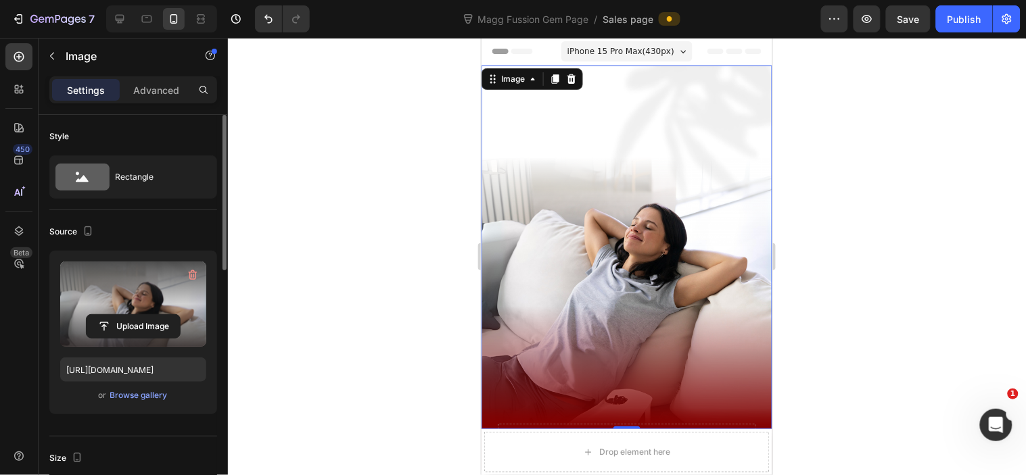
scroll to position [99, 0]
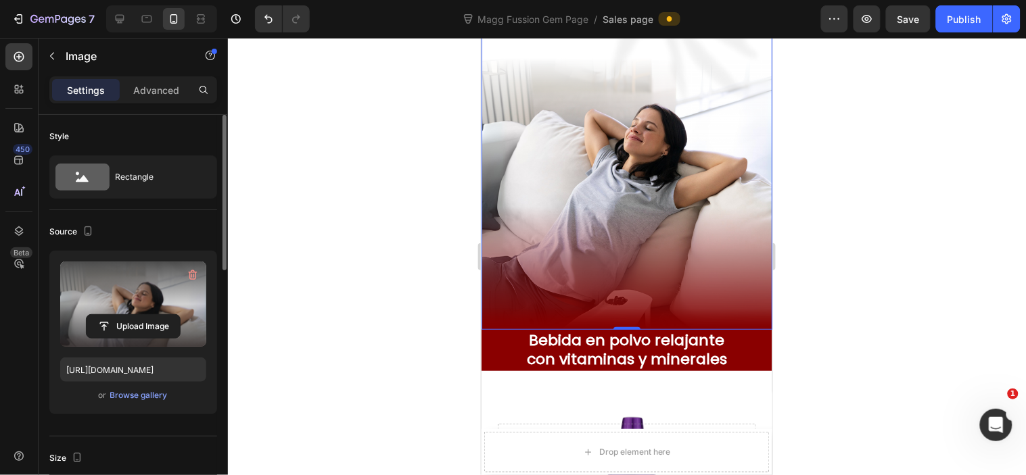
click at [868, 208] on div at bounding box center [627, 257] width 798 height 438
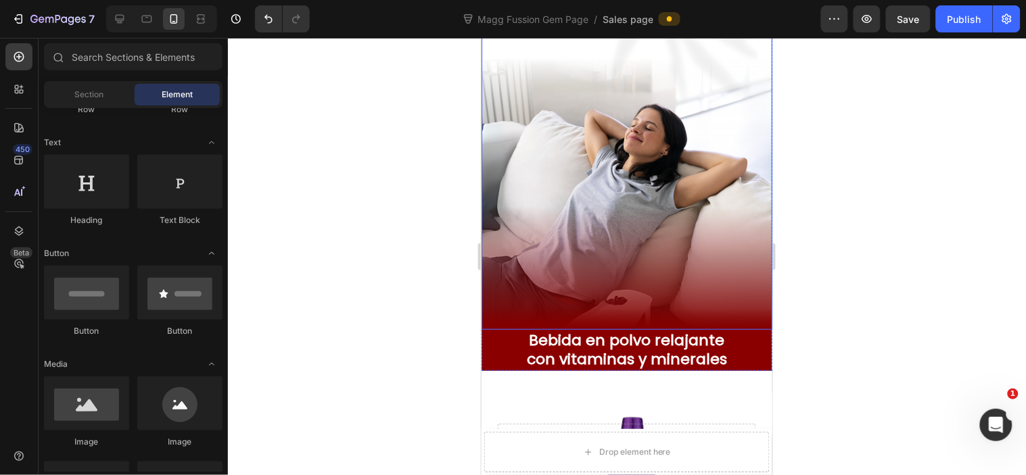
scroll to position [0, 0]
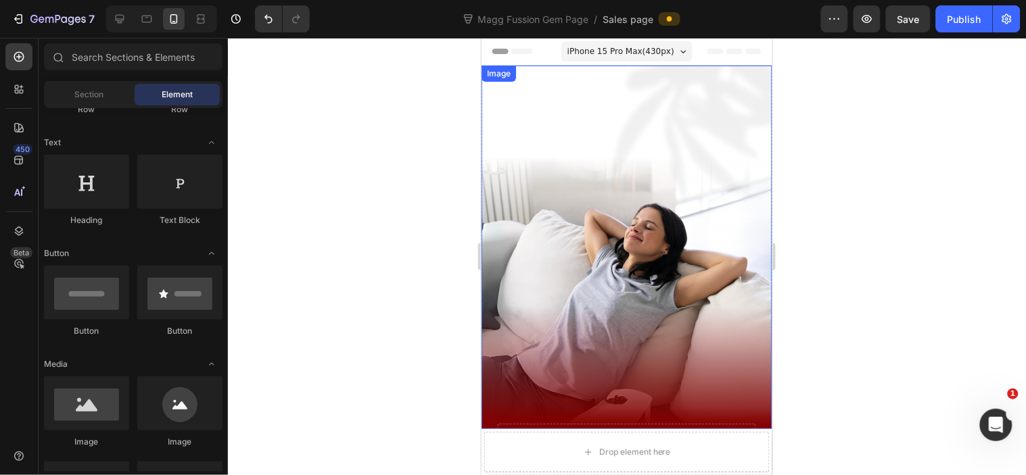
click at [658, 236] on img at bounding box center [626, 247] width 291 height 364
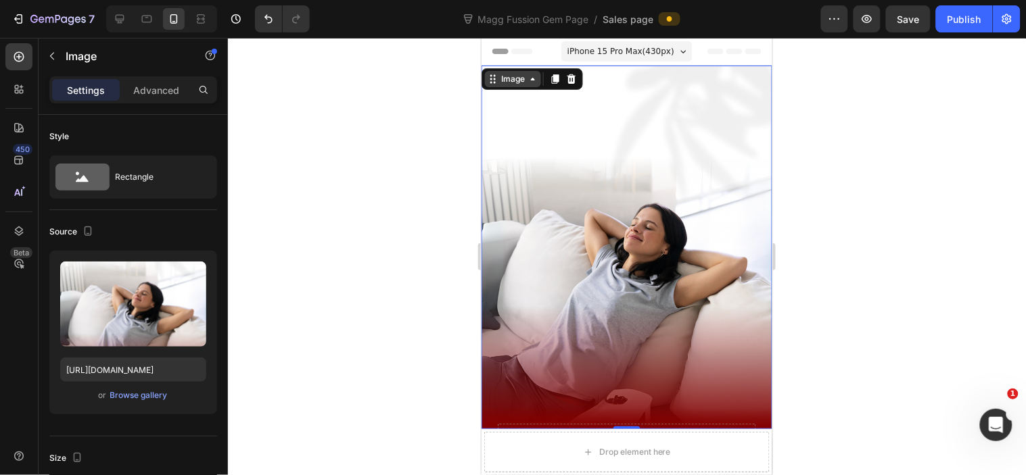
click at [530, 78] on icon at bounding box center [532, 78] width 11 height 11
click at [530, 80] on icon at bounding box center [532, 78] width 11 height 11
click at [634, 189] on img at bounding box center [626, 247] width 291 height 364
click at [568, 79] on icon at bounding box center [571, 78] width 9 height 9
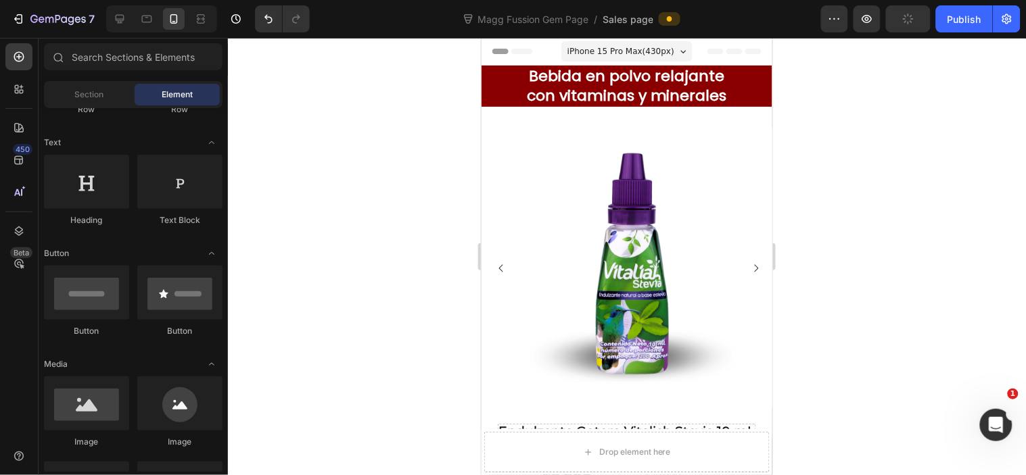
click at [552, 62] on div "Header" at bounding box center [626, 50] width 269 height 27
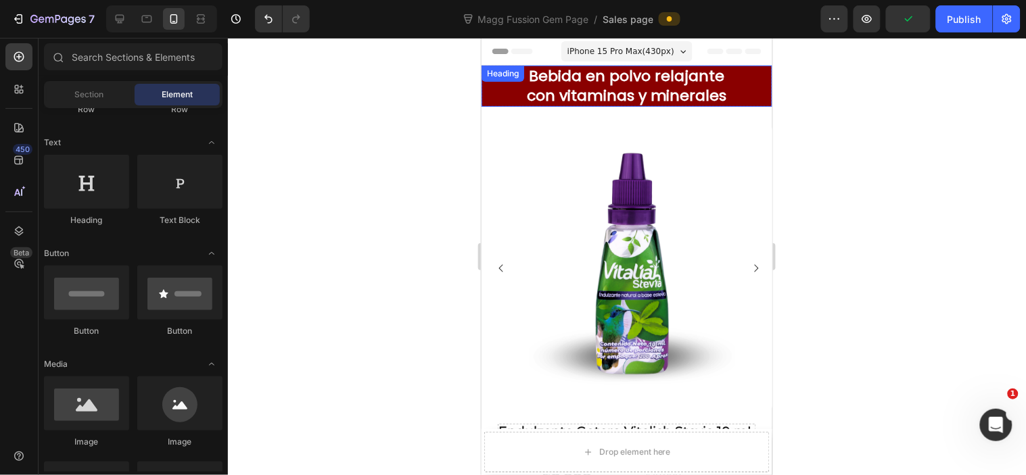
click at [638, 87] on h2 "Bebida en polvo relajante con vitaminas y minerales" at bounding box center [626, 85] width 291 height 41
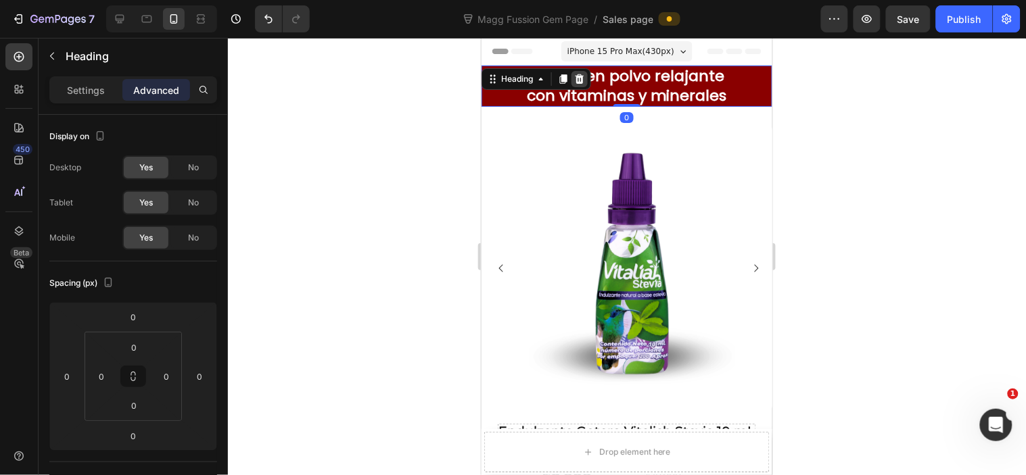
click at [582, 83] on icon at bounding box center [579, 78] width 11 height 11
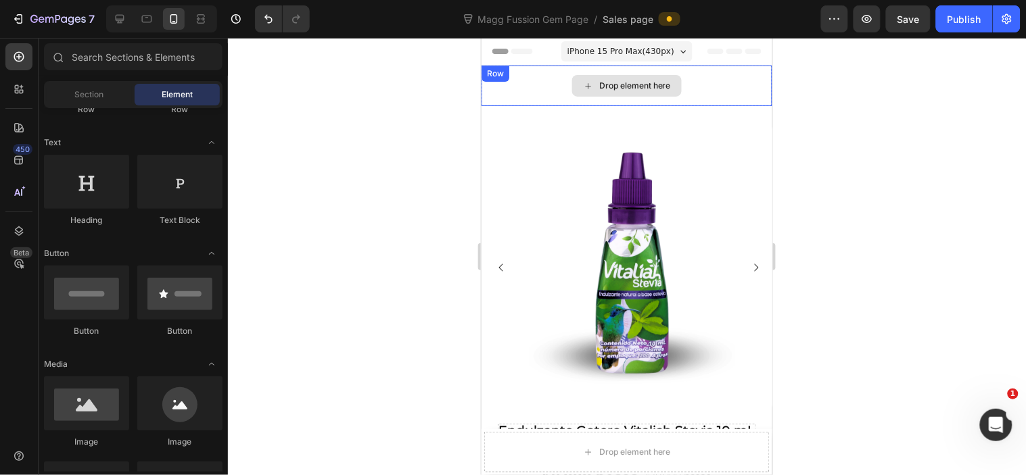
click at [612, 85] on div "Drop element here" at bounding box center [635, 85] width 72 height 11
click at [89, 90] on span "Section" at bounding box center [89, 95] width 29 height 12
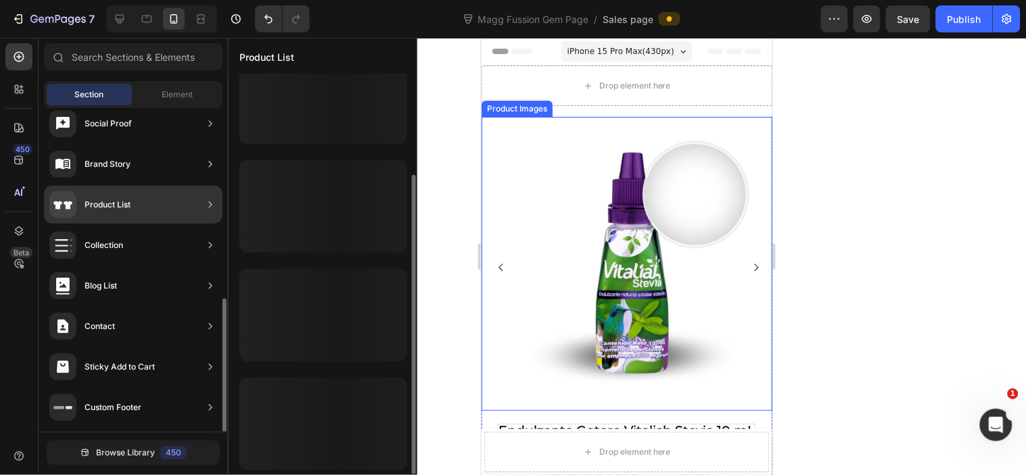
scroll to position [135, 0]
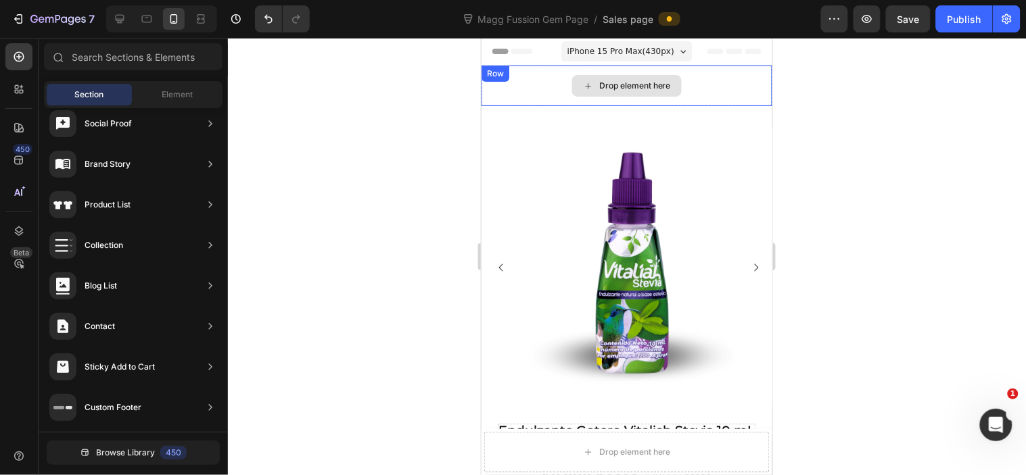
click at [636, 91] on div "Drop element here" at bounding box center [627, 85] width 110 height 22
click at [185, 93] on span "Element" at bounding box center [177, 95] width 31 height 12
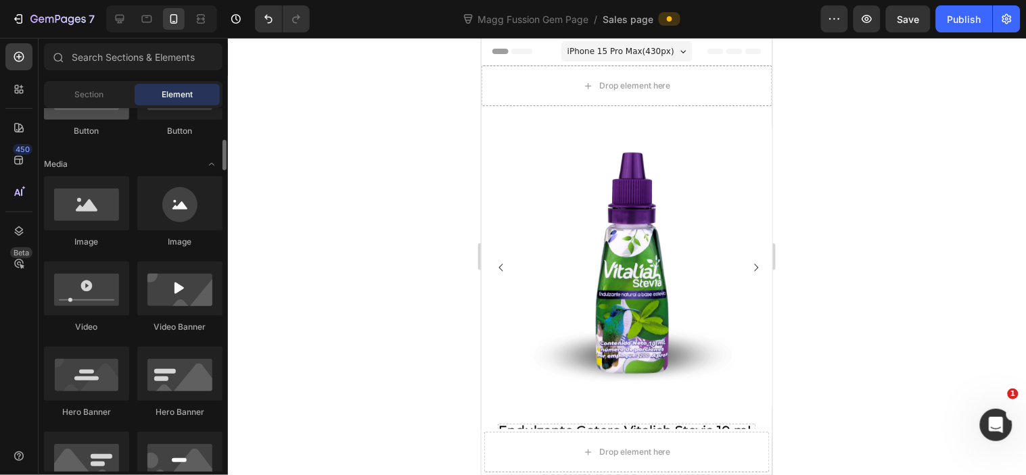
scroll to position [479, 0]
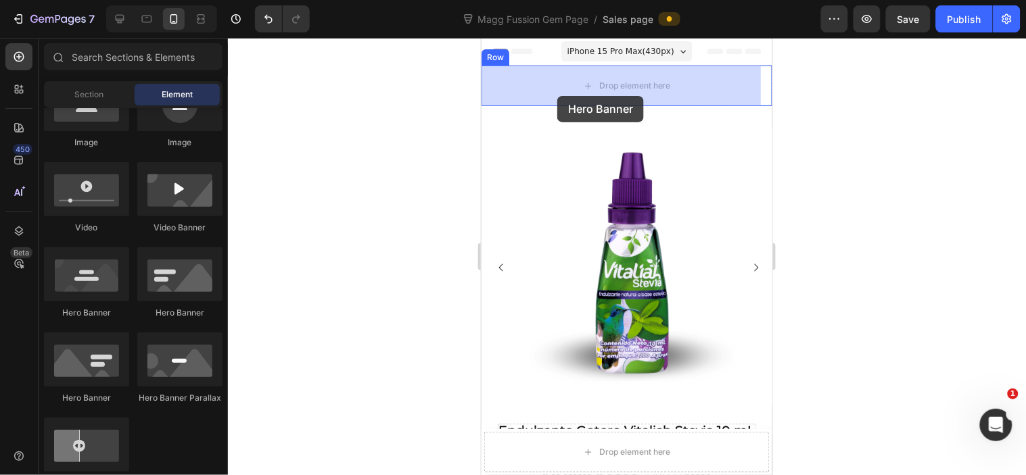
drag, startPoint x: 666, startPoint y: 315, endPoint x: 1385, endPoint y: 133, distance: 741.6
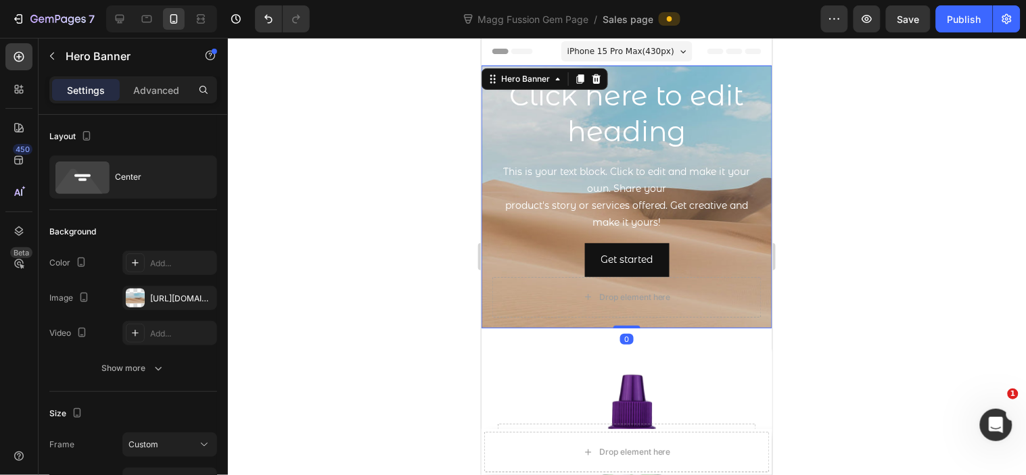
click at [866, 120] on div at bounding box center [627, 257] width 798 height 438
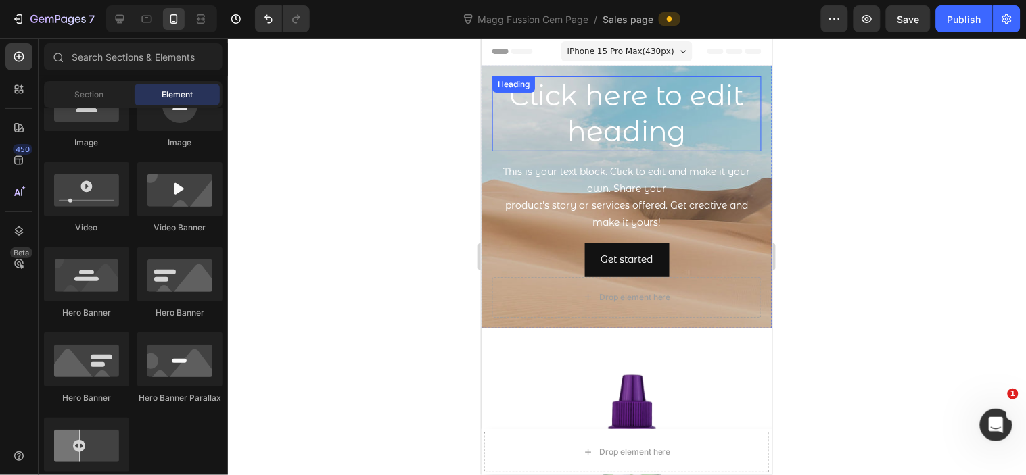
click at [592, 106] on h2 "Click here to edit heading" at bounding box center [626, 113] width 269 height 75
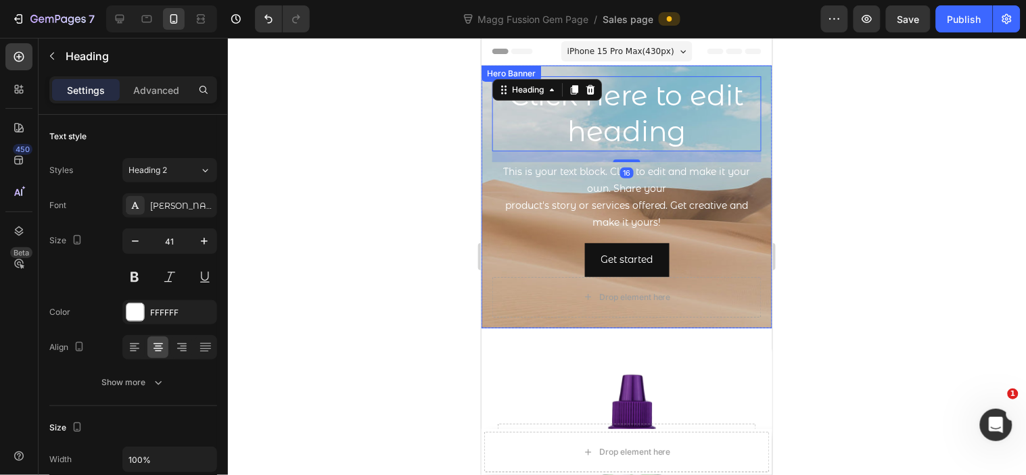
click at [733, 254] on div "Get started Button" at bounding box center [626, 259] width 269 height 33
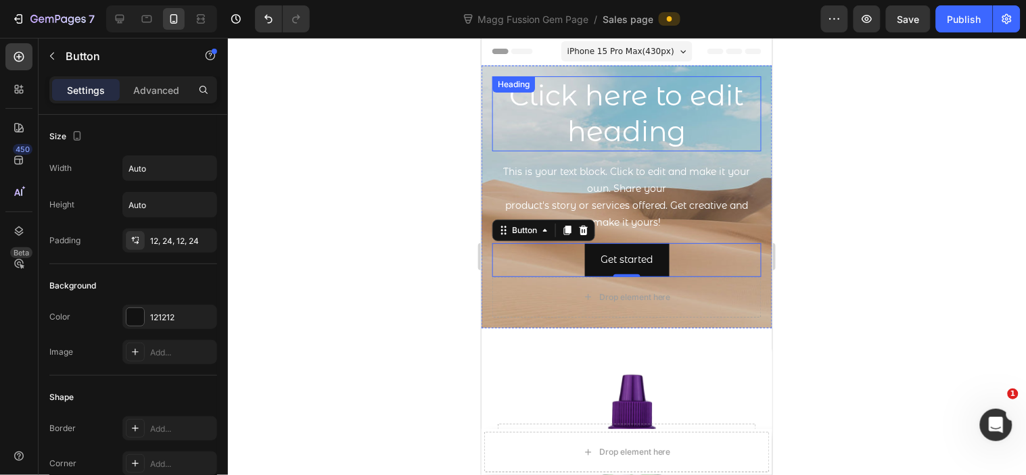
click at [654, 95] on h2 "Click here to edit heading" at bounding box center [626, 113] width 269 height 75
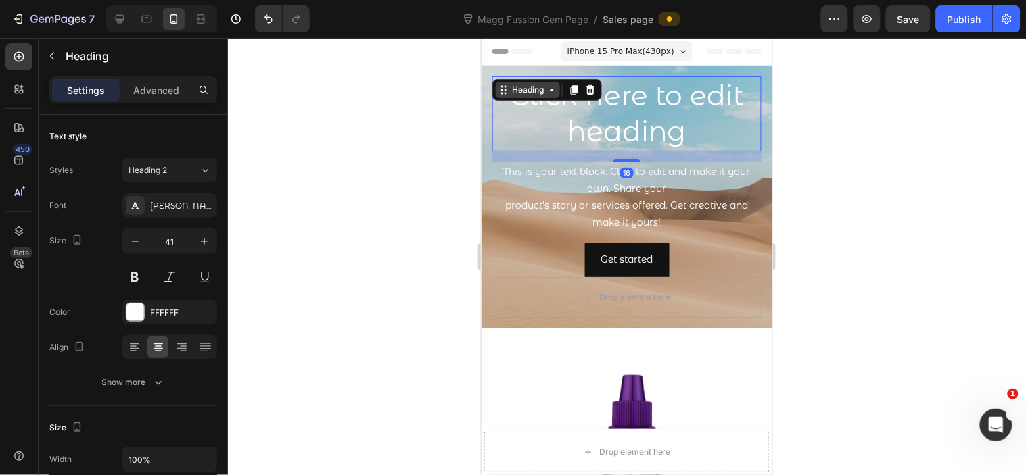
click at [531, 92] on div "Heading" at bounding box center [527, 89] width 37 height 12
click at [533, 91] on div "Heading" at bounding box center [527, 89] width 37 height 12
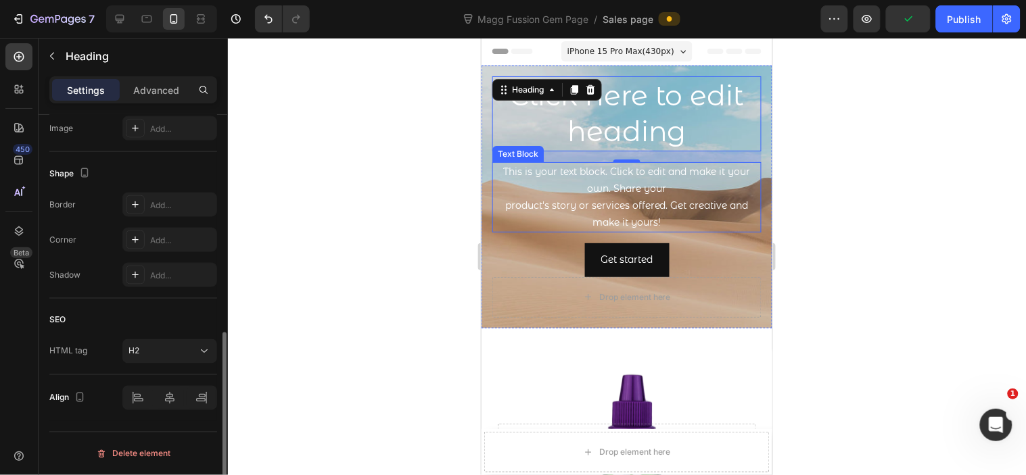
click at [497, 232] on div "This is your text block. Click to edit and make it your own. Share your product…" at bounding box center [626, 197] width 269 height 71
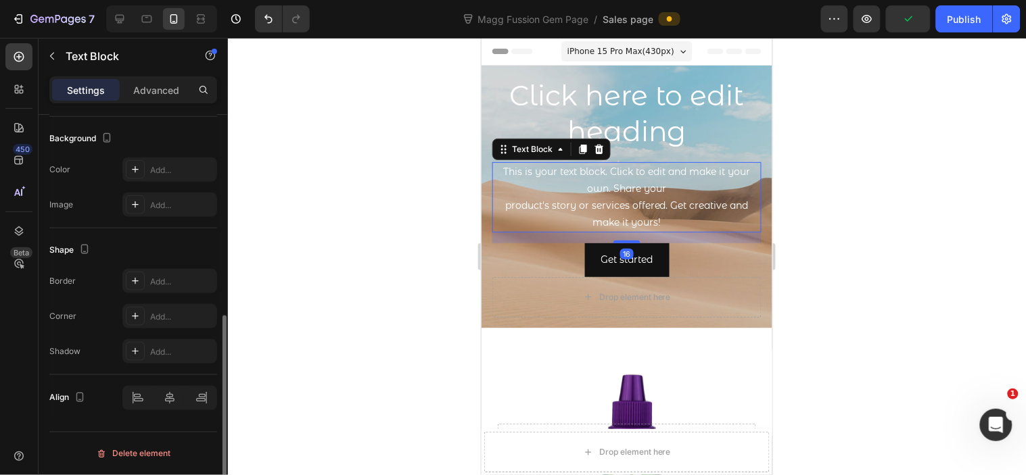
scroll to position [0, 0]
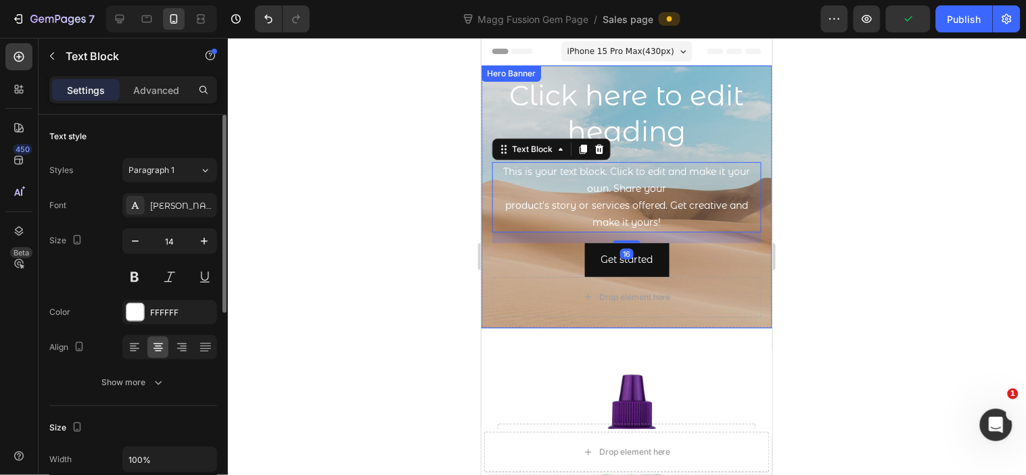
click at [489, 285] on div "Click here to edit heading Heading This is your text block. Click to edit and m…" at bounding box center [626, 196] width 291 height 263
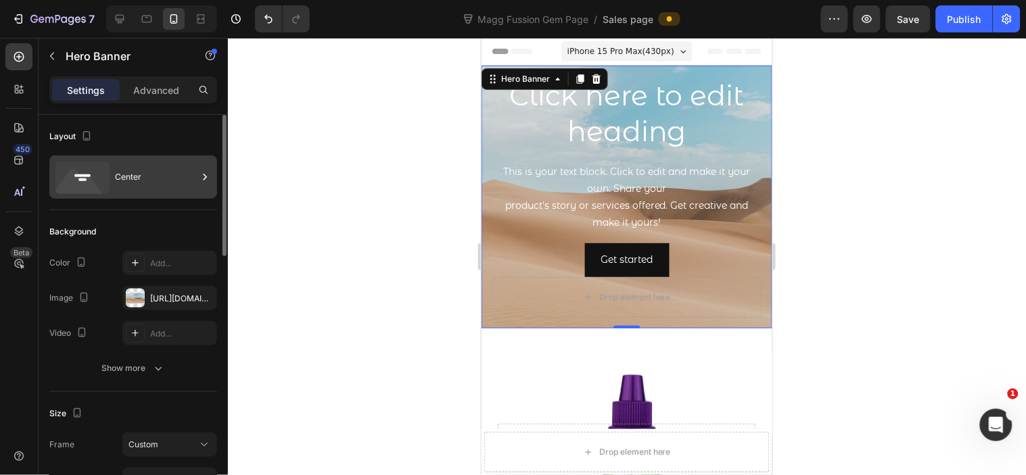
click at [157, 184] on div "Center" at bounding box center [156, 177] width 83 height 31
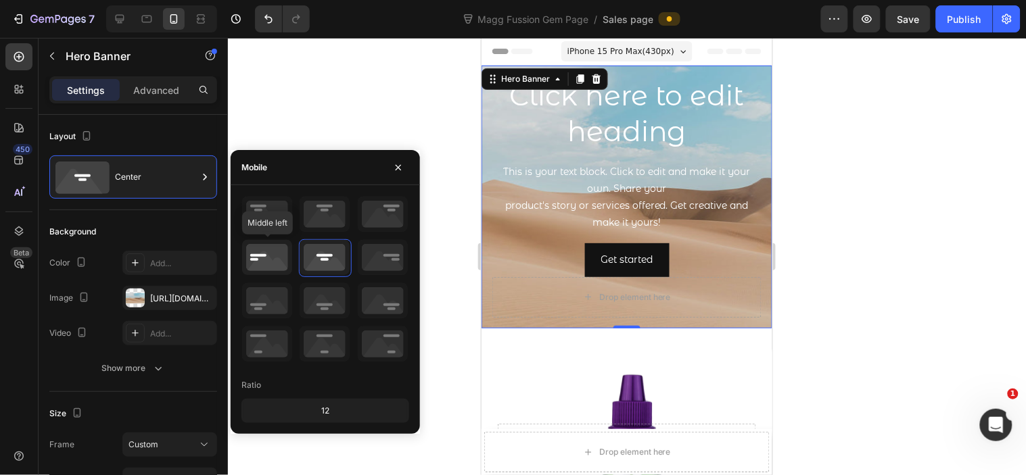
click at [272, 260] on icon at bounding box center [267, 257] width 50 height 35
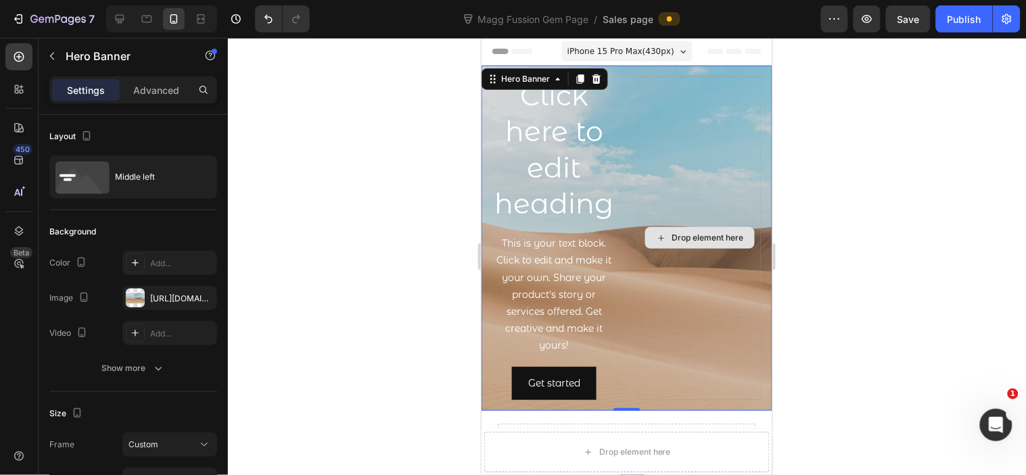
click at [710, 159] on div "Drop element here" at bounding box center [699, 238] width 124 height 324
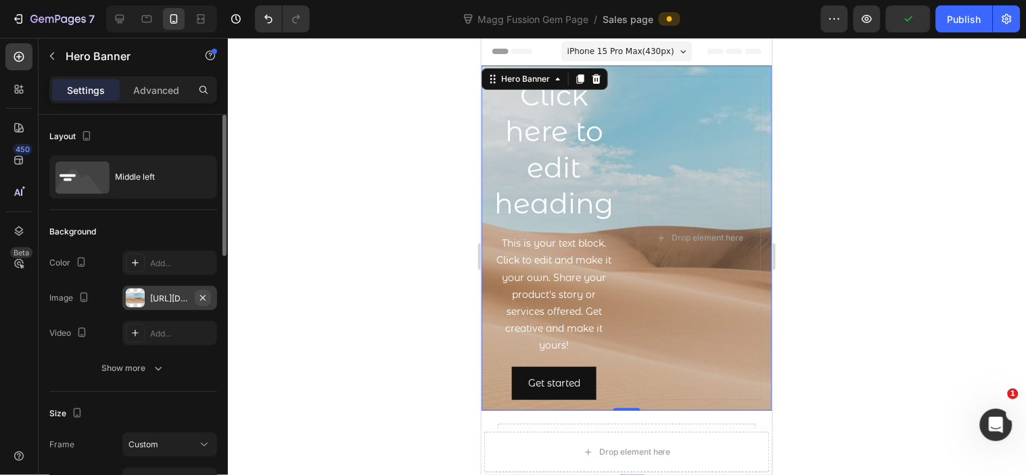
click at [208, 299] on button "button" at bounding box center [203, 298] width 16 height 16
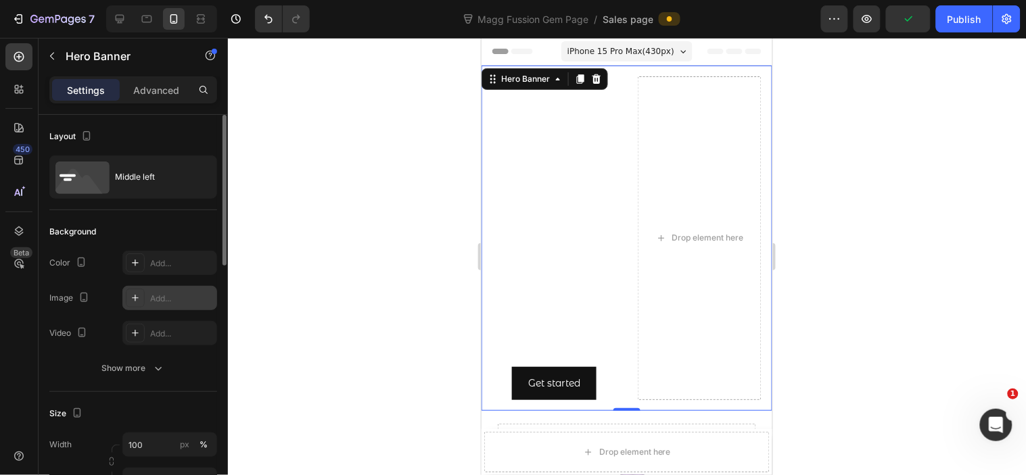
click at [185, 306] on div "Add..." at bounding box center [169, 298] width 95 height 24
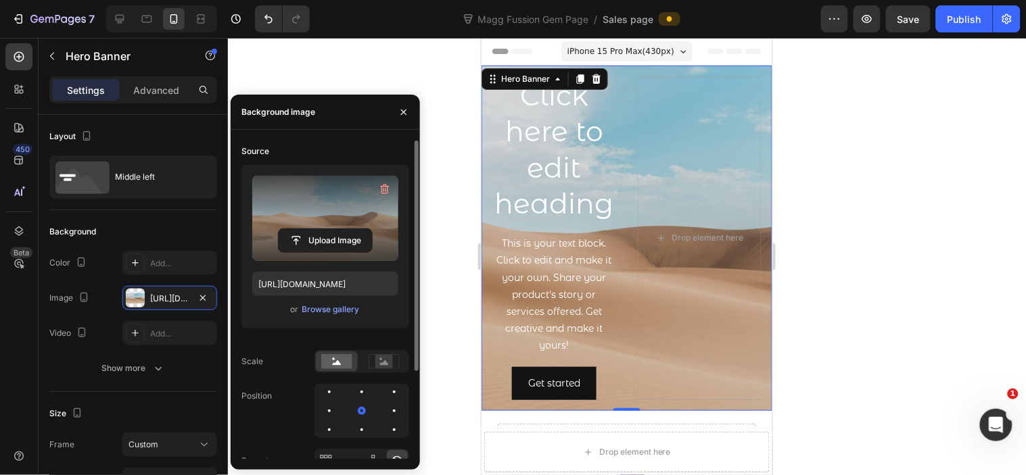
click at [356, 224] on label at bounding box center [325, 218] width 146 height 85
click at [356, 229] on input "file" at bounding box center [325, 240] width 93 height 23
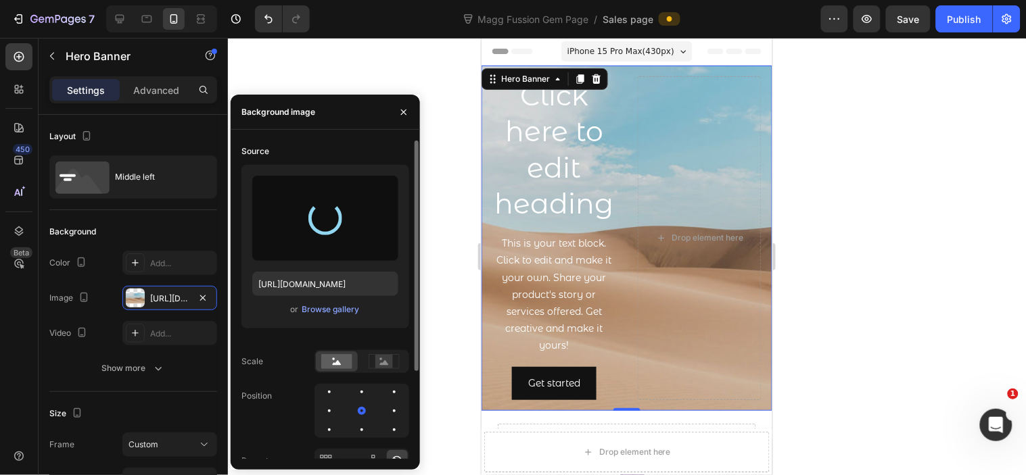
type input "[URL][DOMAIN_NAME]"
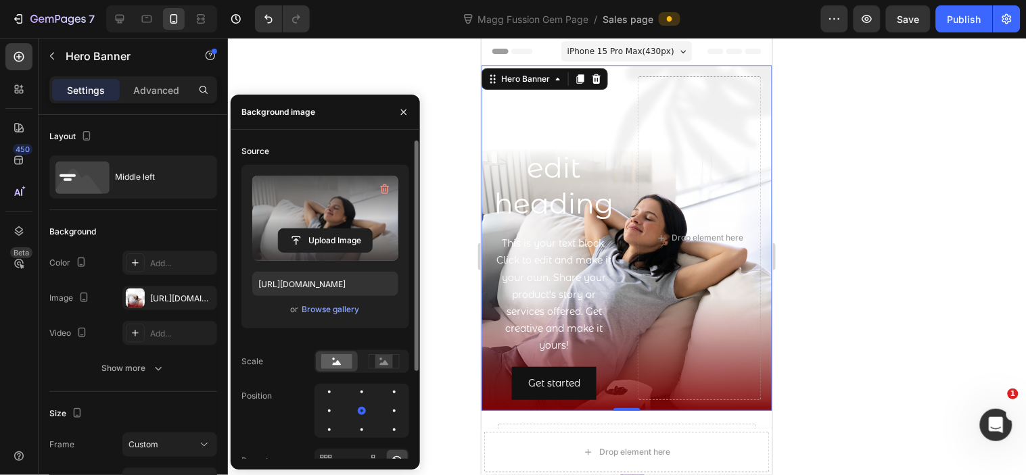
click at [826, 245] on div at bounding box center [627, 257] width 798 height 438
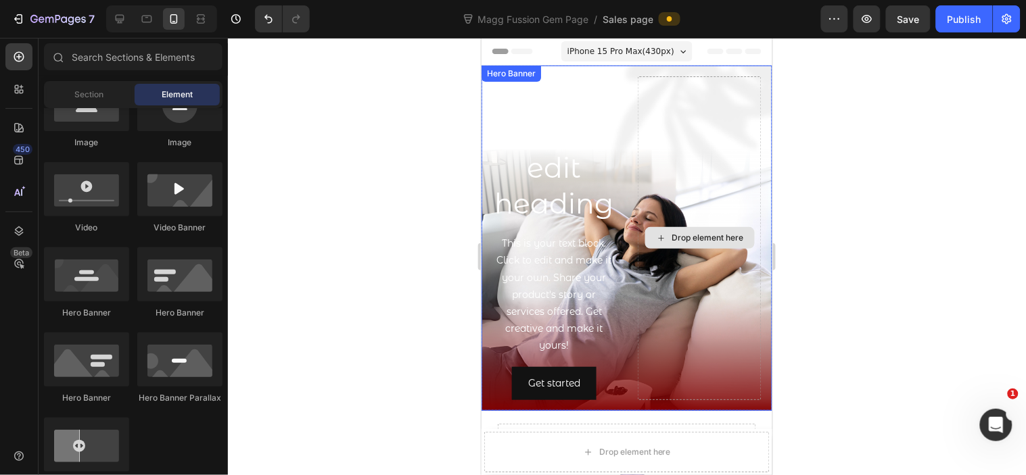
click at [706, 173] on div "Drop element here" at bounding box center [699, 238] width 124 height 324
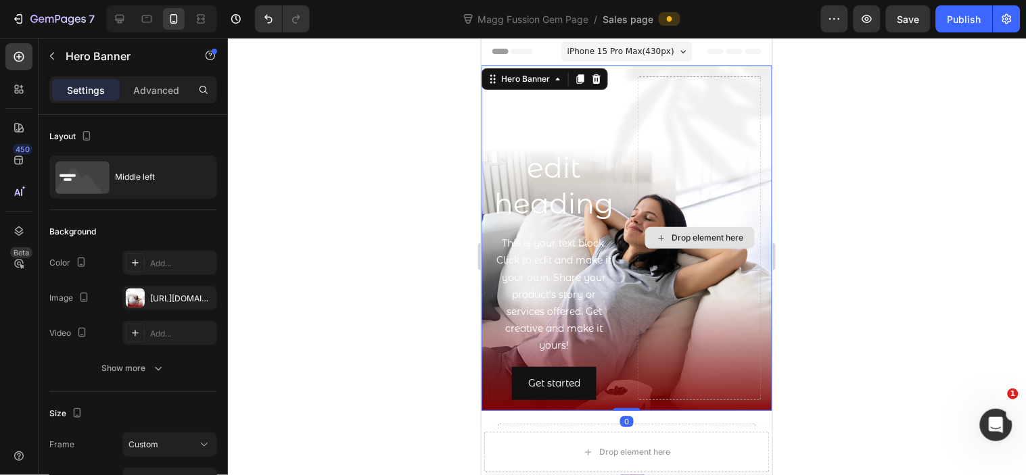
click at [709, 243] on div "Drop element here" at bounding box center [708, 237] width 72 height 11
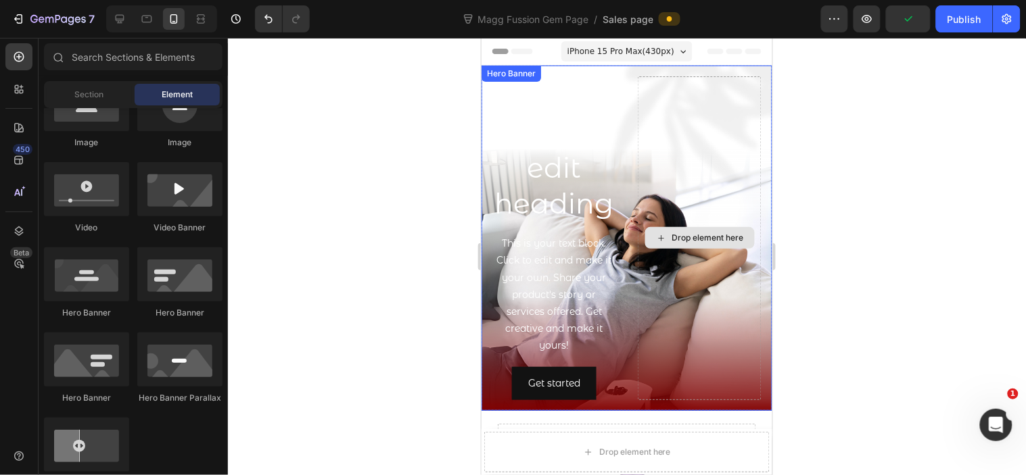
click at [676, 243] on div "Drop element here" at bounding box center [708, 237] width 72 height 11
click at [672, 243] on div "Drop element here" at bounding box center [708, 237] width 72 height 11
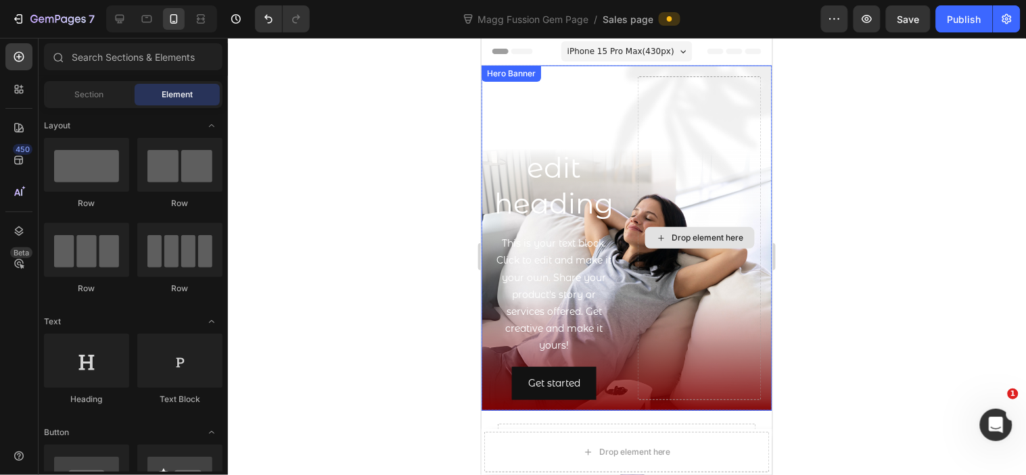
click at [648, 248] on div "Drop element here" at bounding box center [700, 238] width 110 height 22
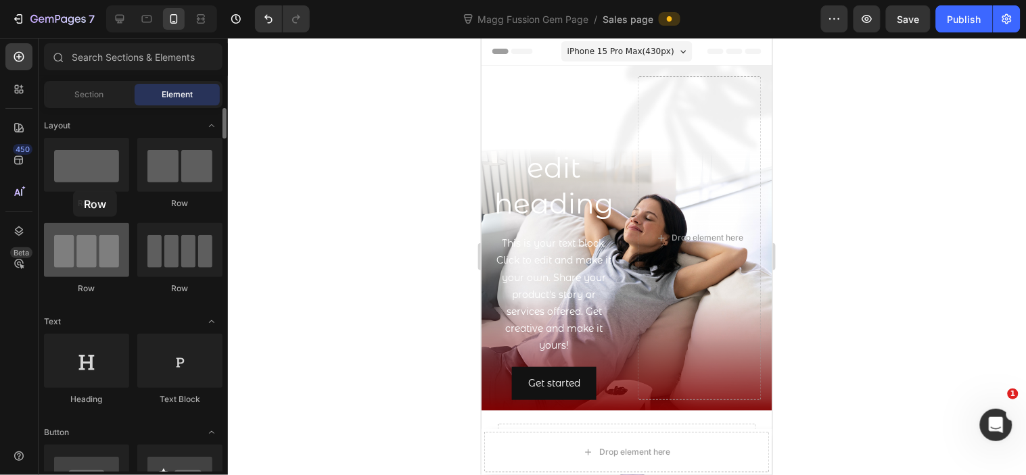
drag, startPoint x: 147, startPoint y: 154, endPoint x: 99, endPoint y: 222, distance: 83.5
click at [28, 173] on div "450 Beta Sections(18) Elements(87) Section Element Hero Section Product Detail …" at bounding box center [114, 257] width 228 height 438
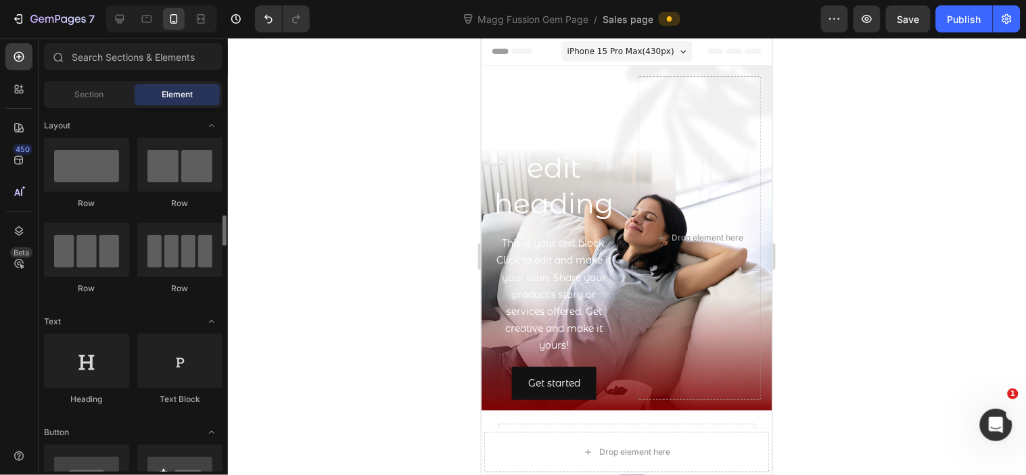
scroll to position [300, 0]
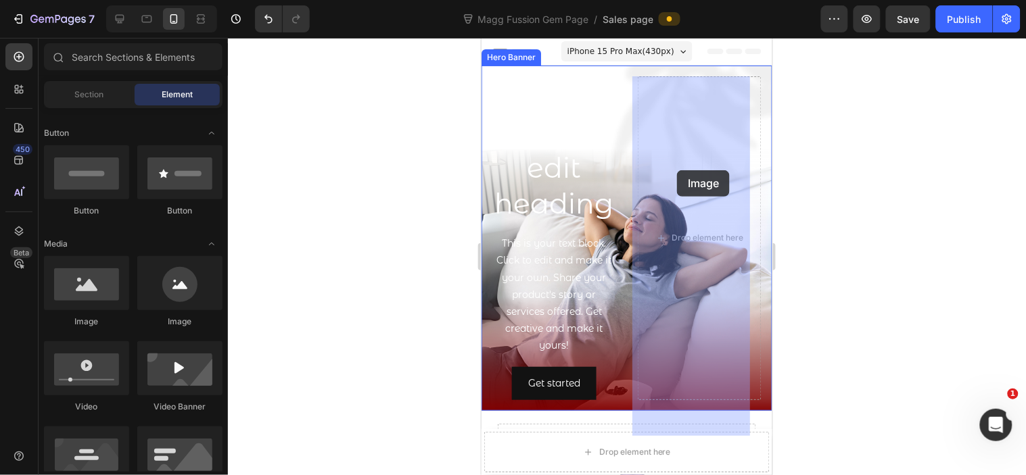
drag, startPoint x: 1145, startPoint y: 200, endPoint x: 676, endPoint y: 170, distance: 469.7
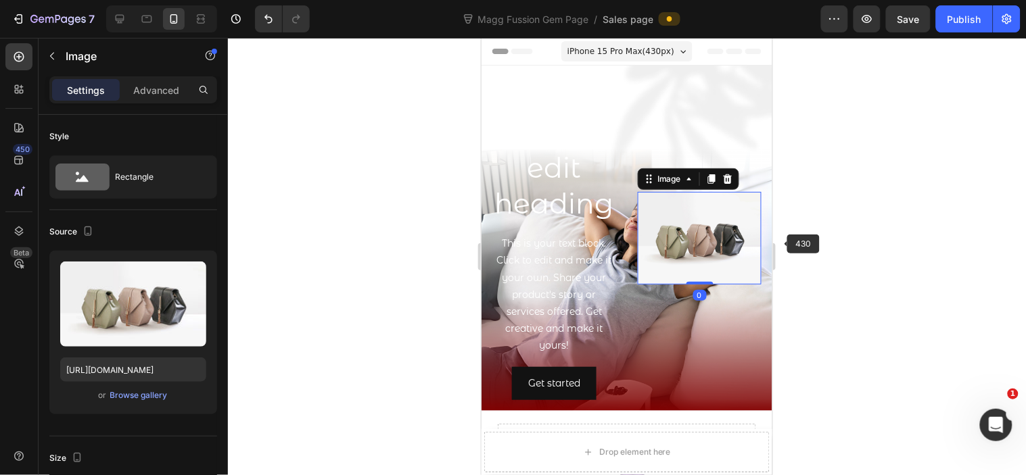
click at [825, 229] on div at bounding box center [627, 257] width 798 height 438
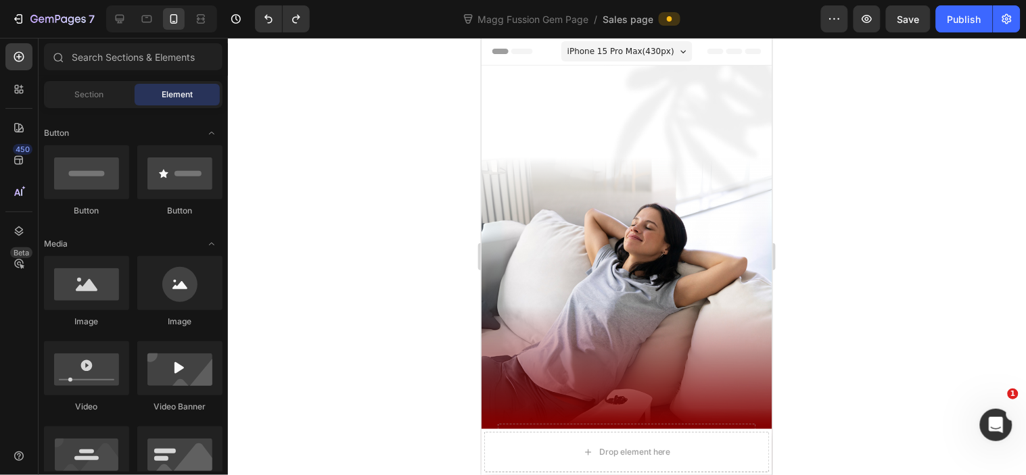
drag, startPoint x: 841, startPoint y: 256, endPoint x: 262, endPoint y: 208, distance: 580.9
click at [841, 256] on div at bounding box center [627, 257] width 798 height 438
click at [672, 239] on img at bounding box center [626, 247] width 291 height 364
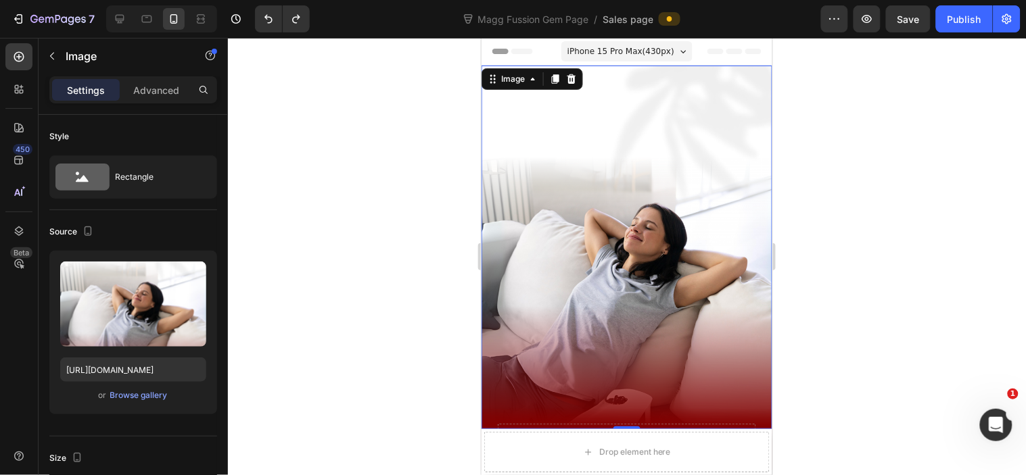
drag, startPoint x: 832, startPoint y: 184, endPoint x: 261, endPoint y: 91, distance: 578.4
click at [832, 184] on div at bounding box center [627, 257] width 798 height 438
